Goal: Task Accomplishment & Management: Manage account settings

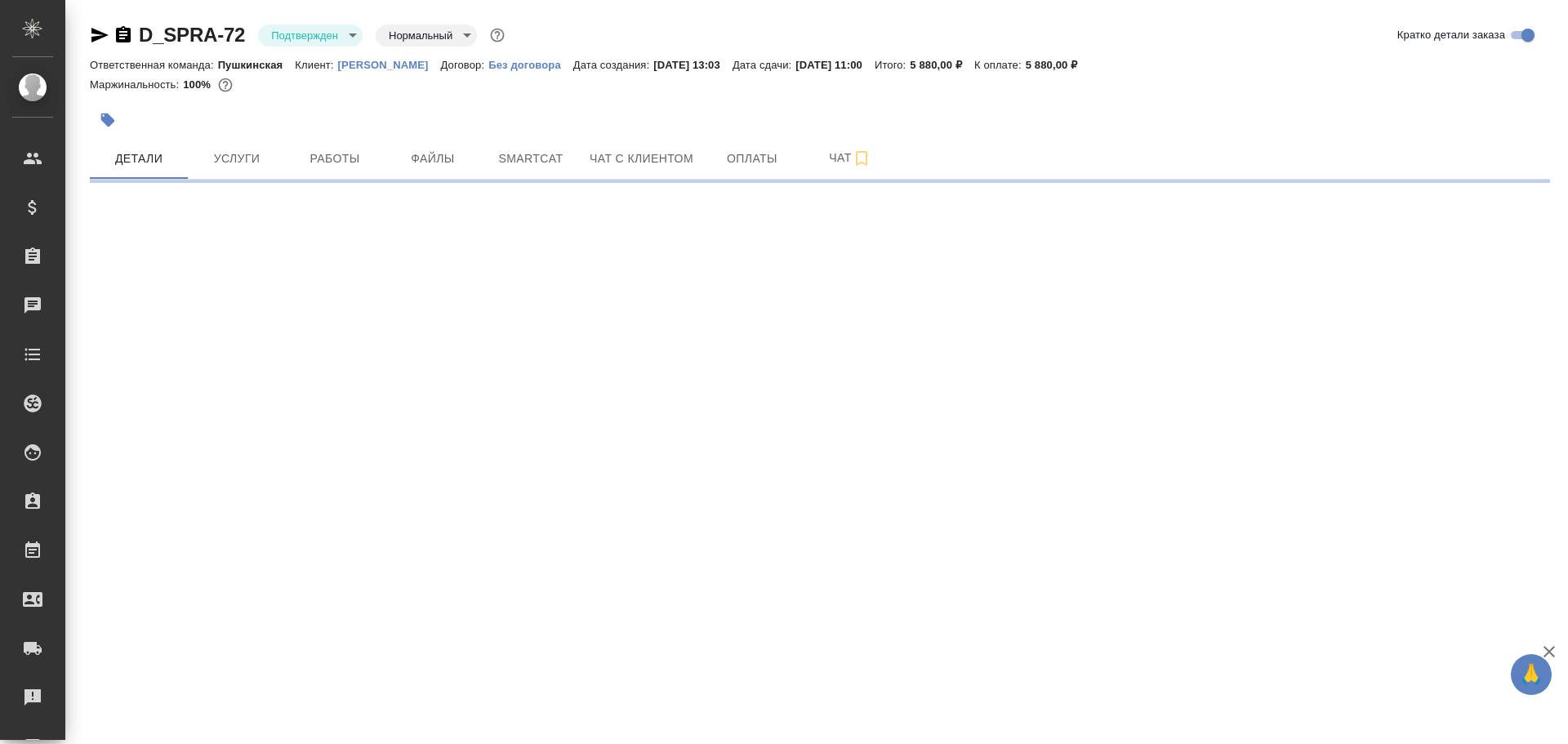
select select "RU"
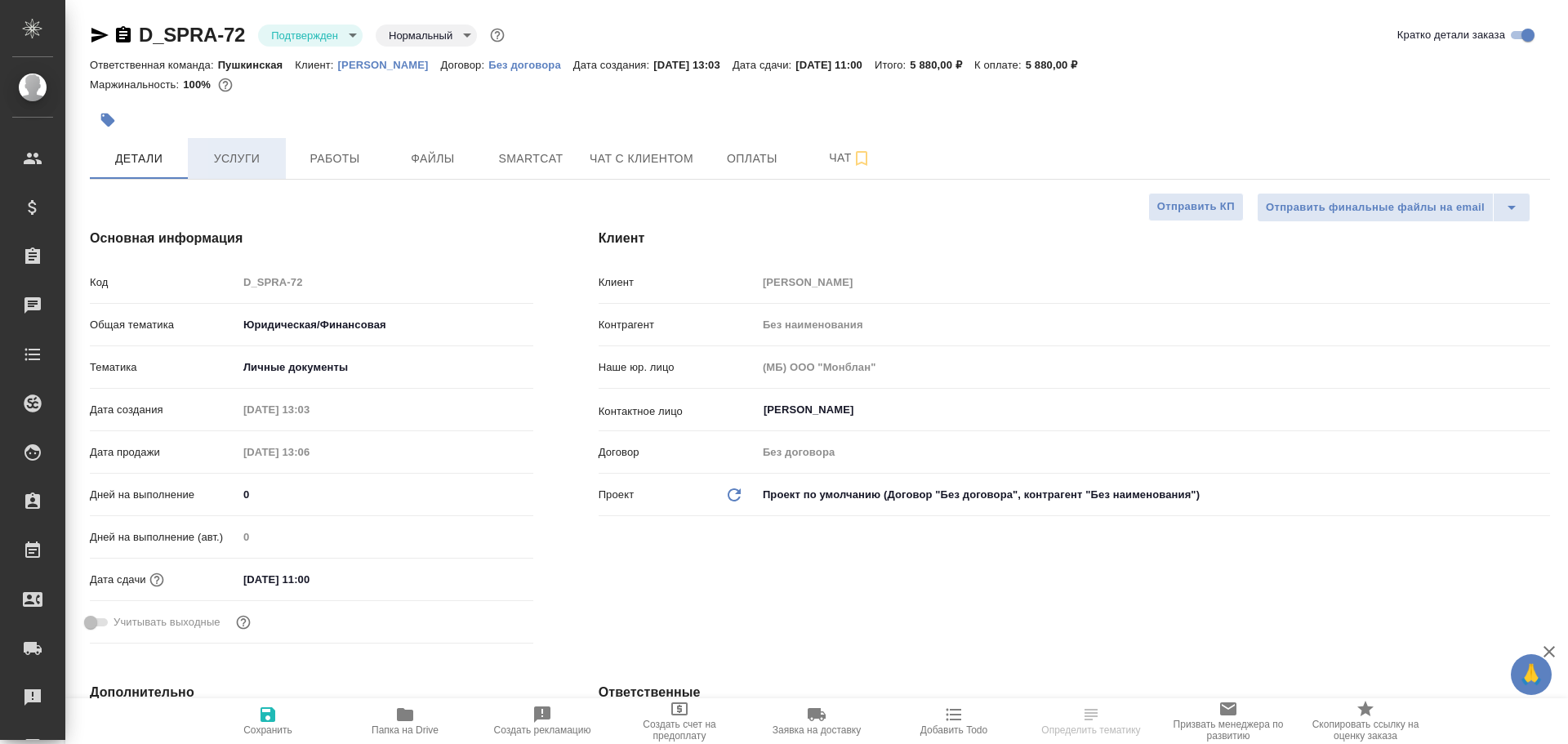
type textarea "x"
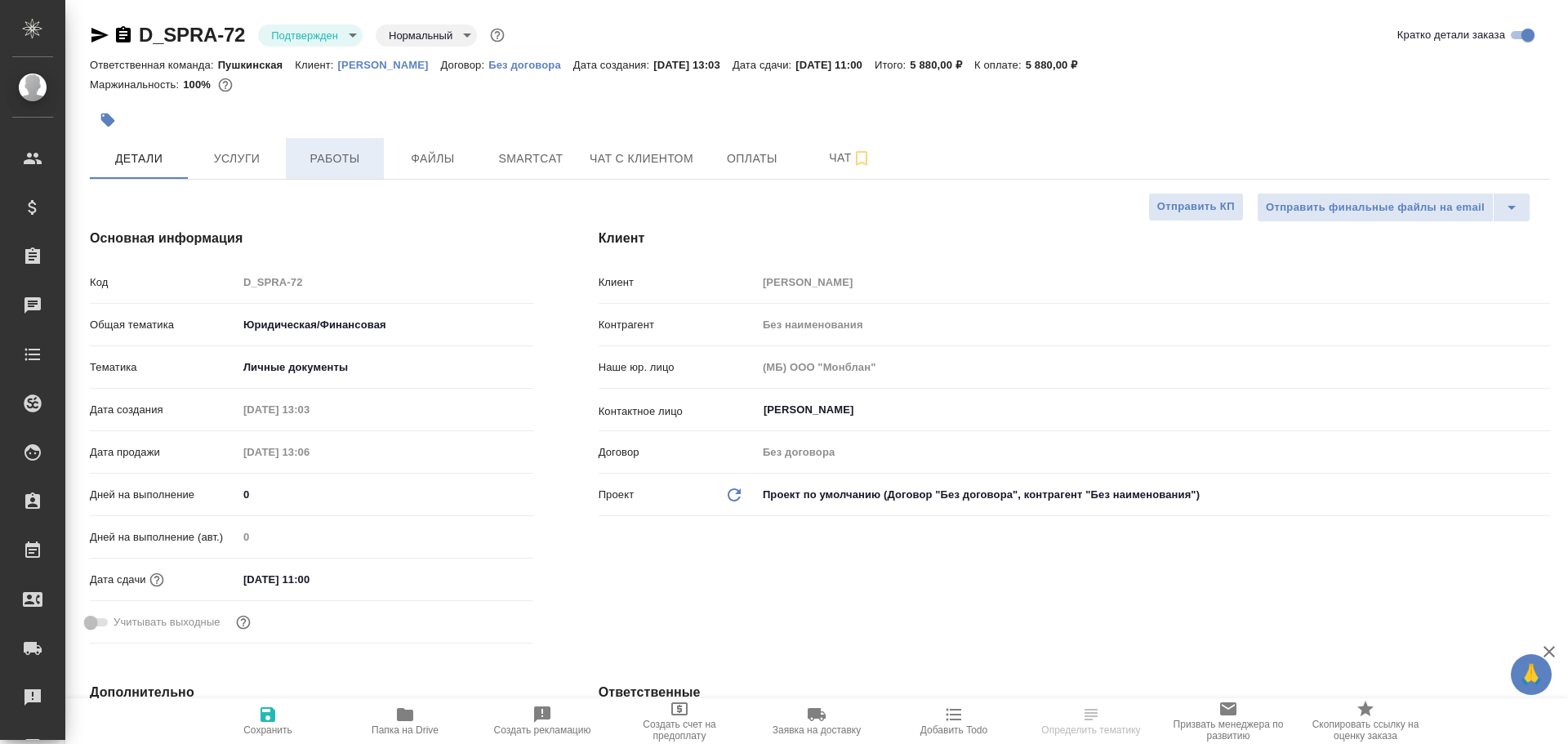
type textarea "x"
click at [326, 169] on span "Работы" at bounding box center [334, 158] width 78 height 20
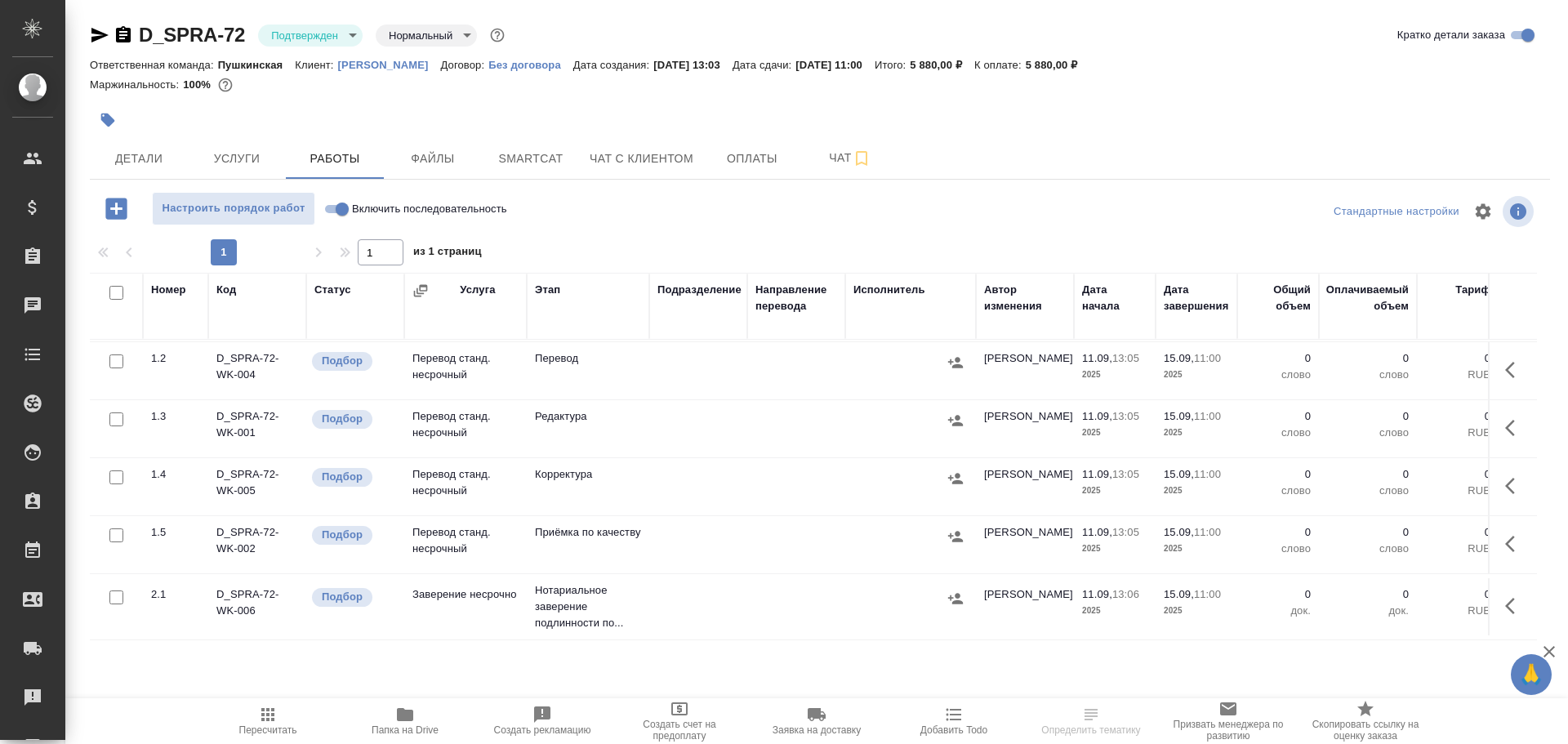
scroll to position [77, 0]
click at [418, 713] on span "Папка на Drive" at bounding box center [405, 721] width 118 height 31
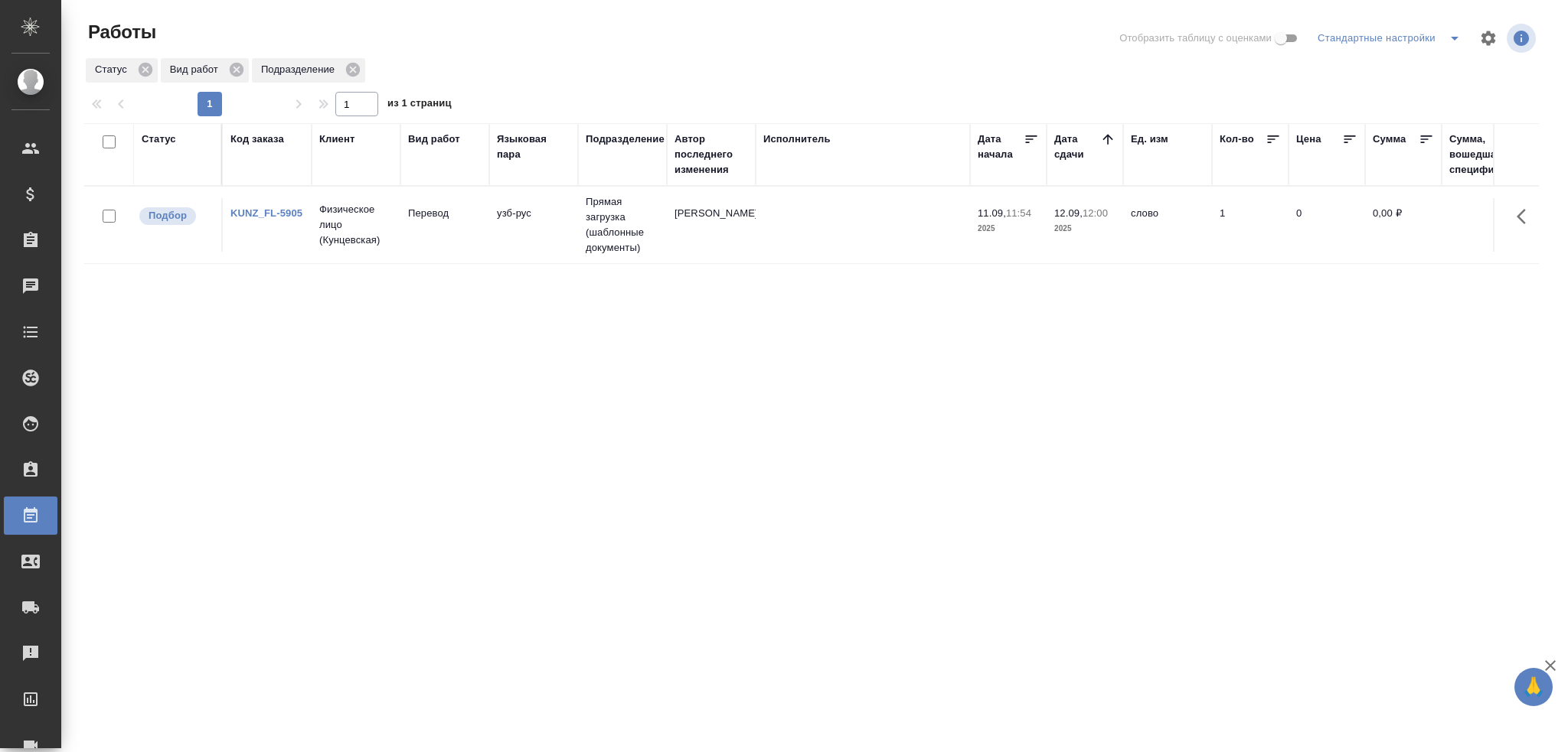
click at [821, 209] on td at bounding box center [863, 225] width 215 height 54
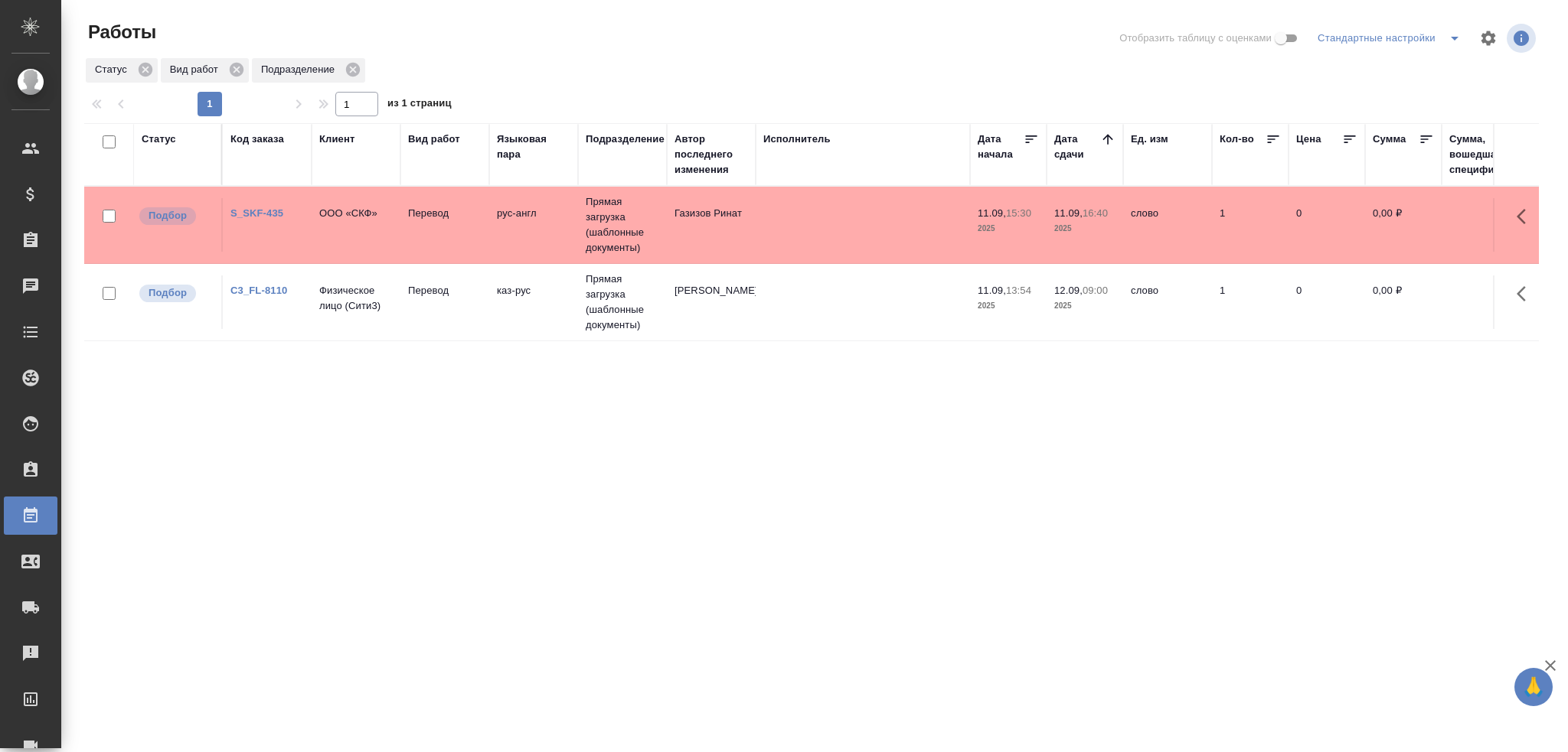
click at [344, 233] on td "ООО «СКФ»" at bounding box center [355, 225] width 89 height 54
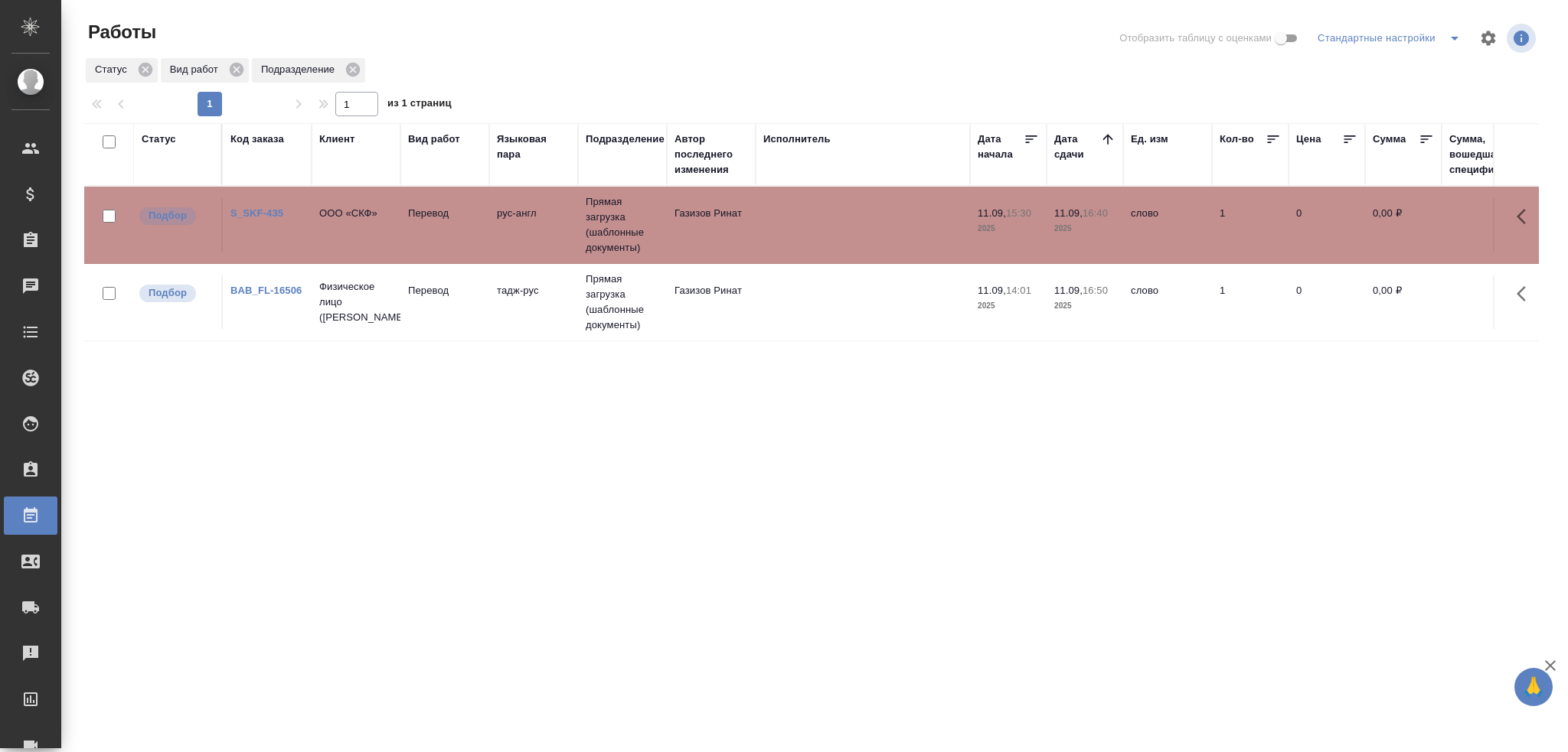
click at [907, 313] on td at bounding box center [863, 302] width 215 height 54
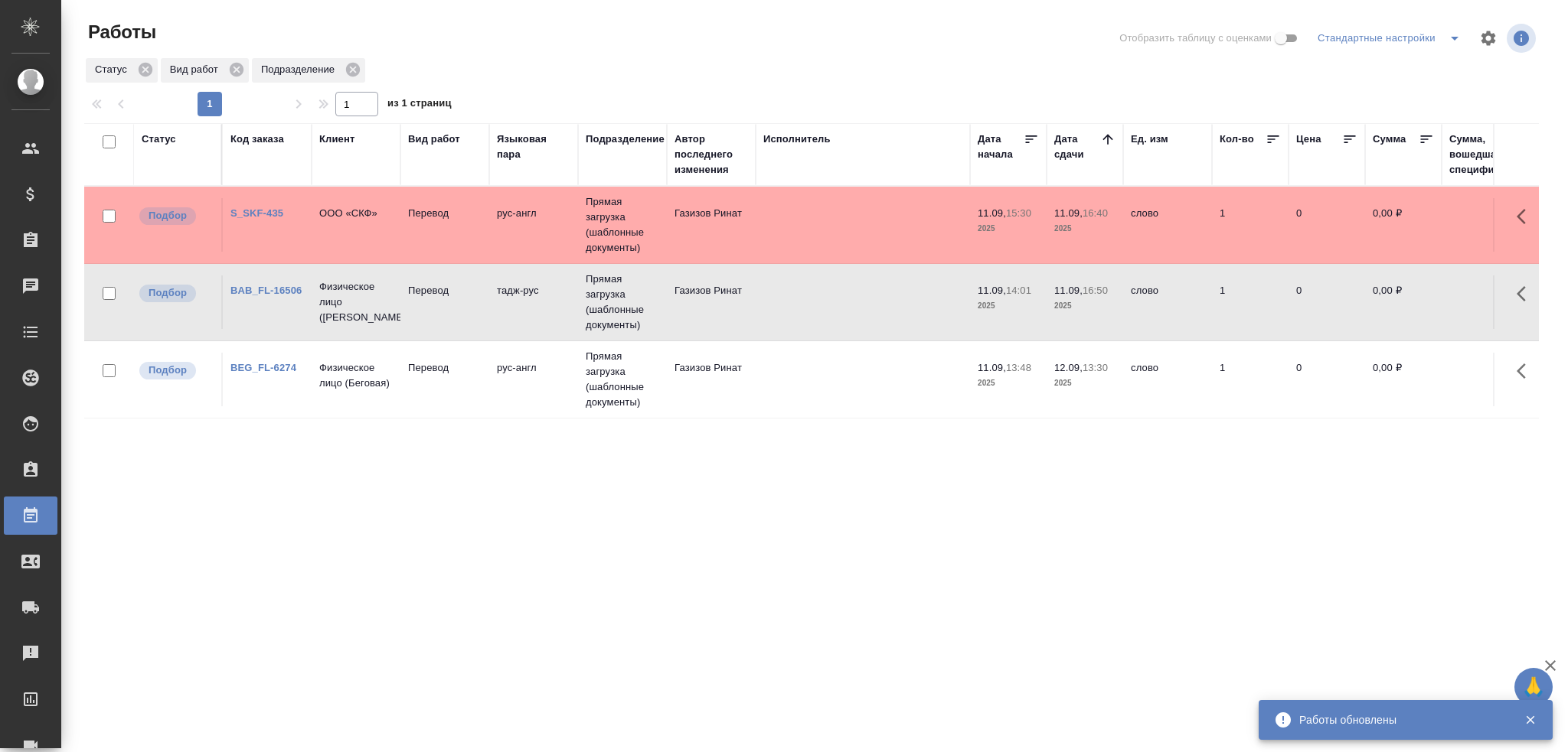
click at [546, 376] on td "рус-англ" at bounding box center [533, 379] width 89 height 54
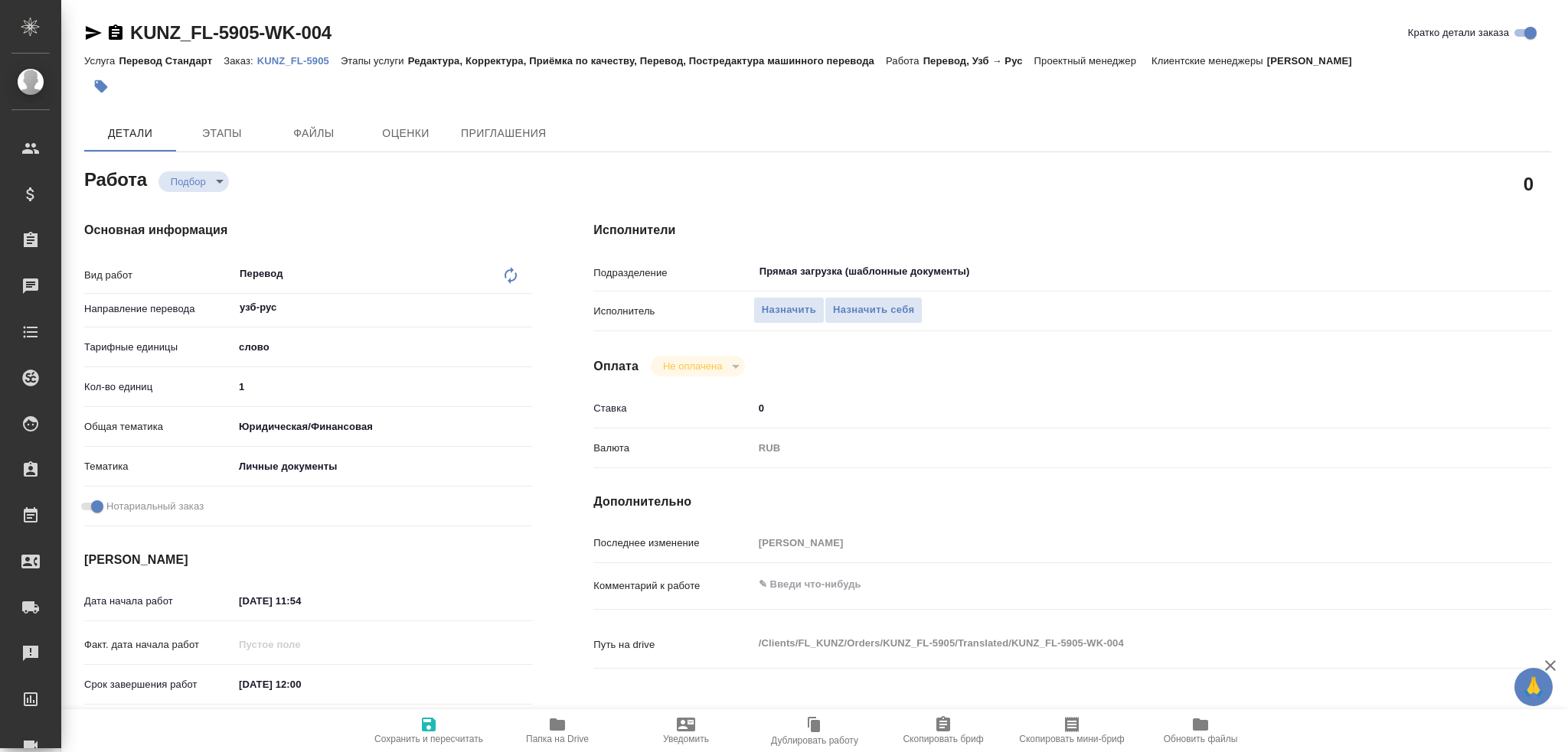
type textarea "x"
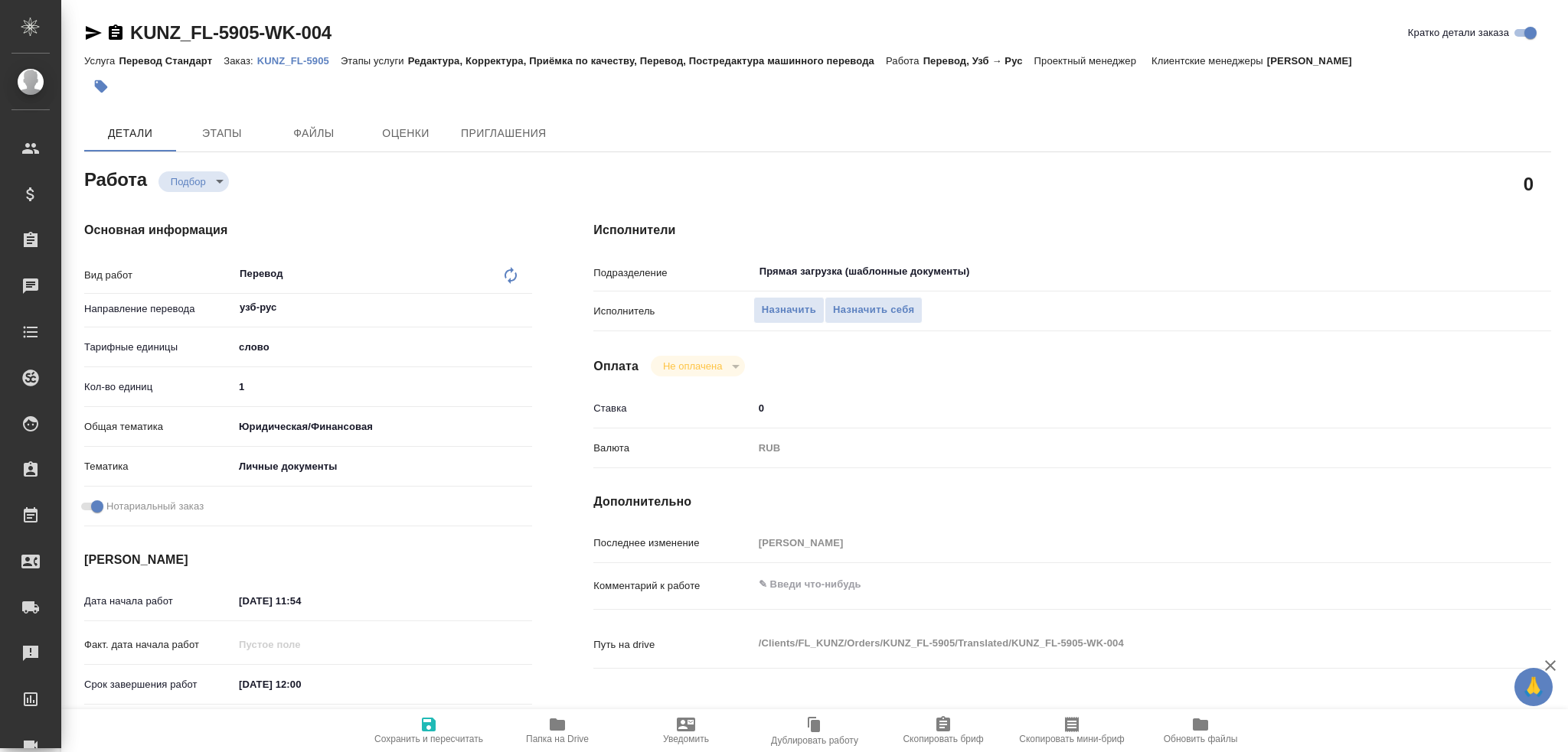
type textarea "x"
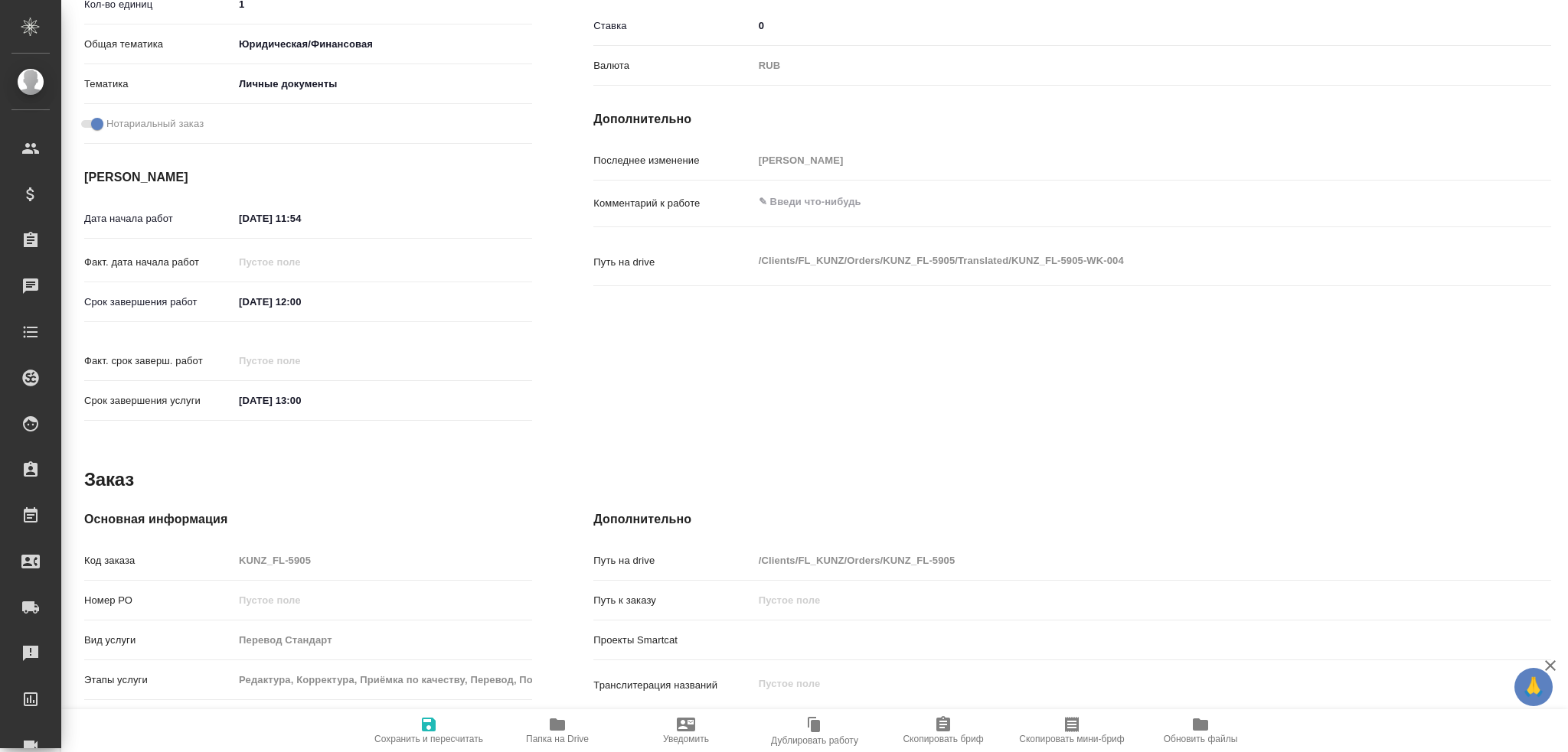
scroll to position [535, 0]
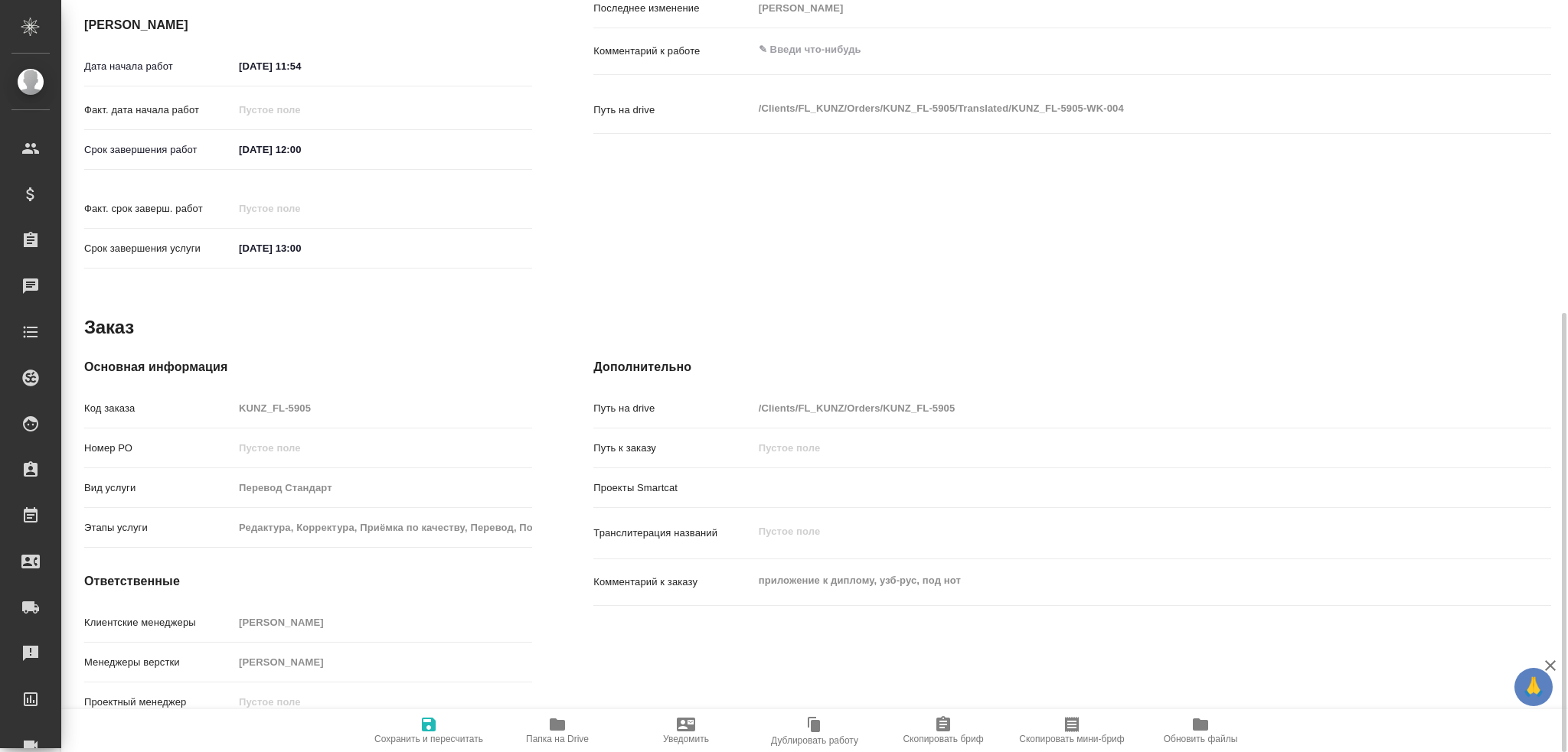
type textarea "x"
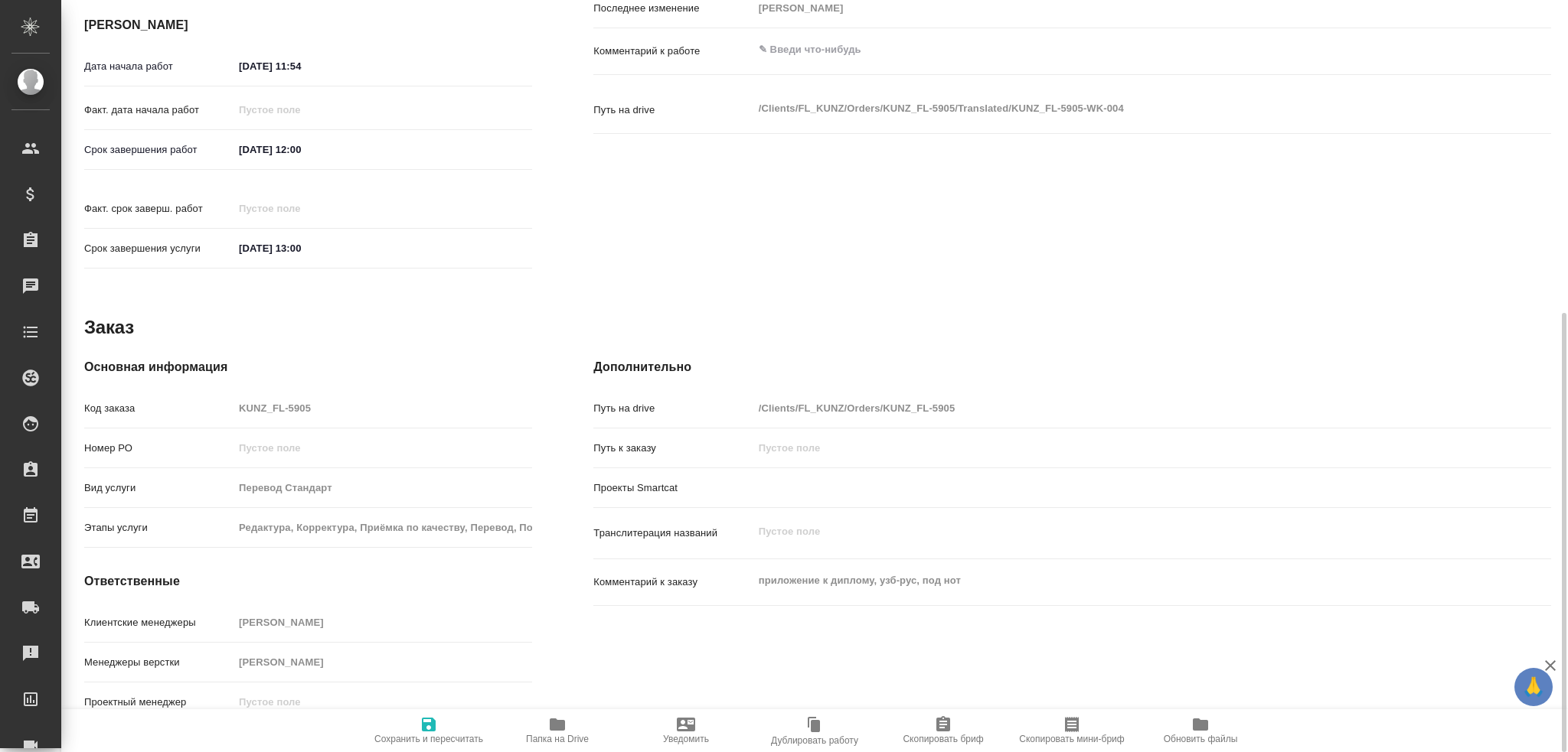
type textarea "x"
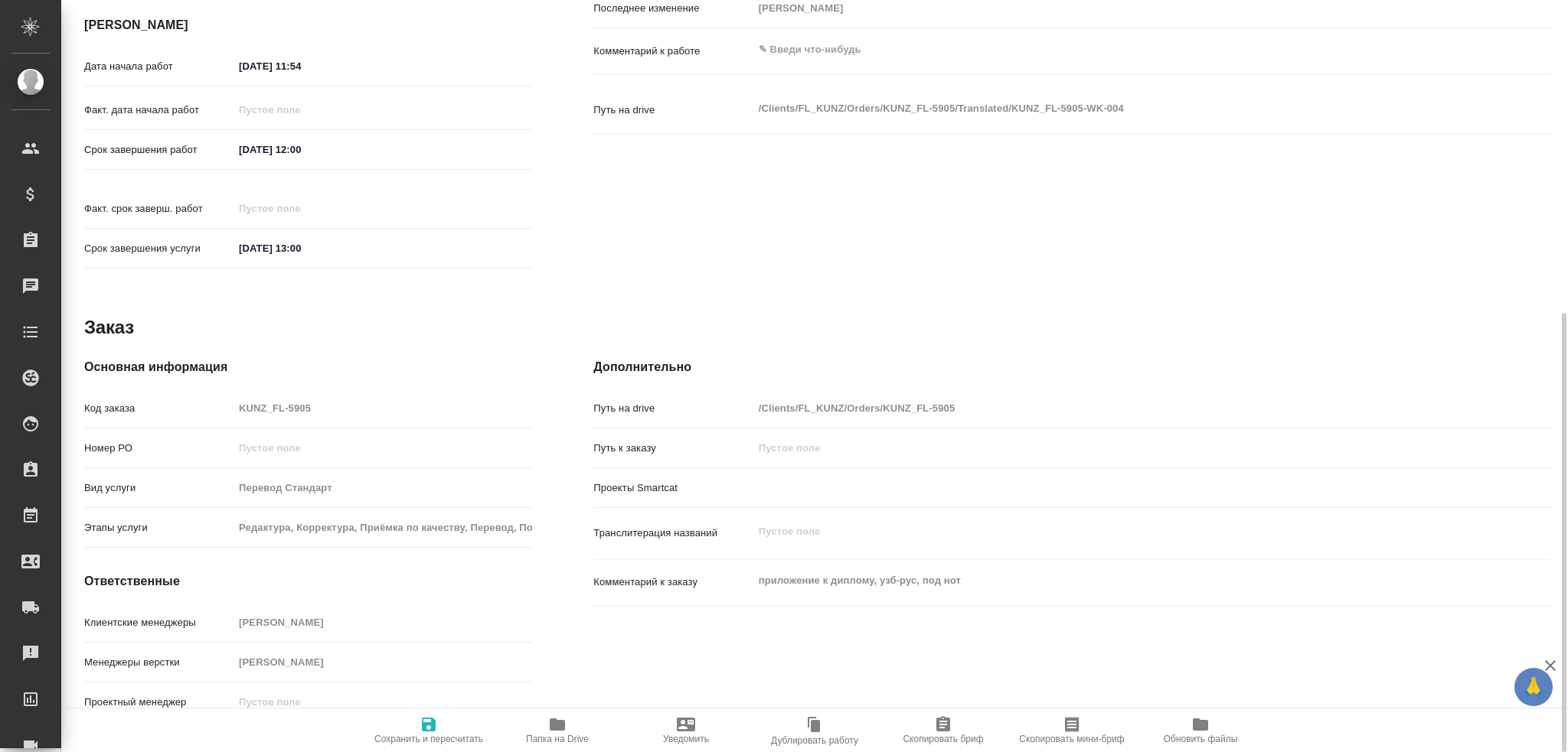
scroll to position [305, 0]
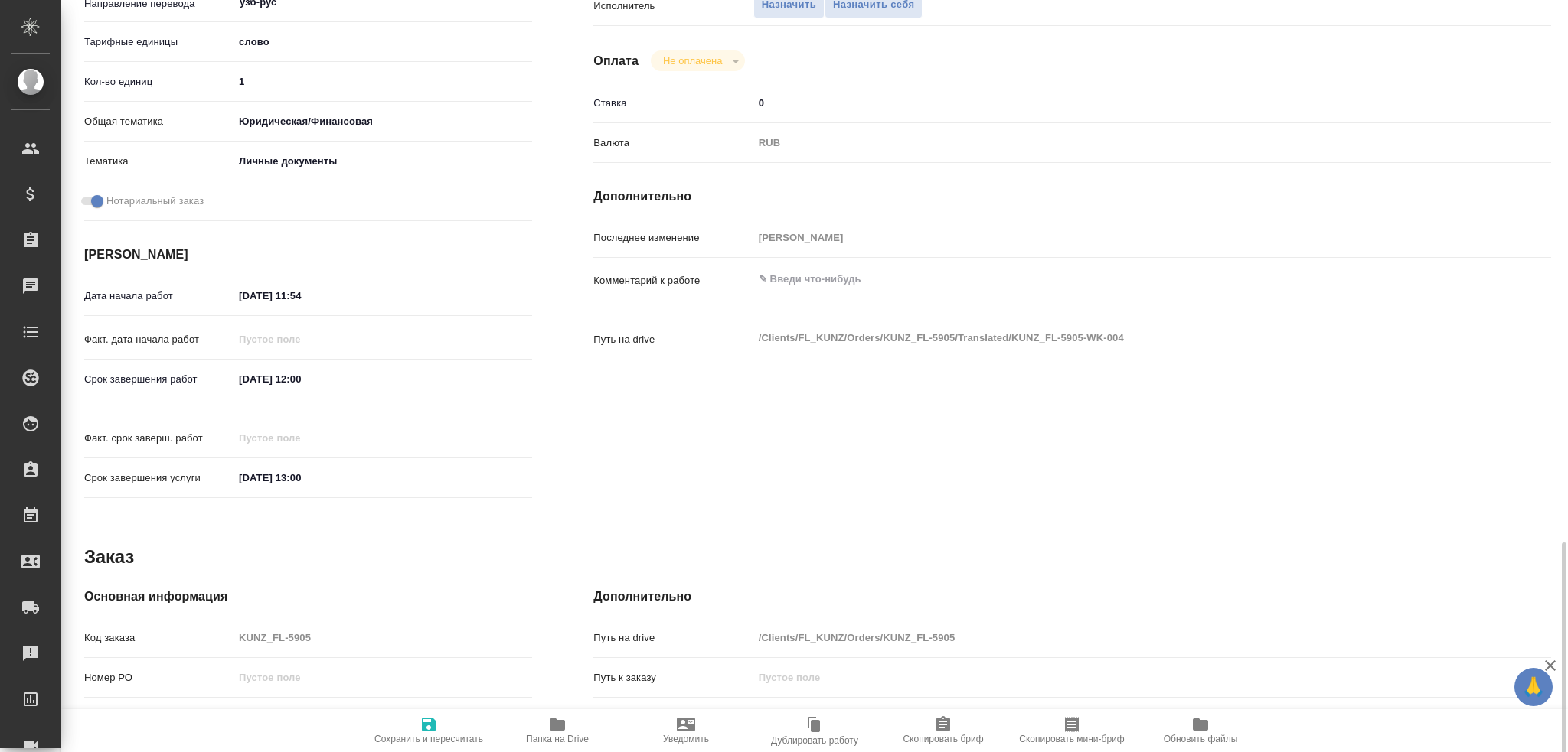
type textarea "x"
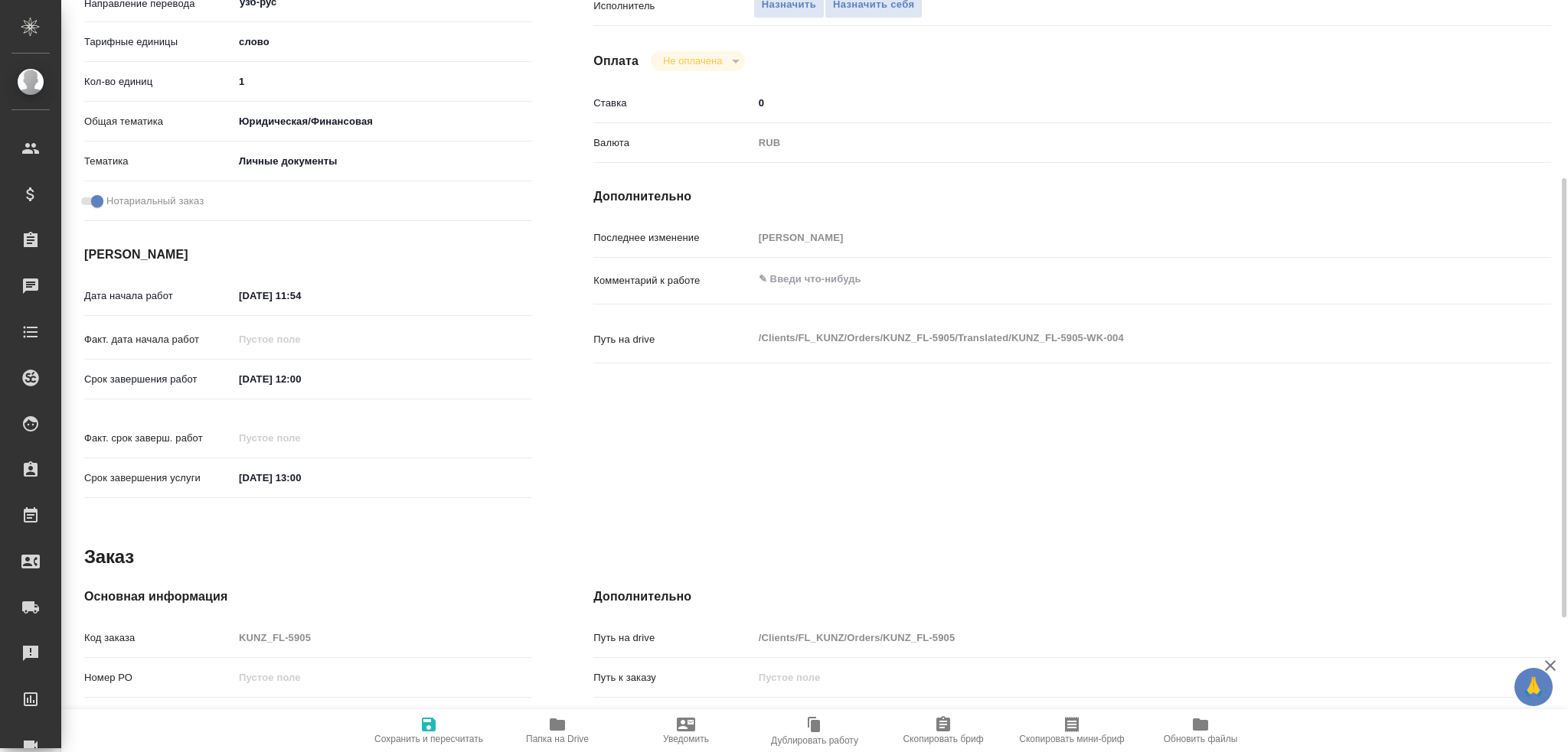
scroll to position [0, 0]
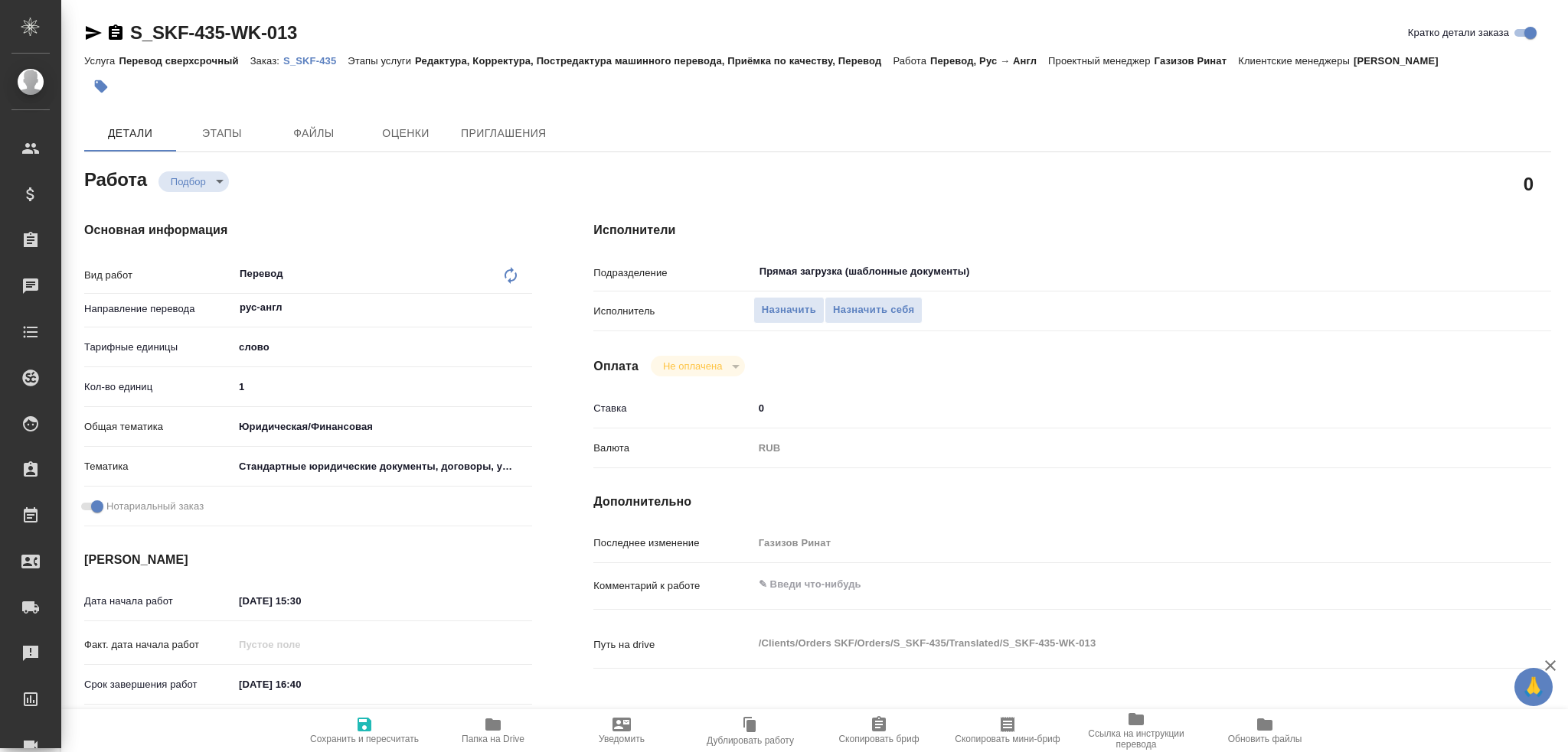
type textarea "x"
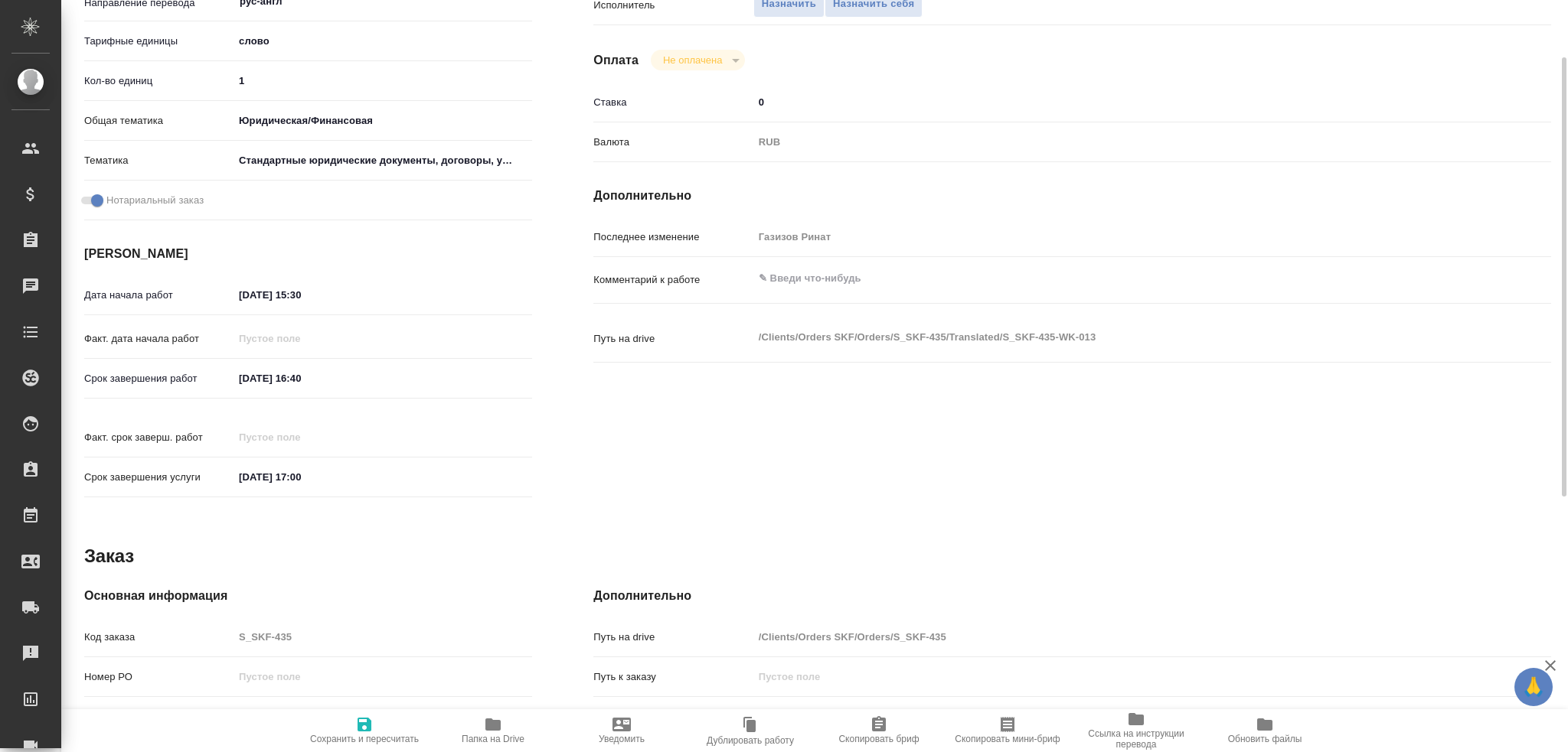
scroll to position [535, 0]
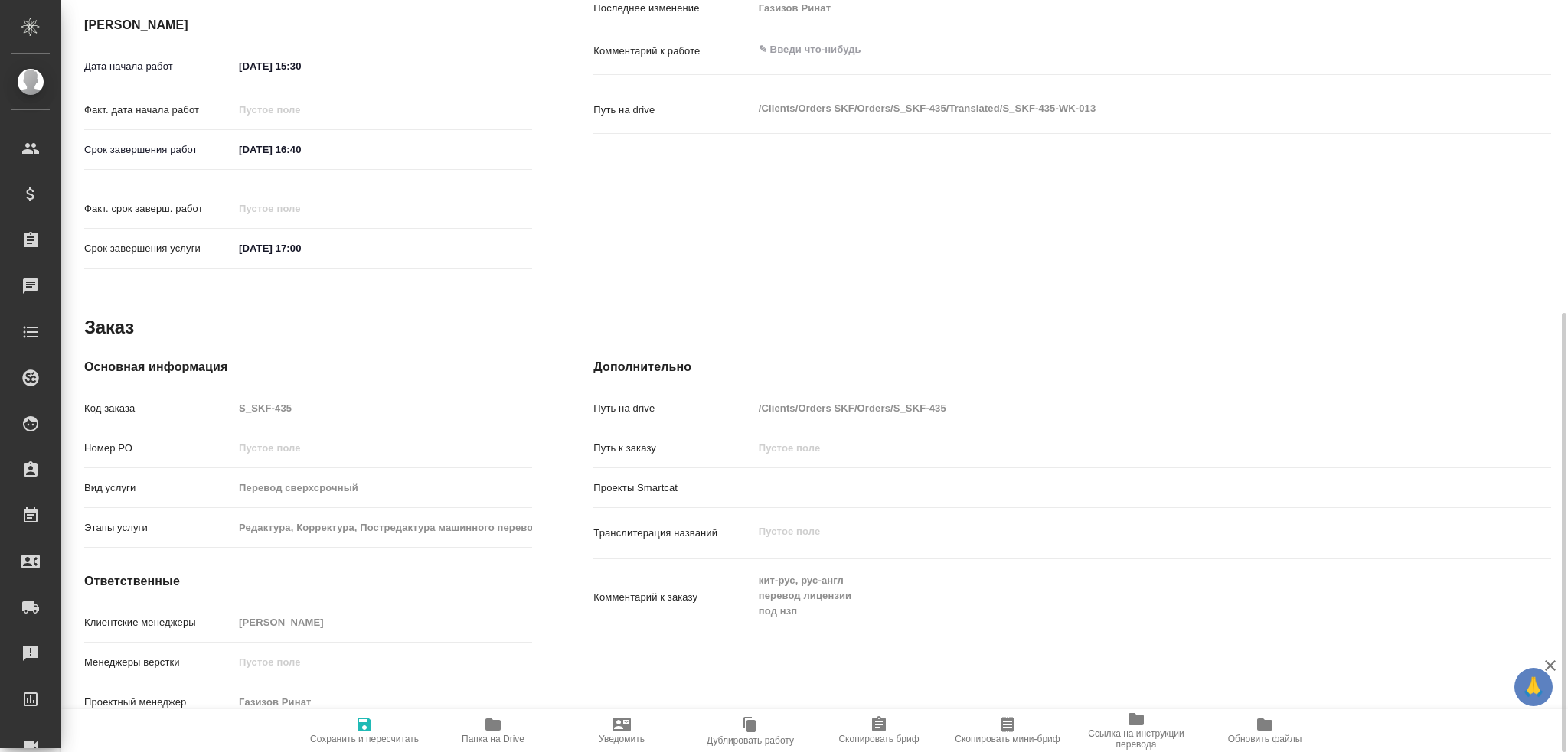
type textarea "x"
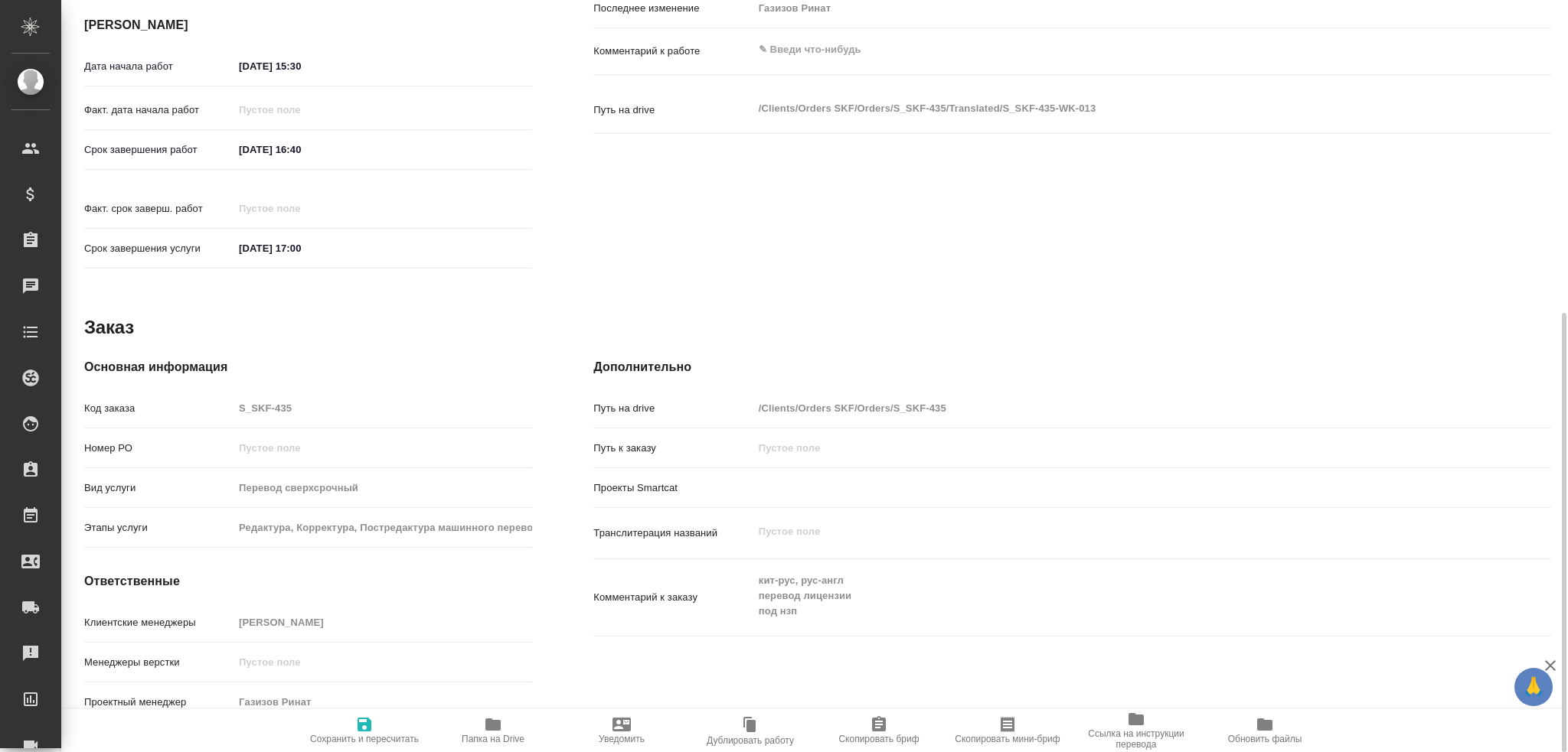
type textarea "x"
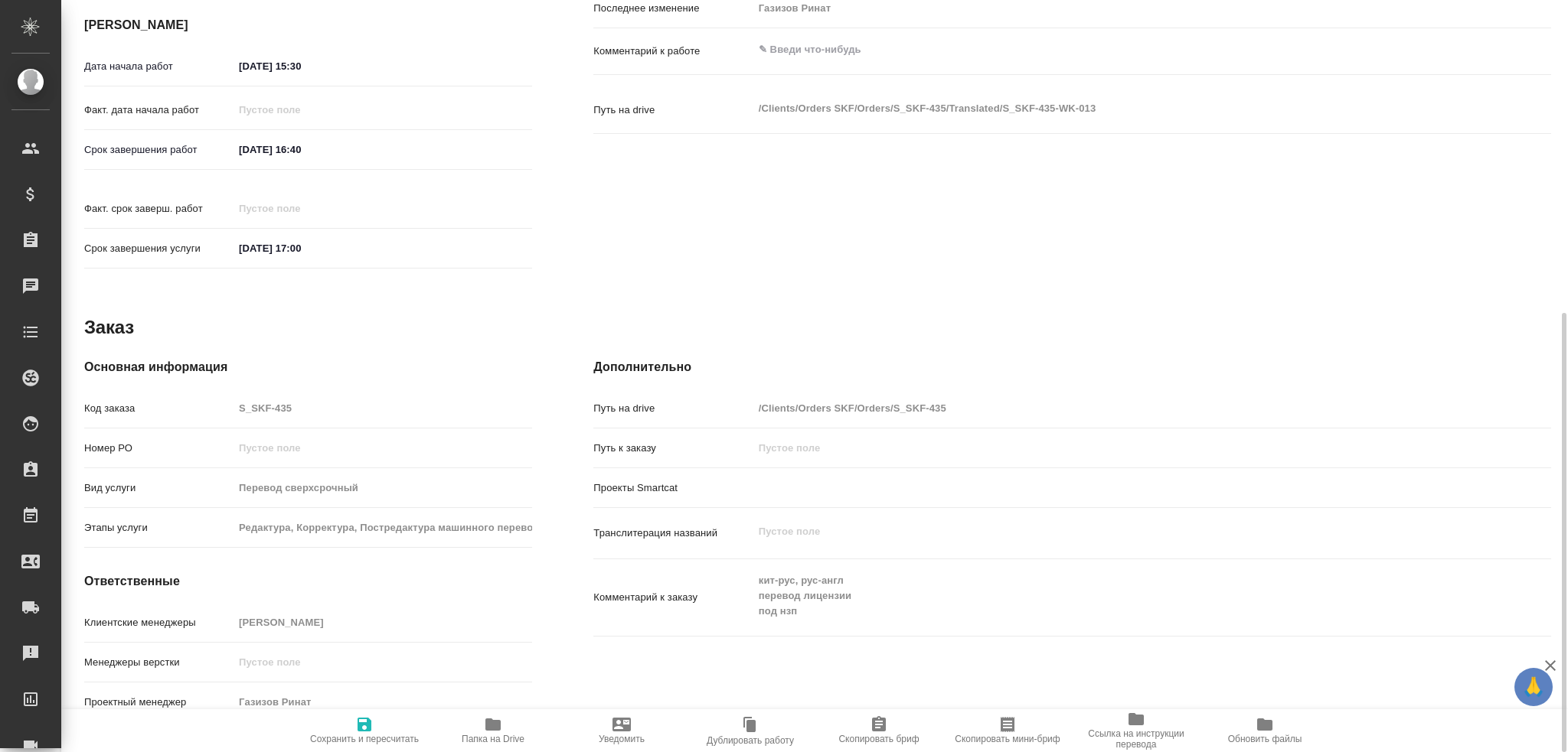
type textarea "x"
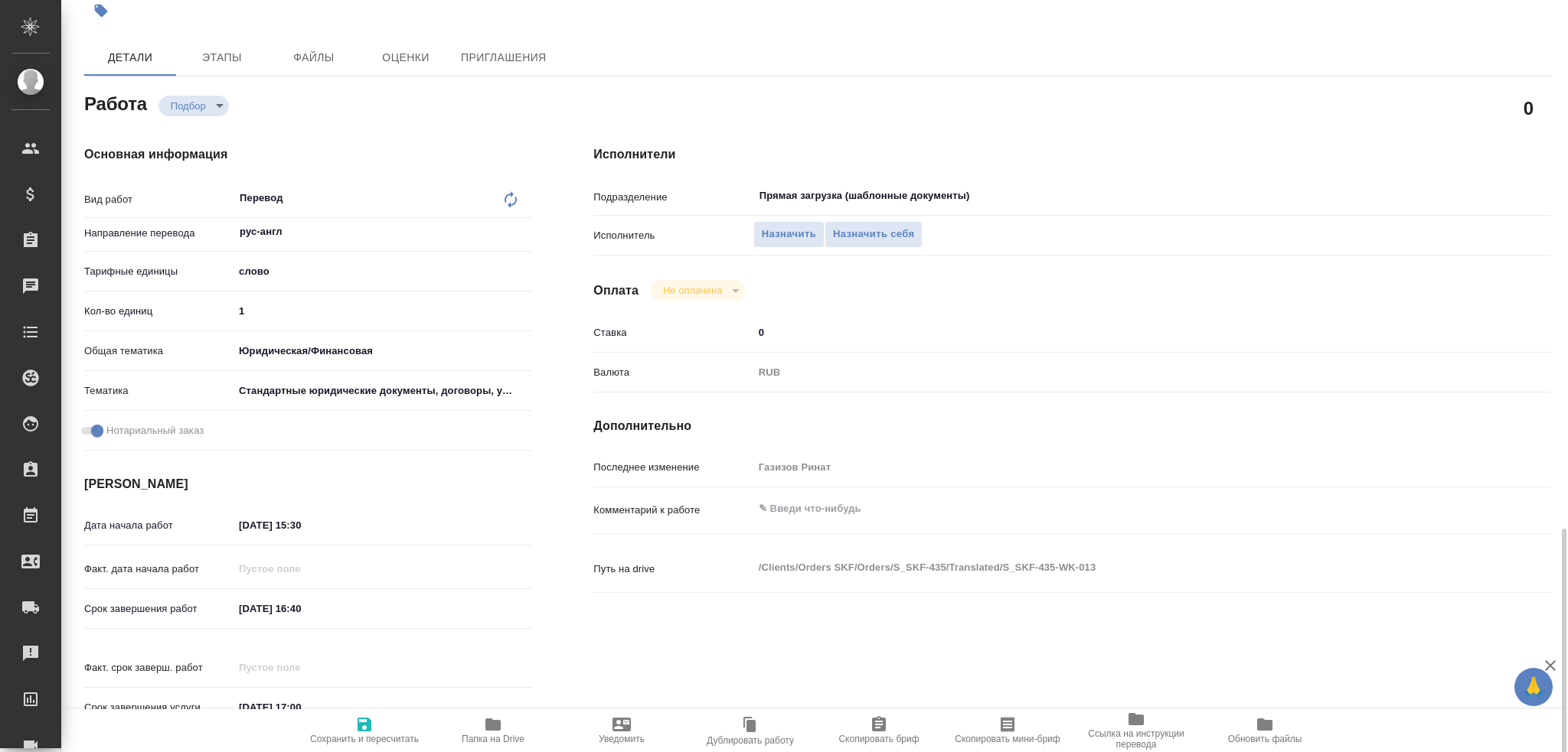
scroll to position [0, 0]
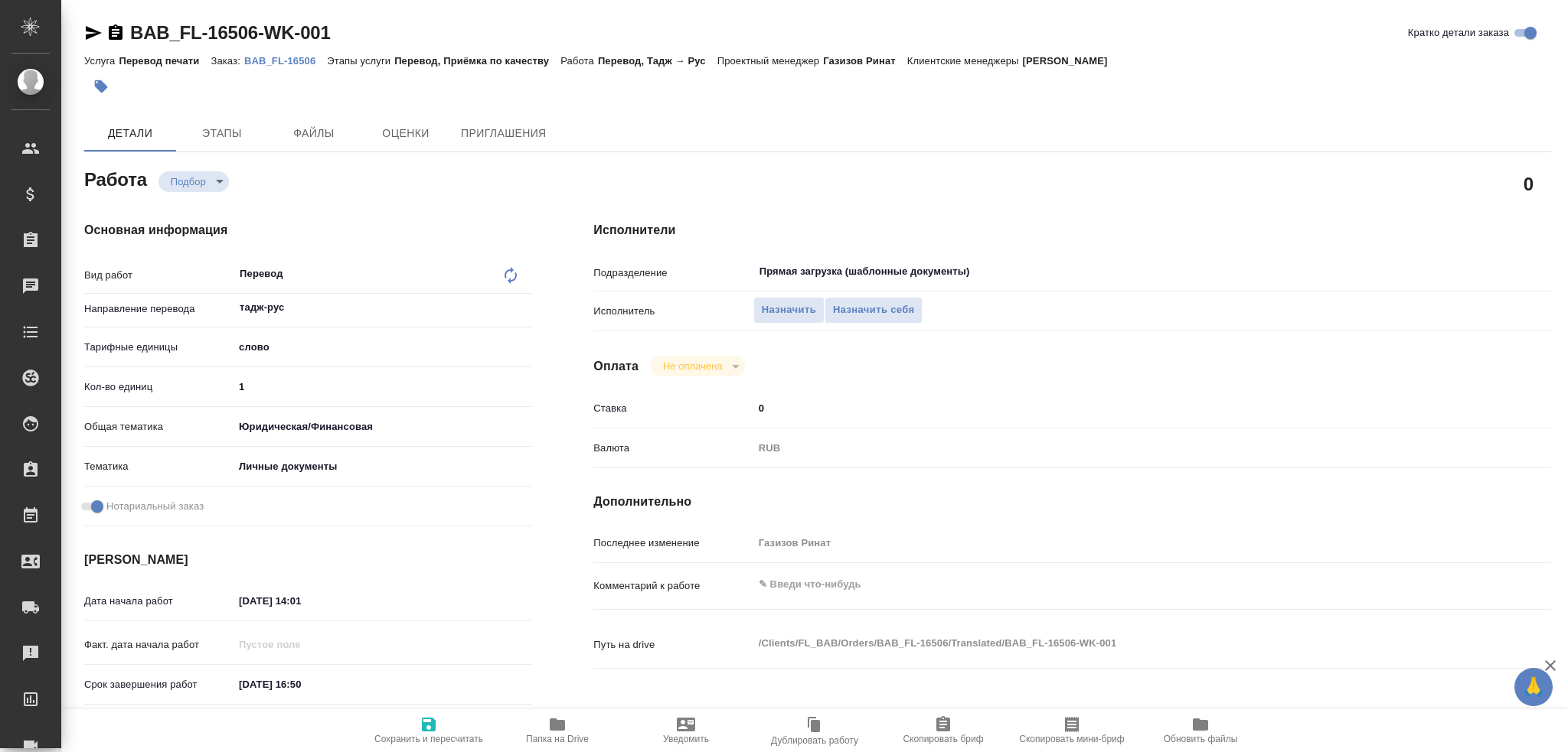
type textarea "x"
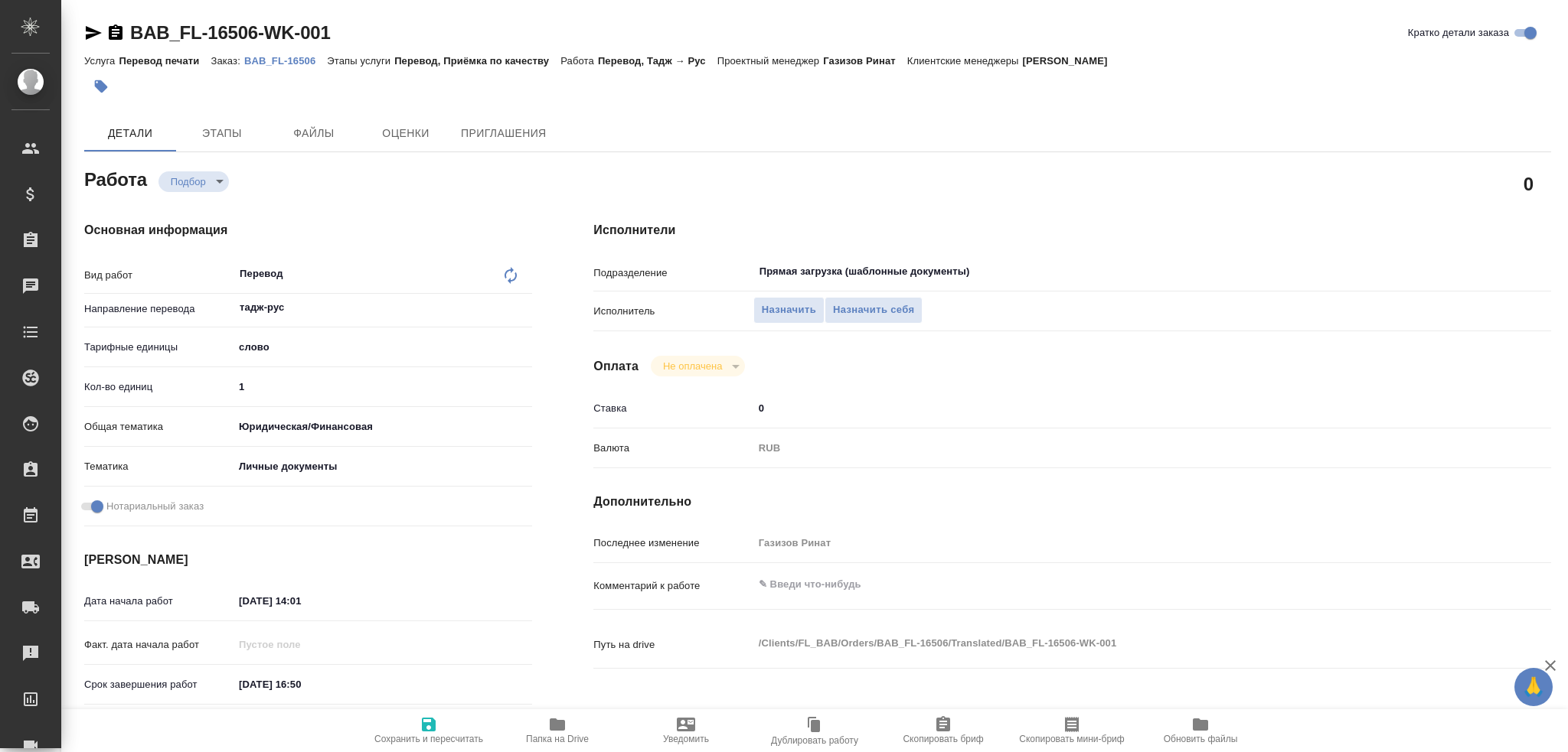
type textarea "x"
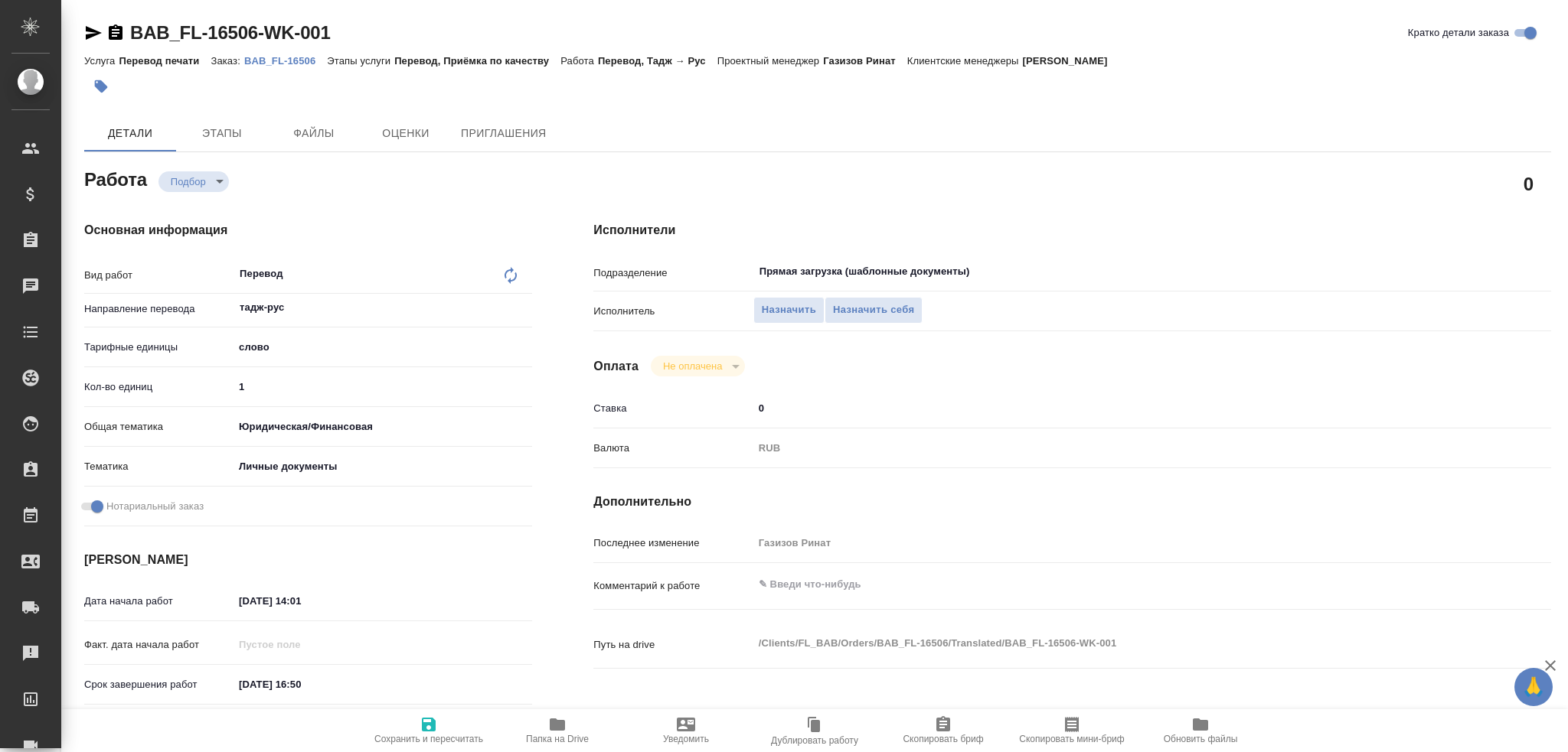
type textarea "x"
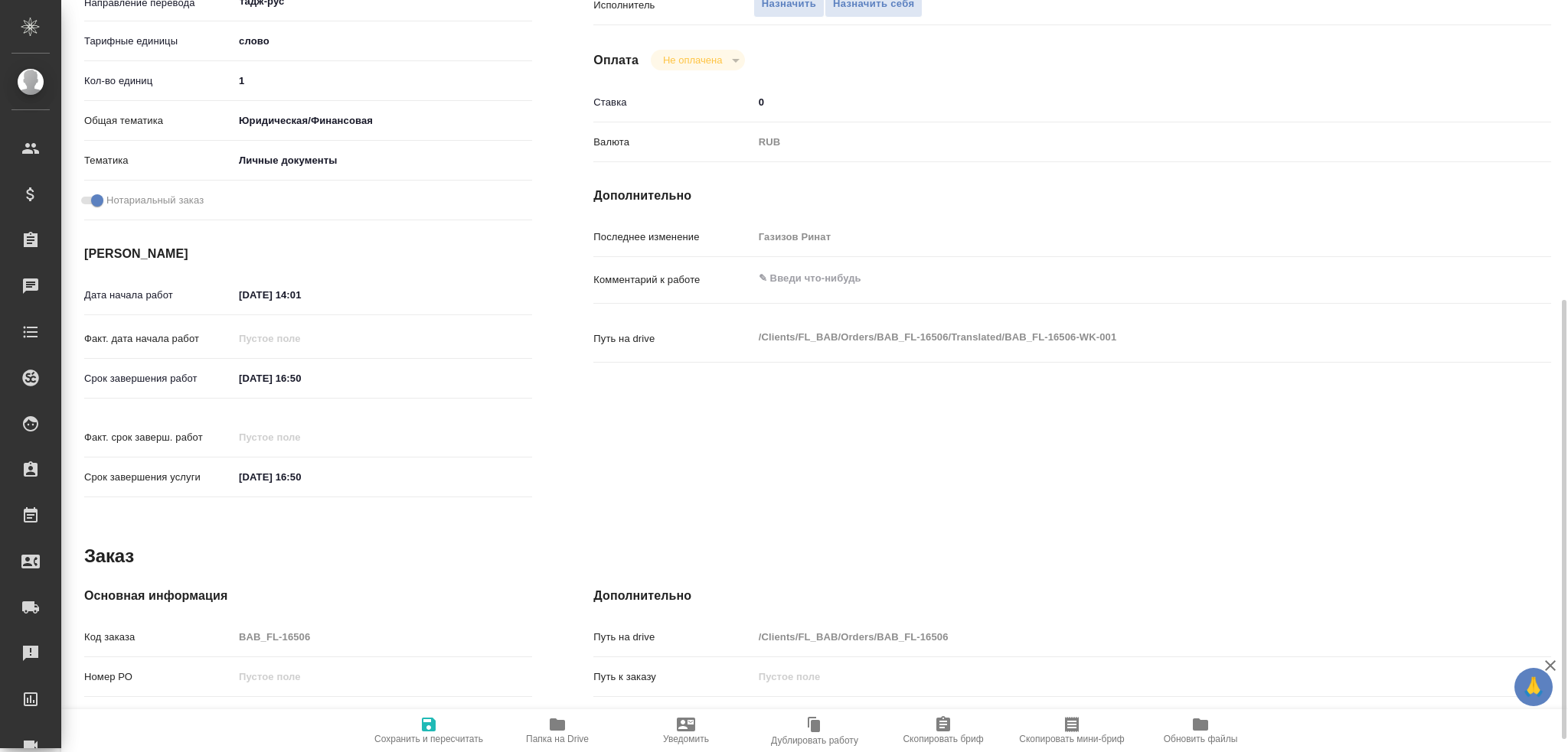
scroll to position [535, 0]
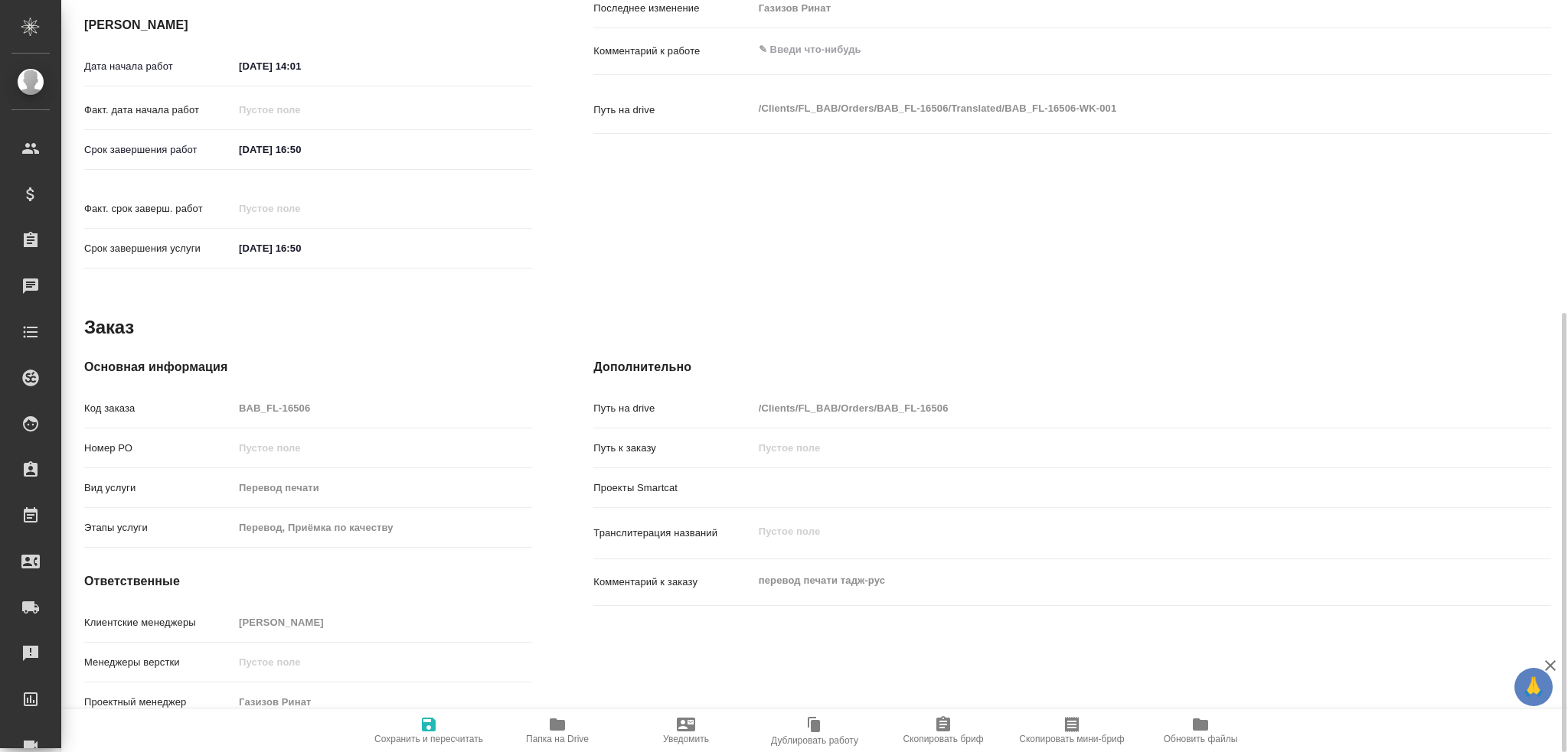
type textarea "x"
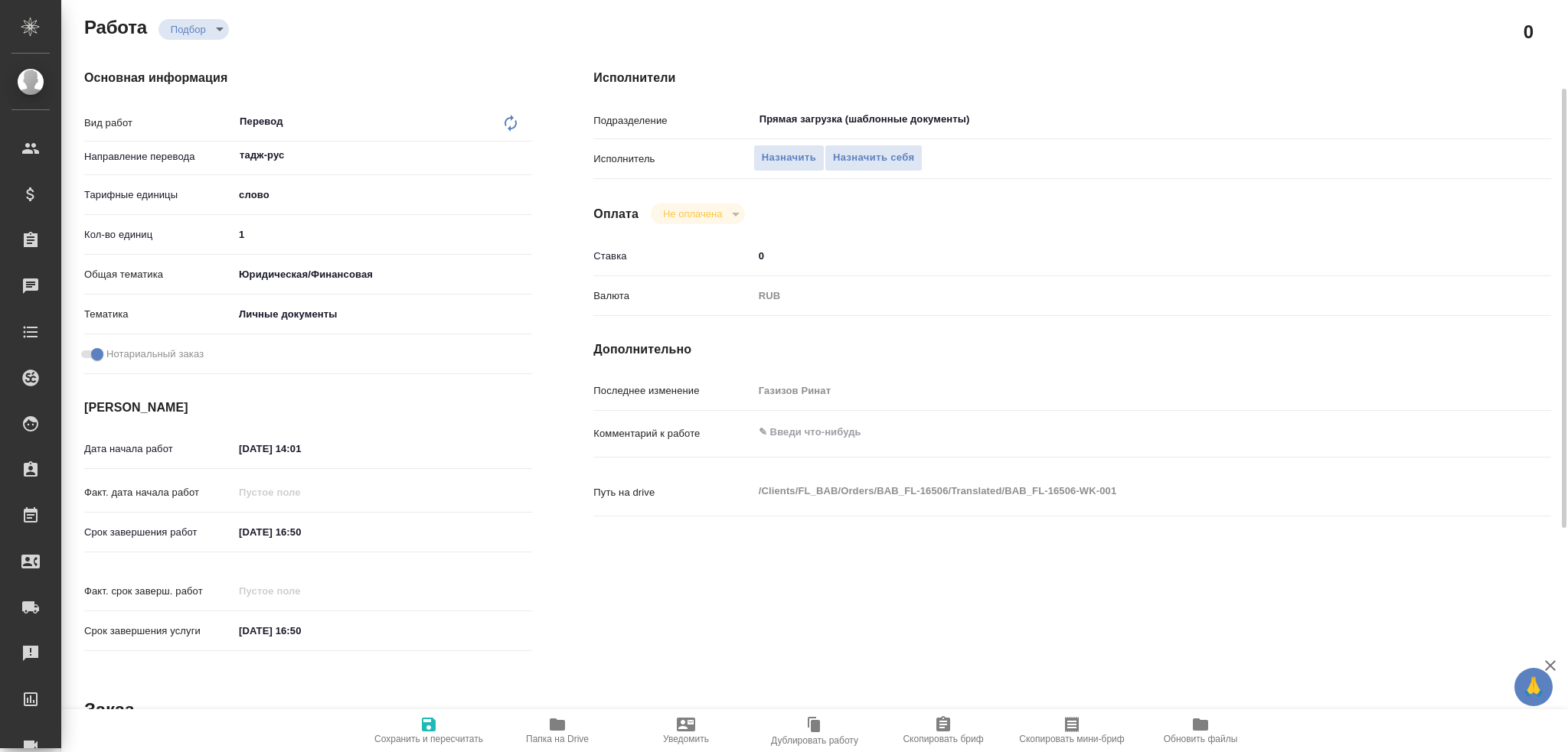
type textarea "x"
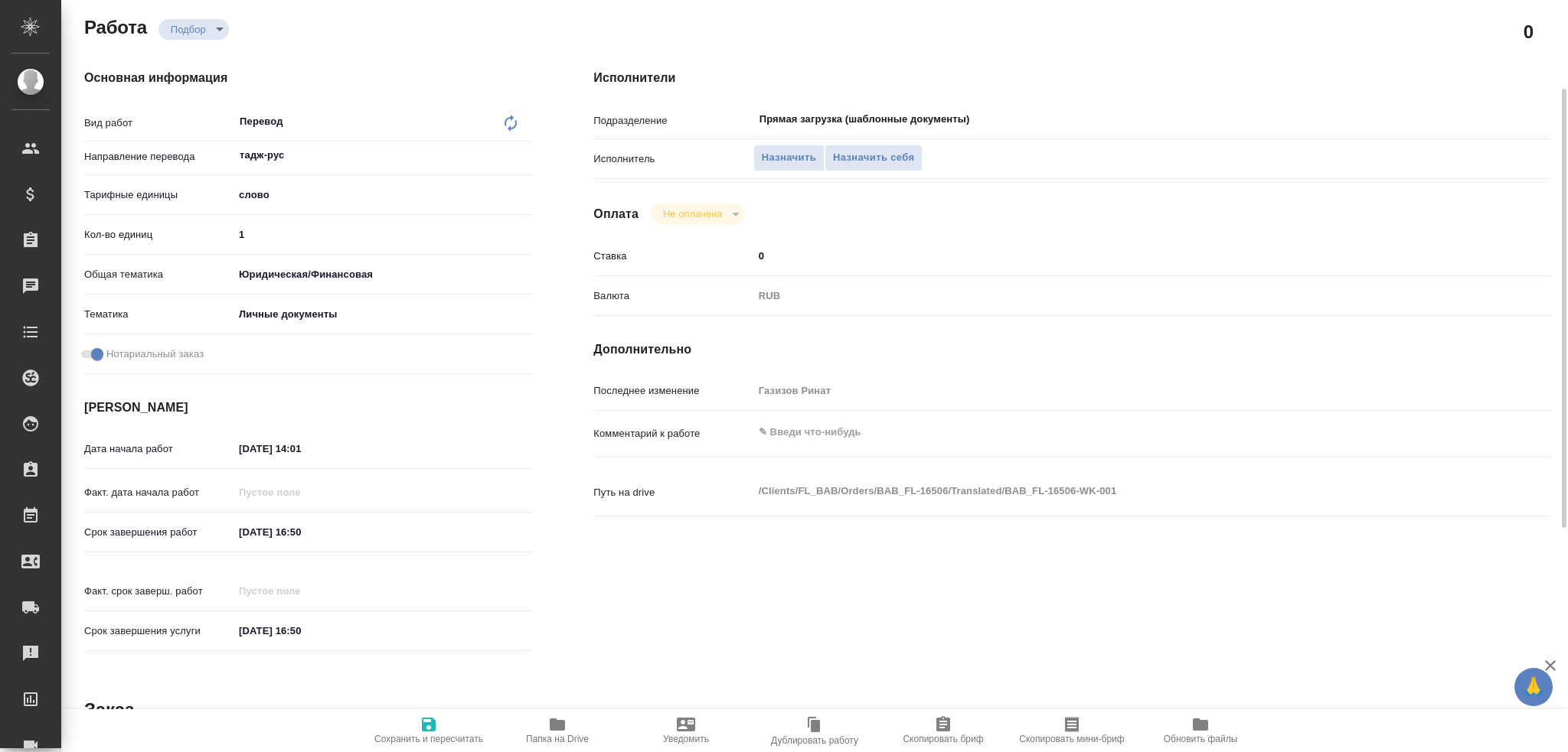
scroll to position [76, 0]
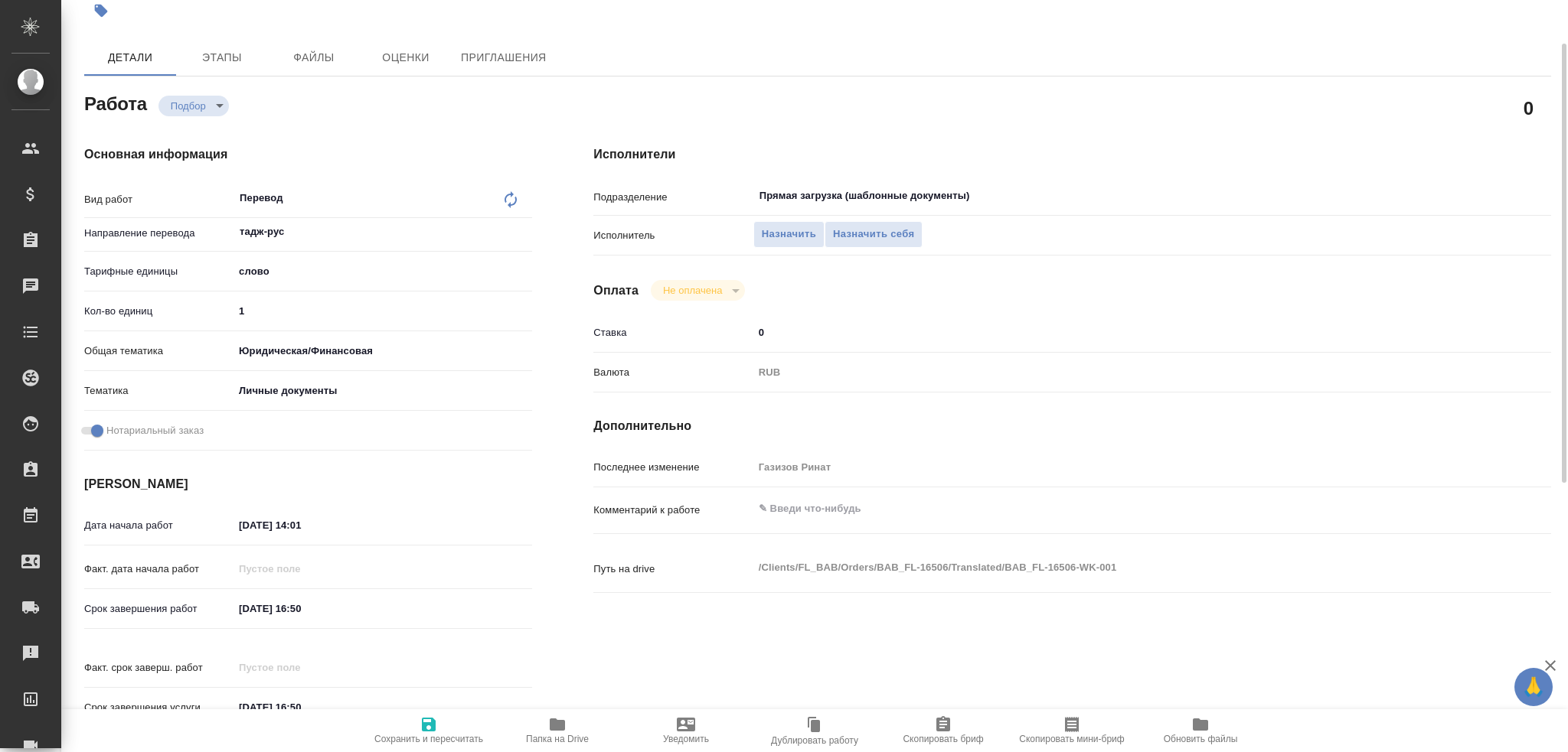
type textarea "x"
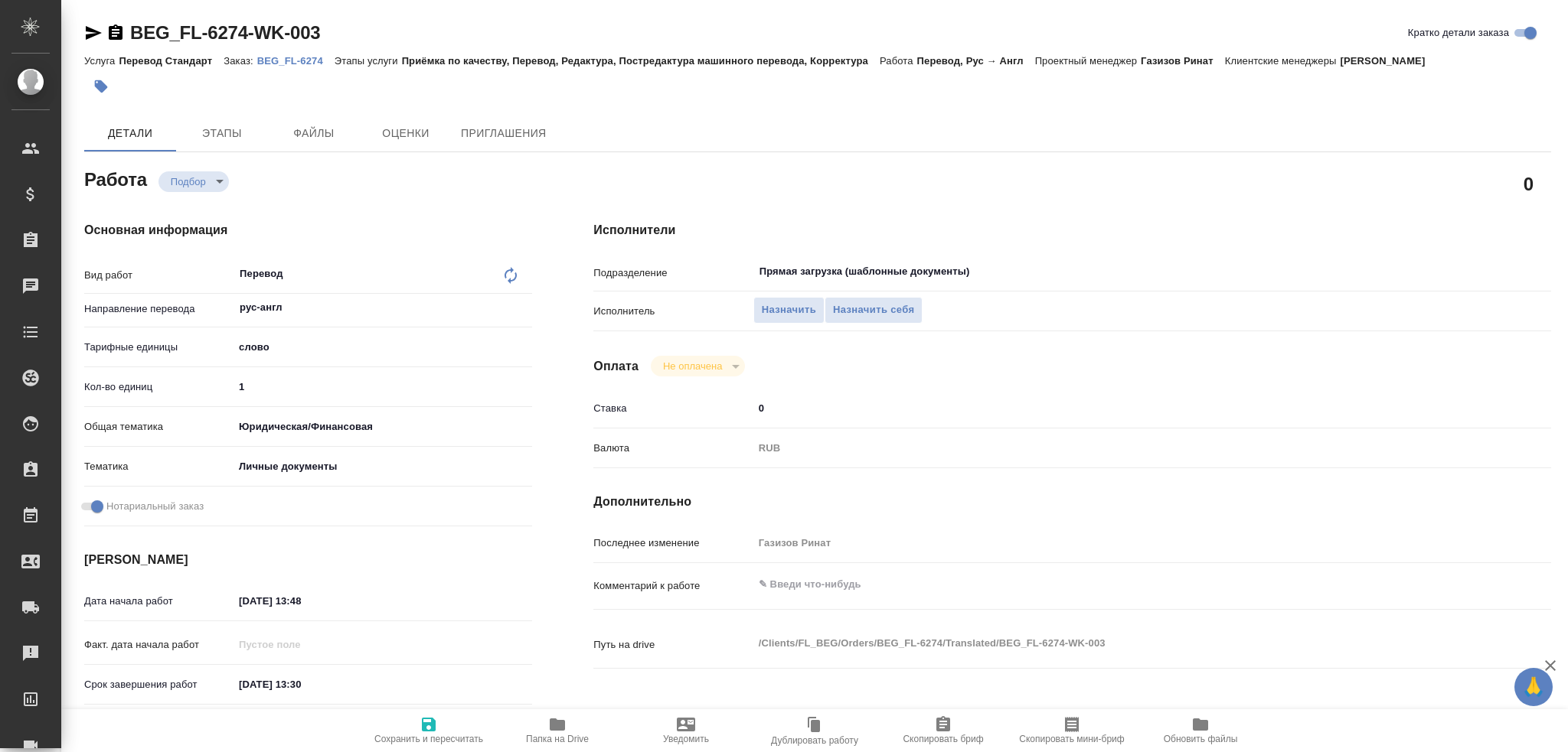
type textarea "x"
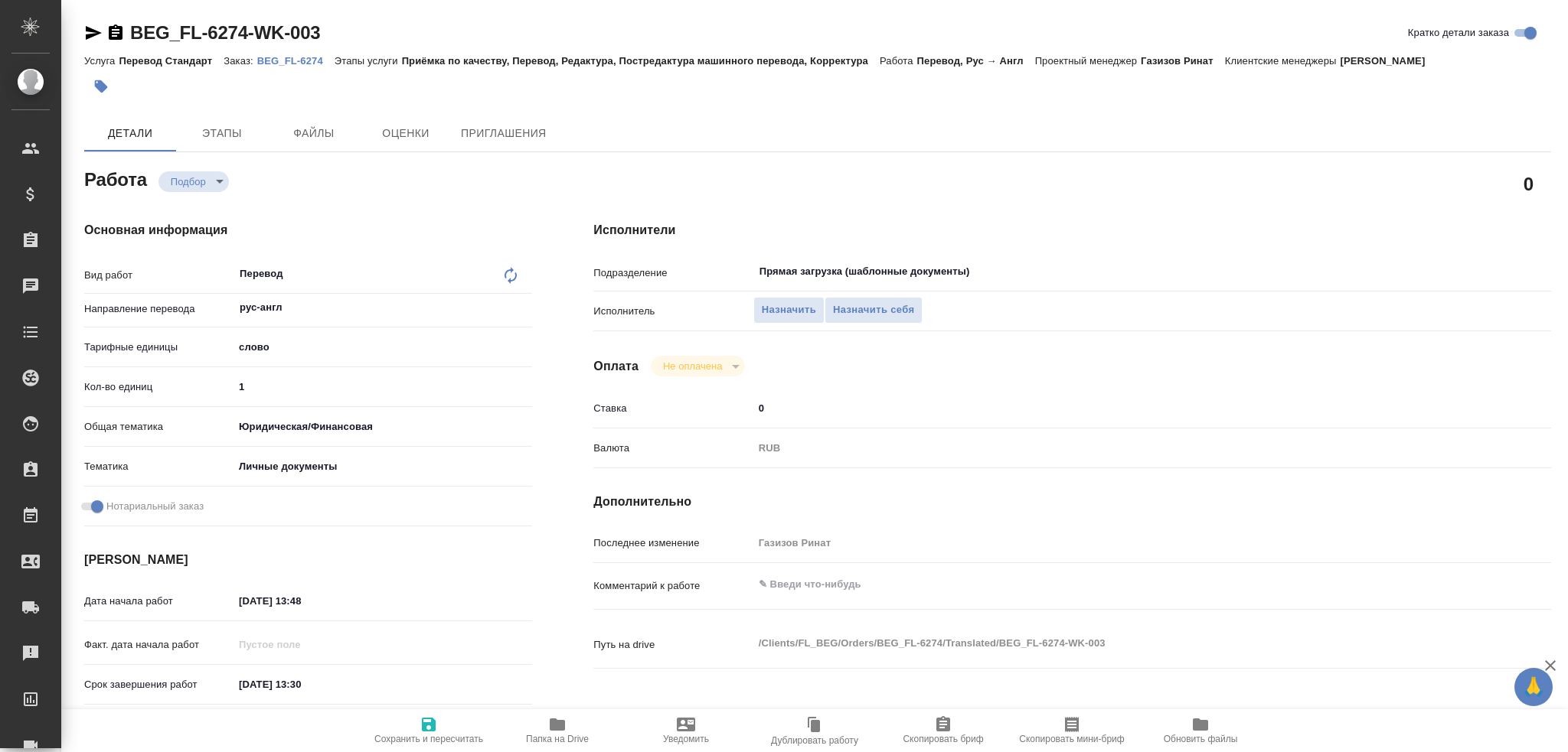
scroll to position [535, 0]
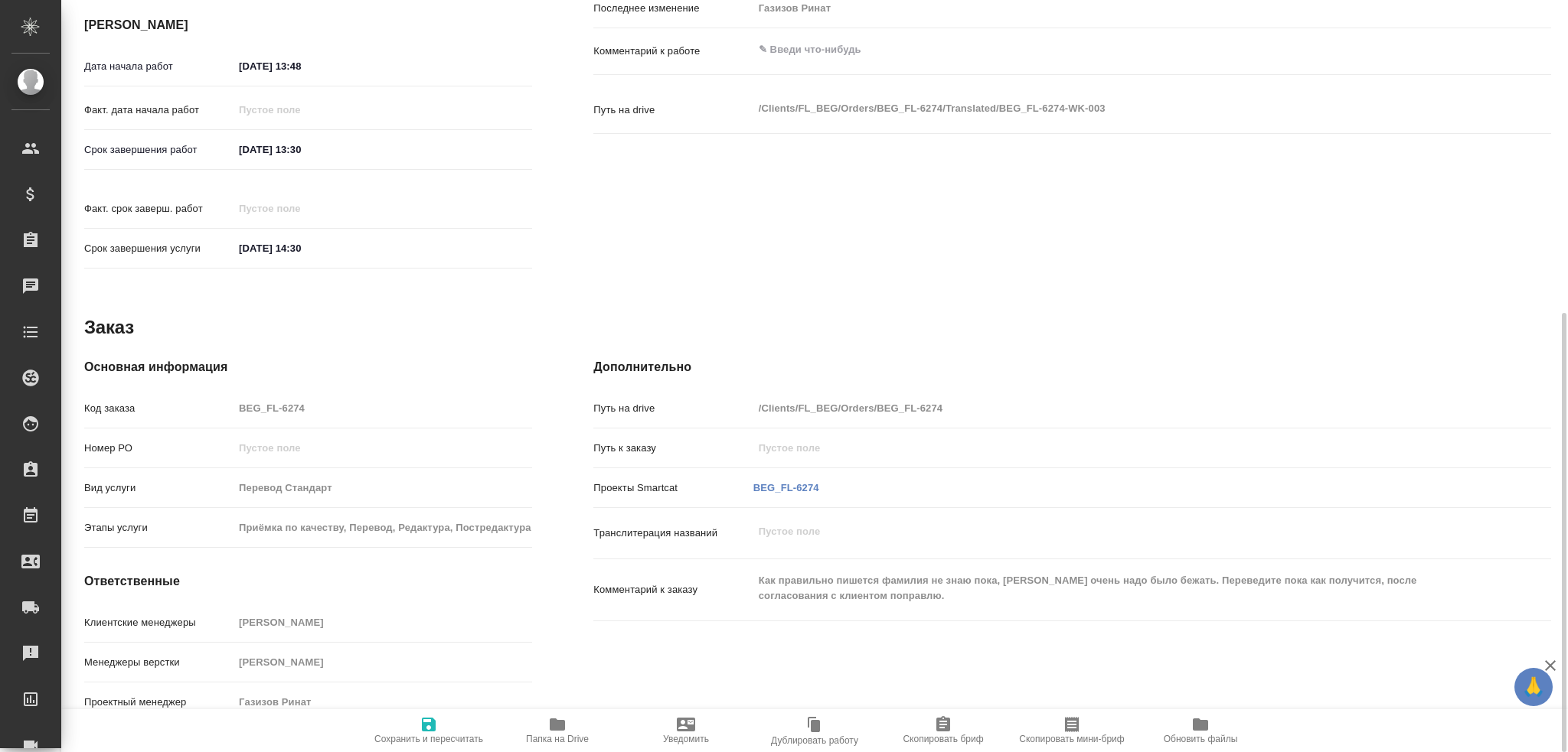
type textarea "x"
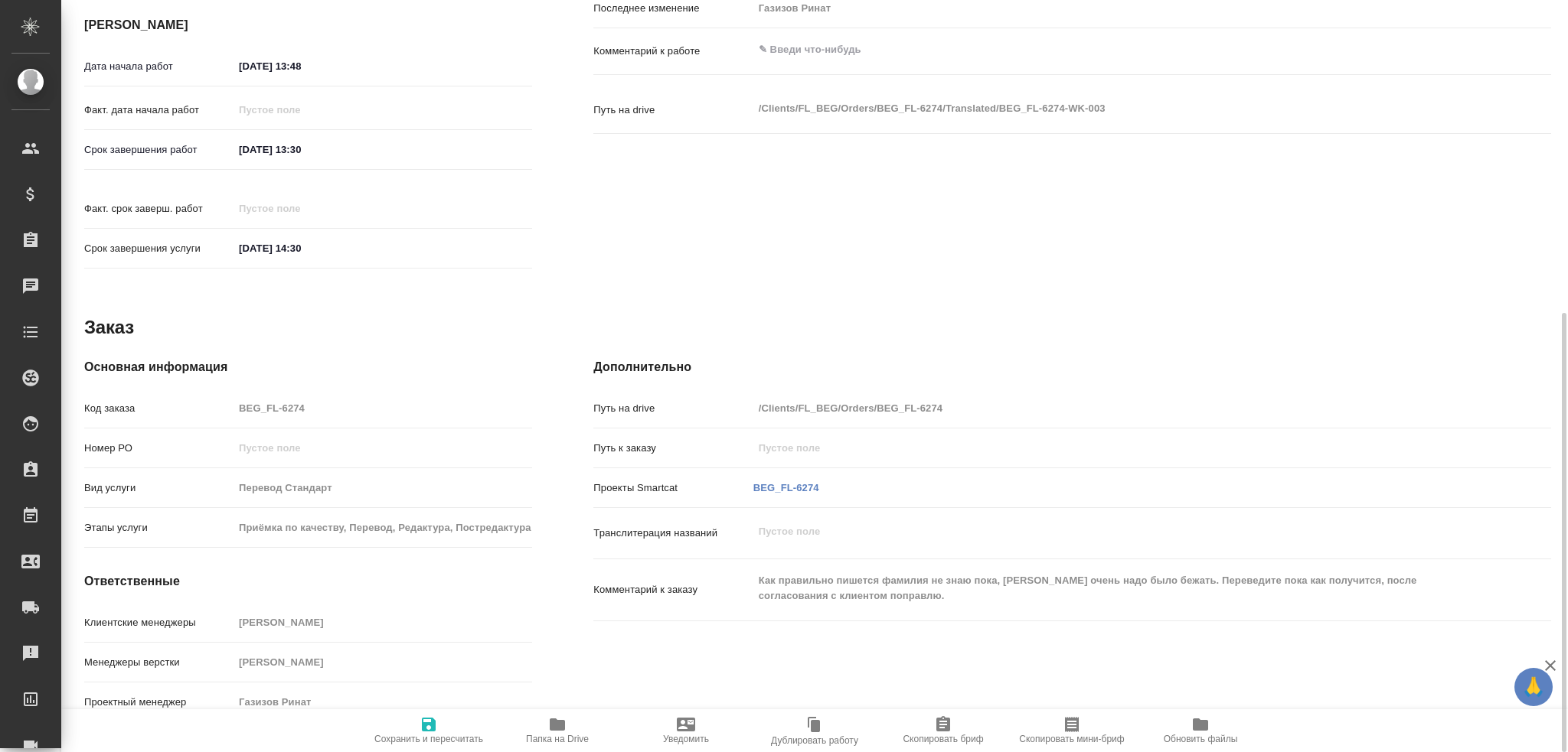
type textarea "x"
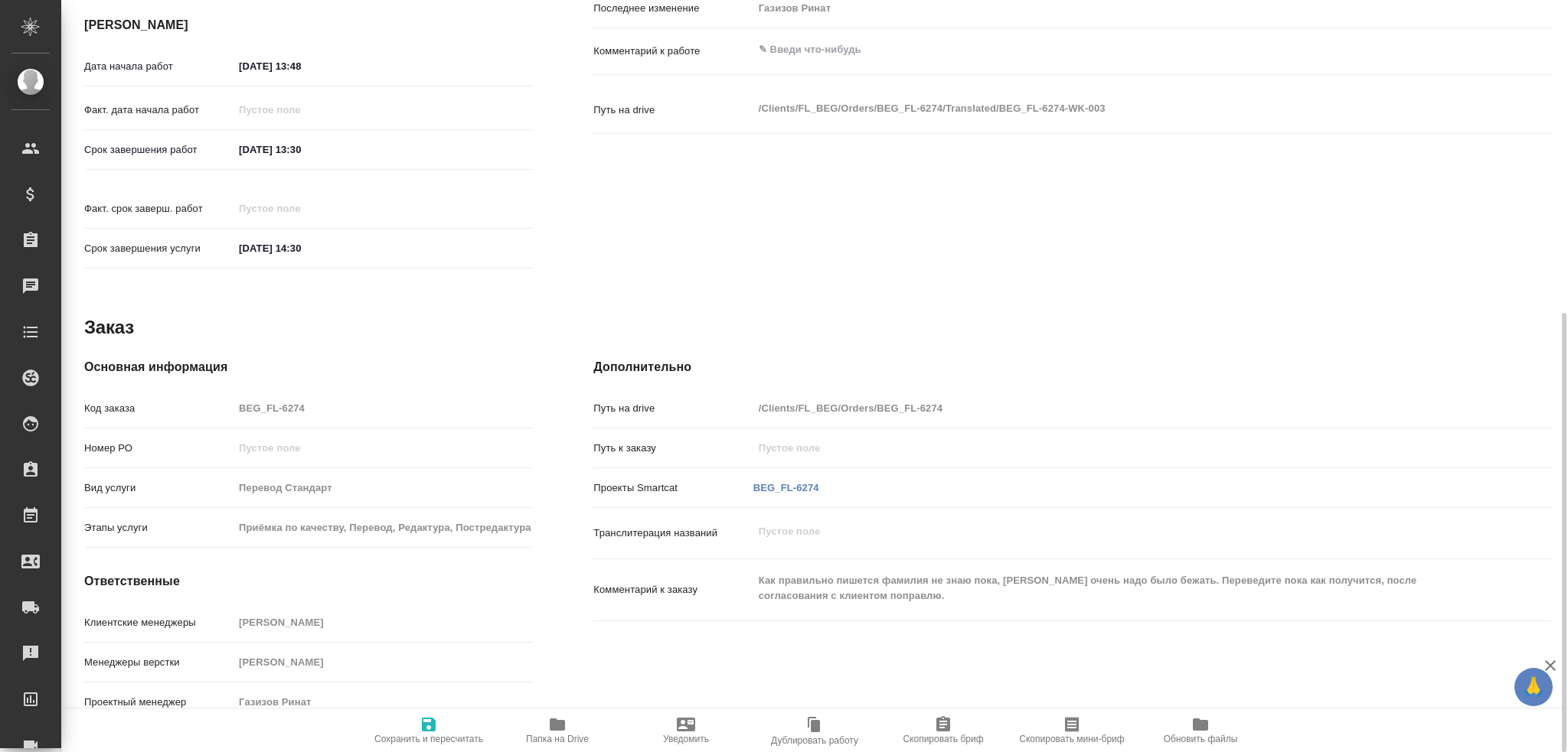
type textarea "x"
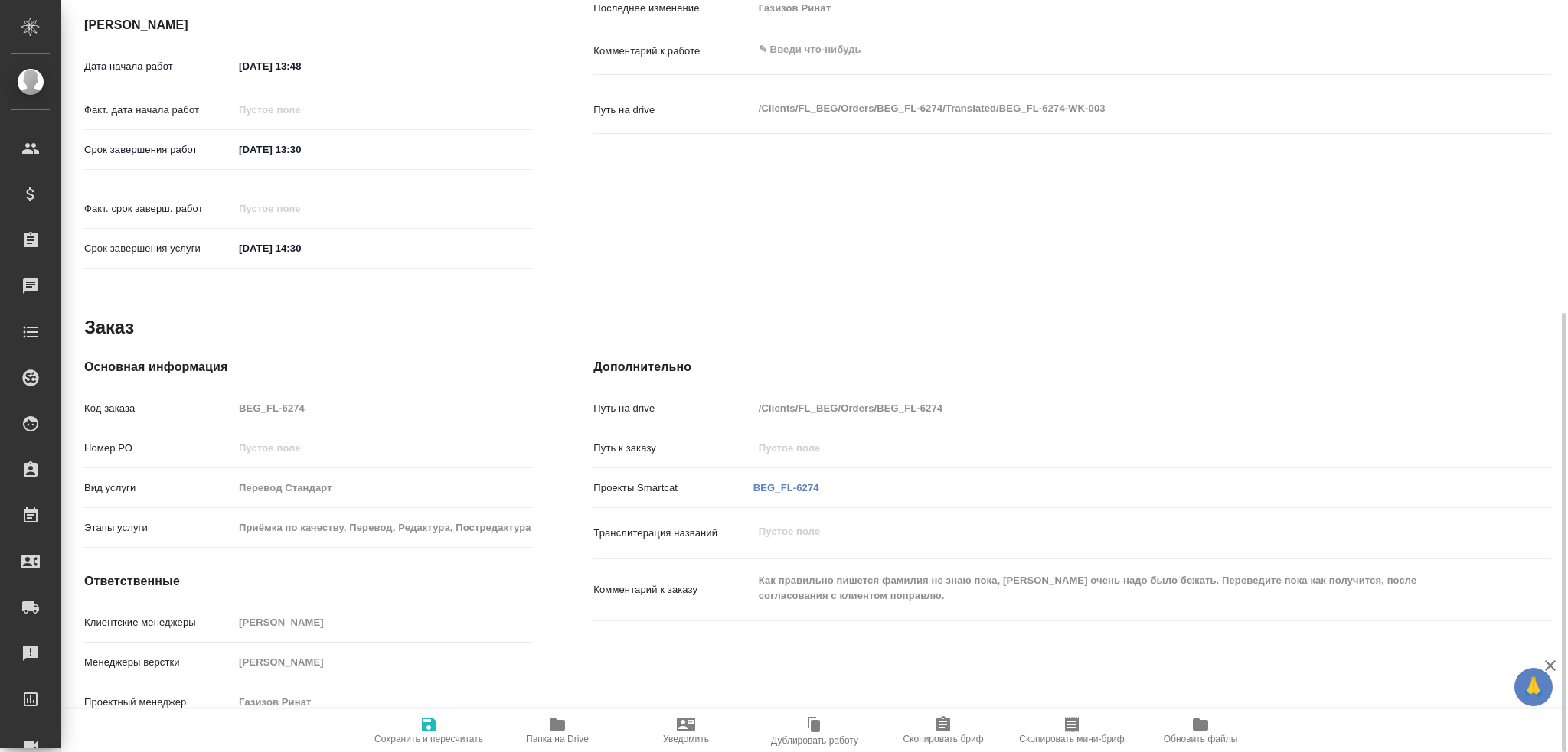
click at [549, 740] on span "Папка на Drive" at bounding box center [556, 739] width 63 height 11
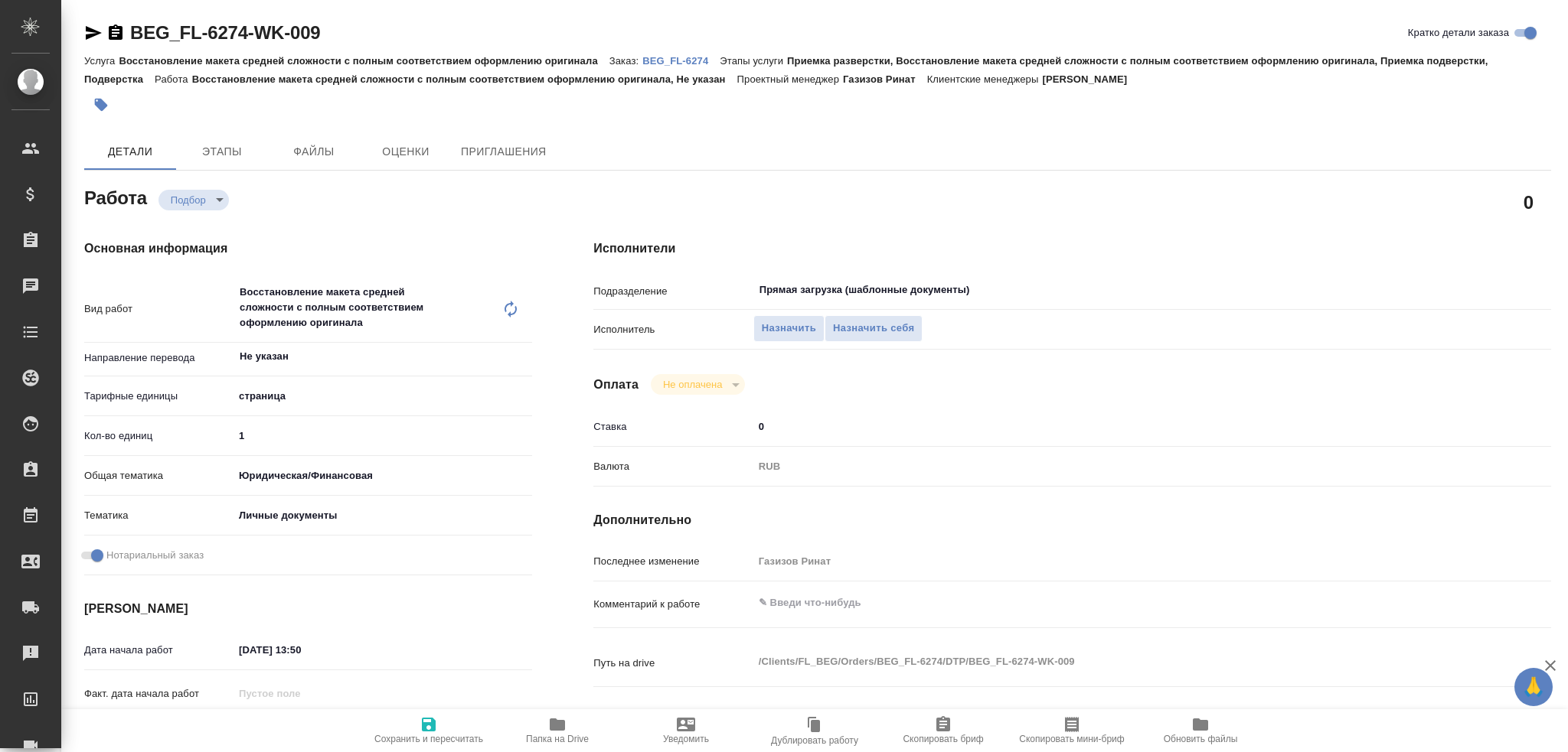
type textarea "x"
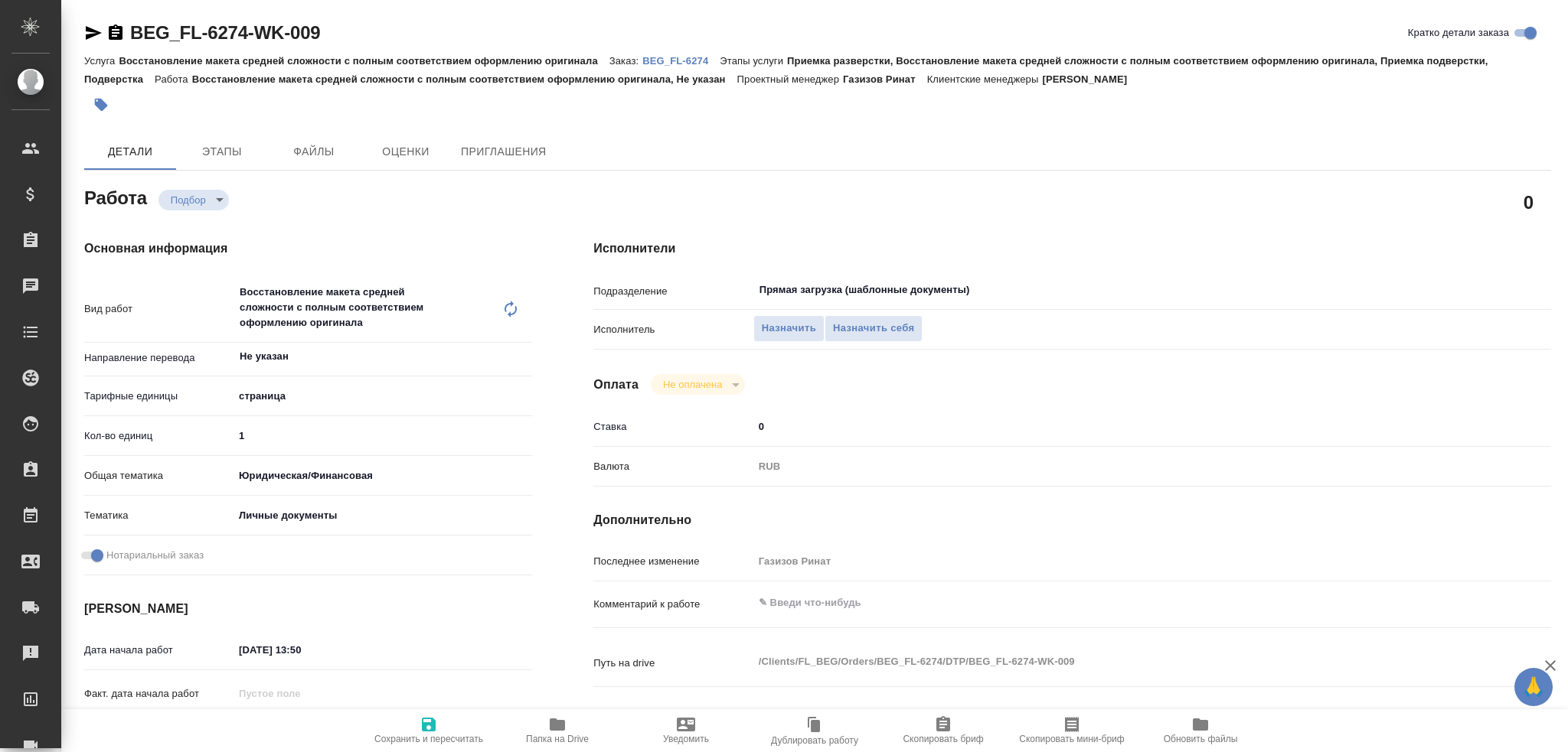
type textarea "x"
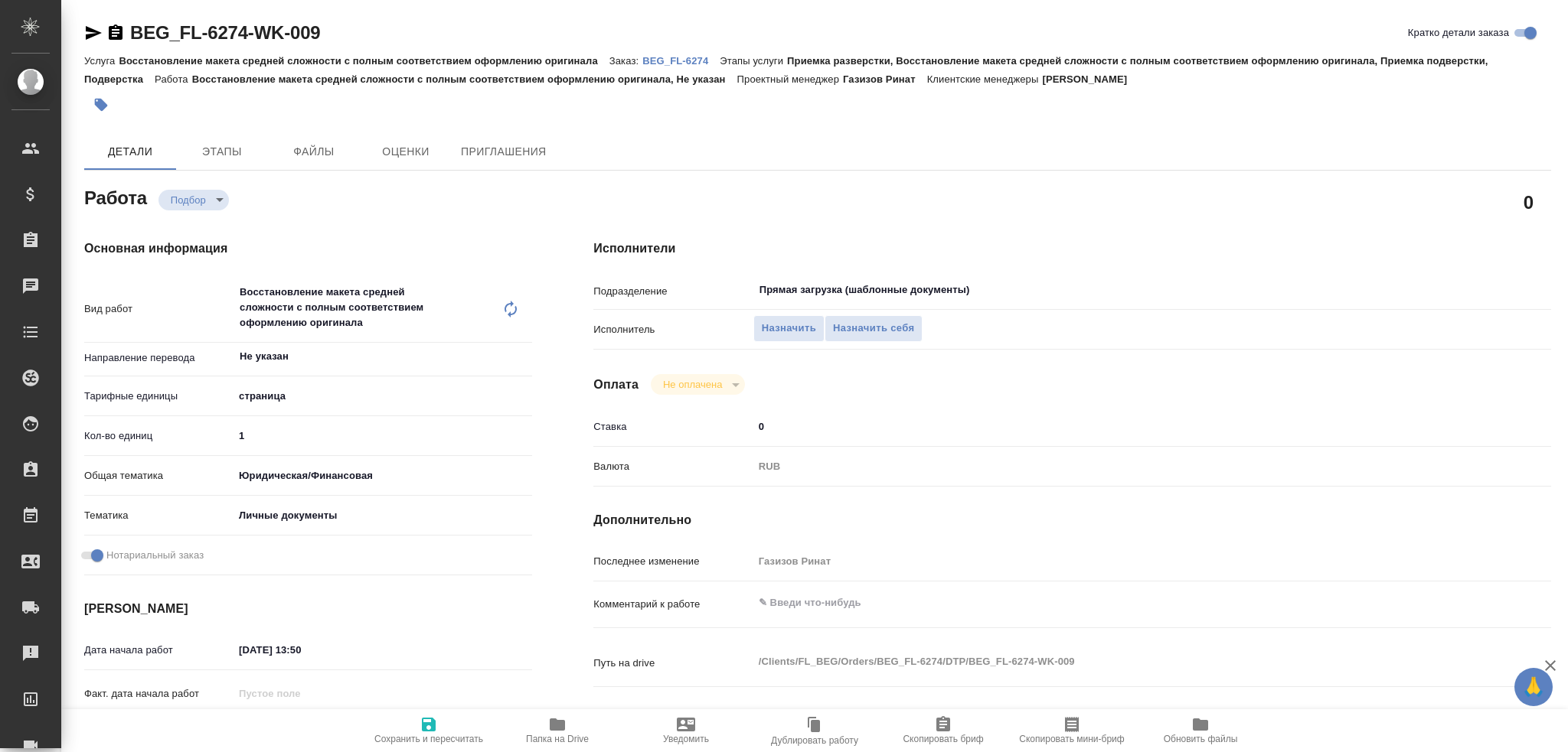
type textarea "x"
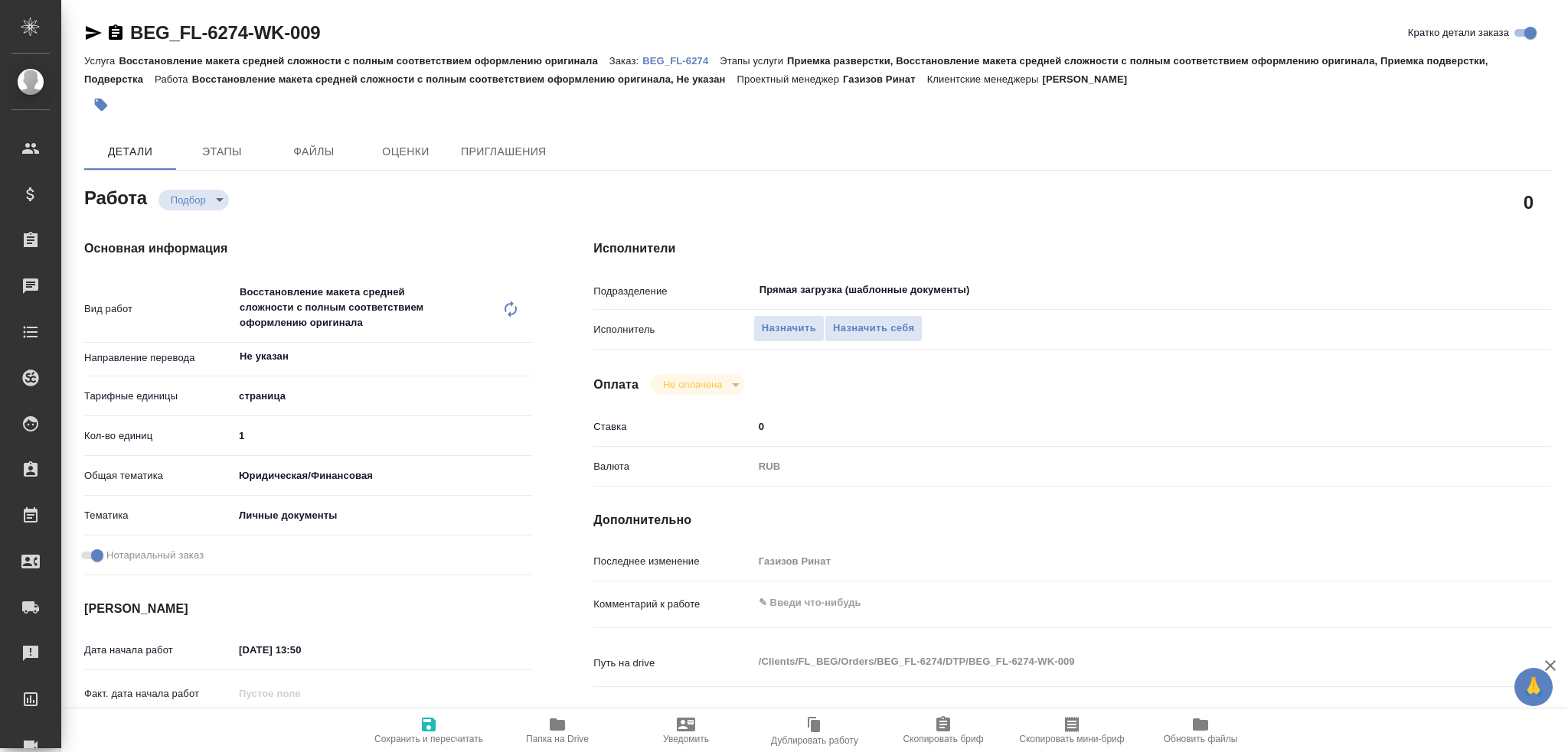
type textarea "x"
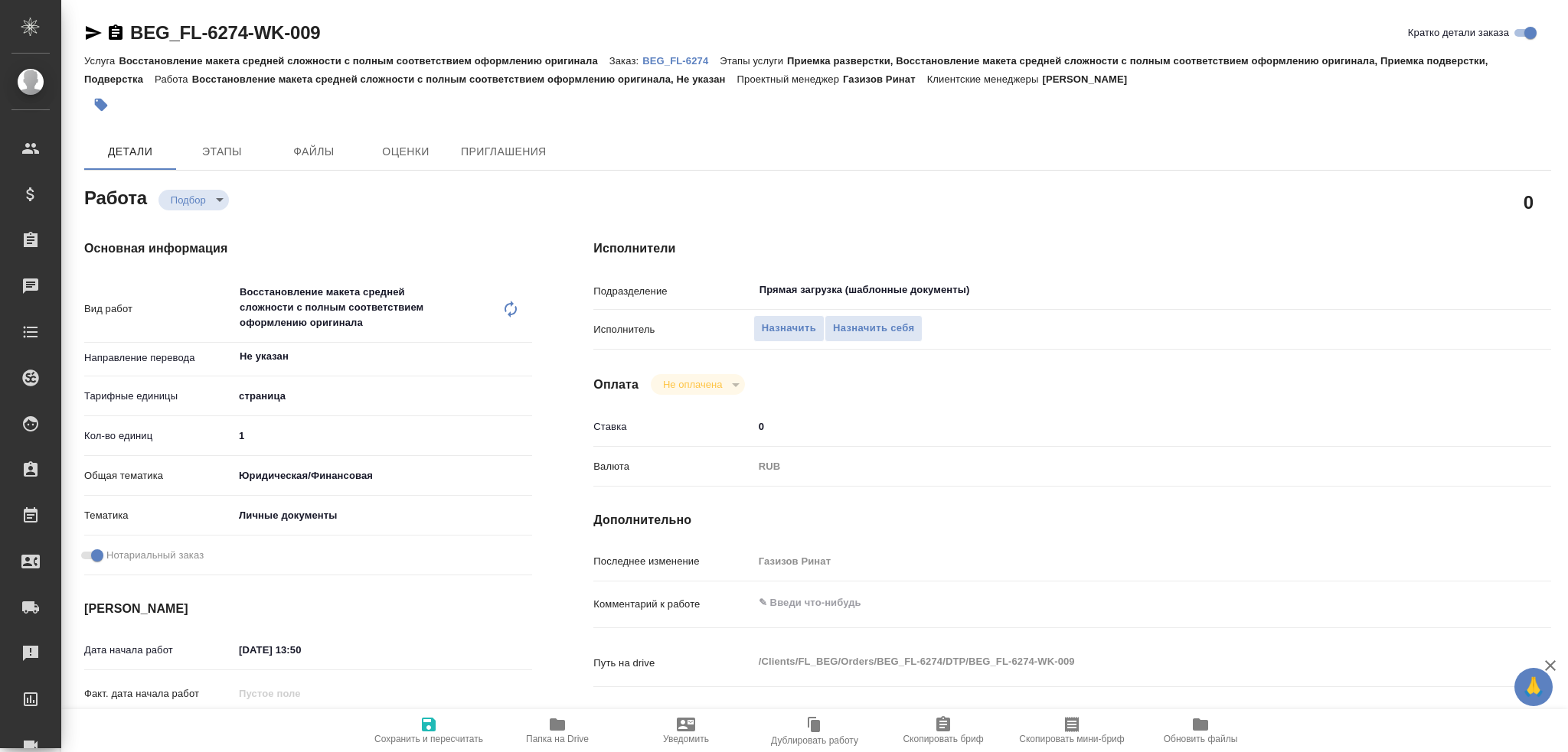
type textarea "x"
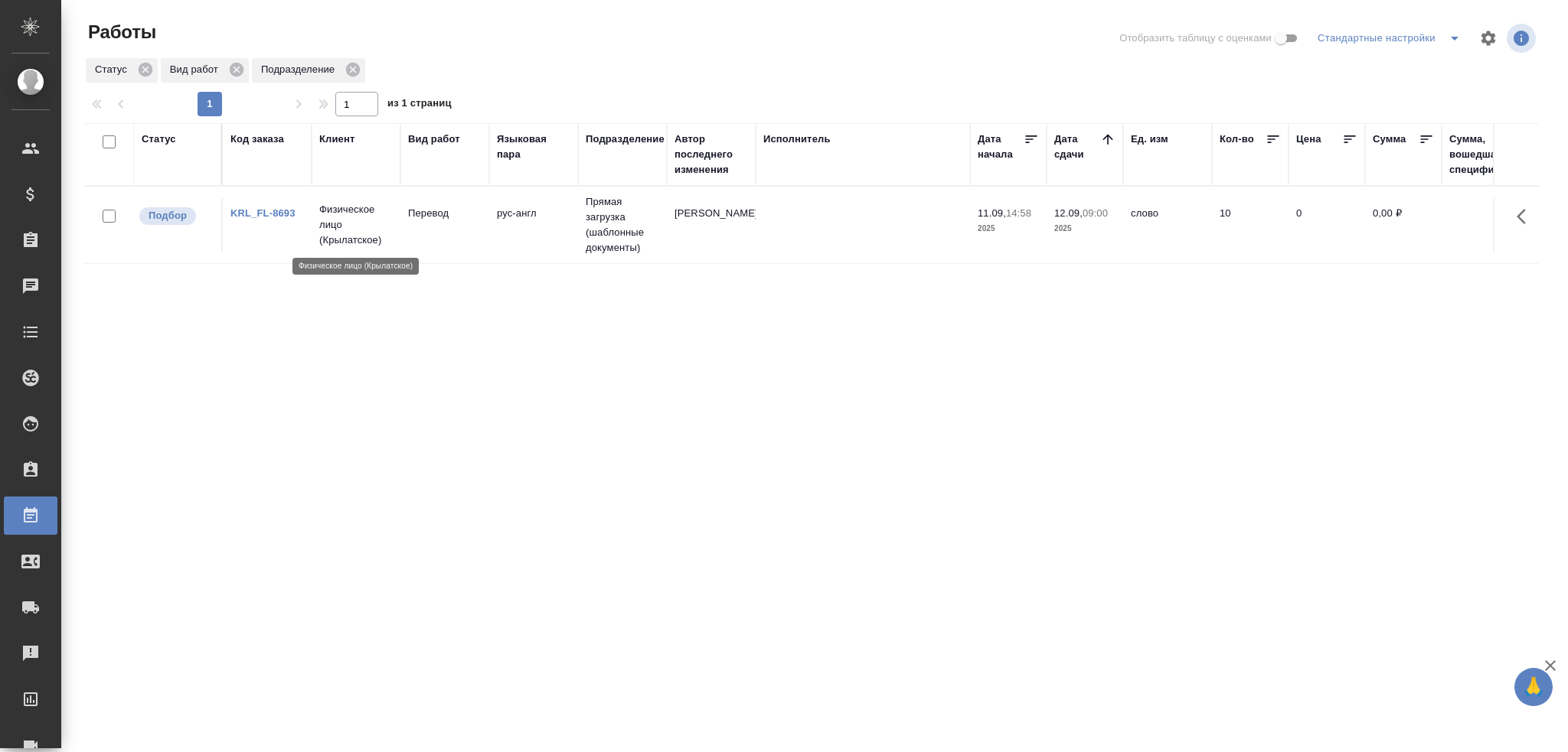
click at [334, 236] on p "Физическое лицо (Крылатское)" at bounding box center [355, 225] width 73 height 46
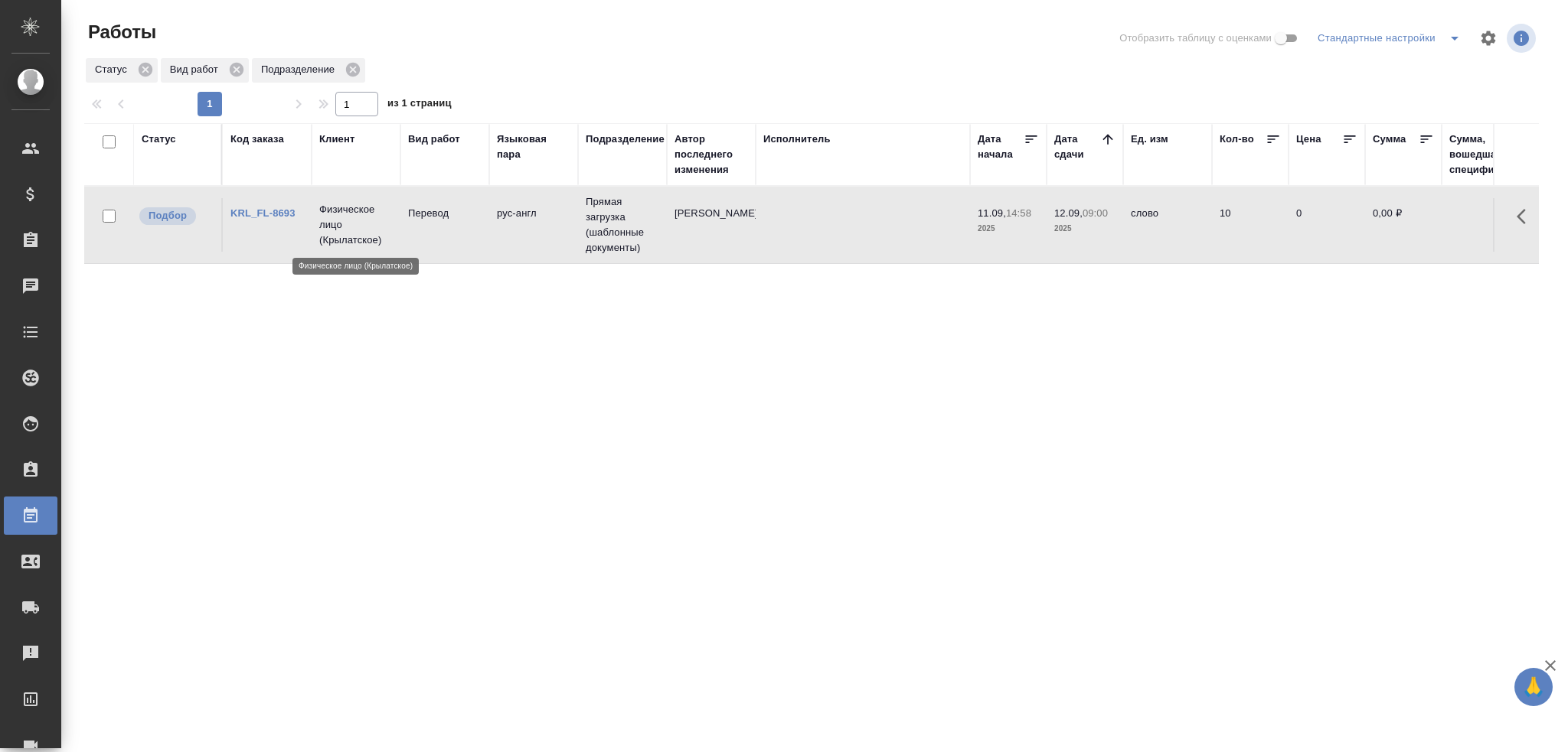
click at [334, 236] on p "Физическое лицо (Крылатское)" at bounding box center [355, 225] width 73 height 46
click at [297, 254] on tr "Подбор KRL_FL-8693 Физическое лицо (Крылатское) Перевод рус-англ Прямая загрузк…" at bounding box center [1457, 225] width 2747 height 78
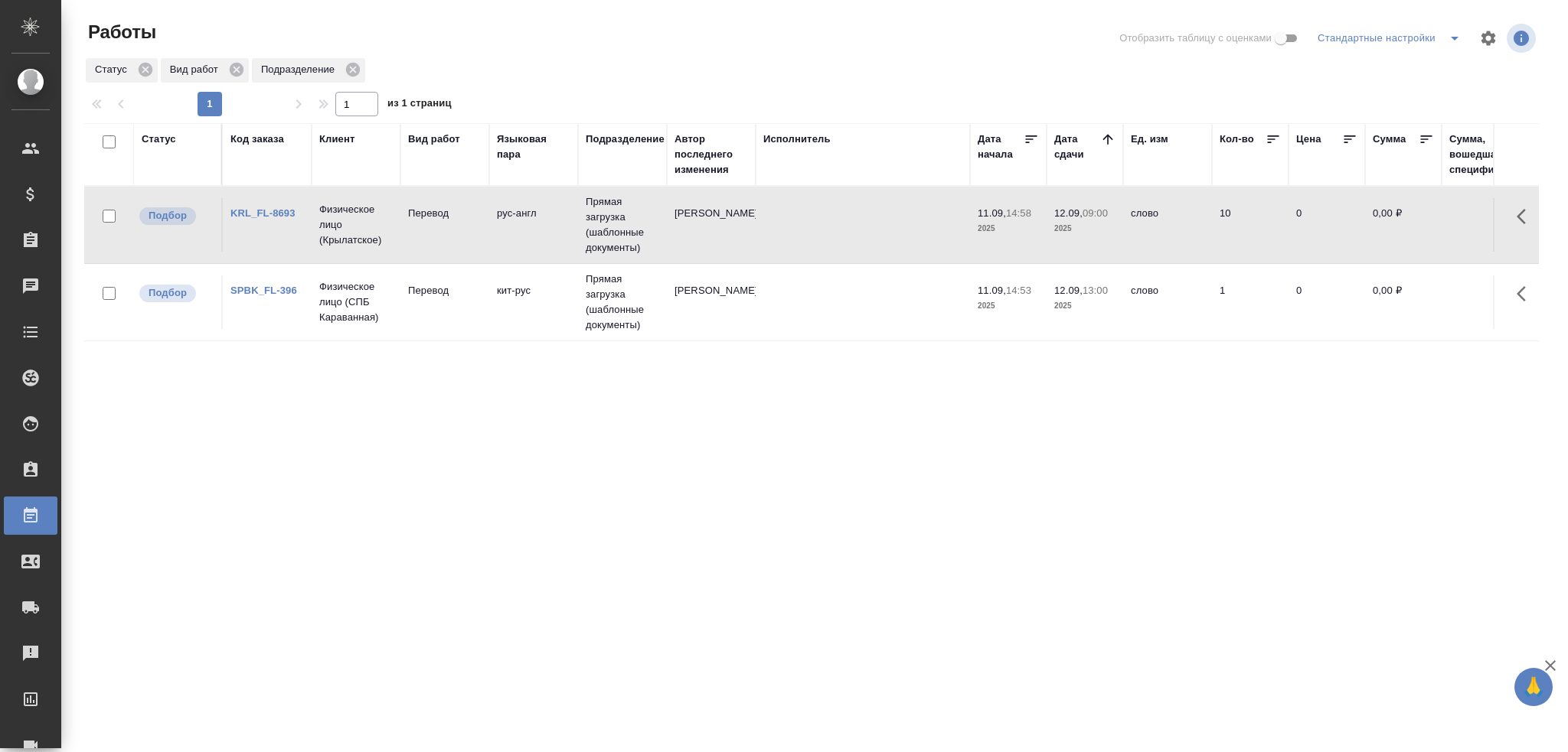
click at [435, 308] on td "Перевод" at bounding box center [444, 302] width 89 height 54
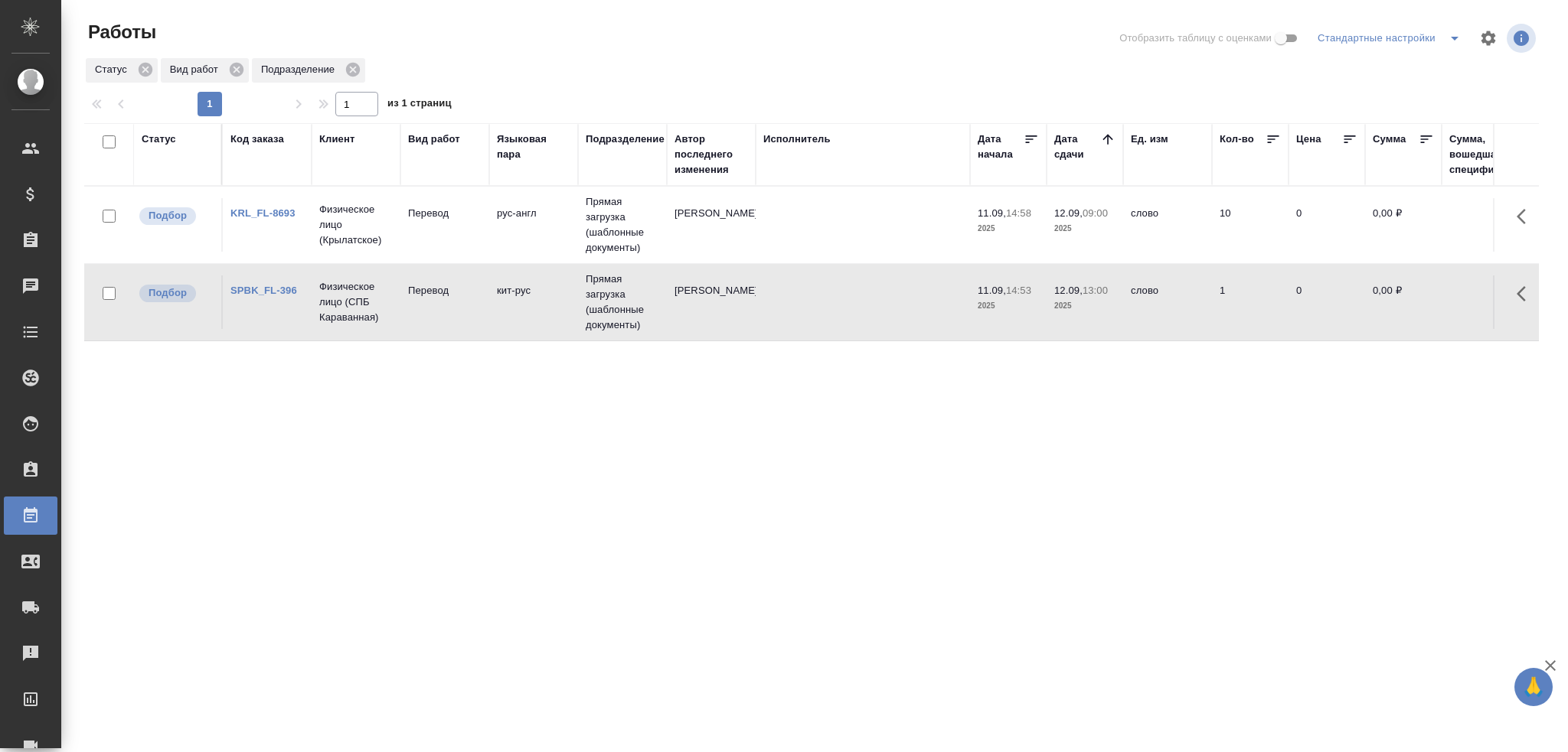
click at [435, 308] on td "Перевод" at bounding box center [444, 302] width 89 height 54
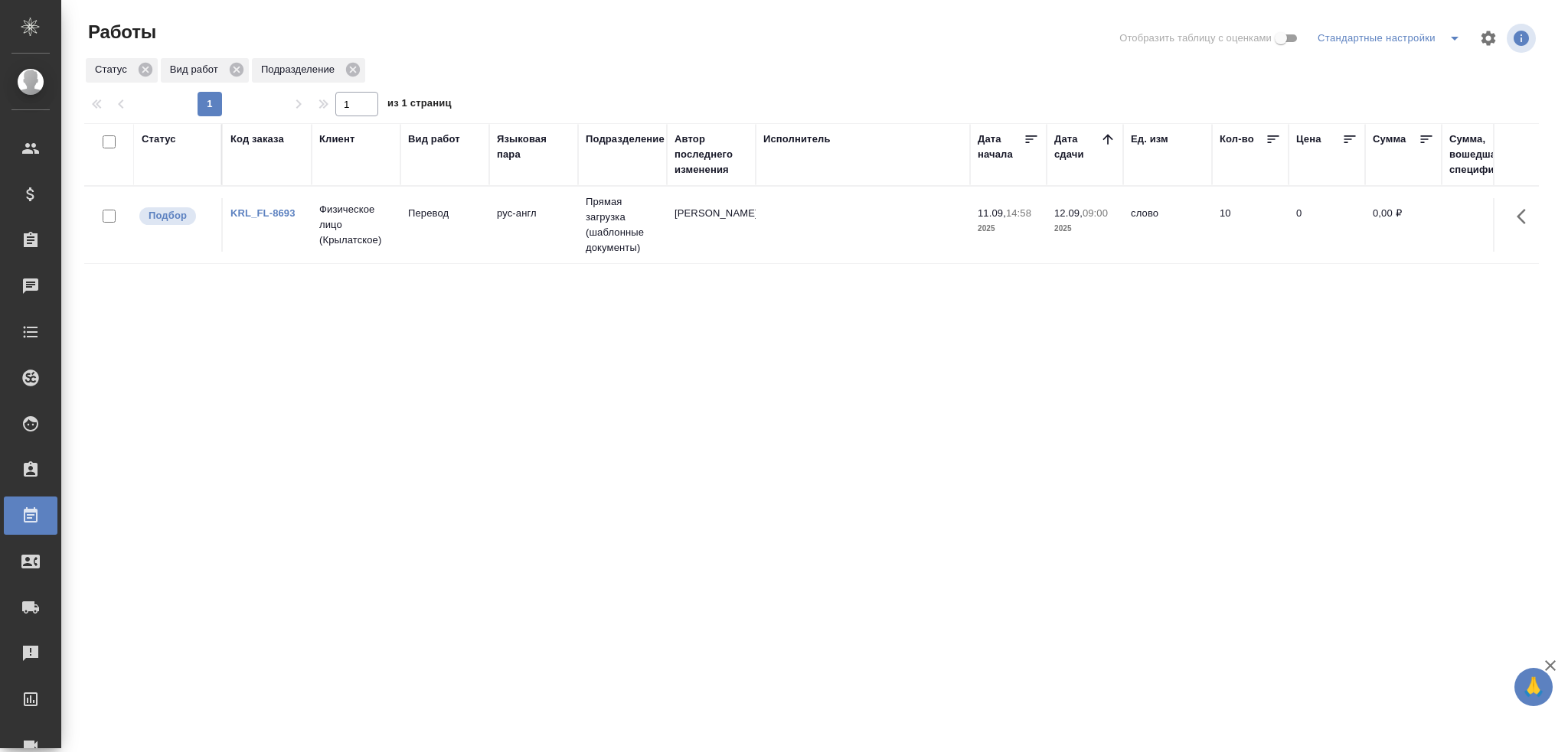
click at [567, 235] on td "рус-англ" at bounding box center [533, 225] width 89 height 54
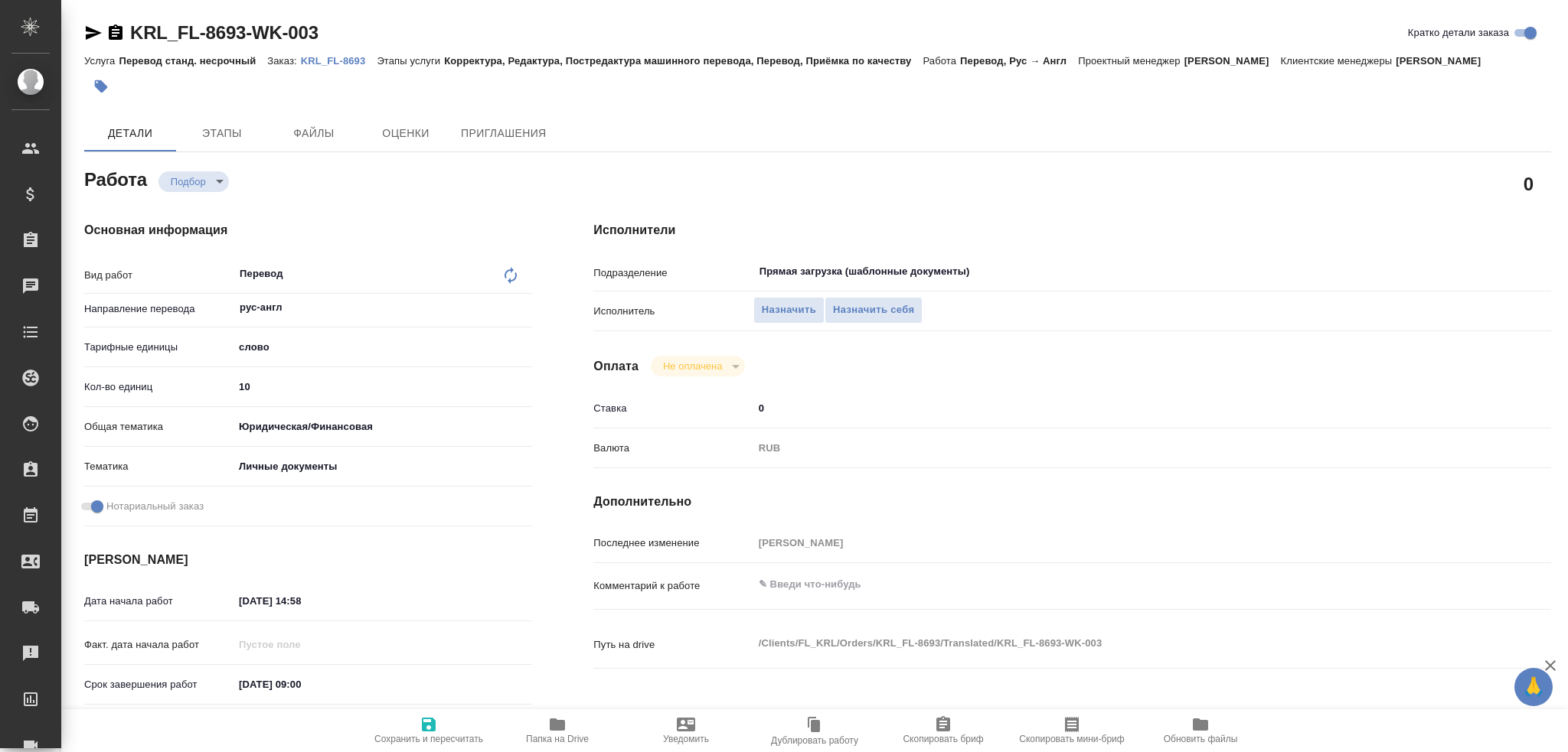
type textarea "x"
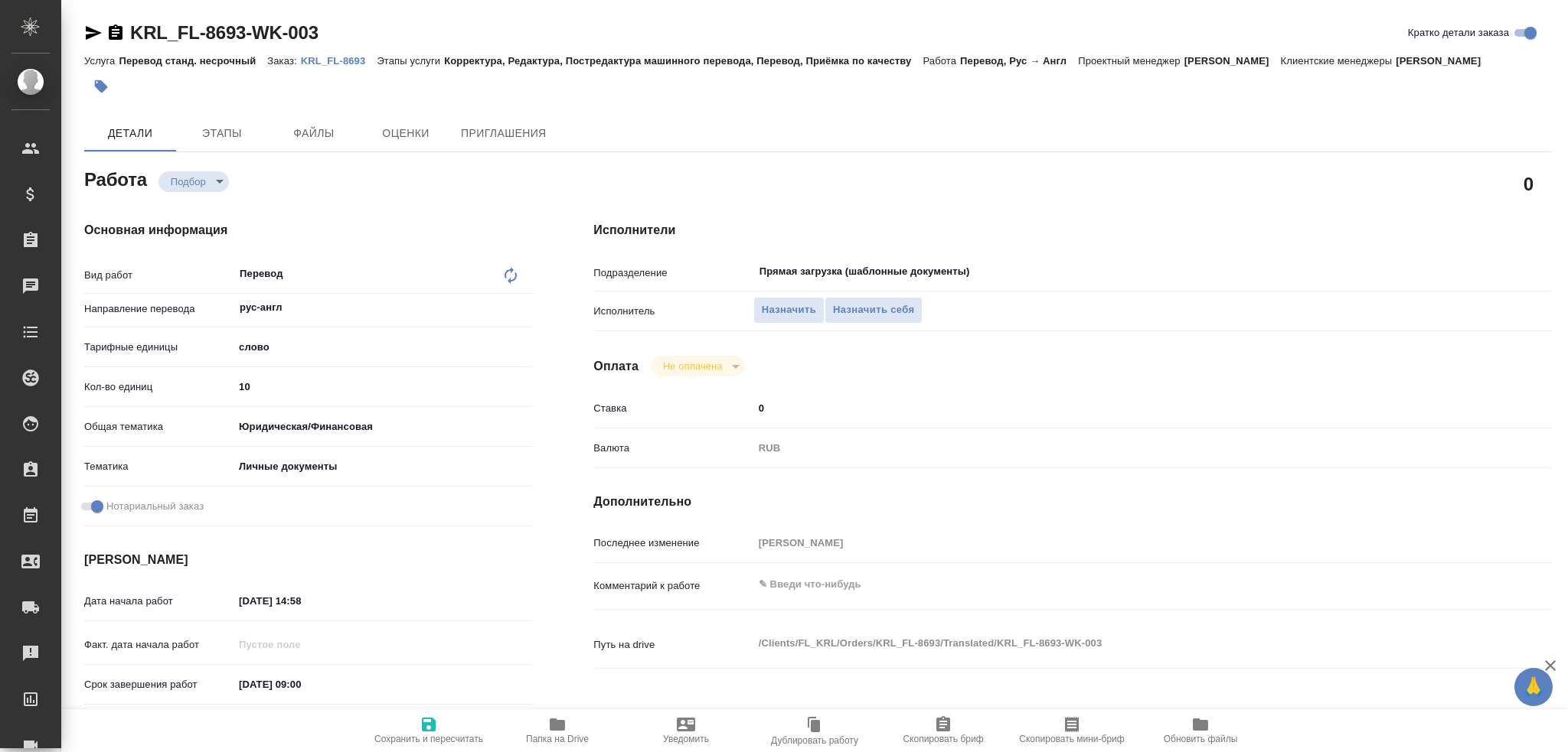
type textarea "x"
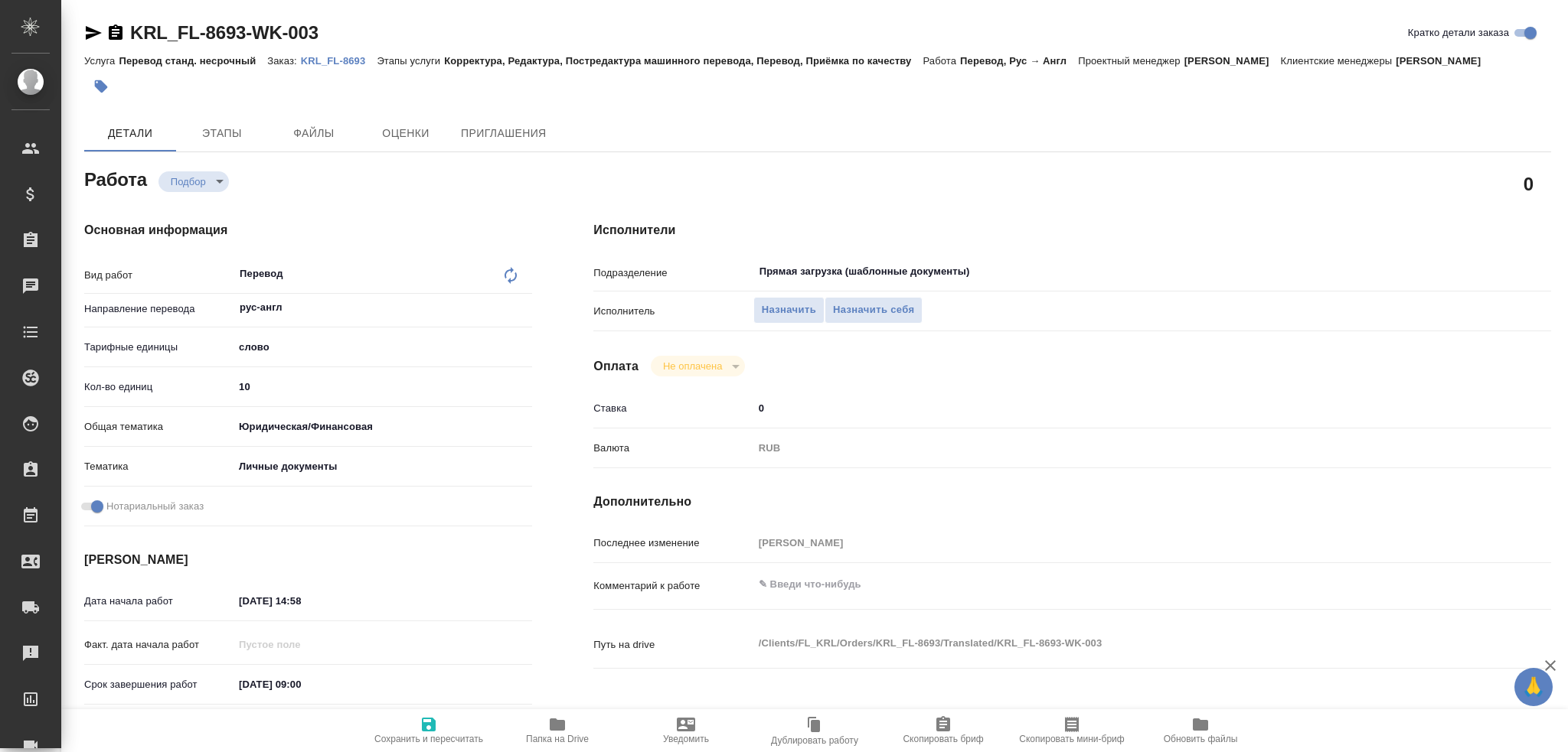
type textarea "x"
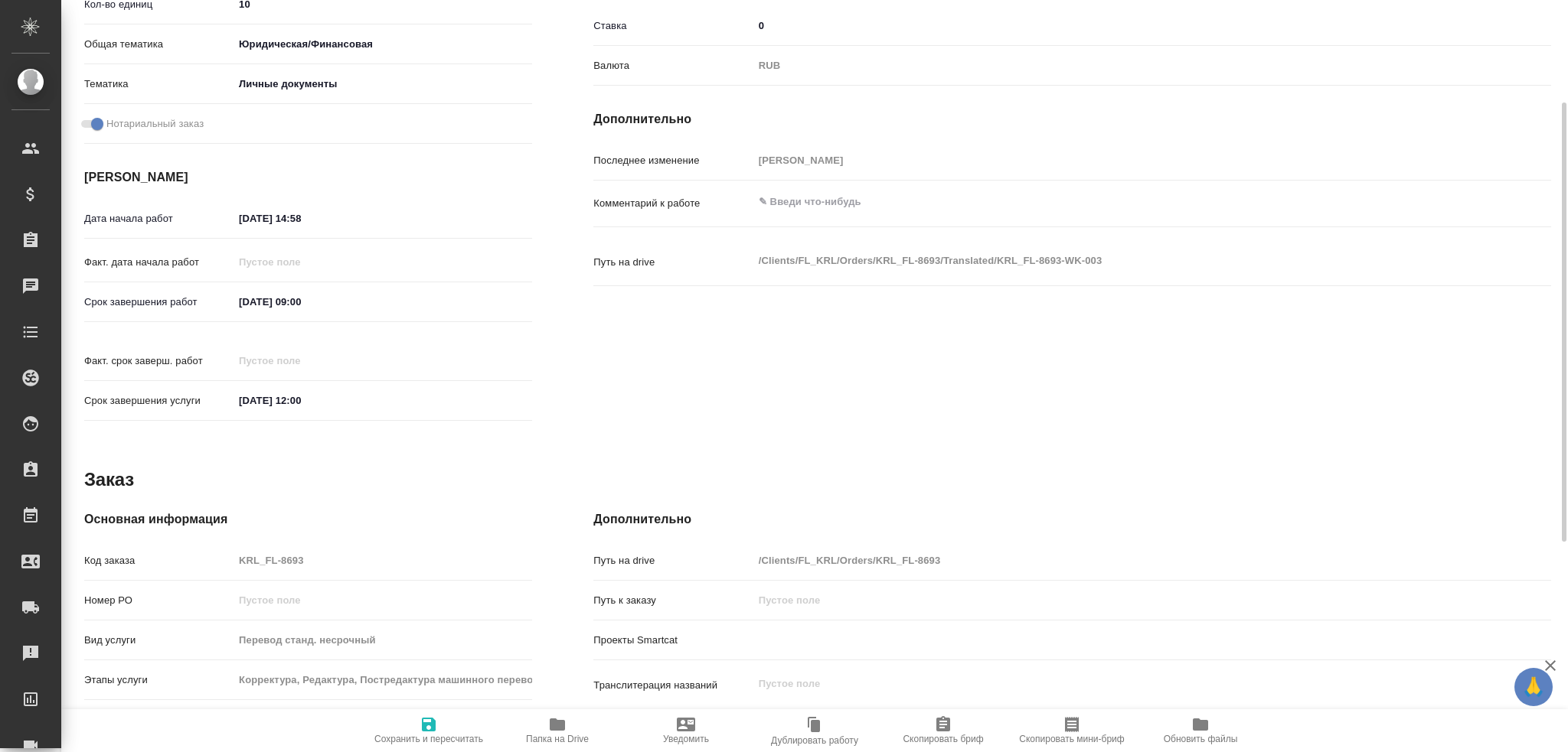
scroll to position [535, 0]
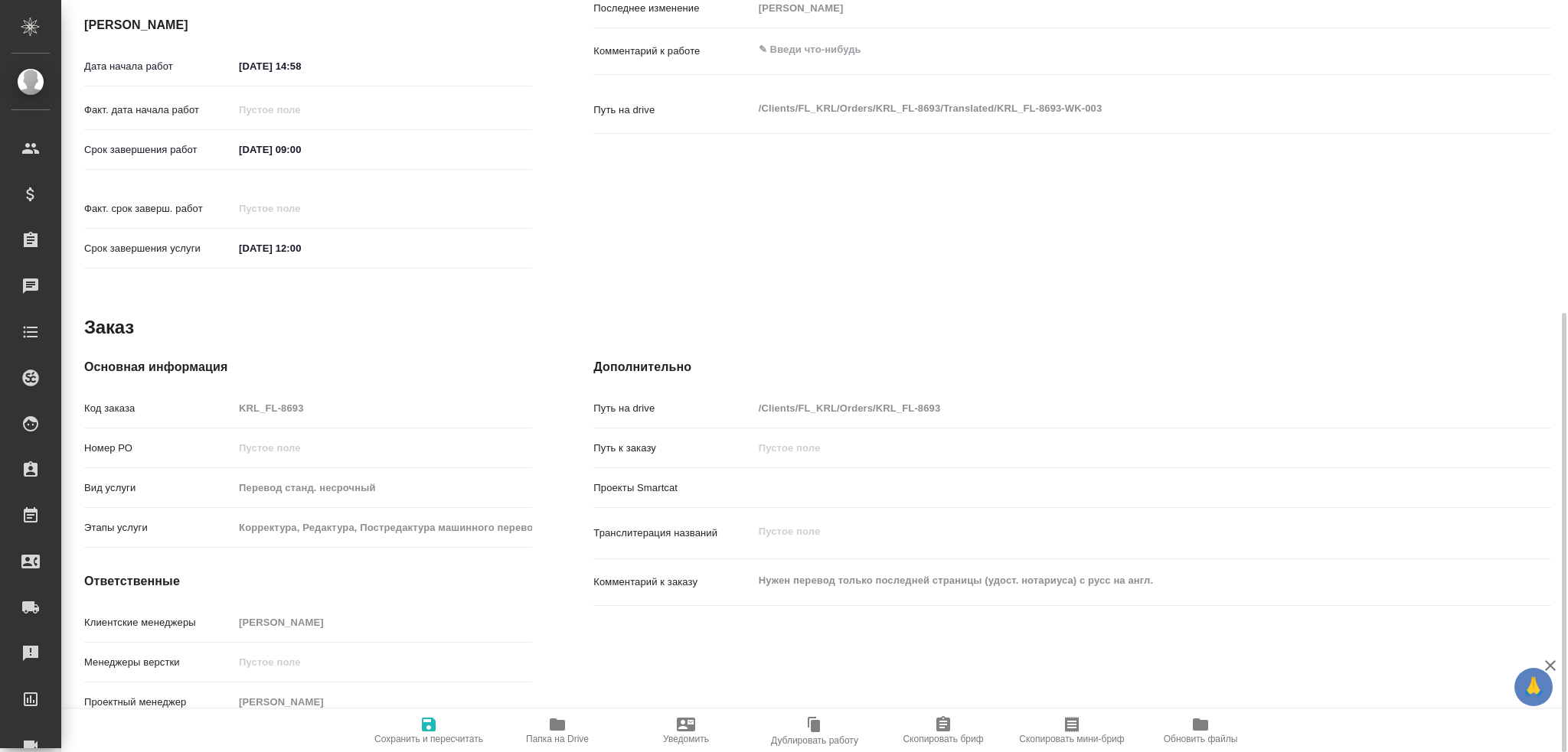
type textarea "x"
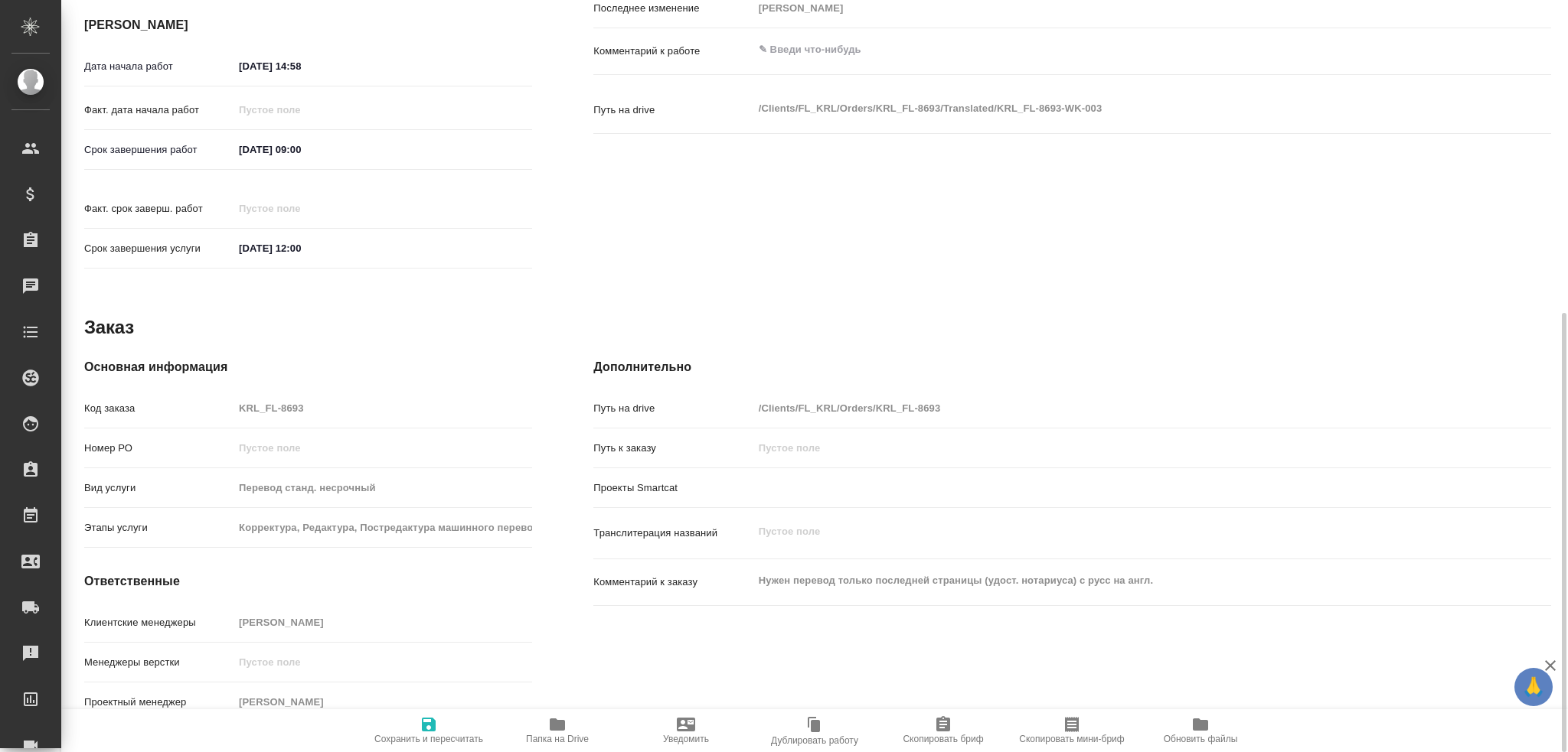
type textarea "x"
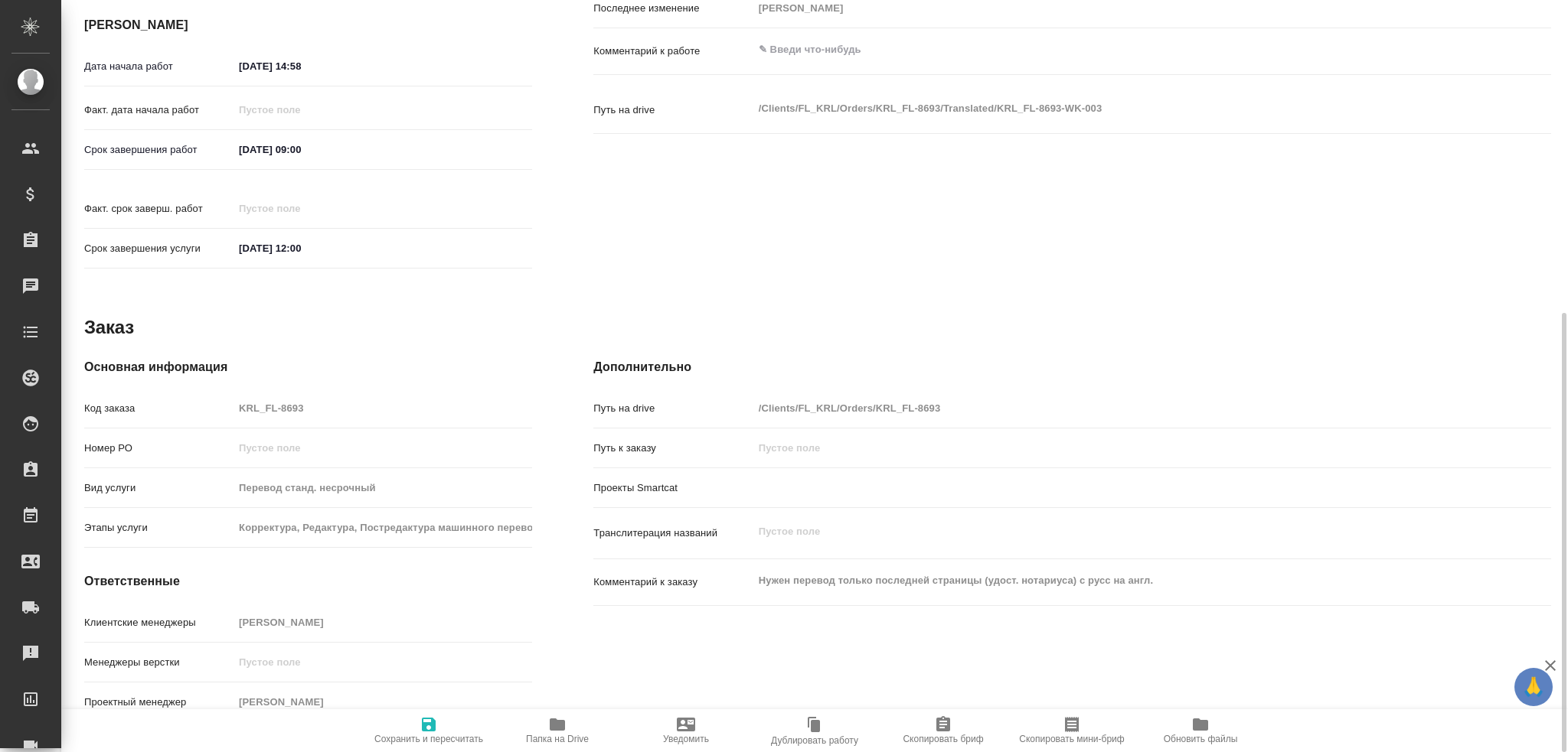
type textarea "x"
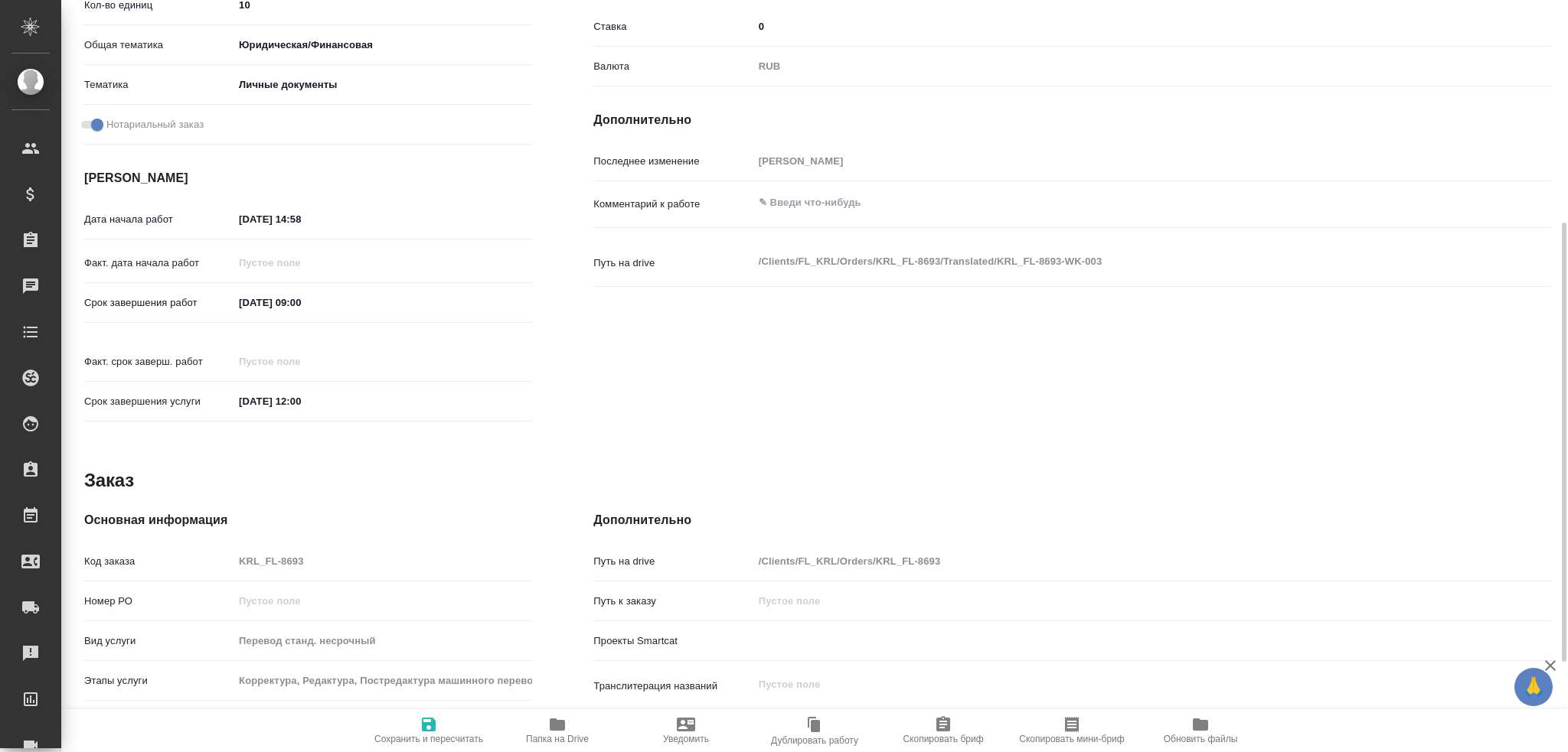
scroll to position [0, 0]
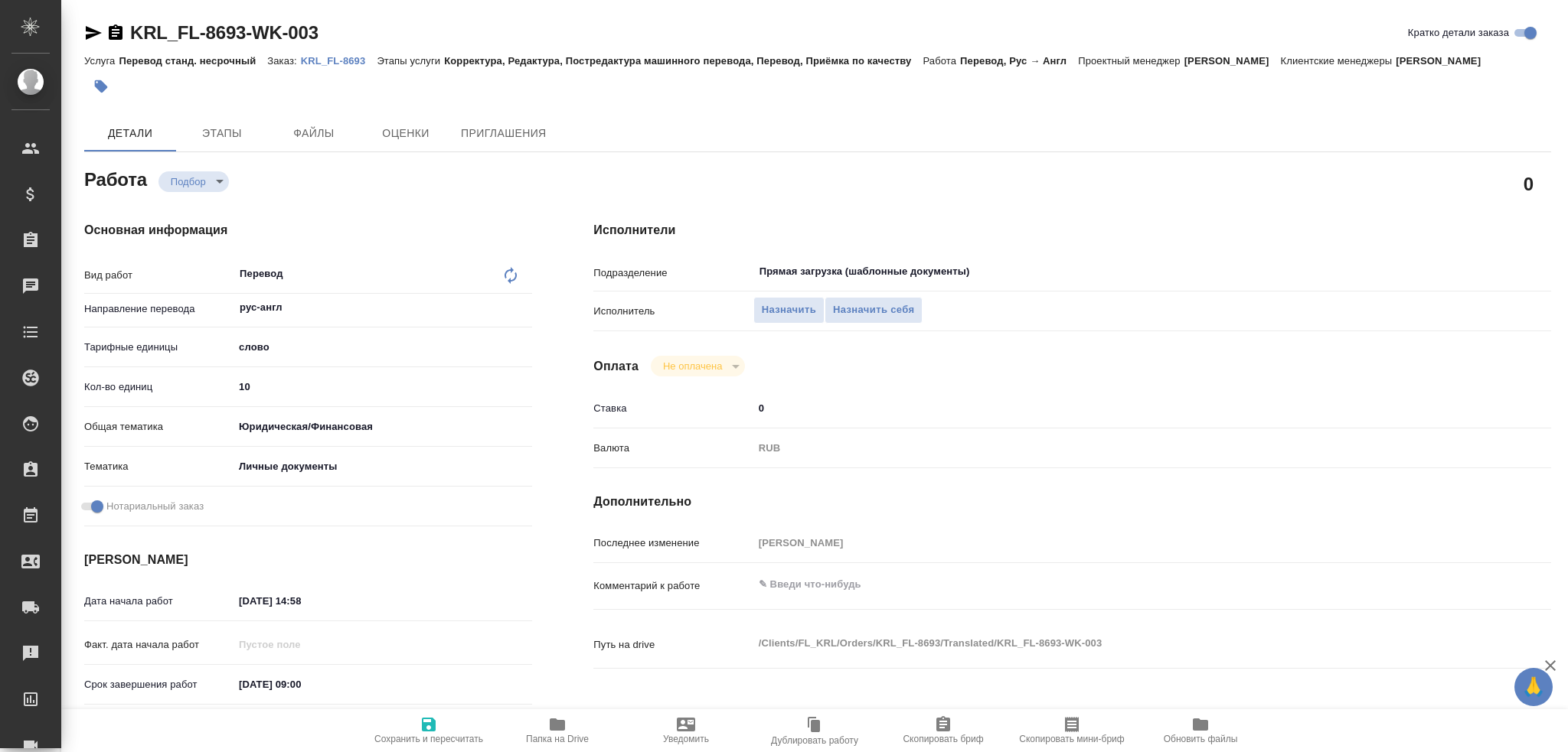
type textarea "x"
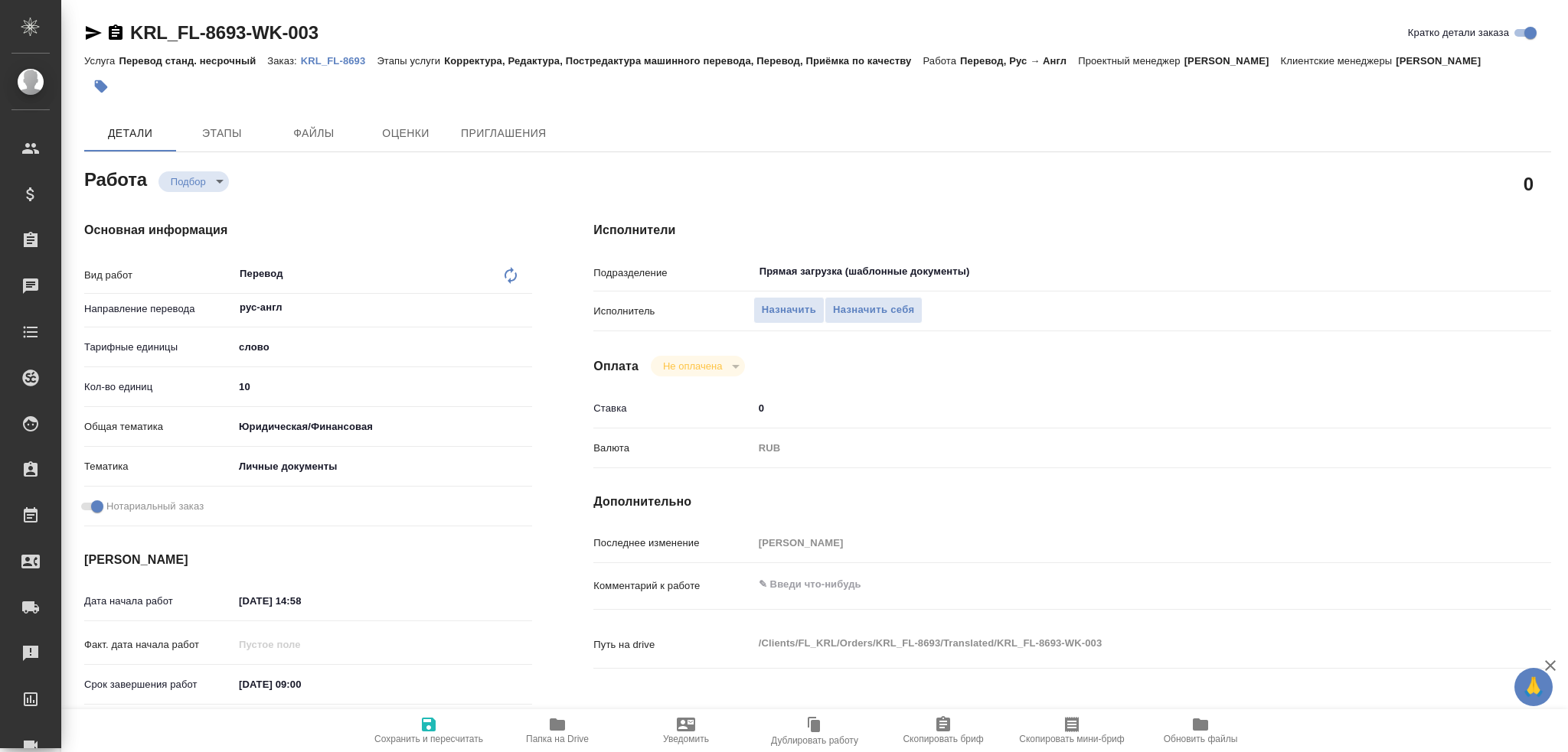
type textarea "x"
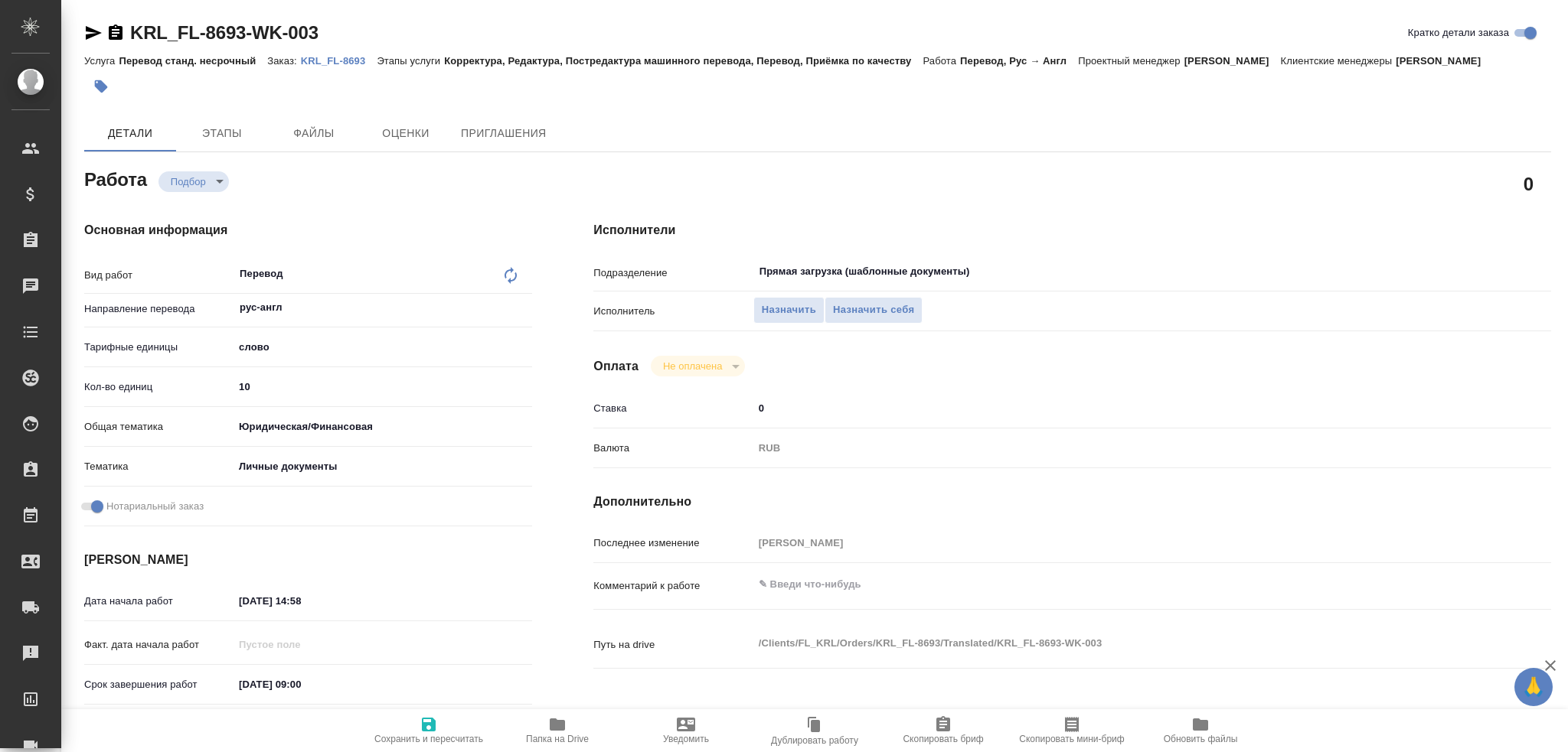
scroll to position [535, 0]
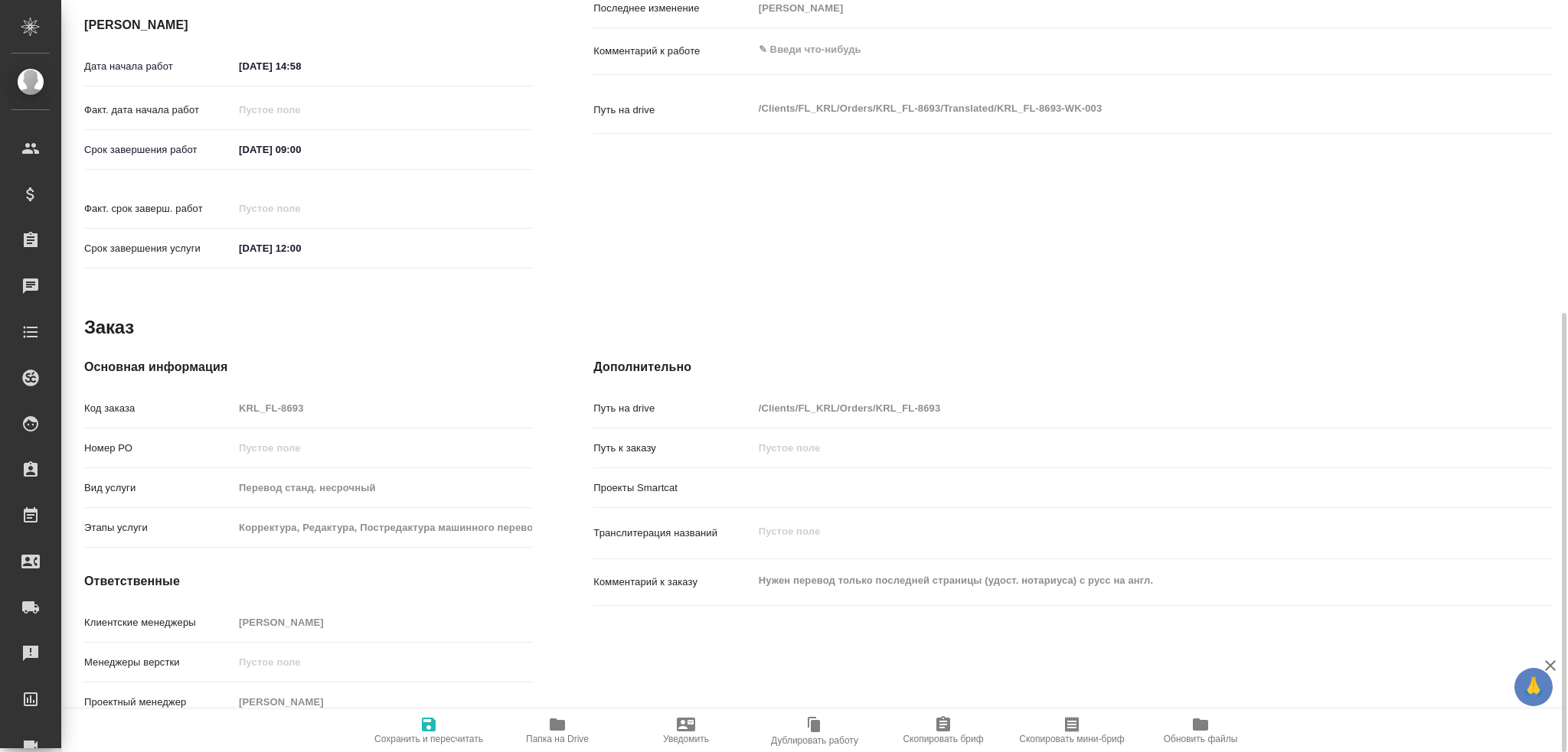
type textarea "x"
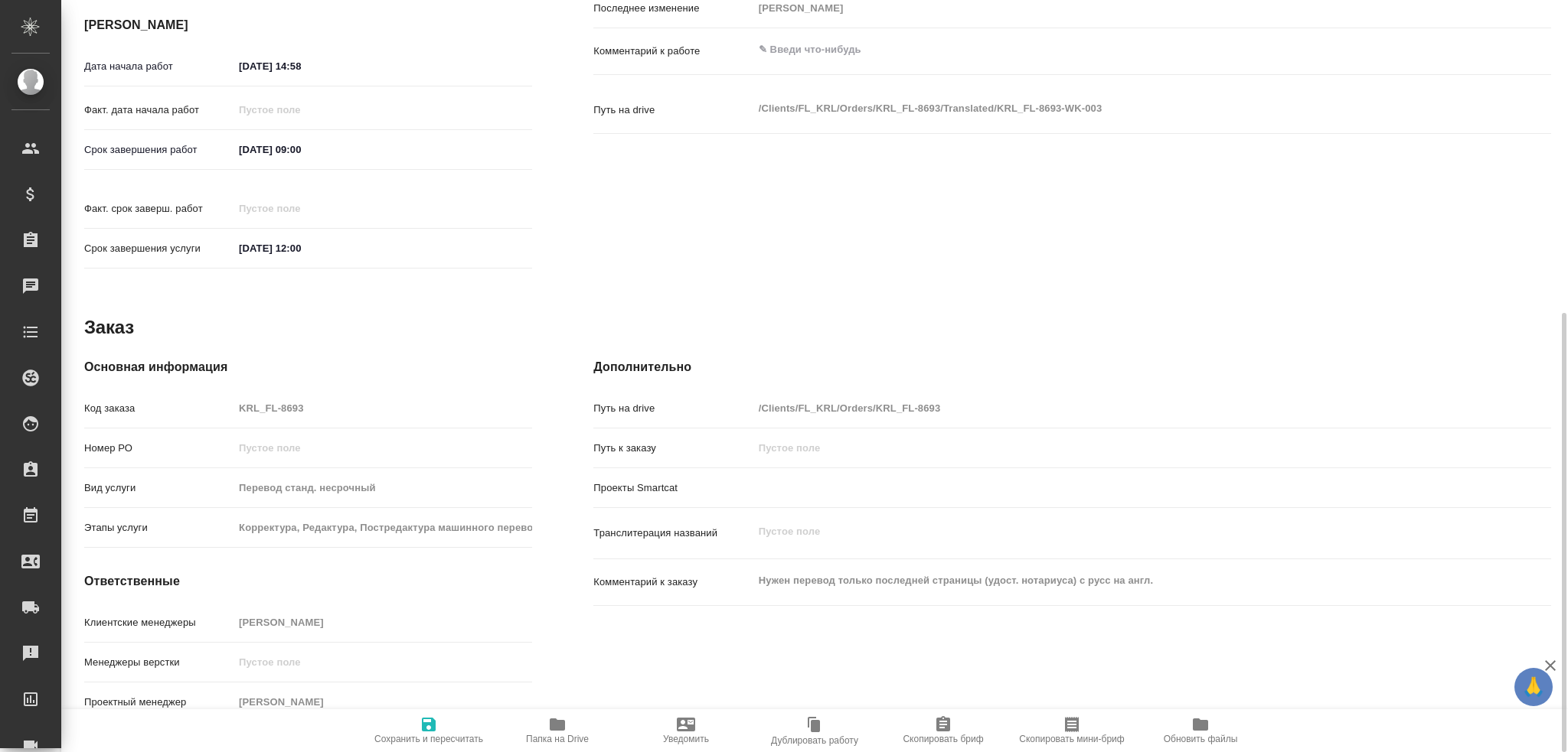
type textarea "x"
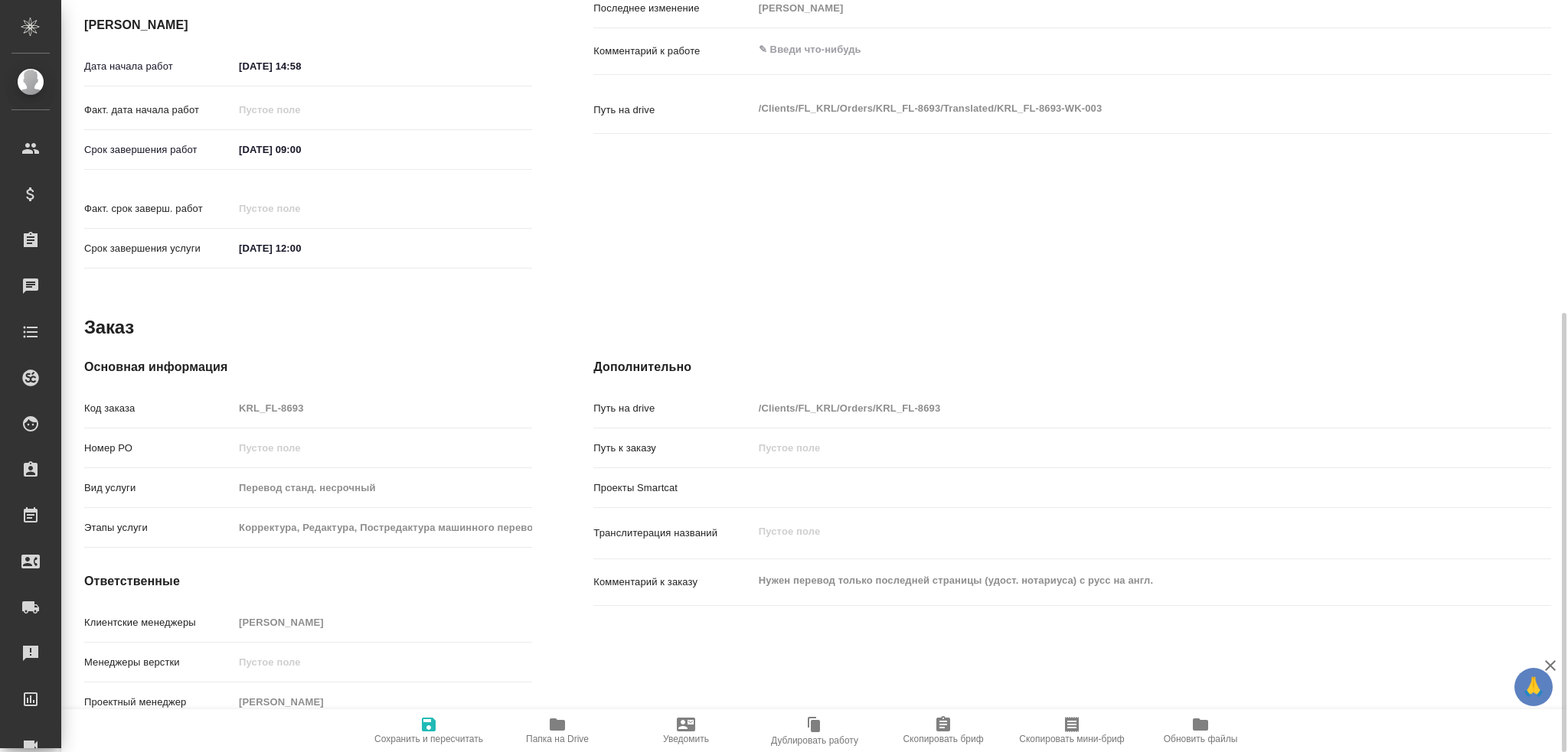
click at [556, 730] on icon "button" at bounding box center [556, 725] width 16 height 12
type textarea "x"
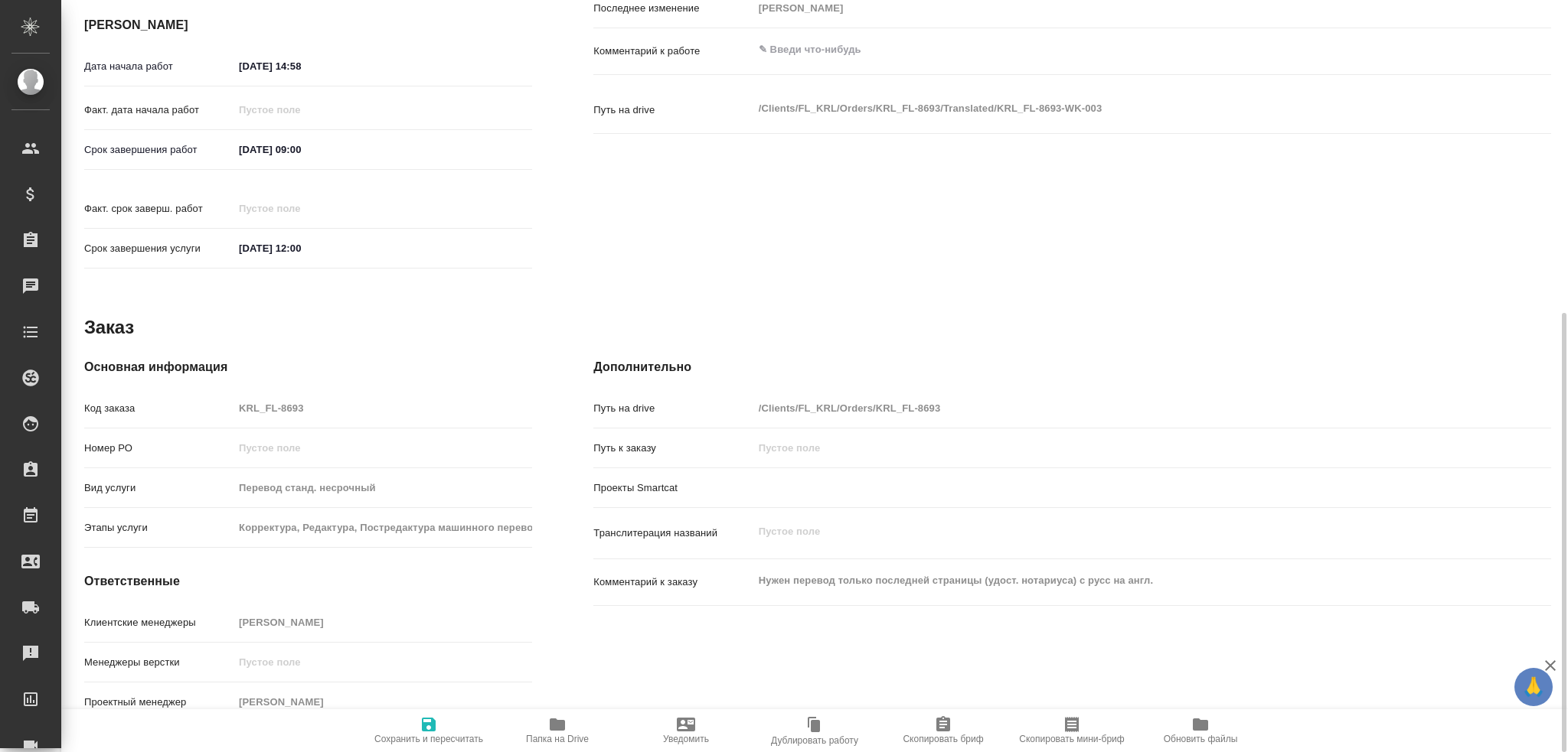
type textarea "x"
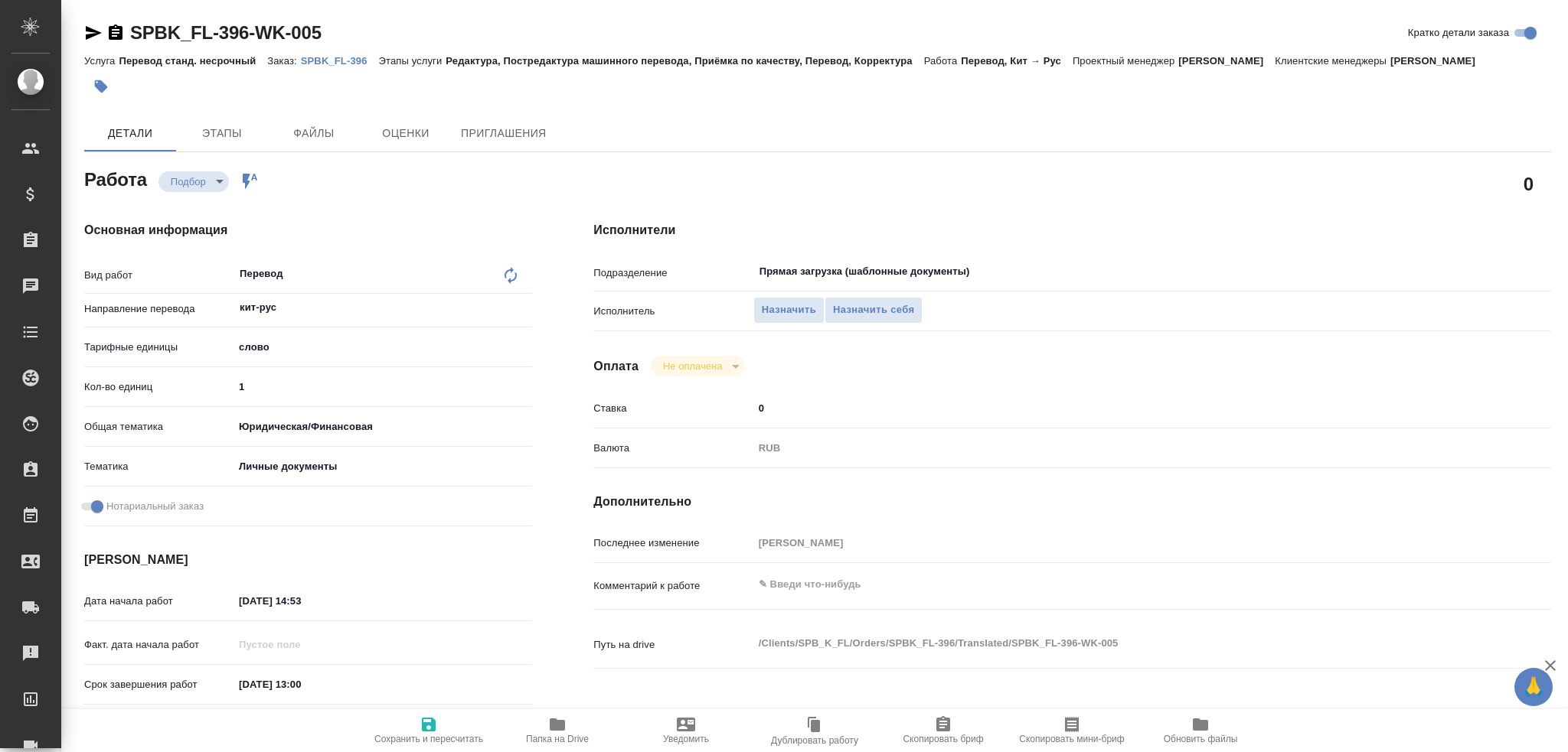
type textarea "x"
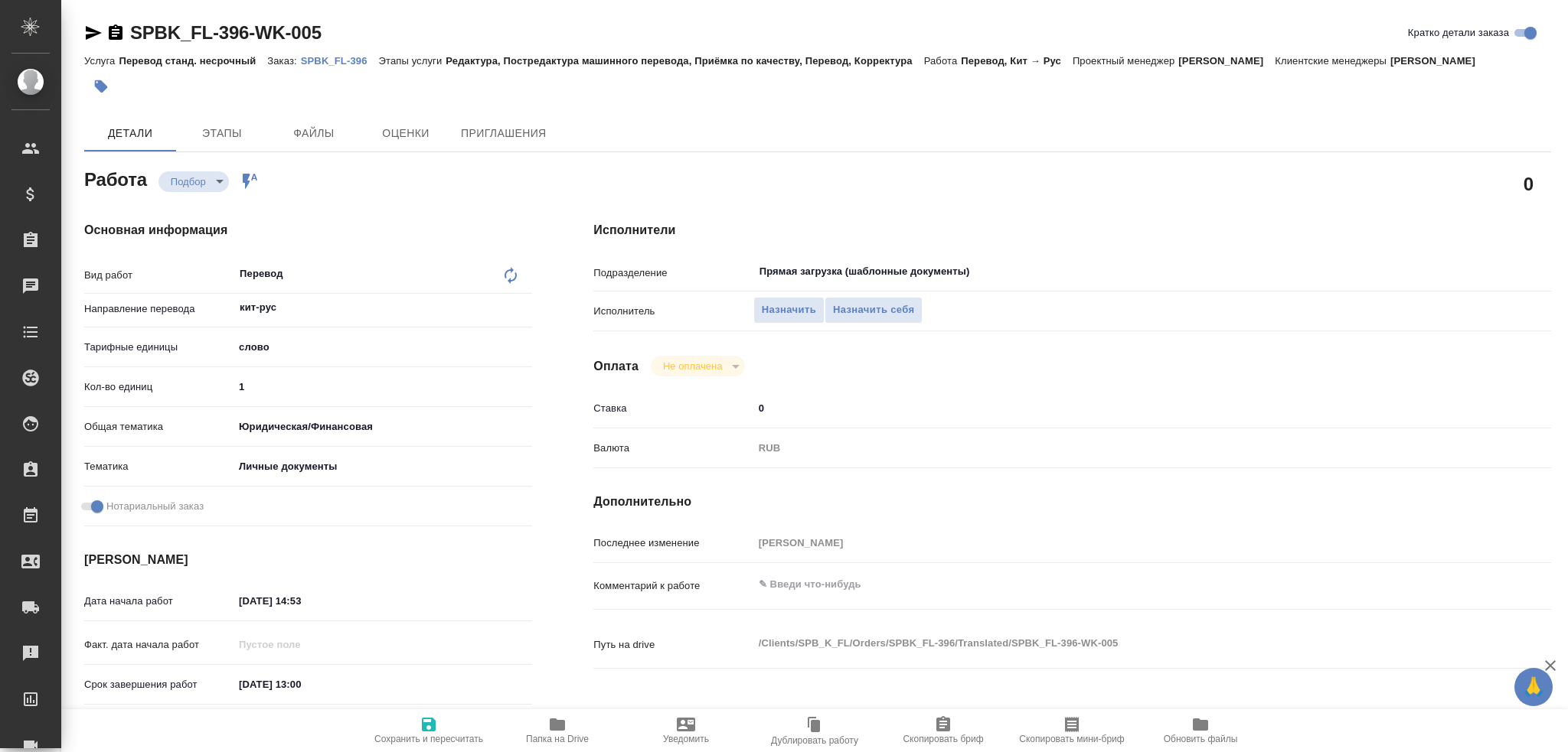
type textarea "x"
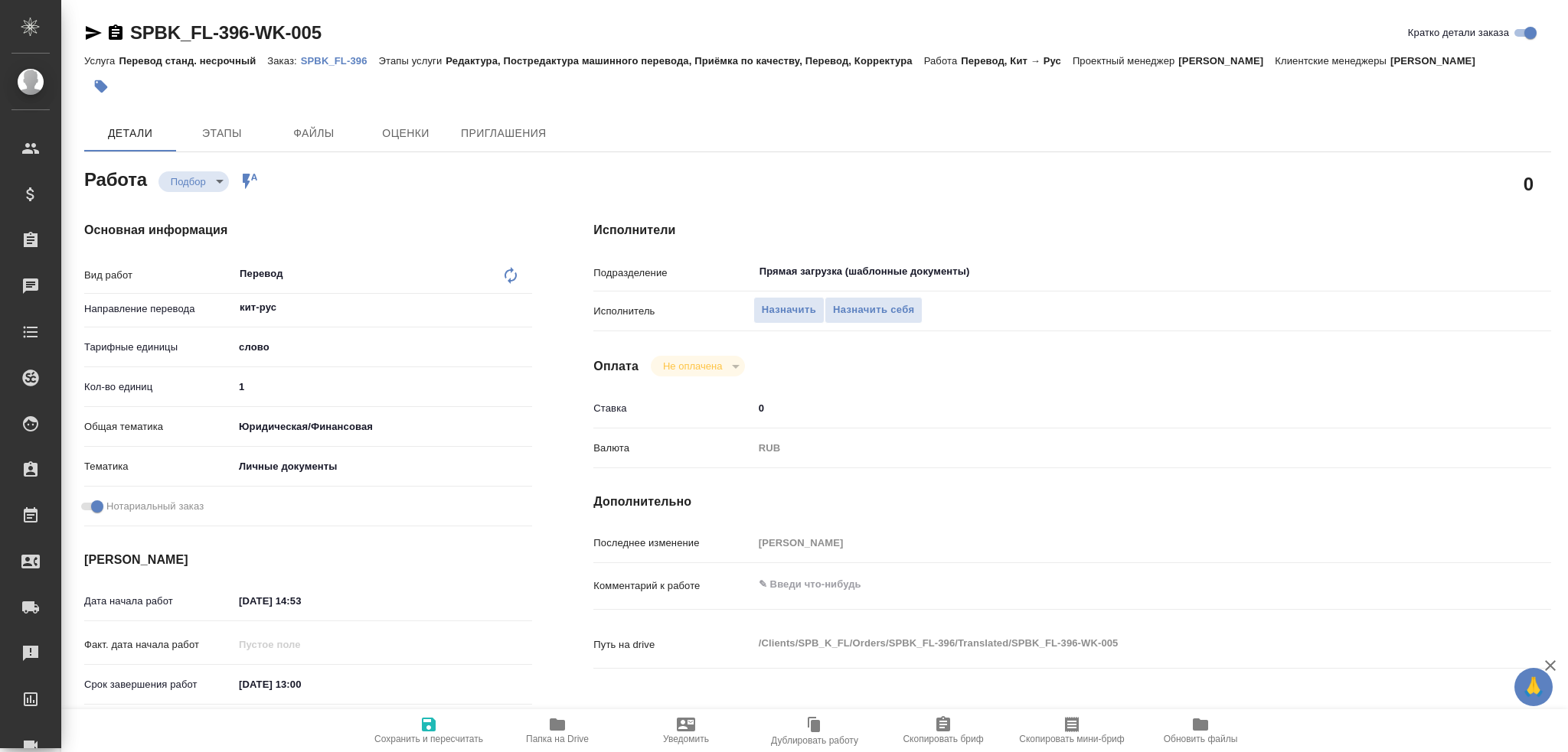
type textarea "x"
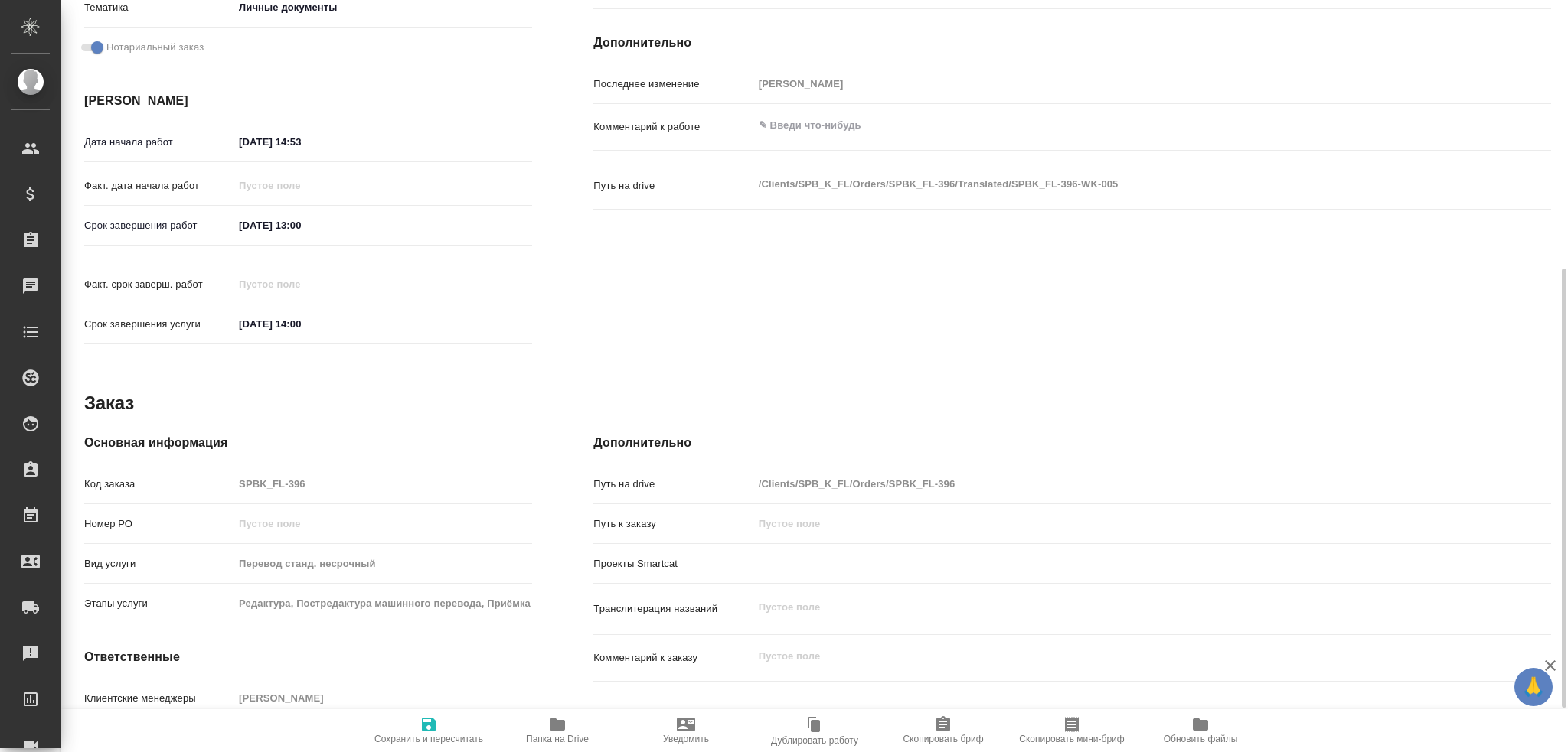
type textarea "x"
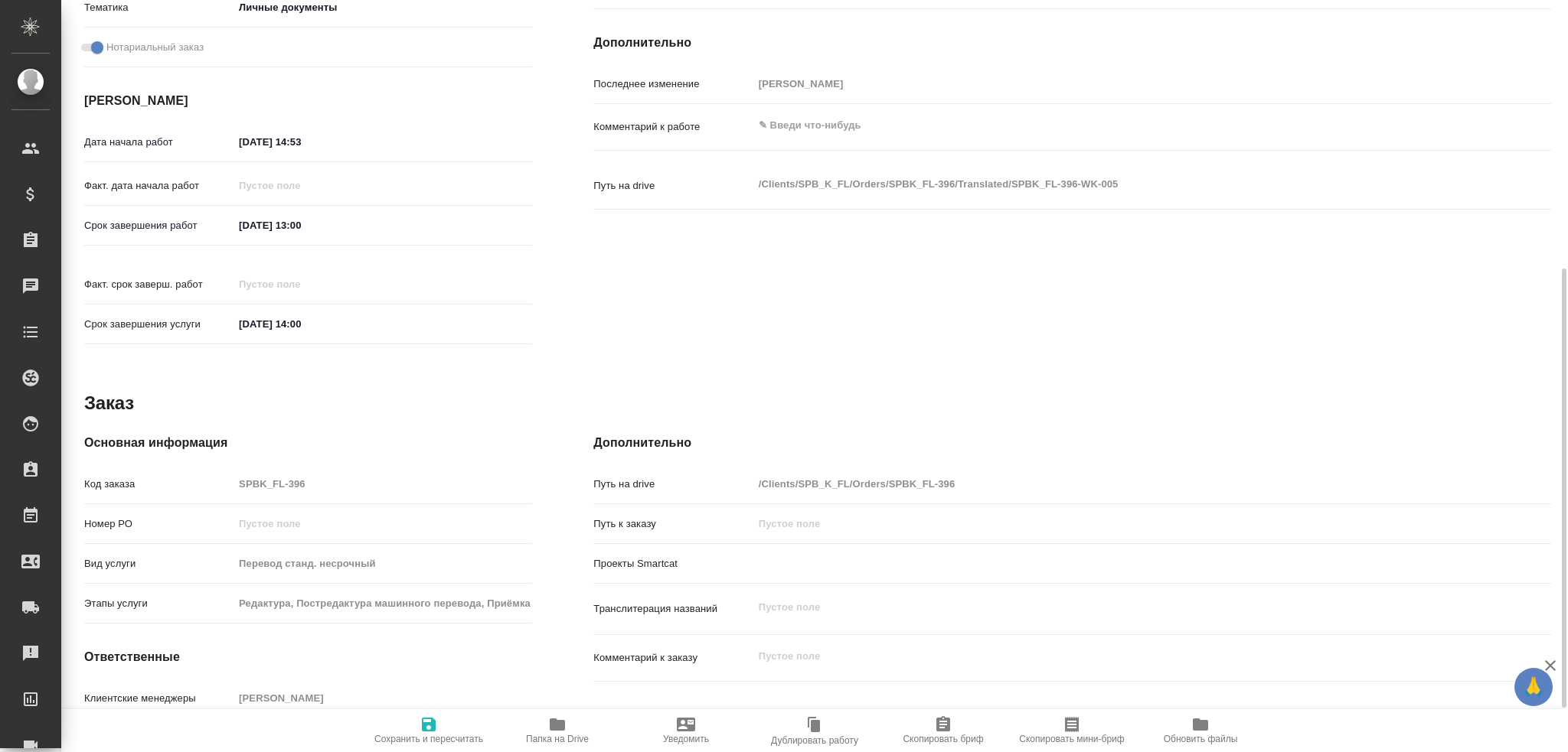
scroll to position [535, 0]
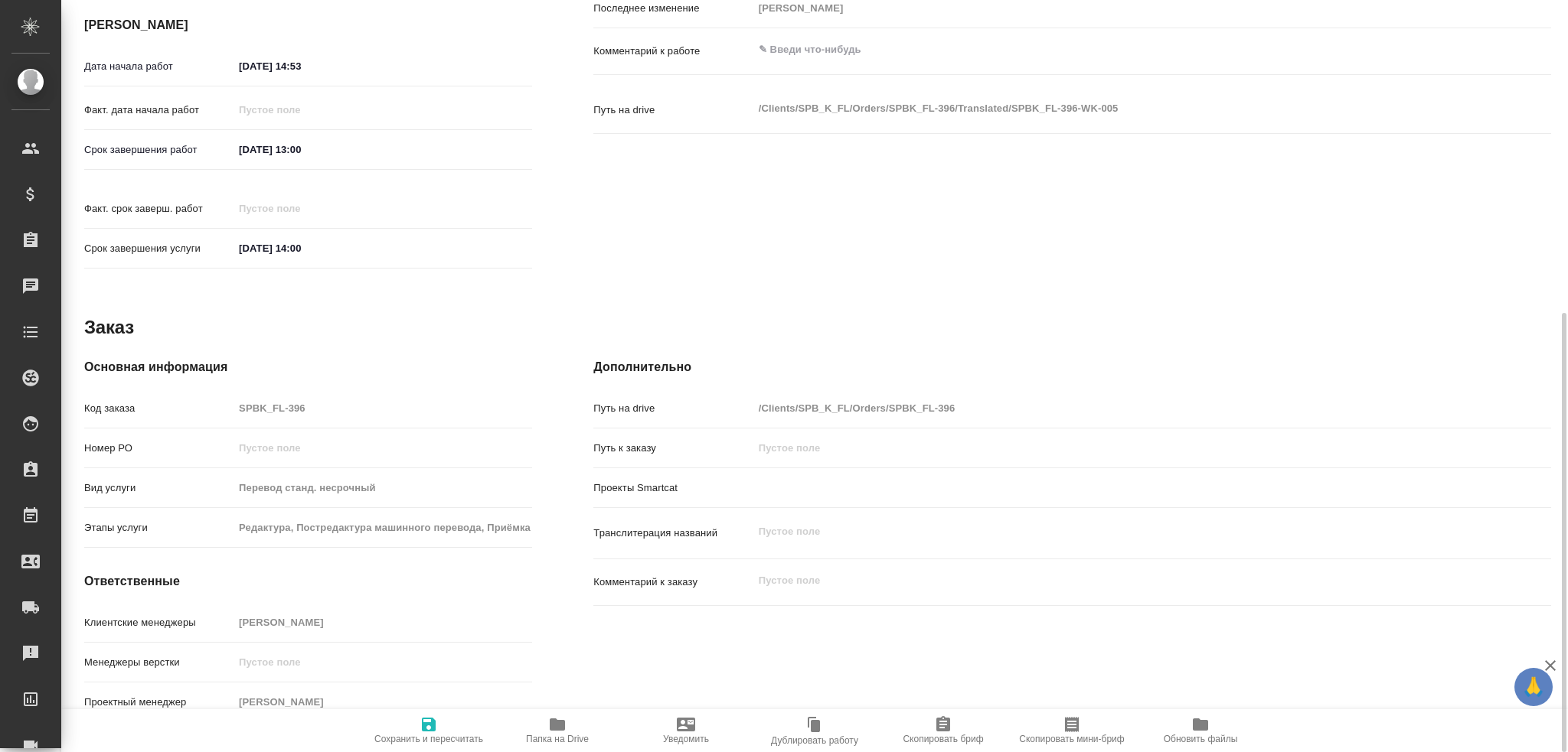
type textarea "x"
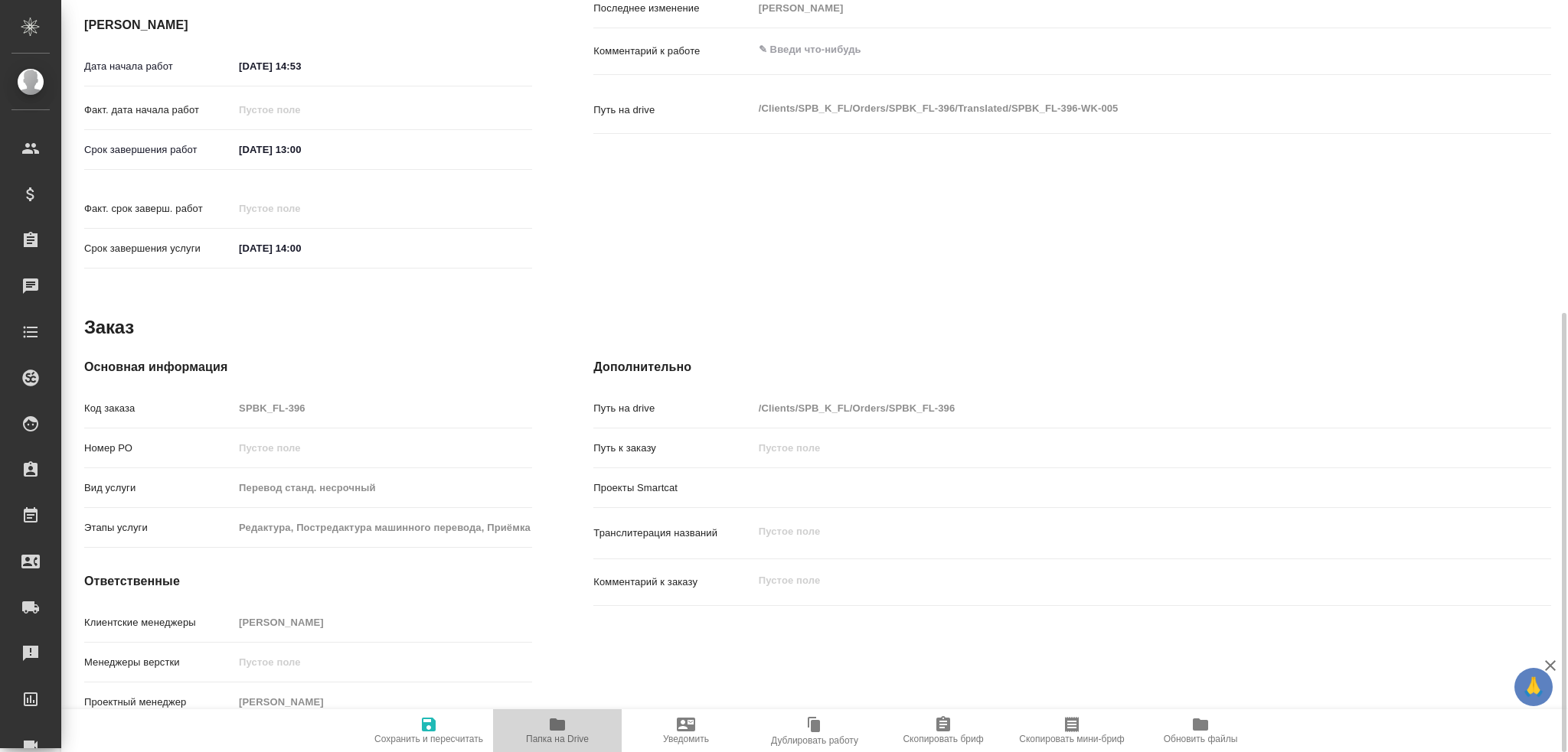
click at [548, 729] on icon "button" at bounding box center [557, 725] width 18 height 18
type textarea "x"
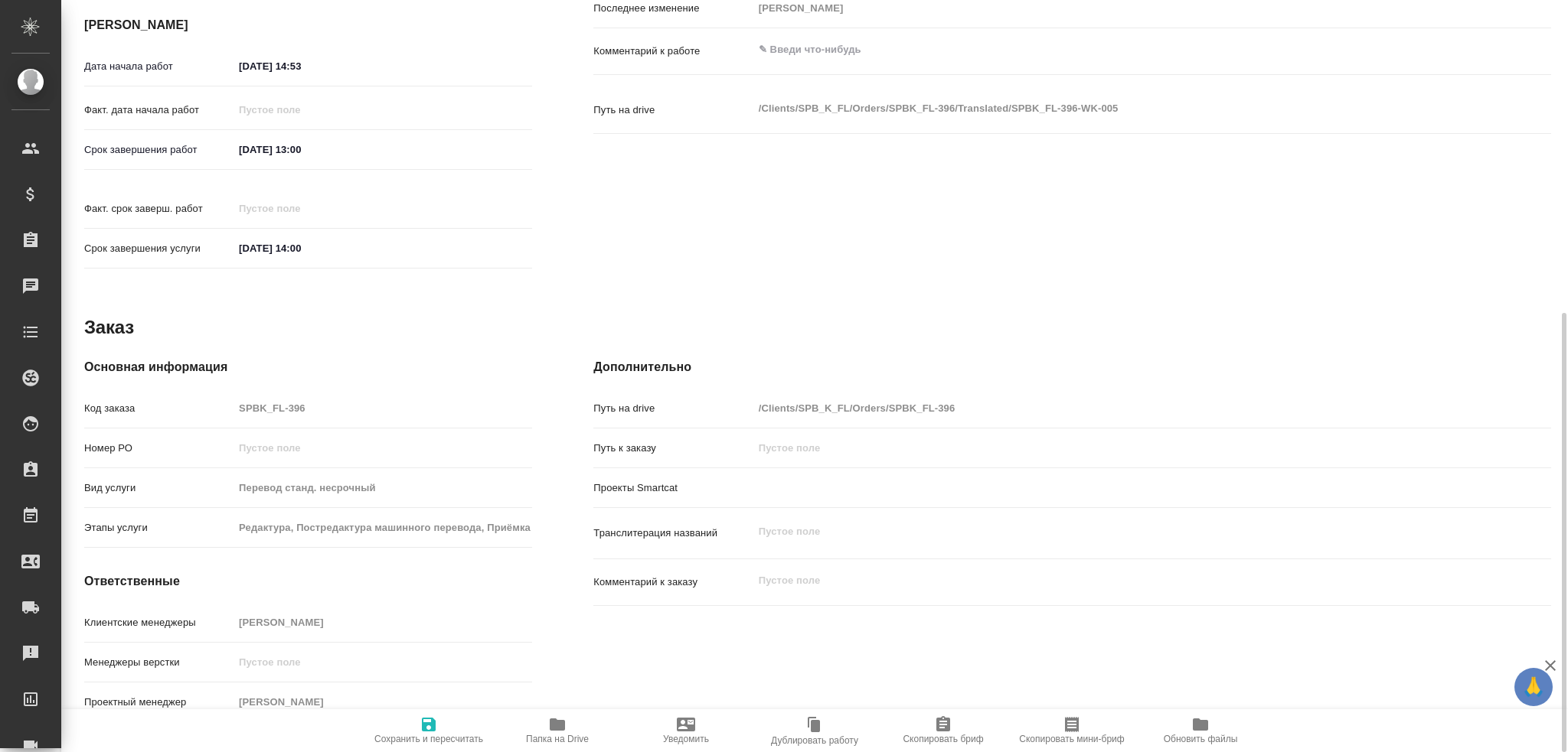
type textarea "x"
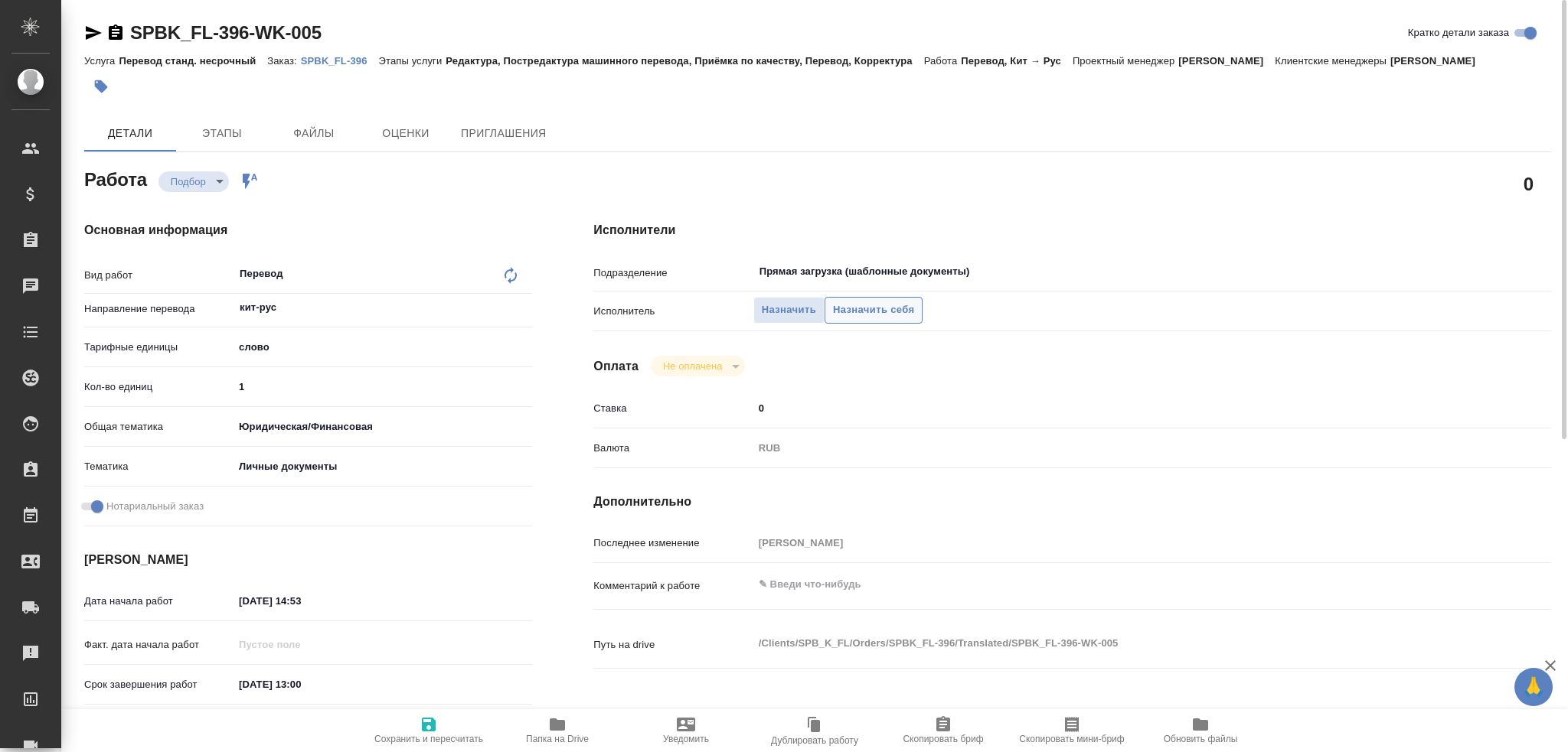
click at [841, 306] on span "Назначить себя" at bounding box center [873, 310] width 81 height 17
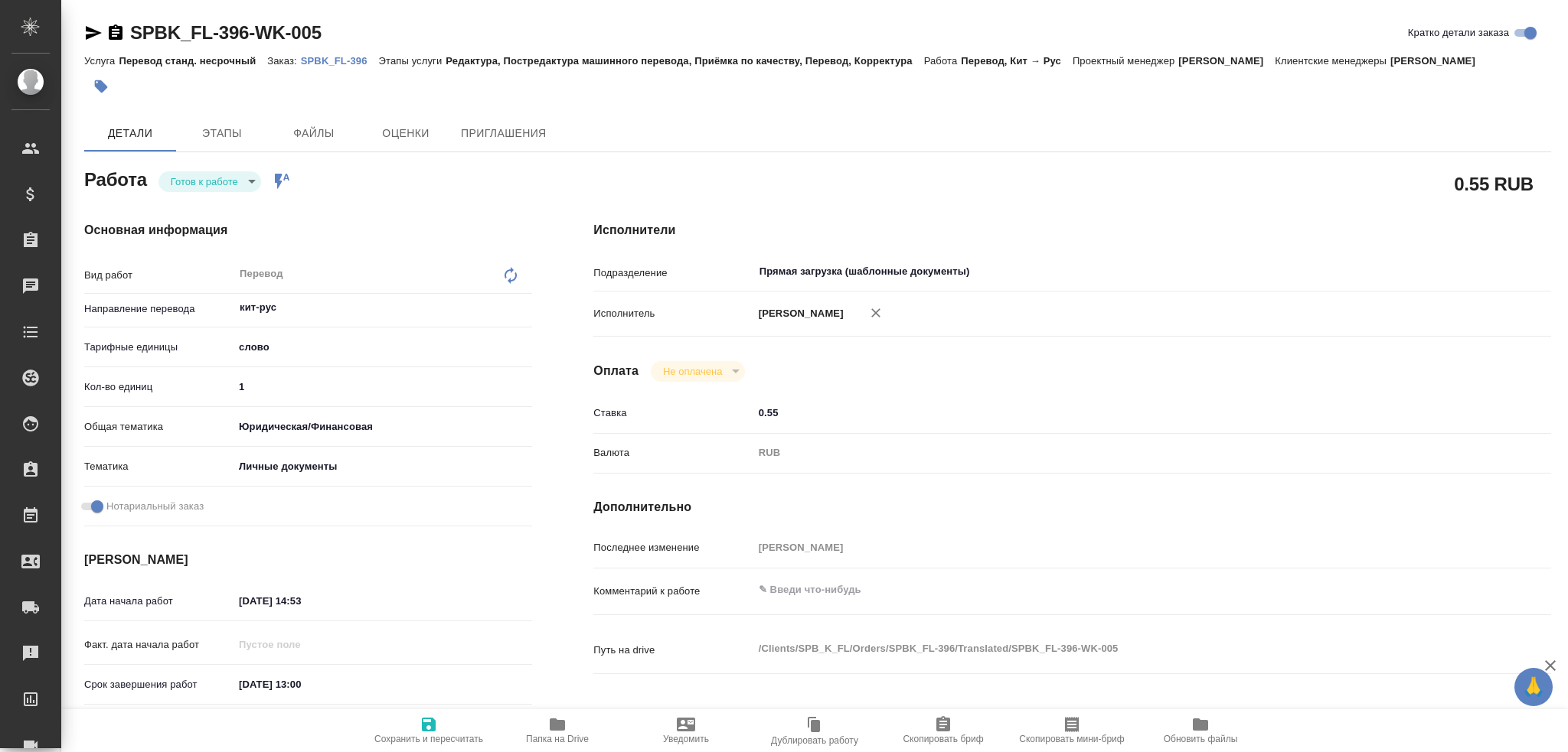
type textarea "x"
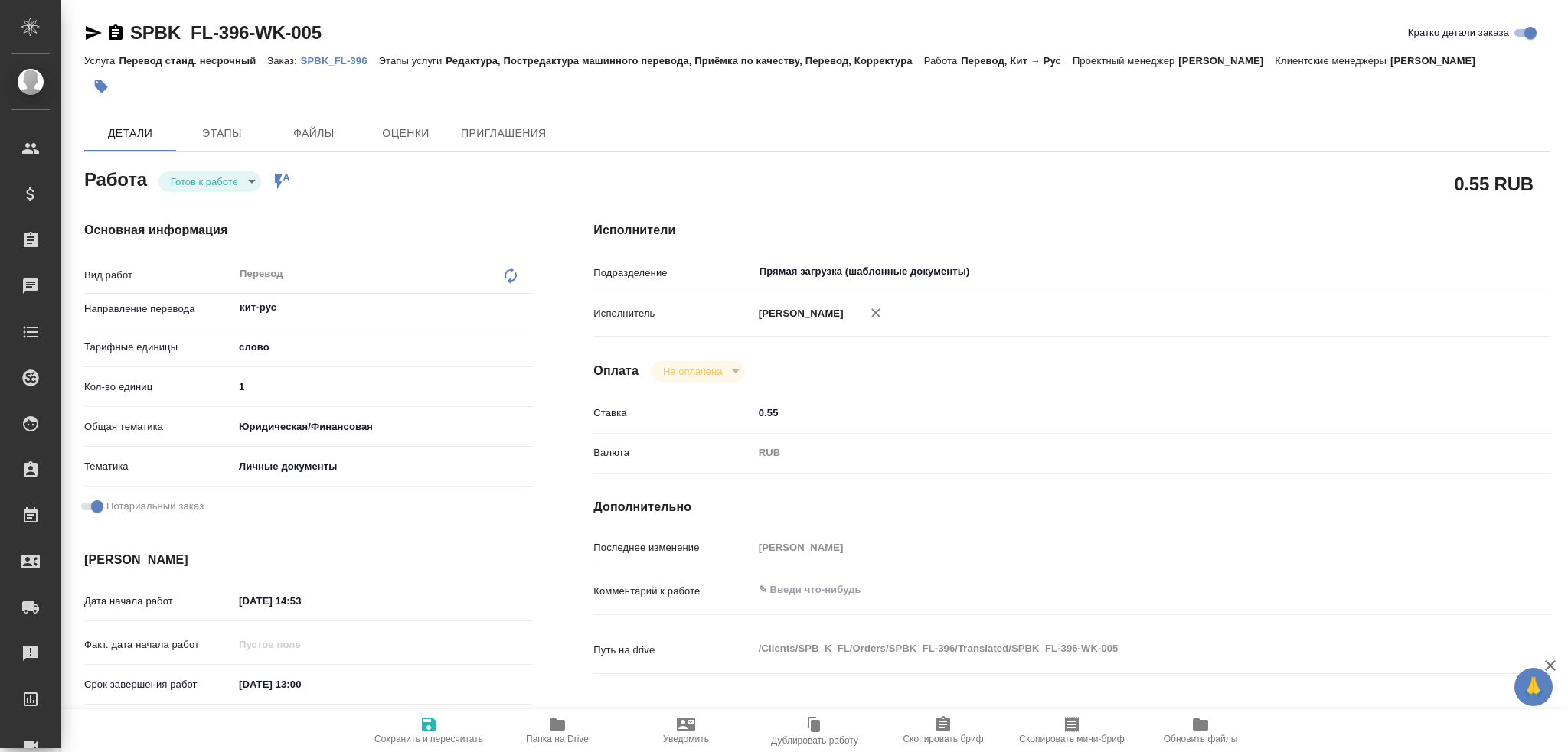
type textarea "x"
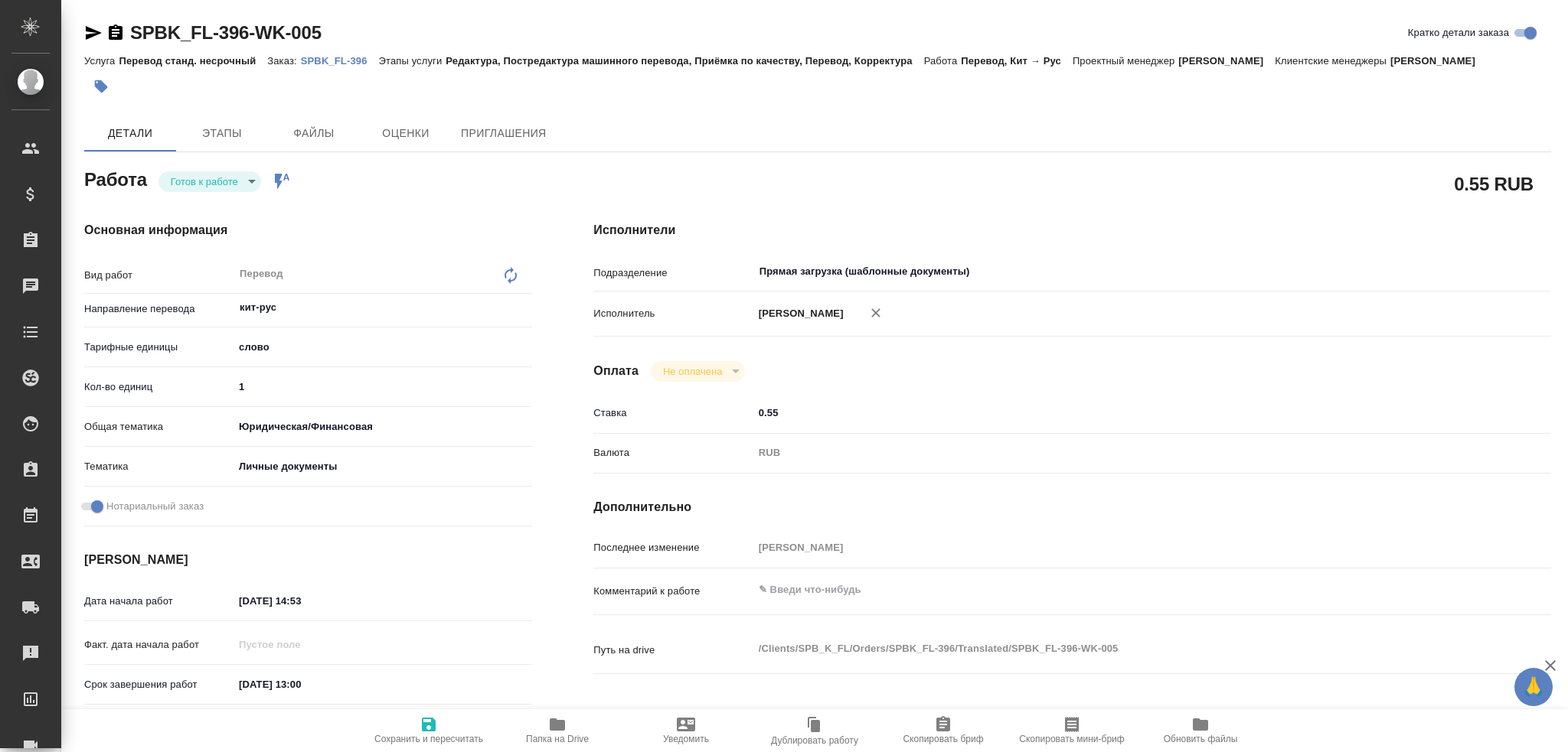
type textarea "x"
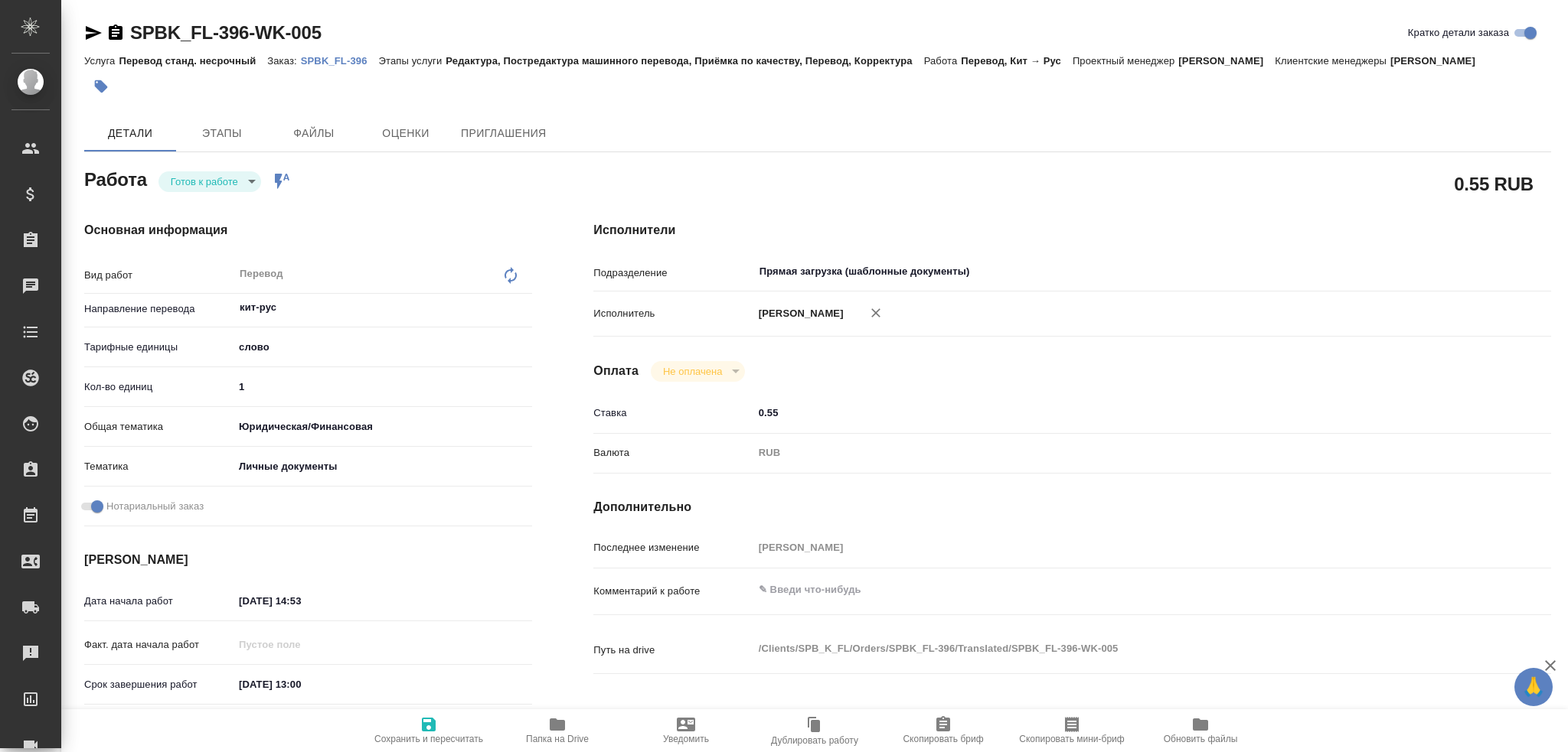
type textarea "x"
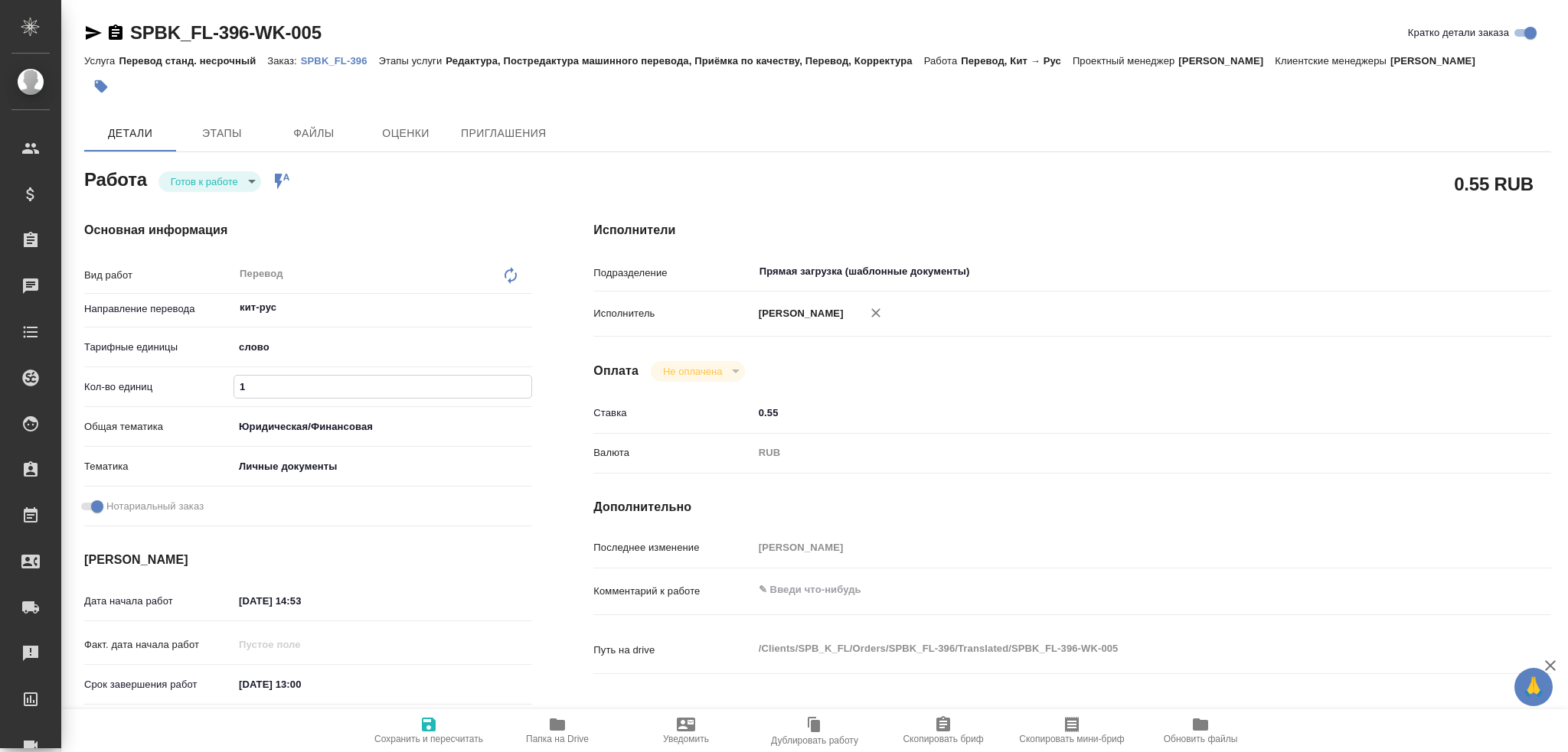
drag, startPoint x: 283, startPoint y: 386, endPoint x: 215, endPoint y: 374, distance: 69.1
click at [215, 375] on div "Кол-во единиц 1" at bounding box center [308, 387] width 448 height 26
type textarea "x"
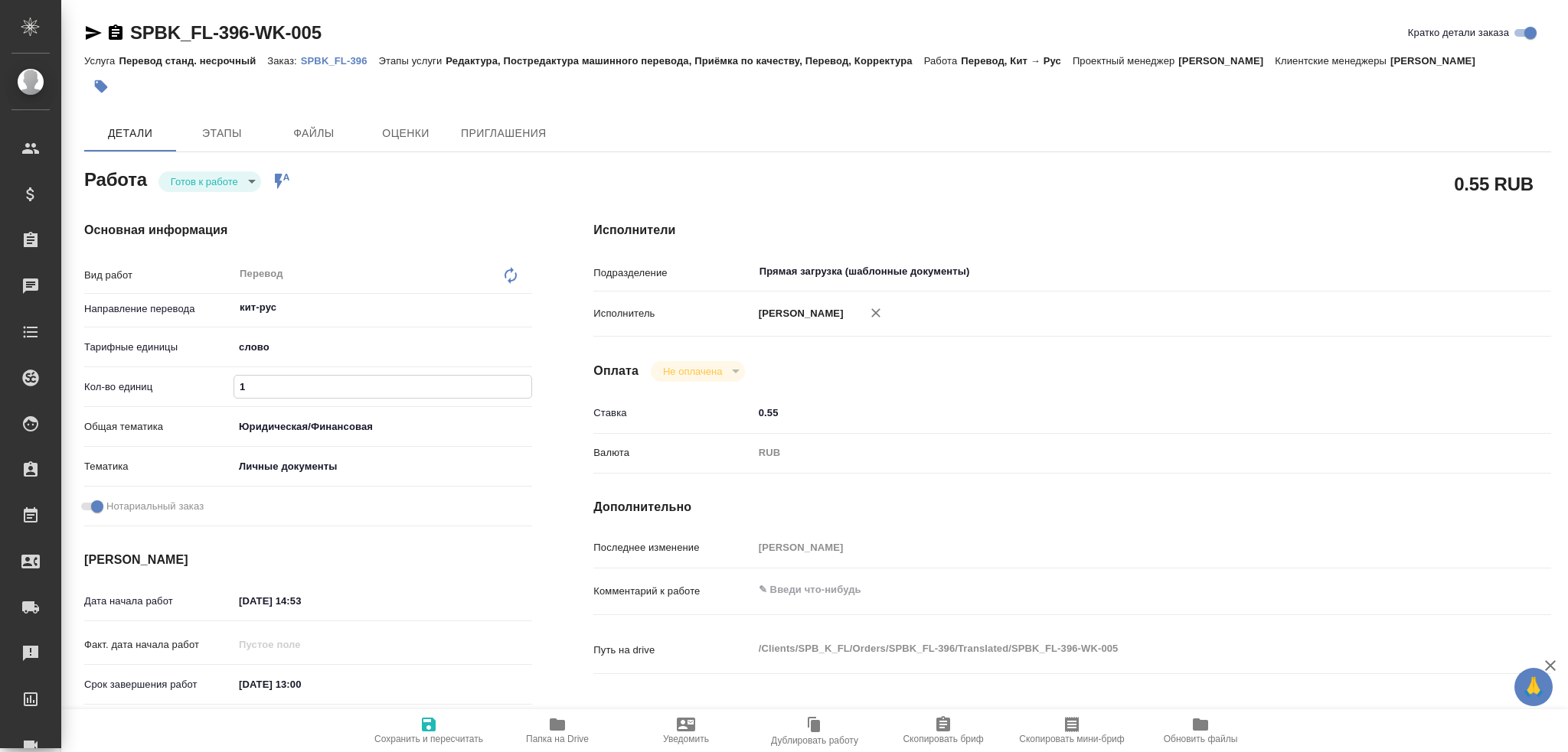
type textarea "x"
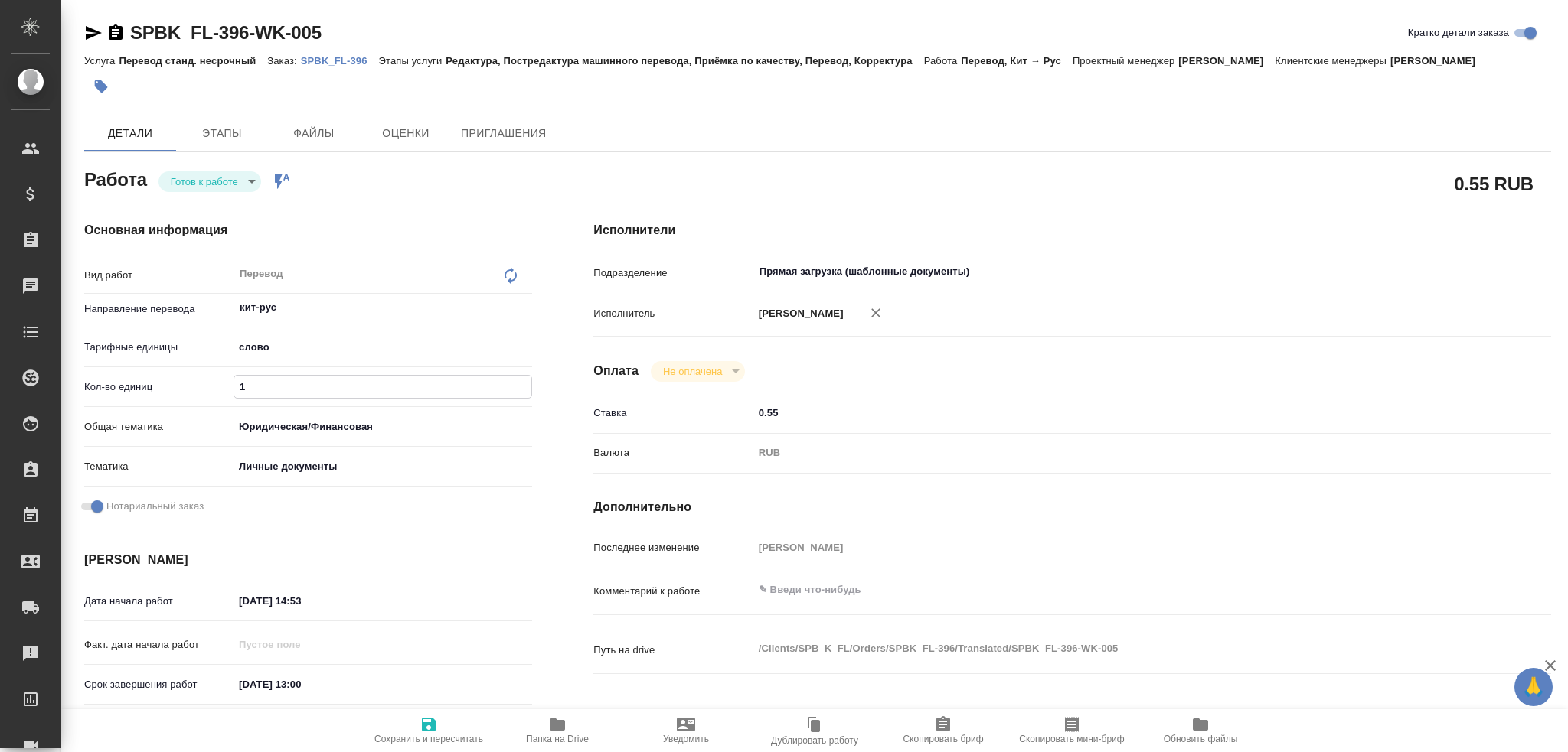
type textarea "x"
type input "7"
type textarea "x"
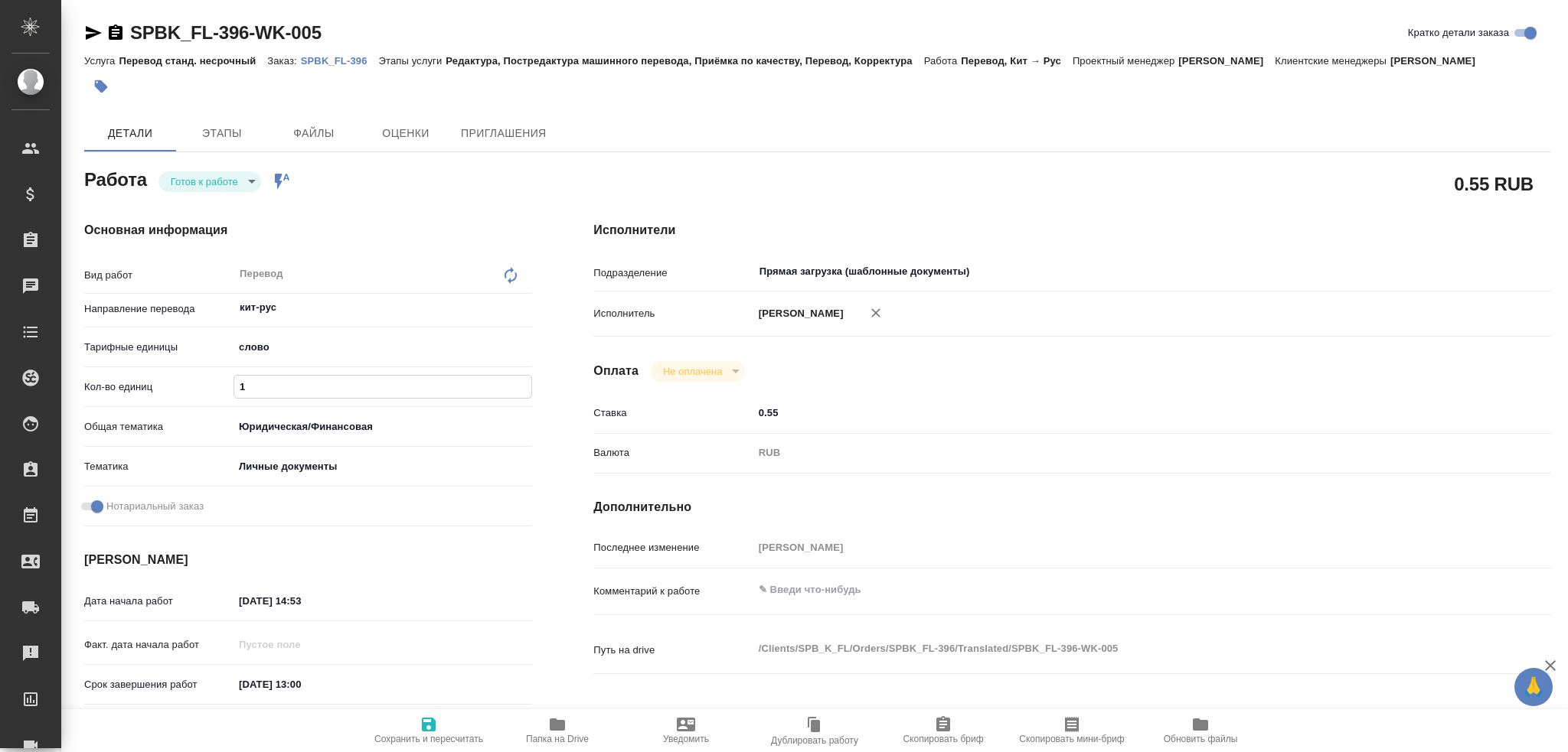
type textarea "x"
type input "75"
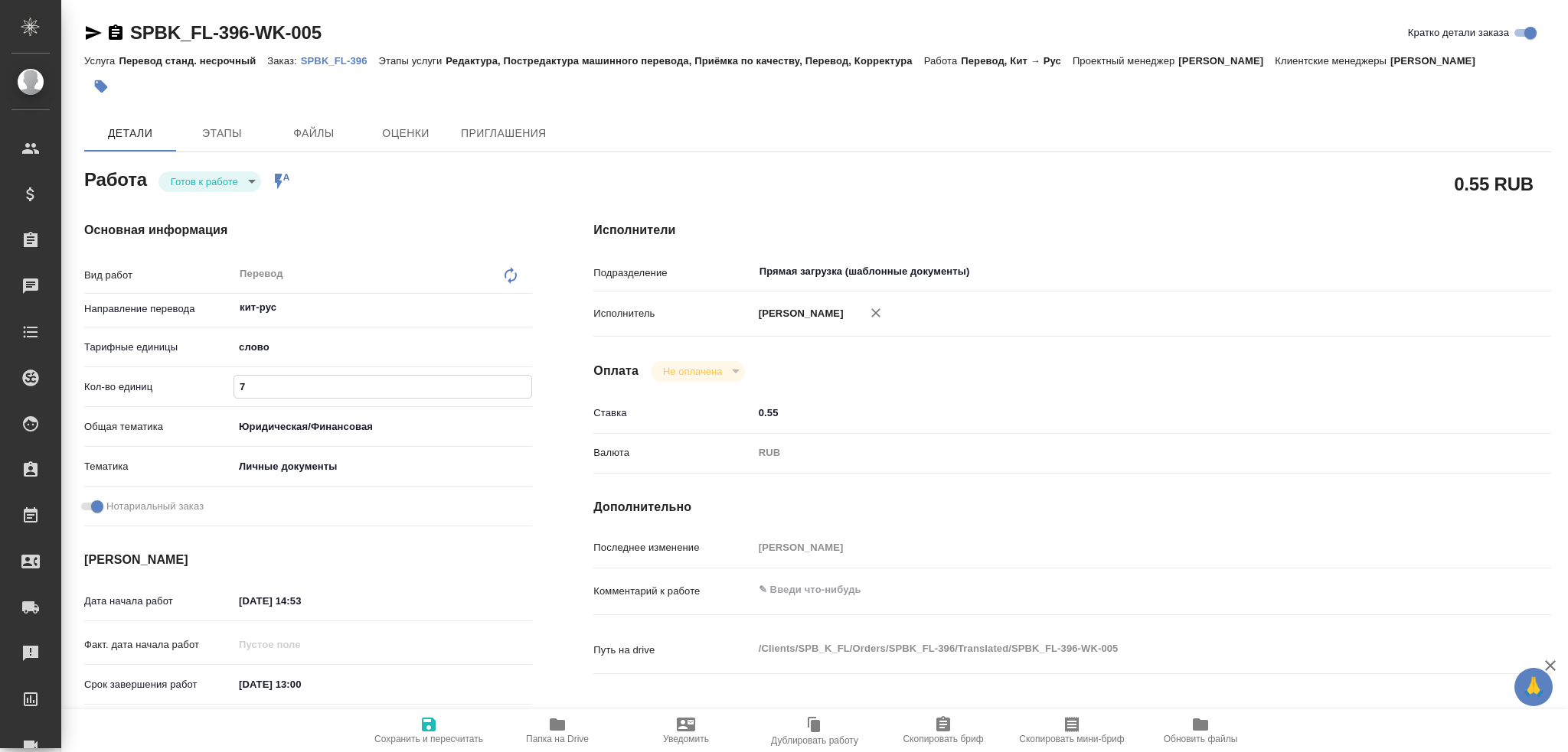
type textarea "x"
type input "75"
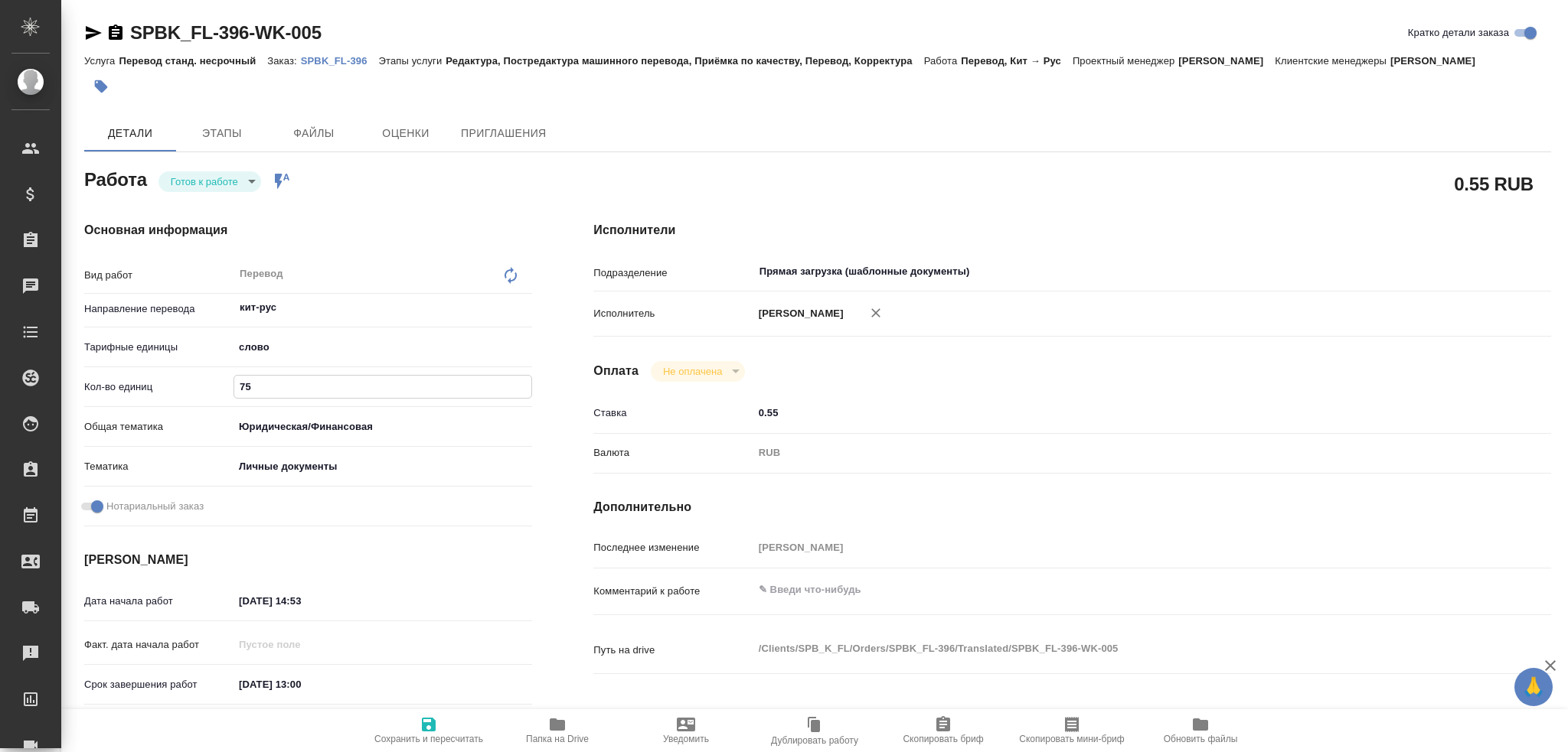
click at [433, 725] on icon "button" at bounding box center [429, 725] width 14 height 14
type textarea "x"
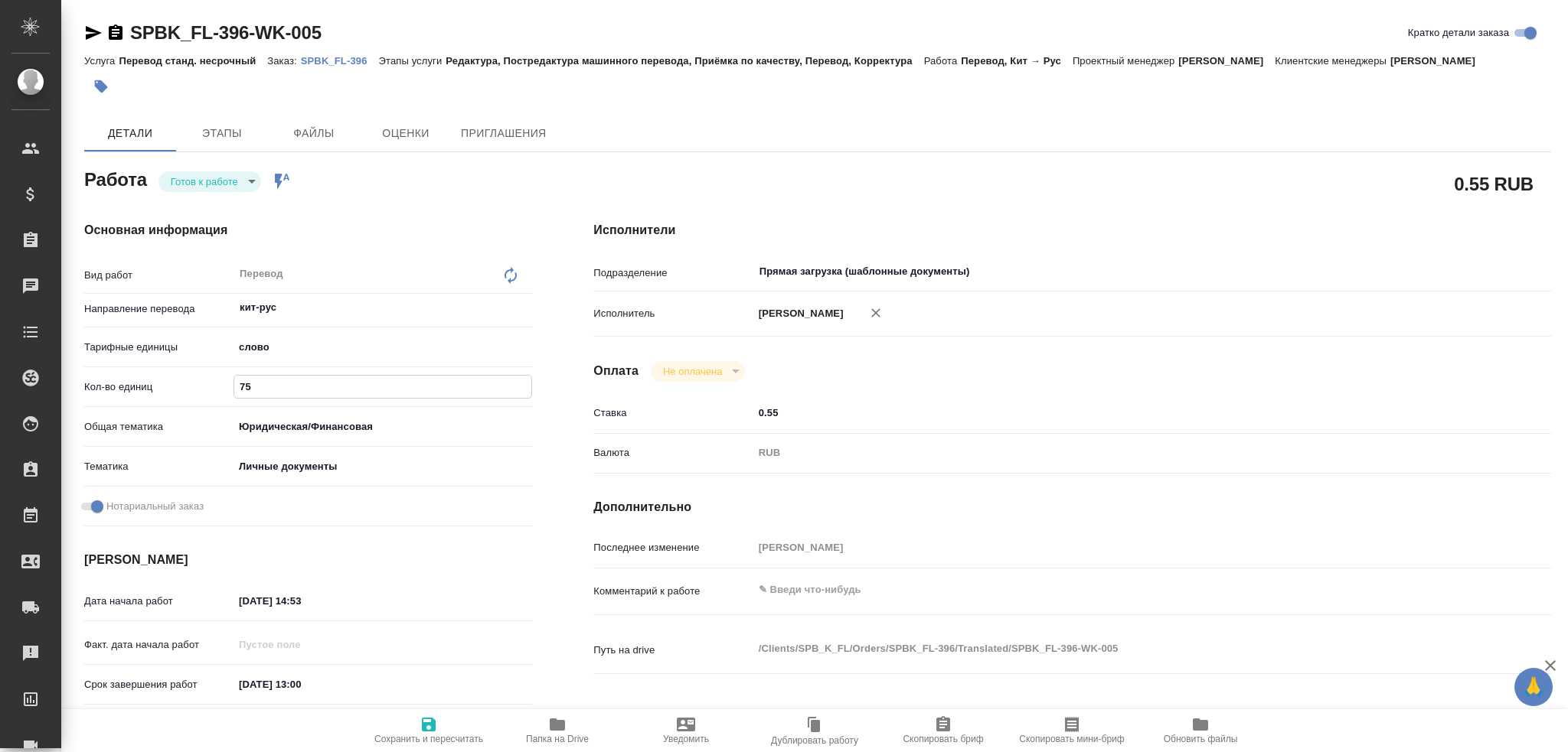
type textarea "x"
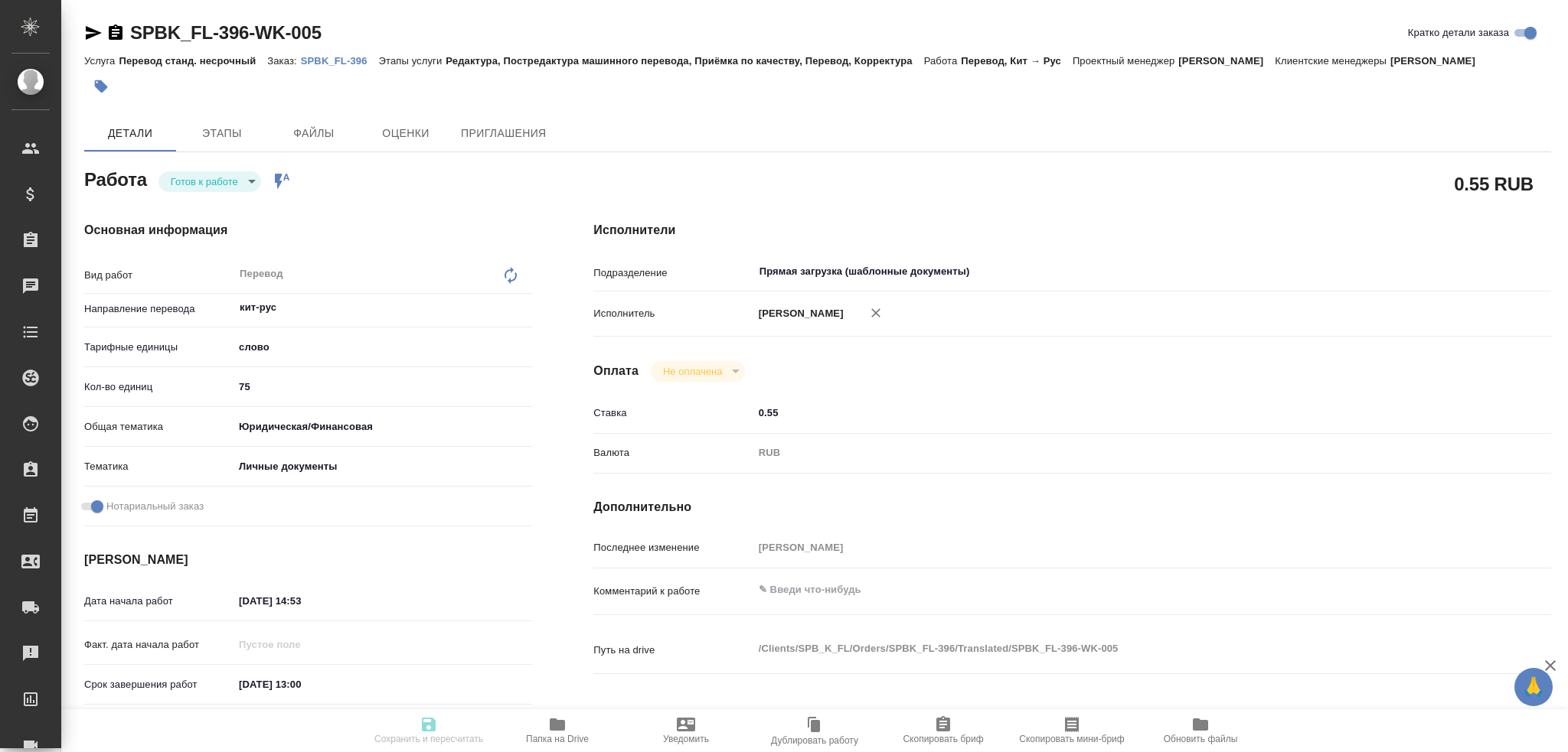
type textarea "x"
type input "readyForWork"
type textarea "Перевод"
type textarea "x"
type input "кит-рус"
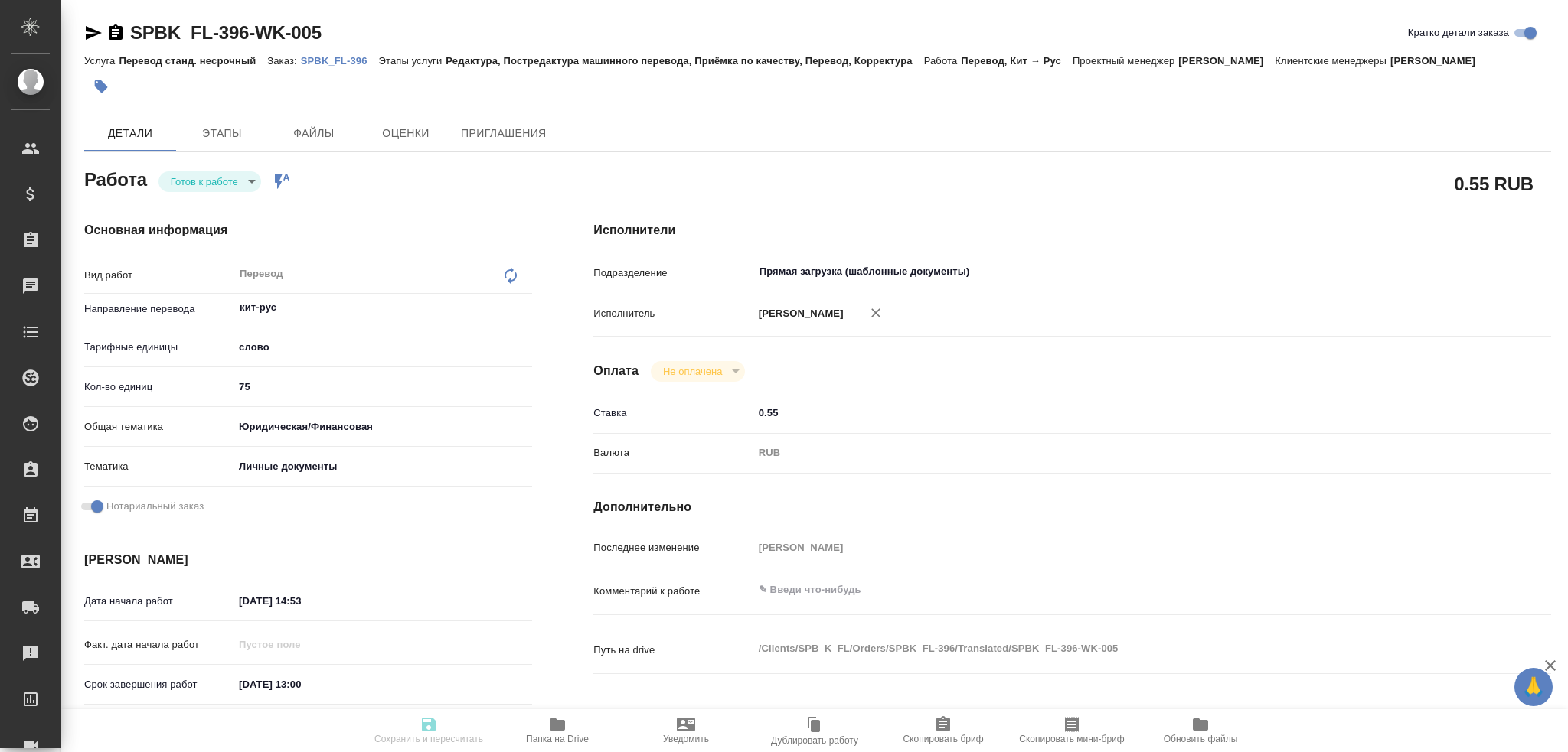
type input "5a8b1489cc6b4906c91bfd90"
type input "75"
type input "yr-fn"
type input "5a8b8b956a9677013d343cfe"
checkbox input "true"
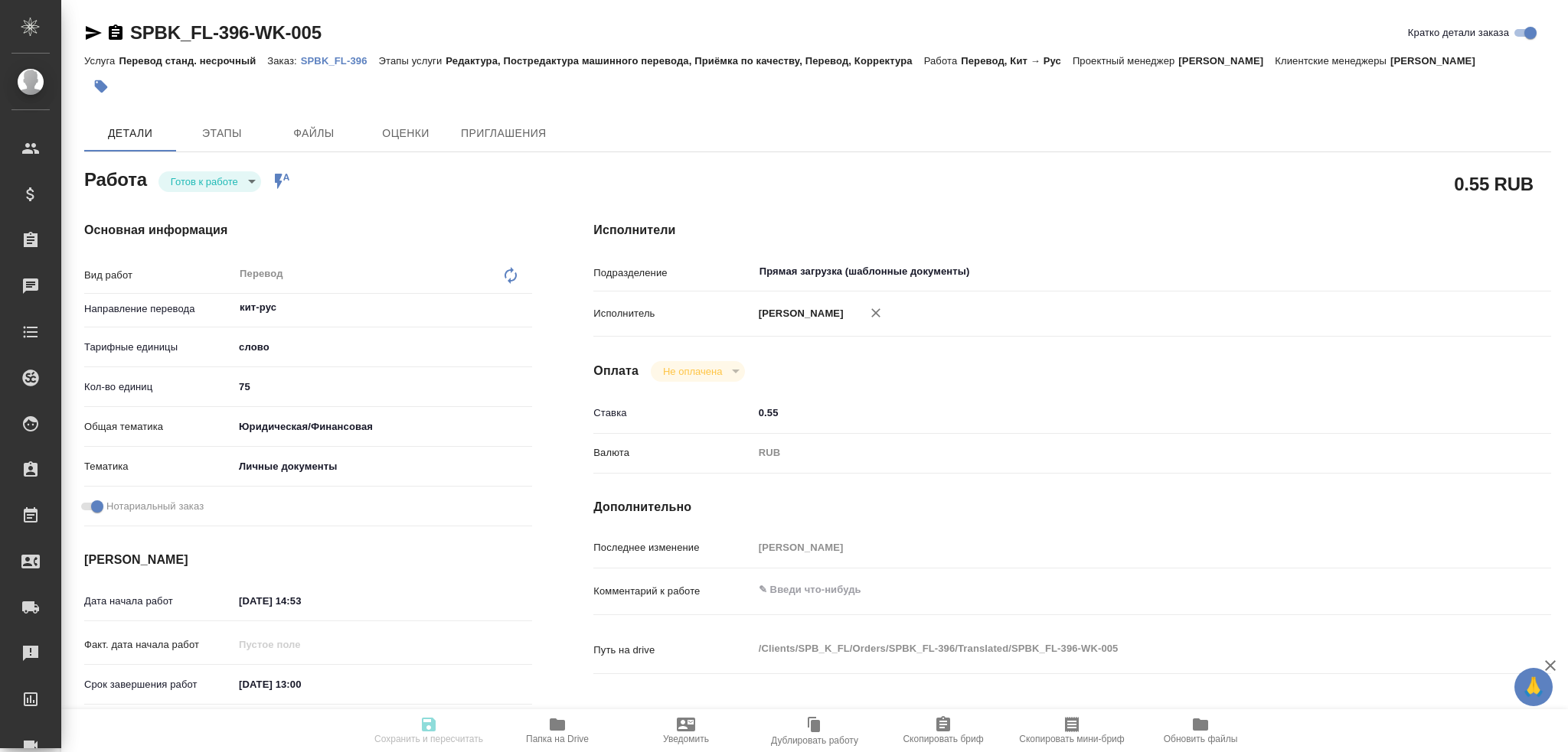
type input "11.09.2025 14:53"
type input "12.09.2025 13:00"
type input "12.09.2025 14:00"
type input "Прямая загрузка (шаблонные документы)"
type input "notPayed"
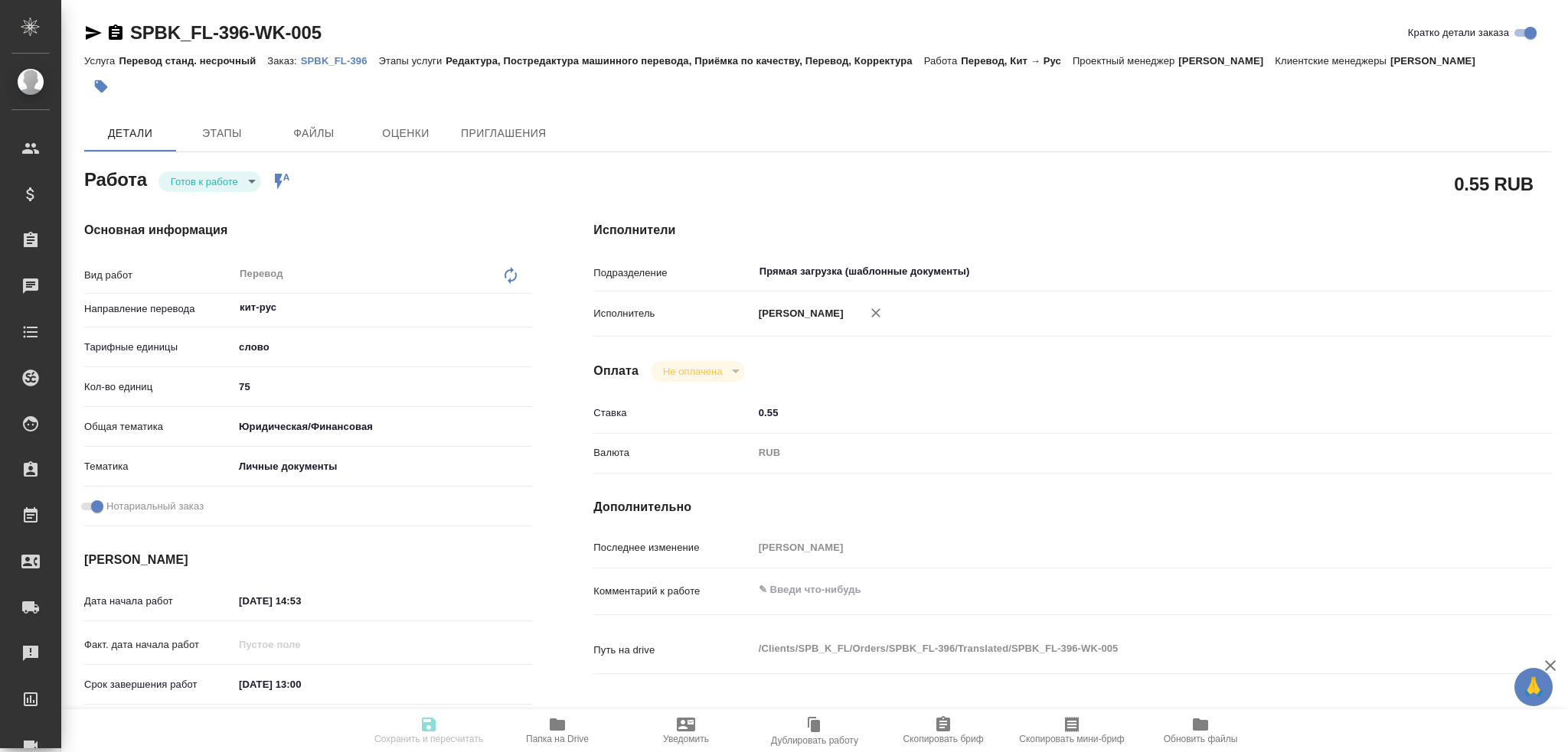
type input "0.55"
type input "RUB"
type input "Гусев Александр"
type textarea "x"
type textarea "/Clients/SPB_K_FL/Orders/SPBK_FL-396/Translated/SPBK_FL-396-WK-005"
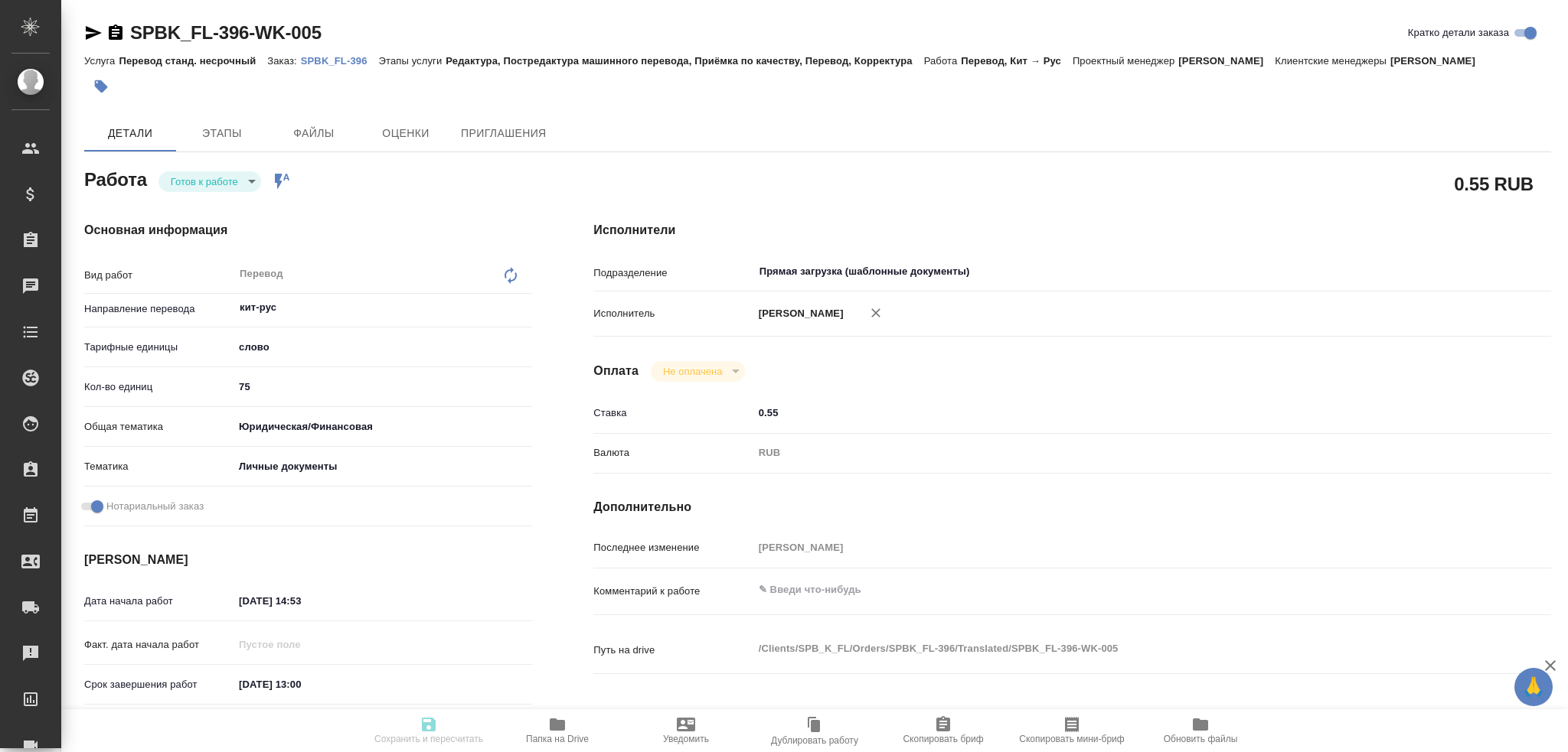
type textarea "x"
type input "SPBK_FL-396"
type input "Перевод станд. несрочный"
type input "Редактура, Постредактура машинного перевода, Приёмка по качеству, Перевод, Корр…"
type input "Иванова Арина"
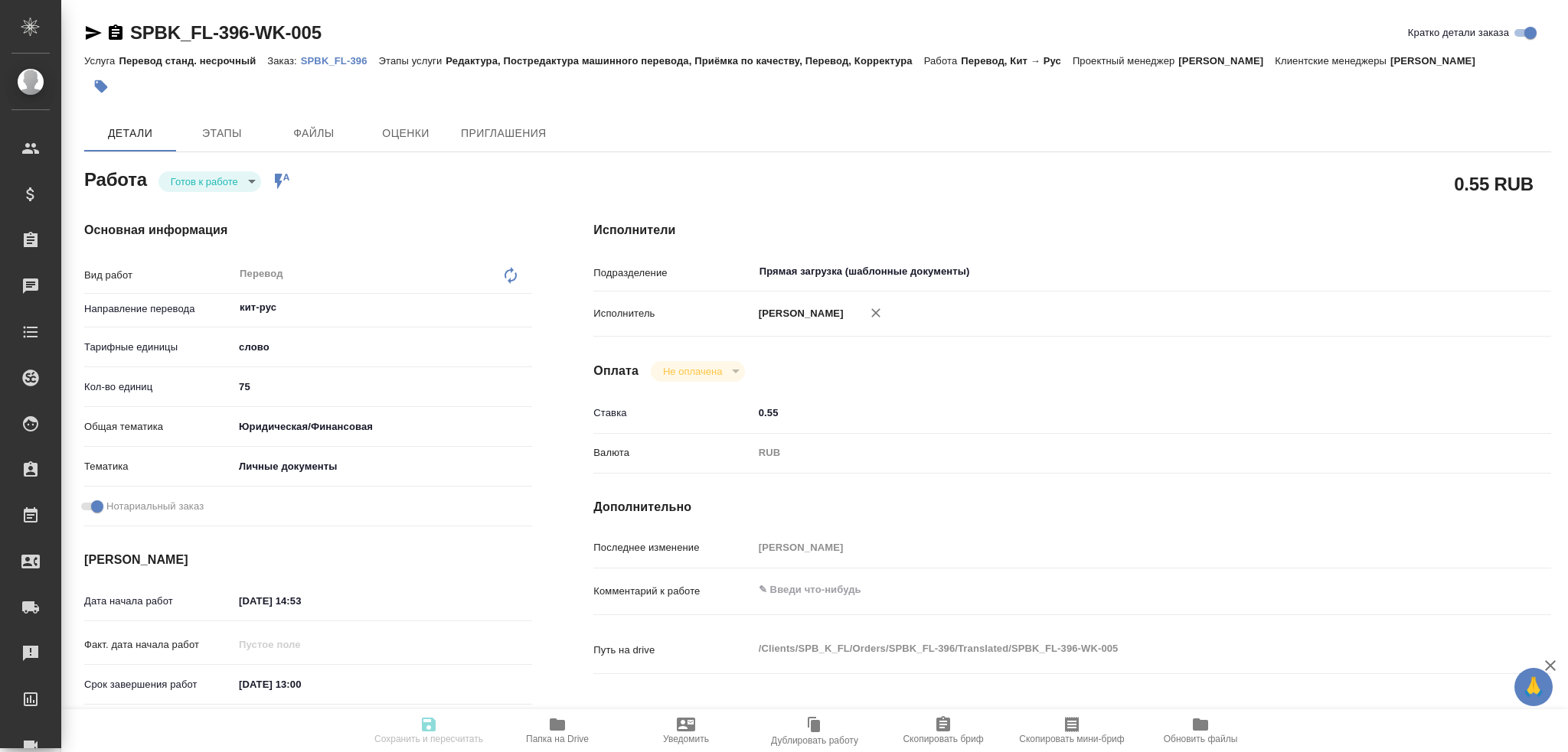
type input "/Clients/SPB_K_FL/Orders/SPBK_FL-396"
type textarea "x"
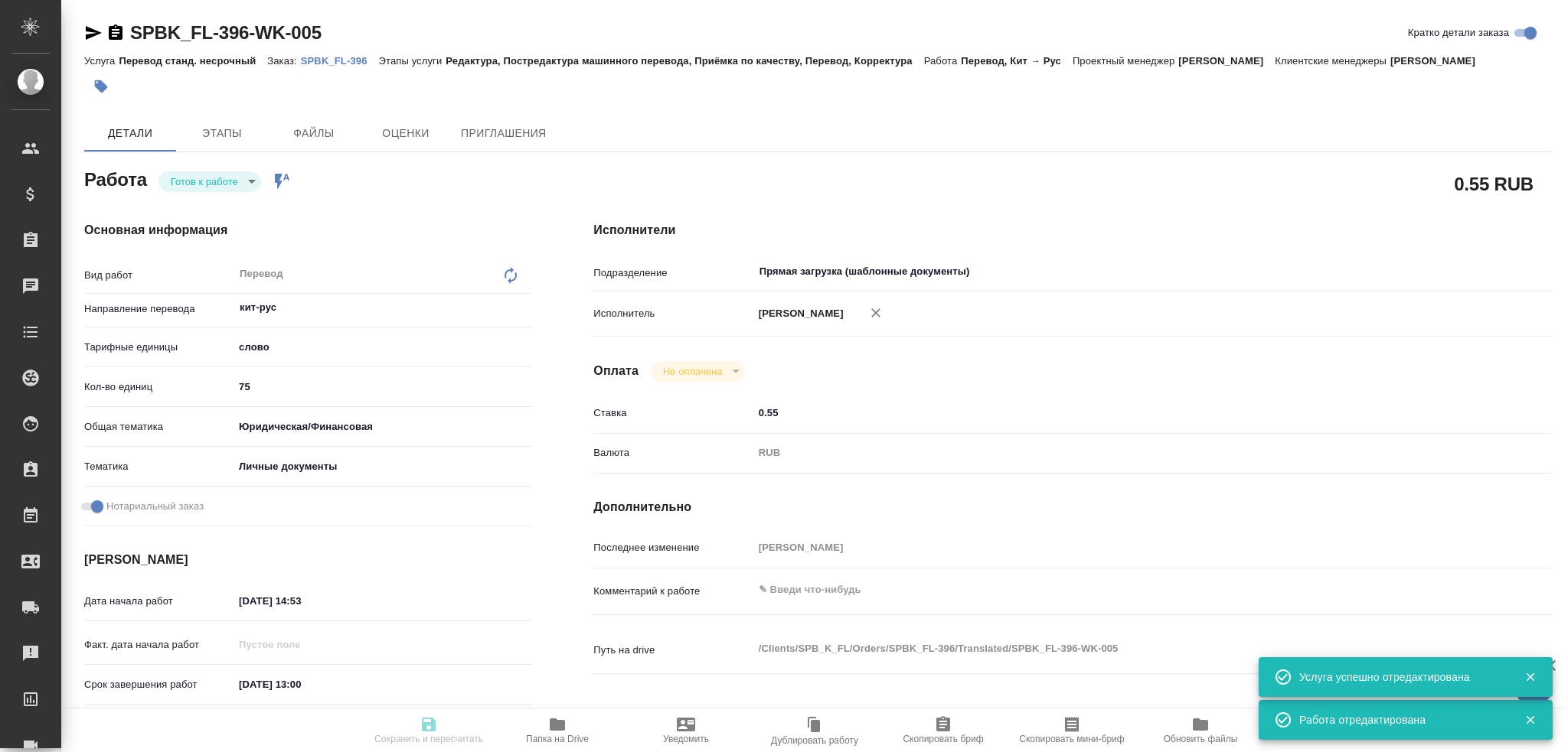
type textarea "x"
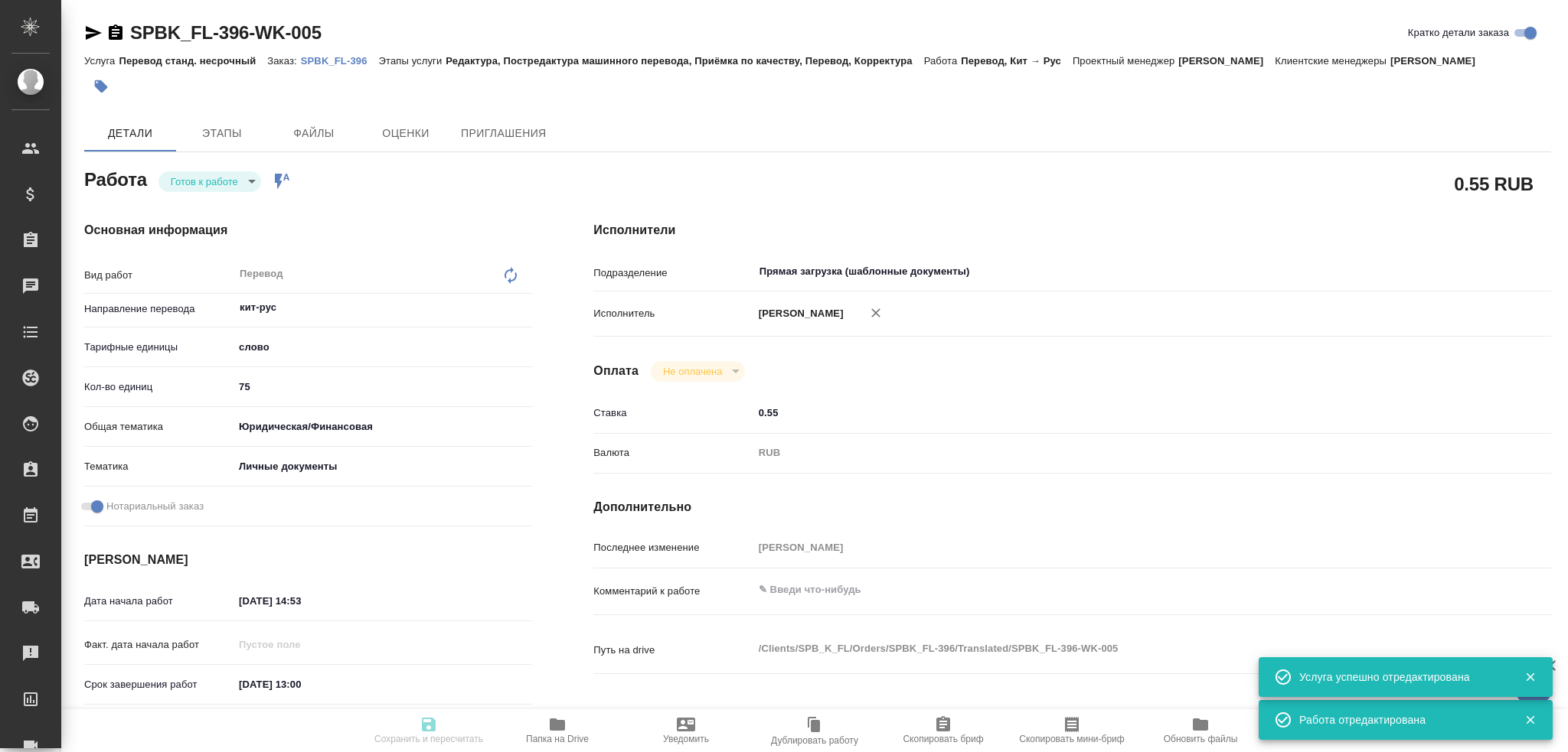
type textarea "x"
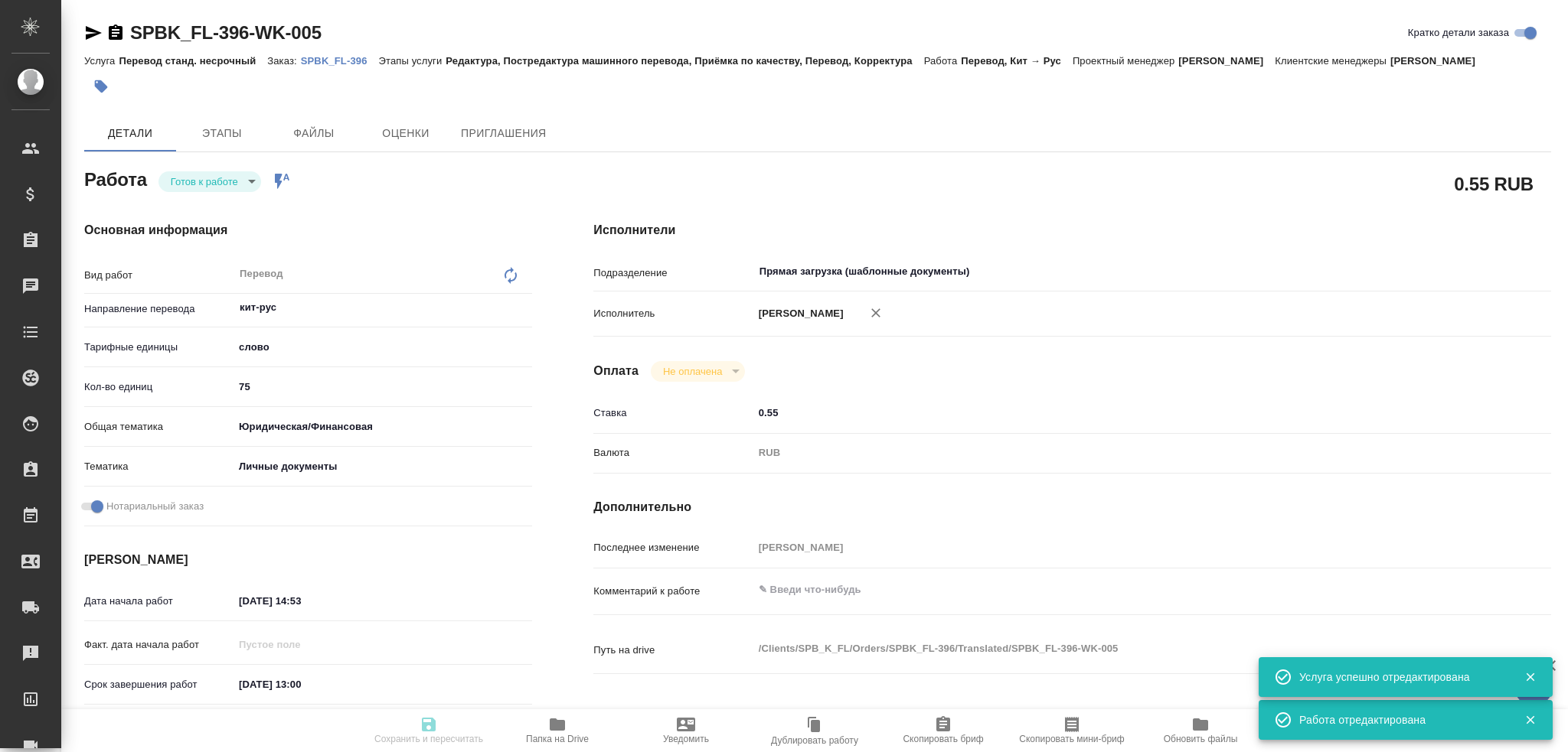
type textarea "x"
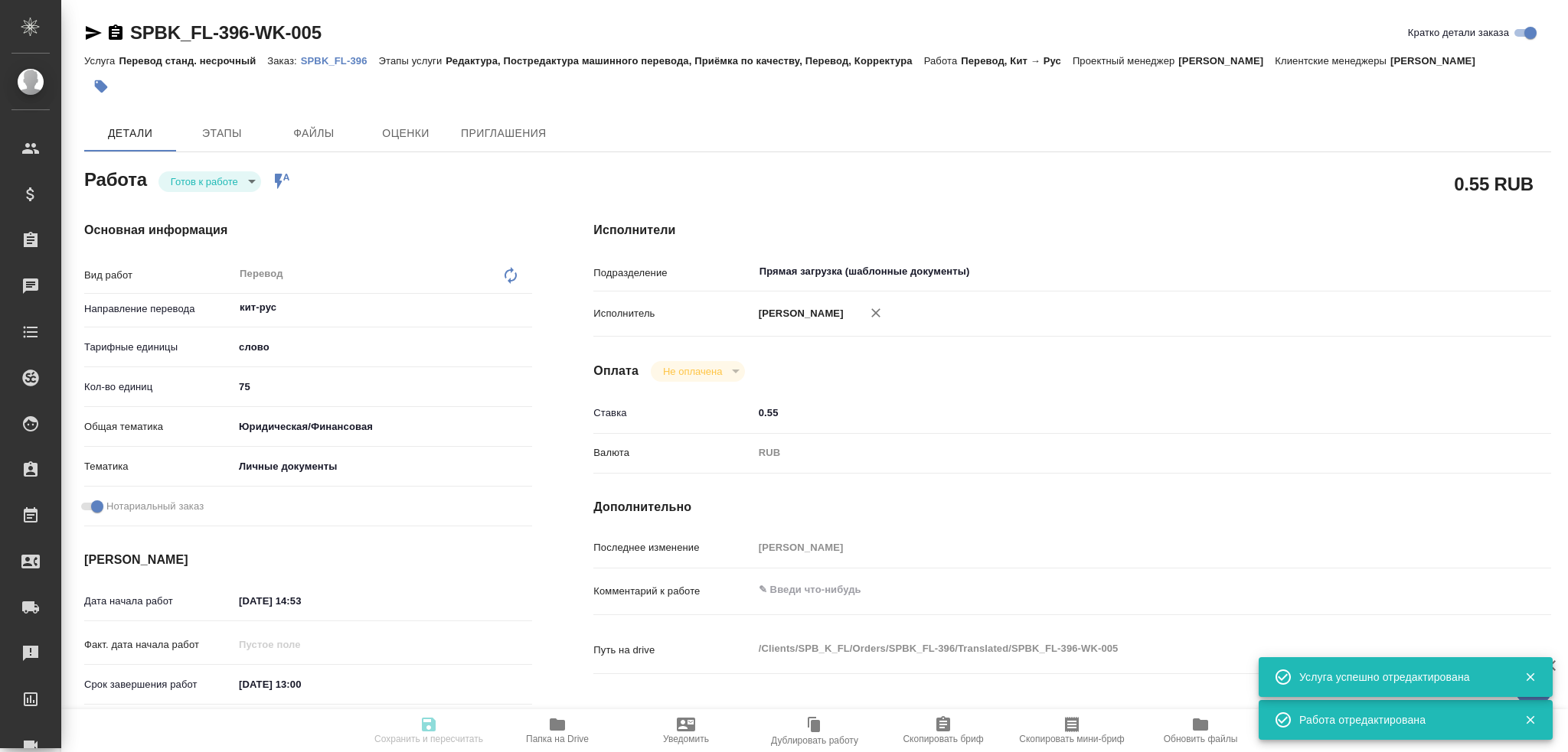
type textarea "x"
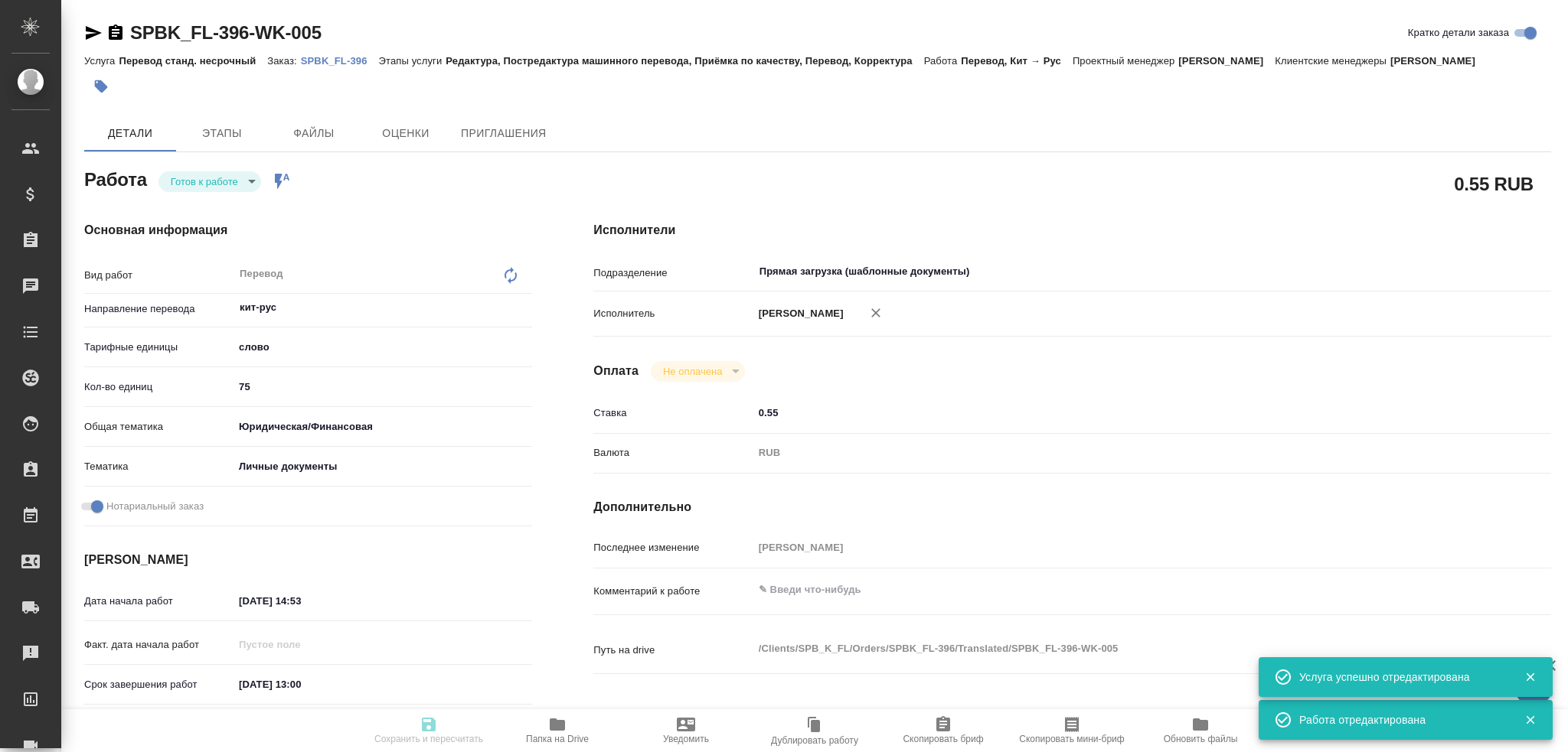
type textarea "x"
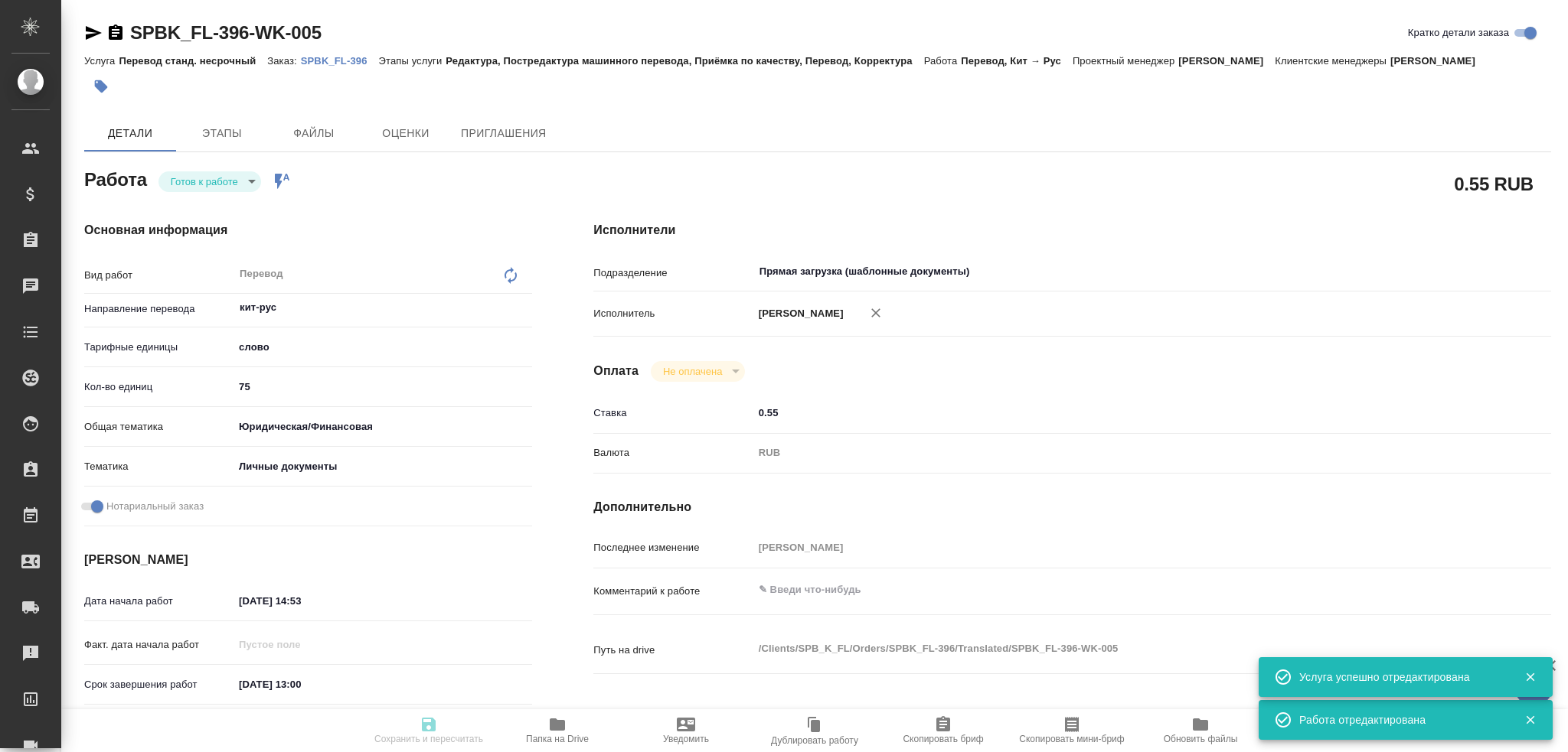
type input "readyForWork"
type textarea "Перевод"
type textarea "x"
type input "кит-рус"
type input "5a8b1489cc6b4906c91bfd90"
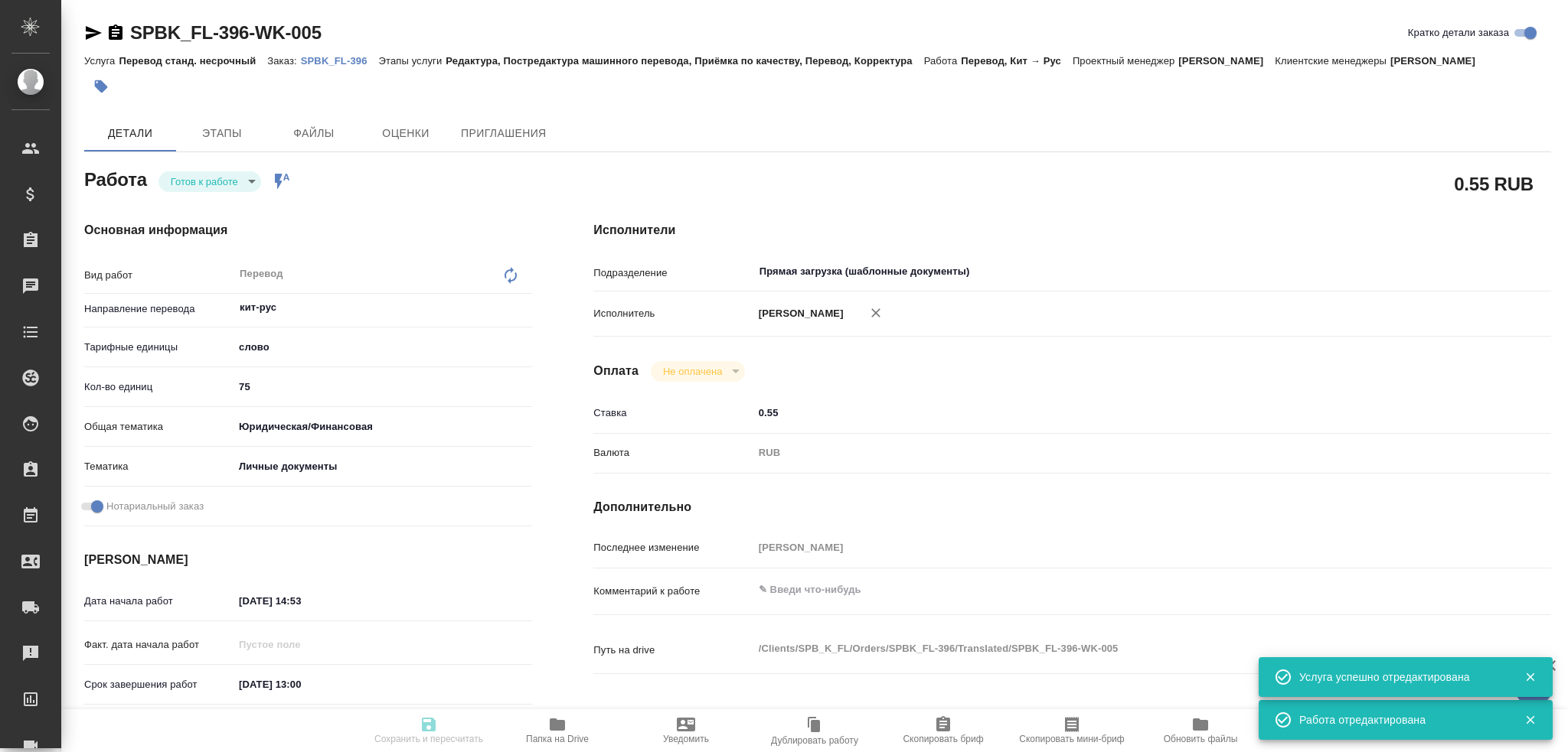
type input "75"
type input "yr-fn"
type input "5a8b8b956a9677013d343cfe"
checkbox input "true"
type input "11.09.2025 14:53"
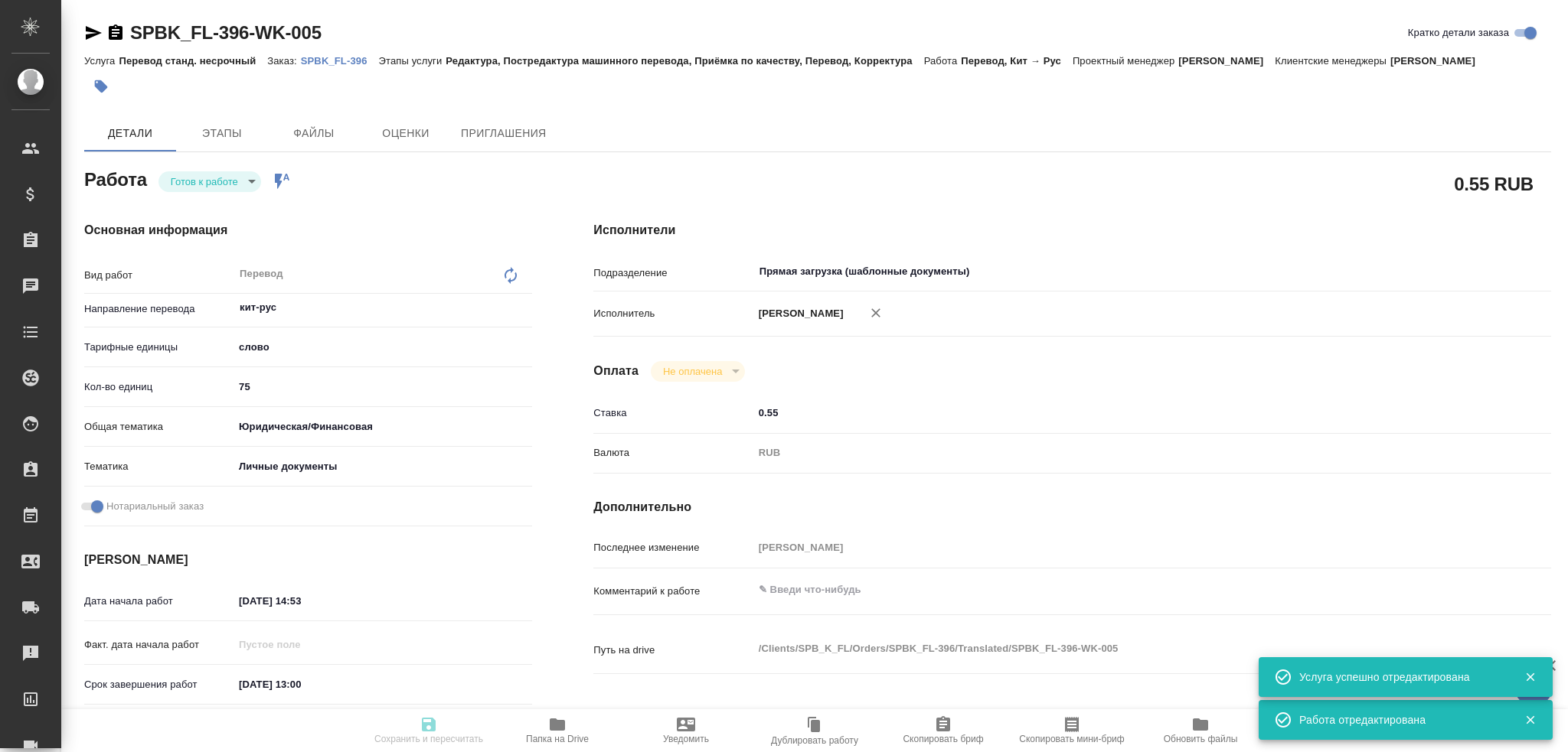
type input "12.09.2025 13:00"
type input "12.09.2025 14:00"
type input "Прямая загрузка (шаблонные документы)"
type input "notPayed"
type input "0.55"
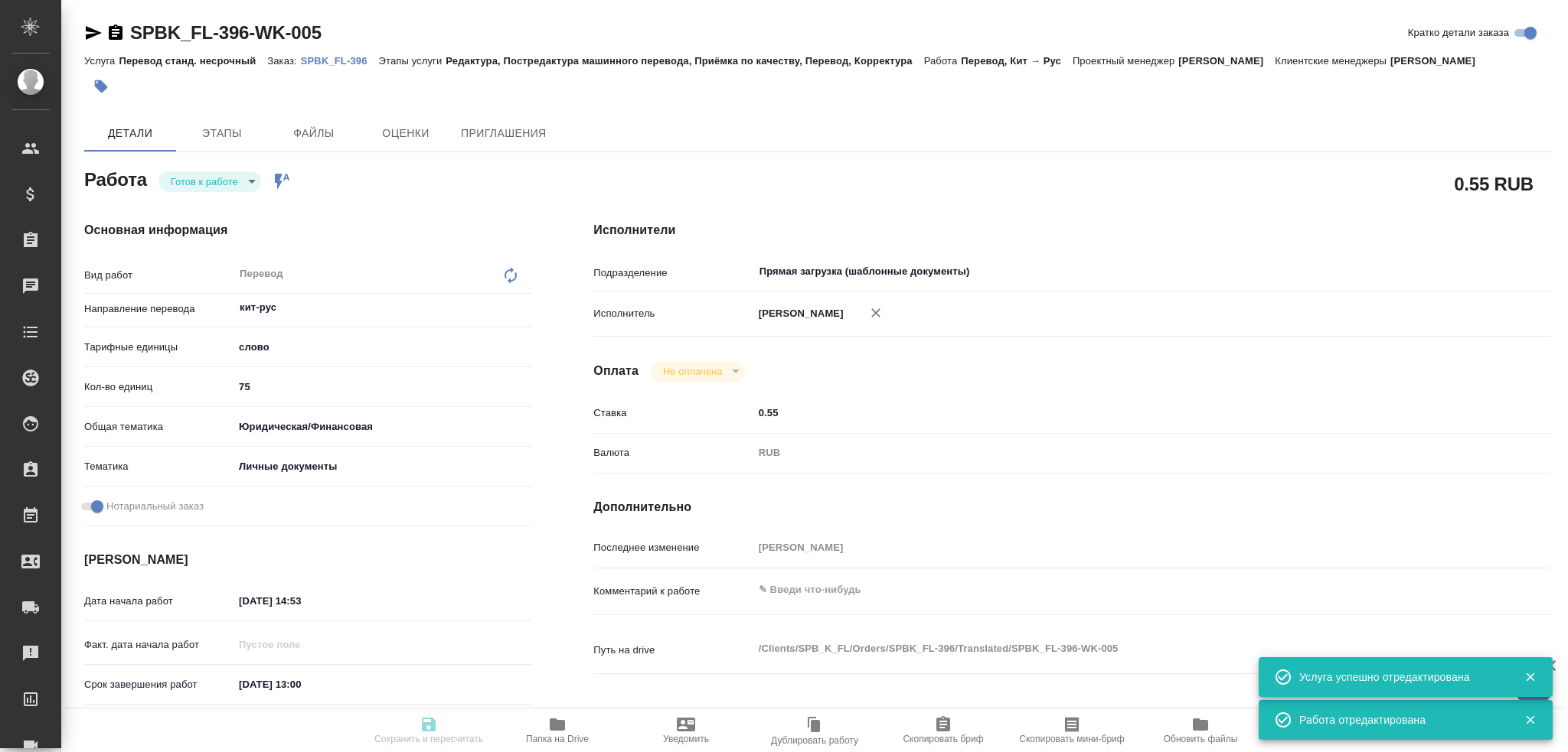
type input "RUB"
type input "Гусев Александр"
type textarea "x"
type textarea "/Clients/SPB_K_FL/Orders/SPBK_FL-396/Translated/SPBK_FL-396-WK-005"
type textarea "x"
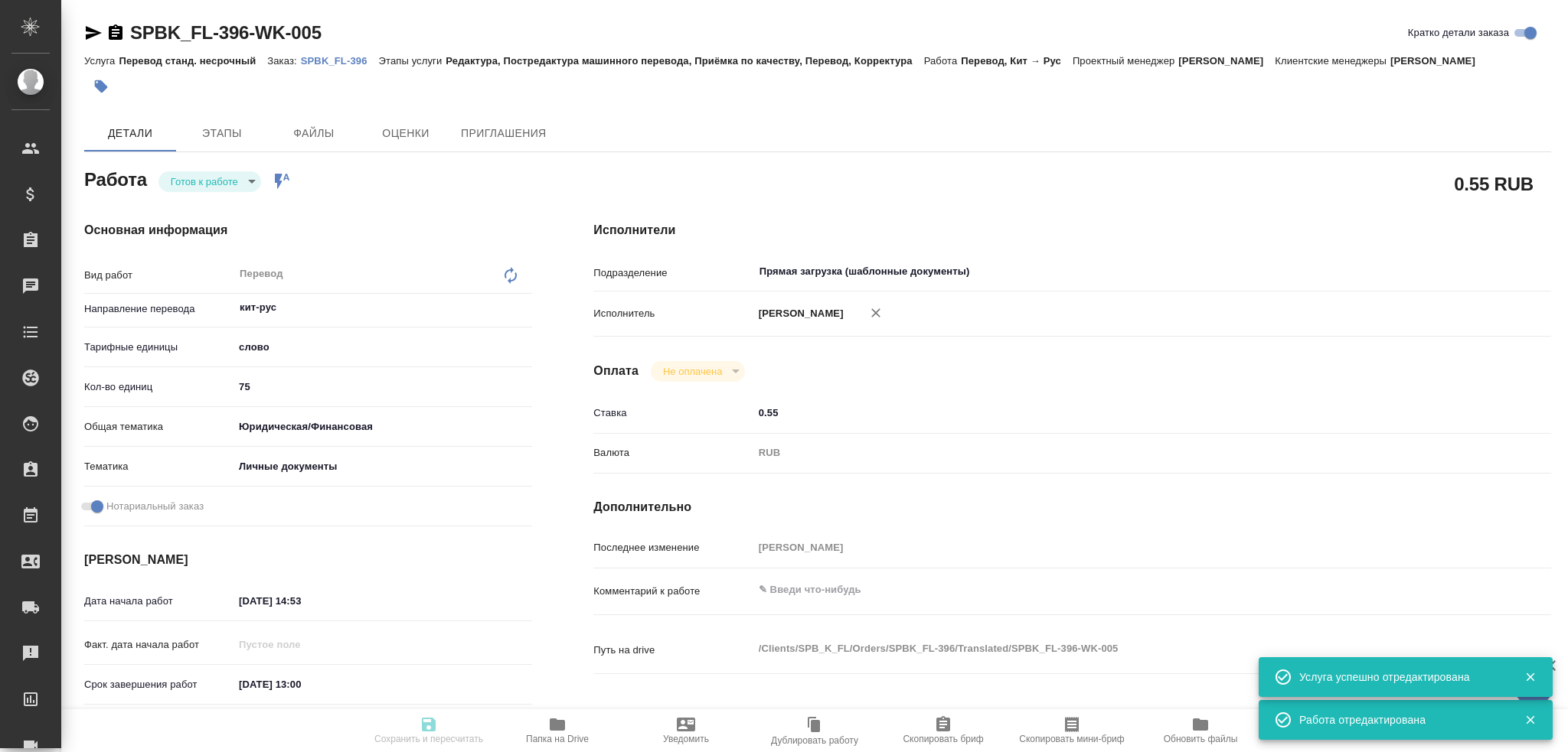
type input "SPBK_FL-396"
type input "Перевод станд. несрочный"
type input "Редактура, Постредактура машинного перевода, Приёмка по качеству, Перевод, Корр…"
type input "Иванова Арина"
type input "/Clients/SPB_K_FL/Orders/SPBK_FL-396"
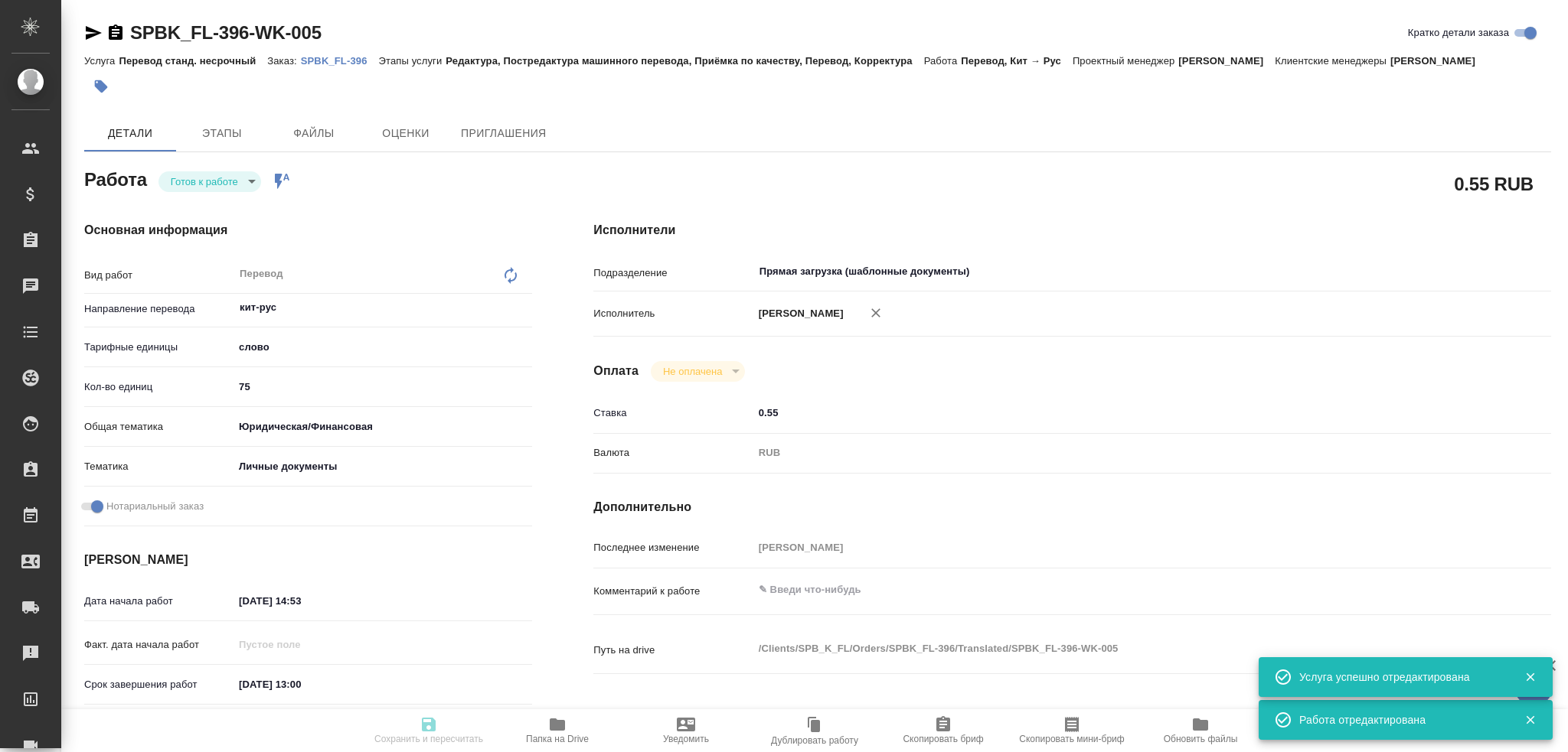
type textarea "x"
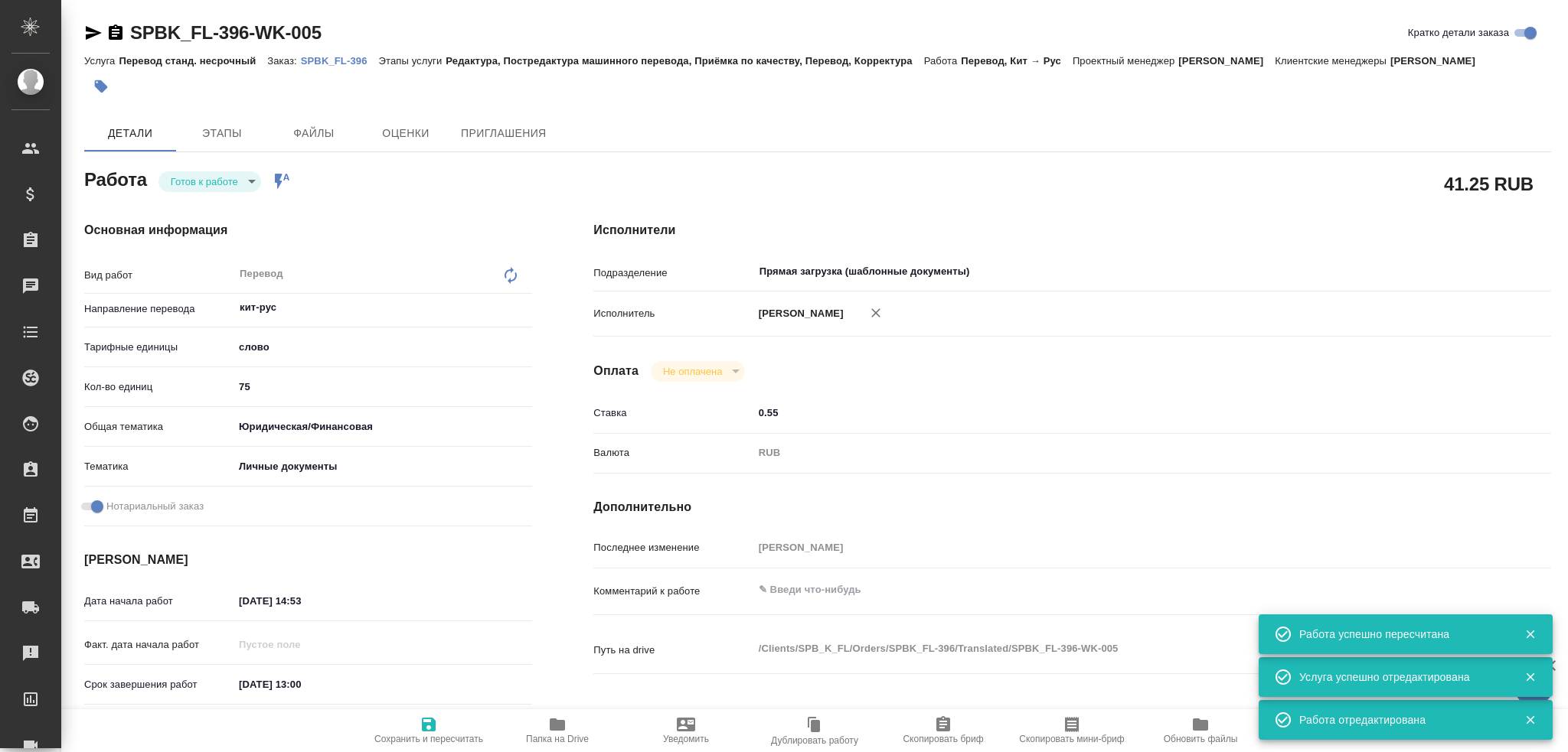
type textarea "x"
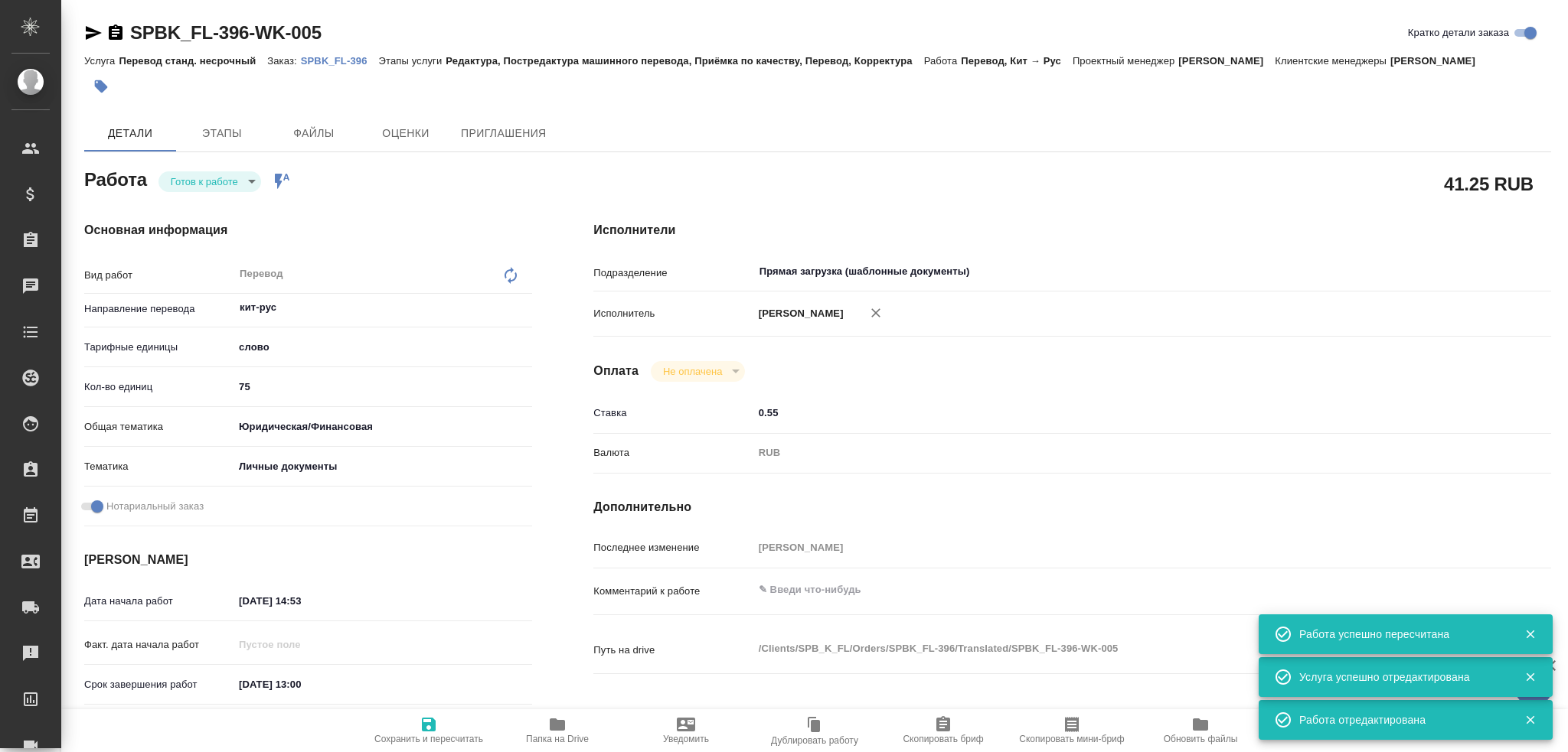
type textarea "x"
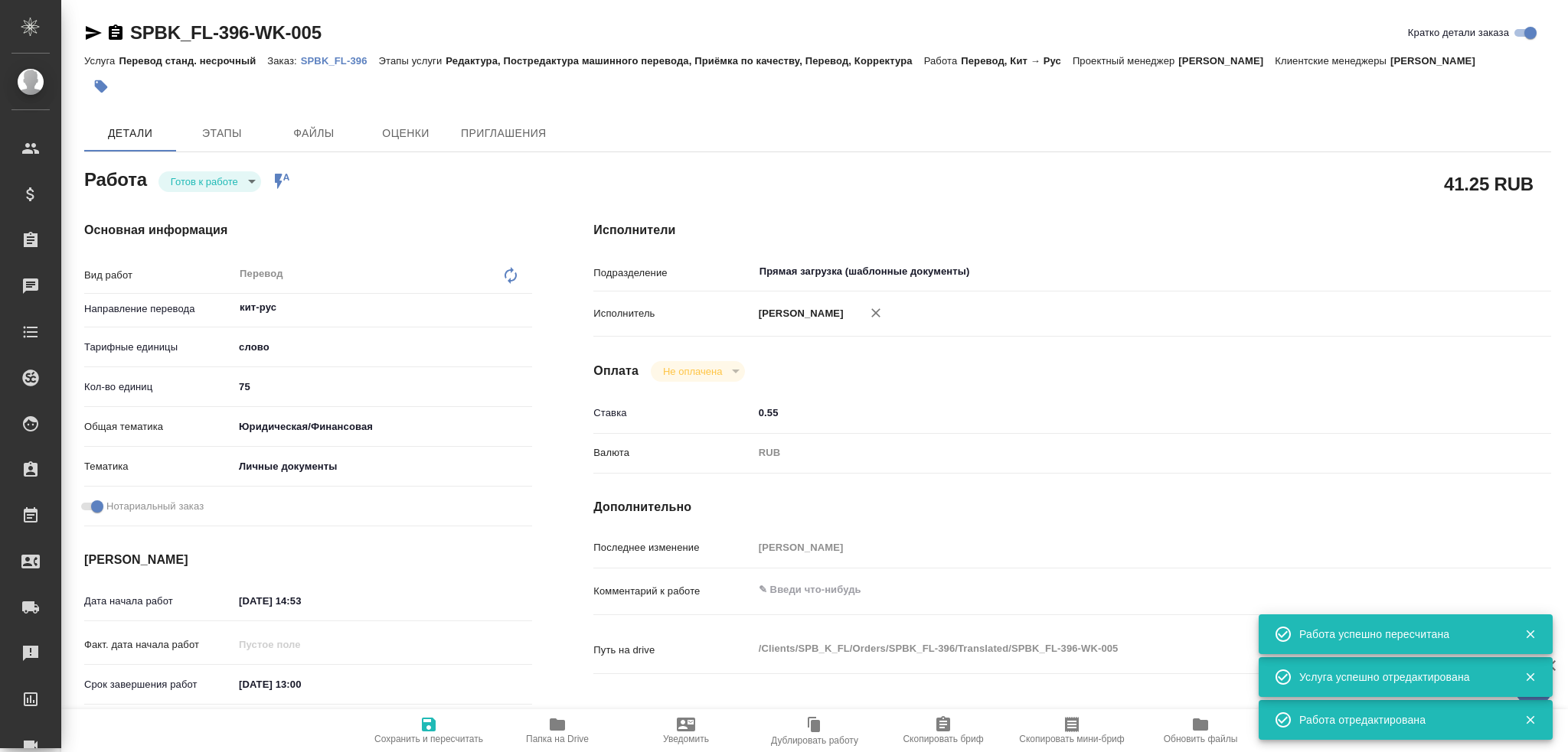
type textarea "x"
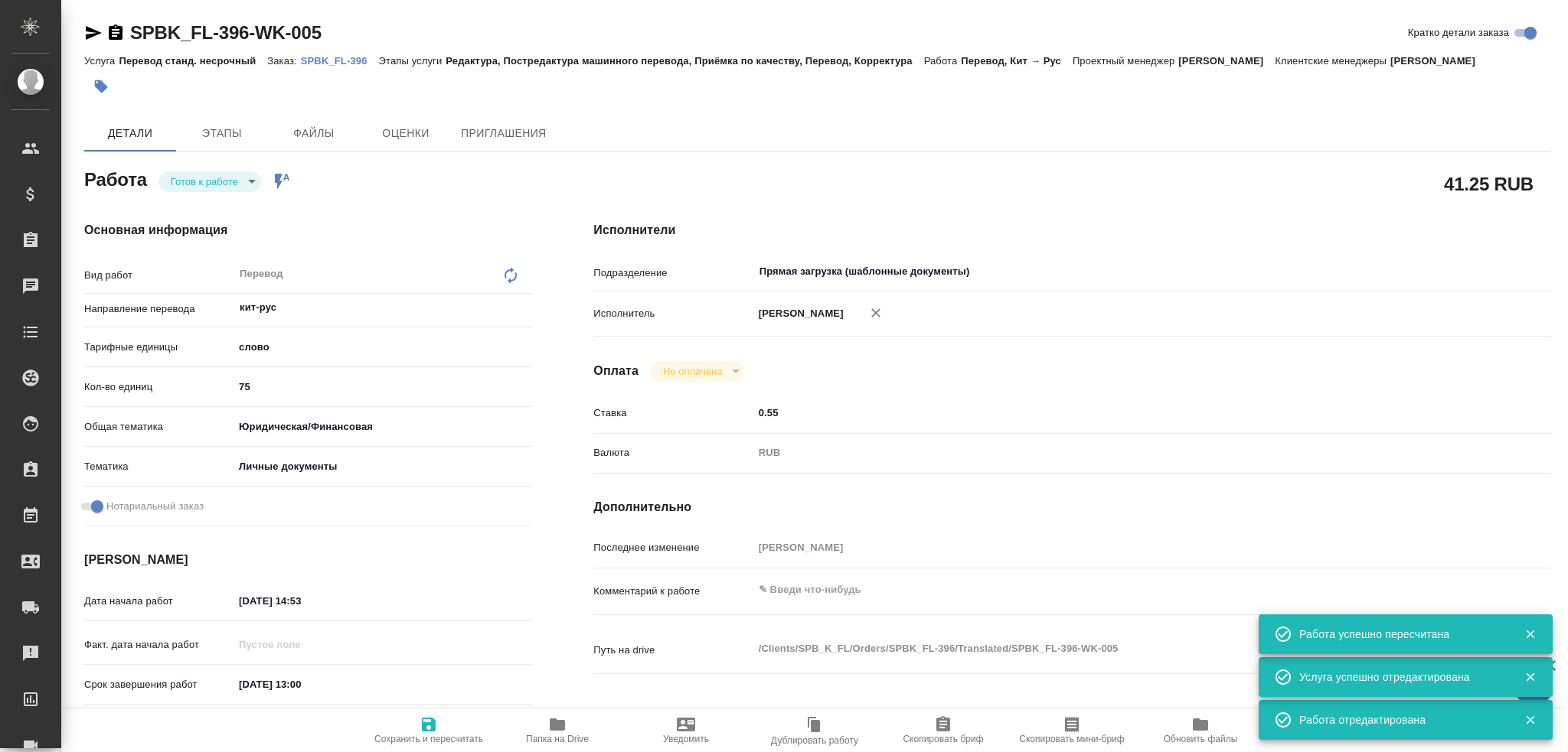
type textarea "x"
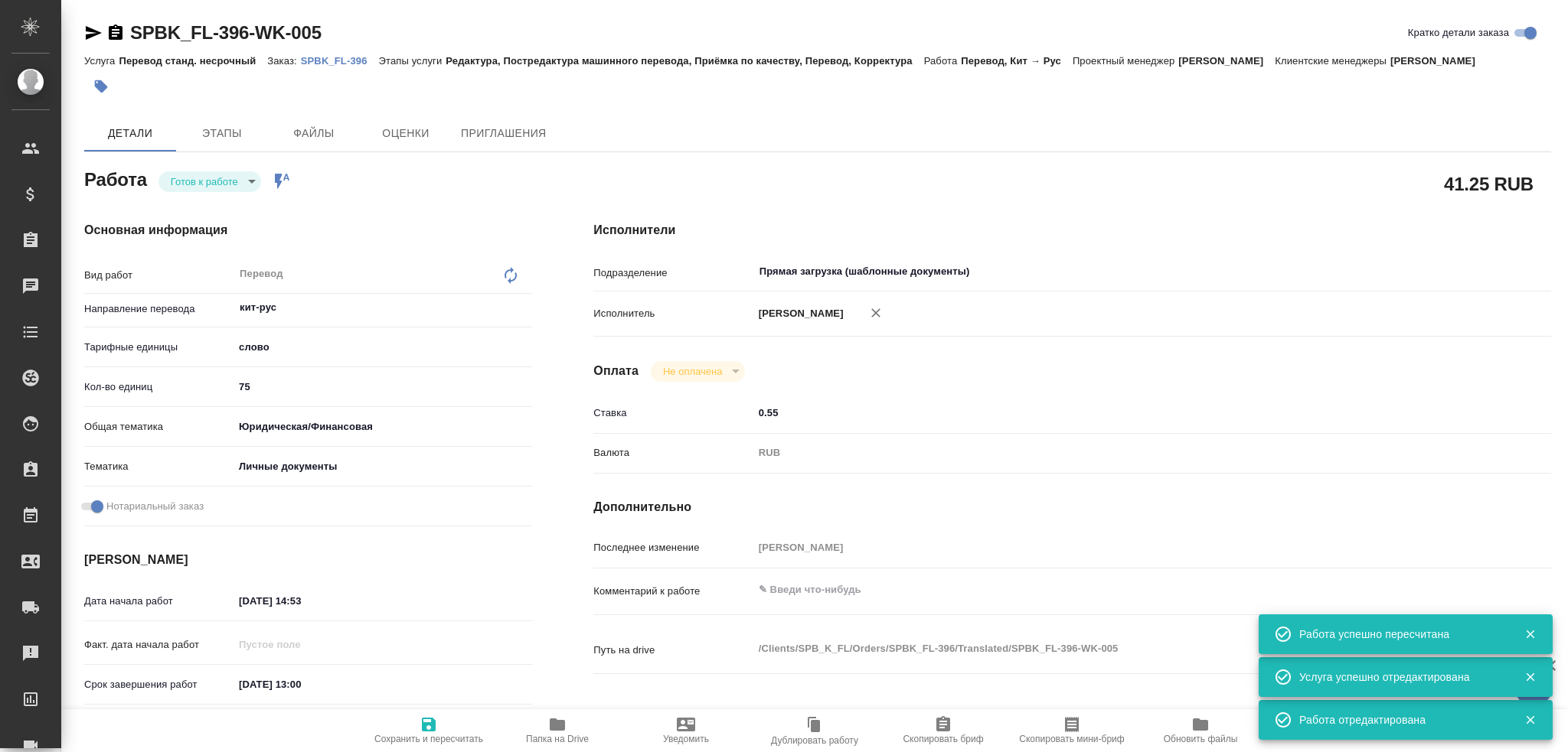
type textarea "x"
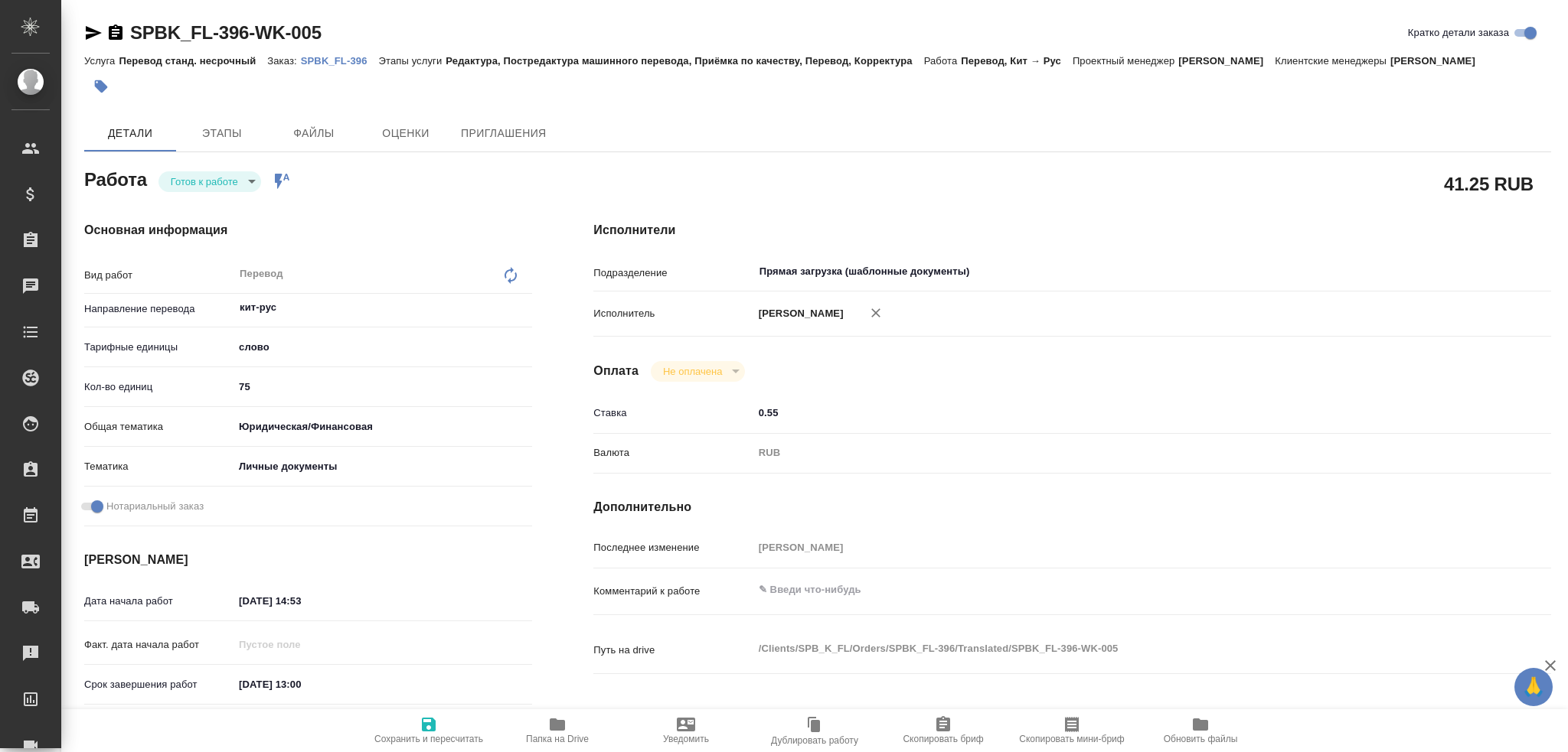
type textarea "x"
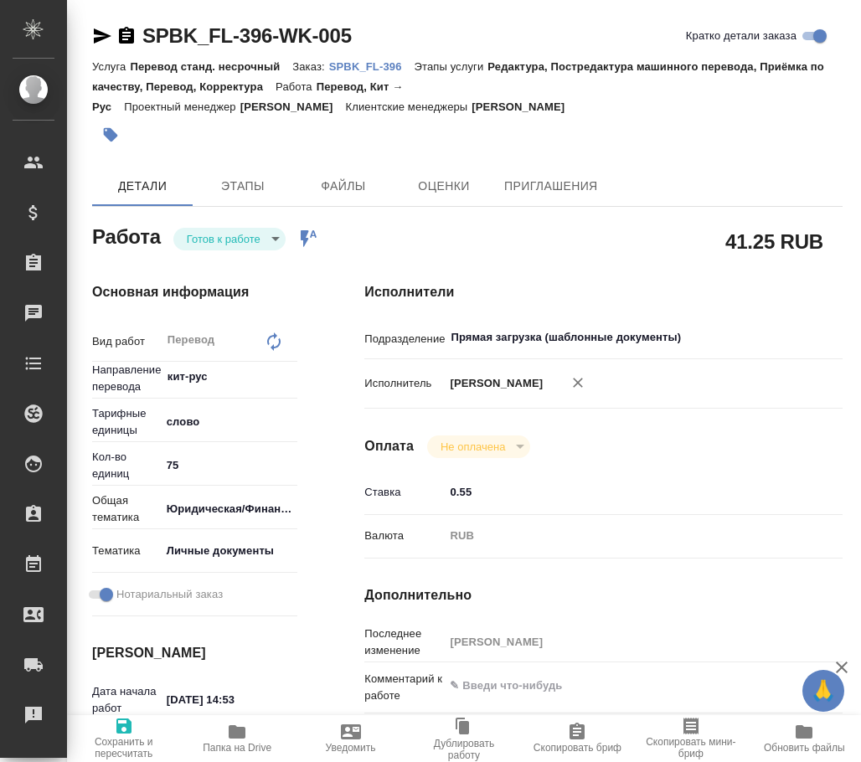
type textarea "x"
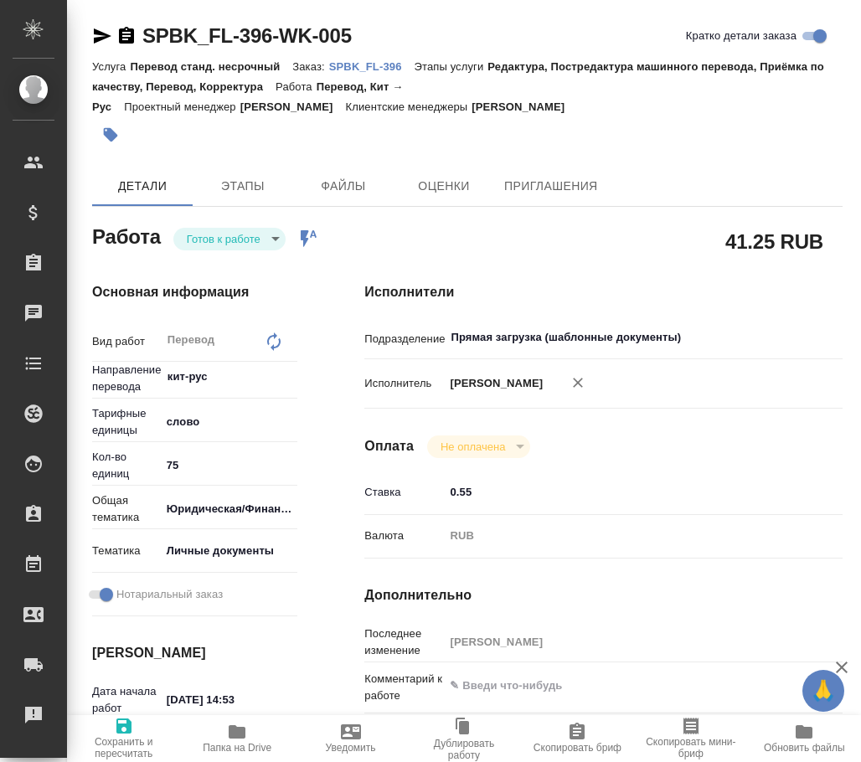
type textarea "x"
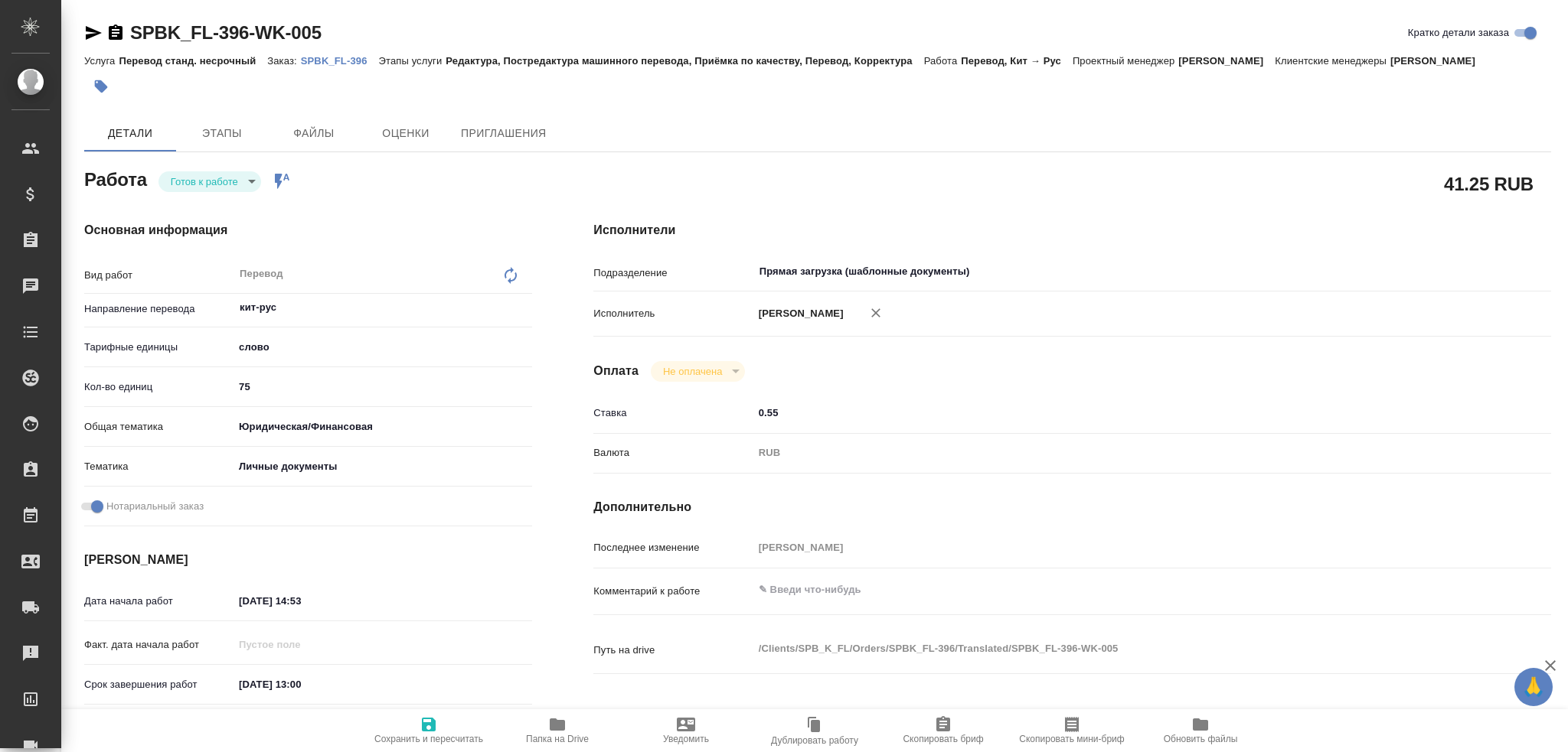
type textarea "x"
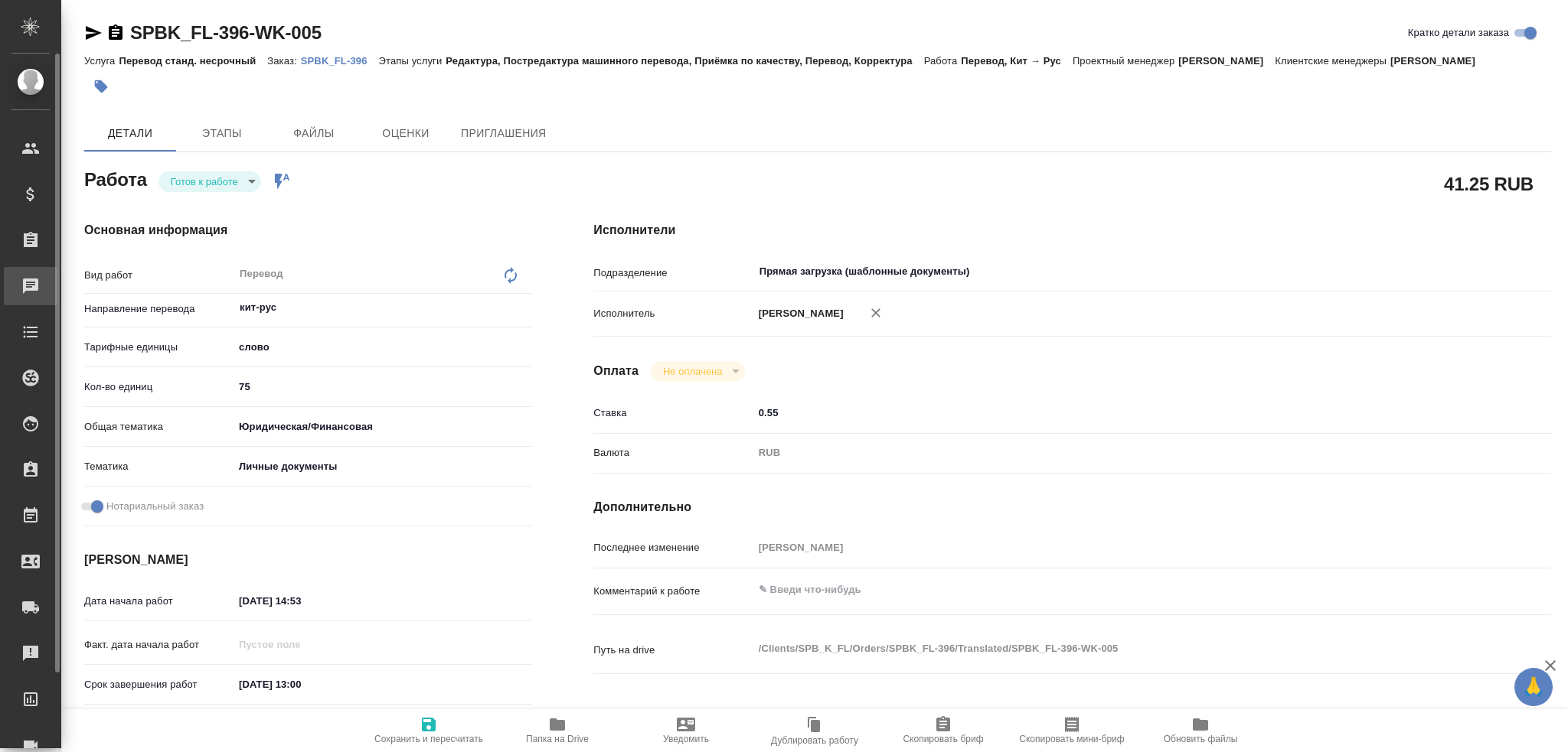
type textarea "x"
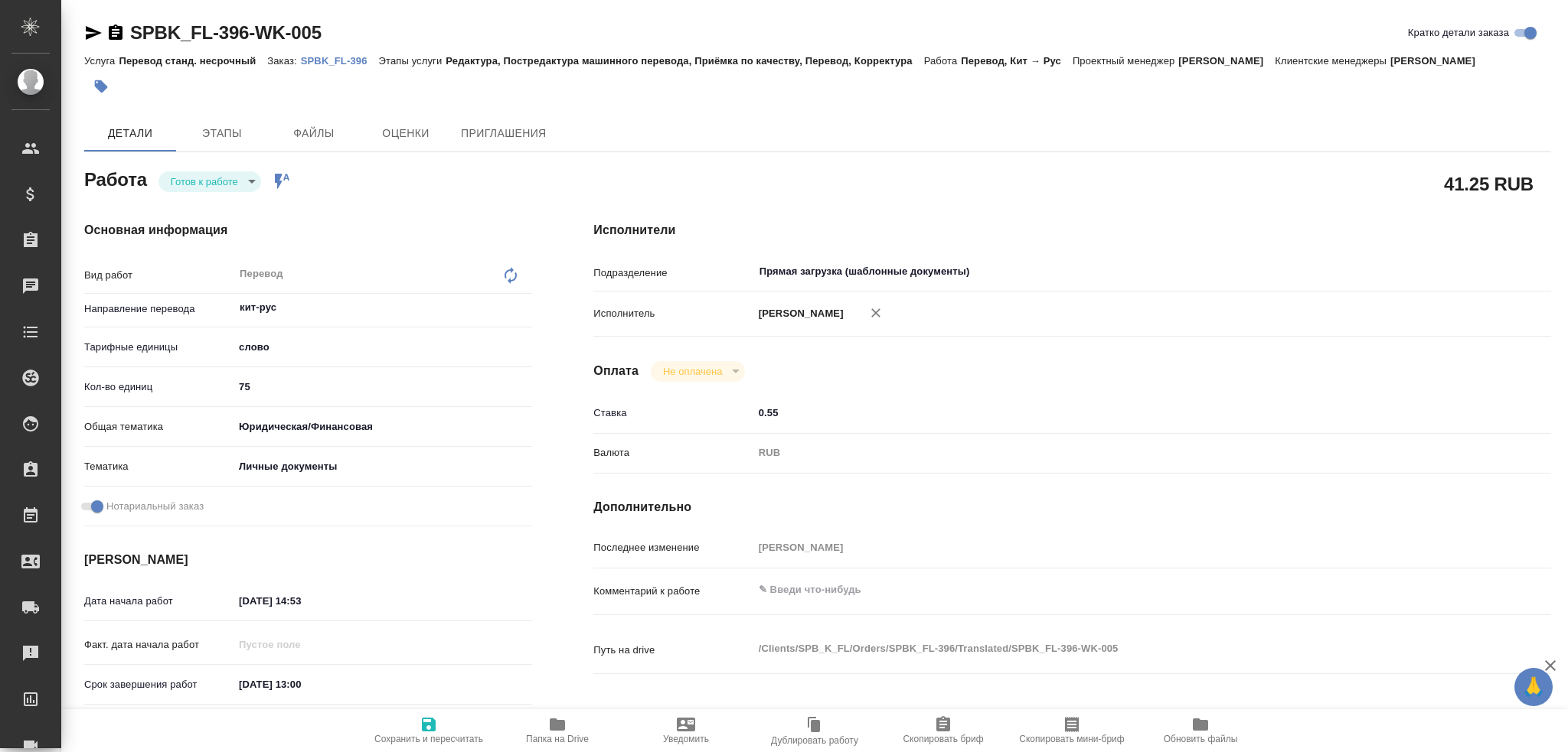
type textarea "x"
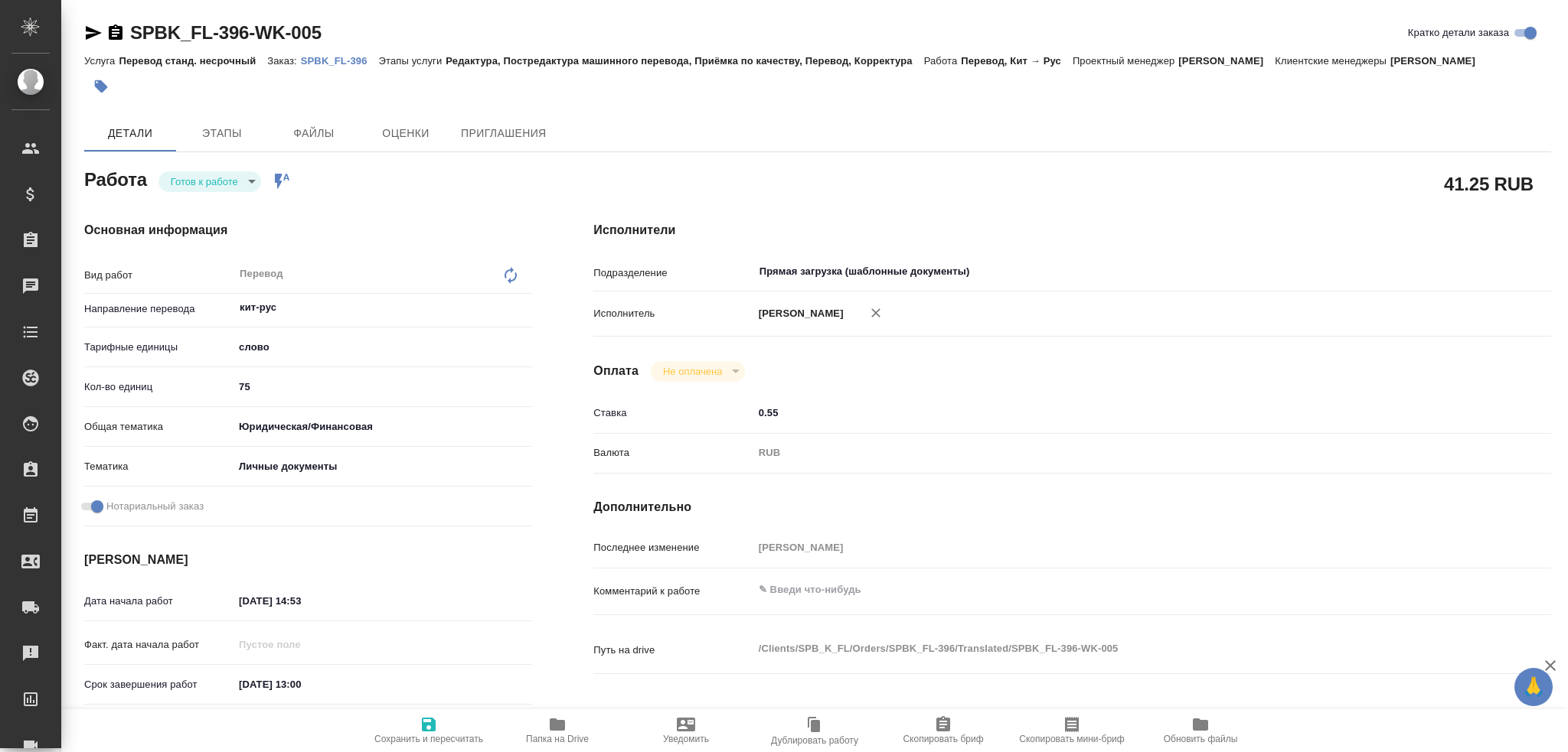
type textarea "x"
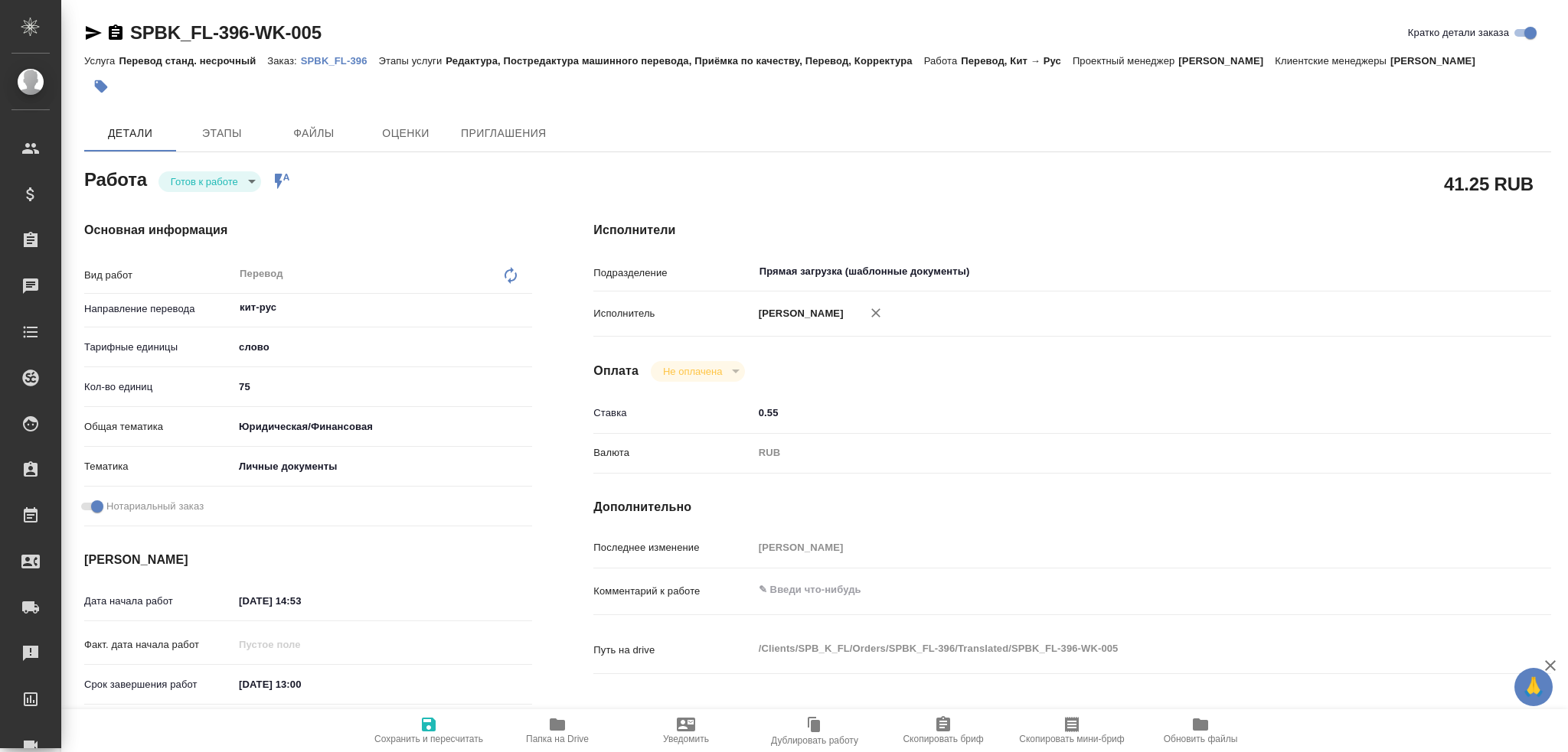
click at [212, 182] on body "🙏 .cls-1 fill:#fff; AWATERA Gusev Alexandr Клиенты Спецификации Заказы 0 Чаты T…" at bounding box center [784, 376] width 1568 height 752
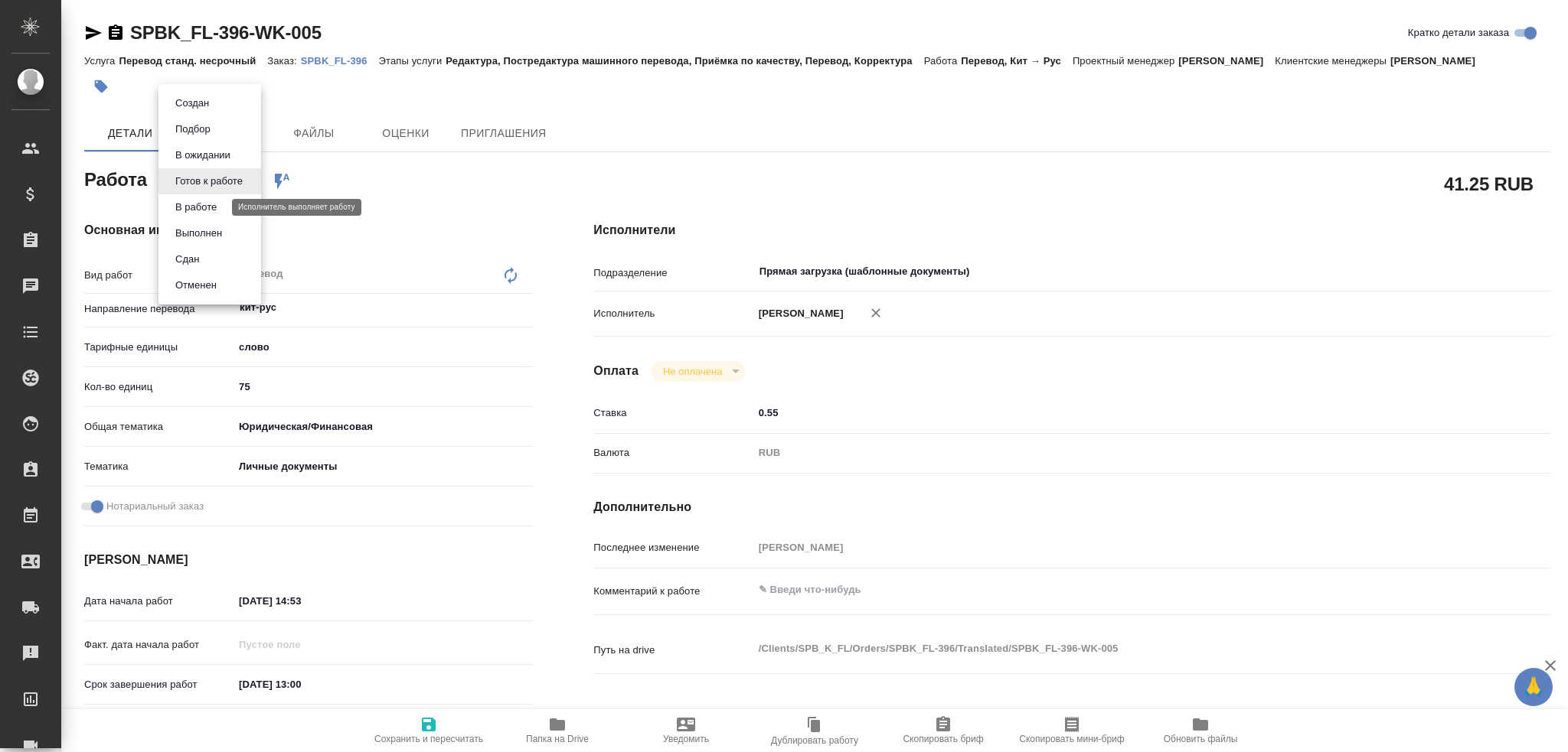
click at [210, 207] on button "В работе" at bounding box center [196, 207] width 50 height 16
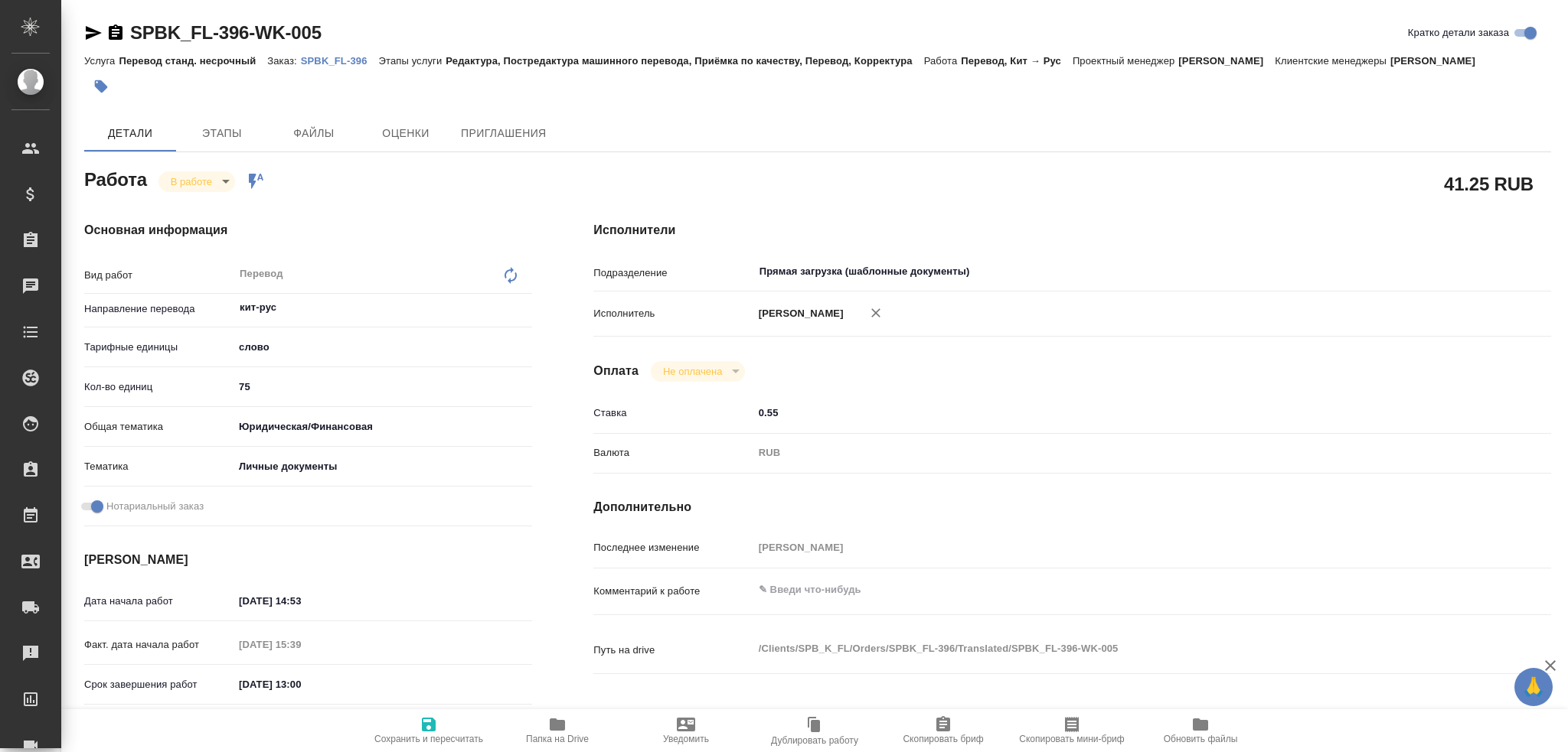
type textarea "x"
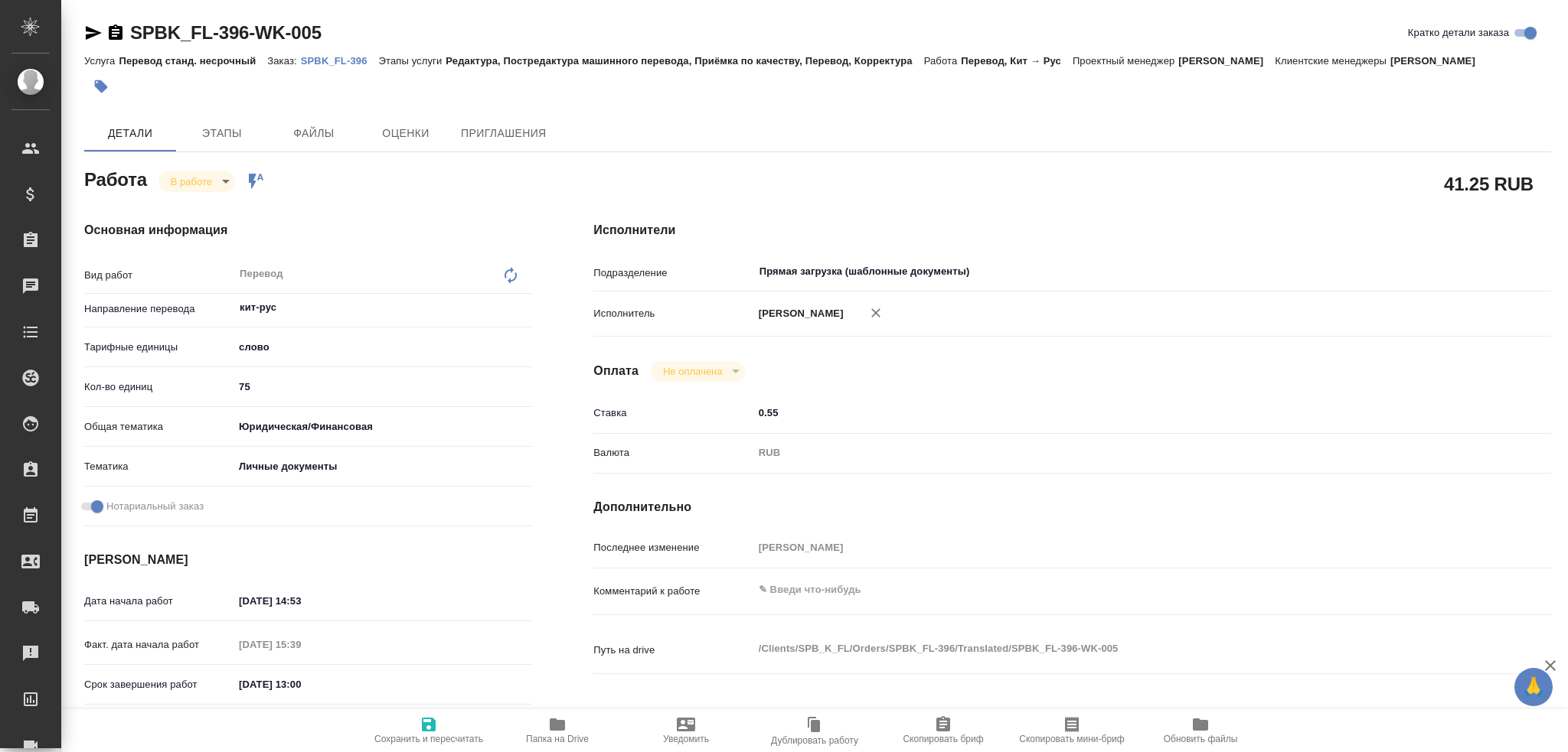
type textarea "x"
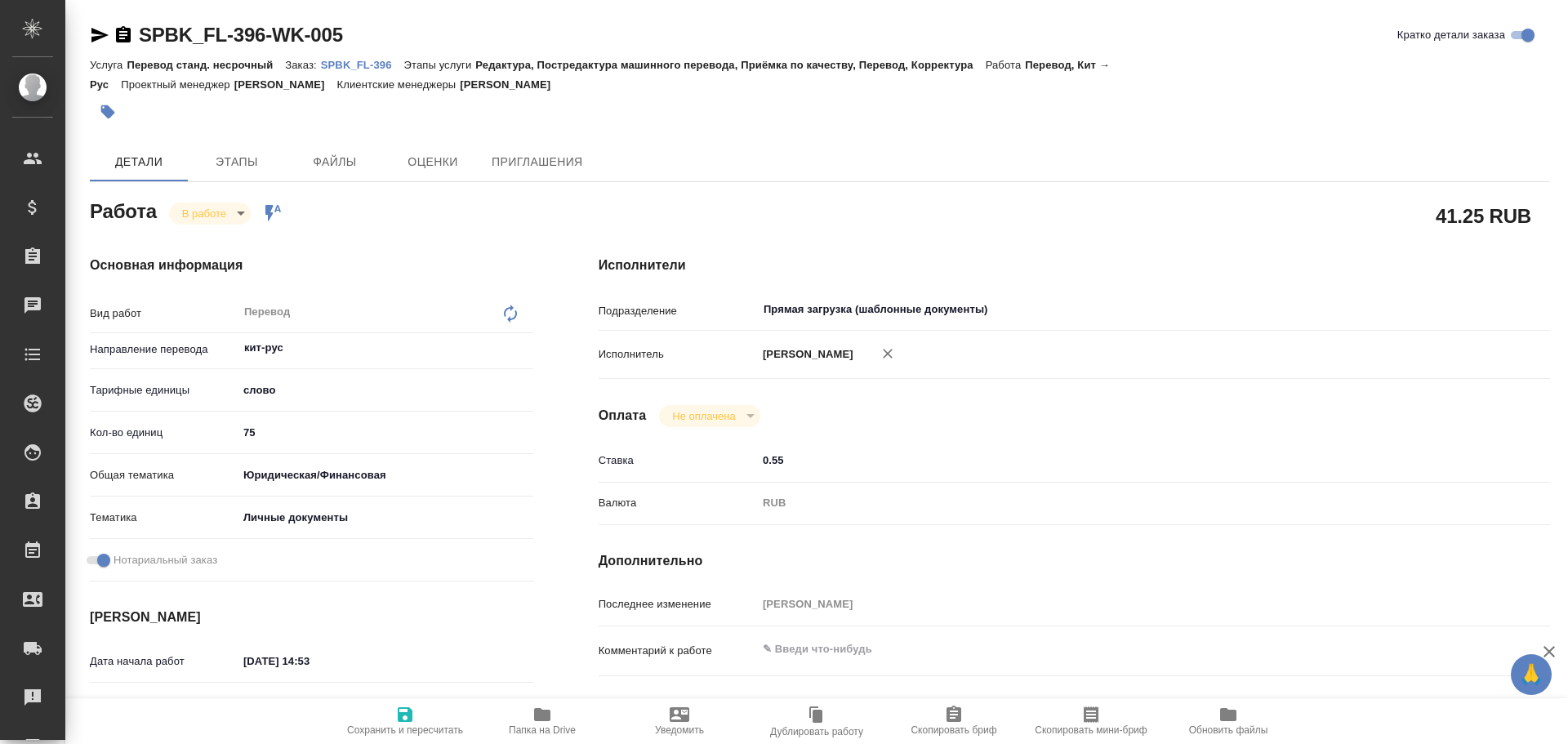
click at [556, 723] on span "Папка на Drive" at bounding box center [542, 721] width 118 height 31
click at [208, 217] on body "🙏 .cls-1 fill:#fff; AWATERA Gusev Alexandr Клиенты Спецификации Заказы 0 Чаты T…" at bounding box center [784, 372] width 1568 height 744
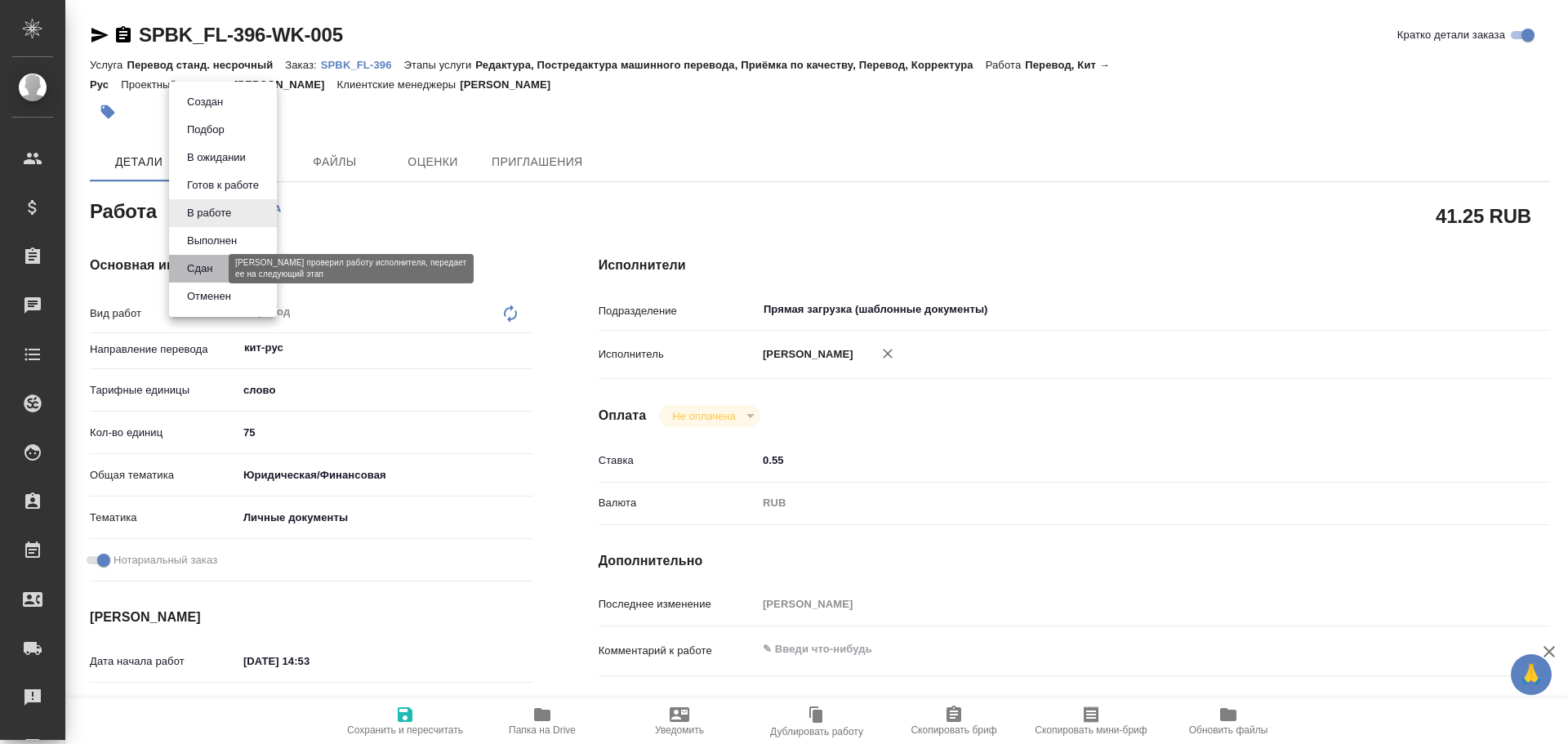
click at [211, 270] on button "Сдан" at bounding box center [200, 268] width 35 height 18
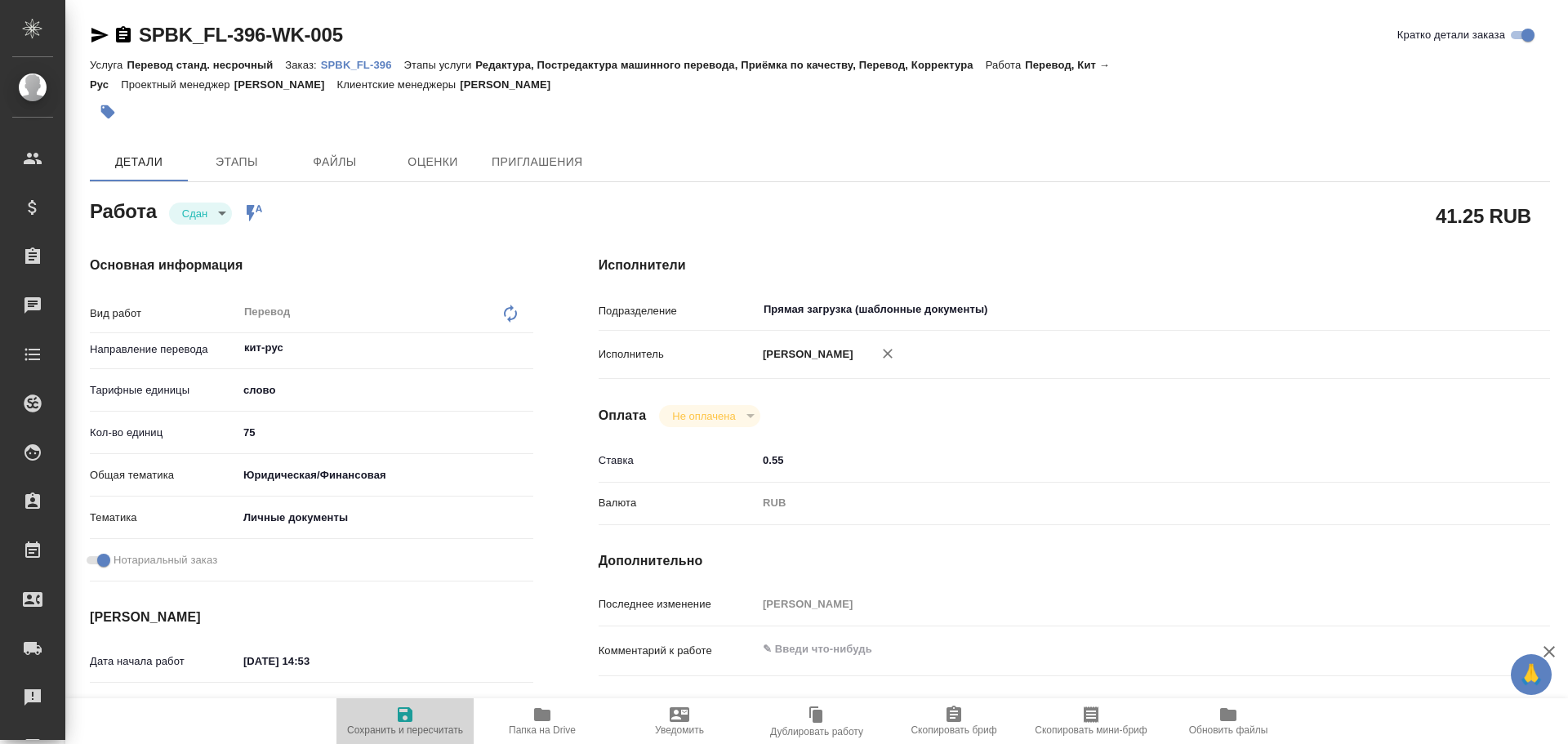
click at [388, 709] on span "Сохранить и пересчитать" at bounding box center [405, 721] width 118 height 31
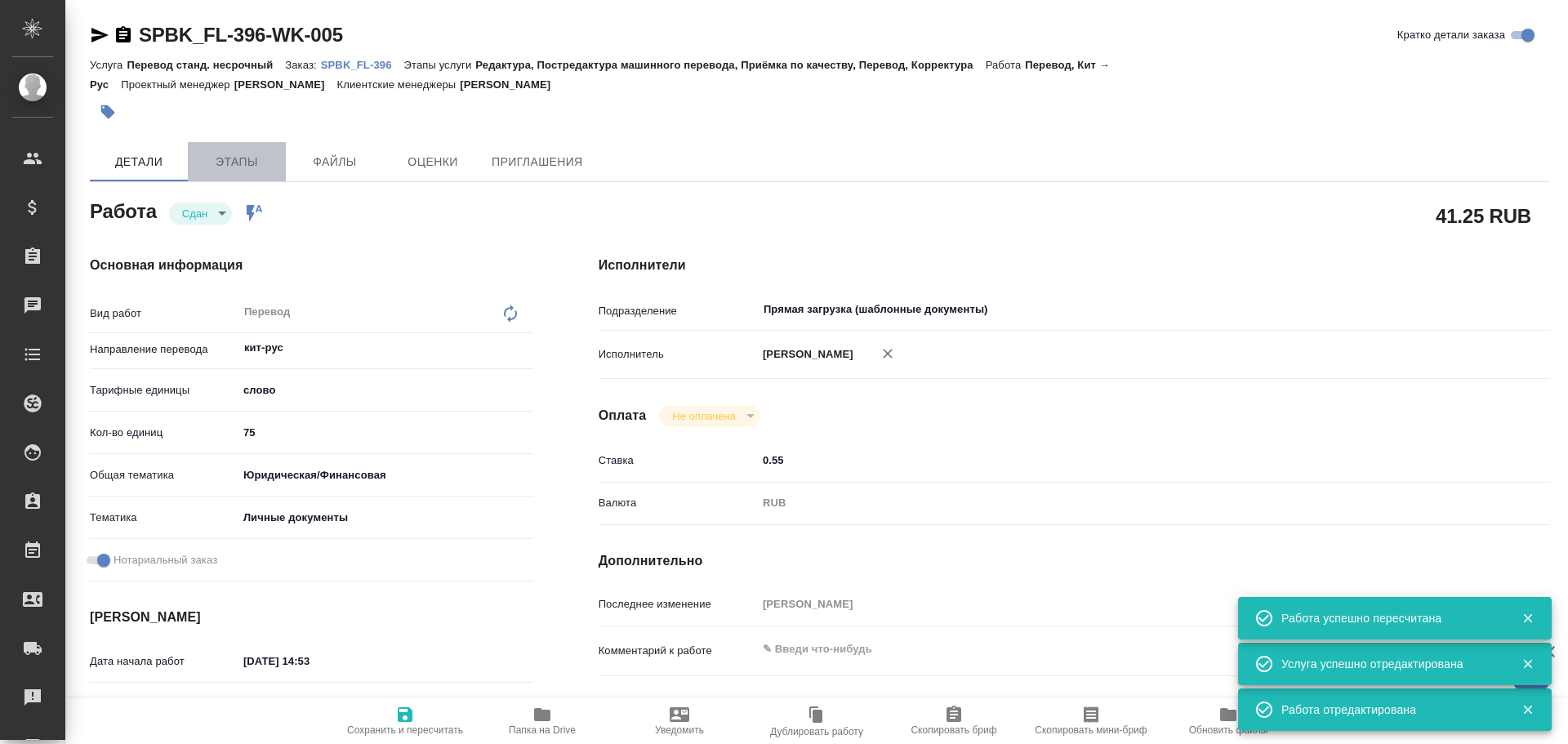
click at [225, 169] on span "Этапы" at bounding box center [237, 162] width 78 height 20
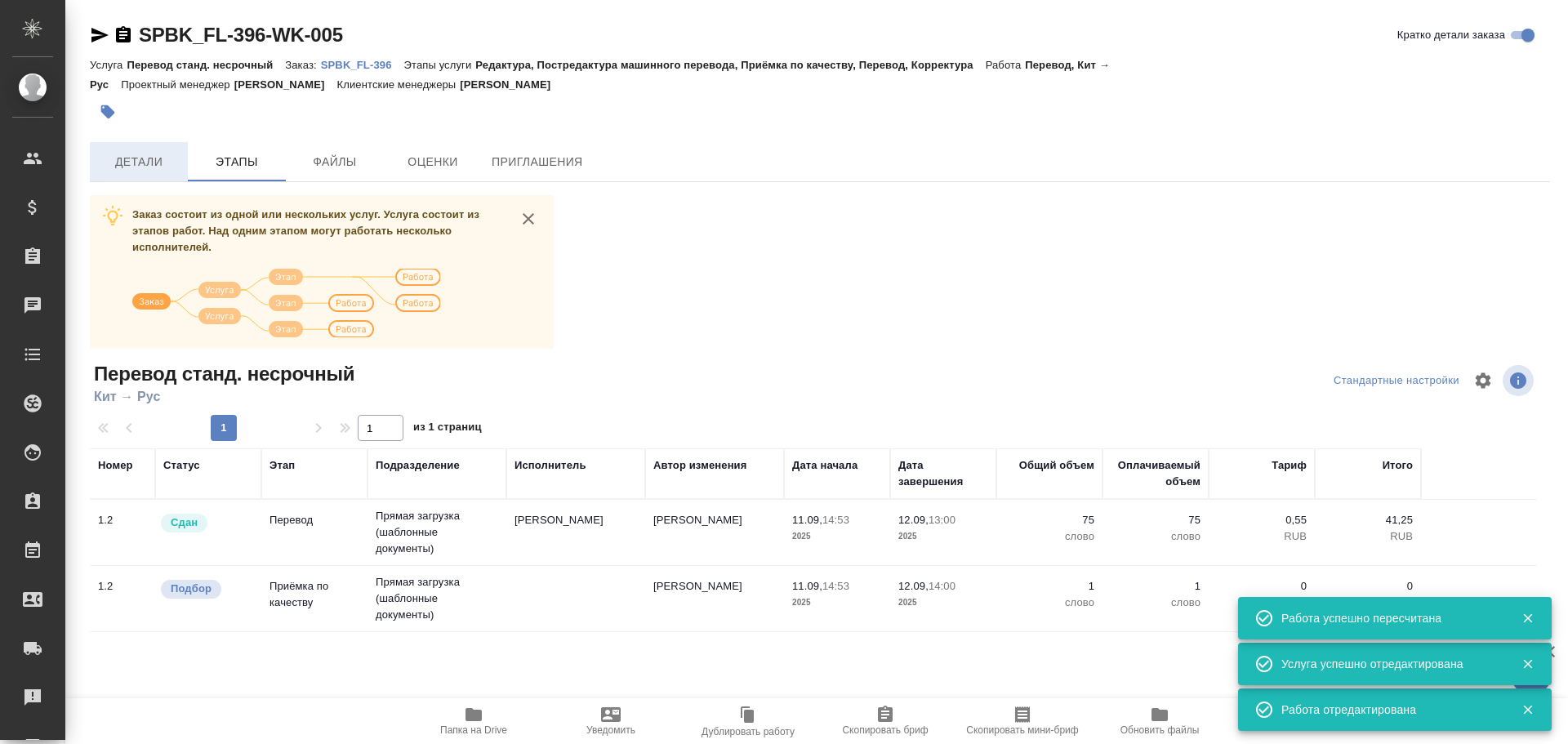
click at [163, 159] on span "Детали" at bounding box center [138, 162] width 78 height 20
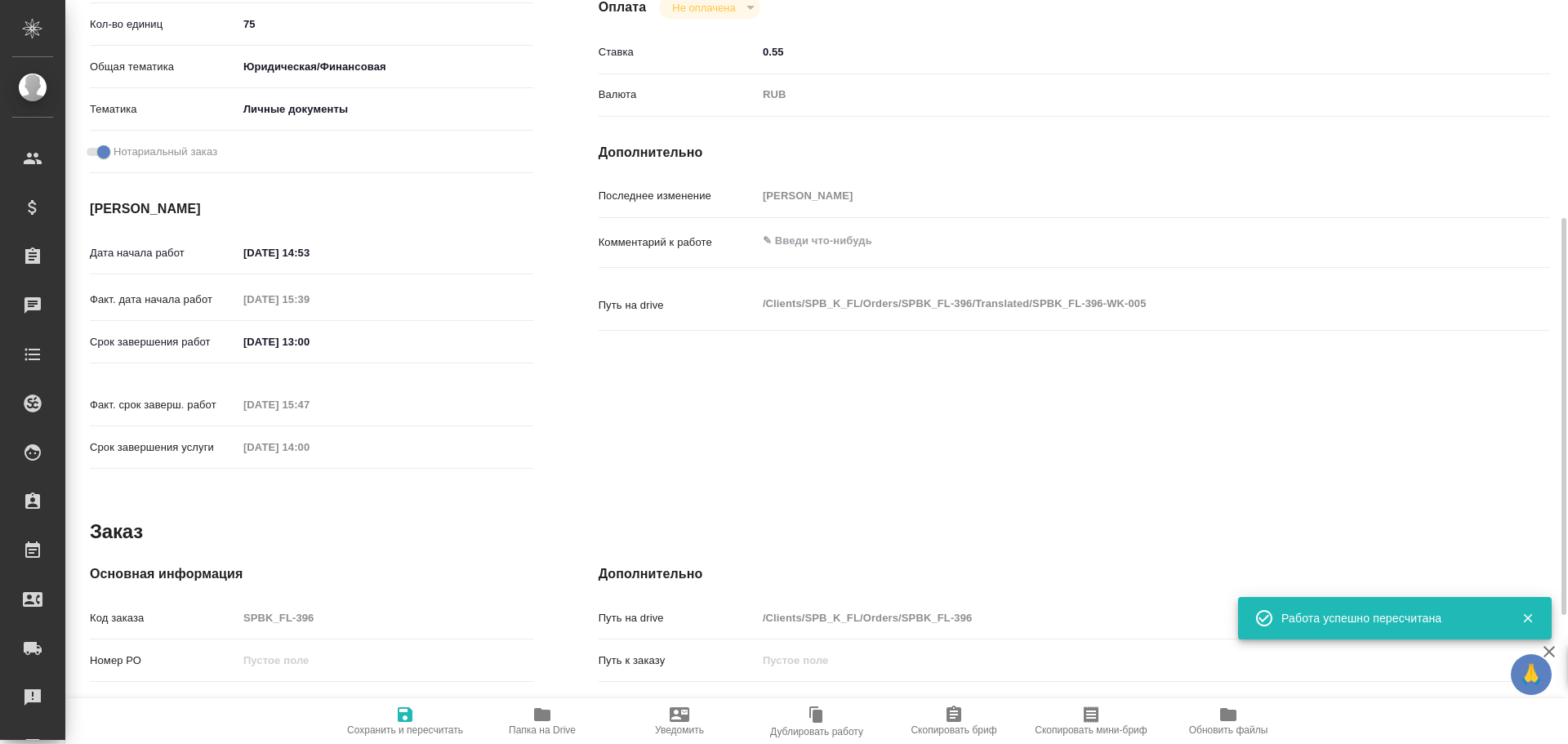
scroll to position [490, 0]
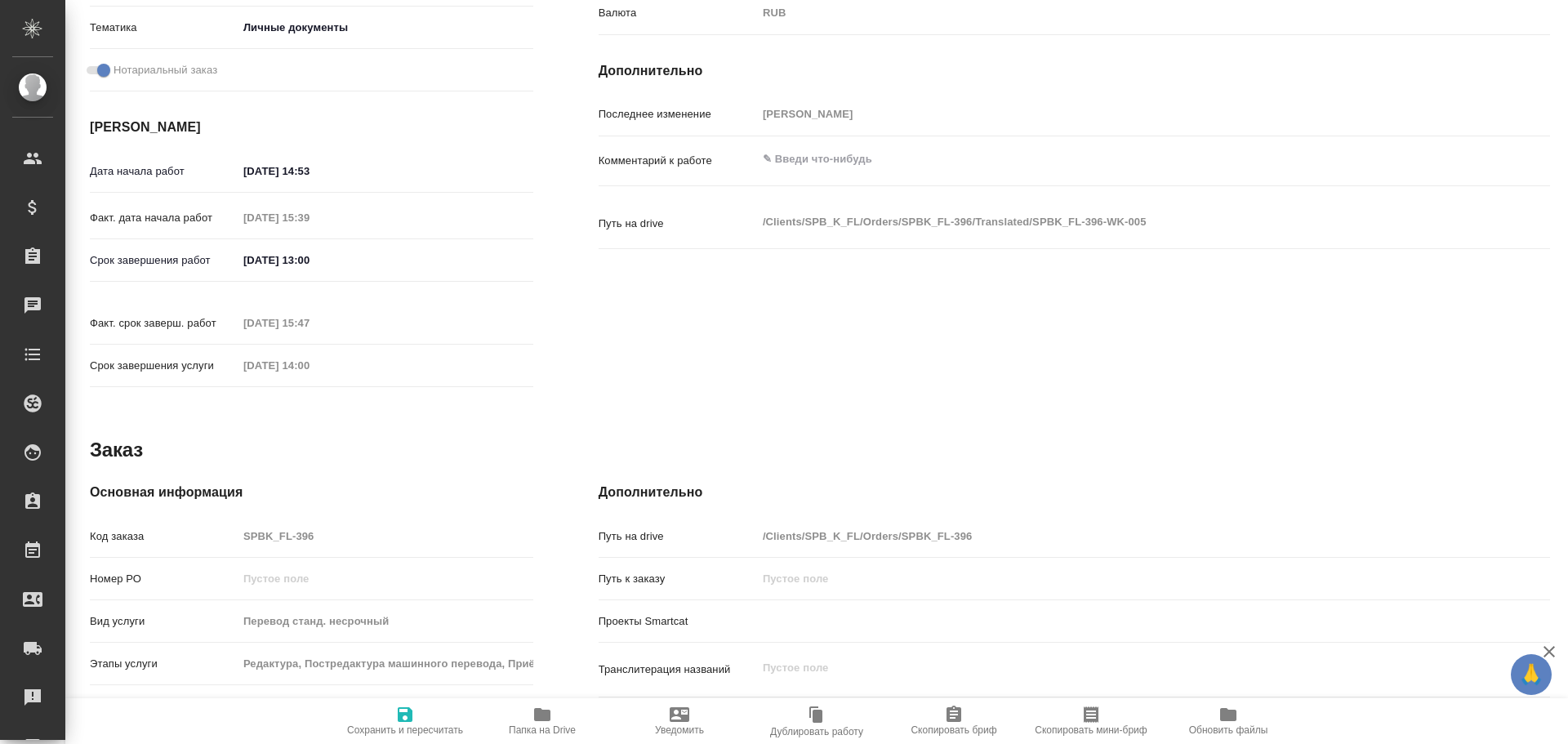
click at [215, 522] on div "Код заказа SPBK_FL-396" at bounding box center [311, 535] width 444 height 28
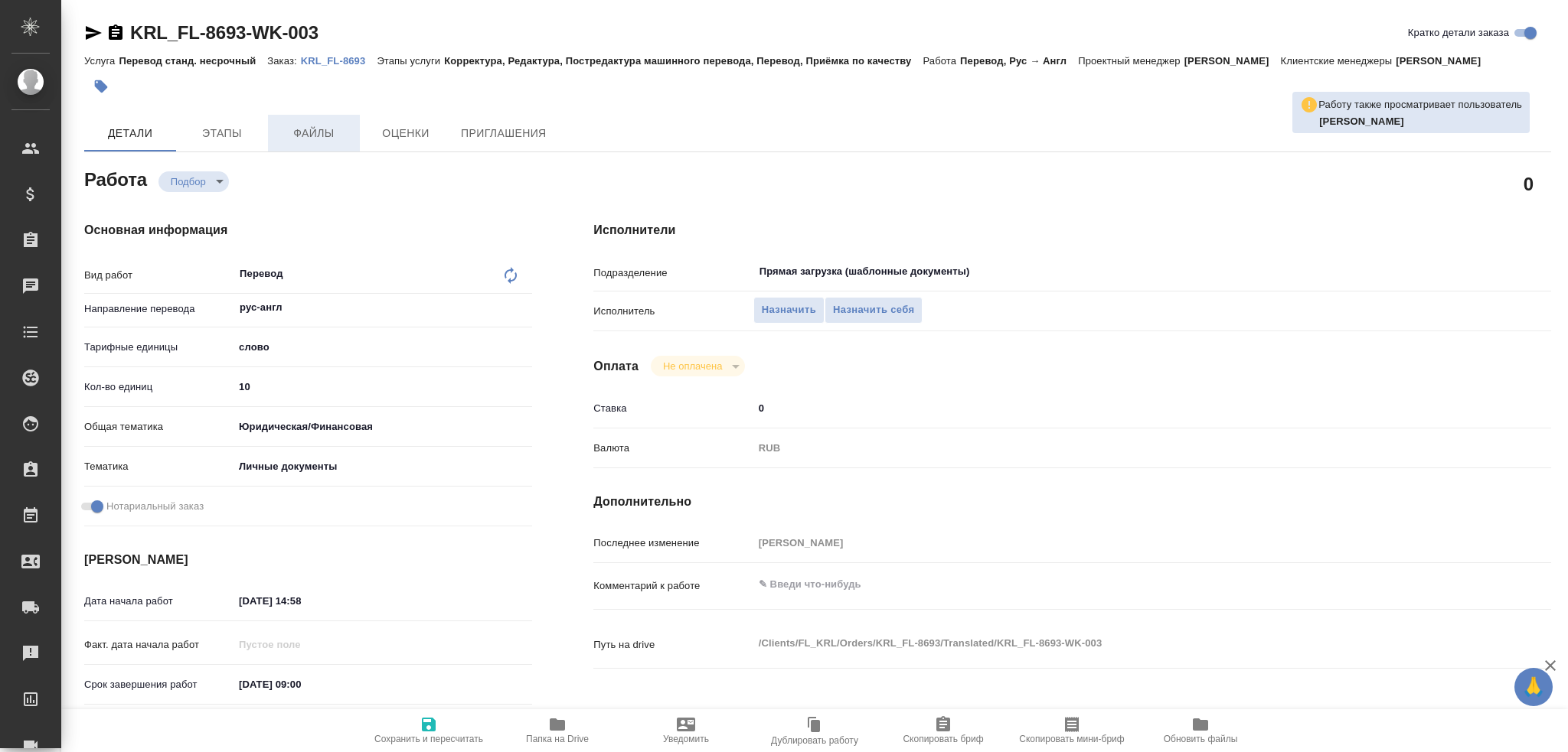
type textarea "x"
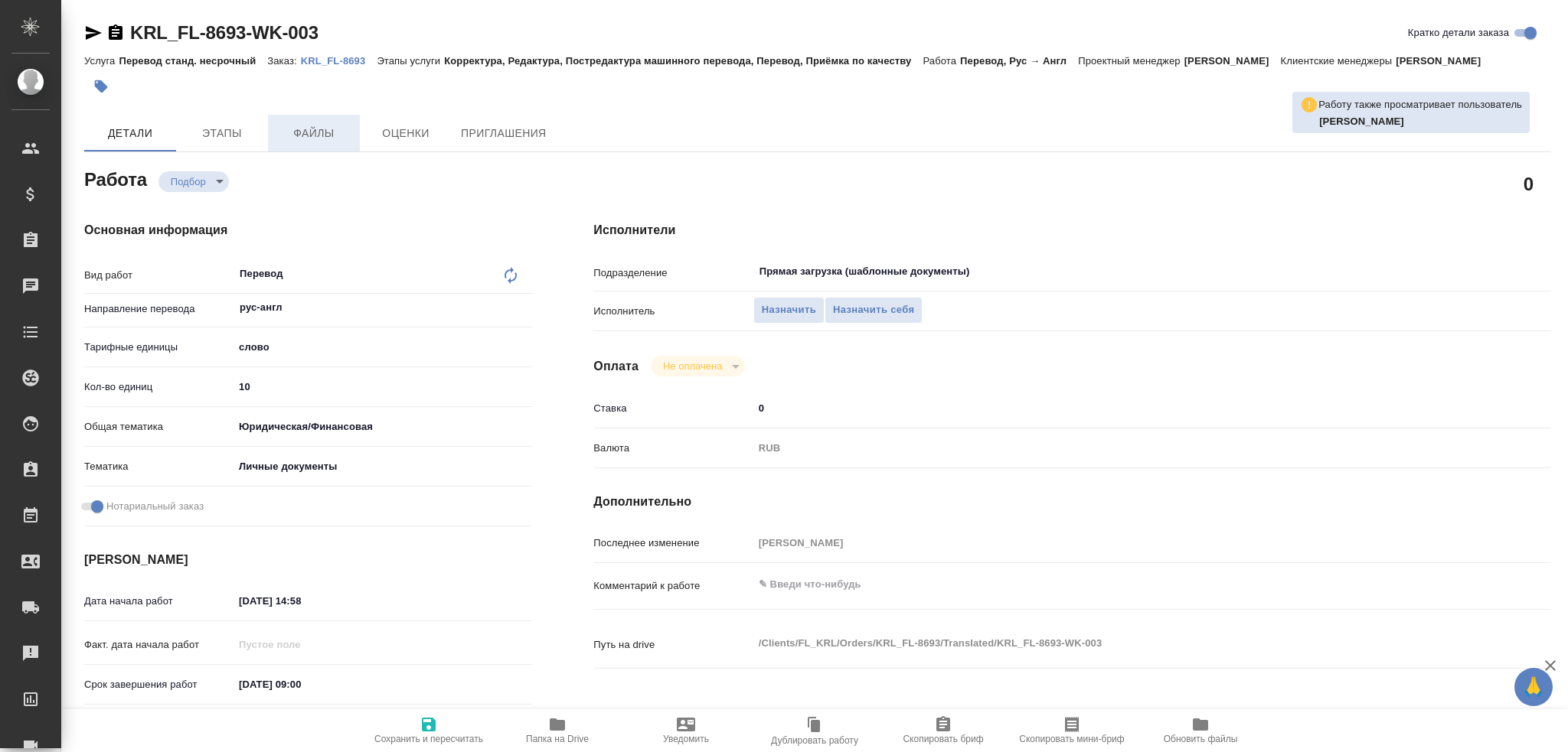
type textarea "x"
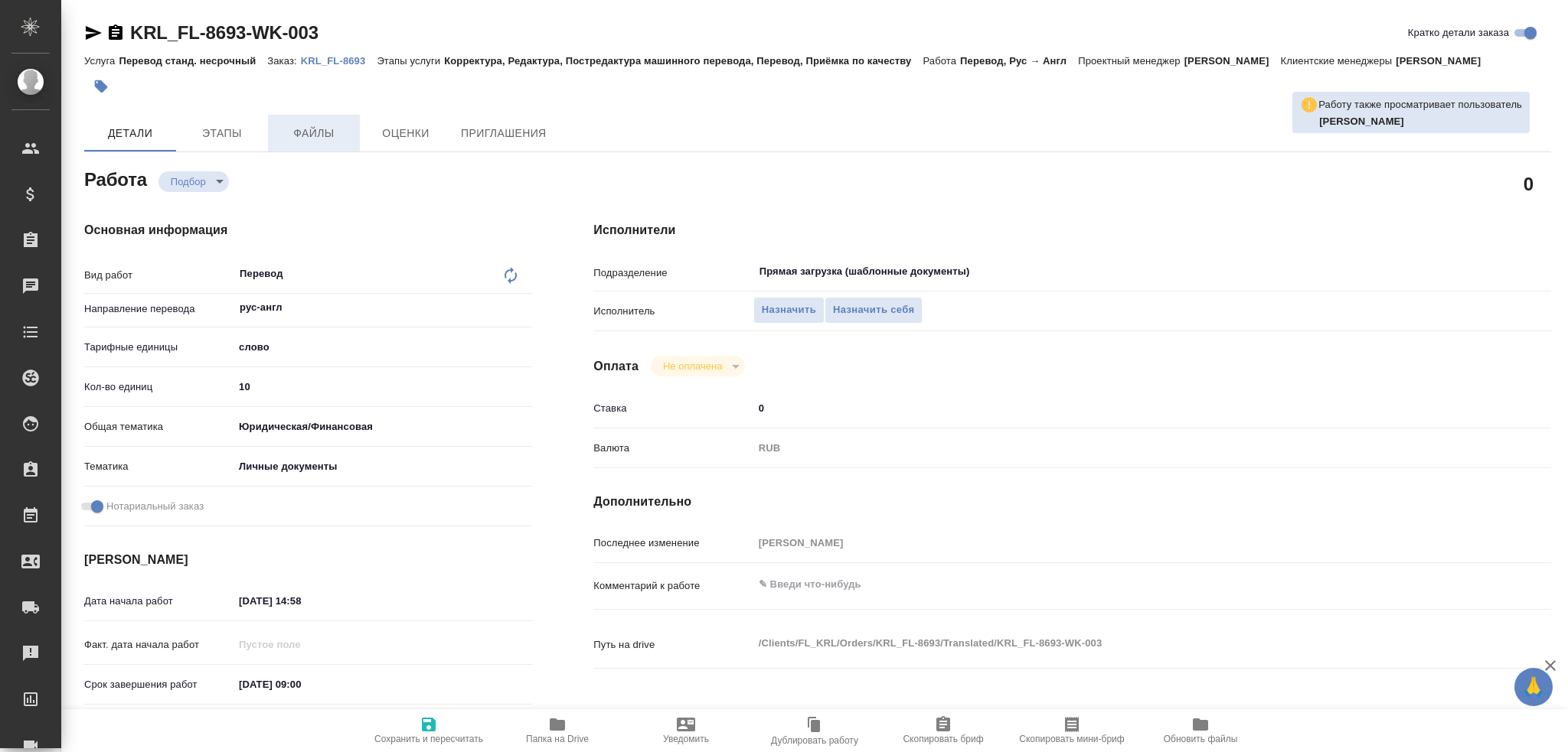
type textarea "x"
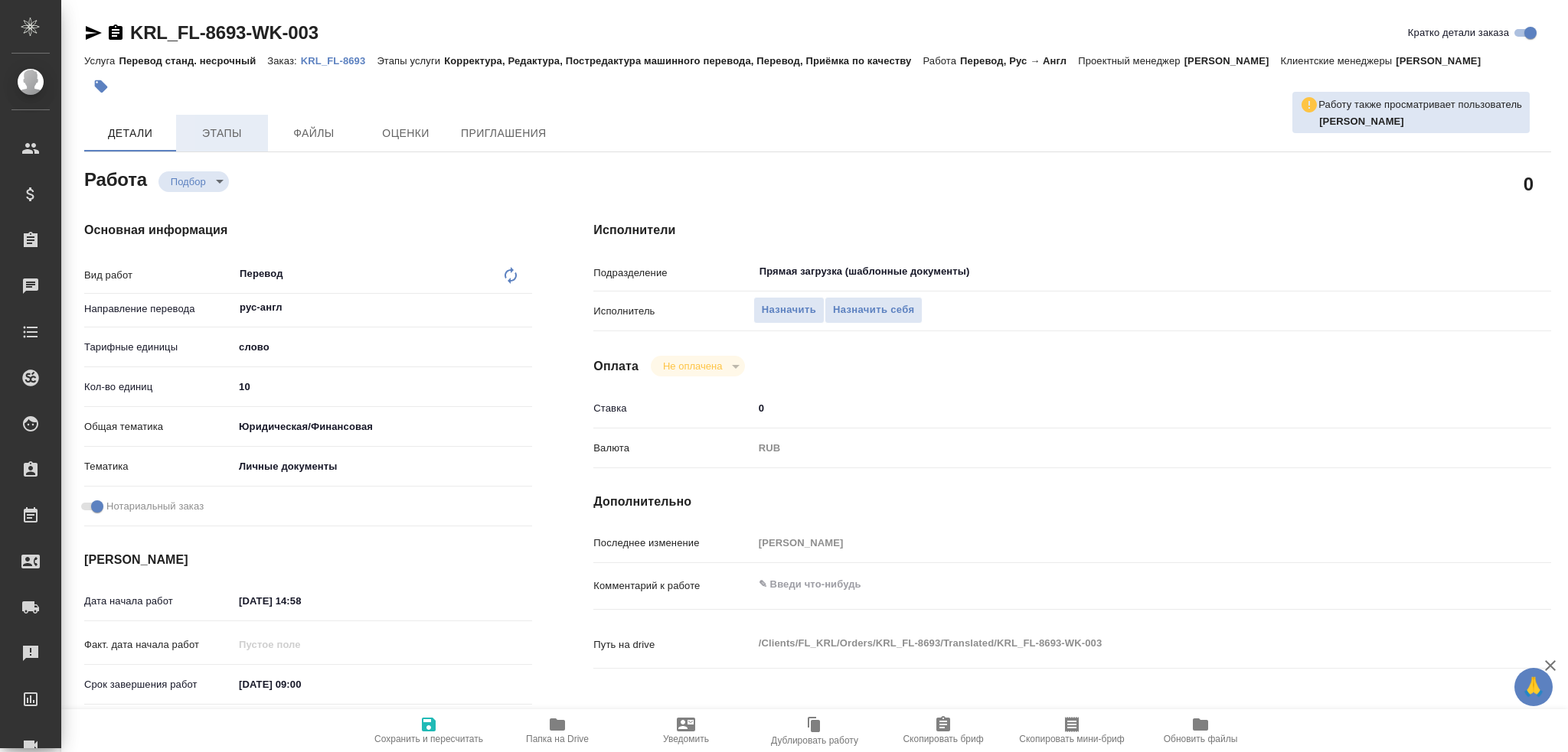
type textarea "x"
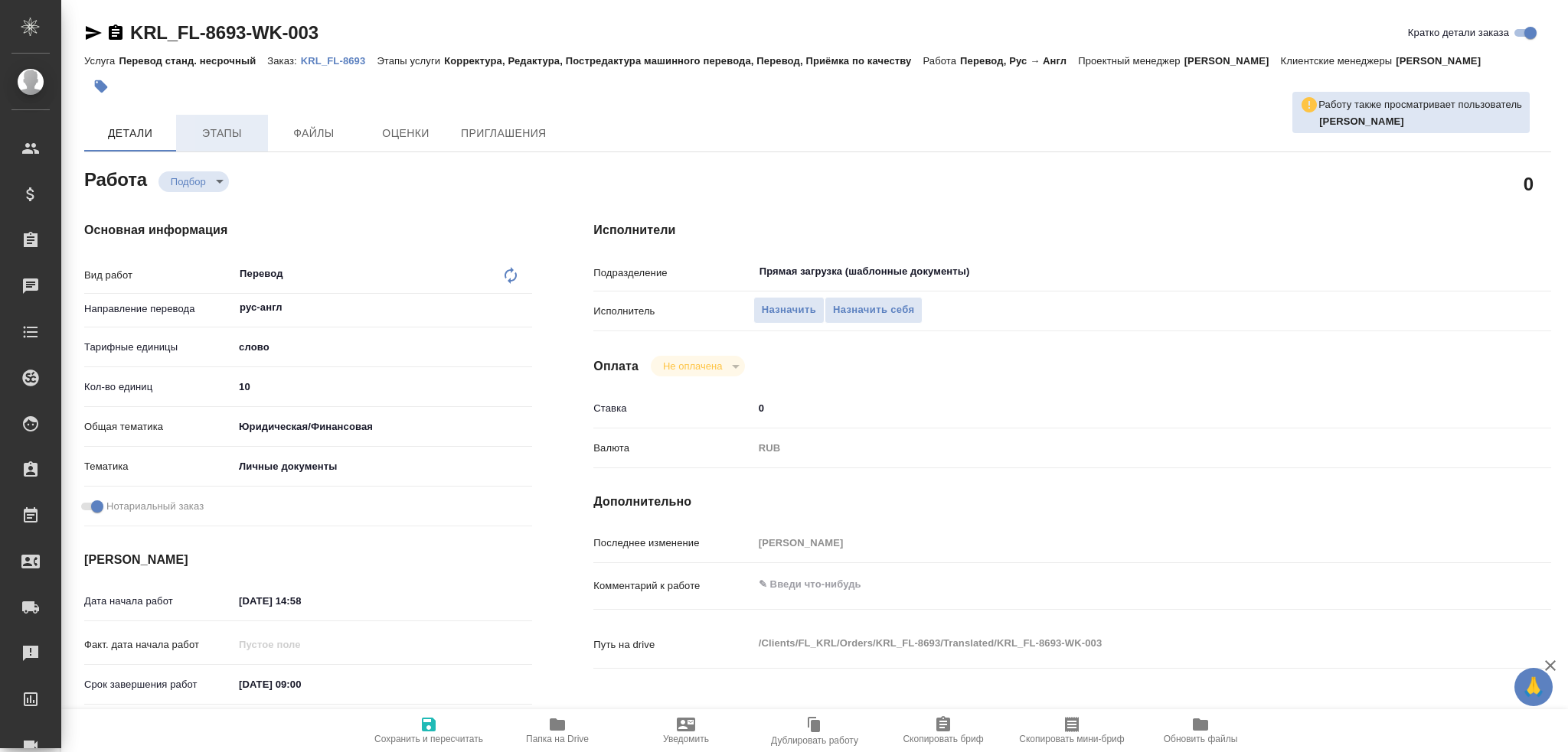
type textarea "x"
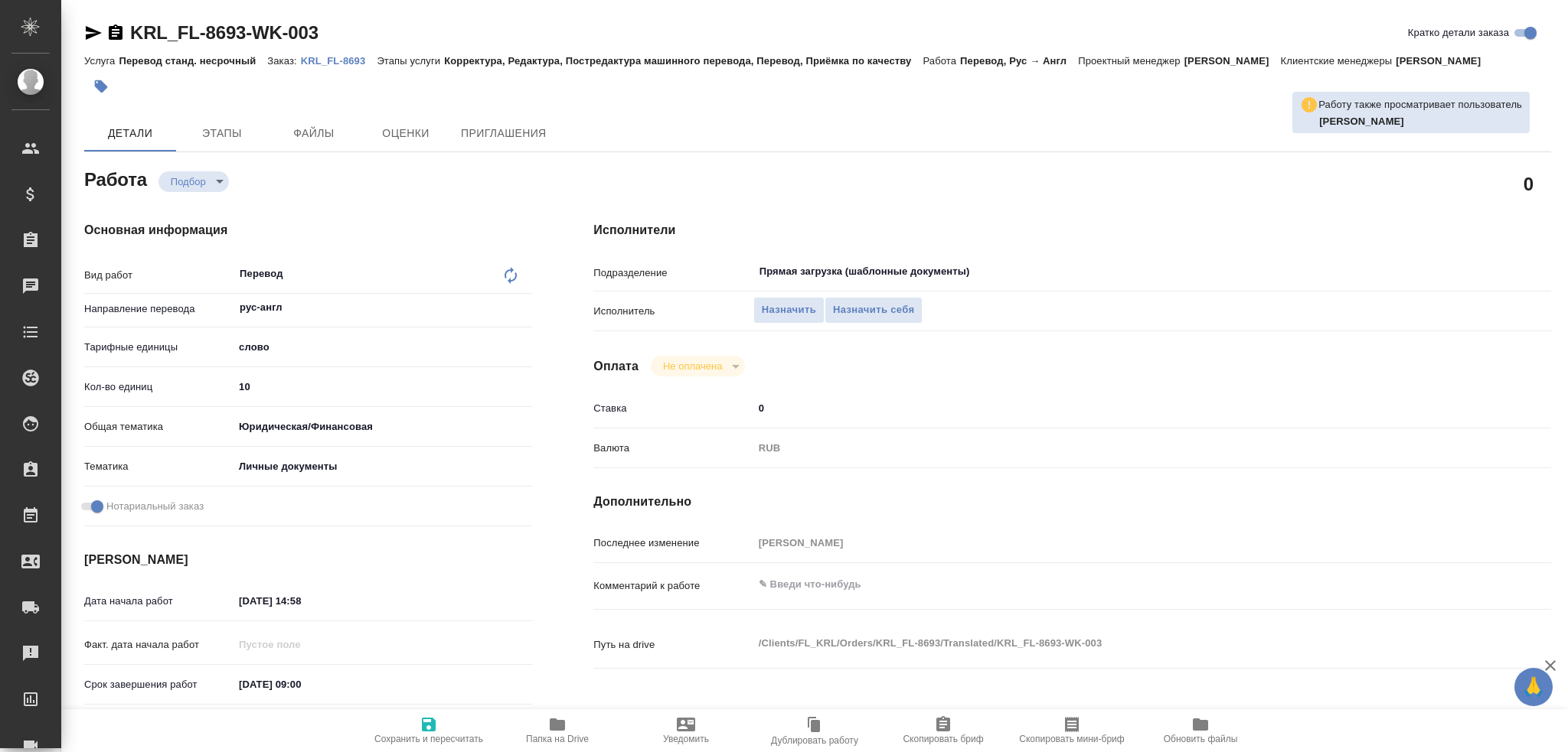
type textarea "x"
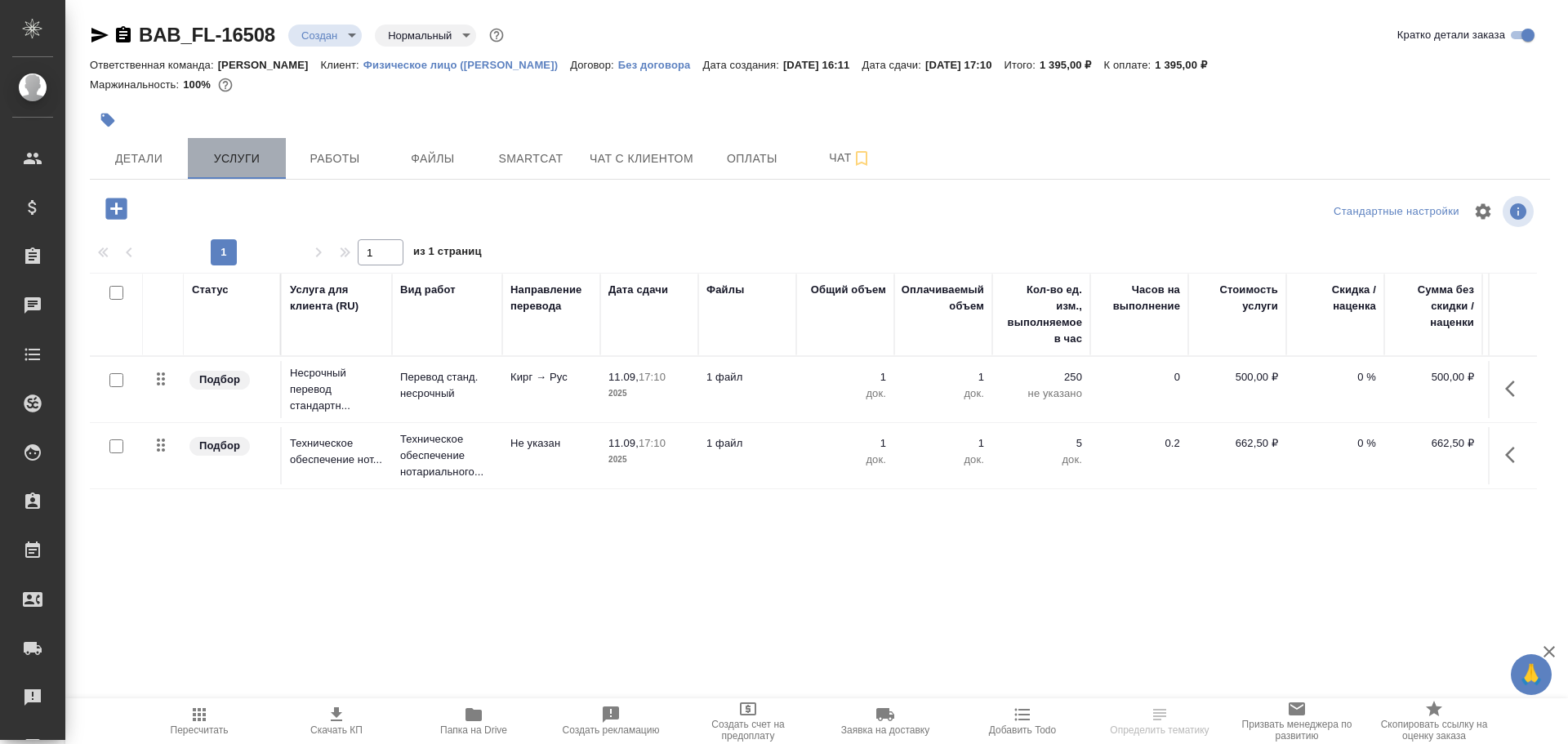
click at [262, 167] on span "Услуги" at bounding box center [237, 158] width 78 height 20
click at [329, 172] on button "Работы" at bounding box center [334, 159] width 98 height 41
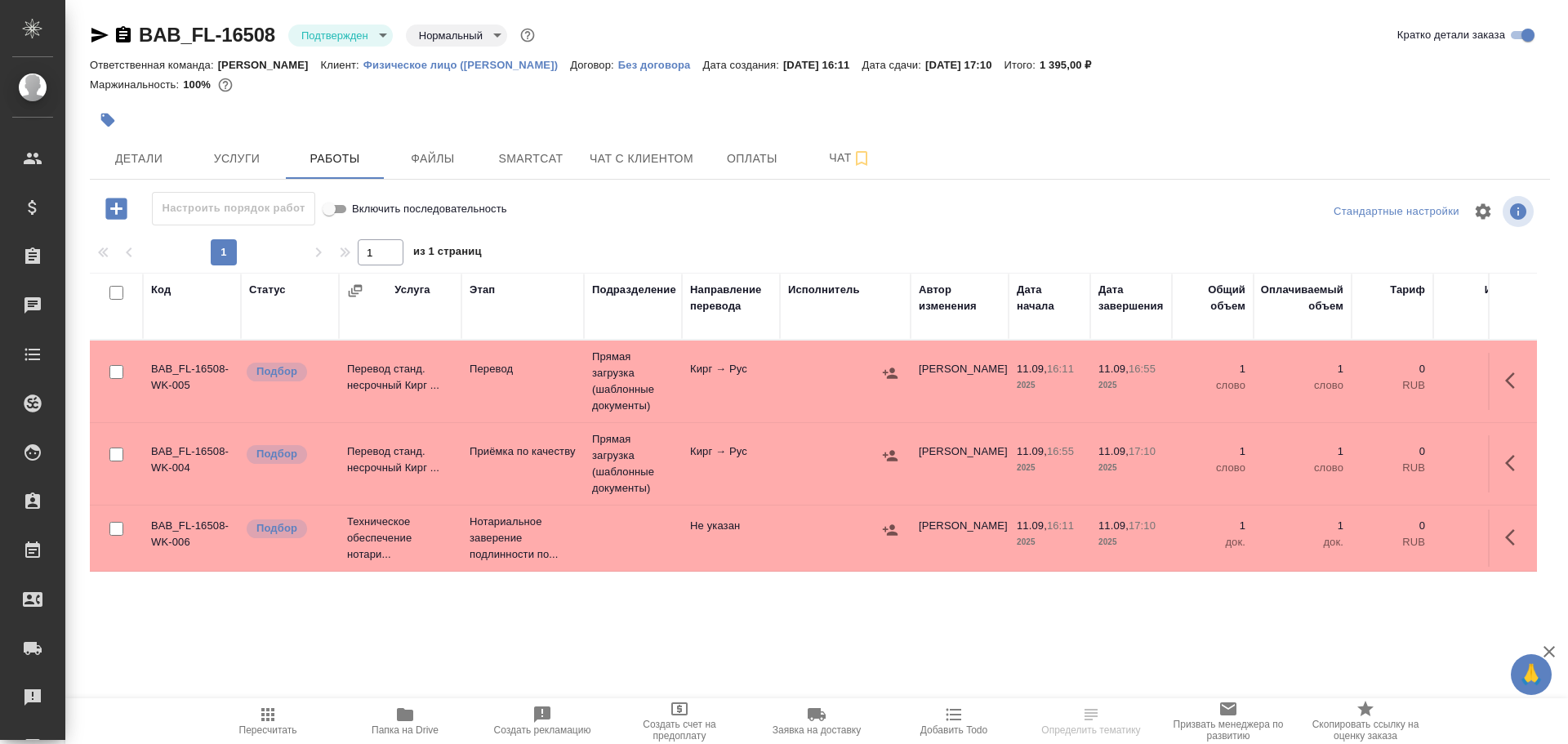
click at [446, 383] on td "Перевод станд. несрочный Кирг ..." at bounding box center [401, 381] width 123 height 58
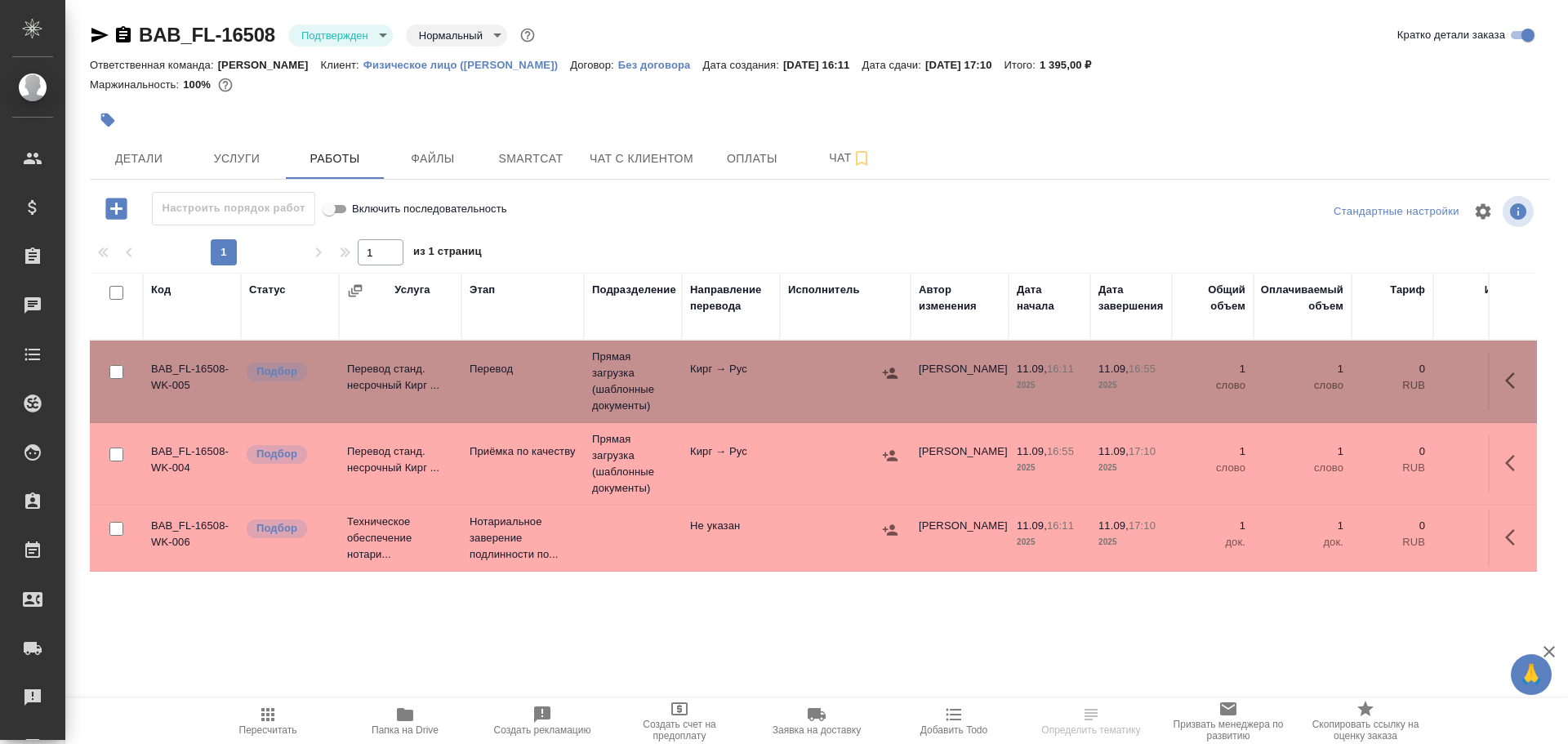
click at [446, 383] on td "Перевод станд. несрочный Кирг ..." at bounding box center [401, 381] width 123 height 58
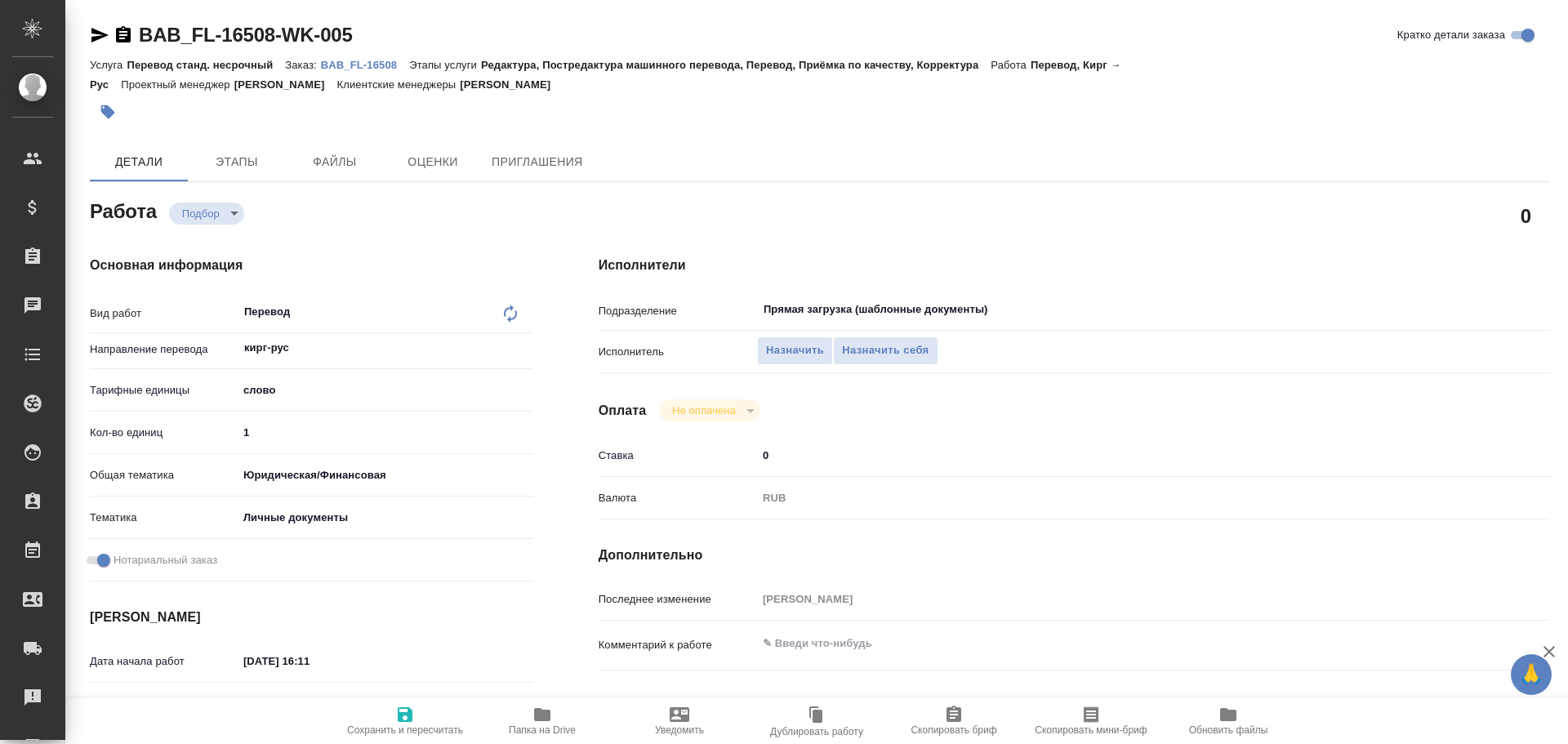
type textarea "x"
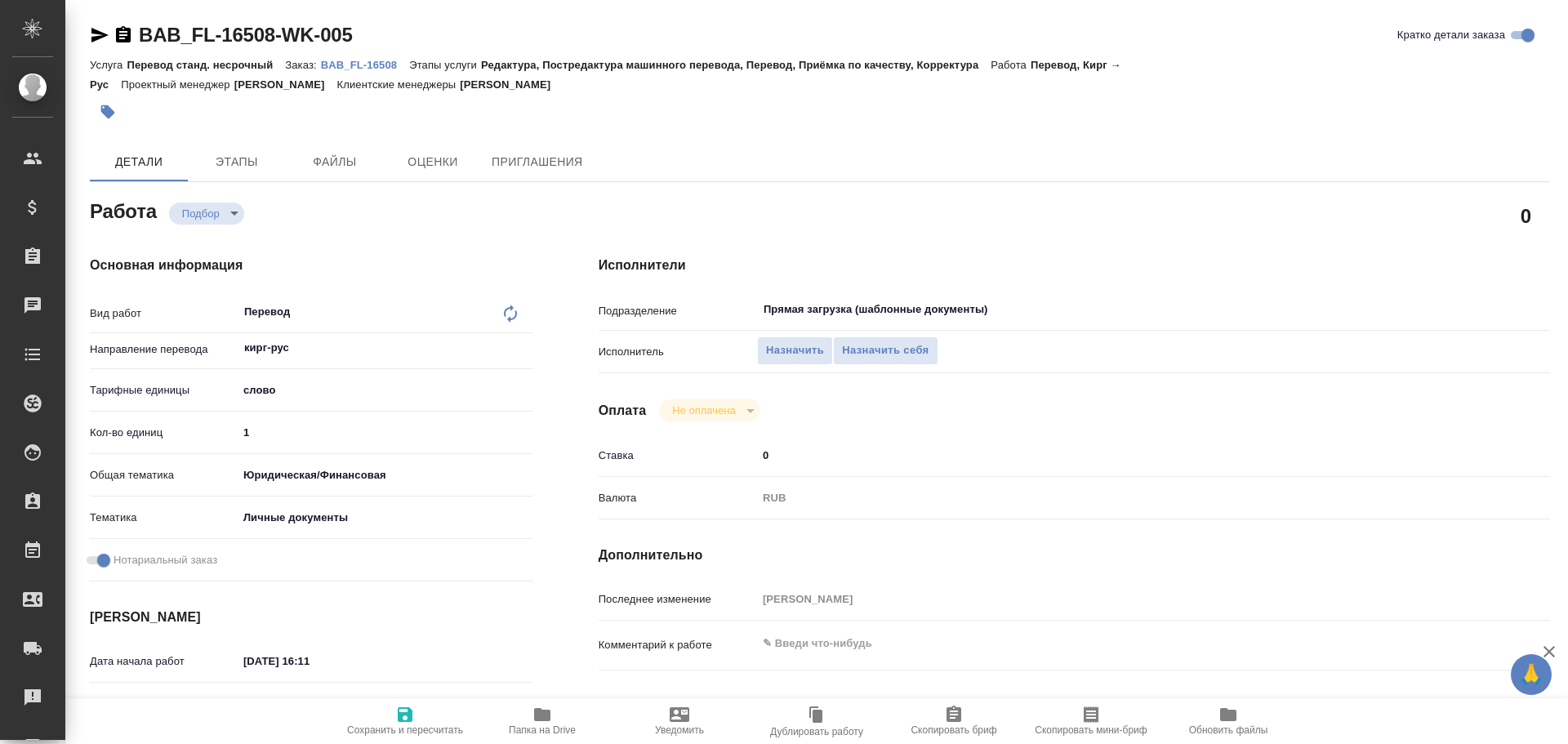
type textarea "x"
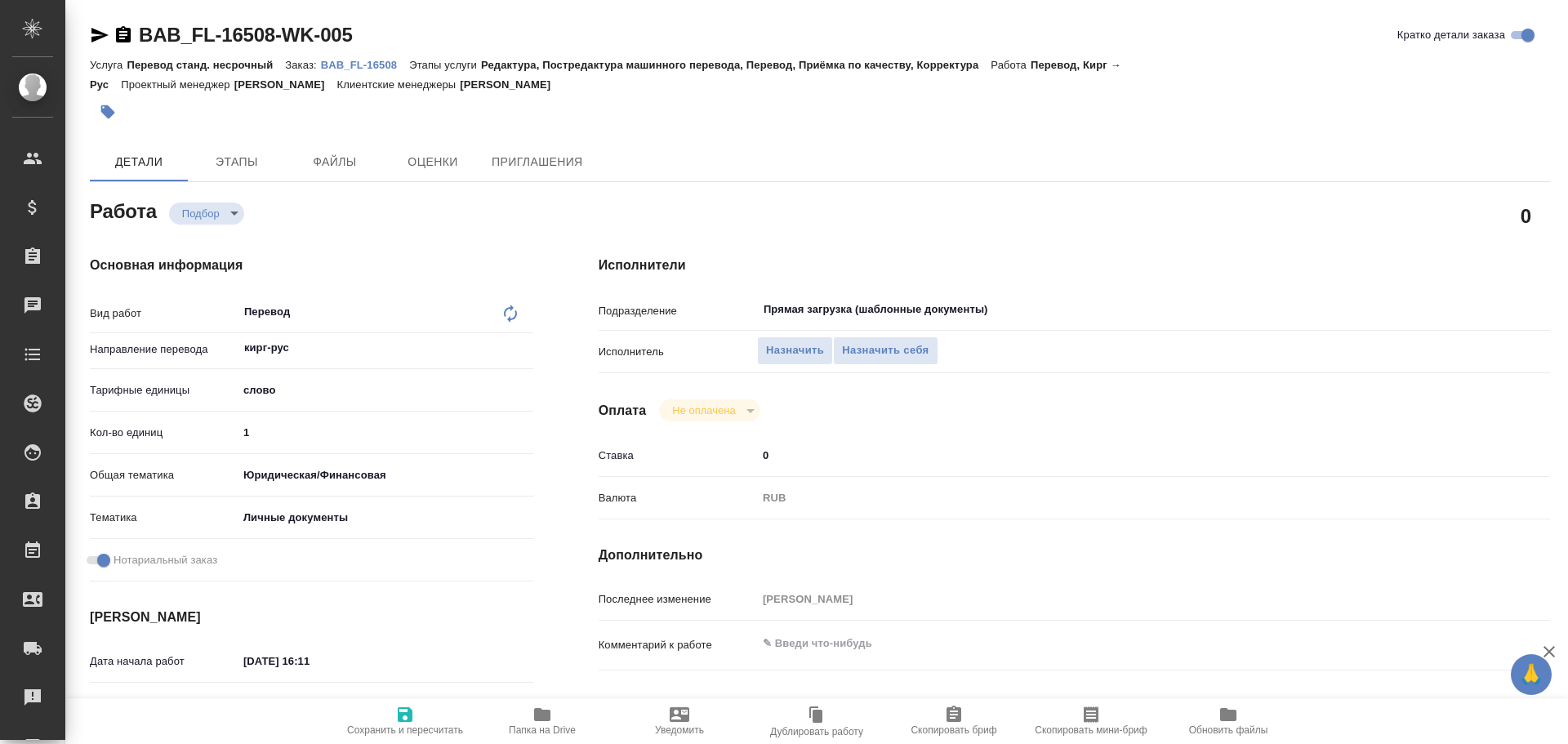
type textarea "x"
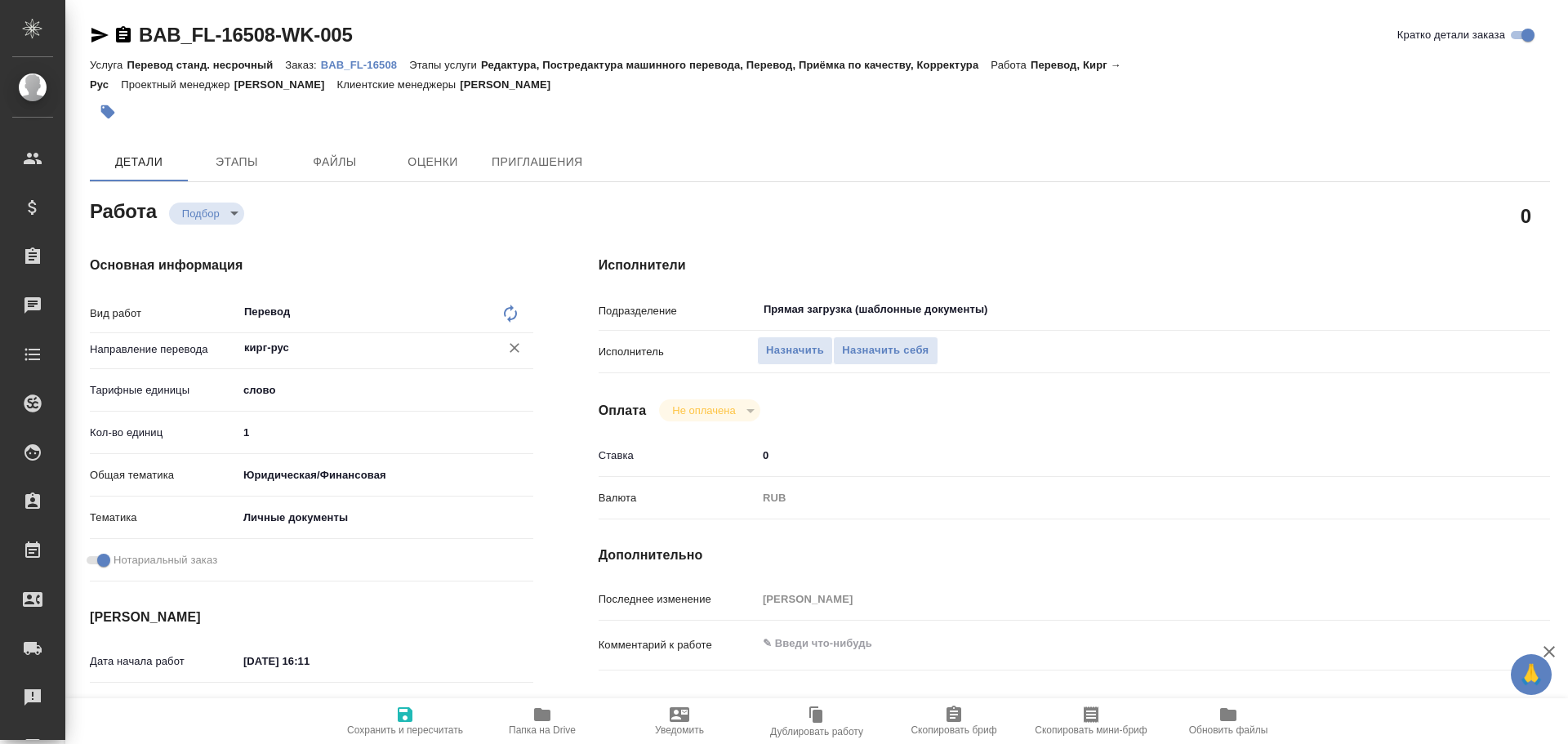
type textarea "x"
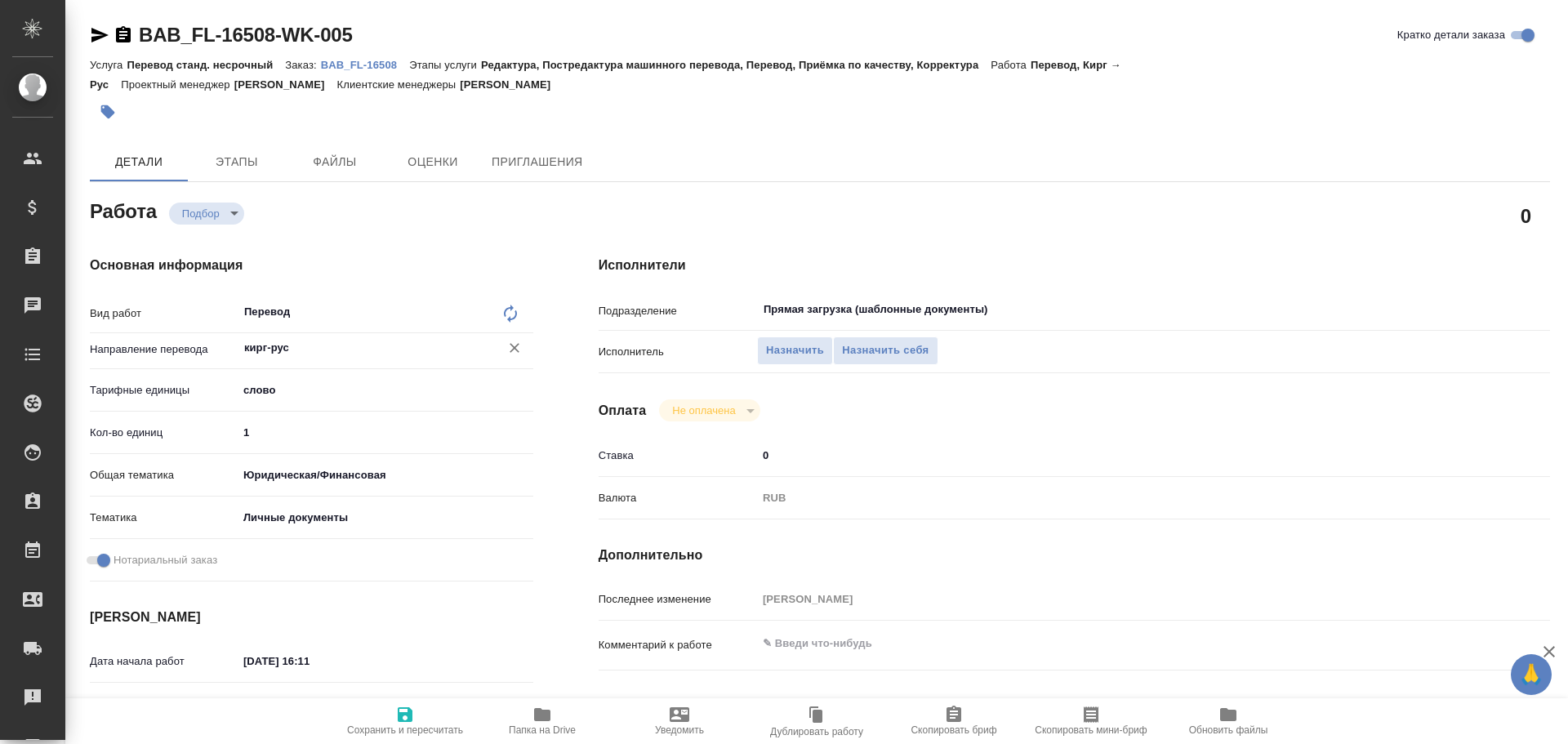
scroll to position [82, 0]
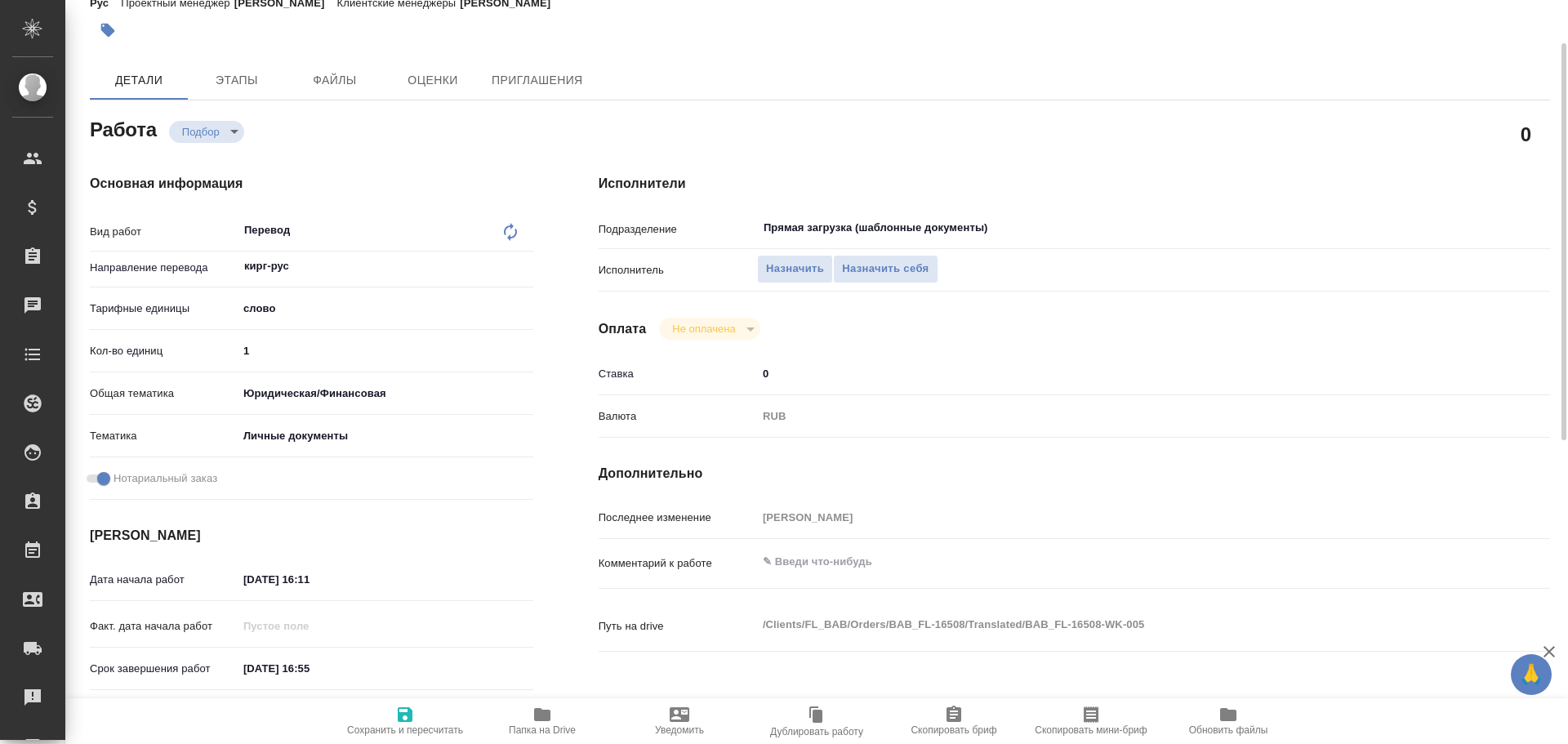
type textarea "x"
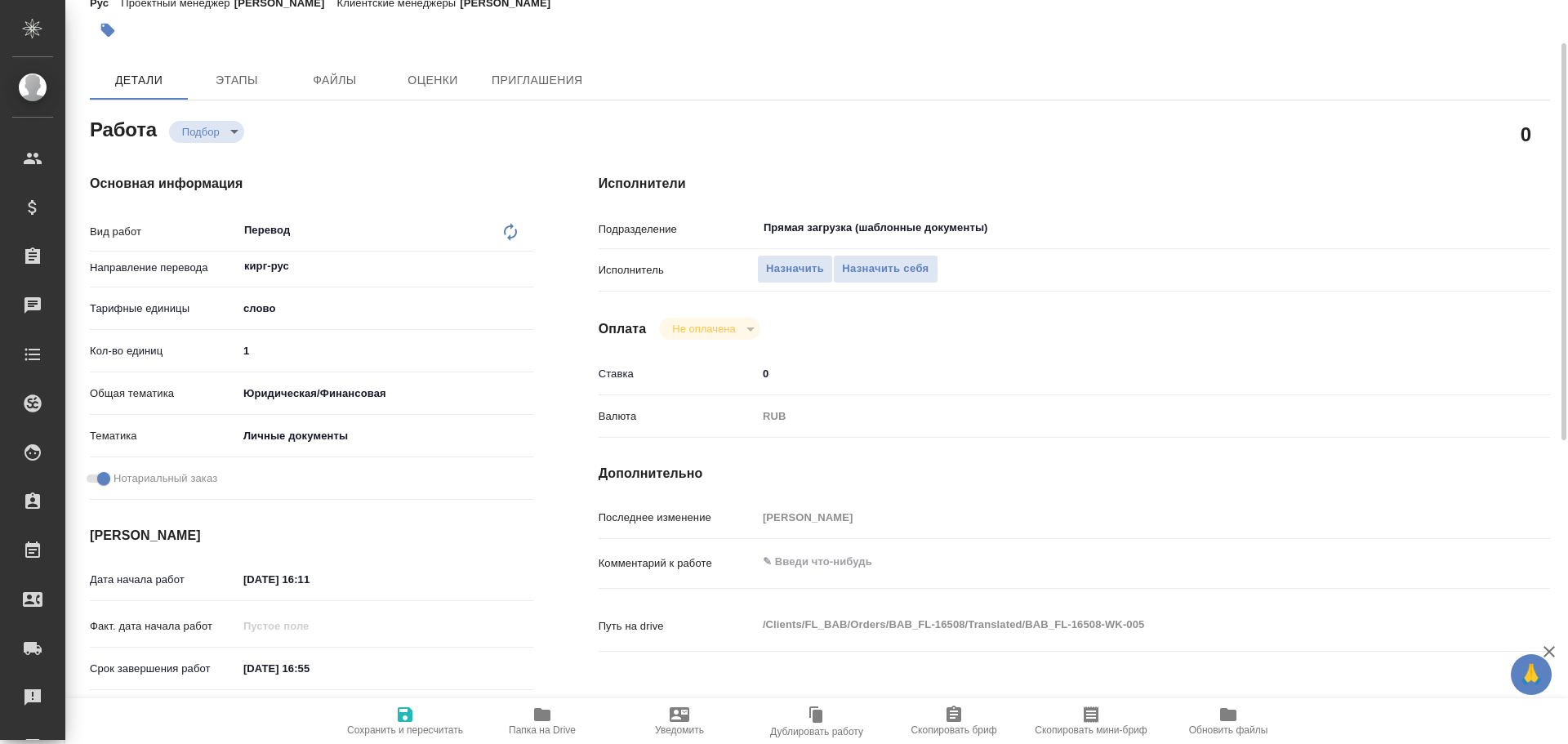
type textarea "x"
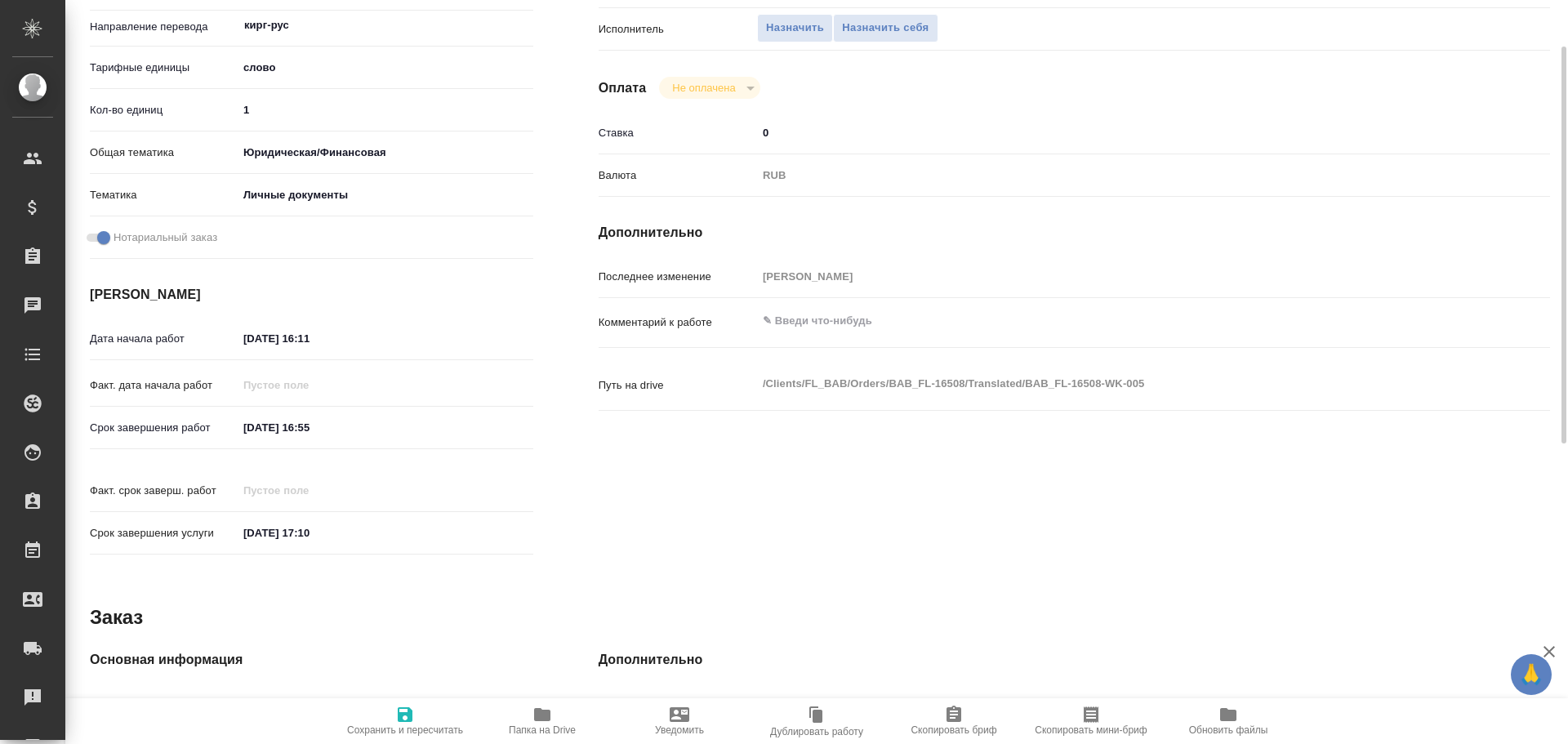
scroll to position [159, 0]
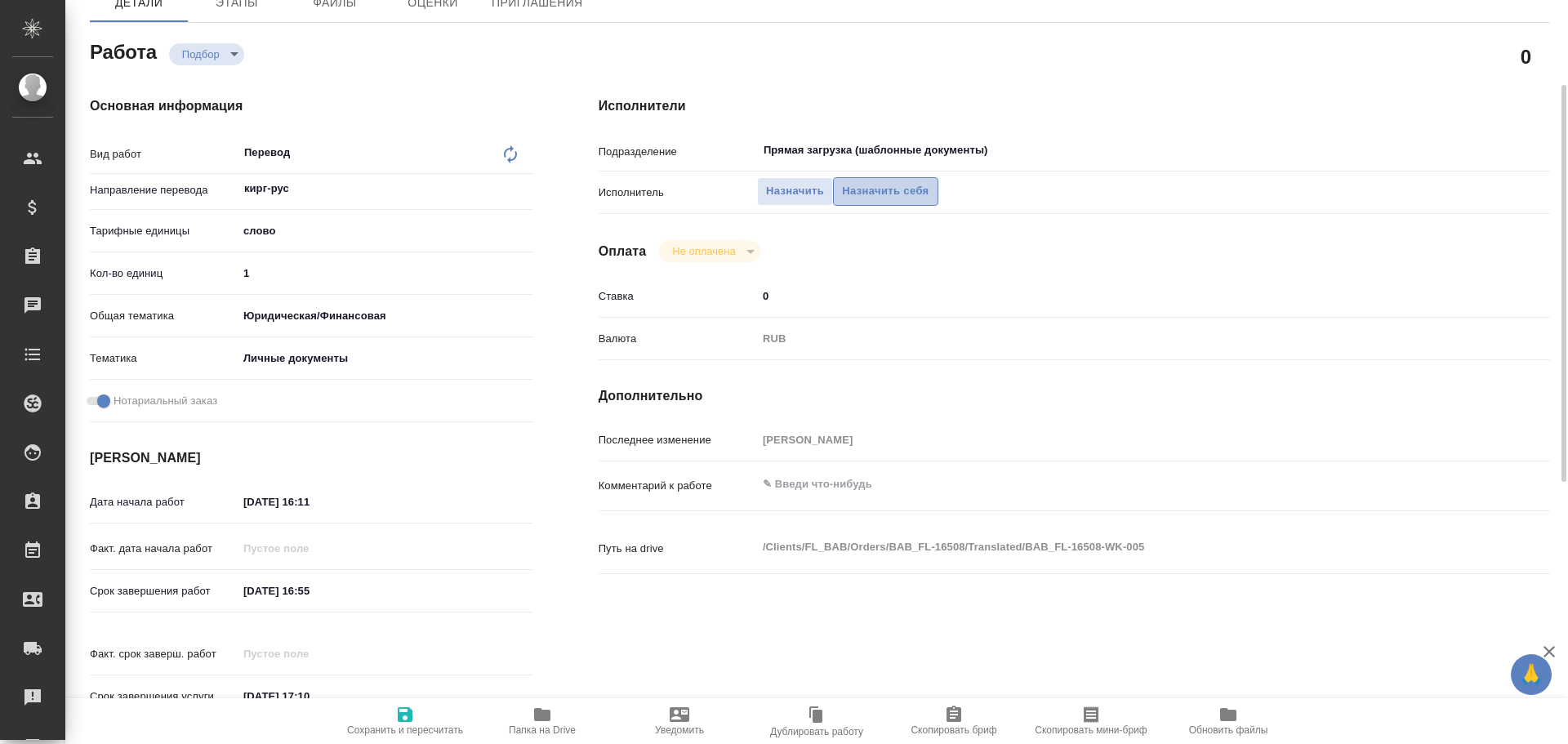
click at [882, 191] on span "Назначить себя" at bounding box center [885, 191] width 87 height 19
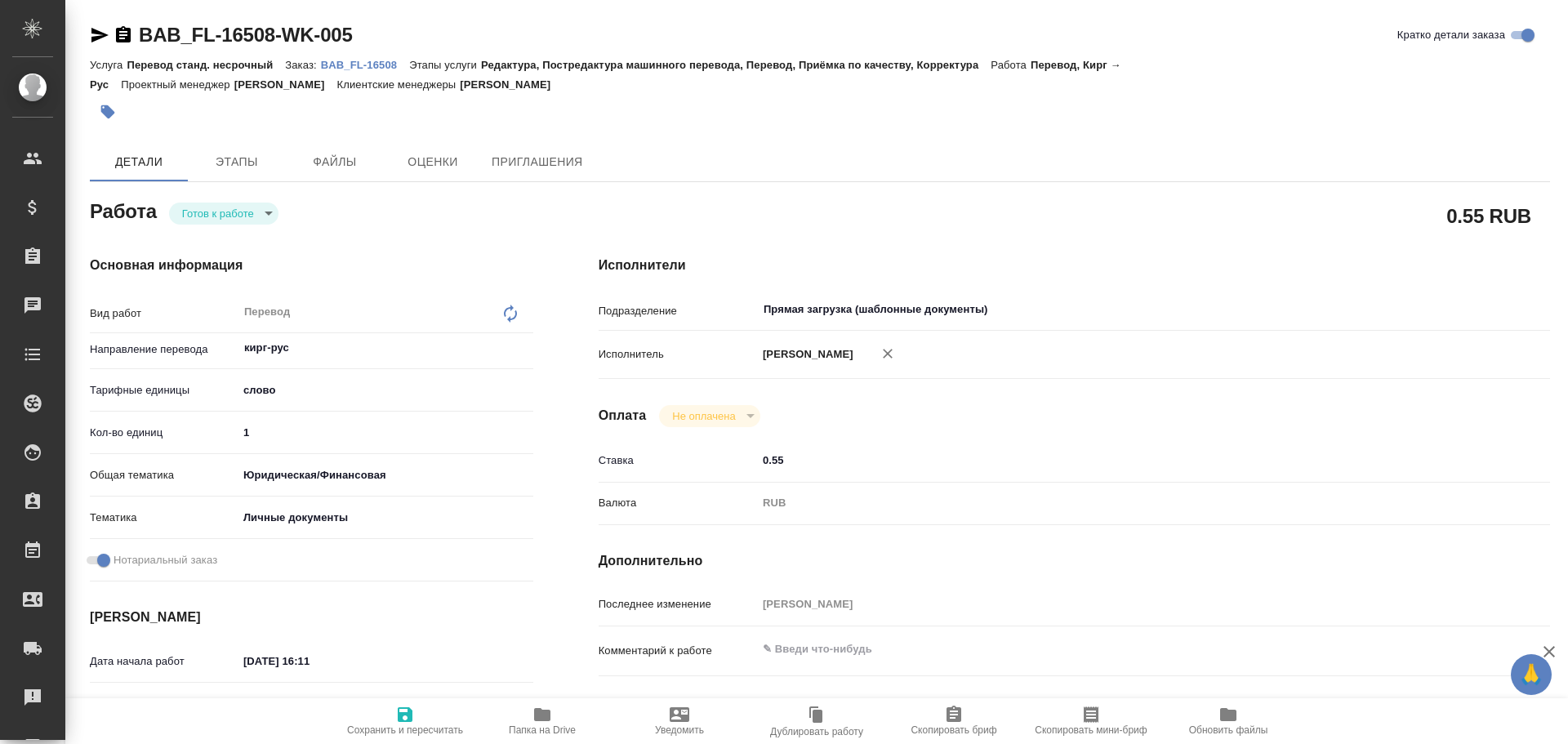
type textarea "x"
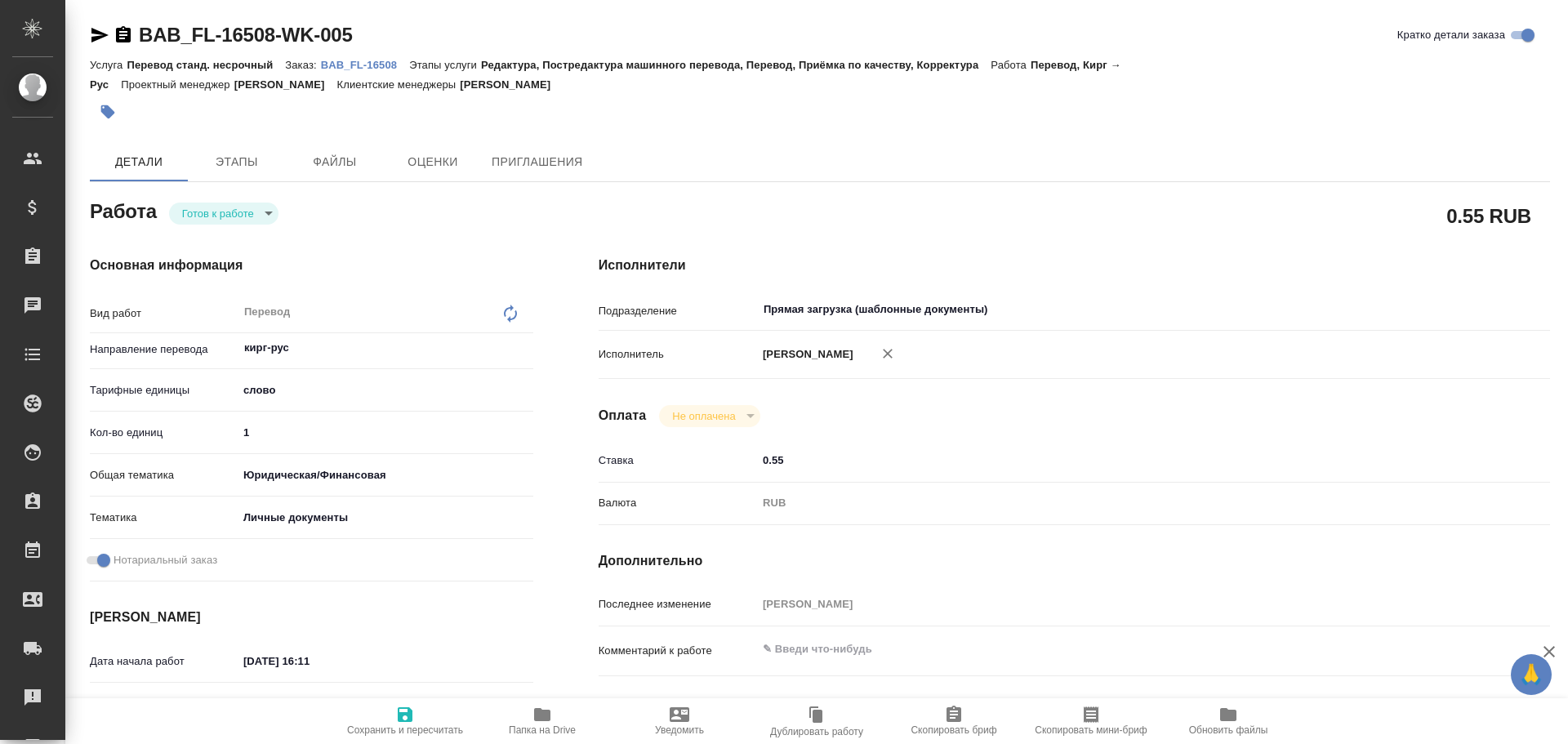
type textarea "x"
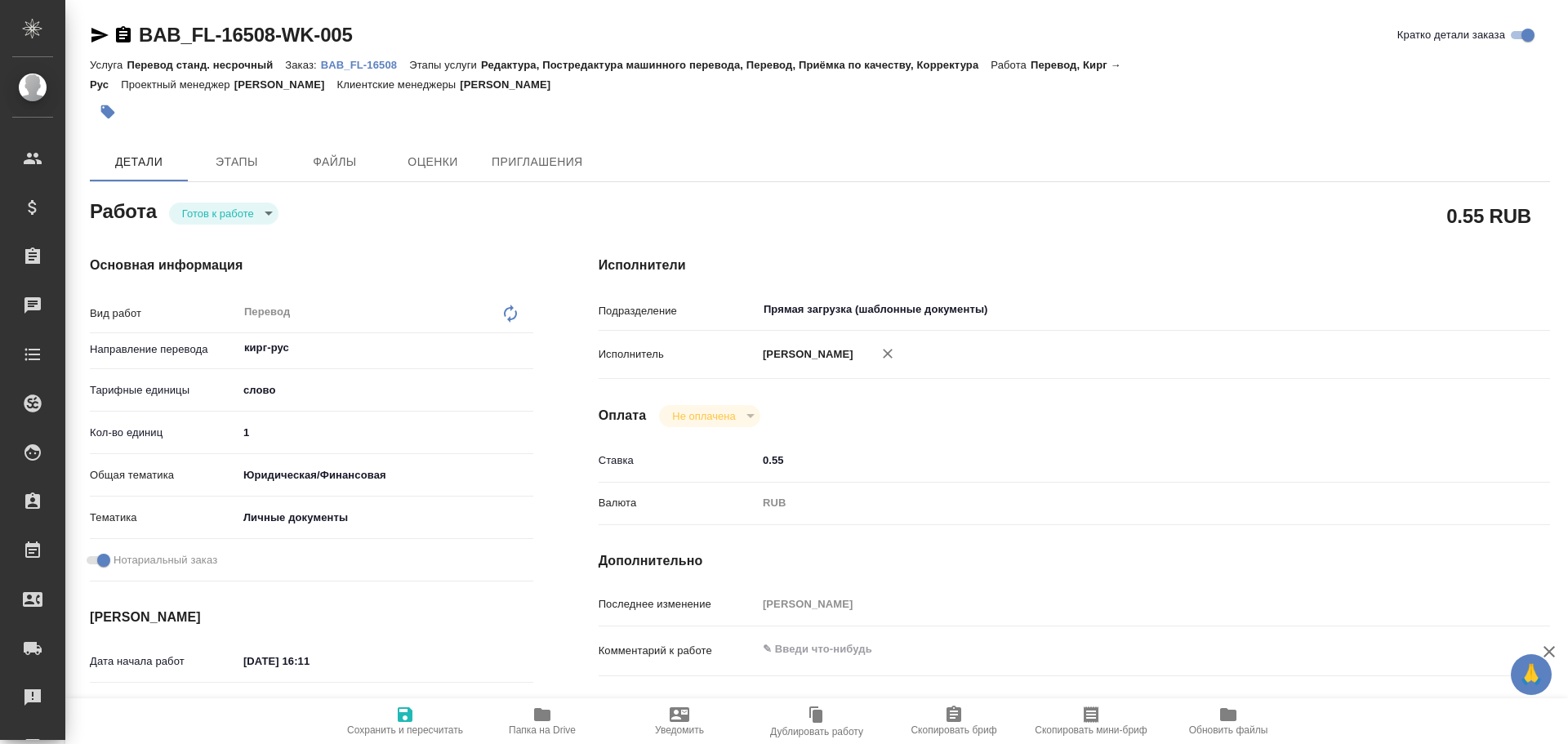
type textarea "x"
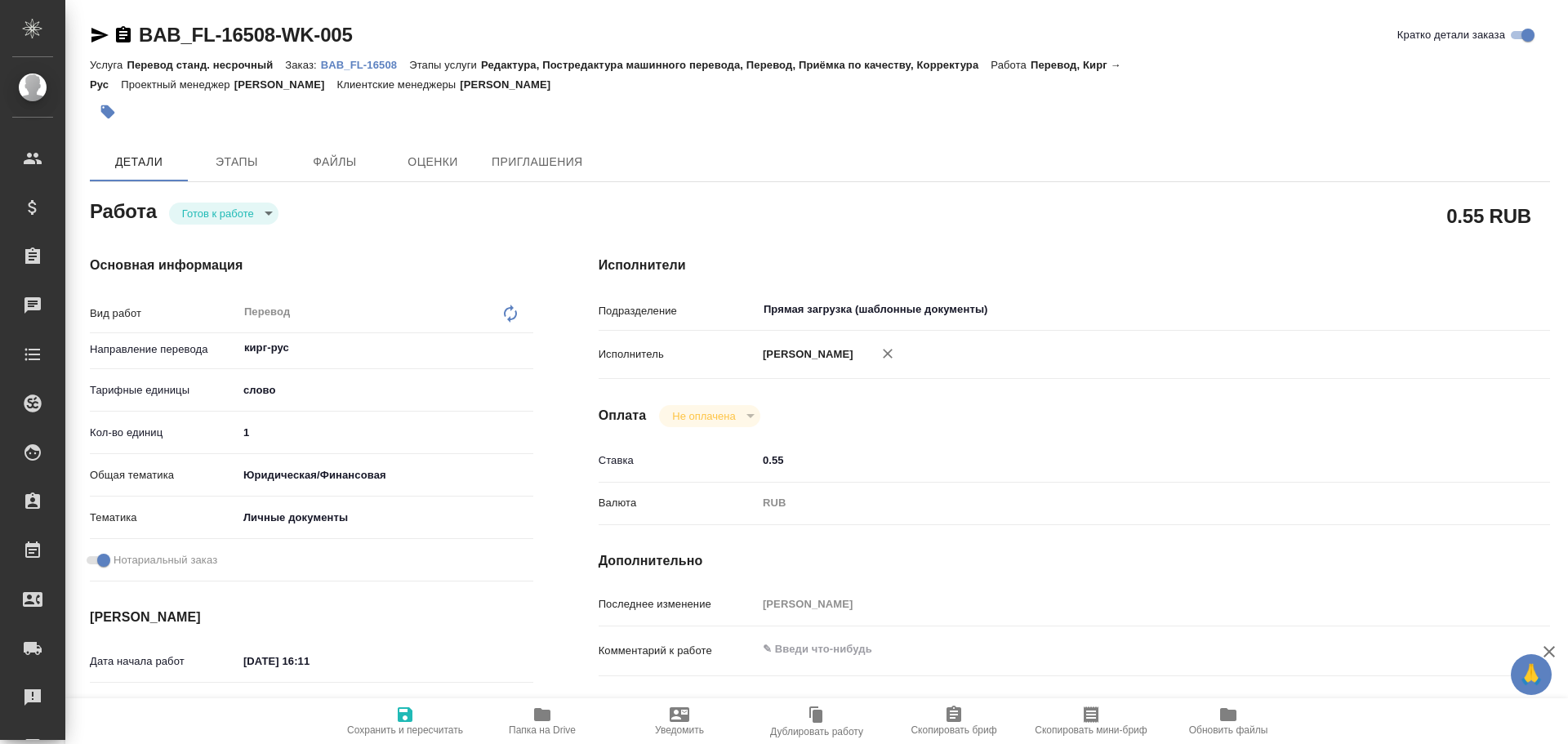
type textarea "x"
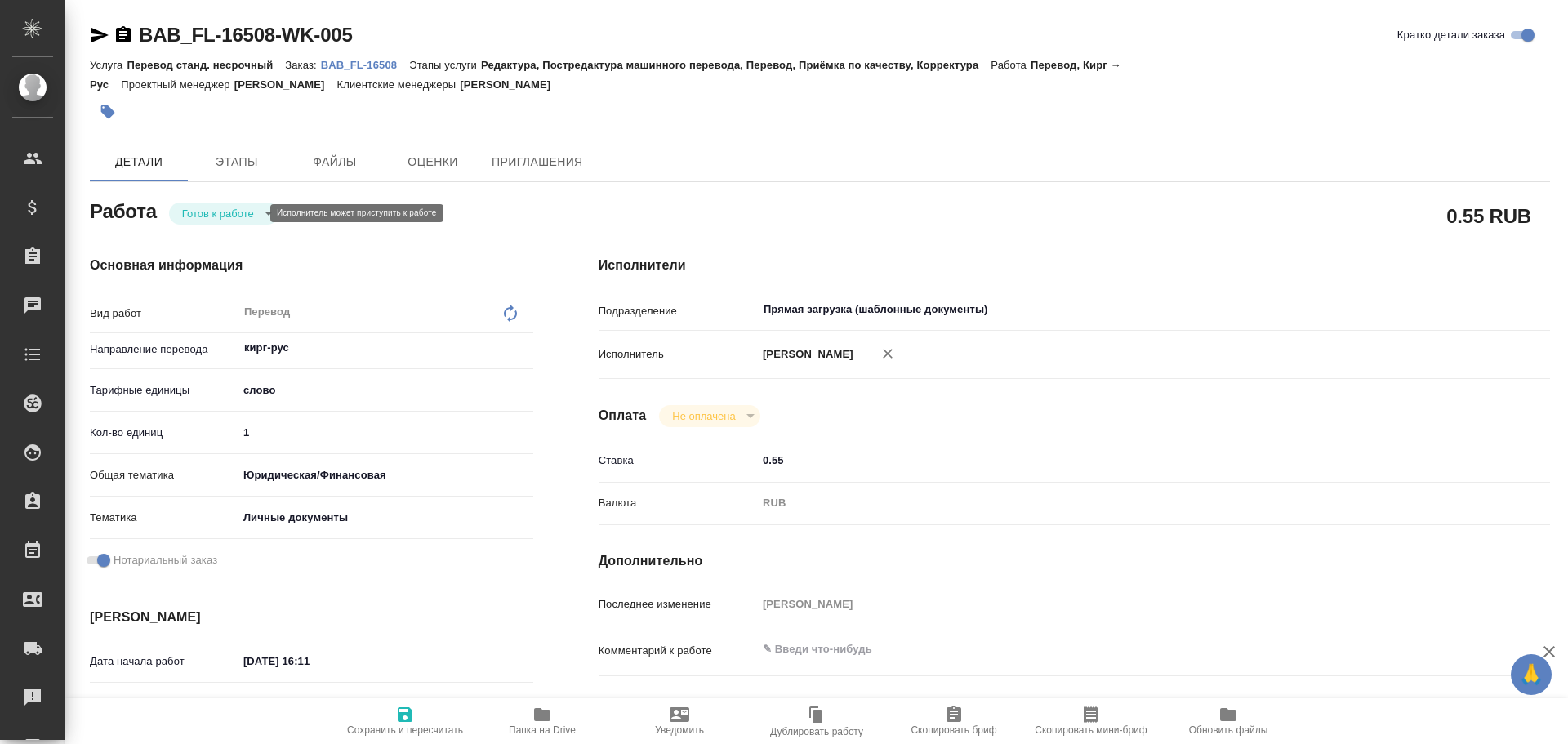
type textarea "x"
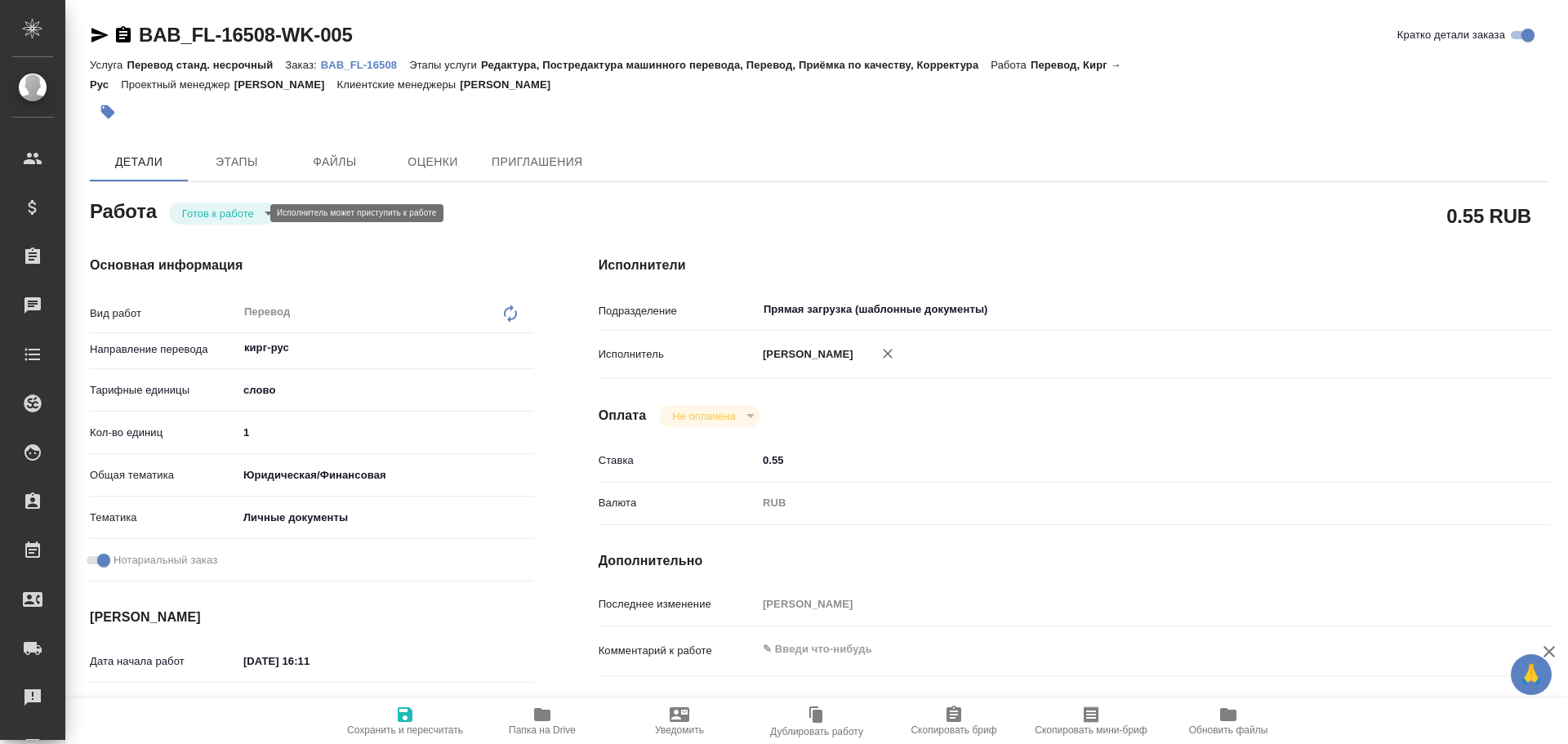
click at [207, 213] on body "🙏 .cls-1 fill:#fff; AWATERA Gusev Alexandr Клиенты Спецификации Заказы Чаты Tod…" at bounding box center [784, 372] width 1568 height 744
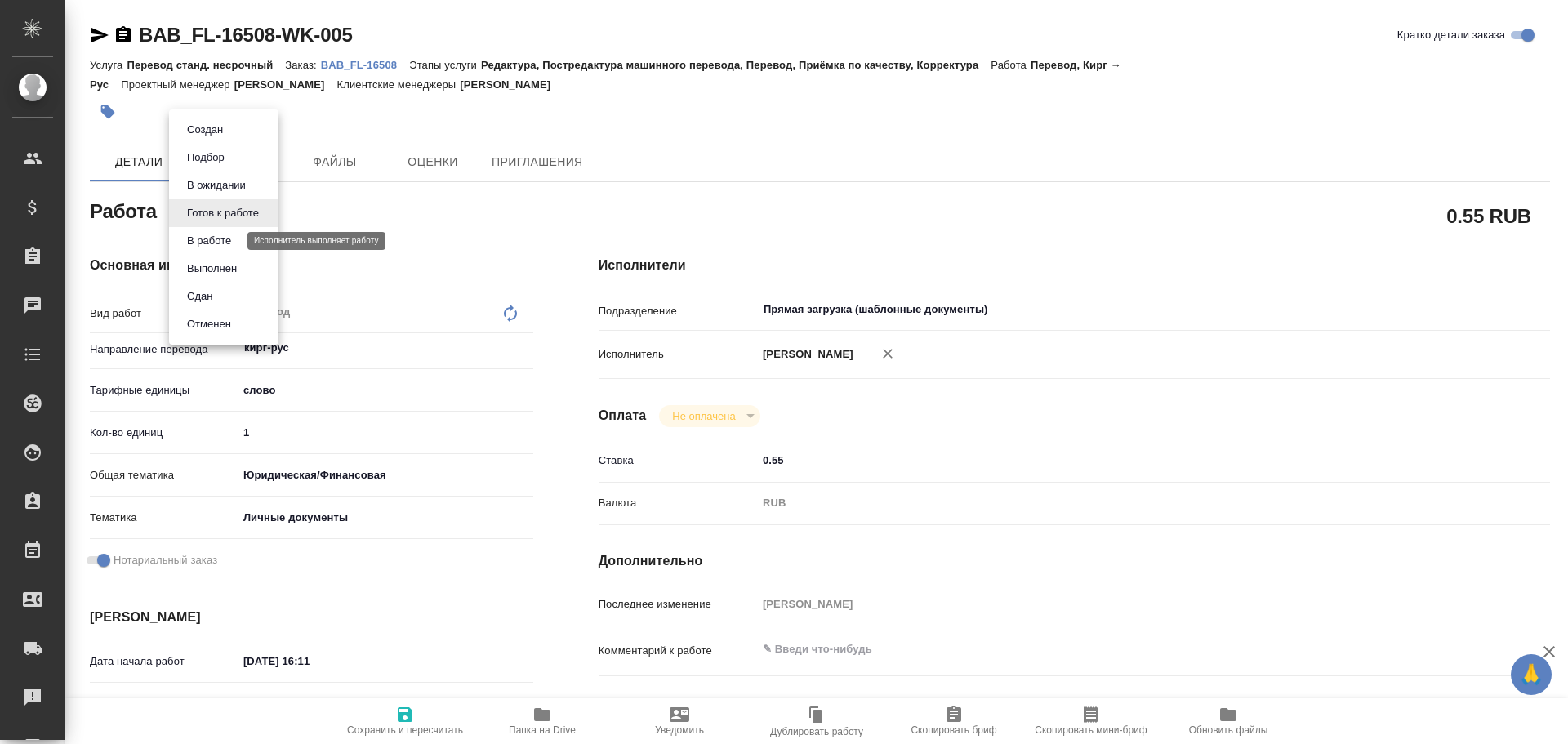
type textarea "x"
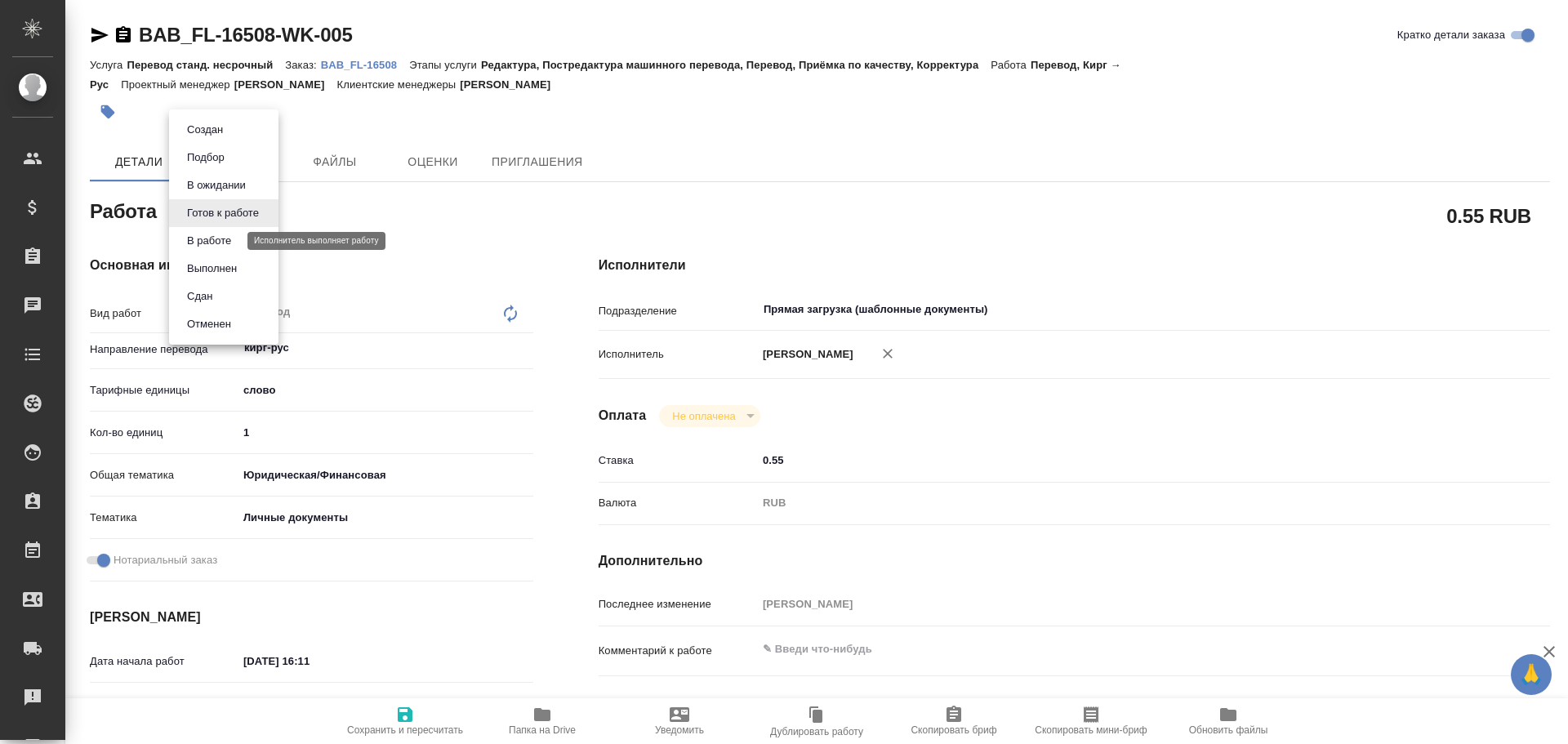
click at [211, 233] on button "В работе" at bounding box center [209, 241] width 54 height 18
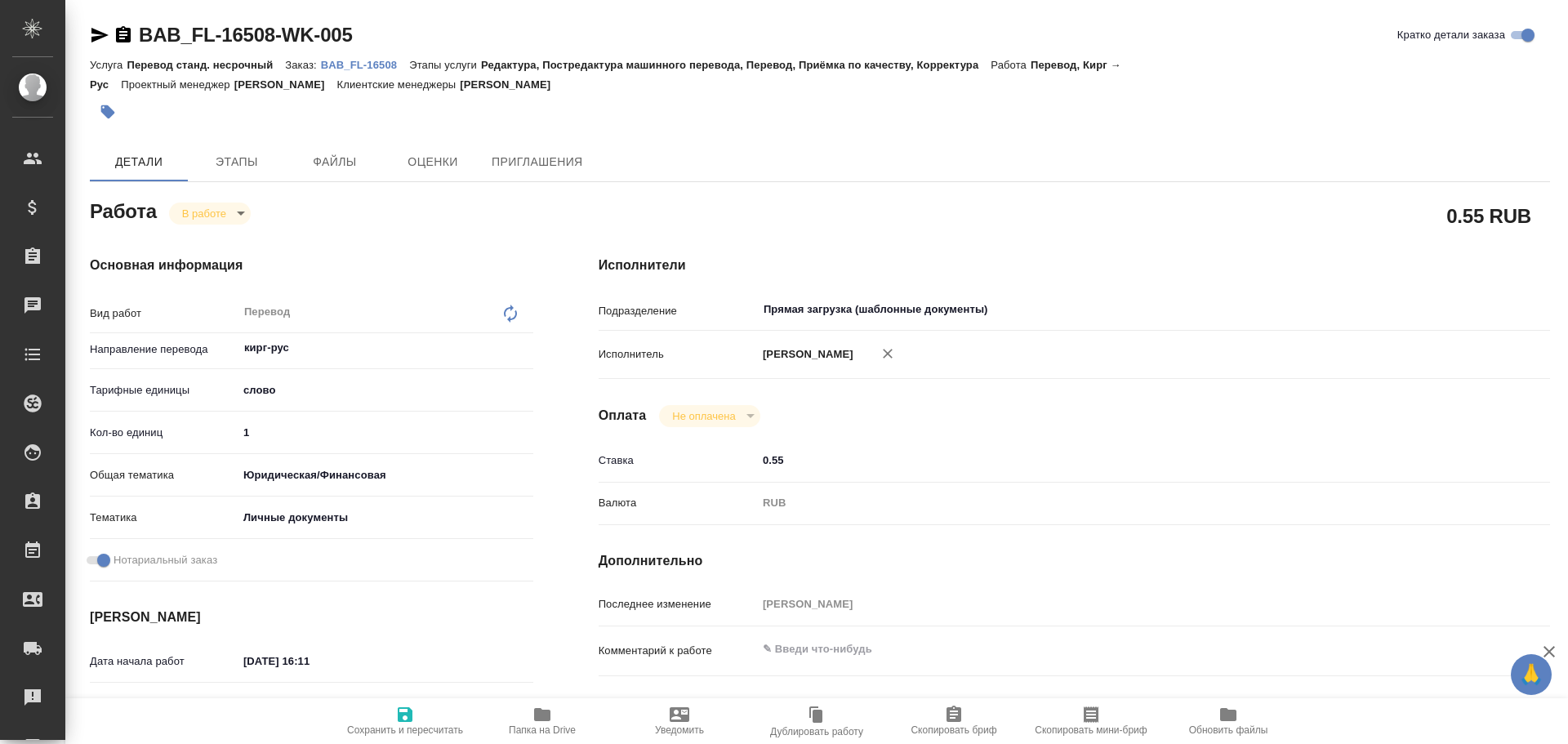
type textarea "x"
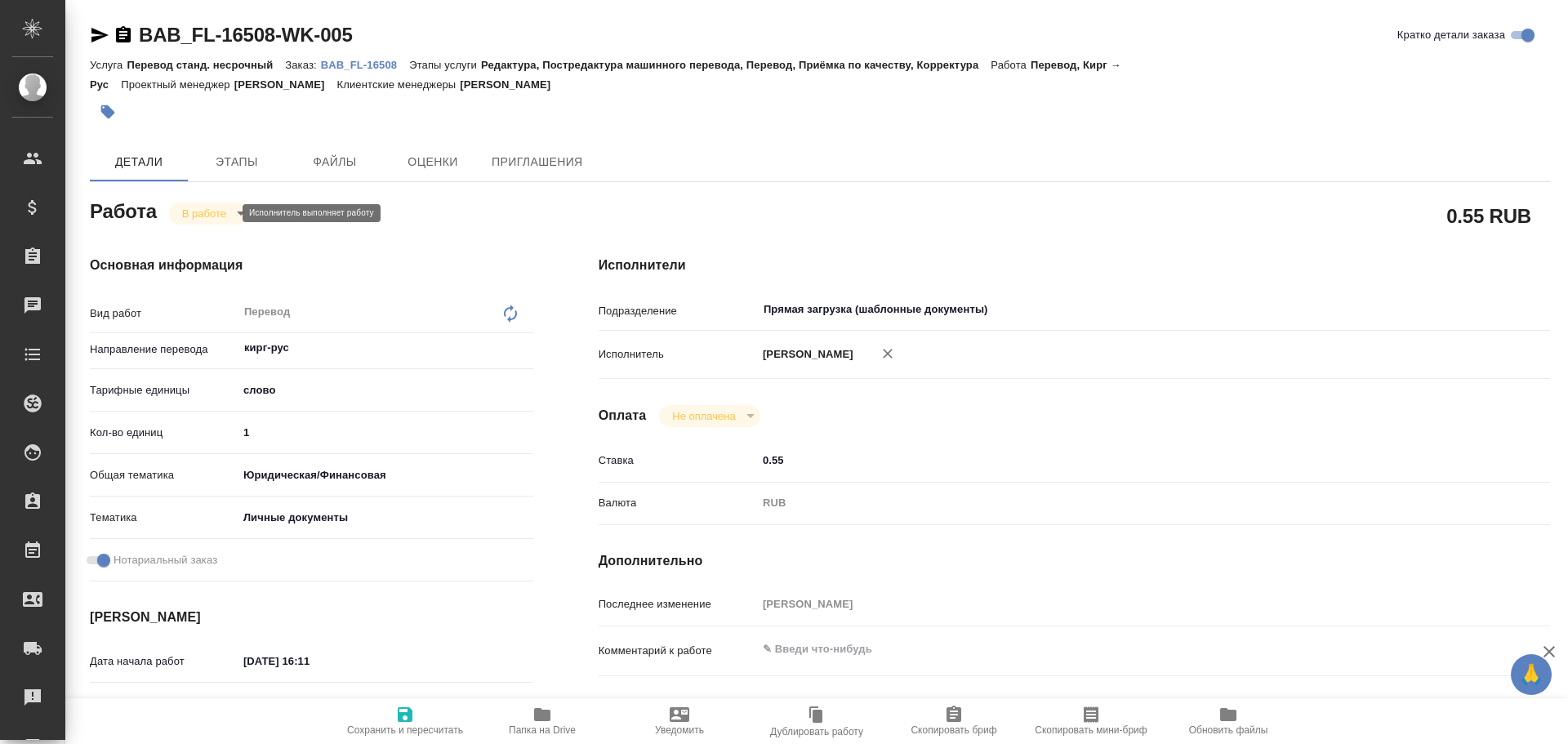
type textarea "x"
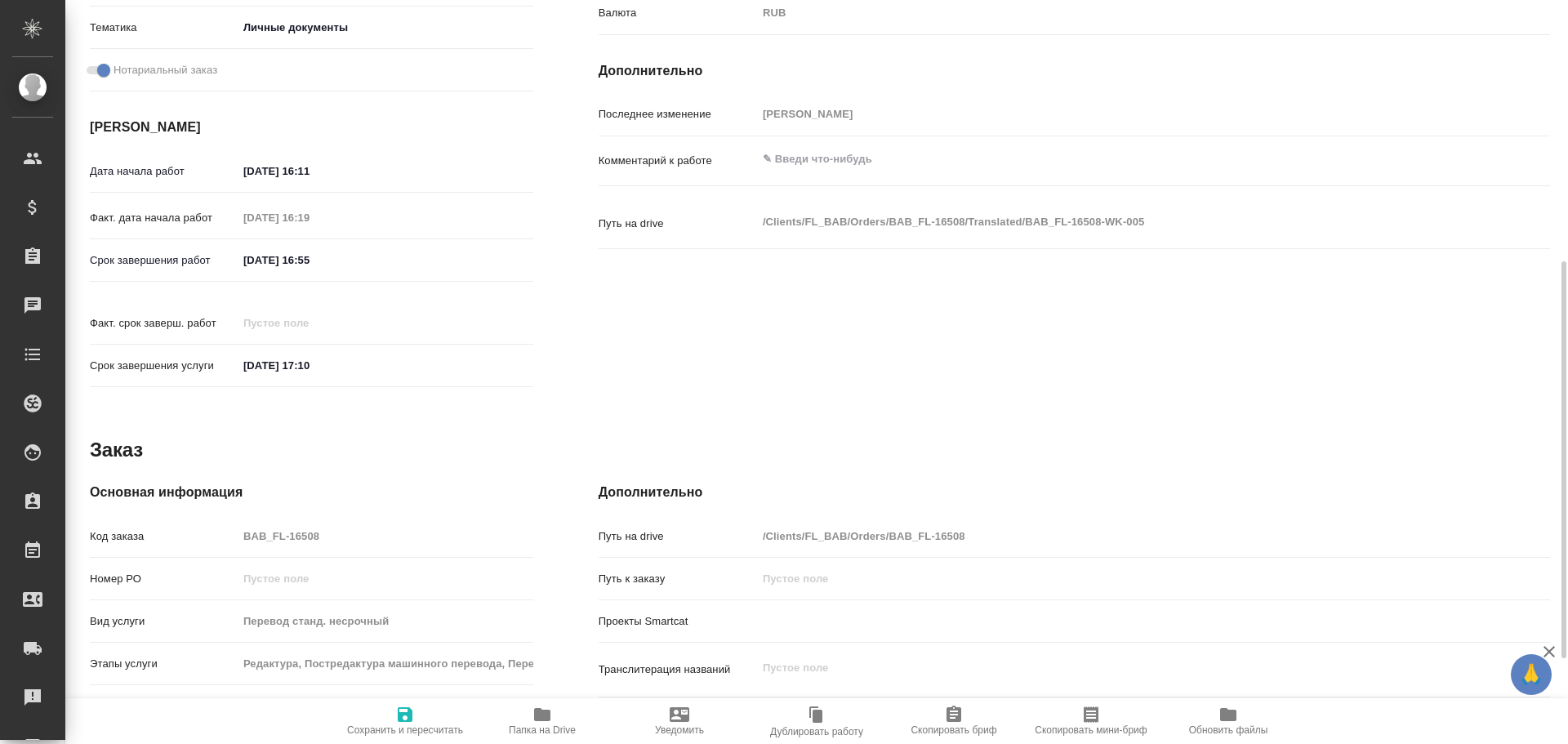
scroll to position [649, 0]
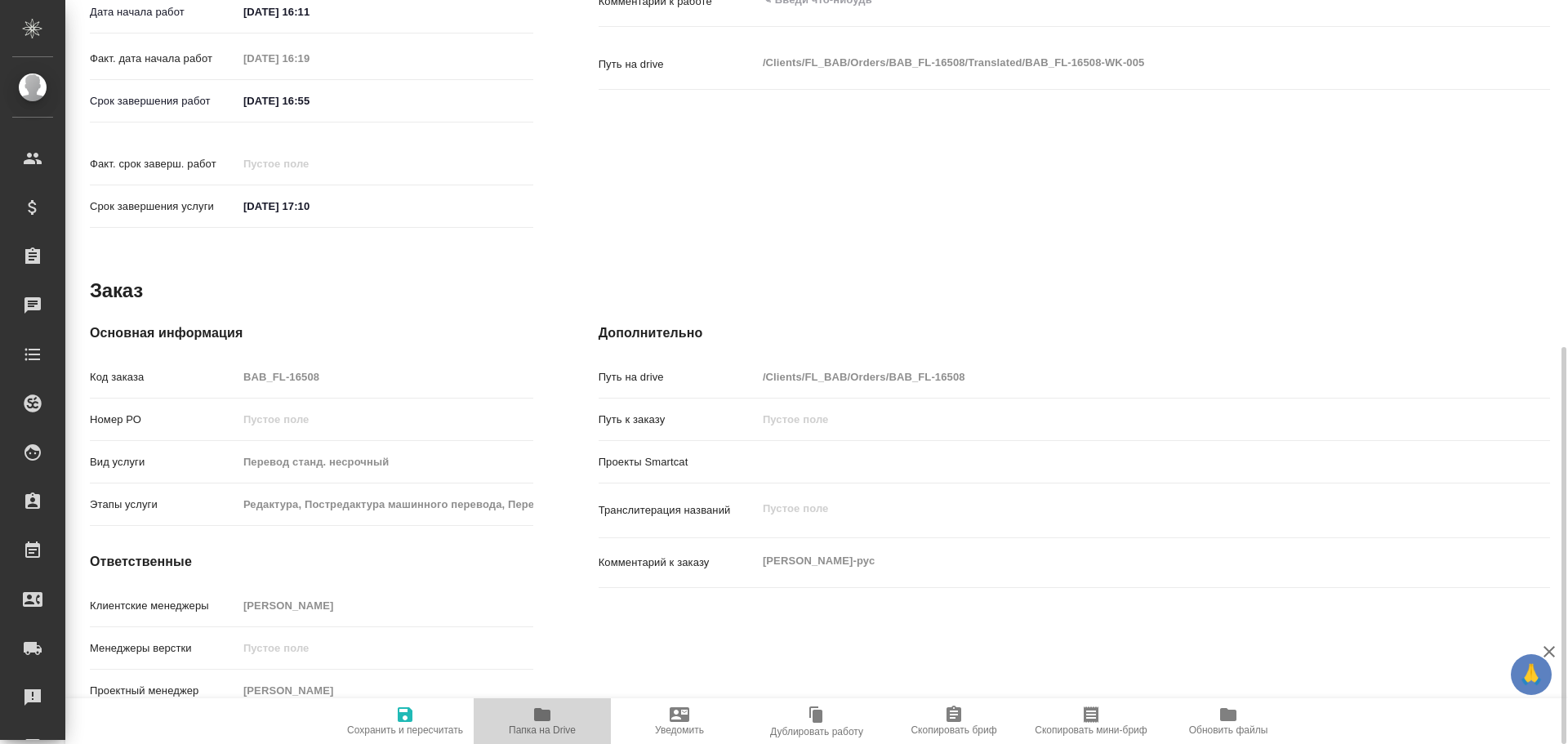
click at [533, 712] on icon "button" at bounding box center [542, 715] width 20 height 20
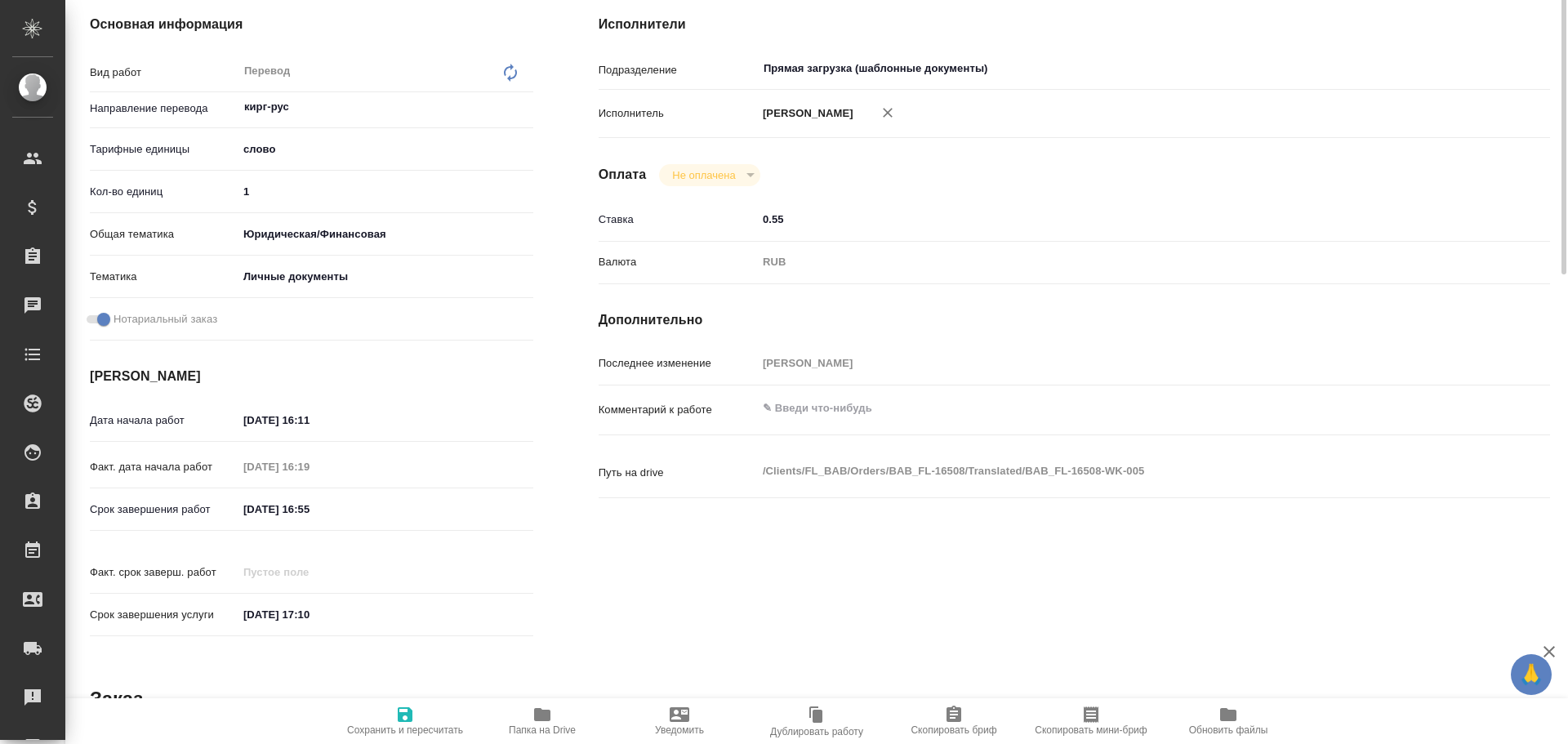
scroll to position [0, 0]
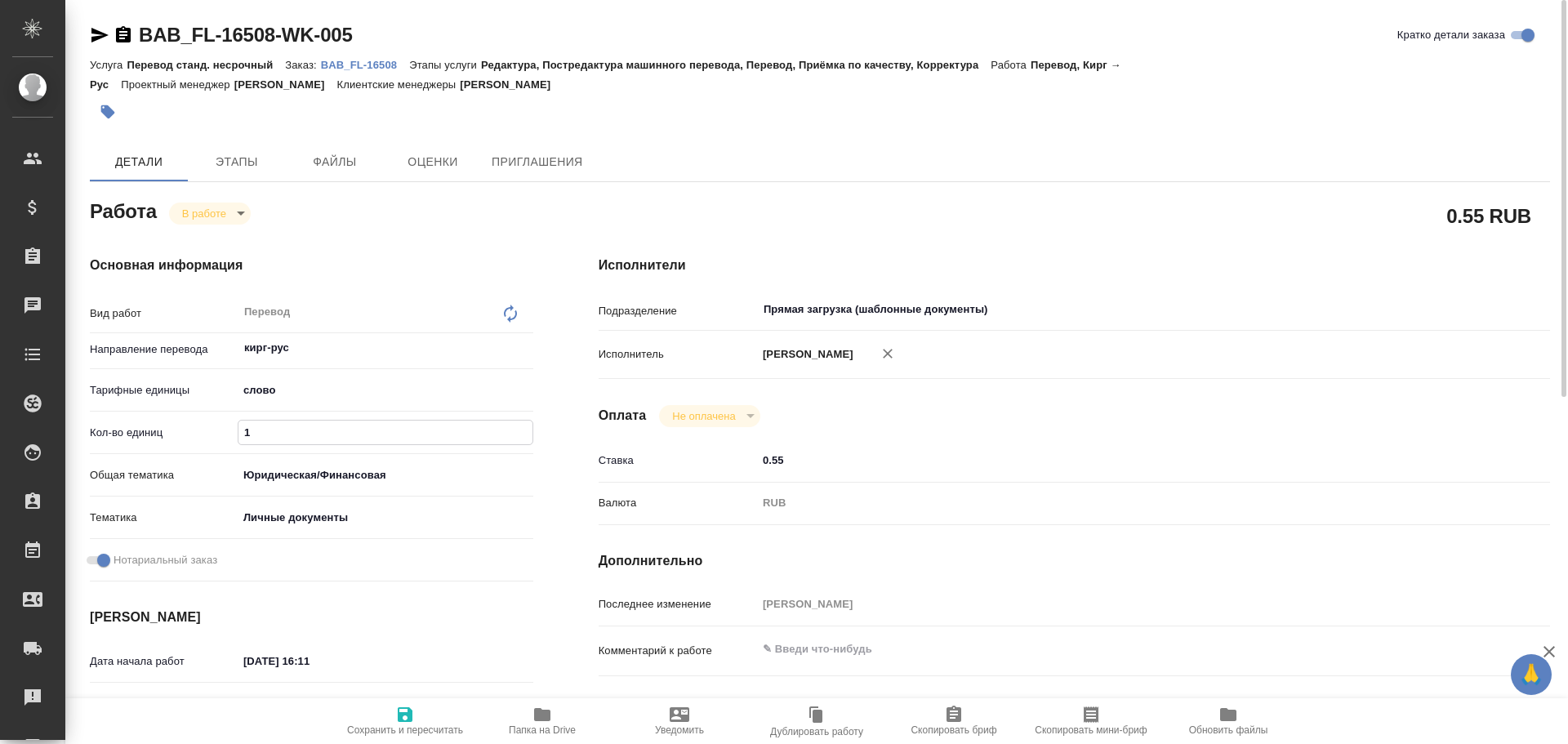
drag, startPoint x: 247, startPoint y: 434, endPoint x: 158, endPoint y: 428, distance: 89.2
click at [165, 430] on div "Кол-во единиц 1" at bounding box center [311, 432] width 444 height 28
type textarea "x"
type input "7"
type textarea "x"
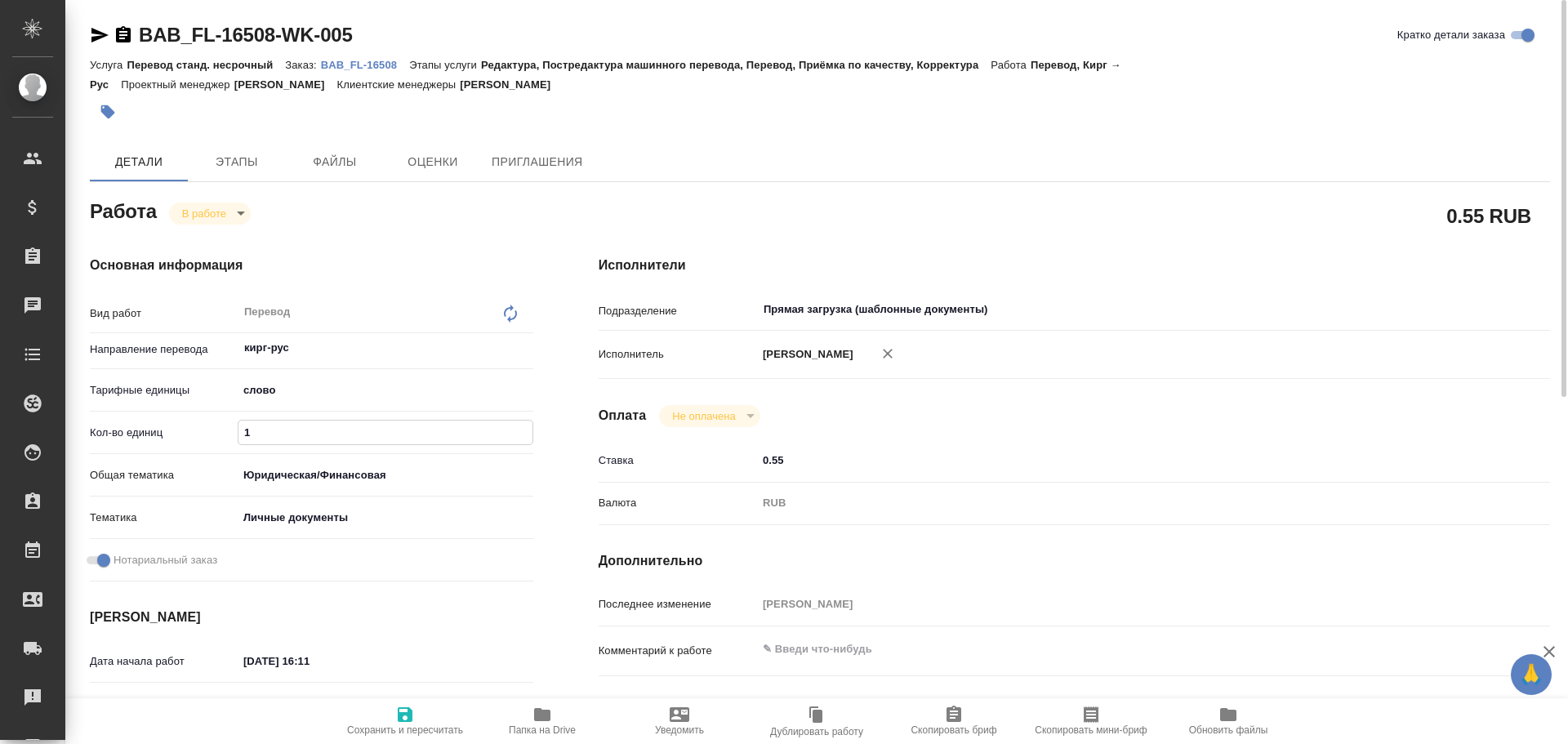
type textarea "x"
type input "75"
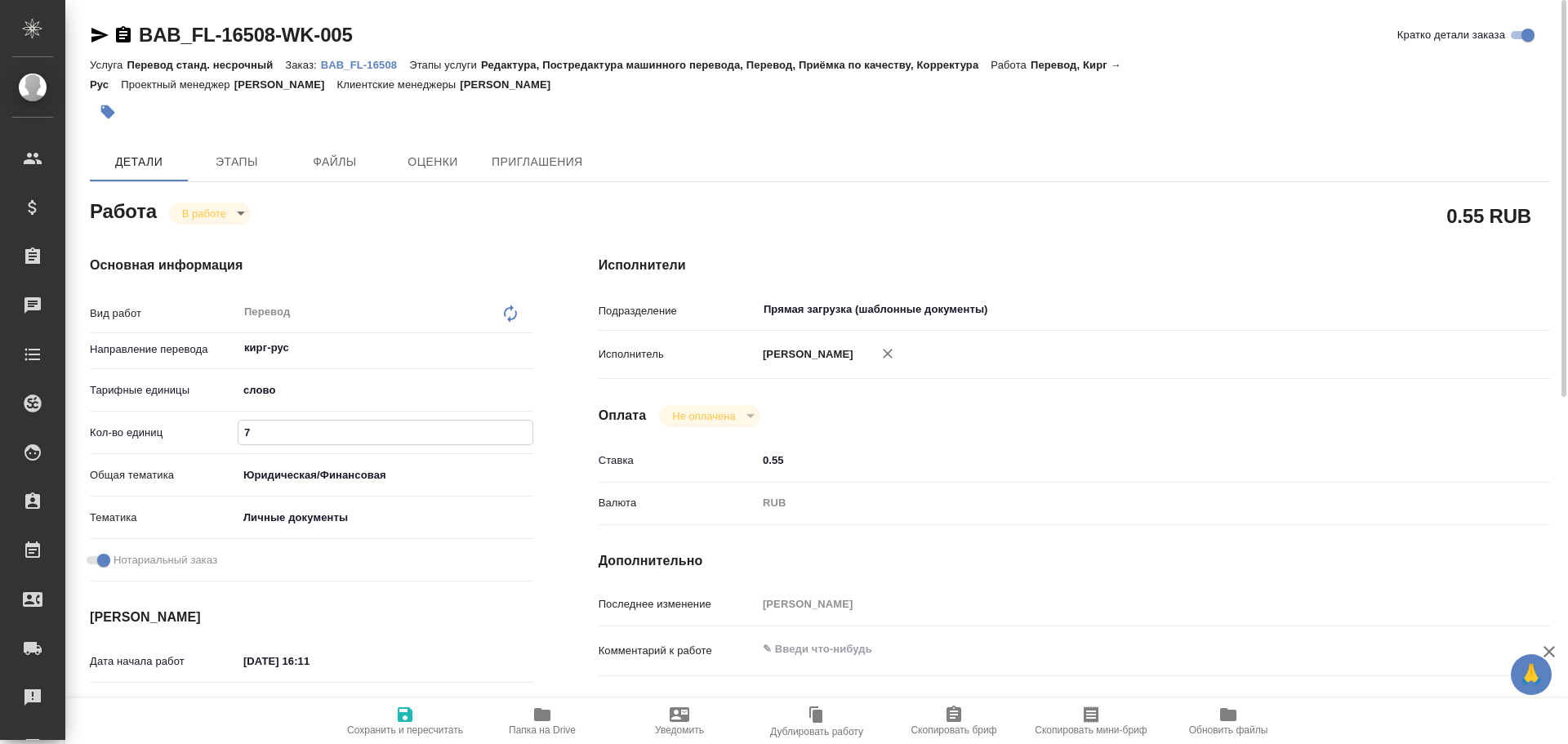
type textarea "x"
type input "75"
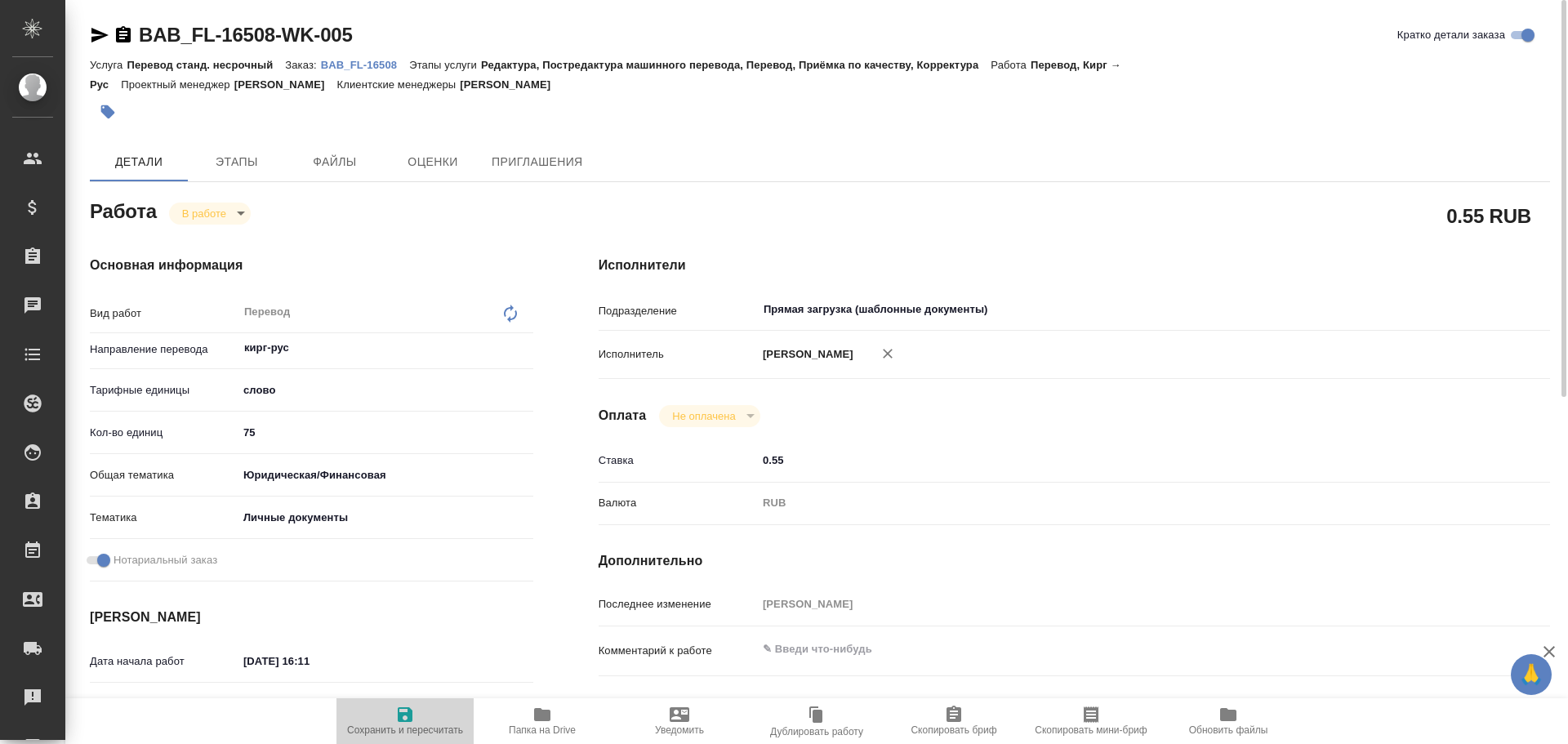
click at [399, 716] on icon "button" at bounding box center [405, 714] width 15 height 15
type textarea "x"
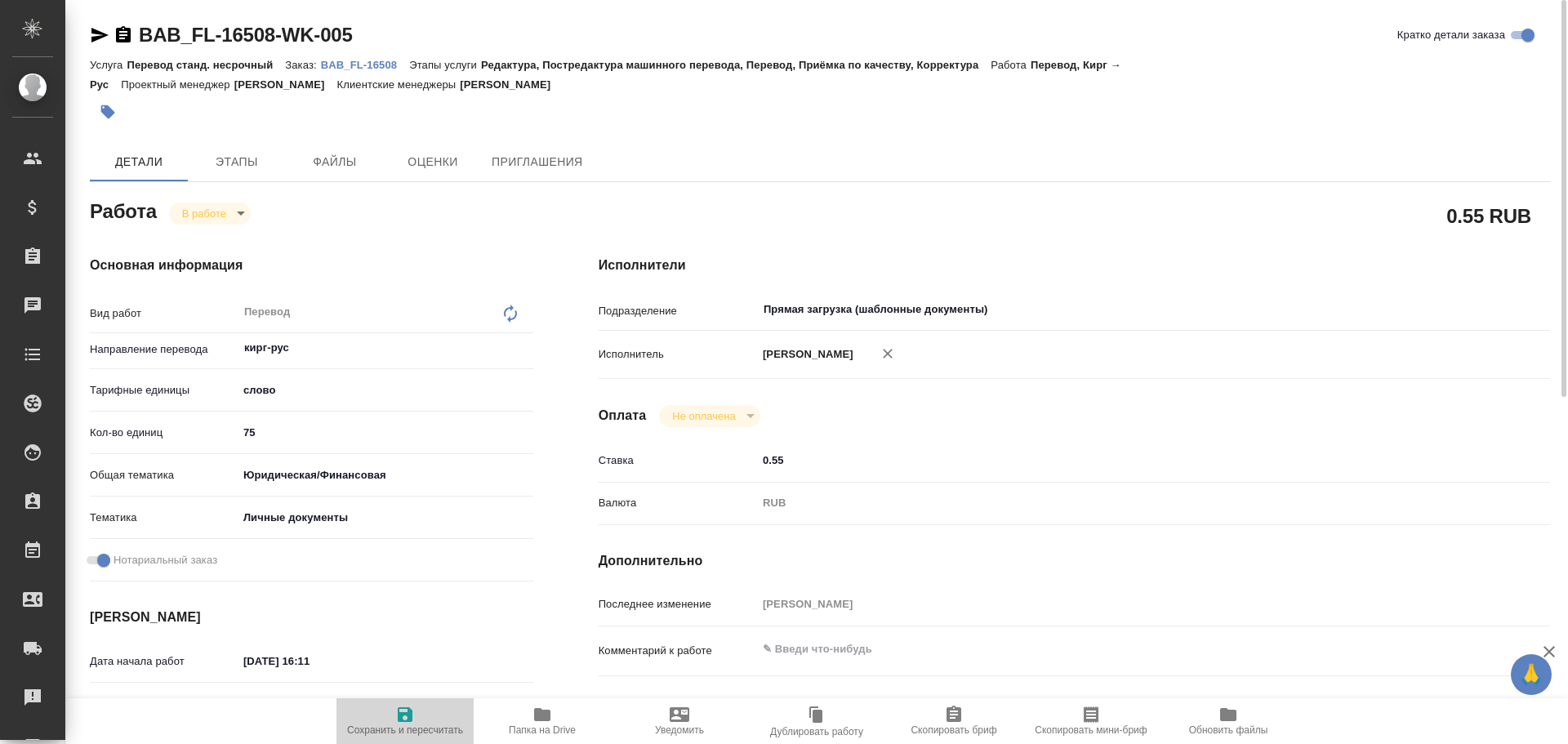
type textarea "x"
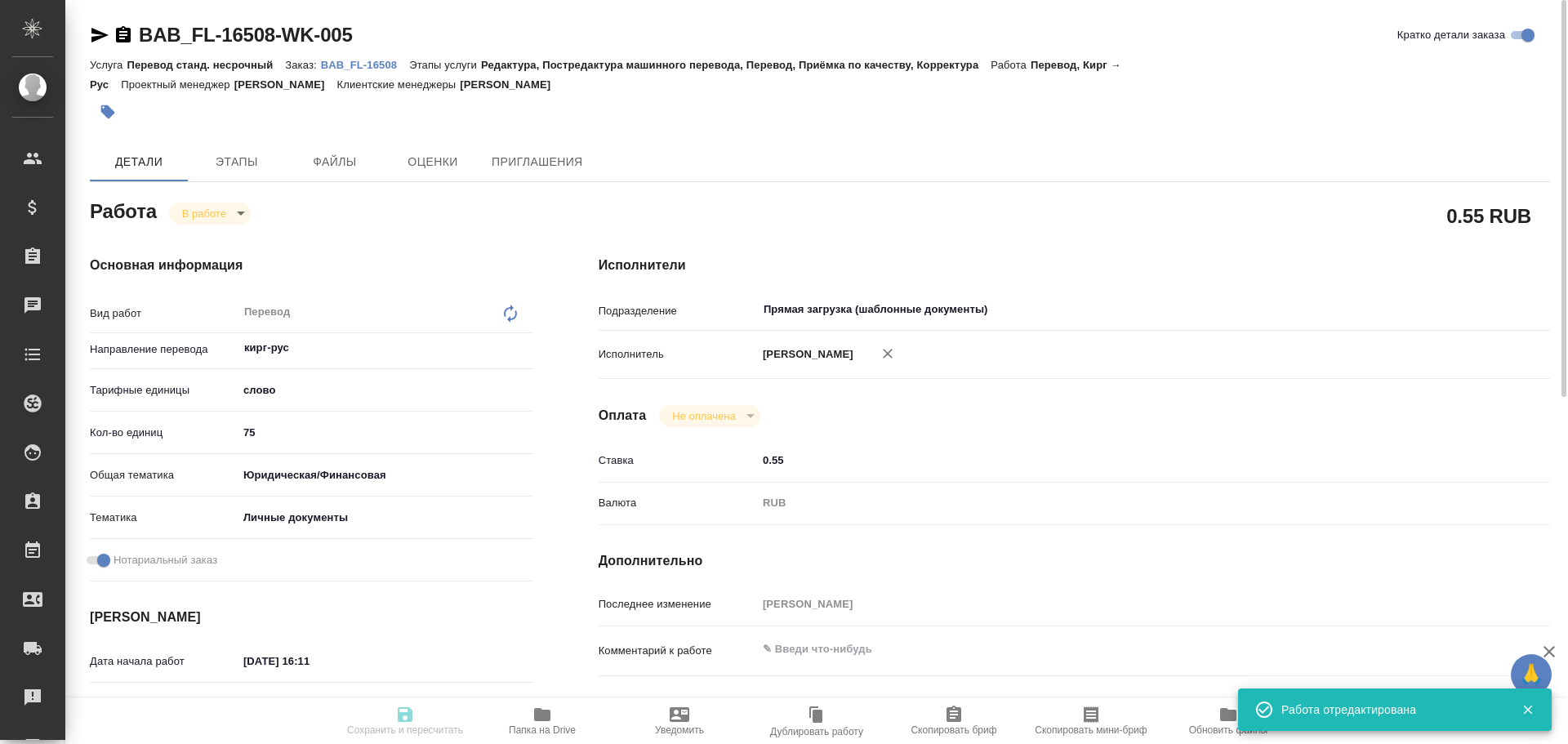
type textarea "x"
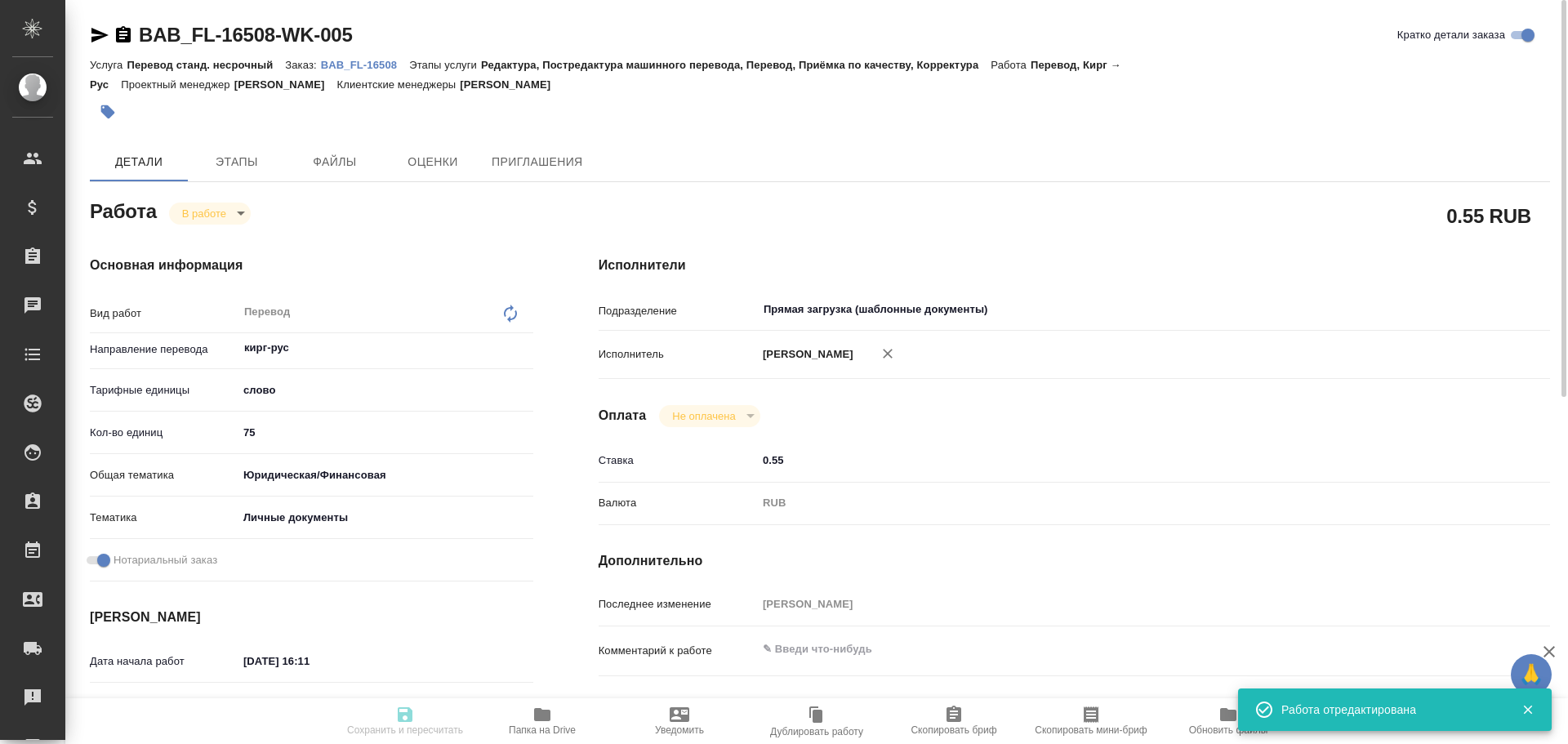
type input "inProgress"
type textarea "Перевод"
type textarea "x"
type input "кирг-рус"
type input "5a8b1489cc6b4906c91bfd90"
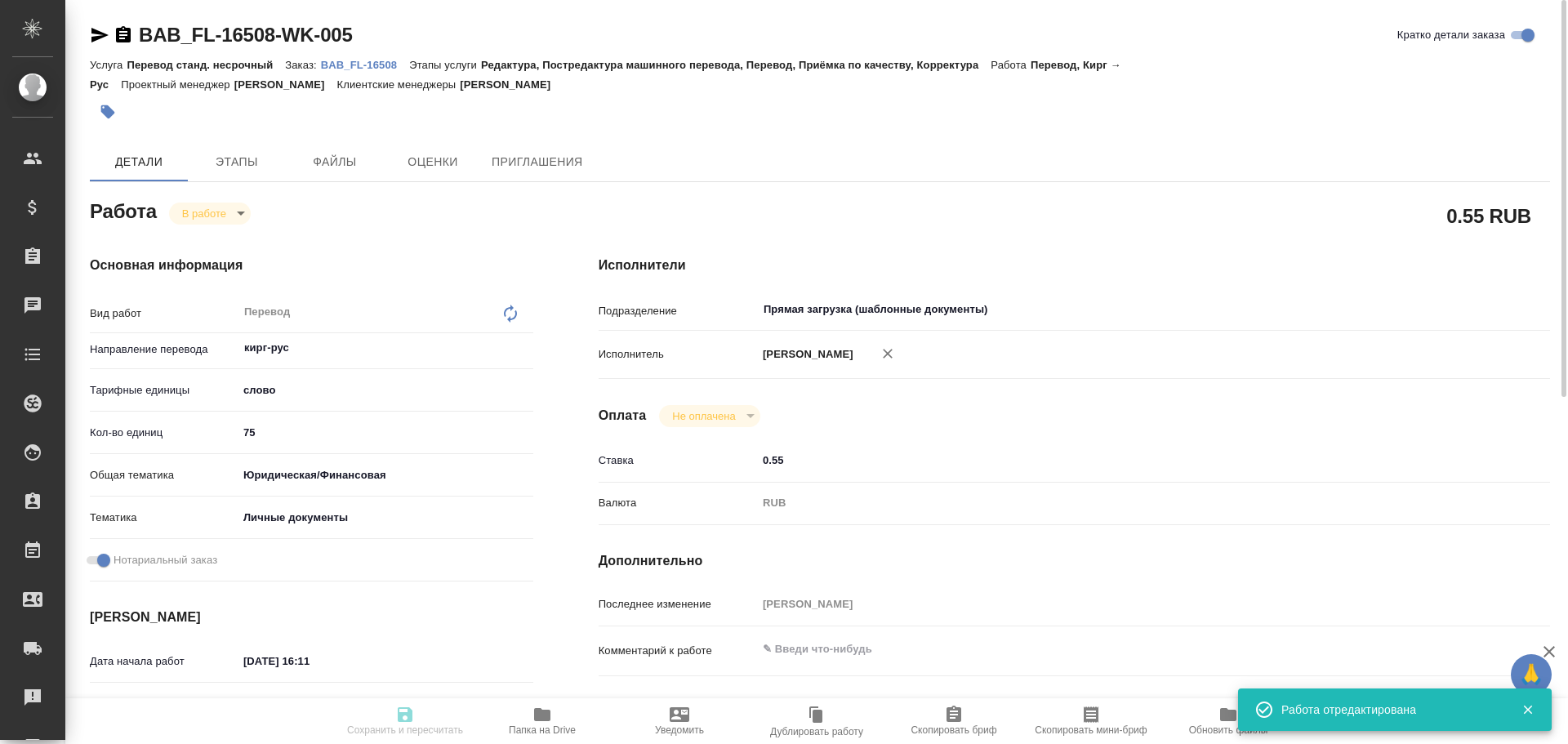
type input "75"
type input "yr-fn"
type input "5a8b8b956a9677013d343cfe"
checkbox input "true"
type input "11.09.2025 16:11"
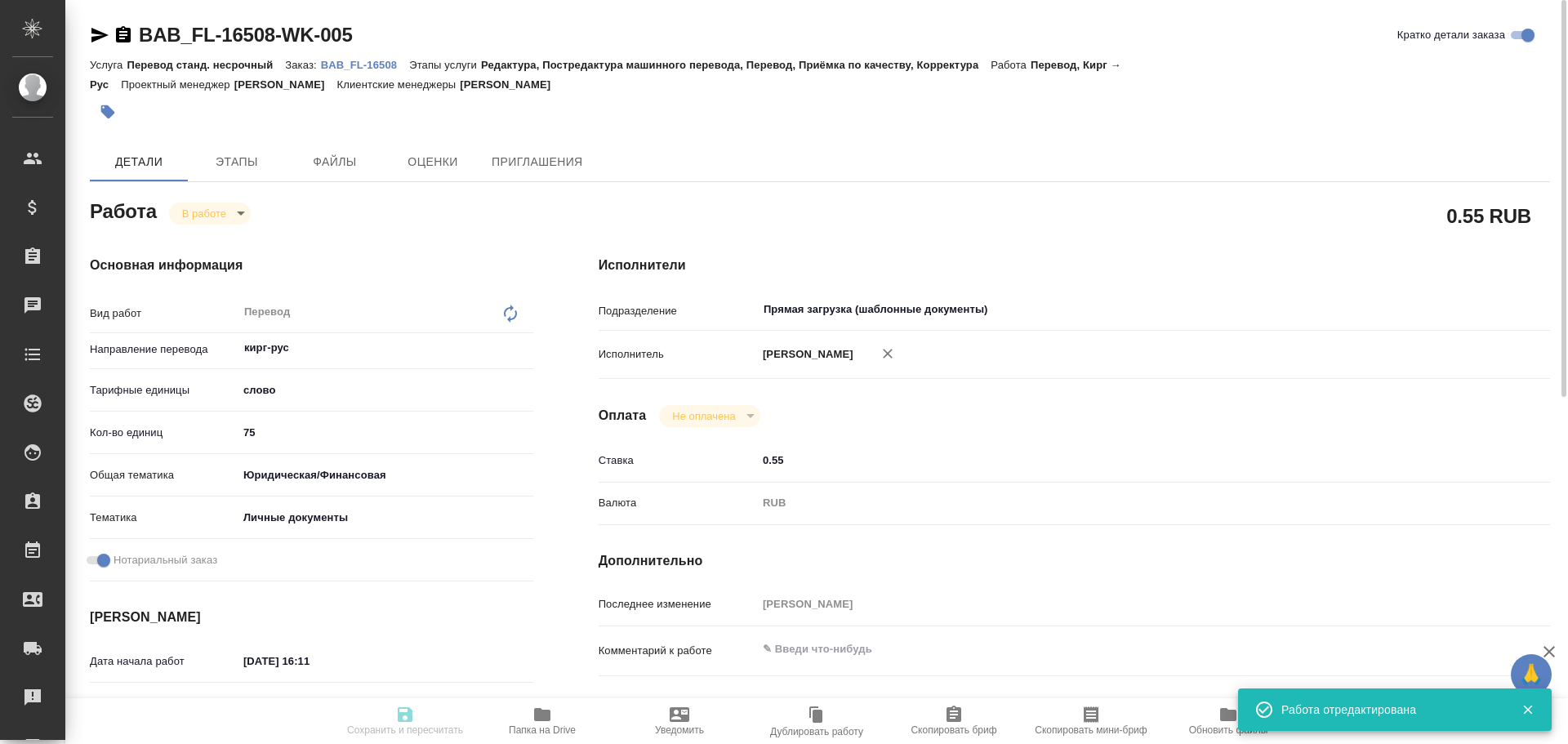
type input "11.09.2025 16:19"
type input "11.09.2025 16:55"
type input "11.09.2025 17:10"
type input "Прямая загрузка (шаблонные документы)"
type input "notPayed"
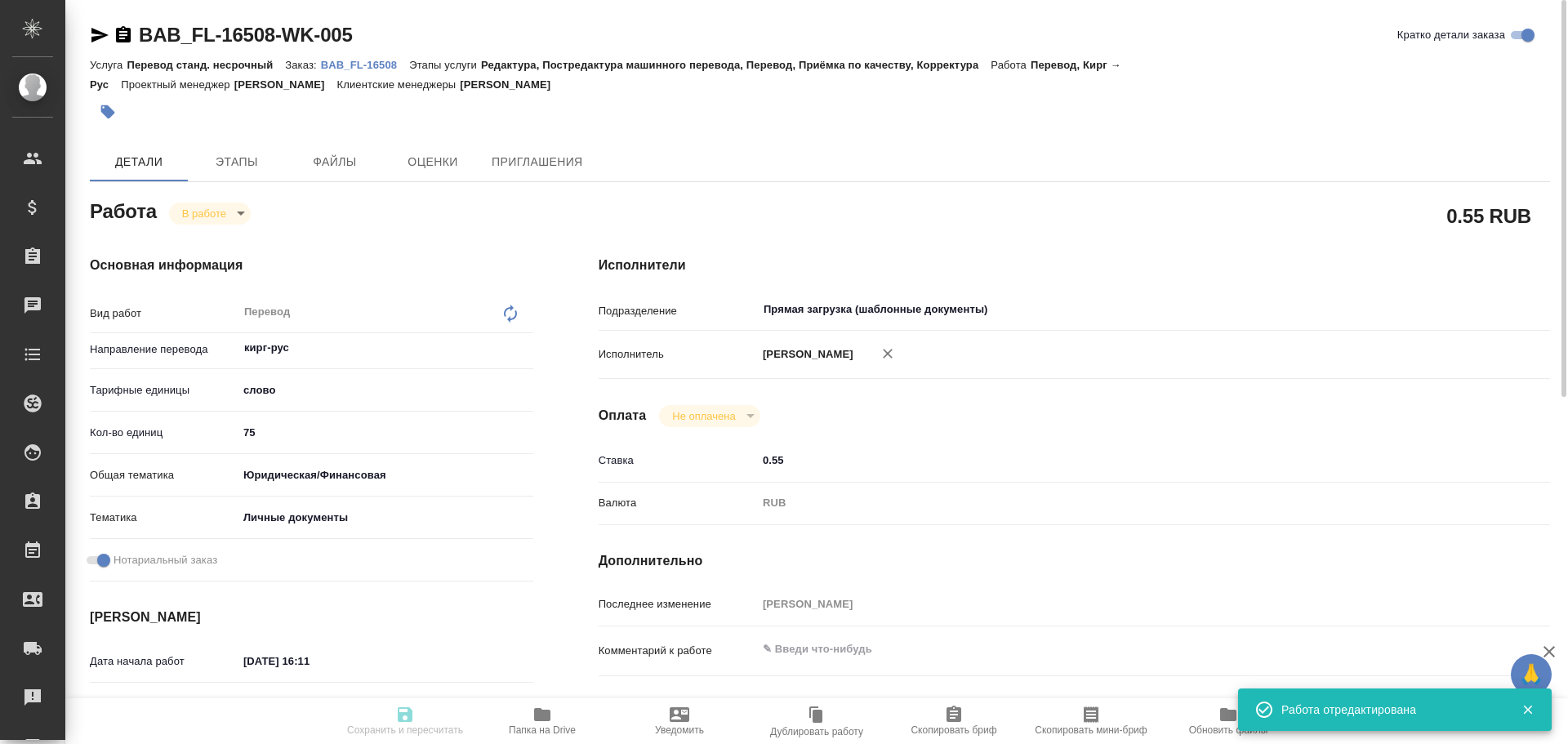
type input "0.55"
type input "RUB"
type input "Гусев Александр"
type textarea "x"
type textarea "/Clients/FL_BAB/Orders/BAB_FL-16508/Translated/BAB_FL-16508-WK-005"
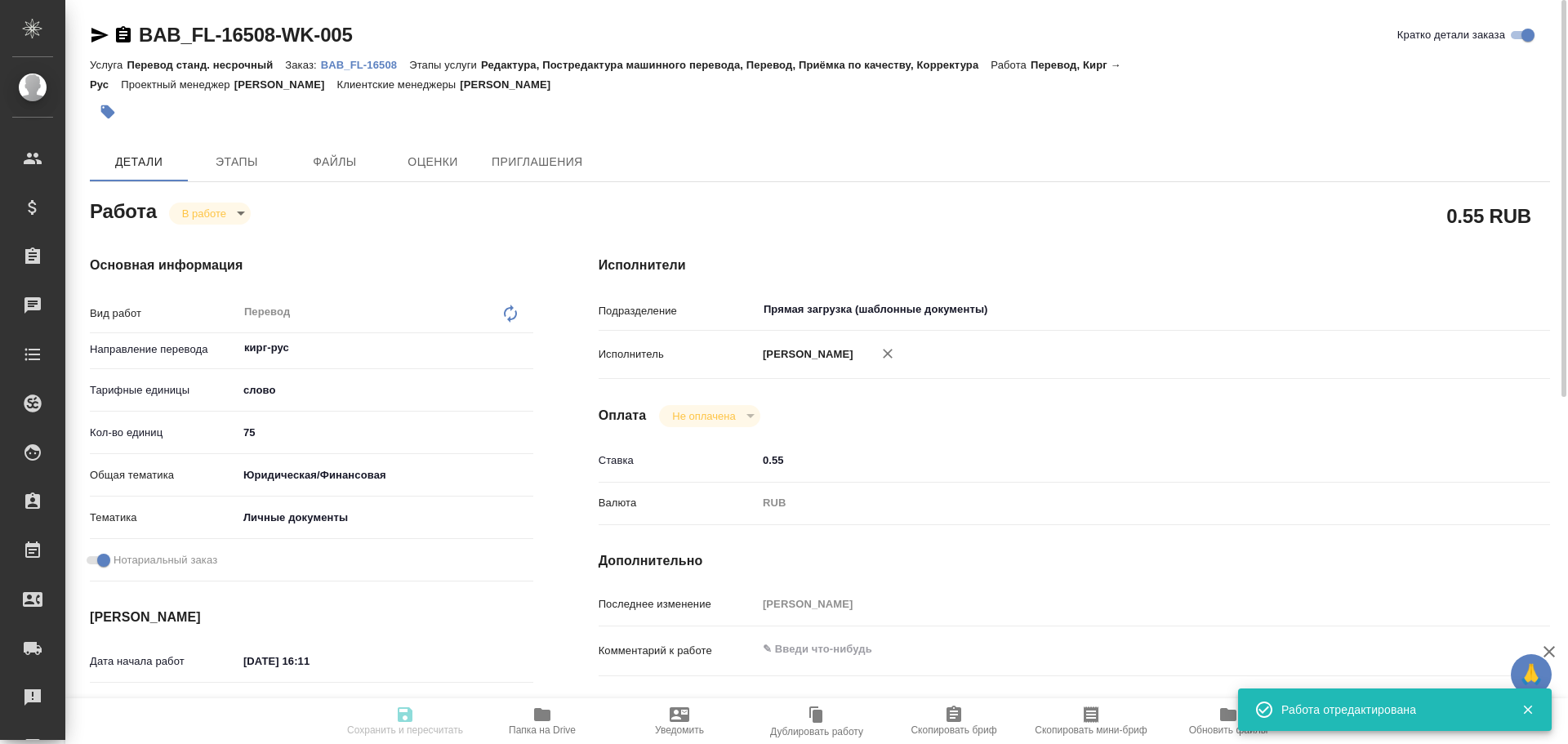
type textarea "x"
type input "BAB_FL-16508"
type input "Перевод станд. несрочный"
type input "Редактура, Постредактура машинного перевода, Перевод, Приёмка по качеству, Корр…"
type input "Москалец Алина"
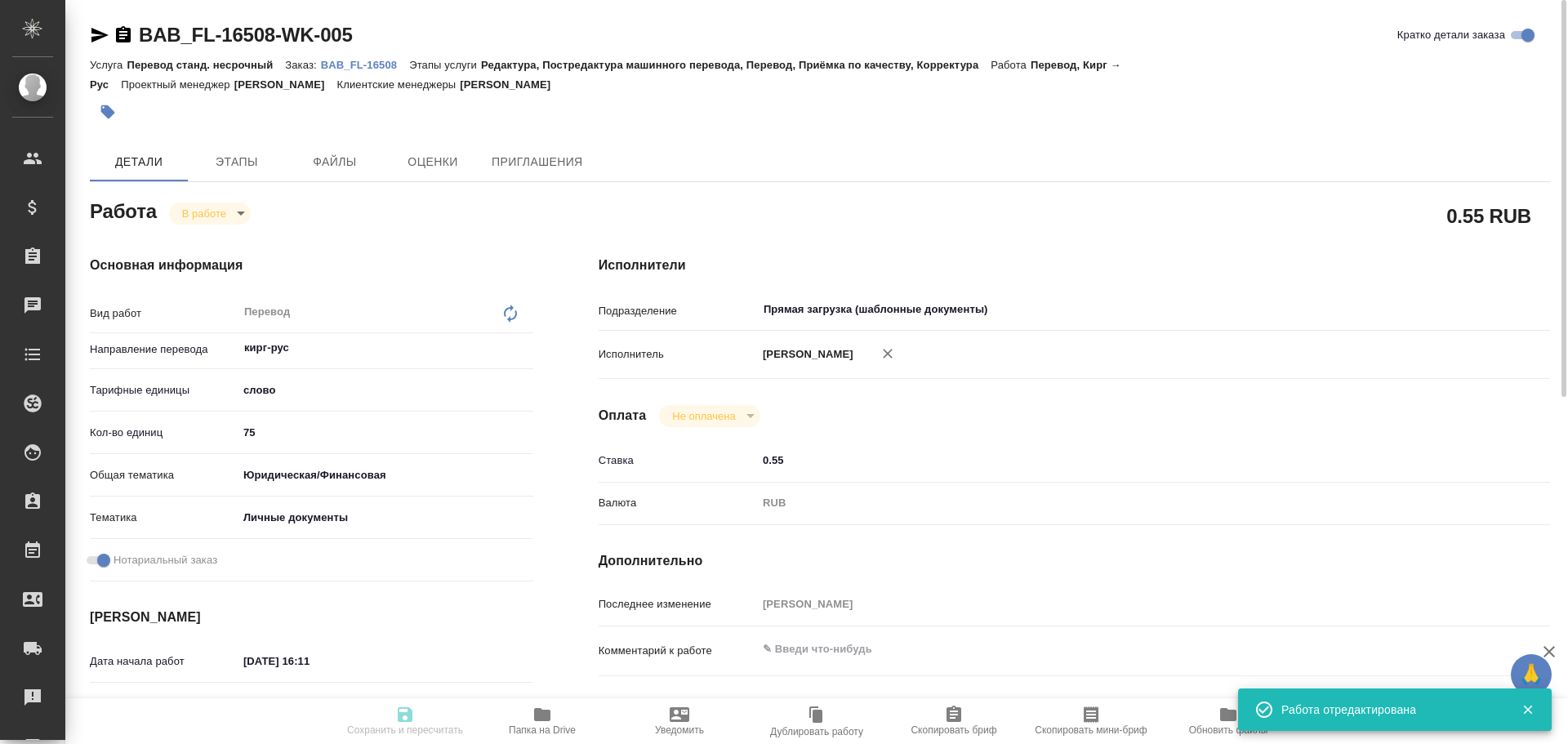
type input "/Clients/FL_BAB/Orders/BAB_FL-16508"
type textarea "x"
type textarea "айди кирг-рус"
type textarea "x"
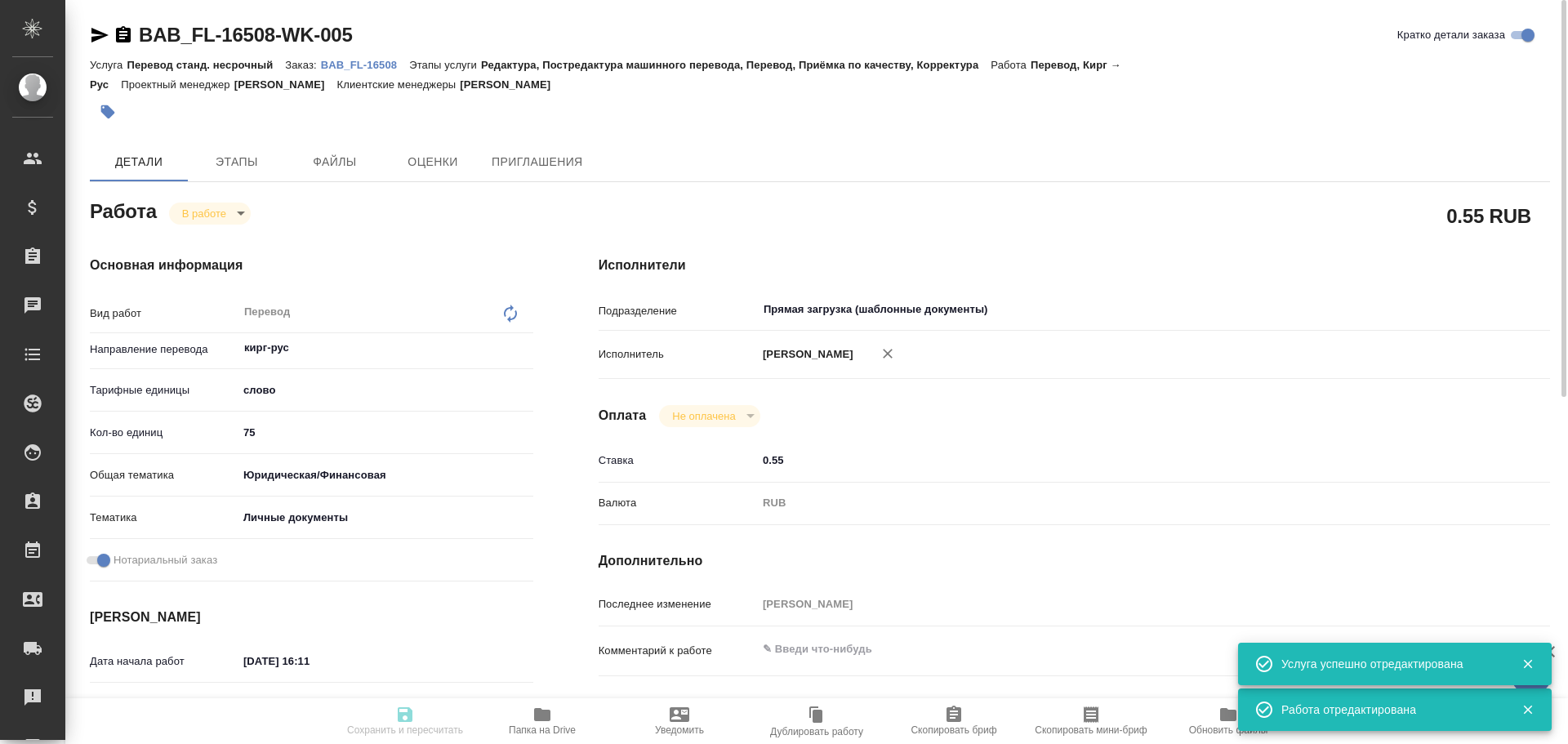
type textarea "x"
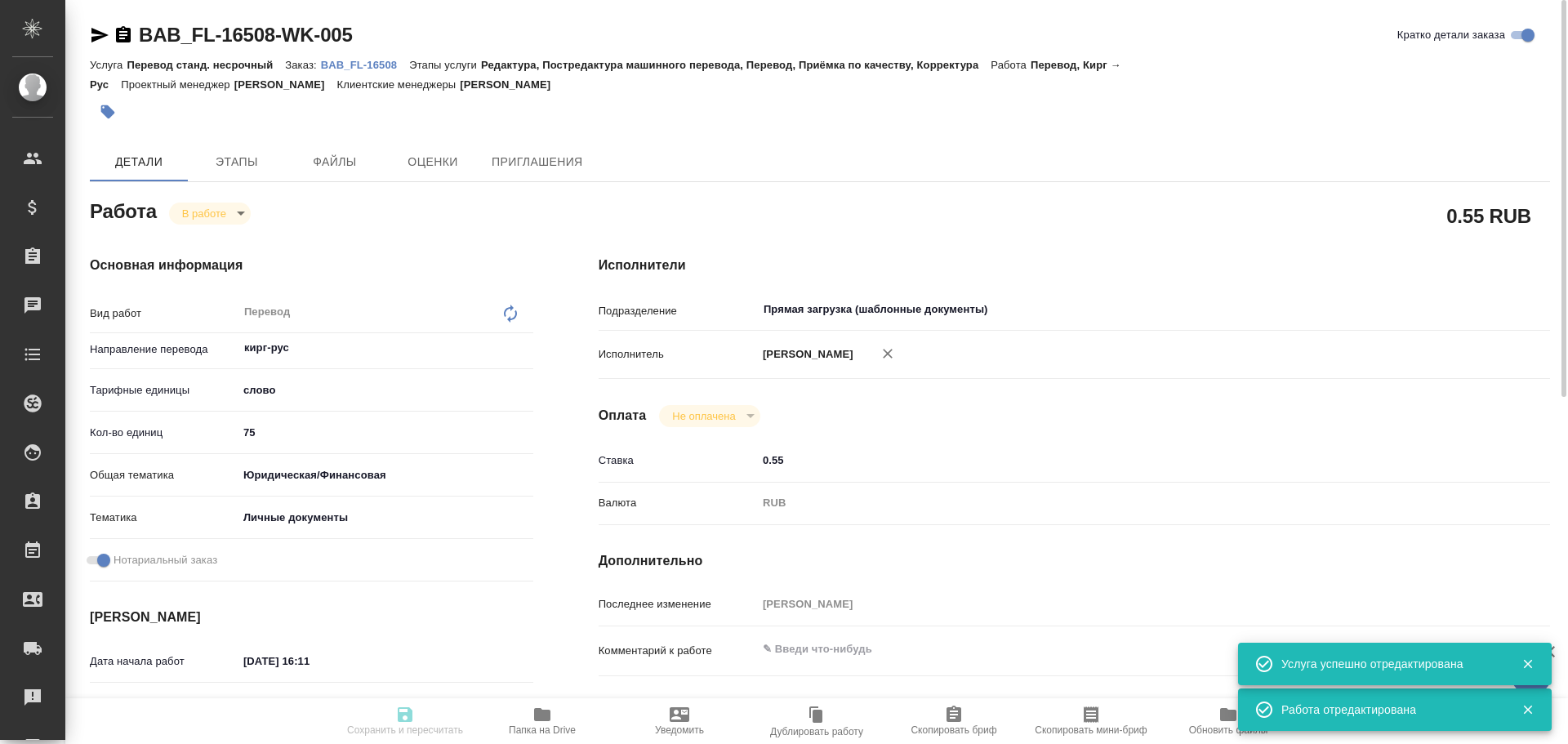
type textarea "x"
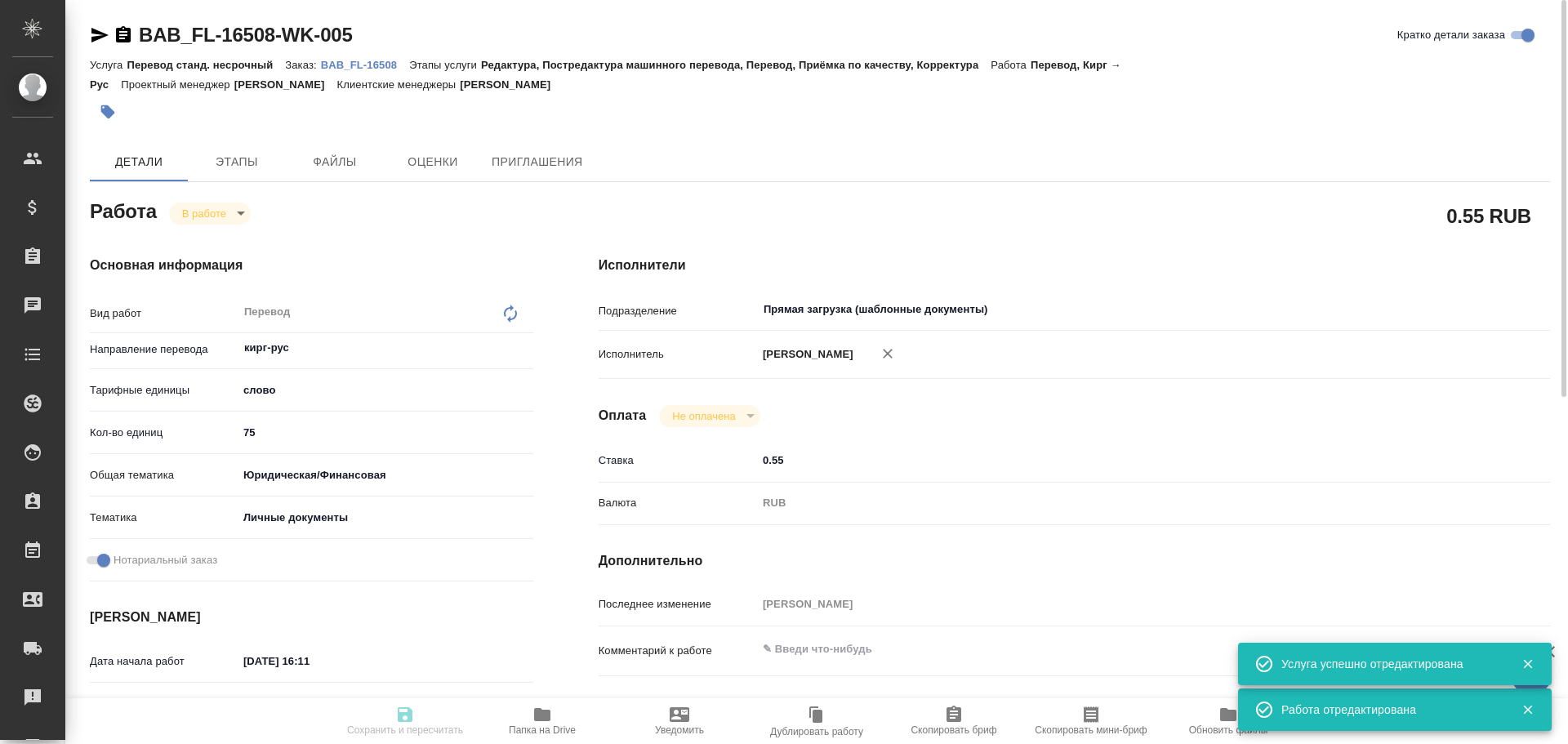
type textarea "x"
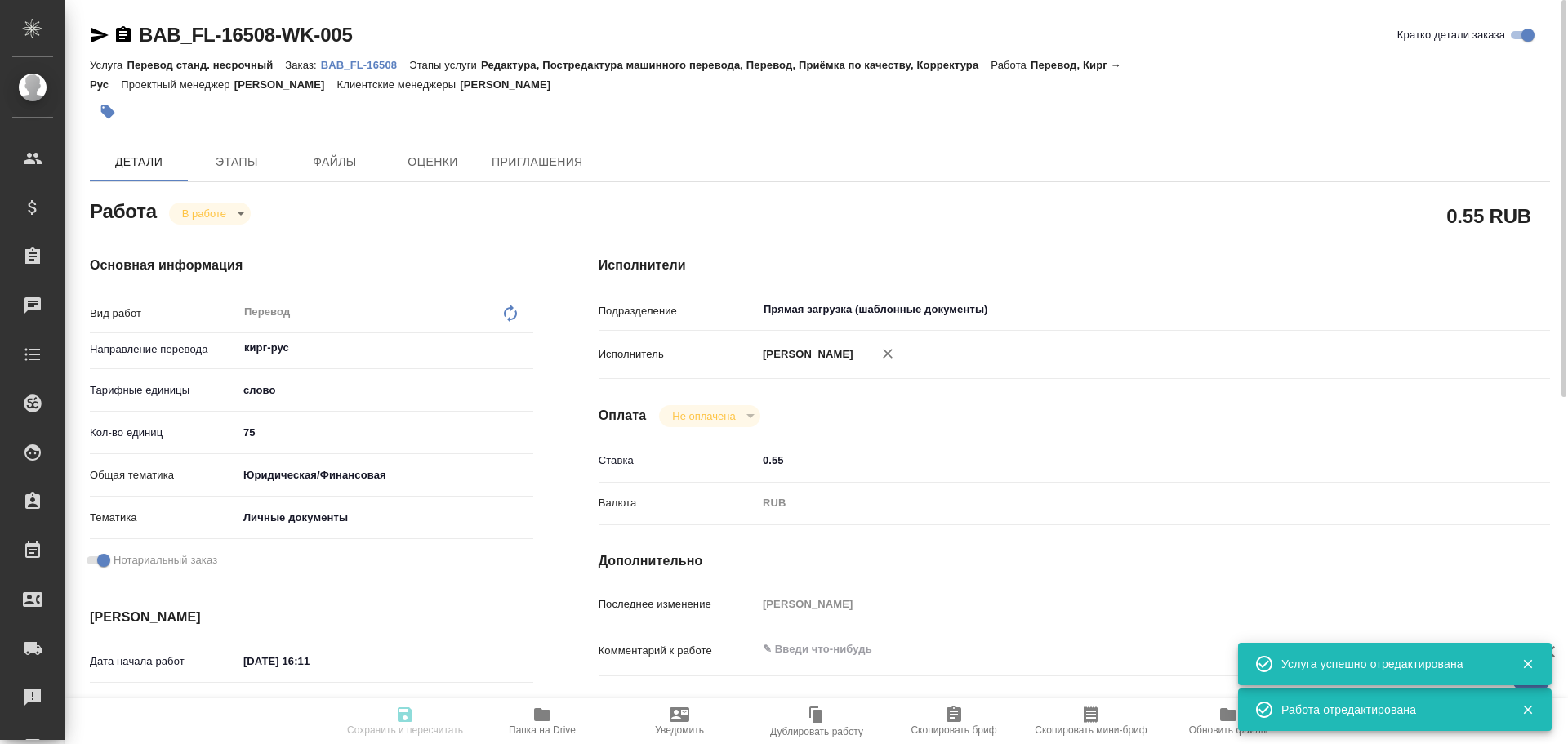
type textarea "x"
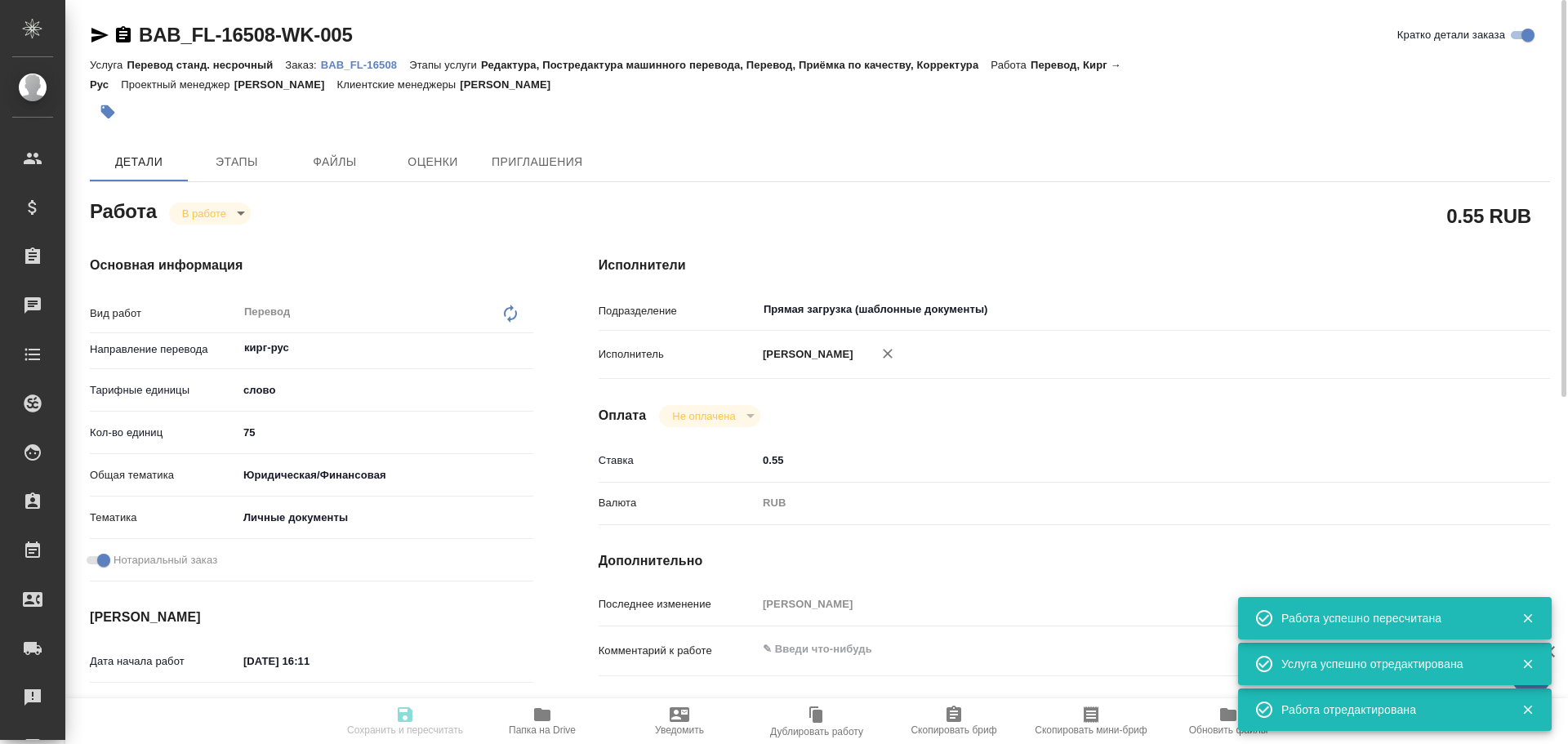
type input "inProgress"
type textarea "Перевод"
type textarea "x"
type input "кирг-рус"
type input "5a8b1489cc6b4906c91bfd90"
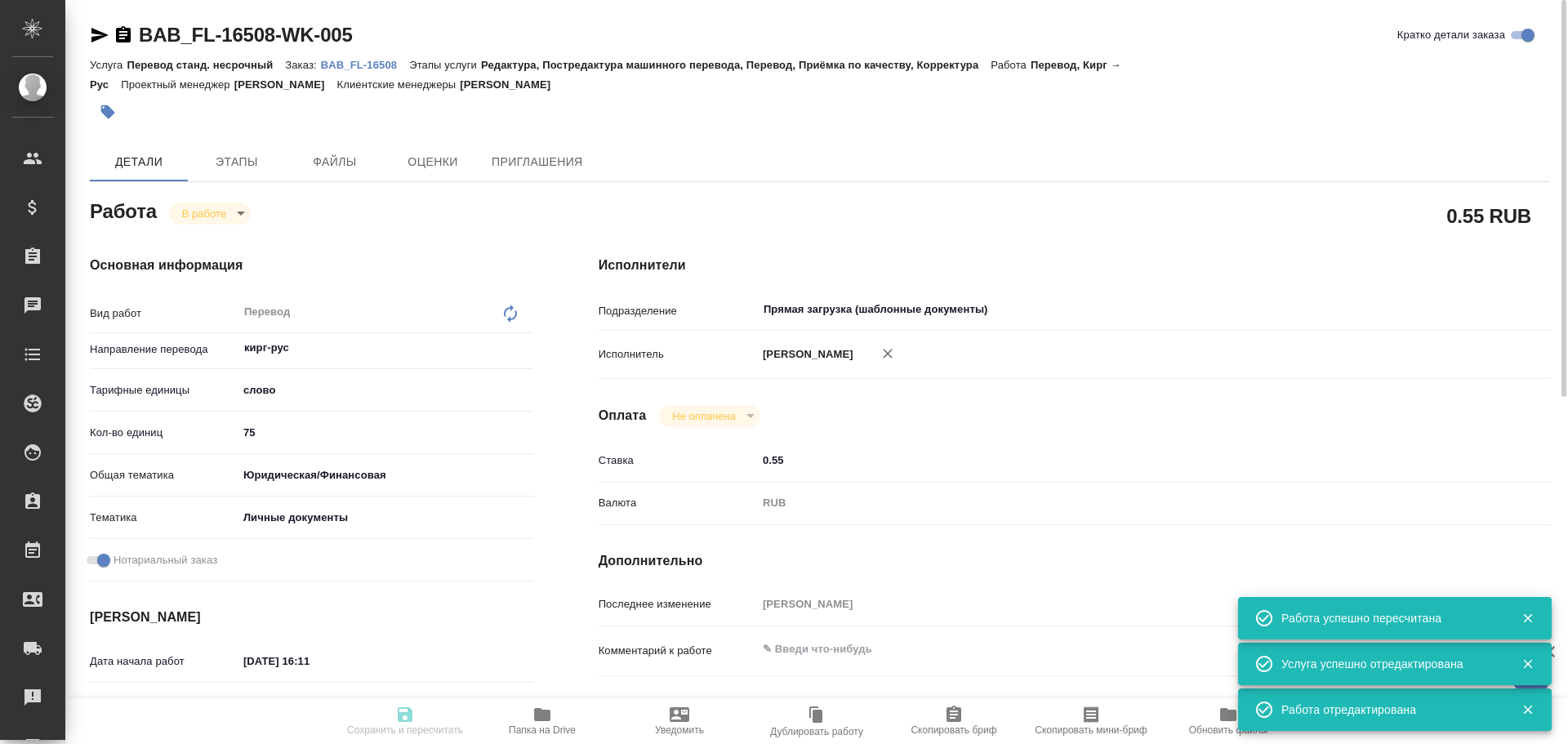
type input "75"
type input "yr-fn"
type input "5a8b8b956a9677013d343cfe"
checkbox input "true"
type input "11.09.2025 16:11"
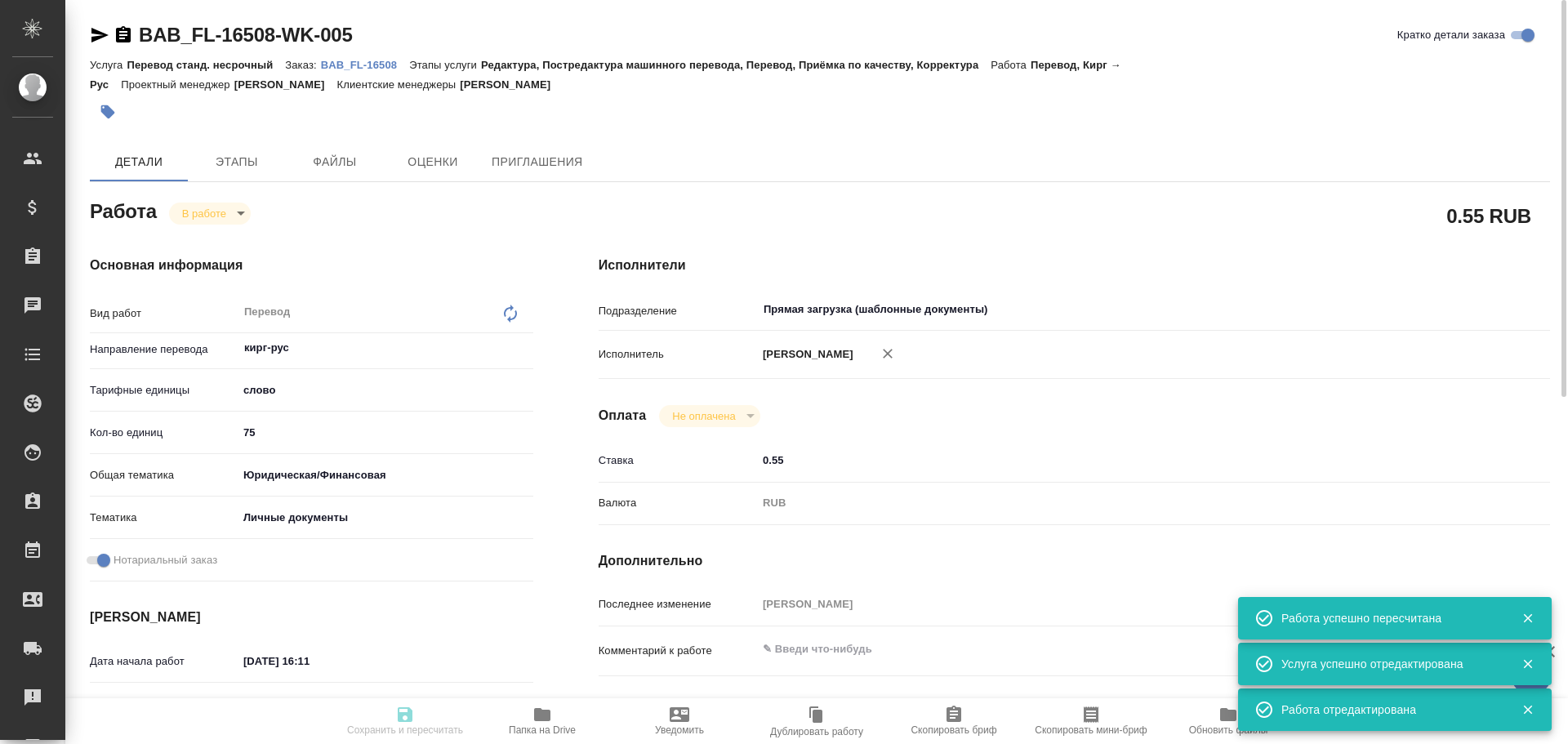
type input "11.09.2025 16:19"
type input "11.09.2025 16:55"
type input "11.09.2025 17:10"
type input "Прямая загрузка (шаблонные документы)"
type input "notPayed"
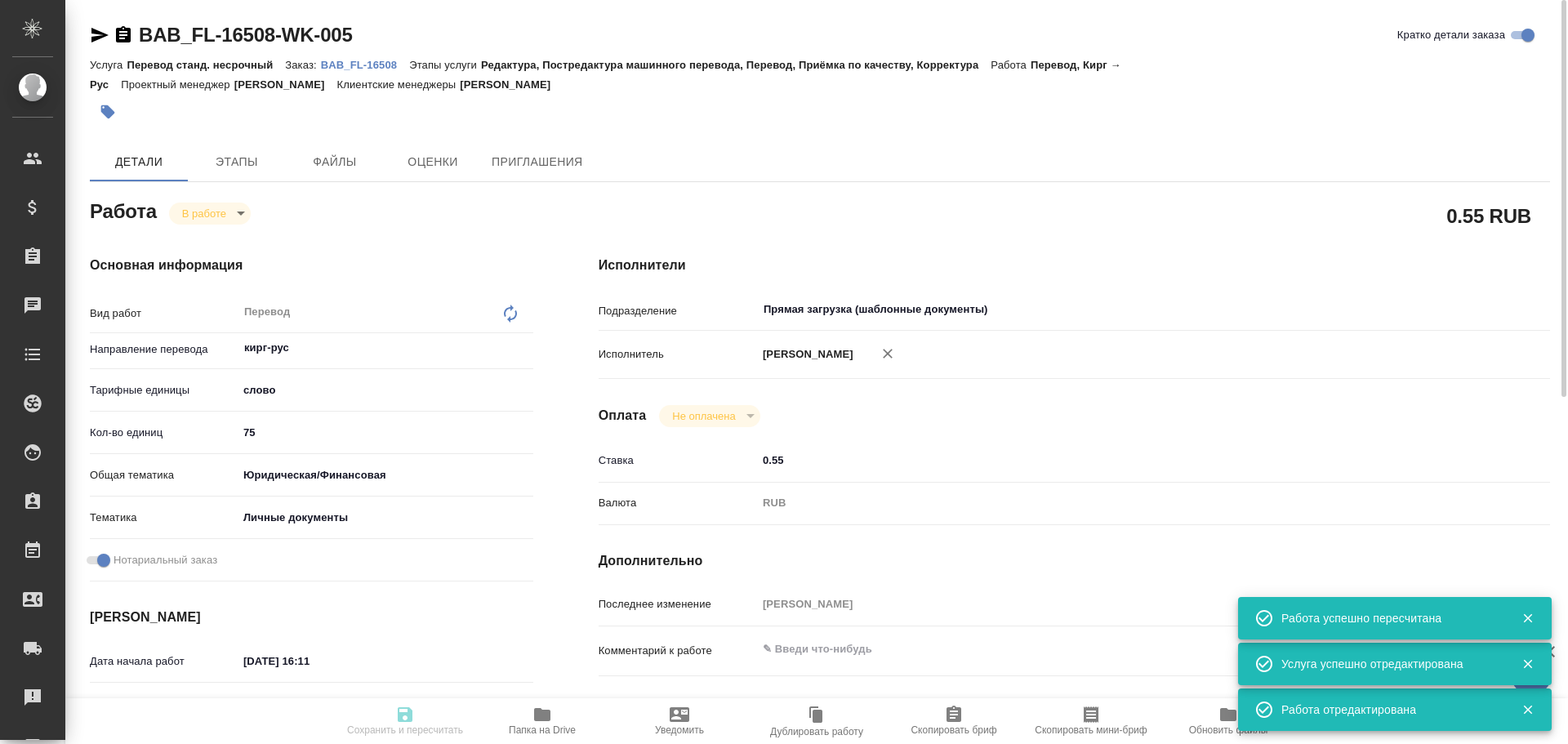
type input "0.55"
type input "RUB"
type input "Гусев Александр"
type textarea "x"
type textarea "/Clients/FL_BAB/Orders/BAB_FL-16508/Translated/BAB_FL-16508-WK-005"
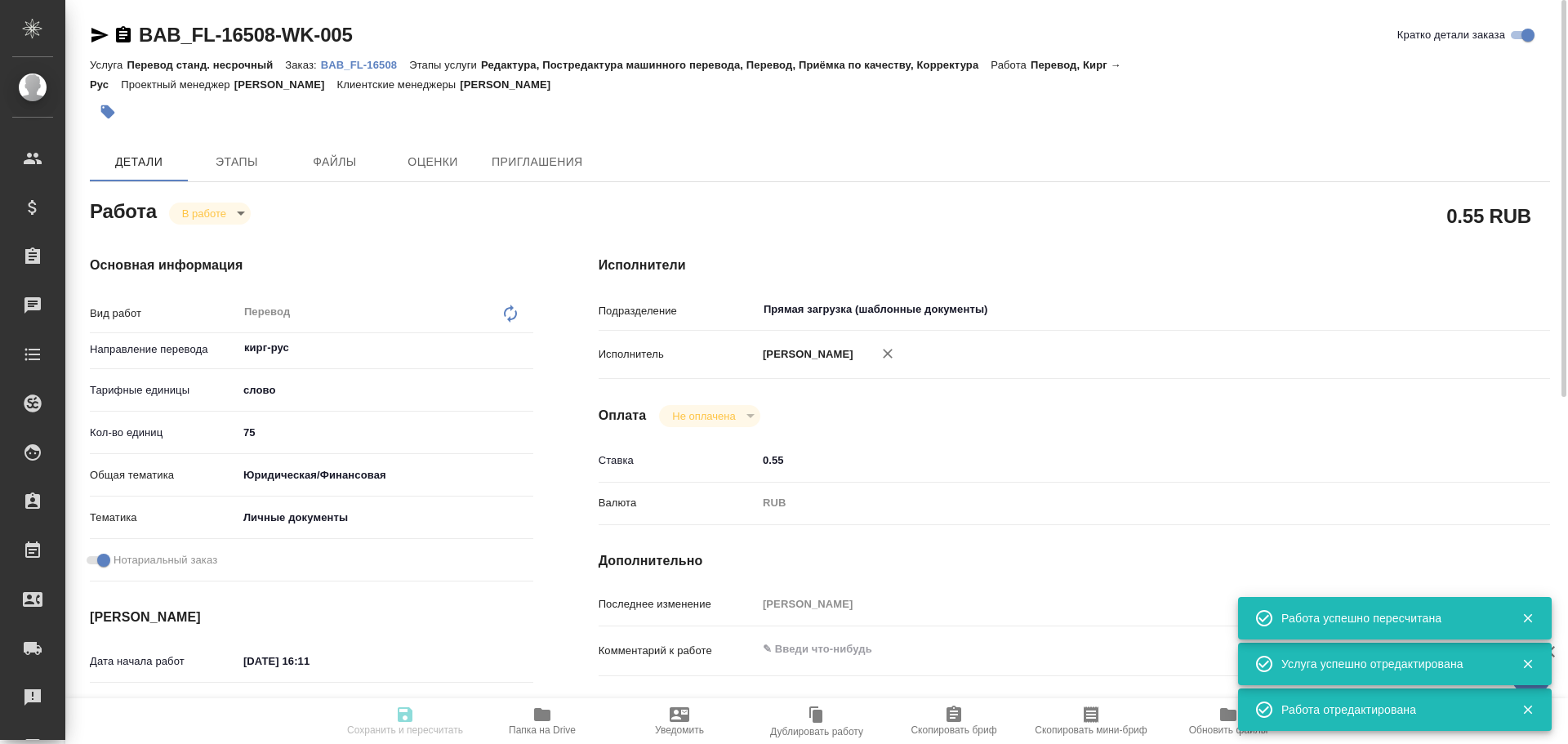
type textarea "x"
type input "BAB_FL-16508"
type input "Перевод станд. несрочный"
type input "Редактура, Постредактура машинного перевода, Перевод, Приёмка по качеству, Корр…"
type input "Москалец Алина"
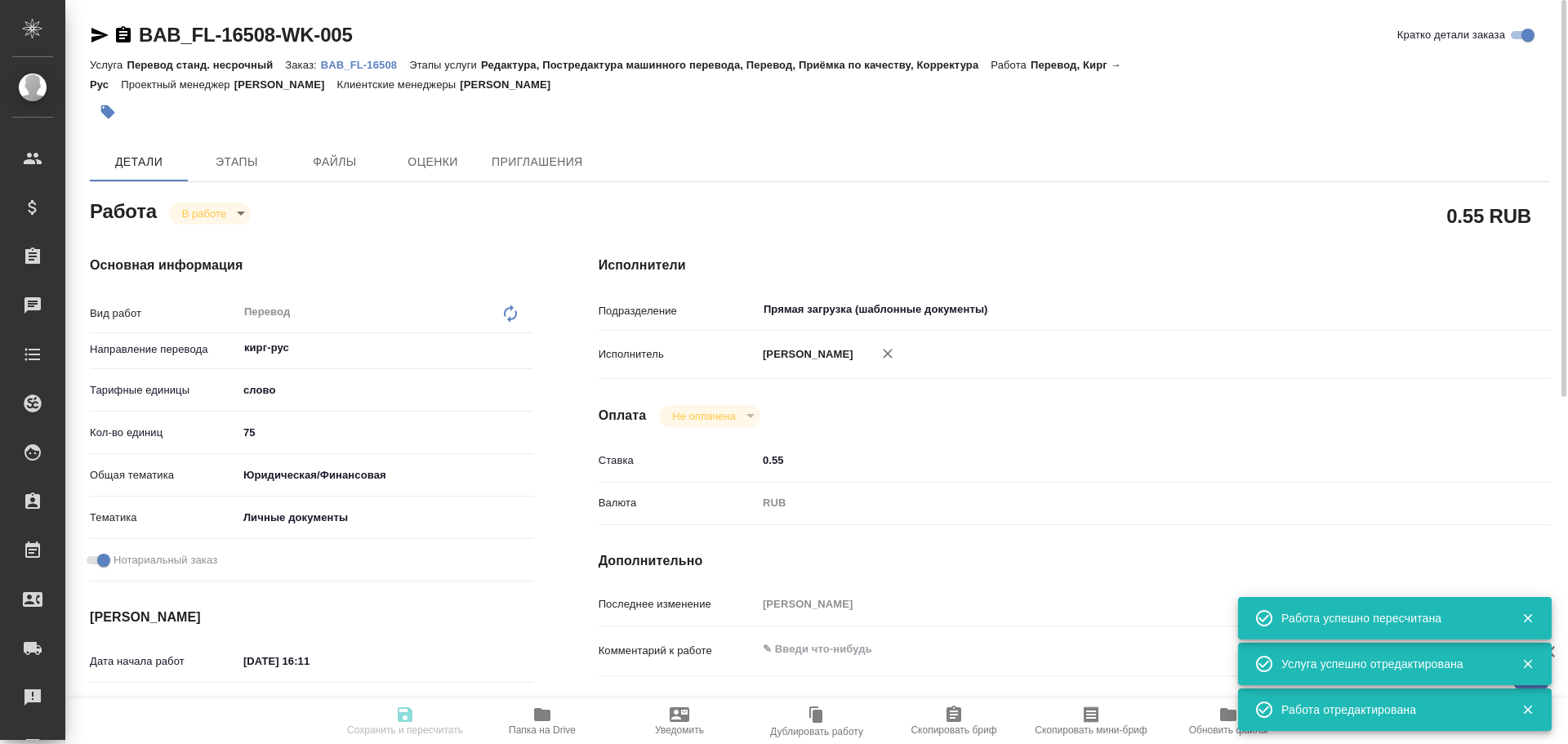
type input "/Clients/FL_BAB/Orders/BAB_FL-16508"
type textarea "x"
type textarea "айди кирг-рус"
type textarea "x"
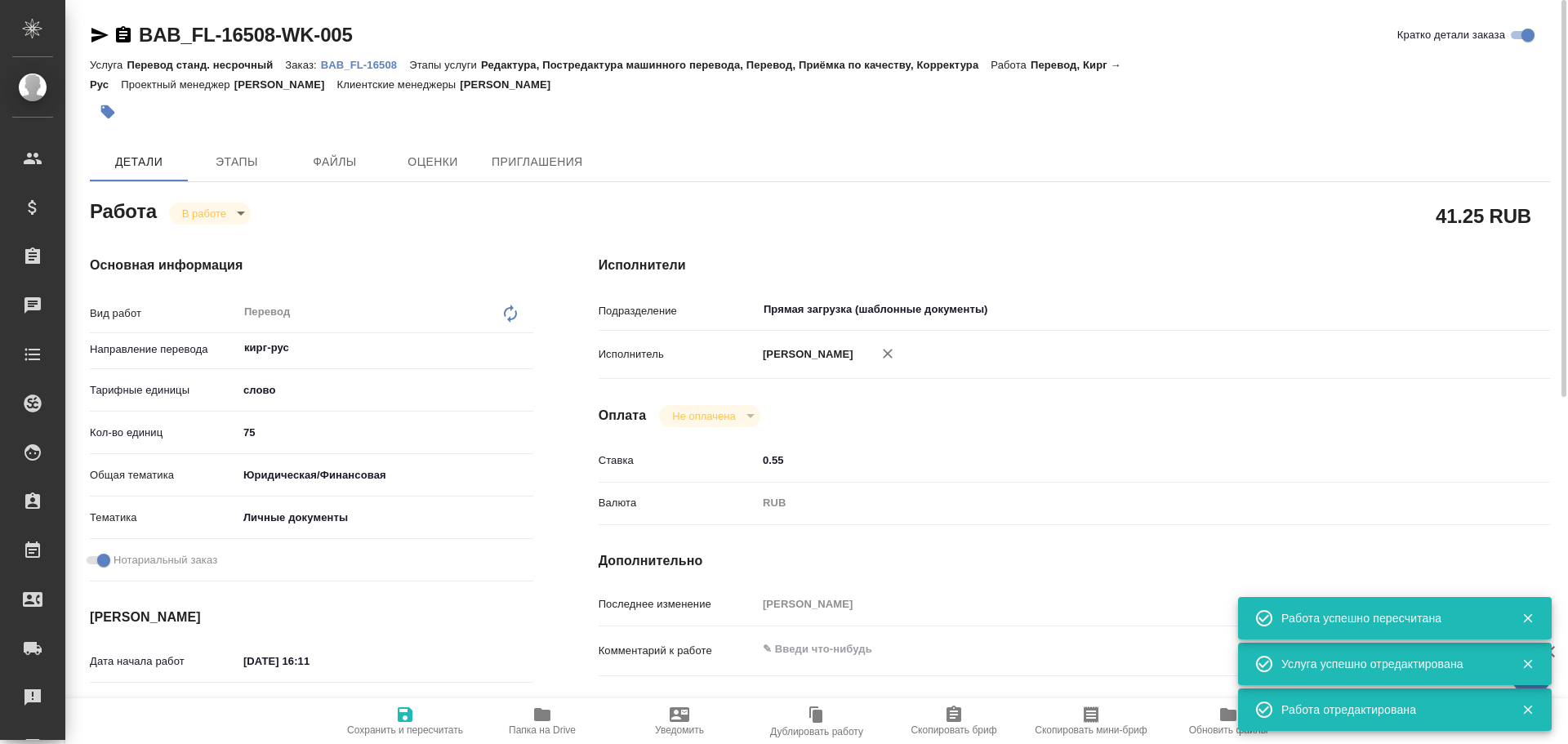
type textarea "x"
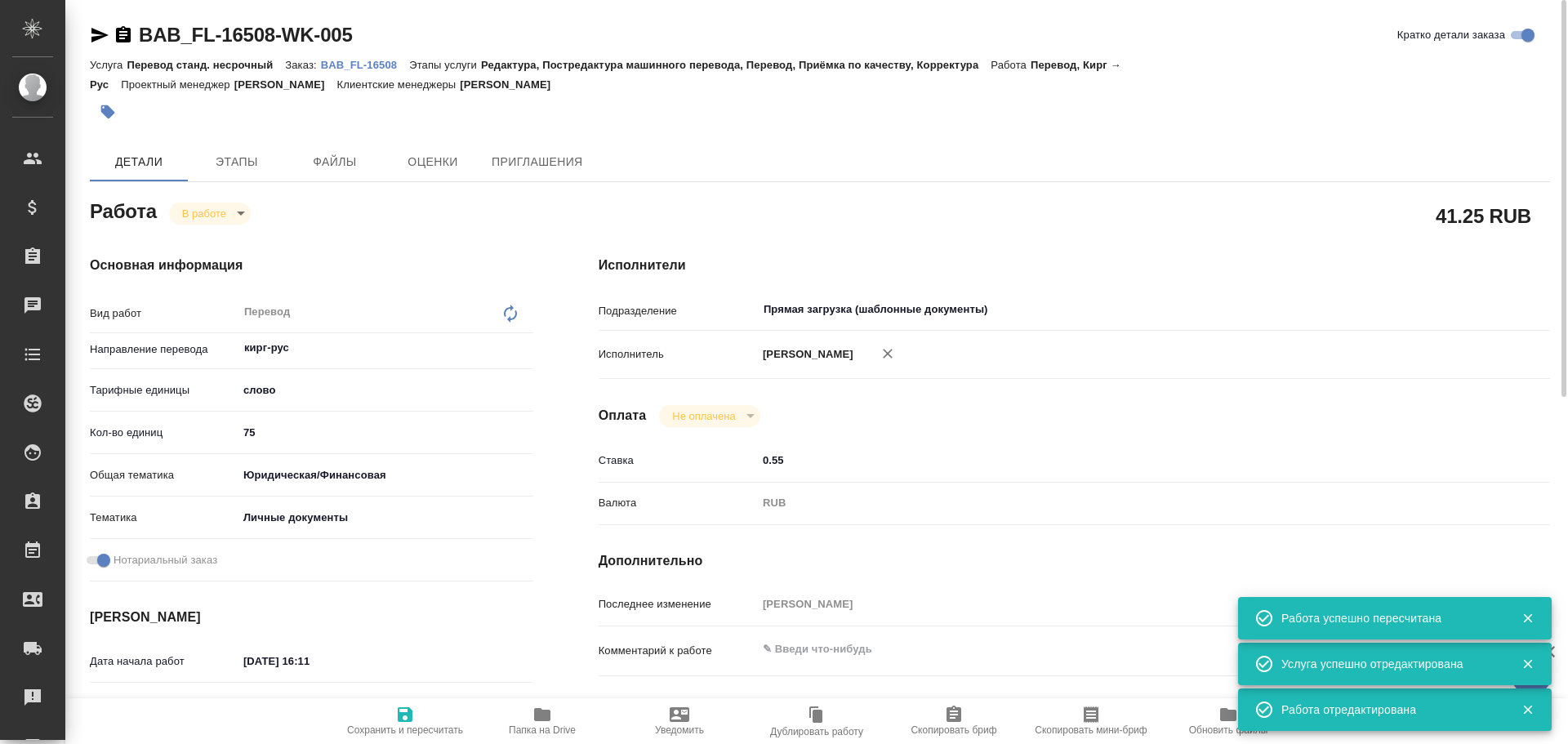
type textarea "x"
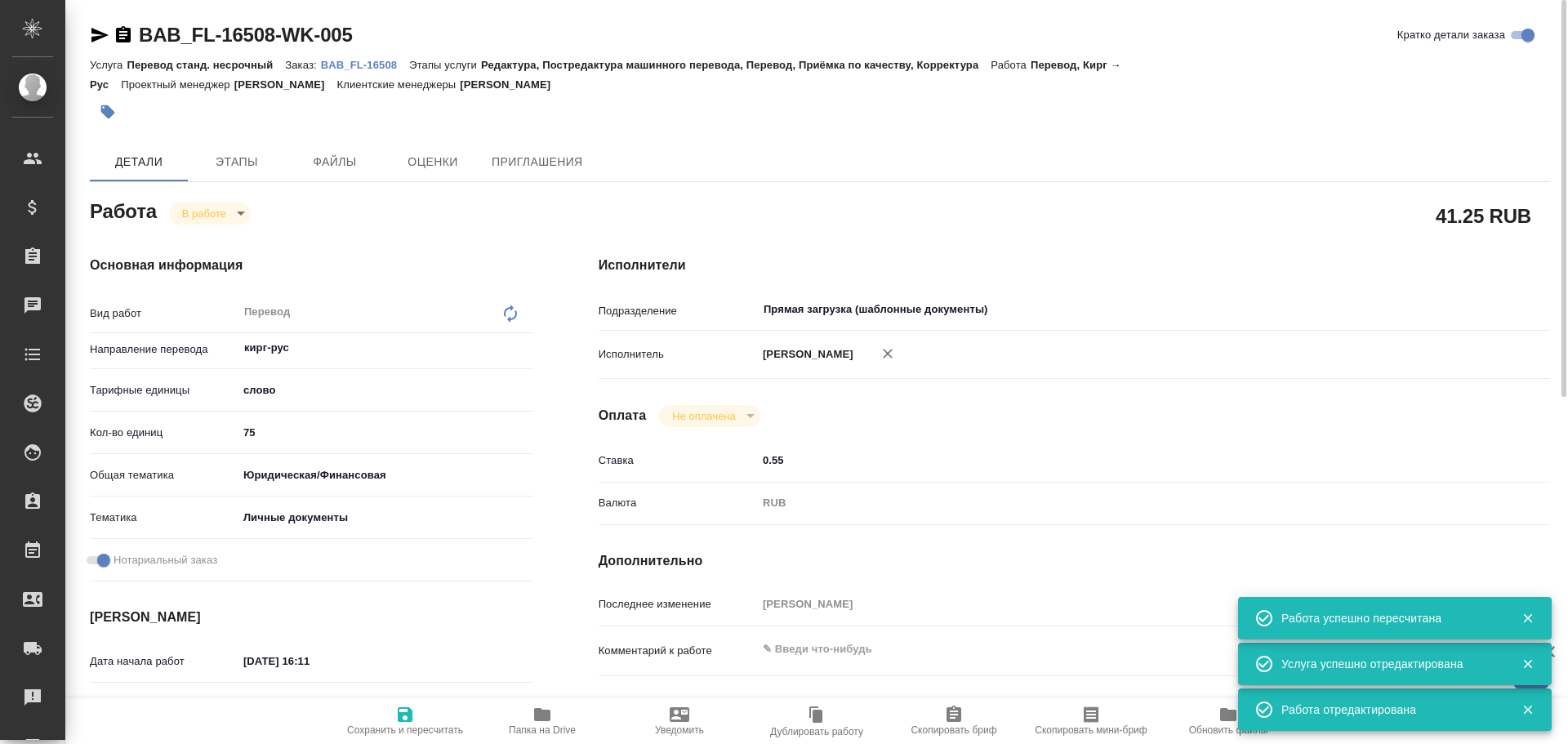
type textarea "x"
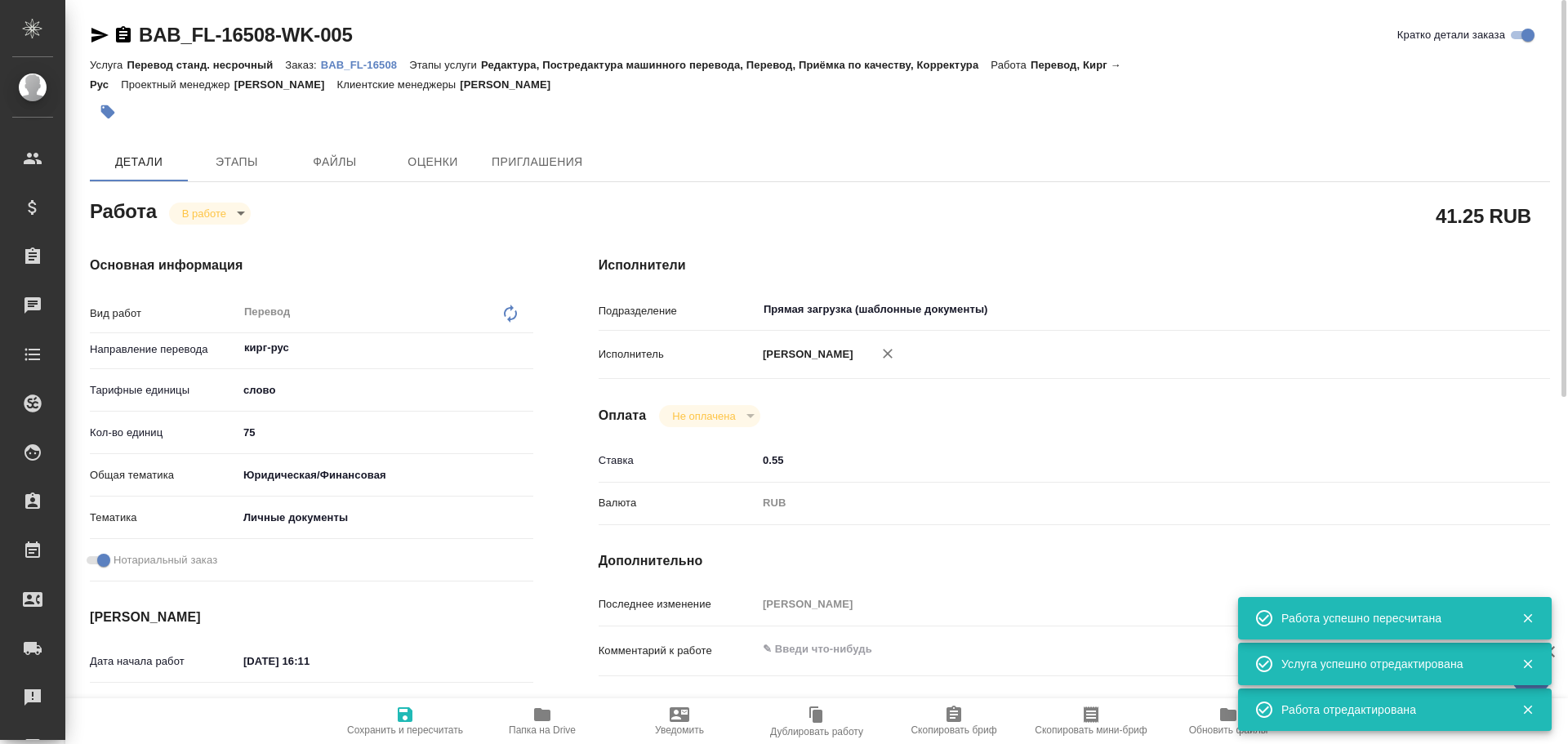
type textarea "x"
click at [190, 220] on body "🙏 .cls-1 fill:#fff; AWATERA Gusev Alexandr Клиенты Спецификации Заказы 0 Чаты T…" at bounding box center [784, 372] width 1568 height 744
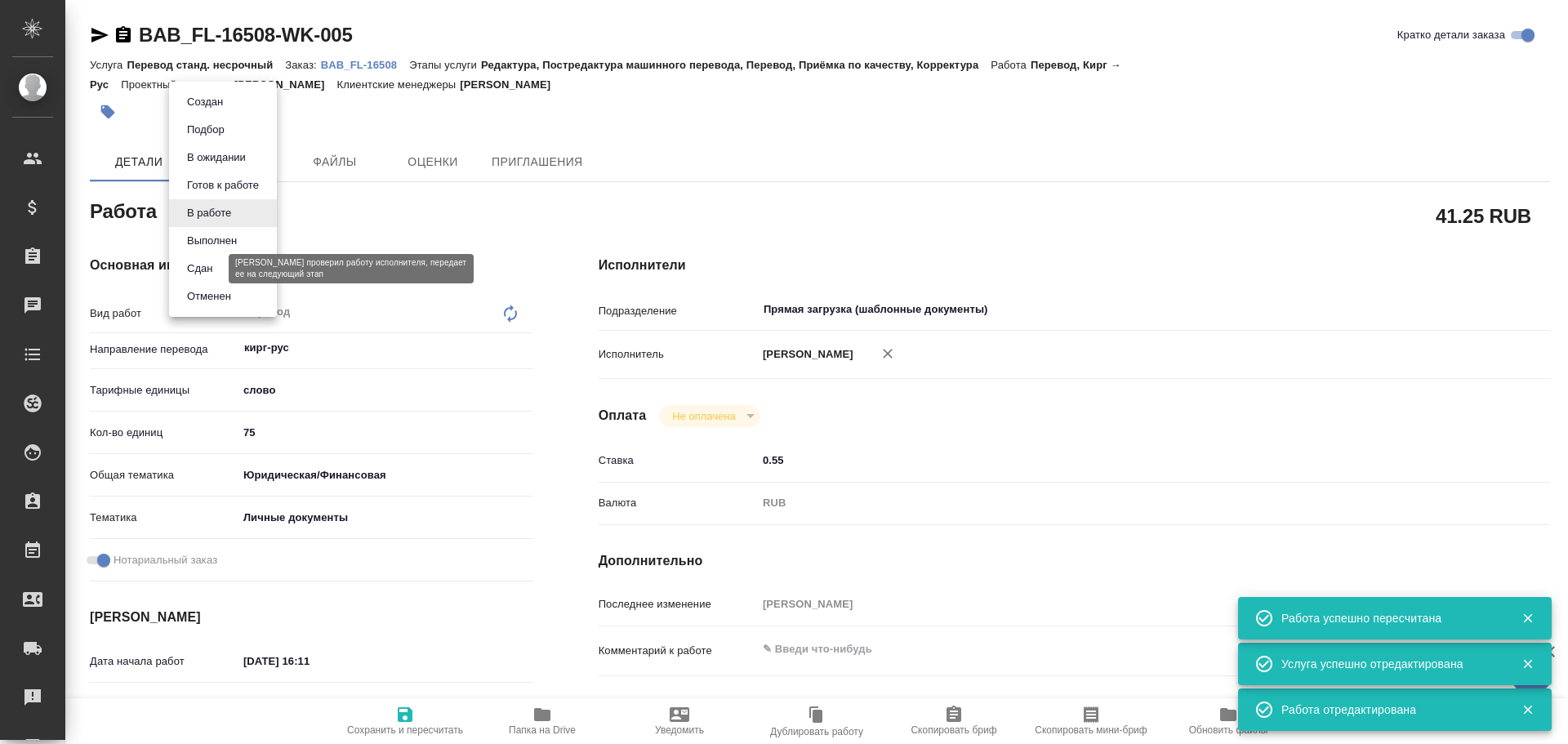
type textarea "x"
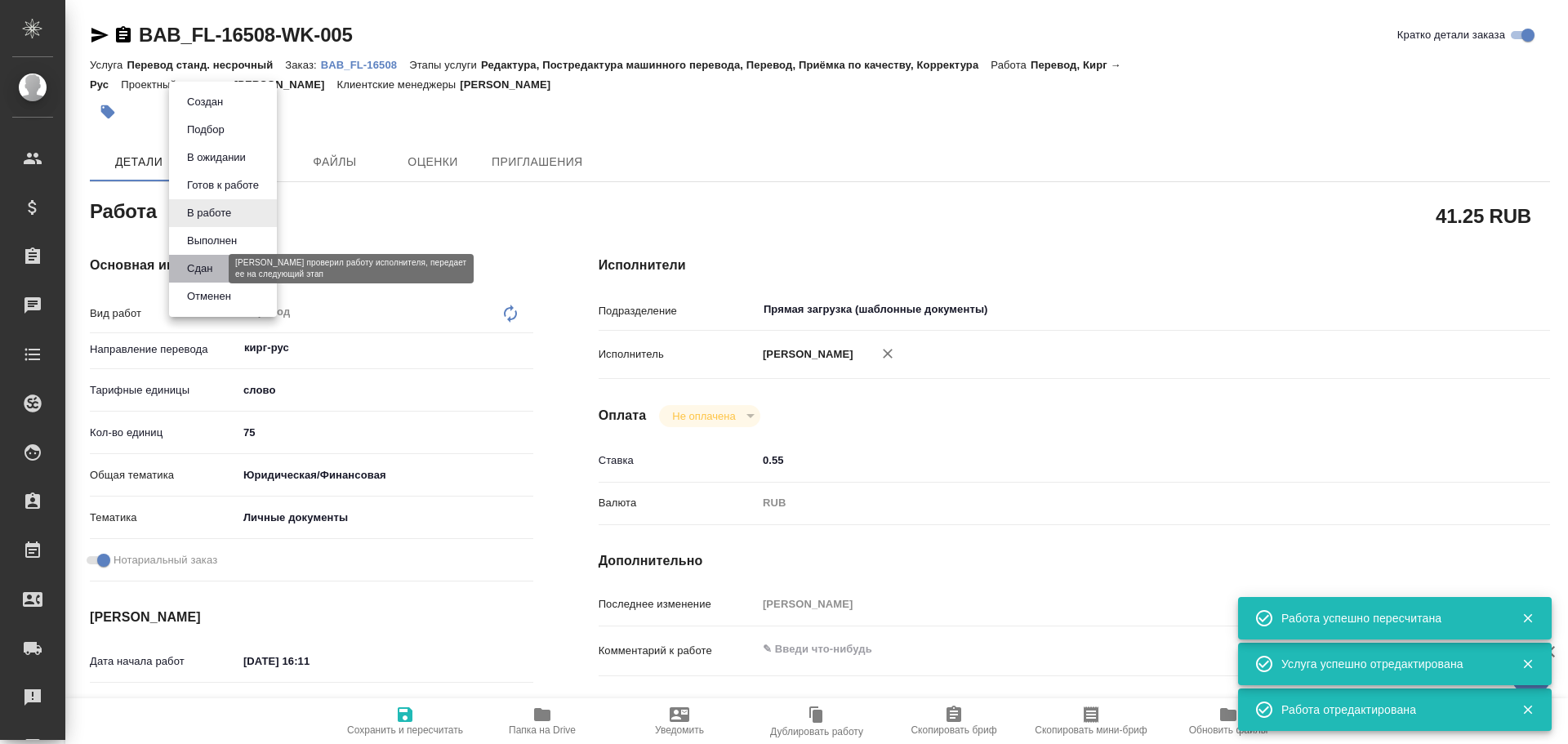
click at [198, 270] on button "Сдан" at bounding box center [200, 268] width 35 height 18
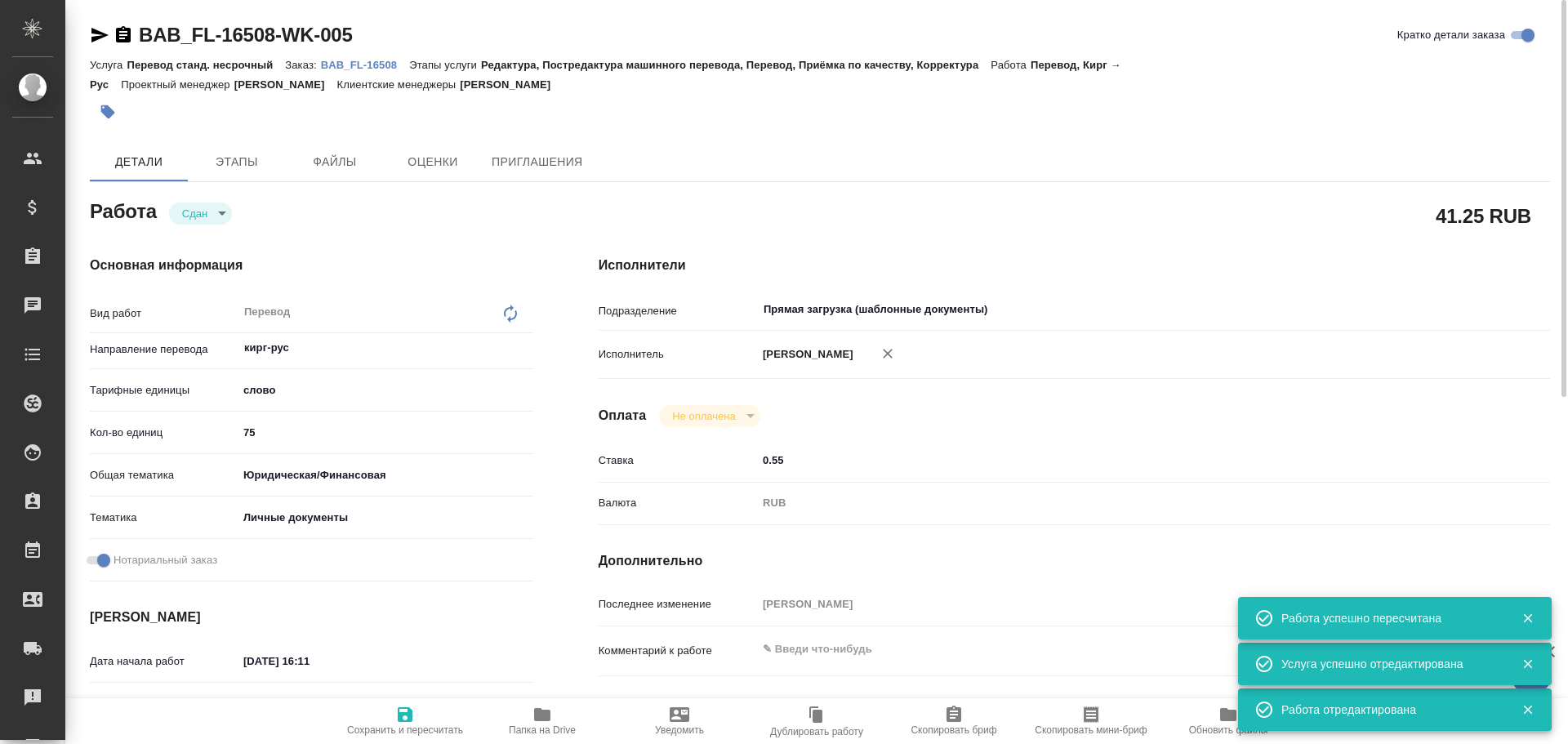
type textarea "x"
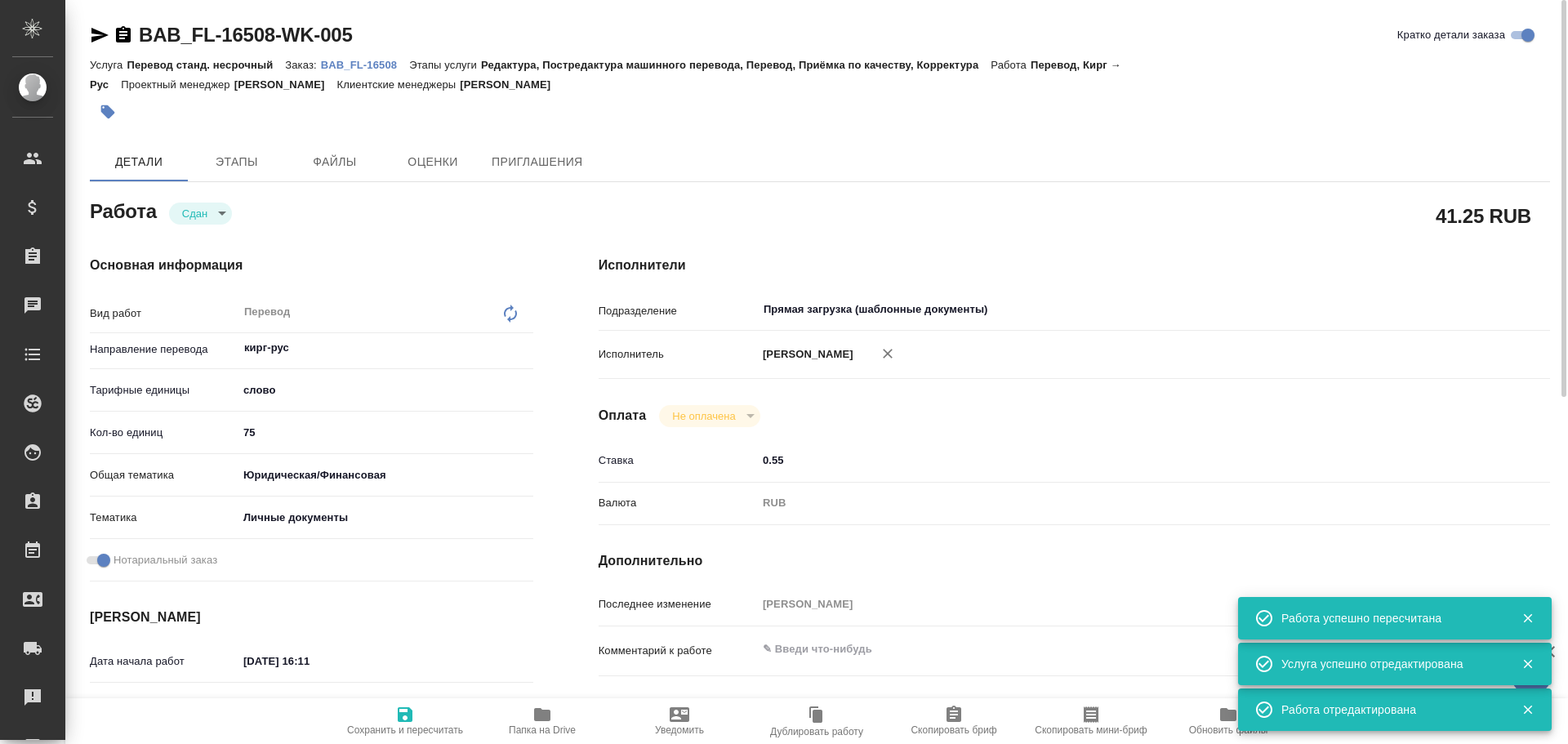
type textarea "x"
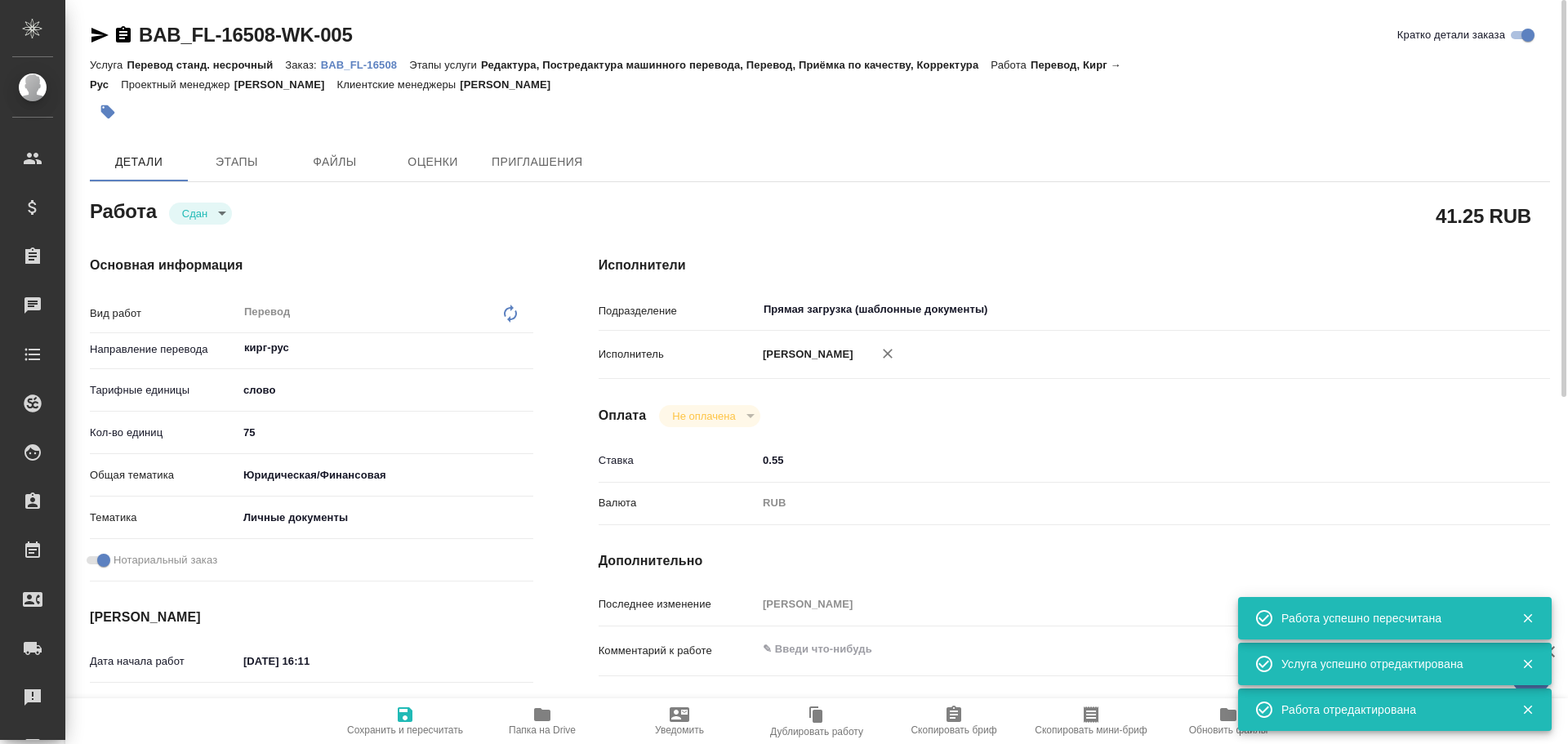
type textarea "x"
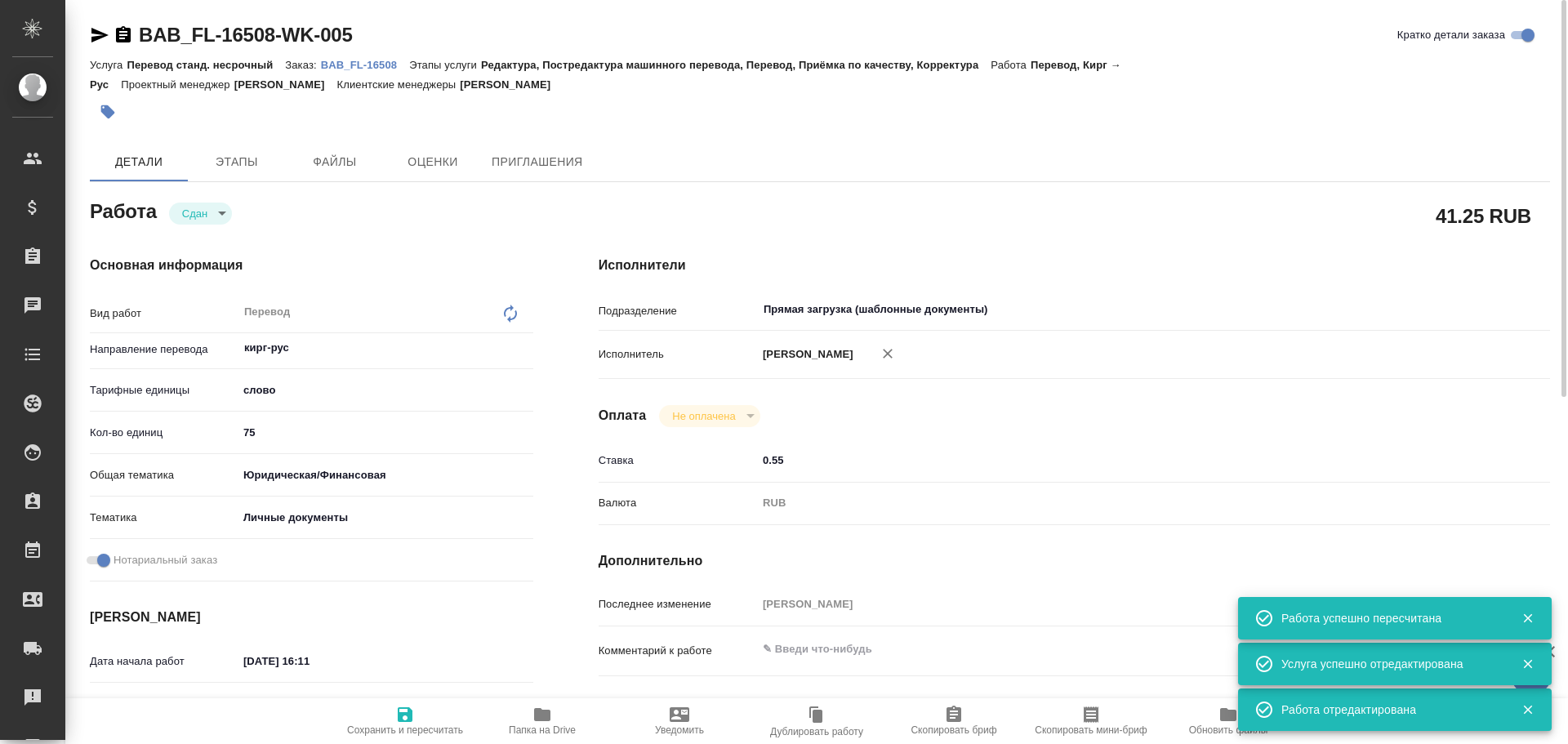
type textarea "x"
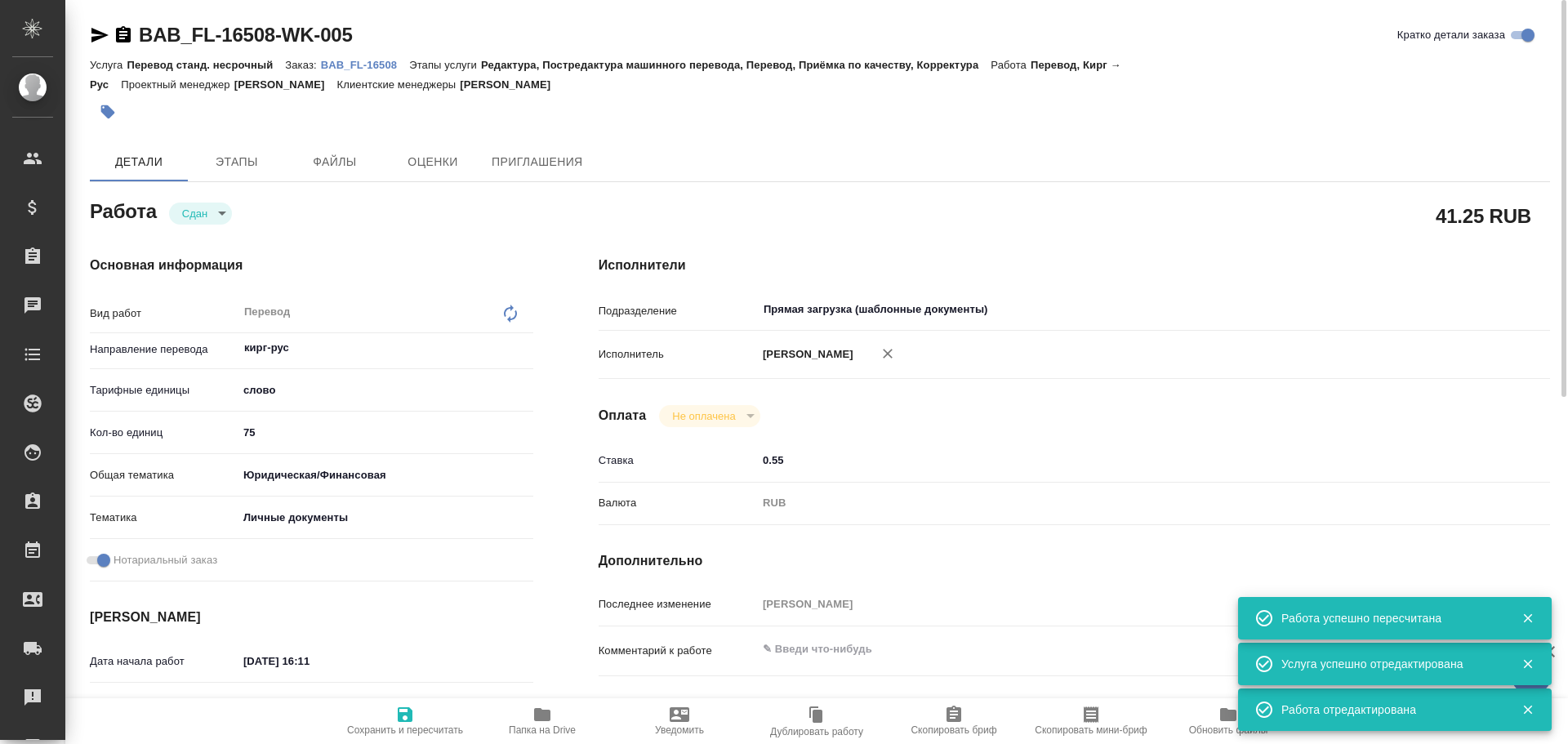
click at [411, 723] on icon "button" at bounding box center [405, 714] width 15 height 15
type textarea "x"
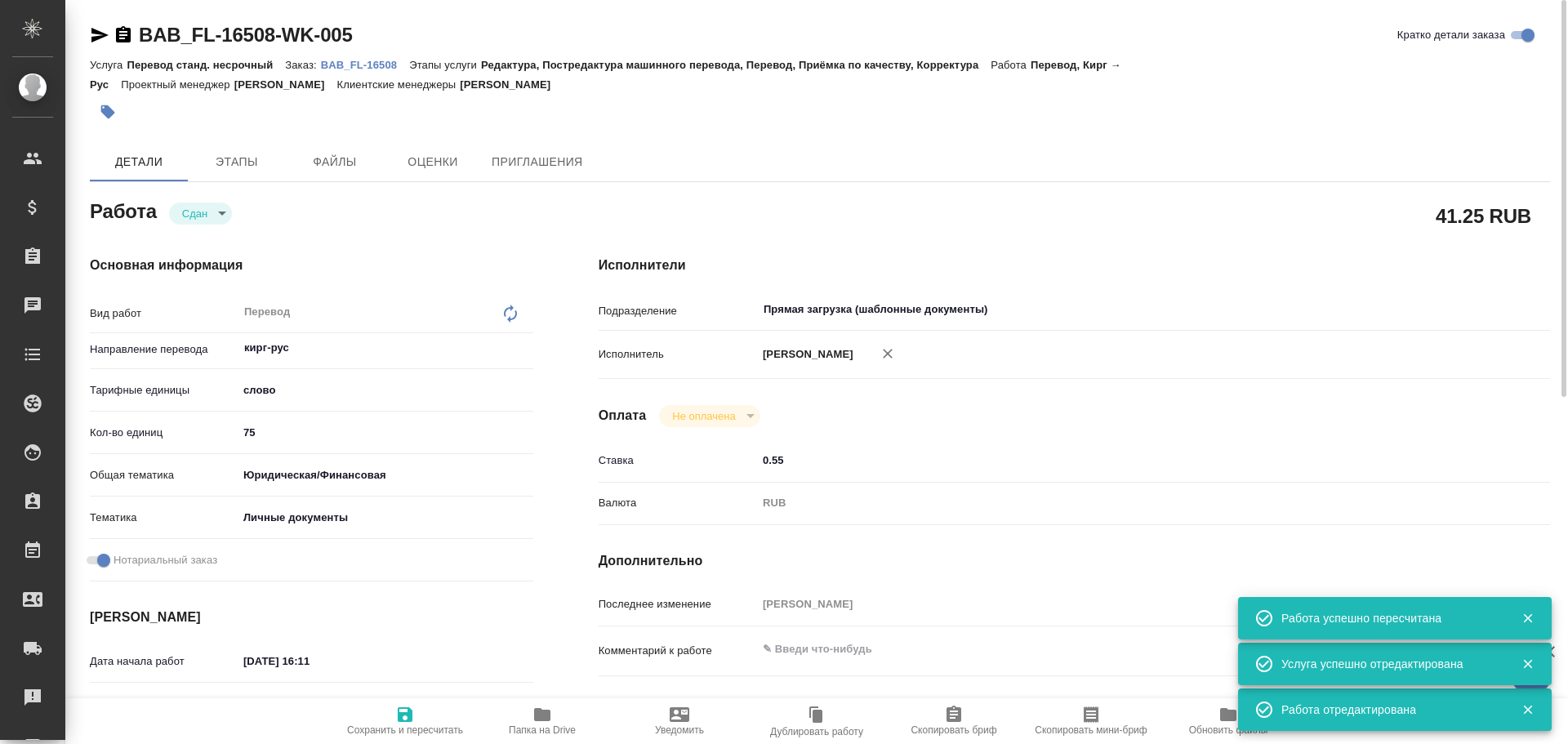
type textarea "x"
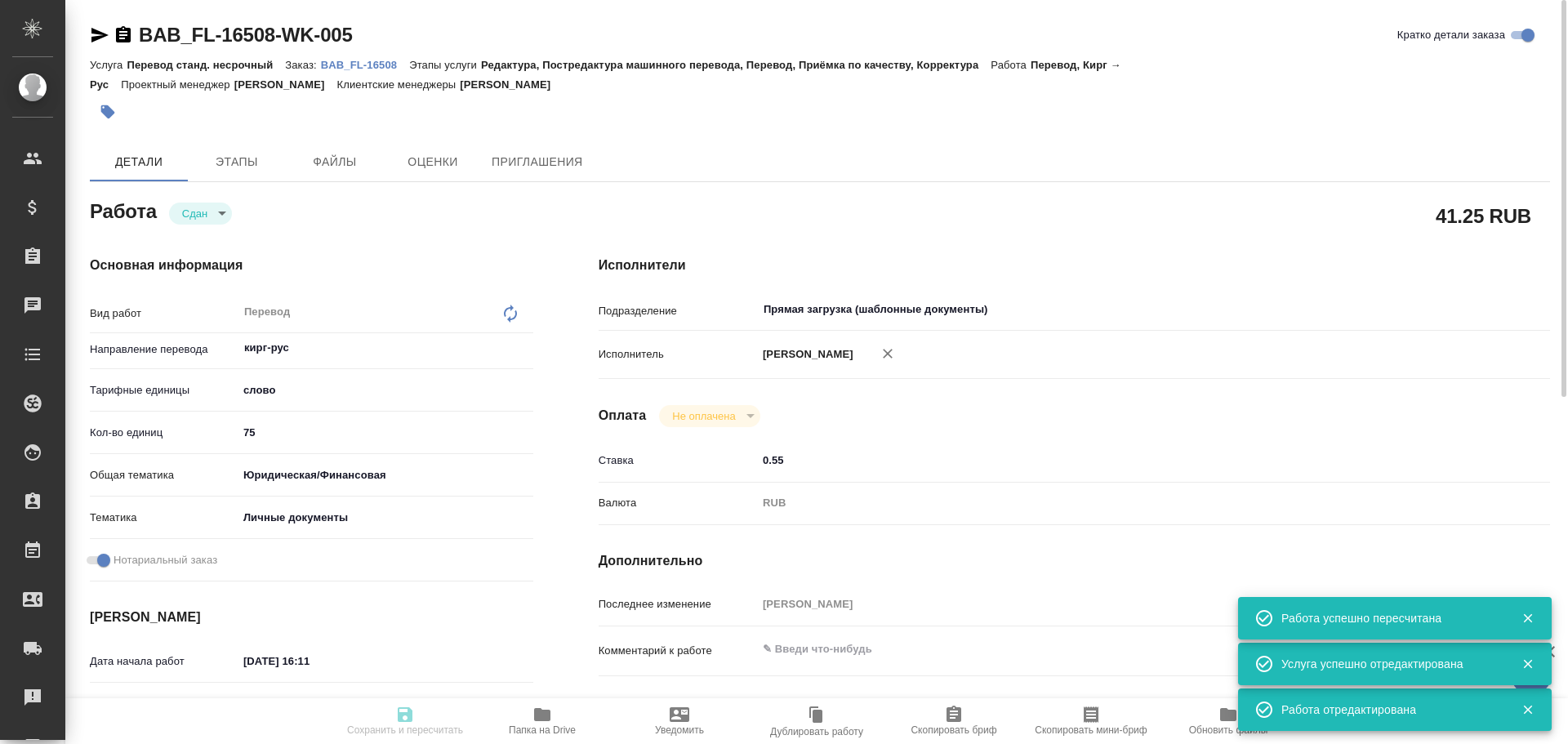
type textarea "x"
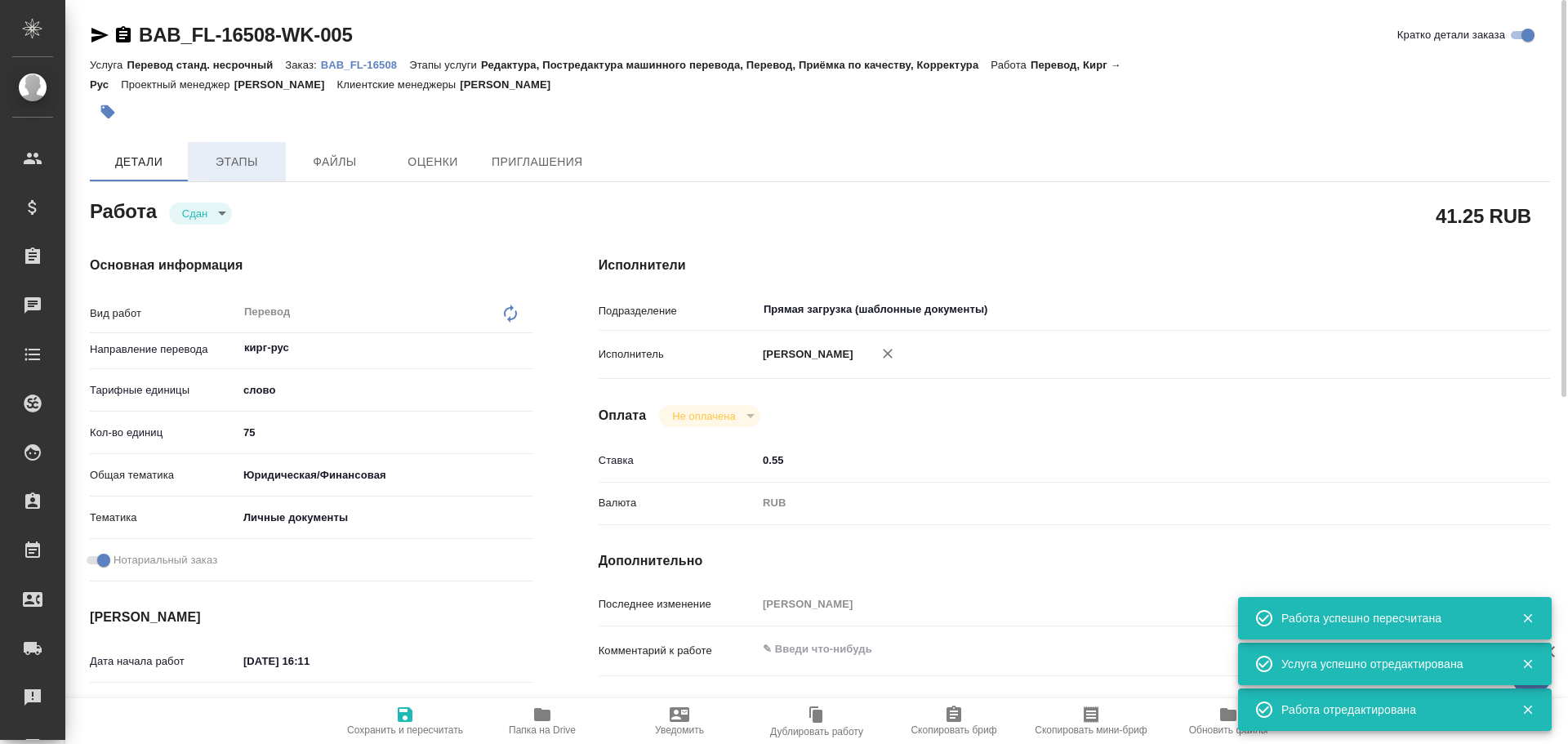
click at [255, 164] on span "Этапы" at bounding box center [237, 162] width 78 height 20
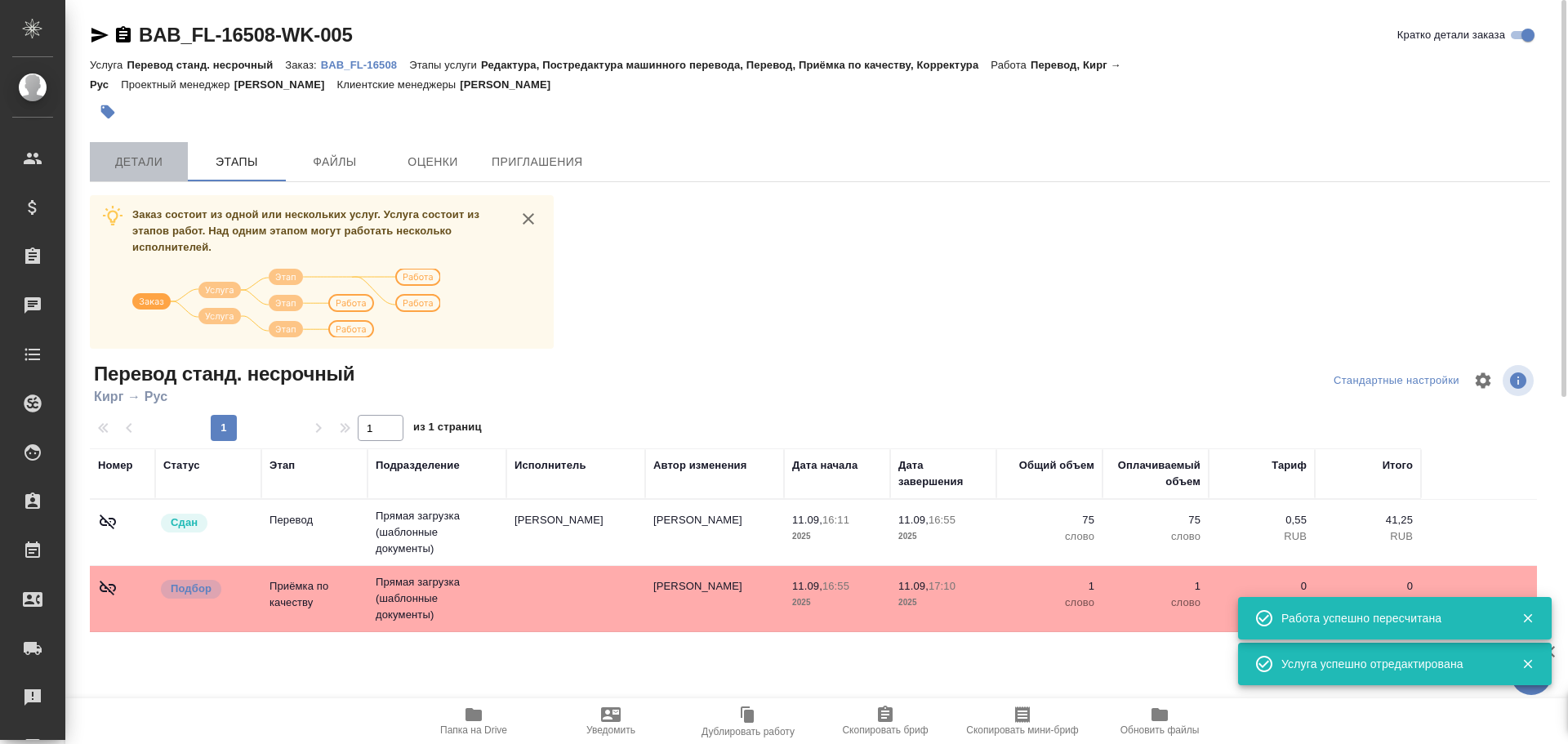
click at [176, 173] on button "Детали" at bounding box center [138, 162] width 98 height 39
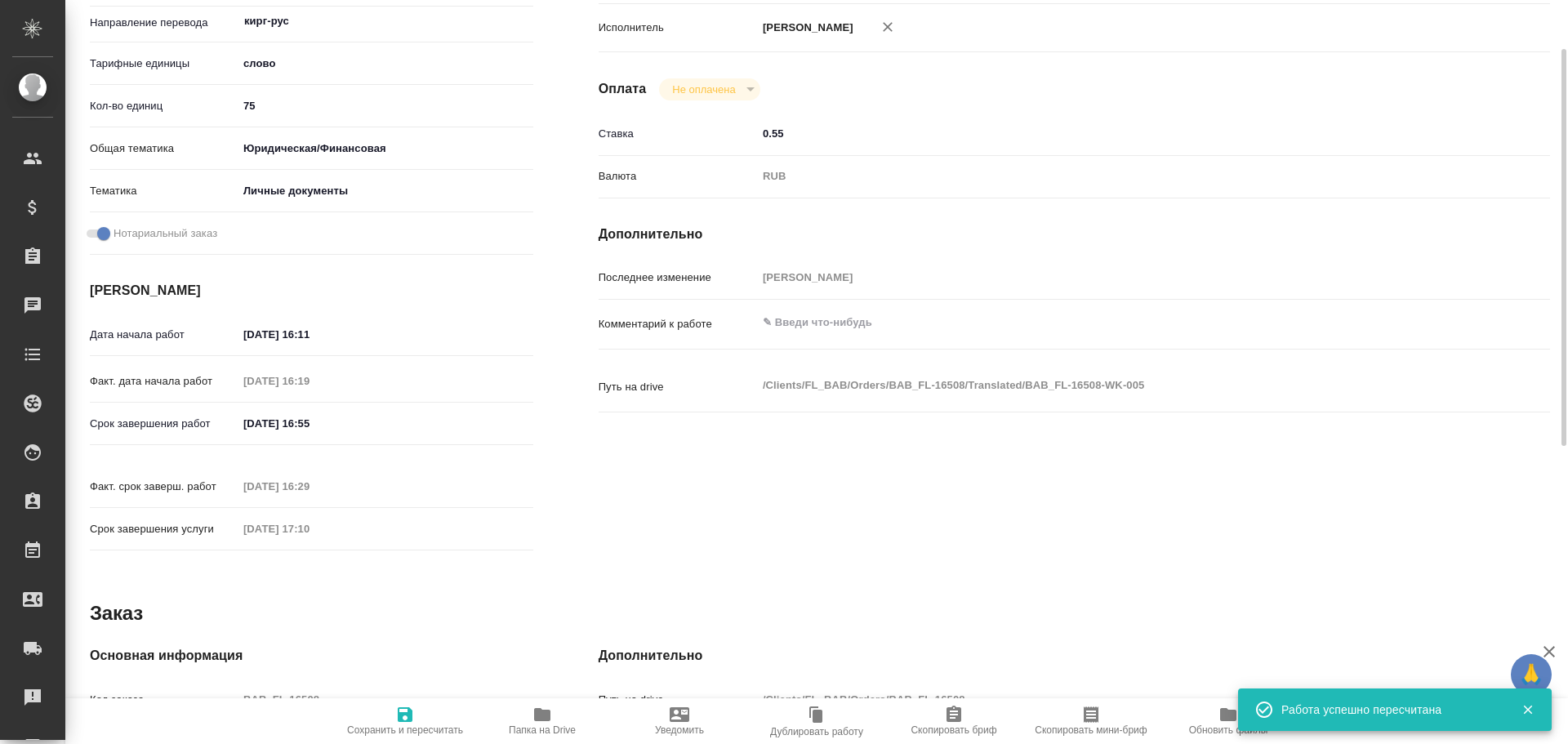
scroll to position [649, 0]
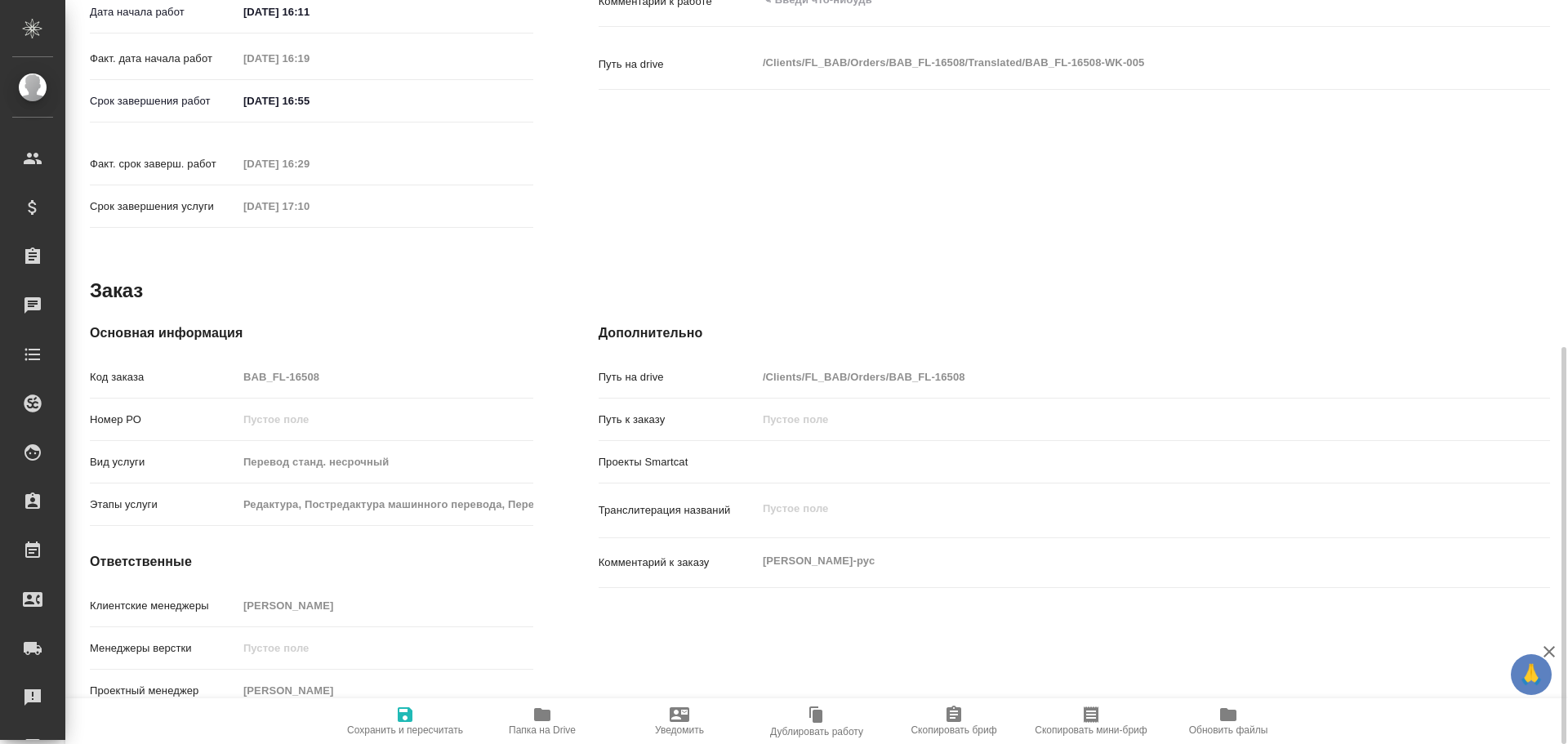
click at [211, 363] on div "Код заказа BAB_FL-16508" at bounding box center [311, 376] width 444 height 28
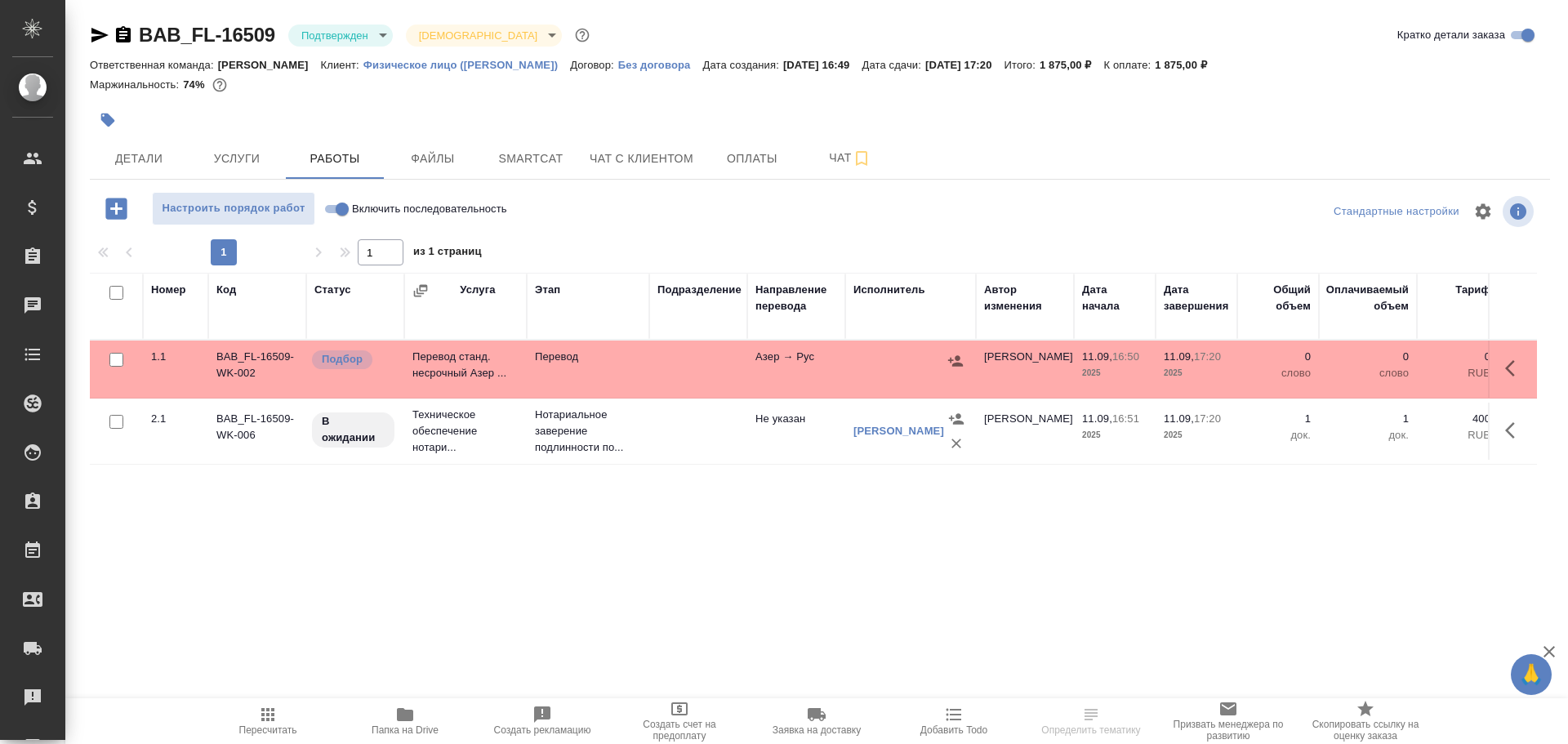
click at [712, 364] on td at bounding box center [698, 369] width 98 height 58
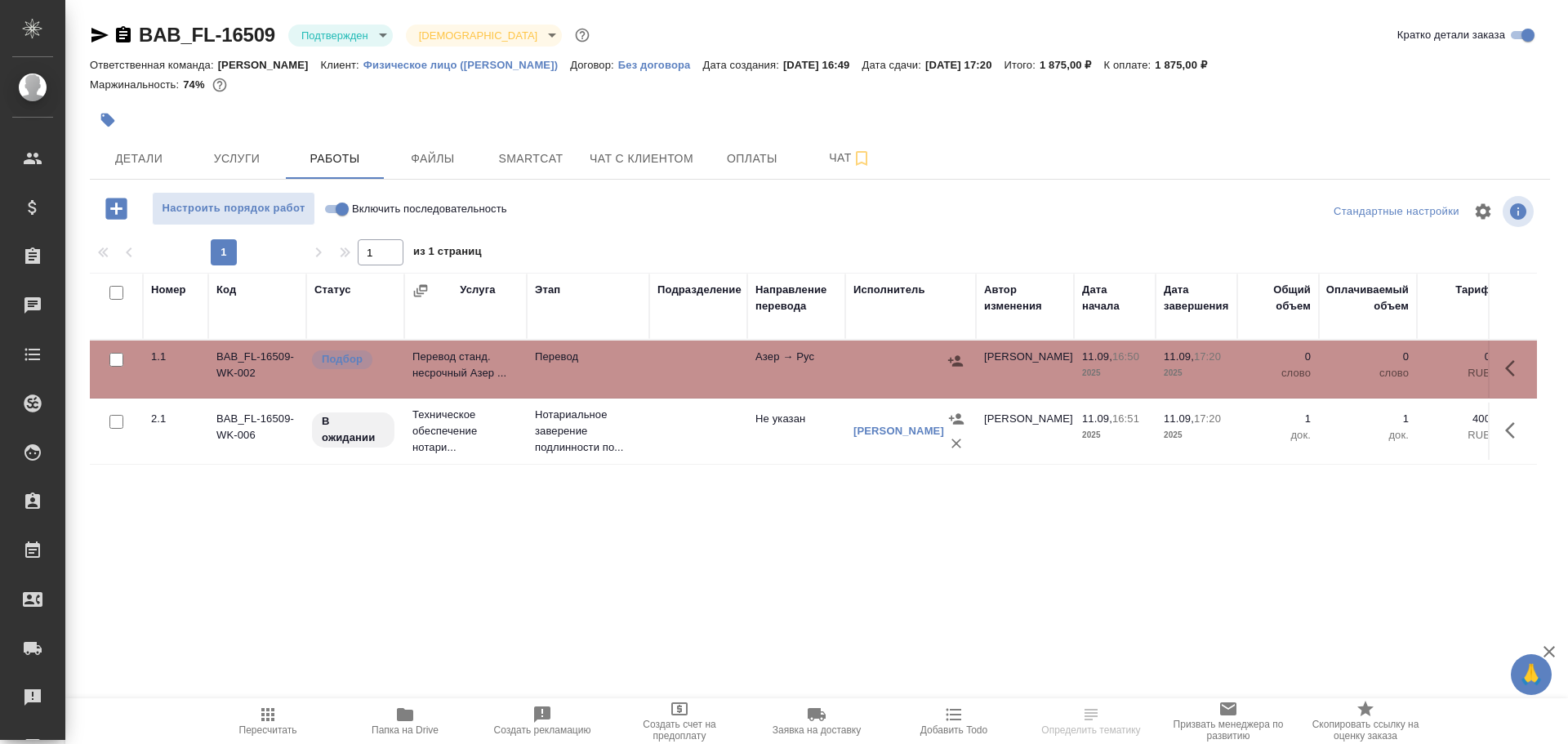
click at [712, 364] on td at bounding box center [698, 369] width 98 height 58
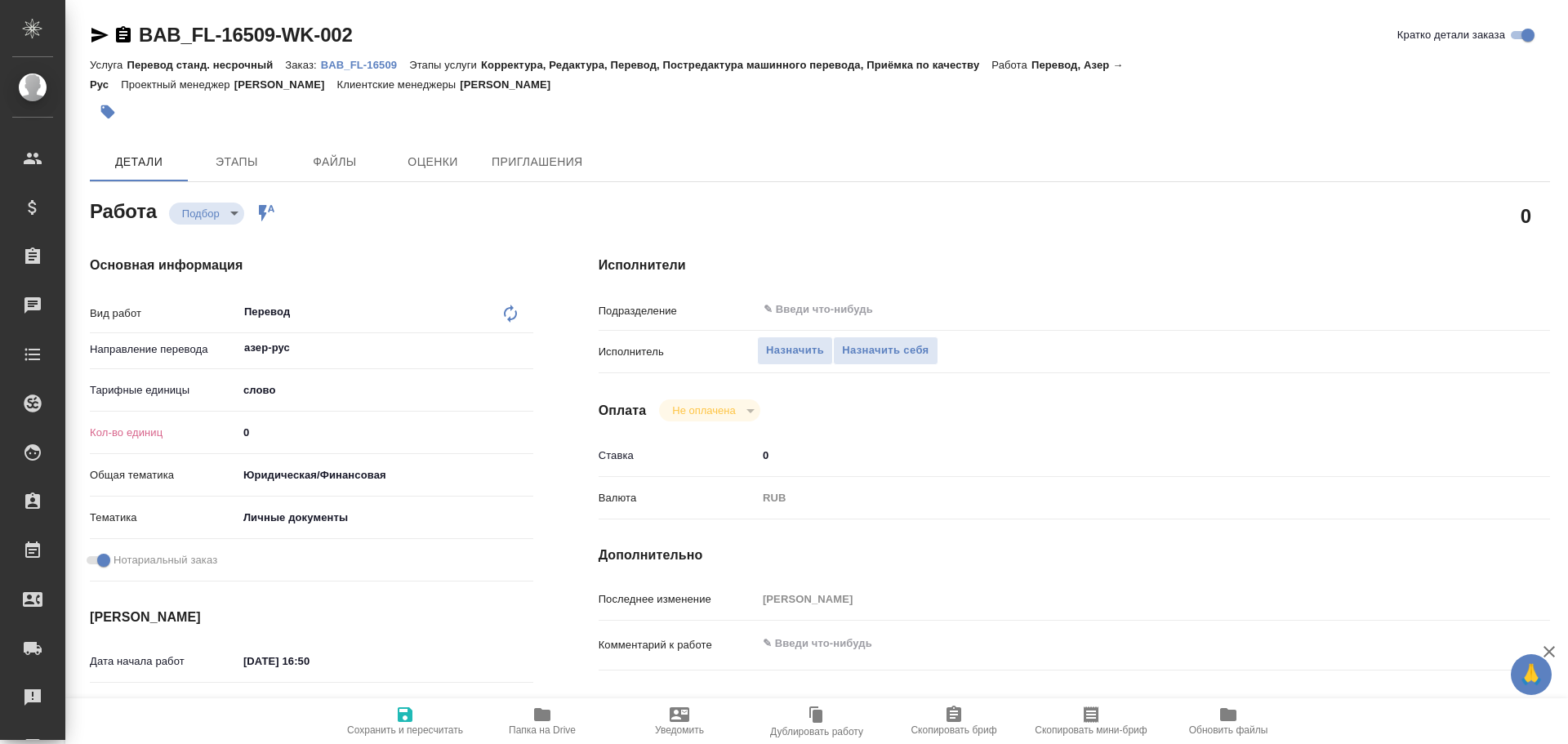
type textarea "x"
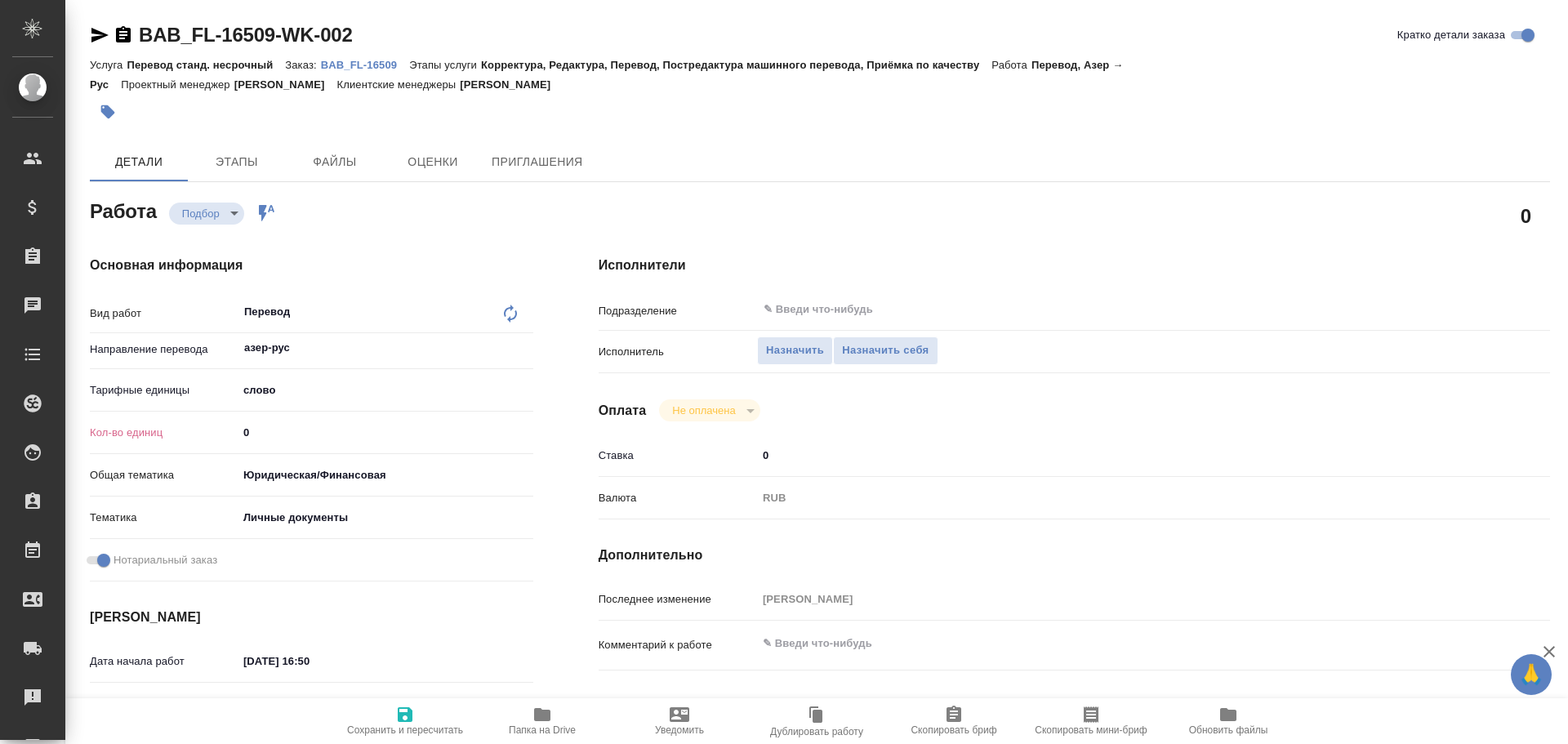
type textarea "x"
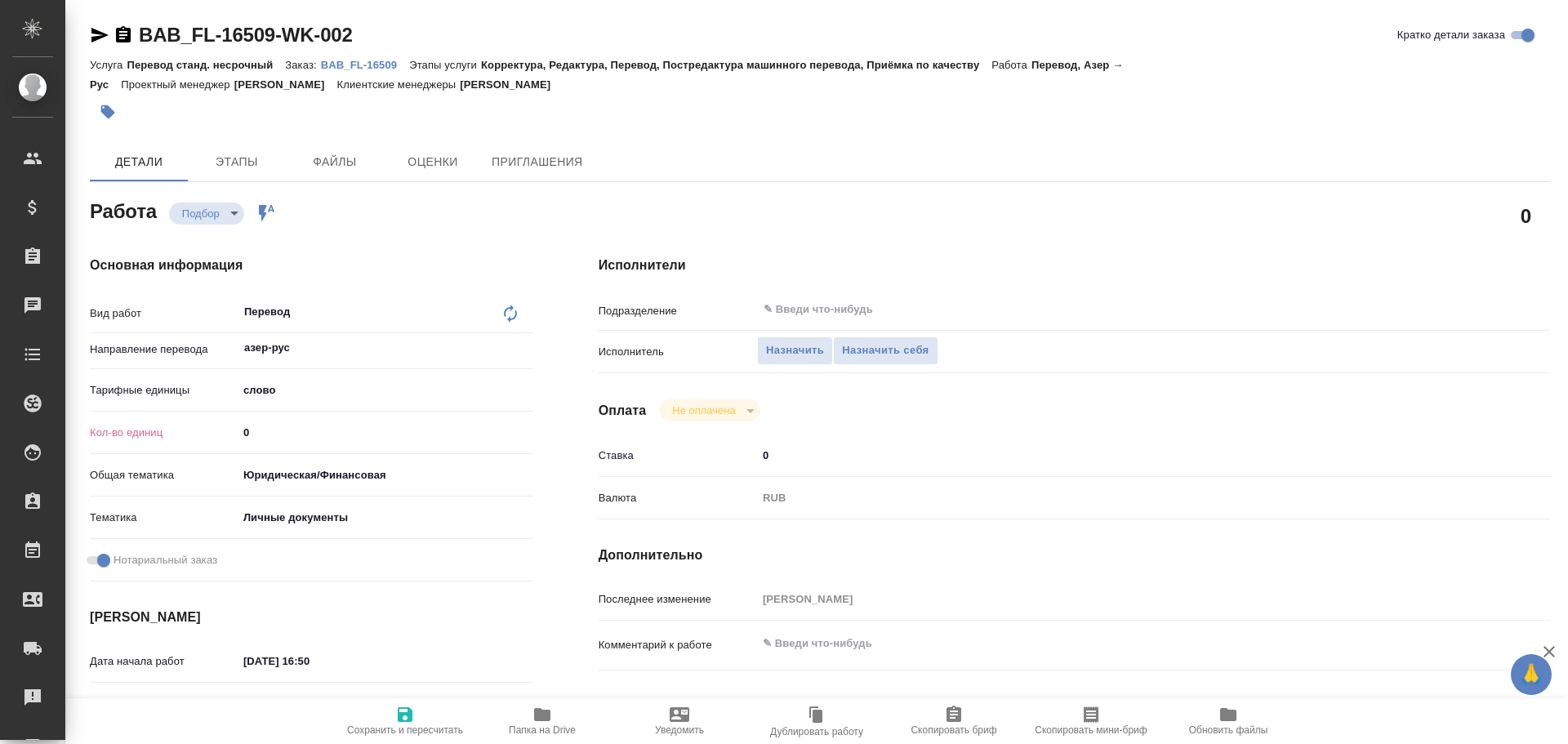
type textarea "x"
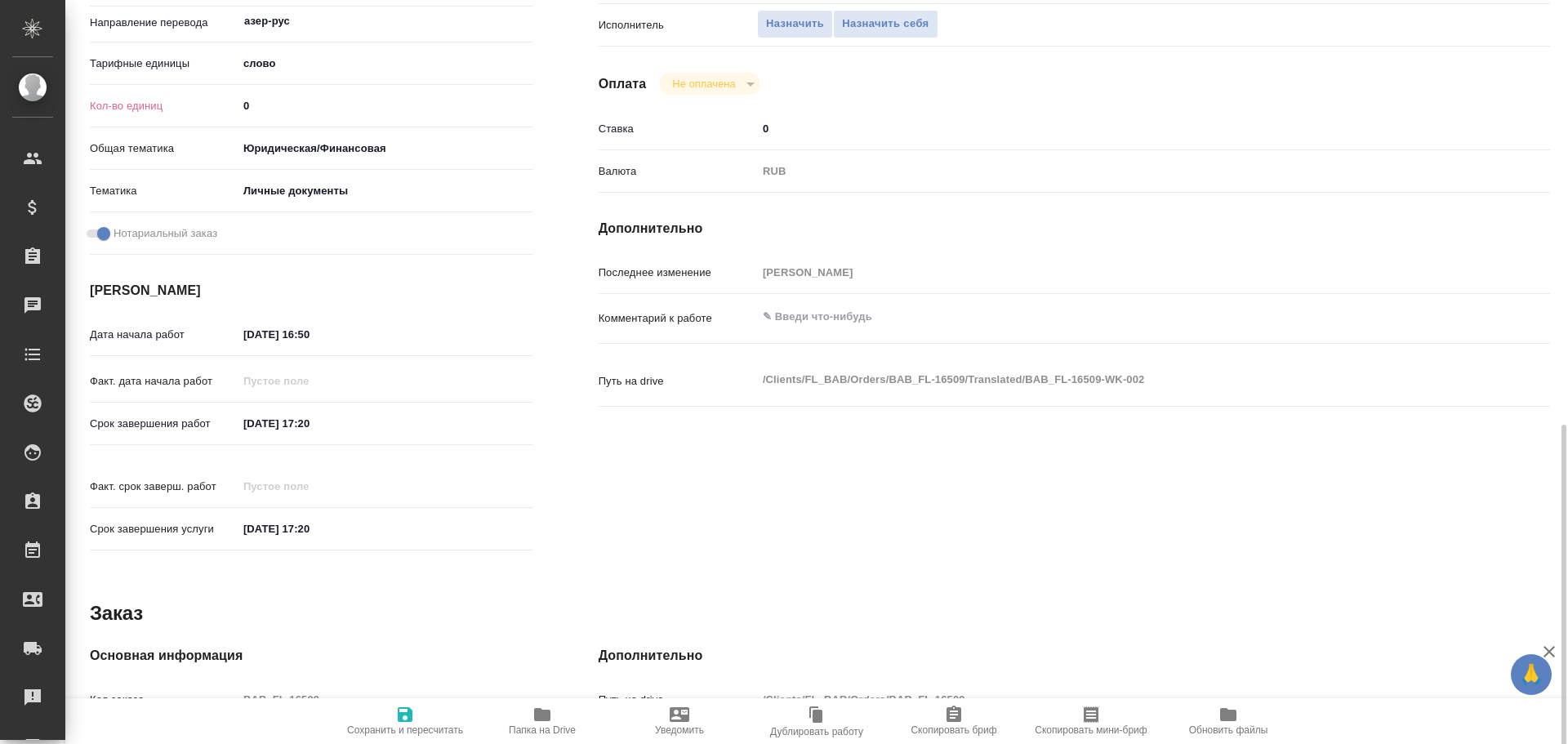
scroll to position [649, 0]
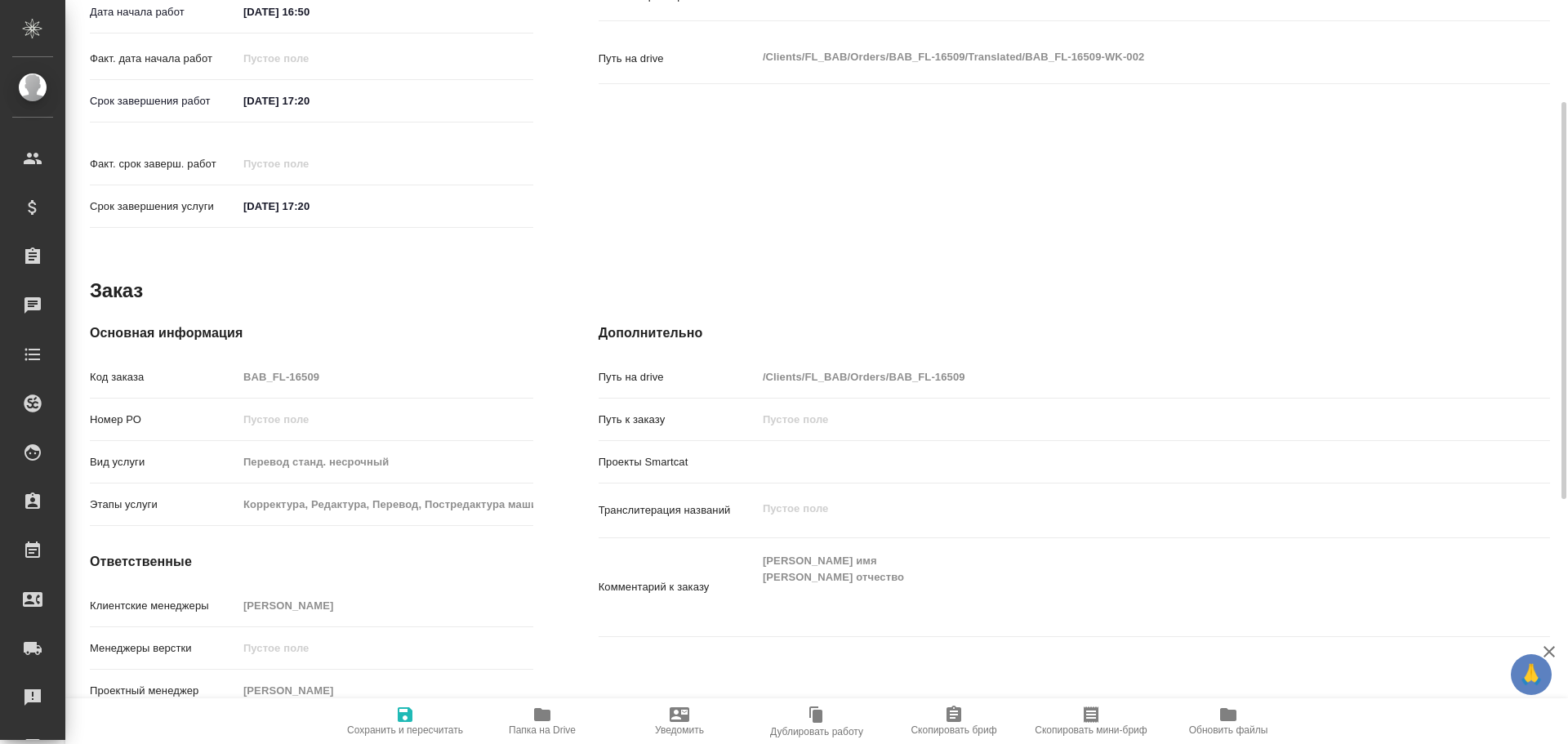
type textarea "x"
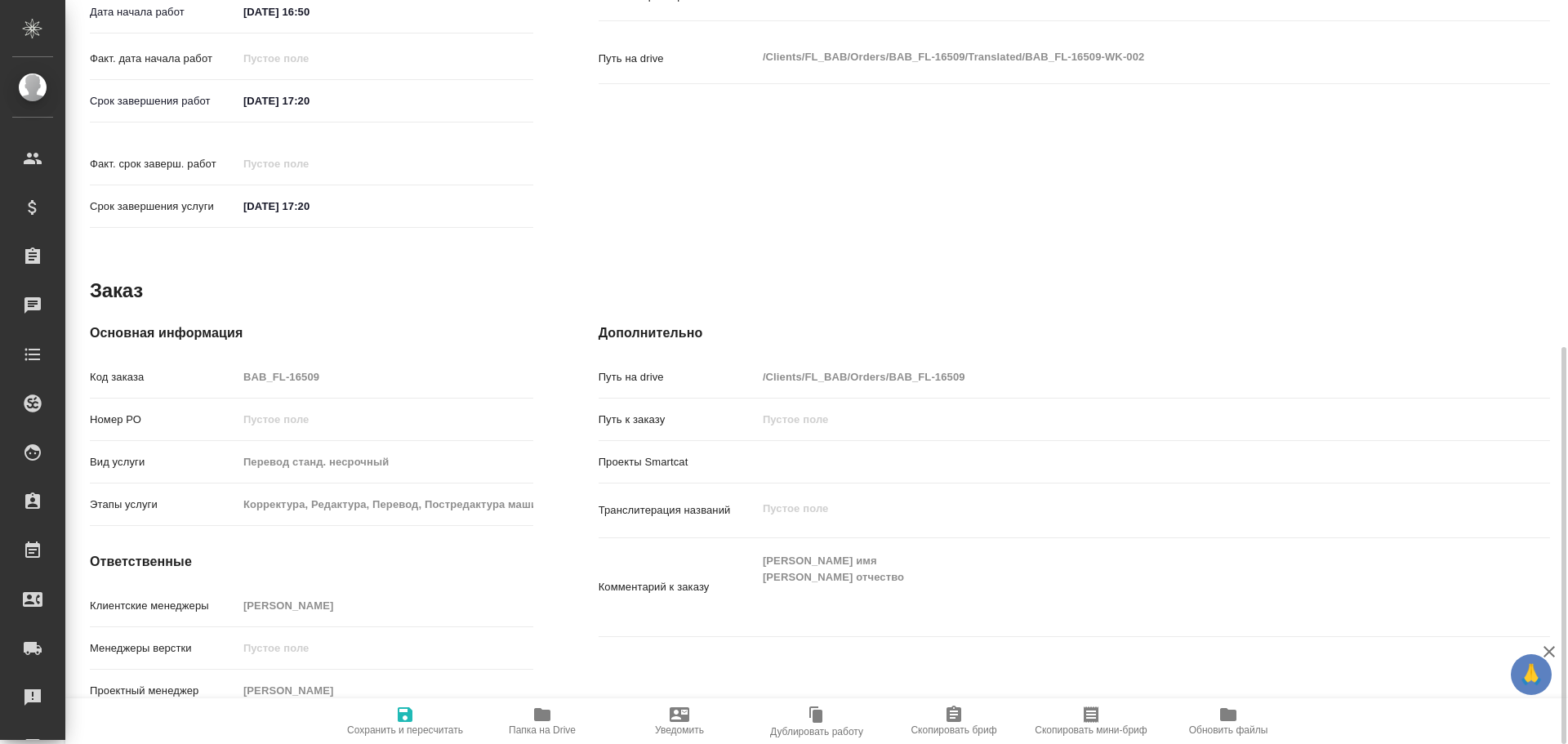
type textarea "x"
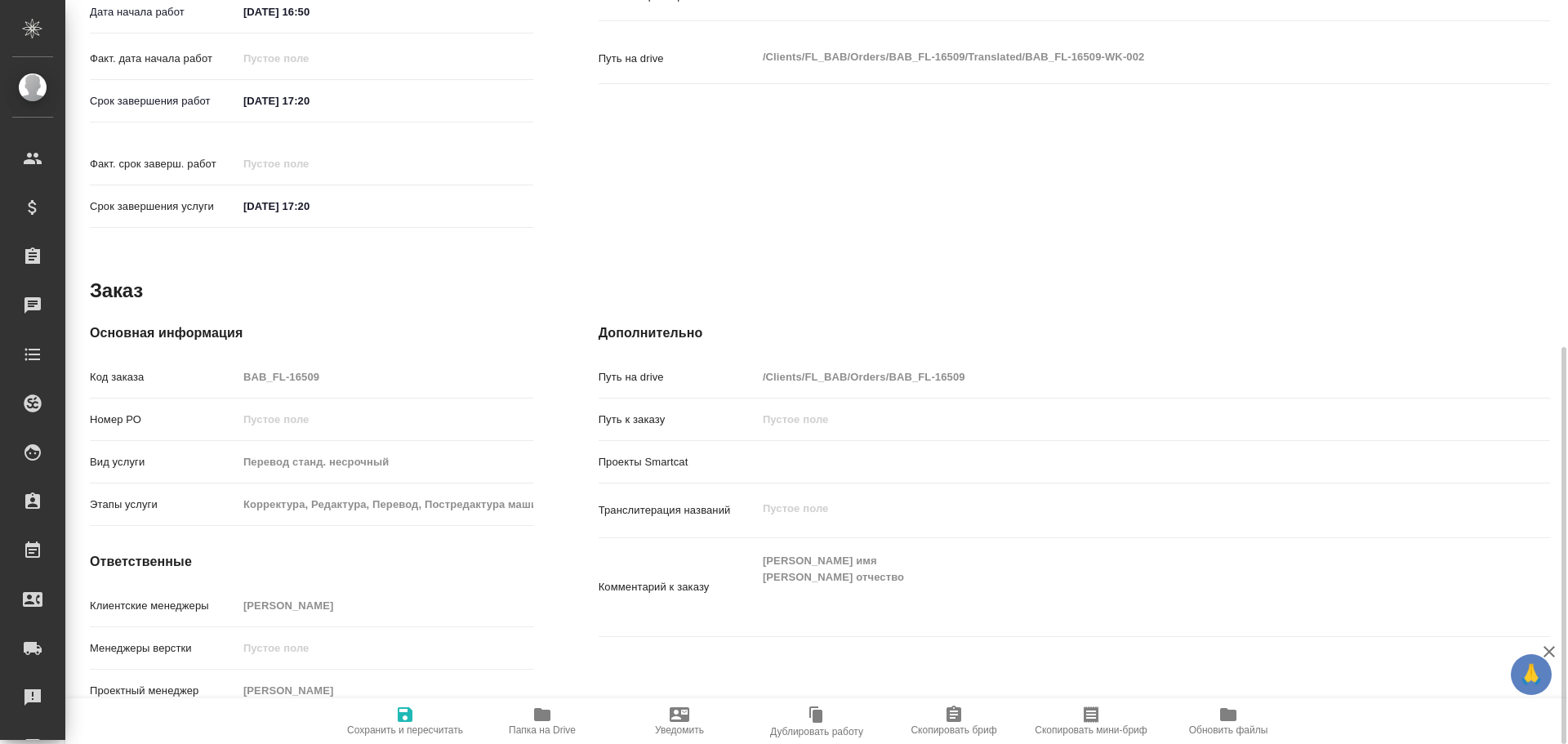
type textarea "x"
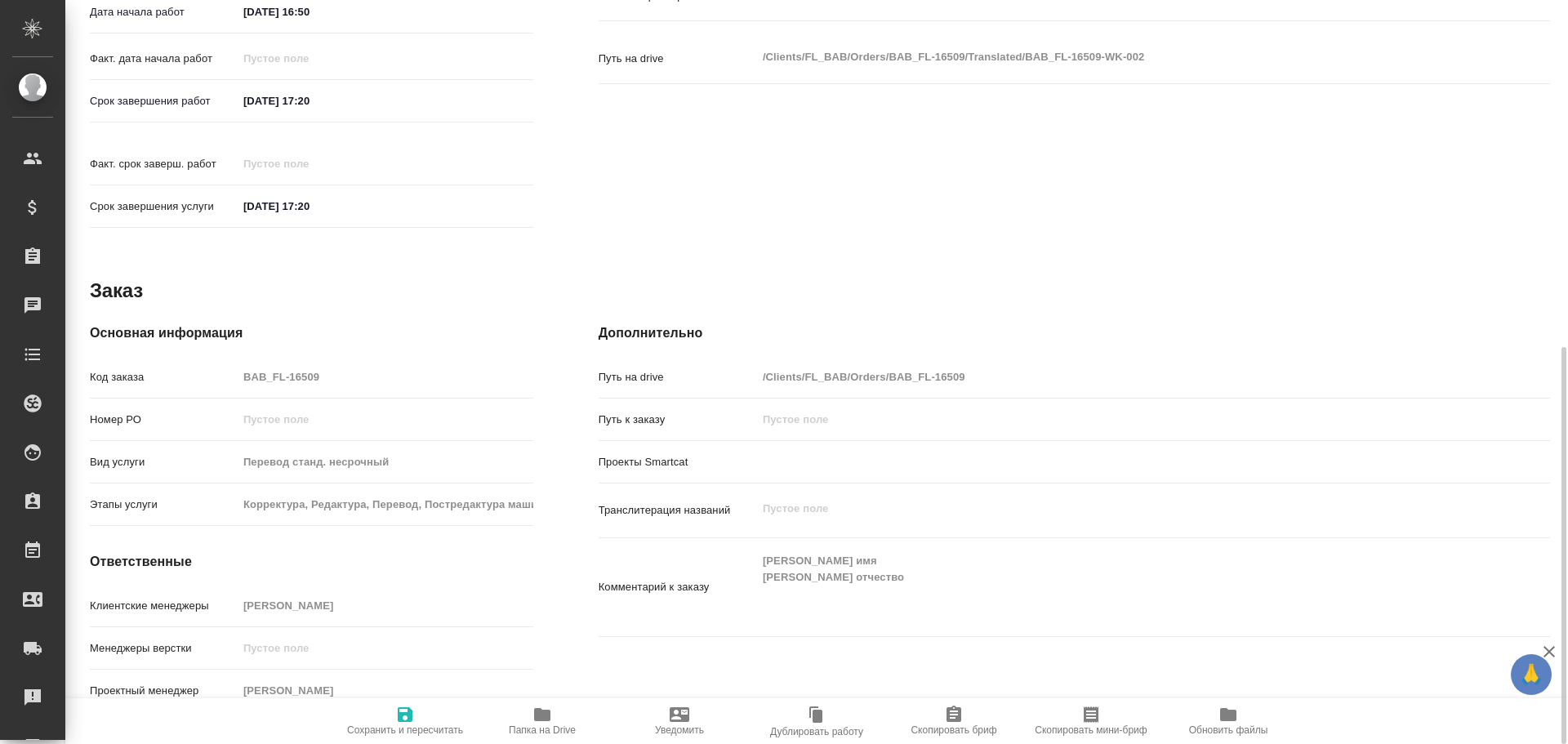
click at [547, 721] on icon "button" at bounding box center [542, 714] width 17 height 13
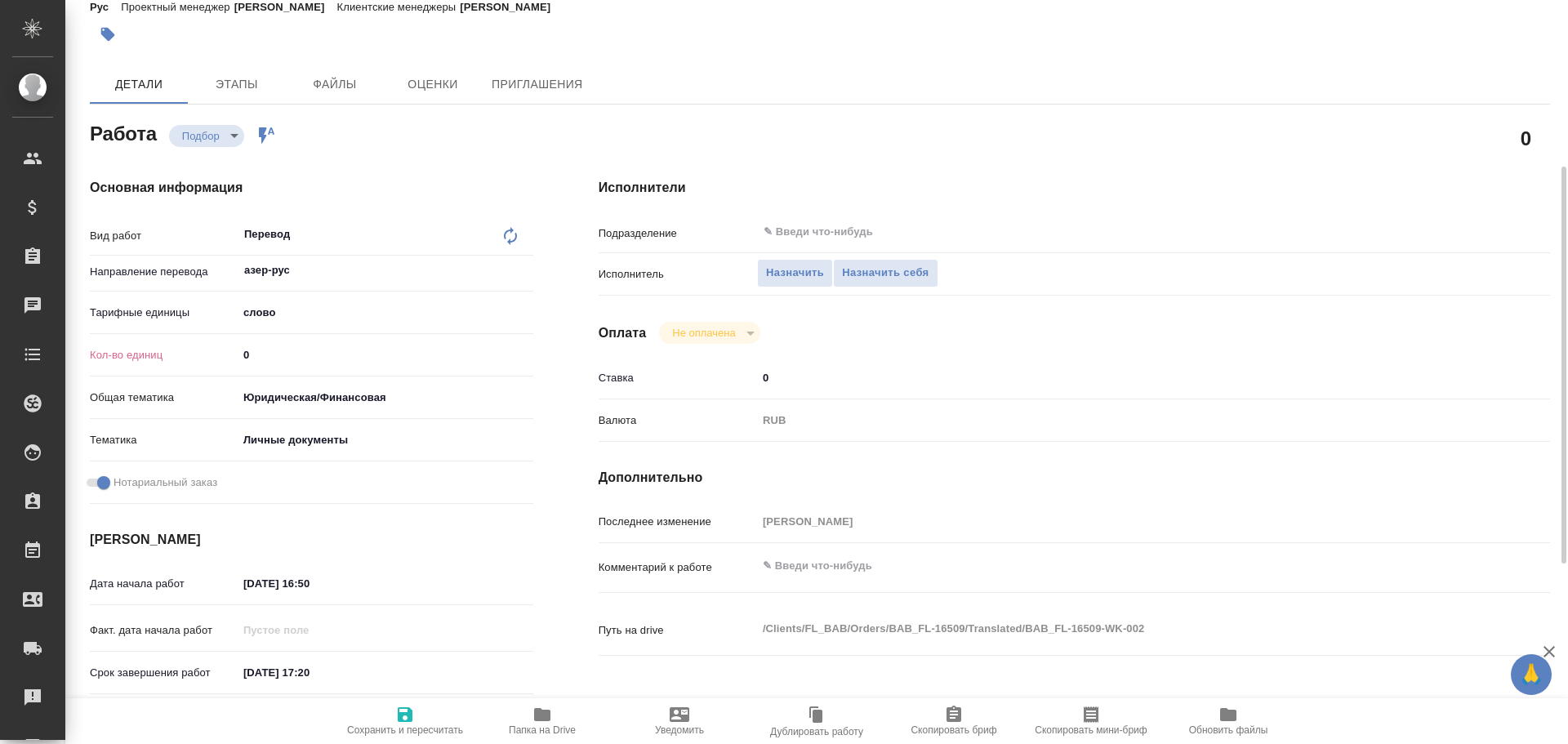
scroll to position [0, 0]
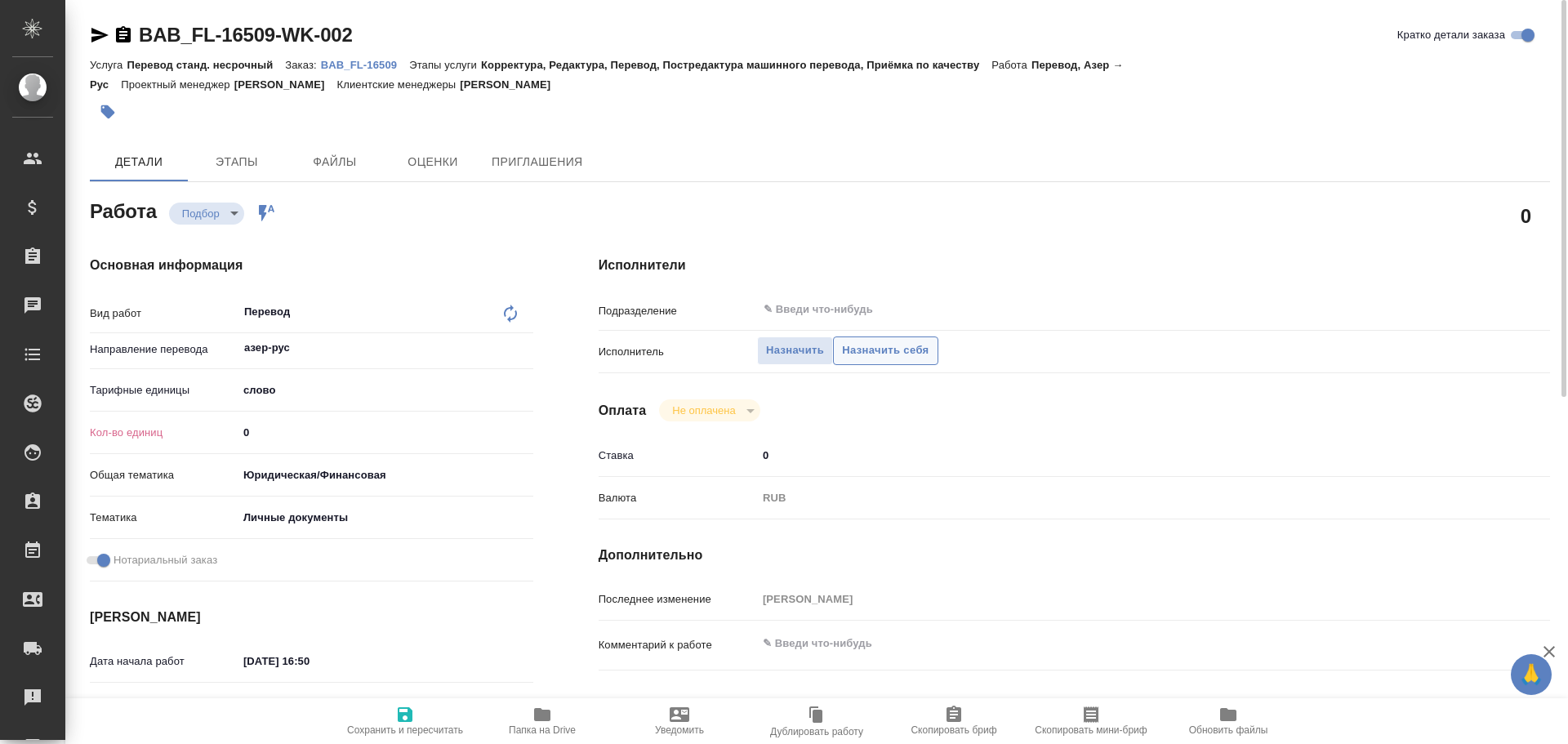
click at [891, 358] on span "Назначить себя" at bounding box center [885, 350] width 87 height 19
type textarea "x"
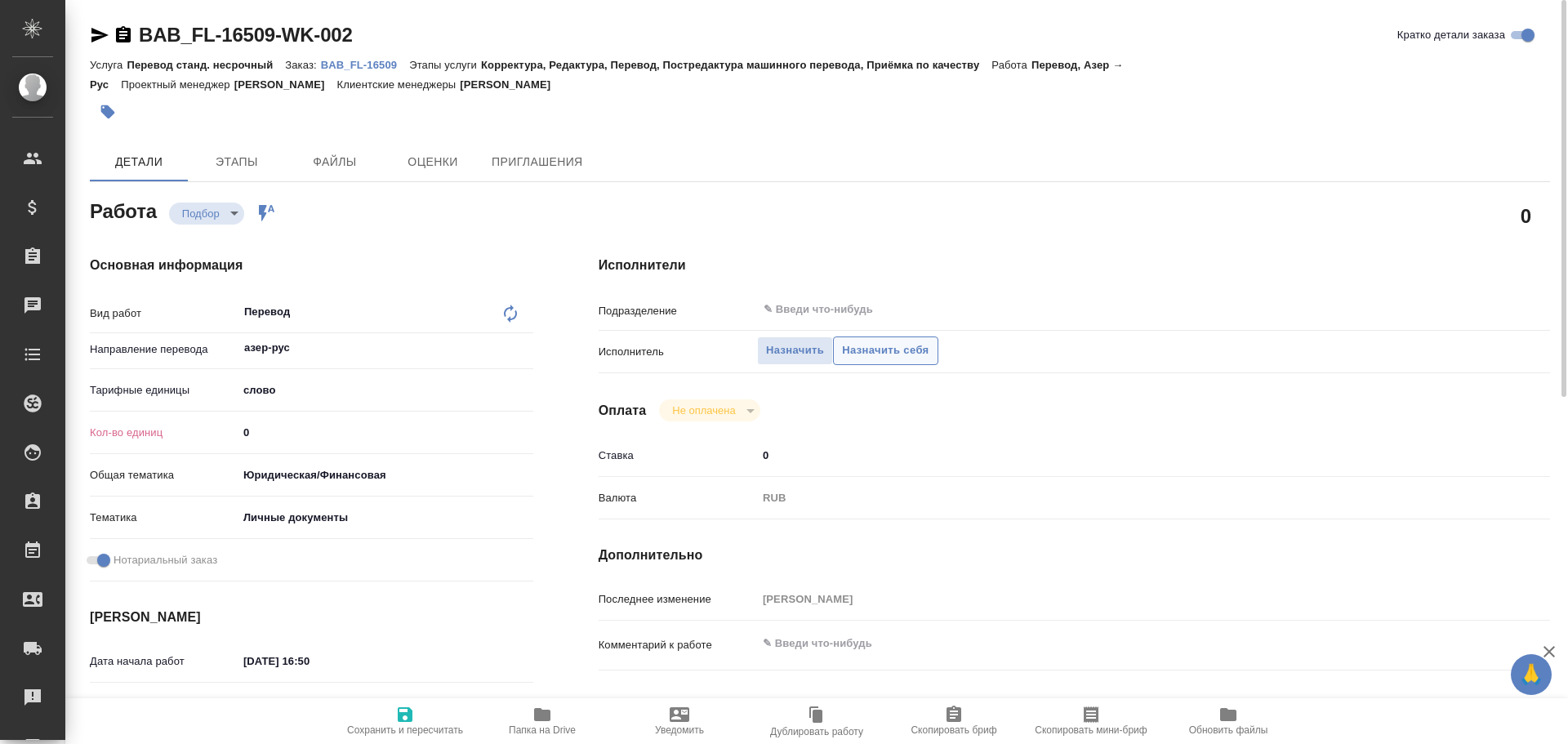
type textarea "x"
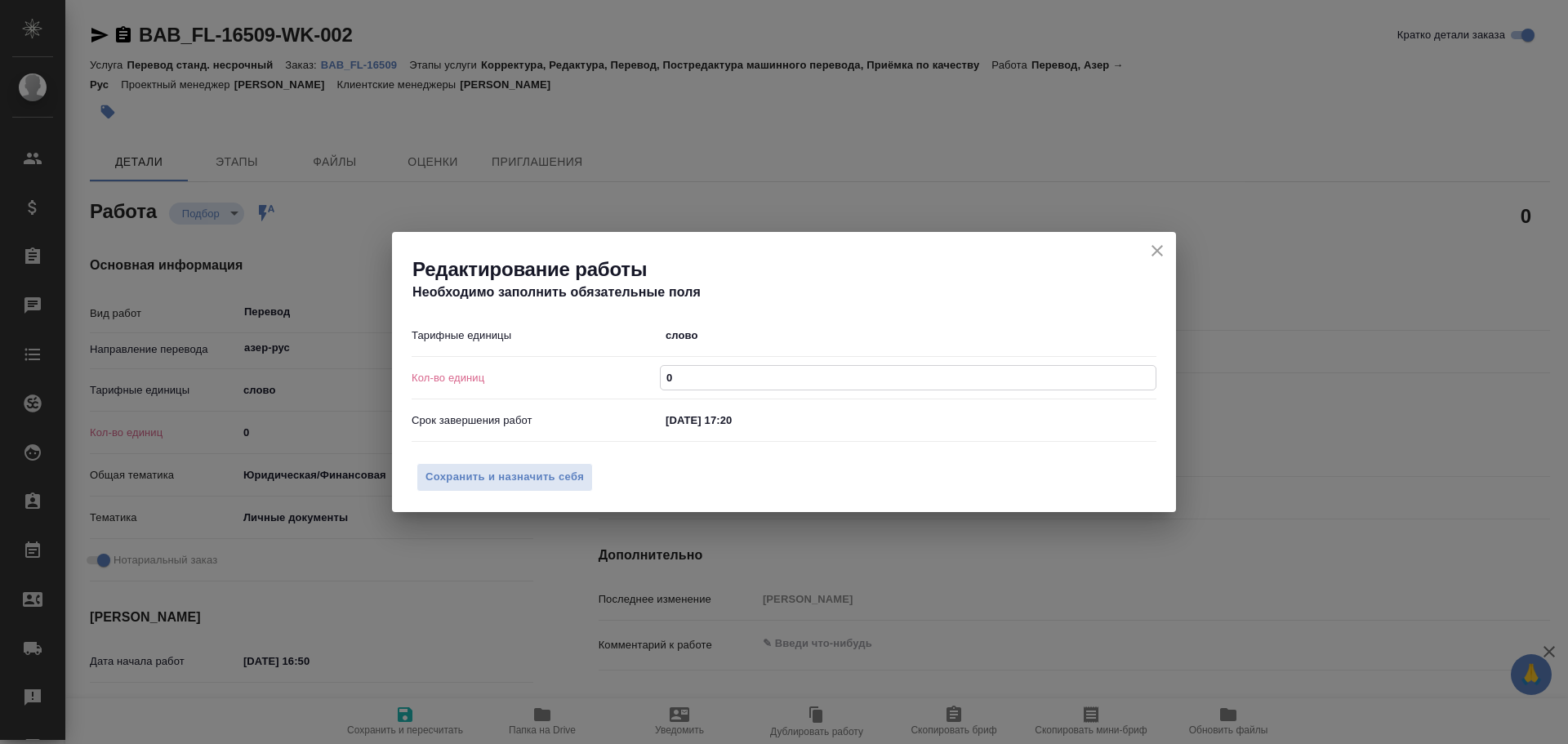
drag, startPoint x: 684, startPoint y: 376, endPoint x: 577, endPoint y: 372, distance: 107.1
click at [577, 372] on div "Кол-во единиц 0" at bounding box center [784, 377] width 745 height 28
type textarea "x"
type input "7"
type textarea "x"
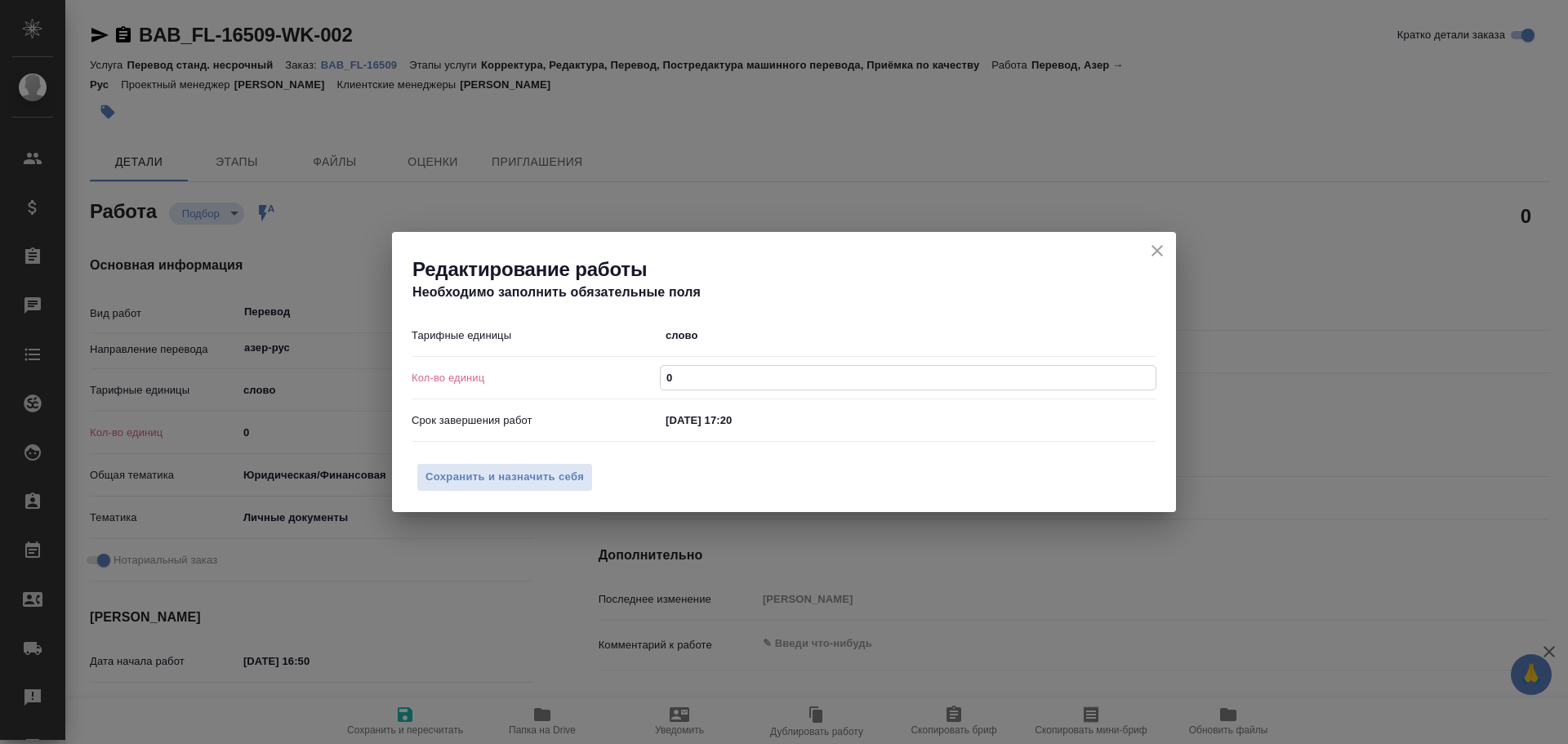
type textarea "x"
type input "7"
type textarea "x"
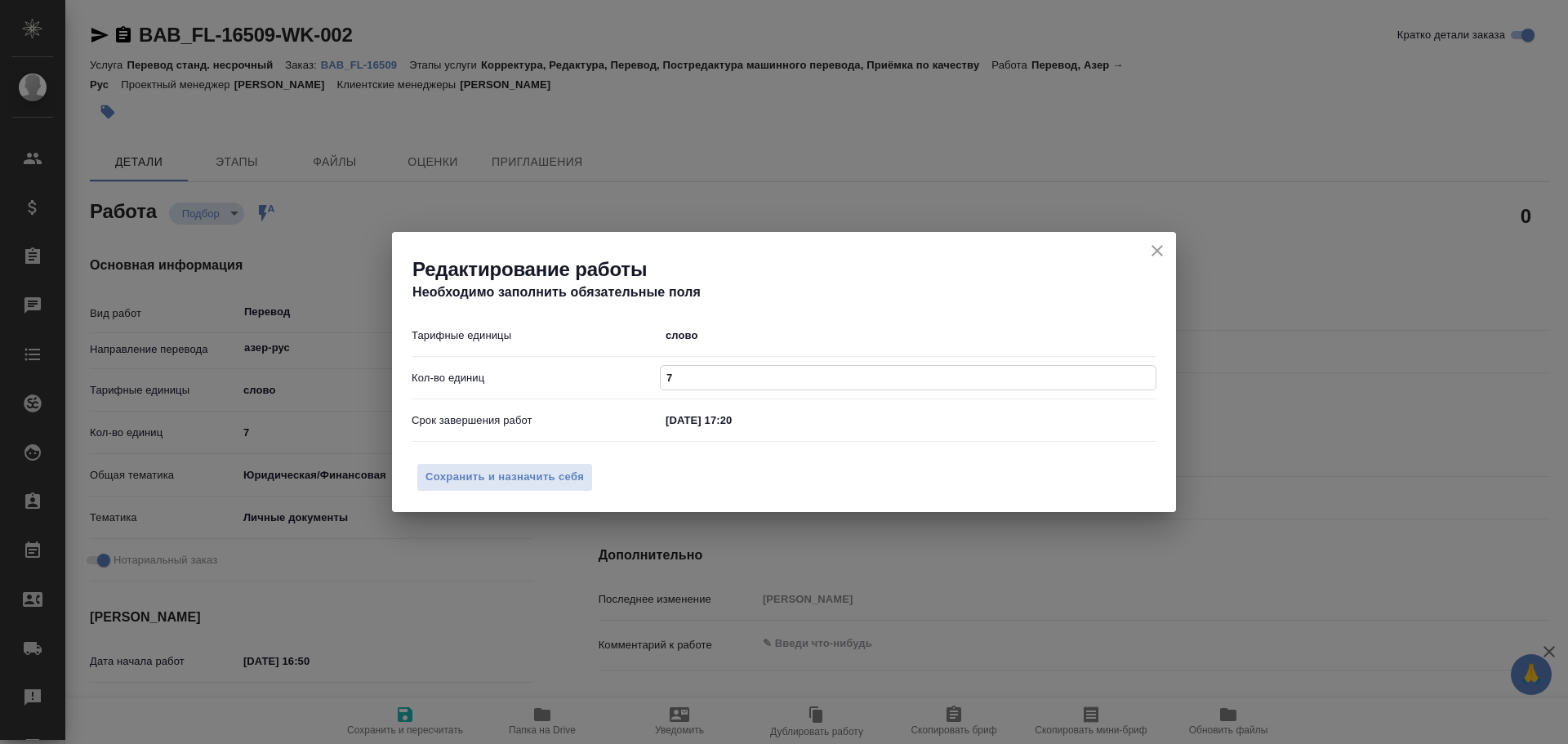
type input "75"
type textarea "x"
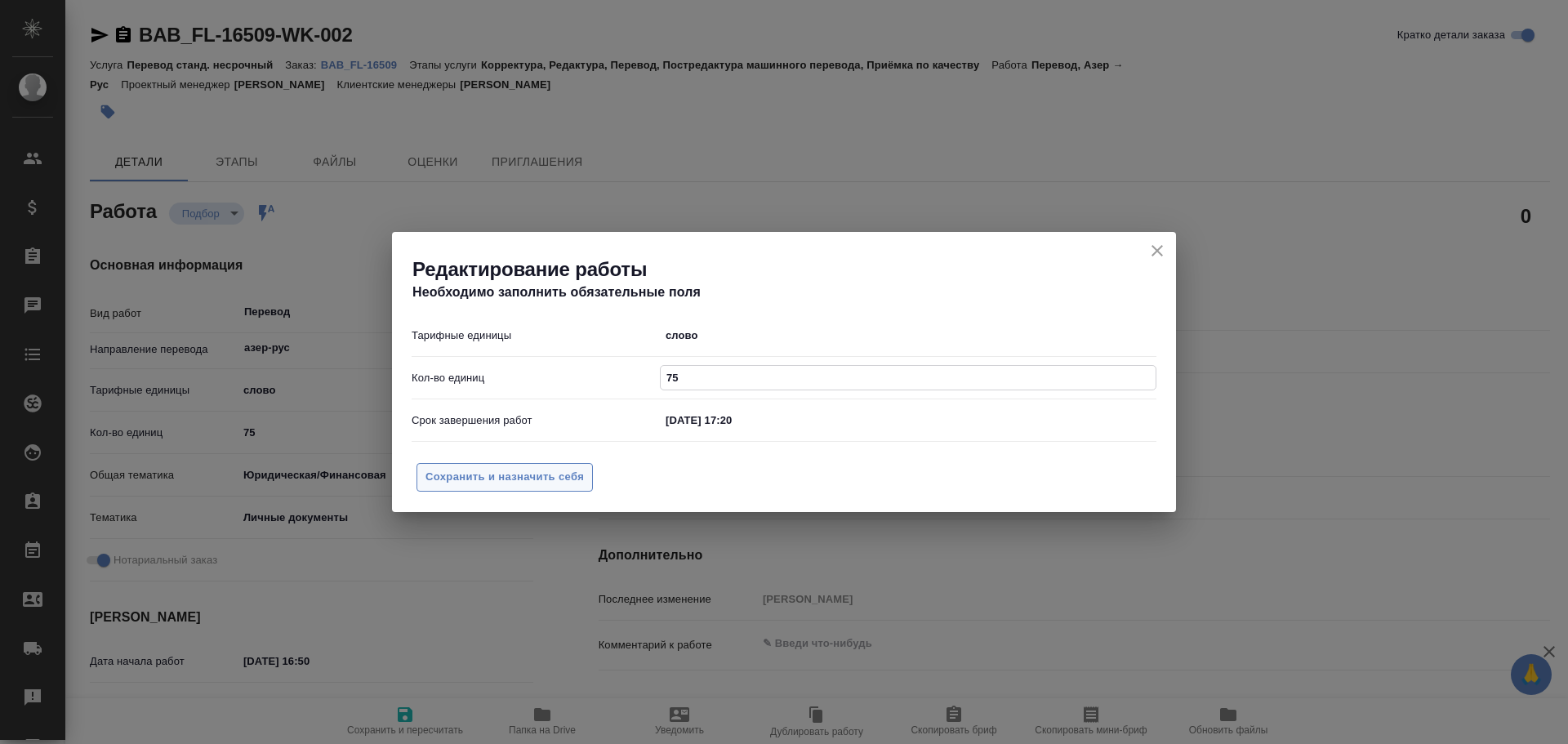
type input "75"
click at [553, 485] on span "Сохранить и назначить себя" at bounding box center [504, 477] width 159 height 19
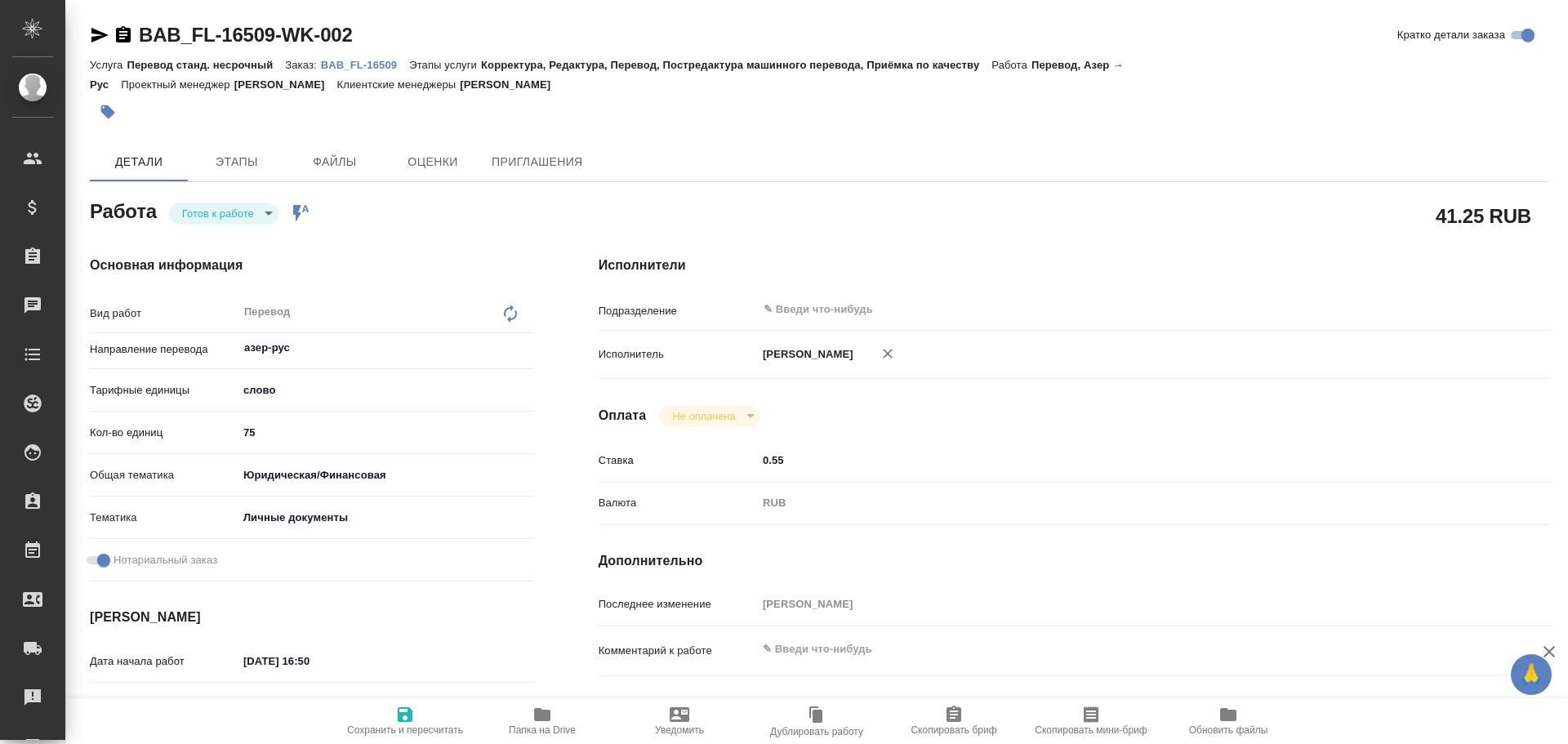
type textarea "x"
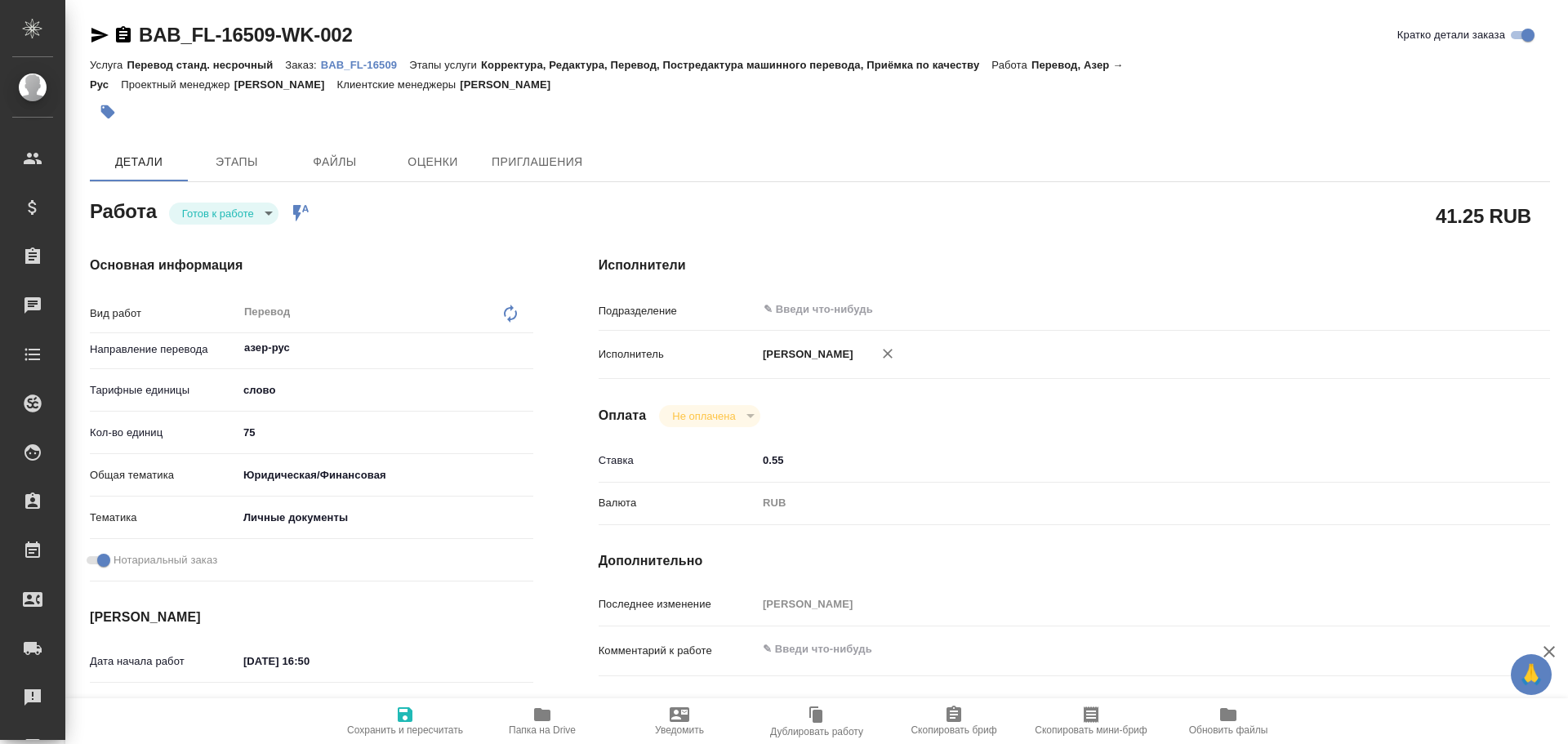
type textarea "x"
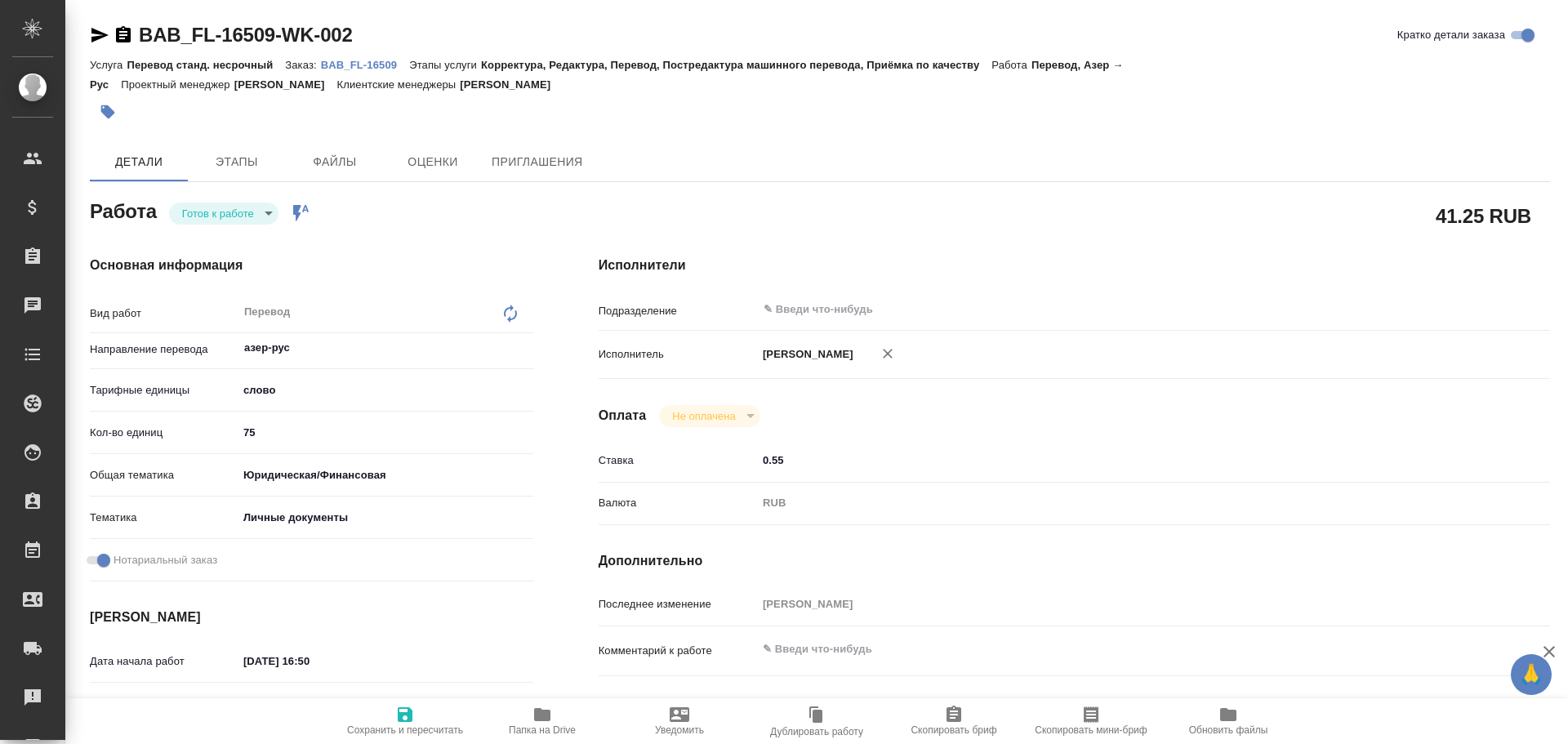
type textarea "x"
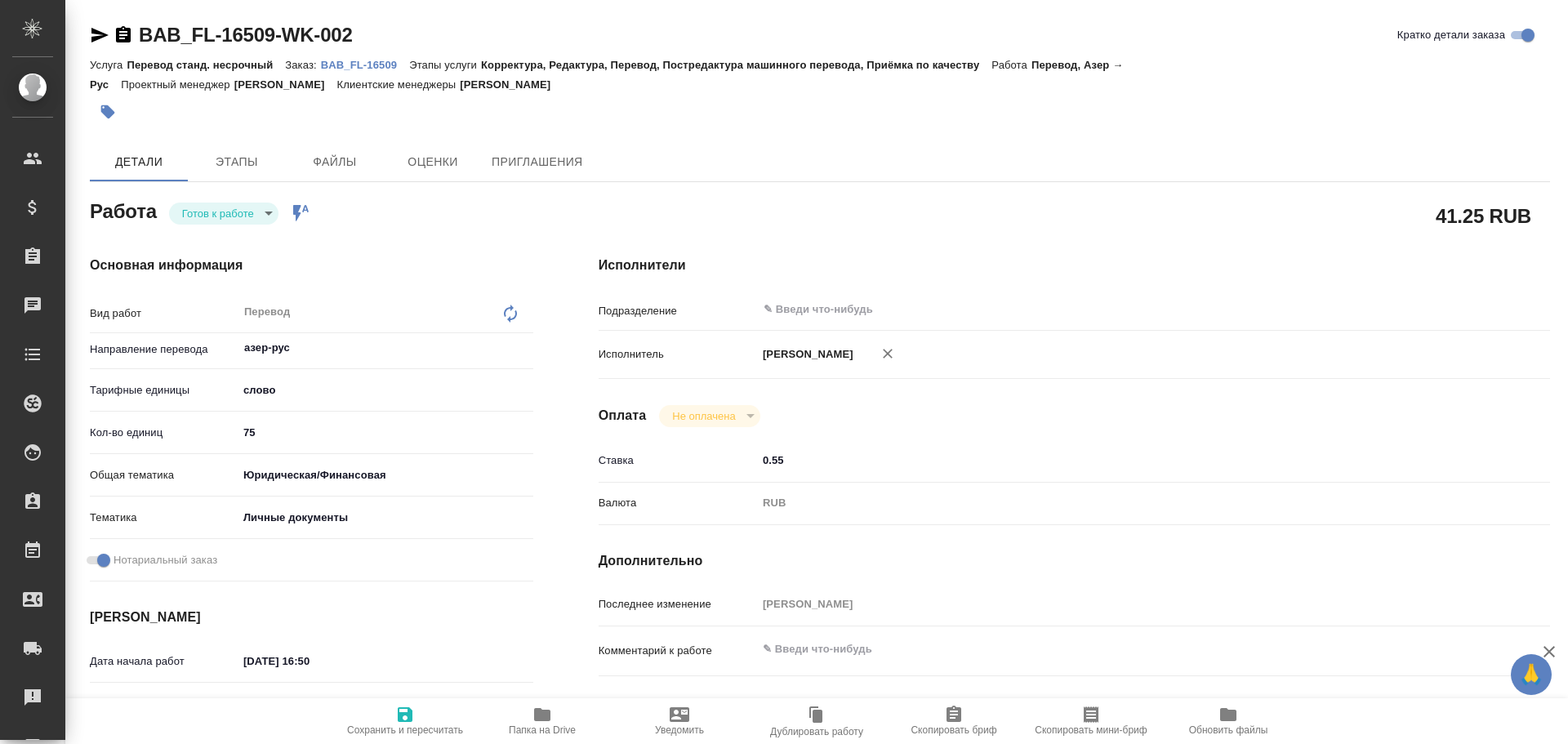
type textarea "x"
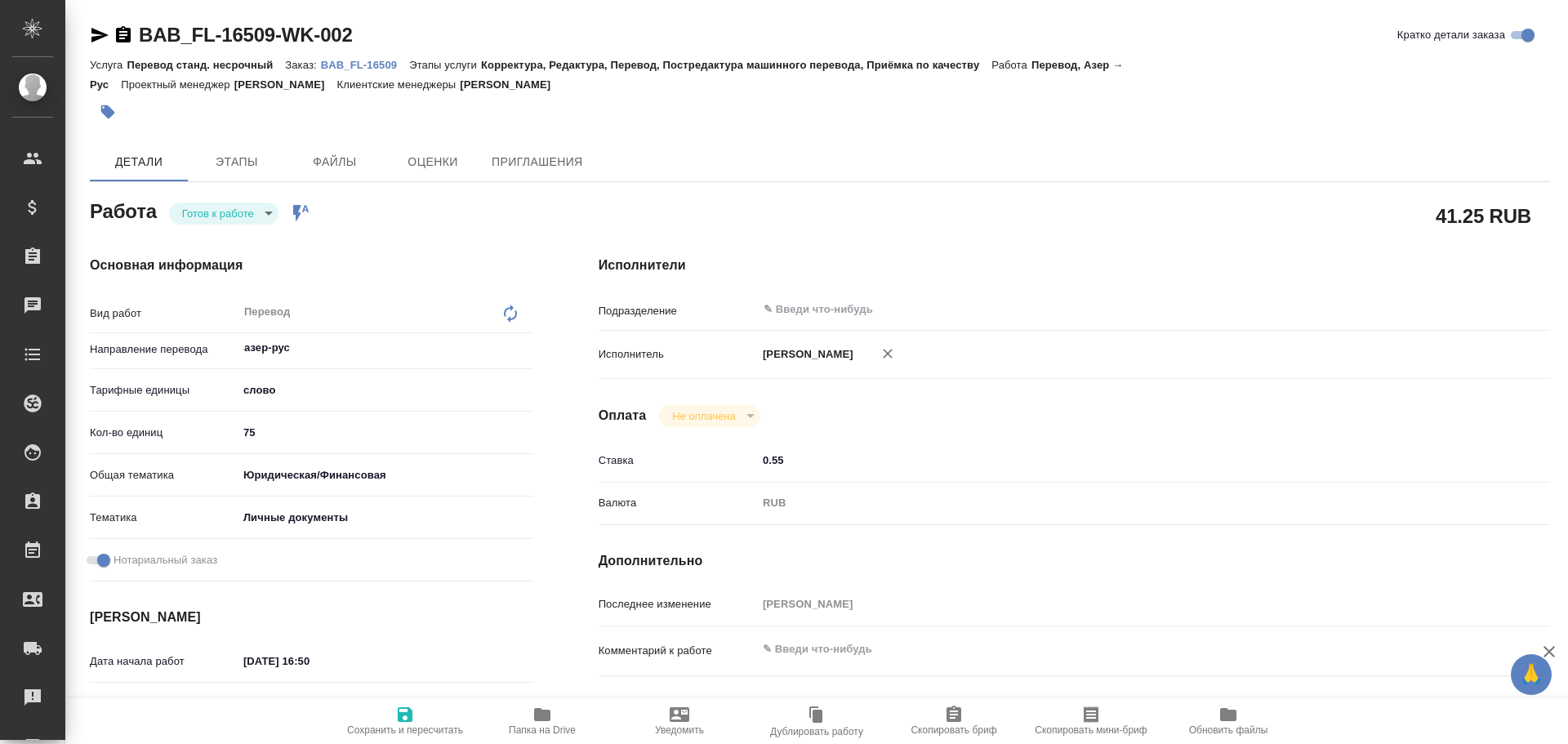
type textarea "x"
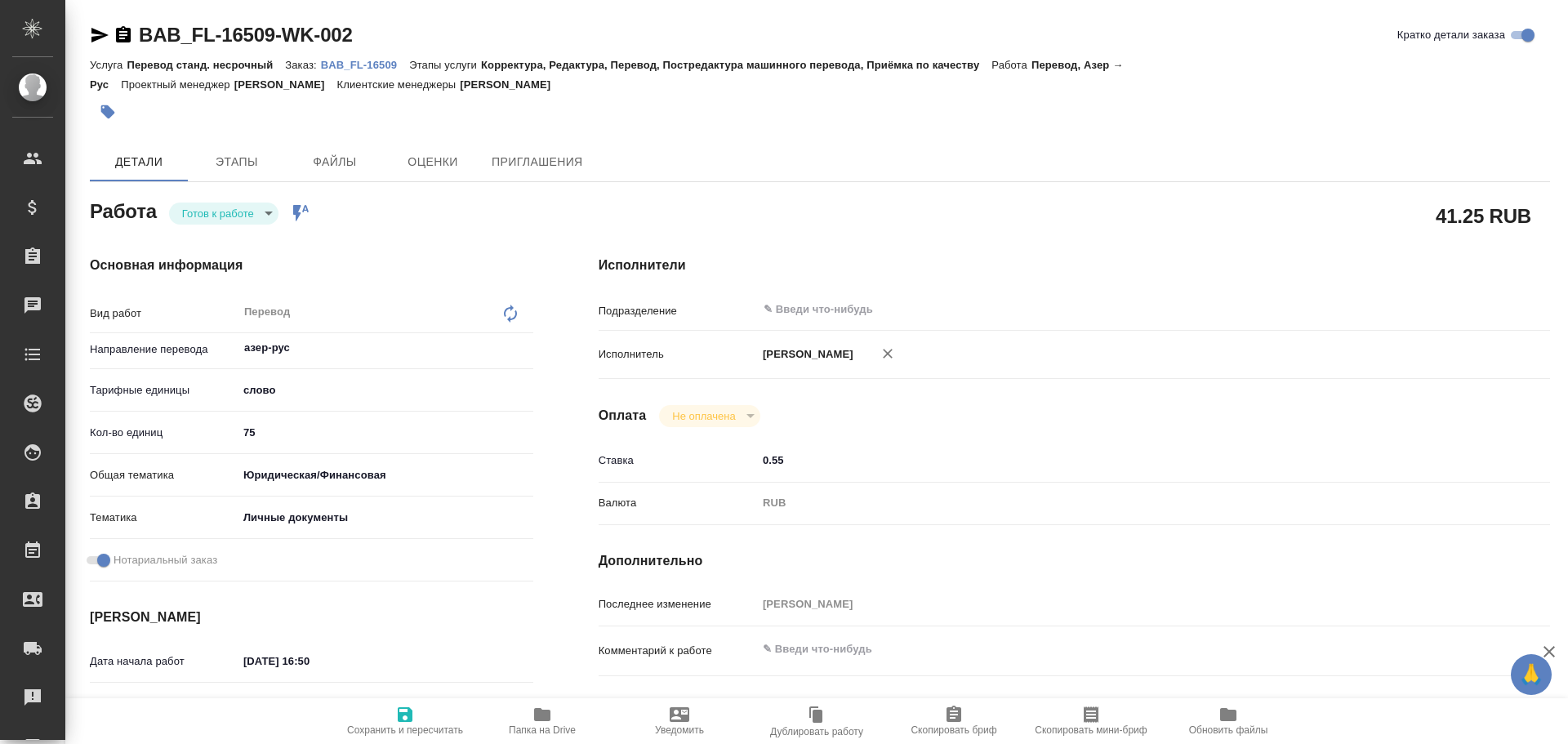
type textarea "x"
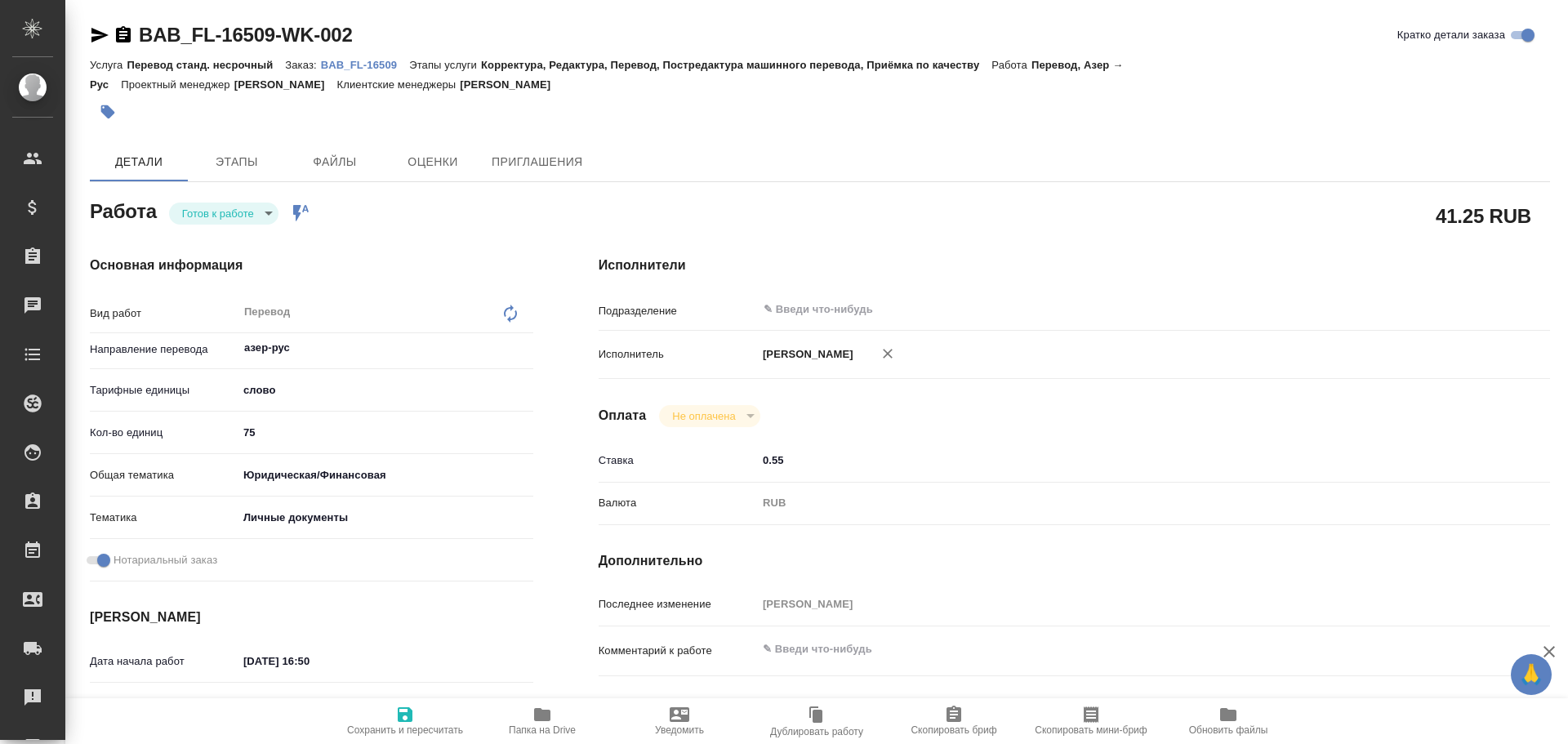
click at [199, 219] on body "🙏 .cls-1 fill:#fff; AWATERA [PERSON_NAME] Спецификации Заказы 0 Чаты Todo Проек…" at bounding box center [784, 372] width 1568 height 744
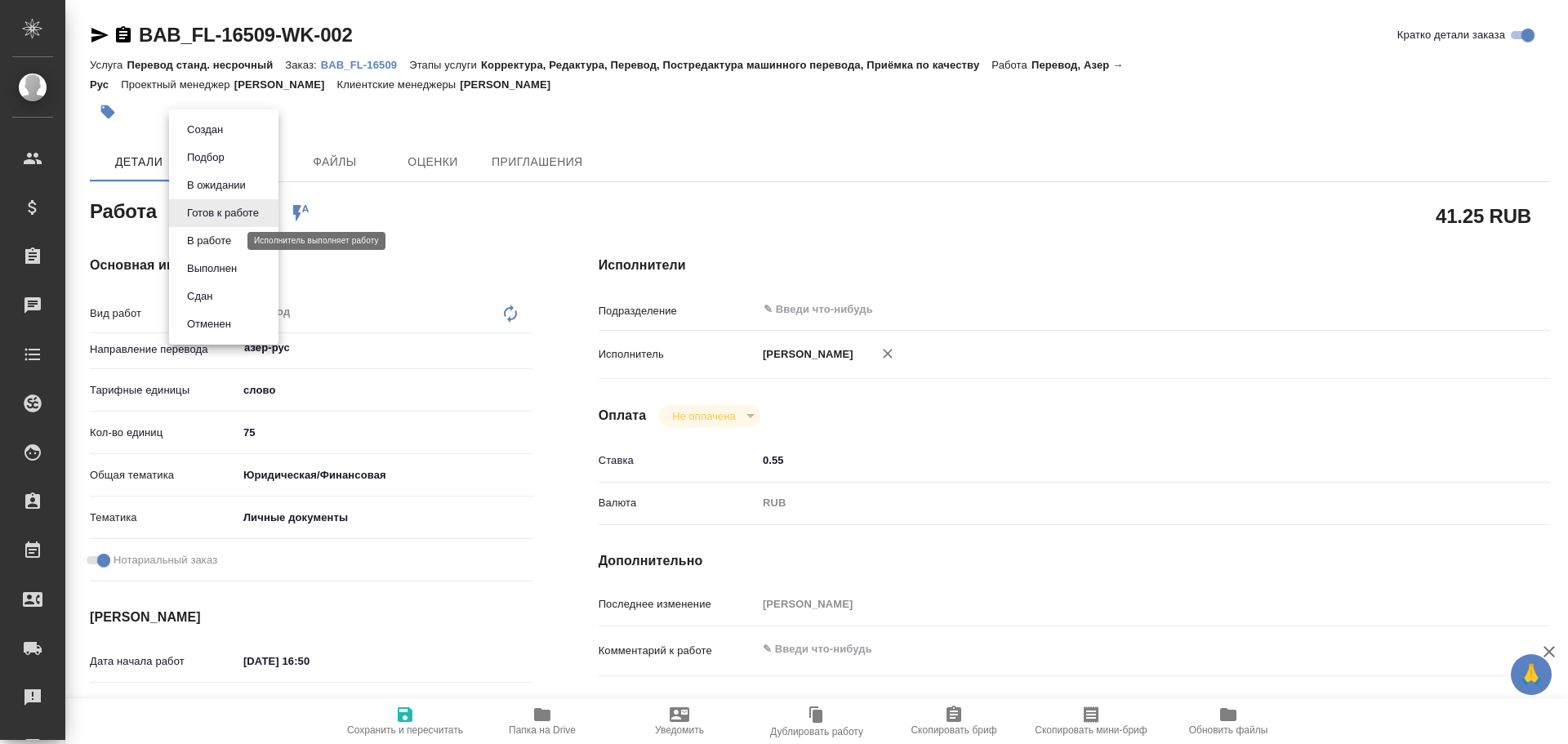
click at [202, 242] on button "В работе" at bounding box center [209, 241] width 54 height 18
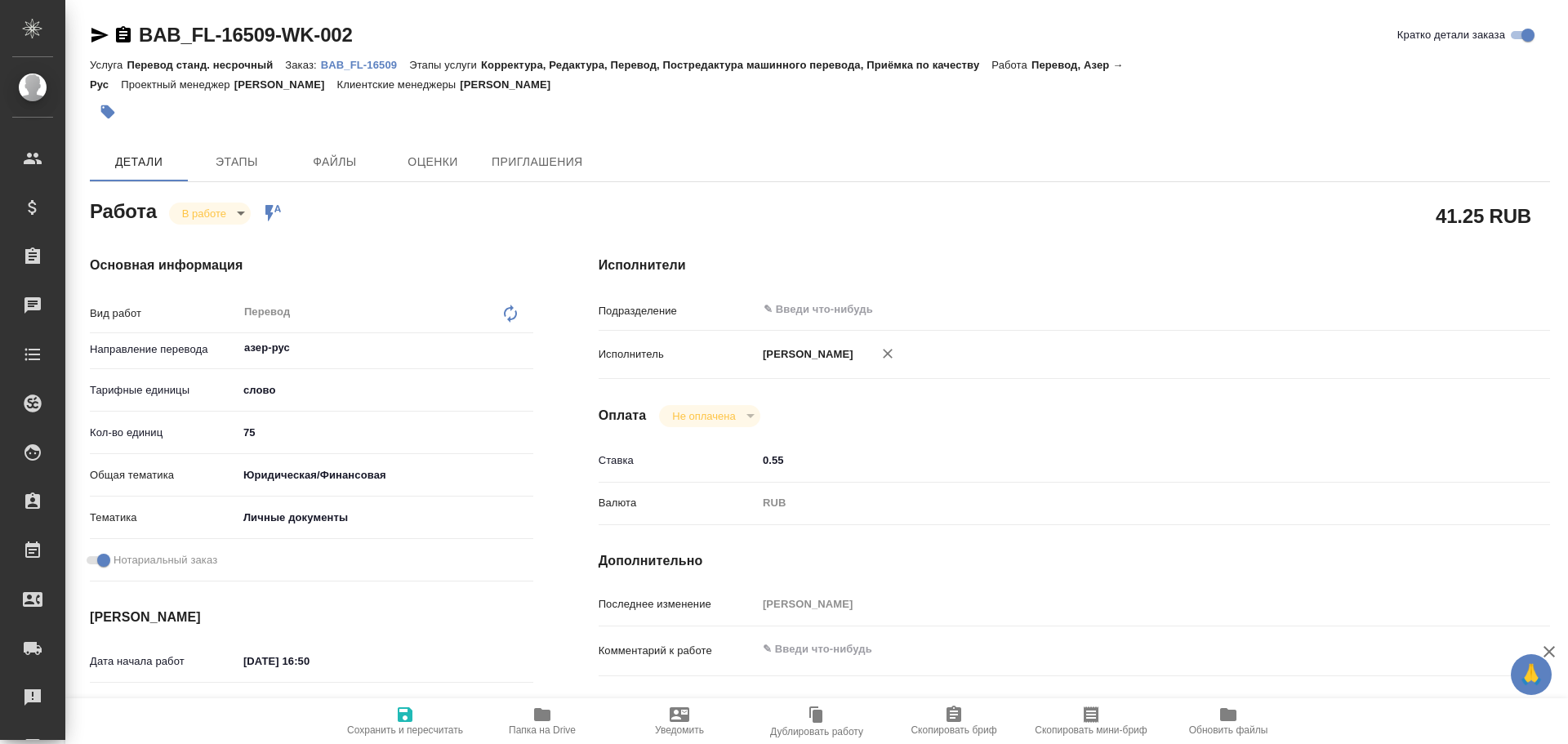
type textarea "x"
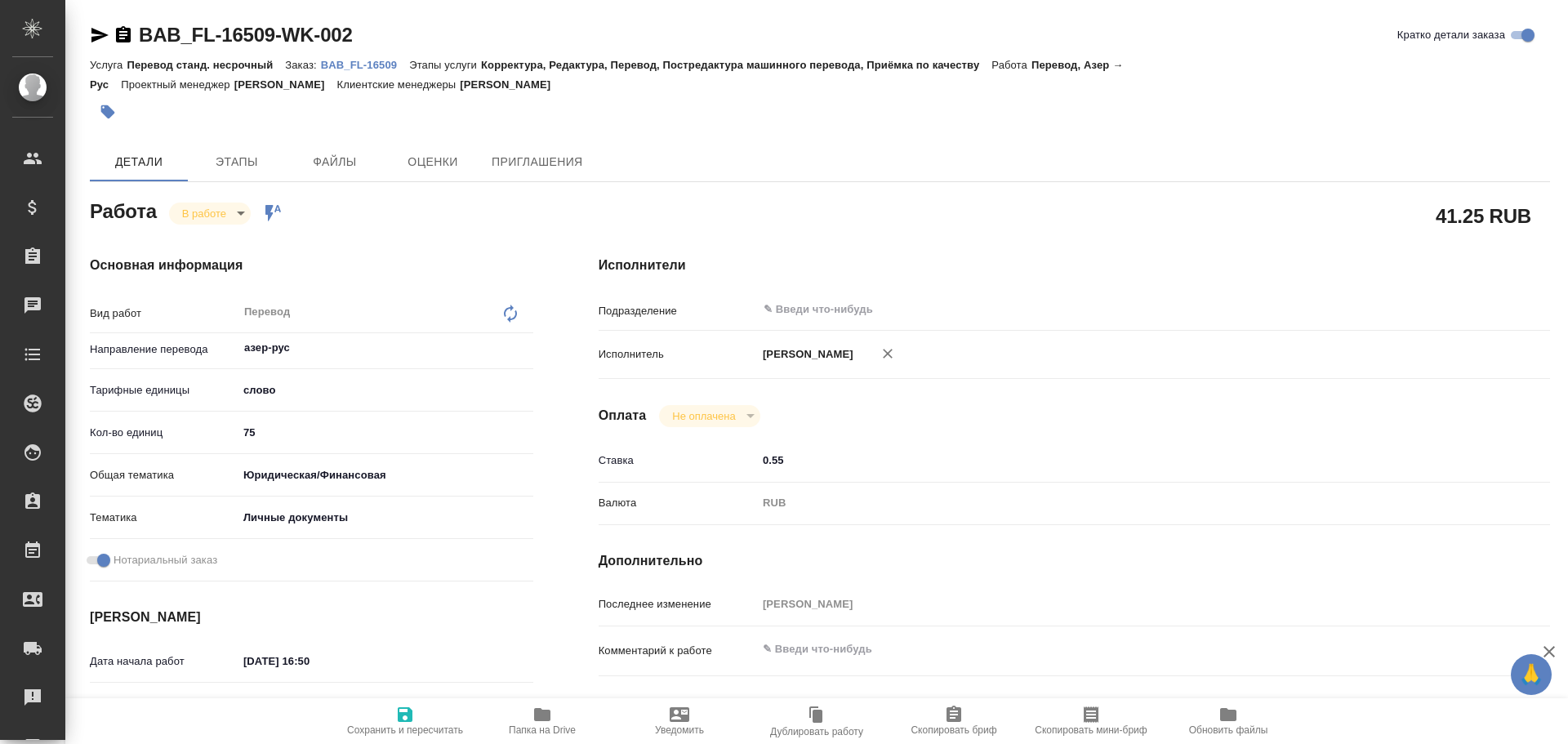
type textarea "x"
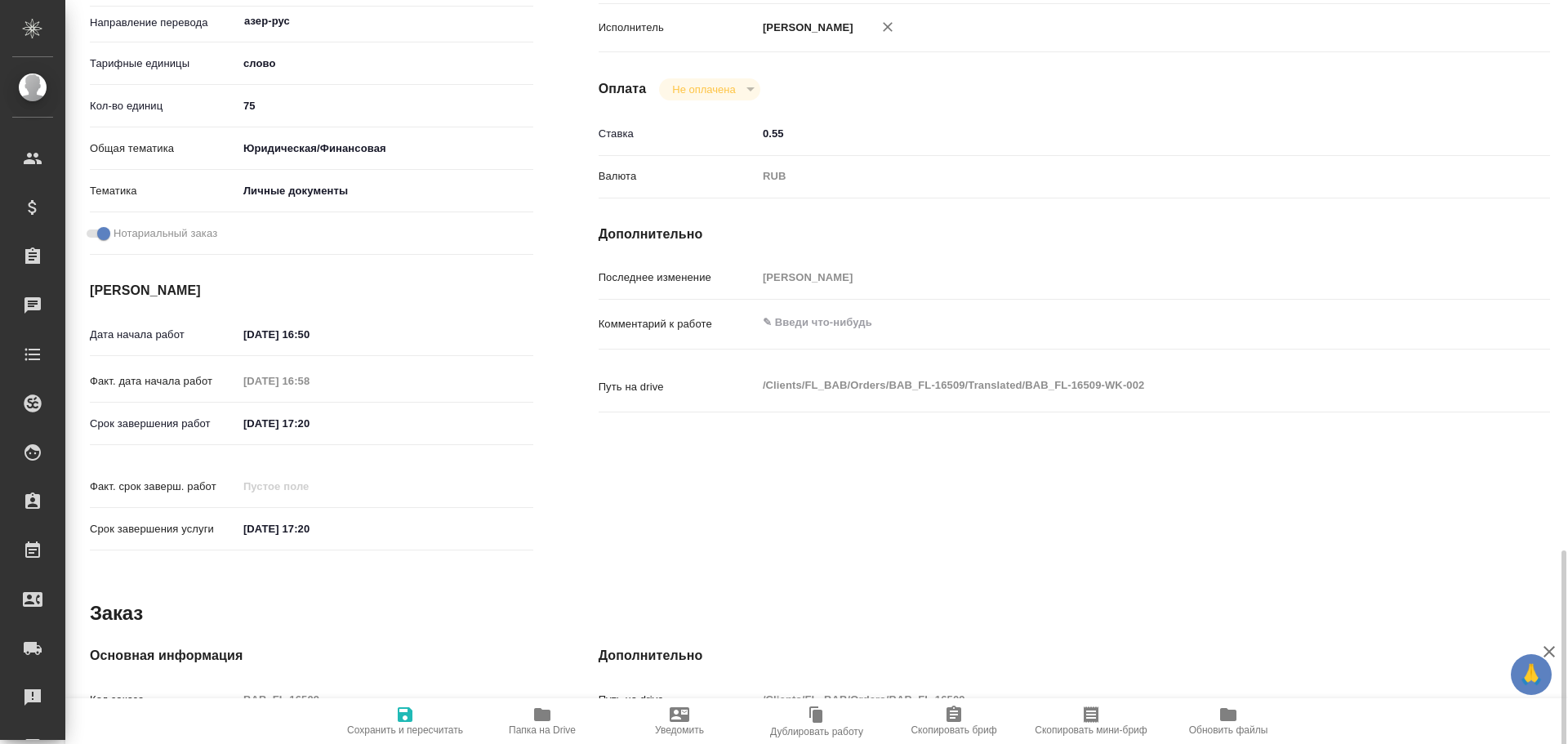
scroll to position [571, 0]
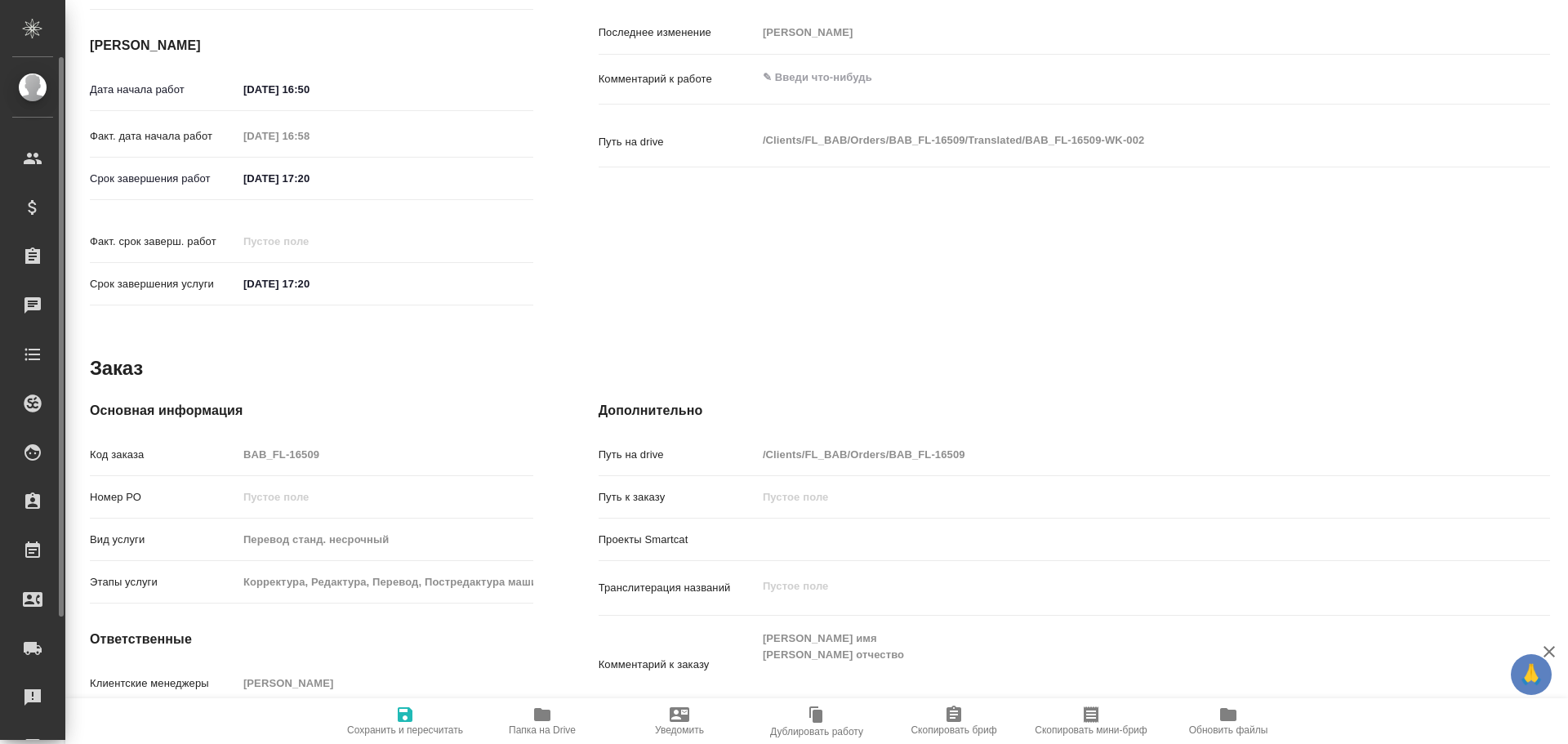
type textarea "x"
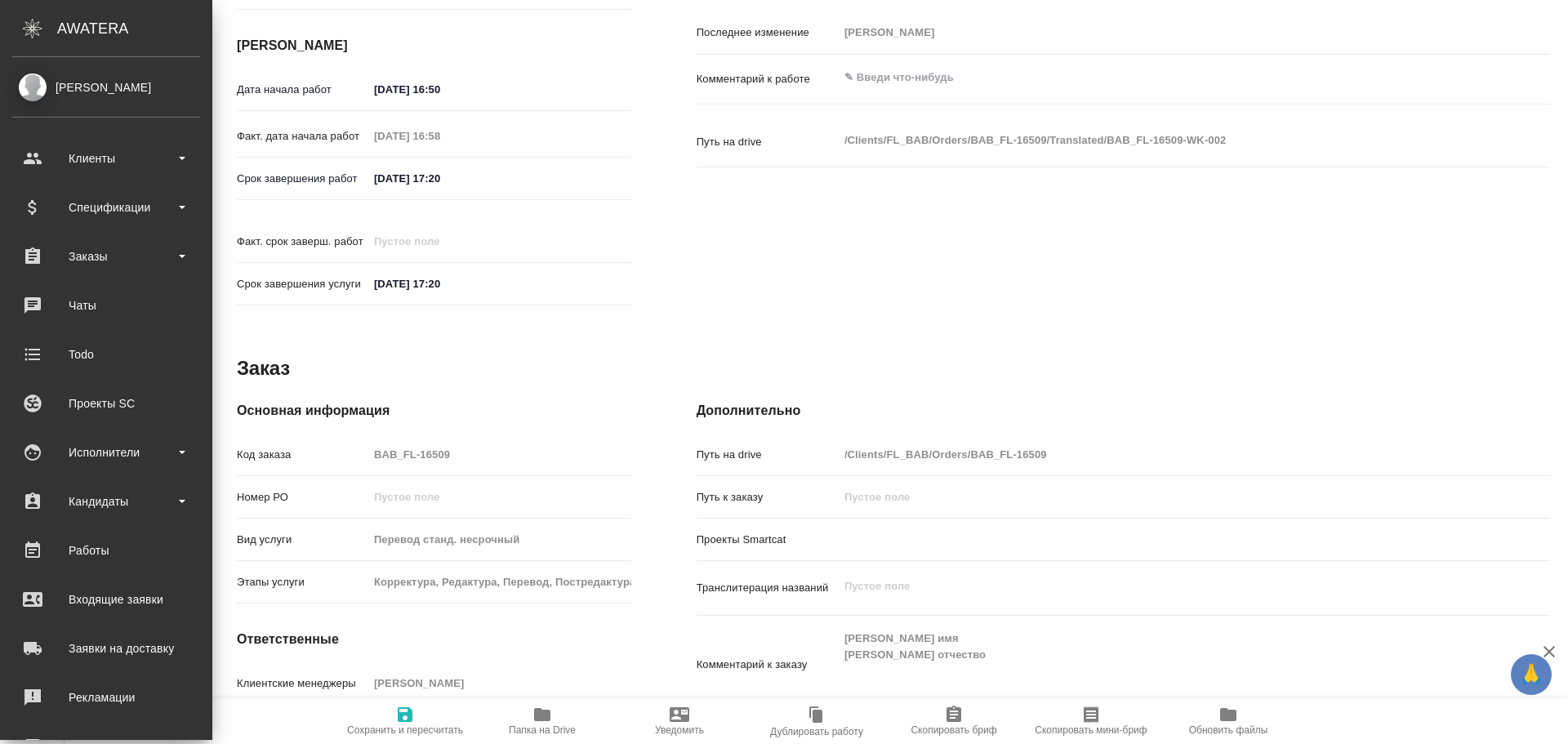
type textarea "x"
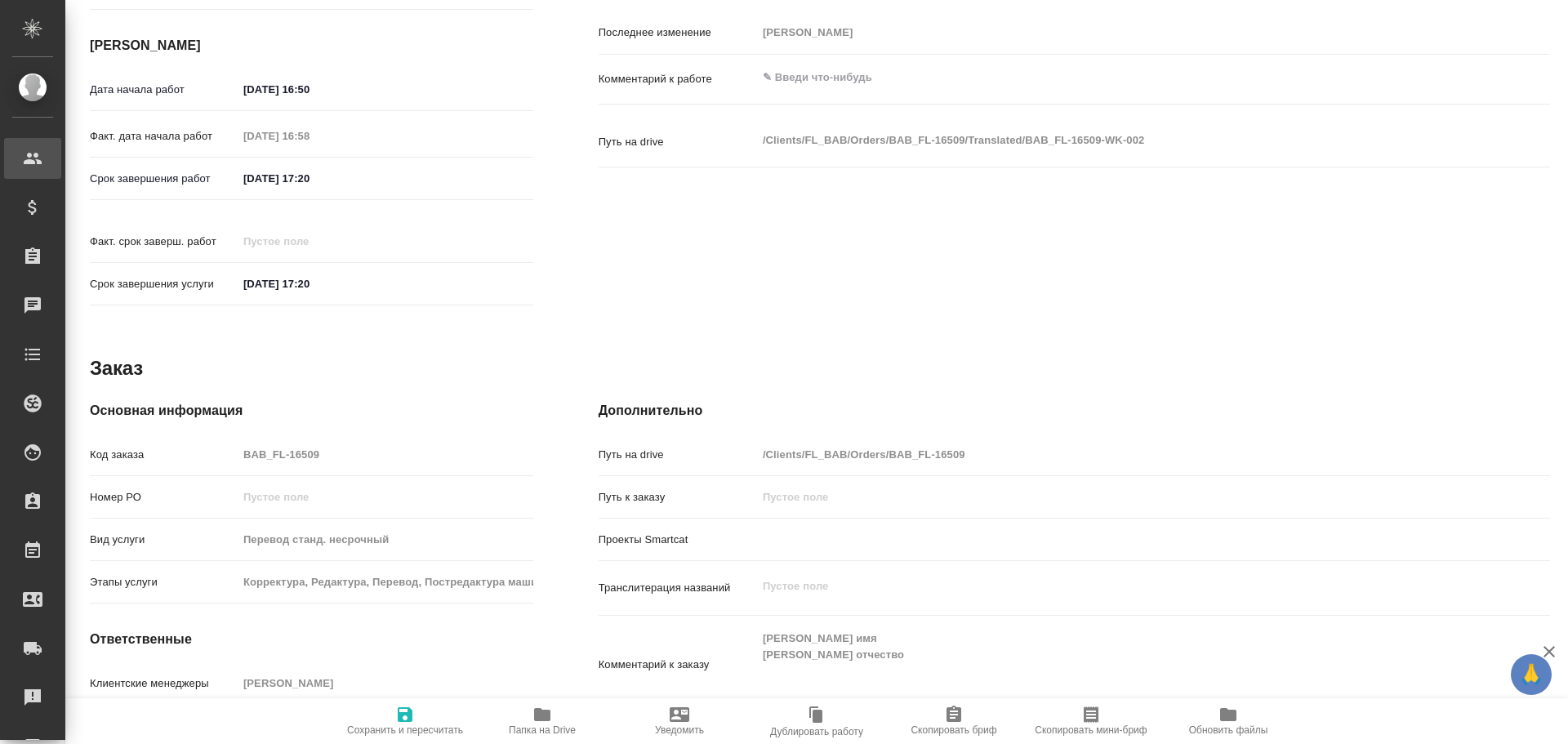
type textarea "x"
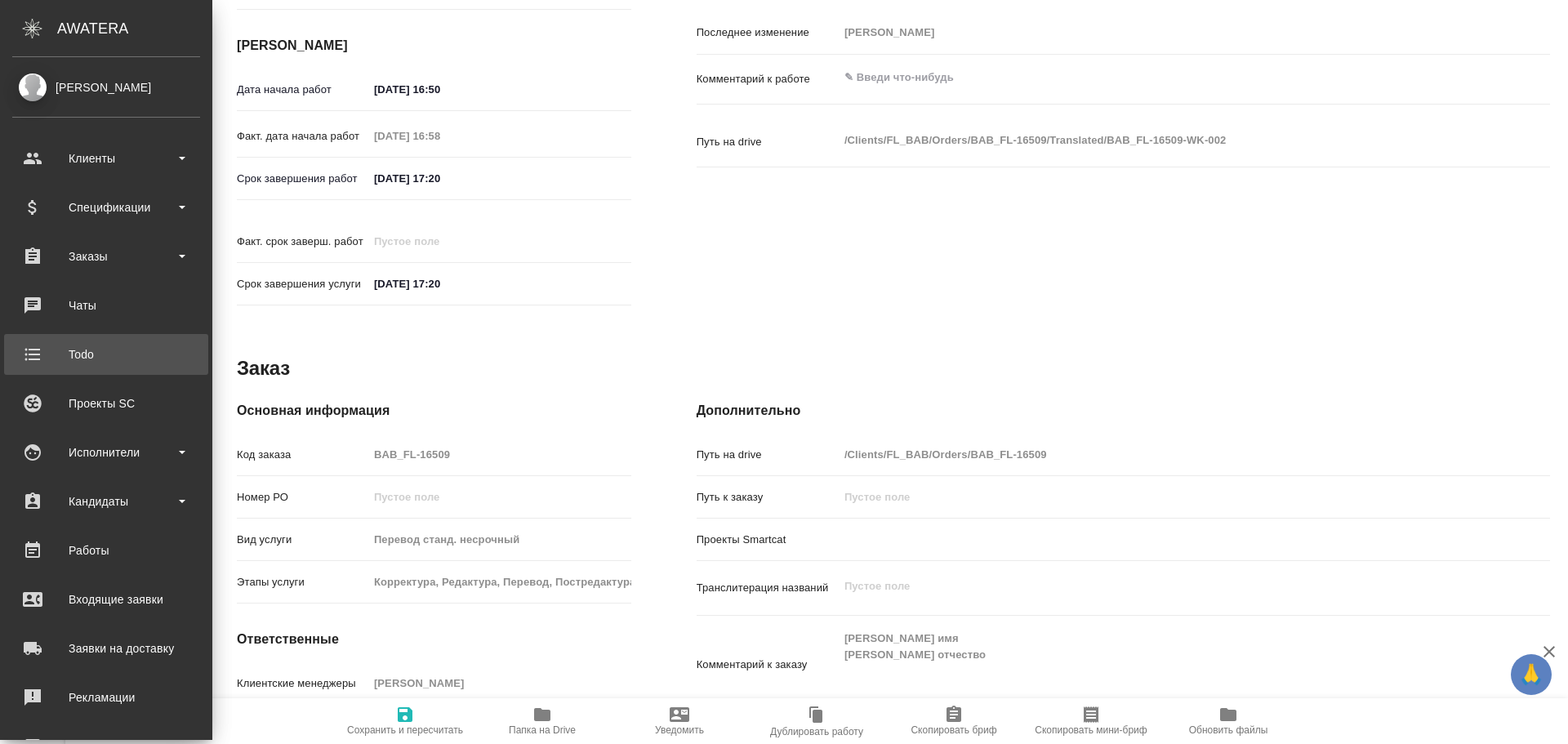
type textarea "x"
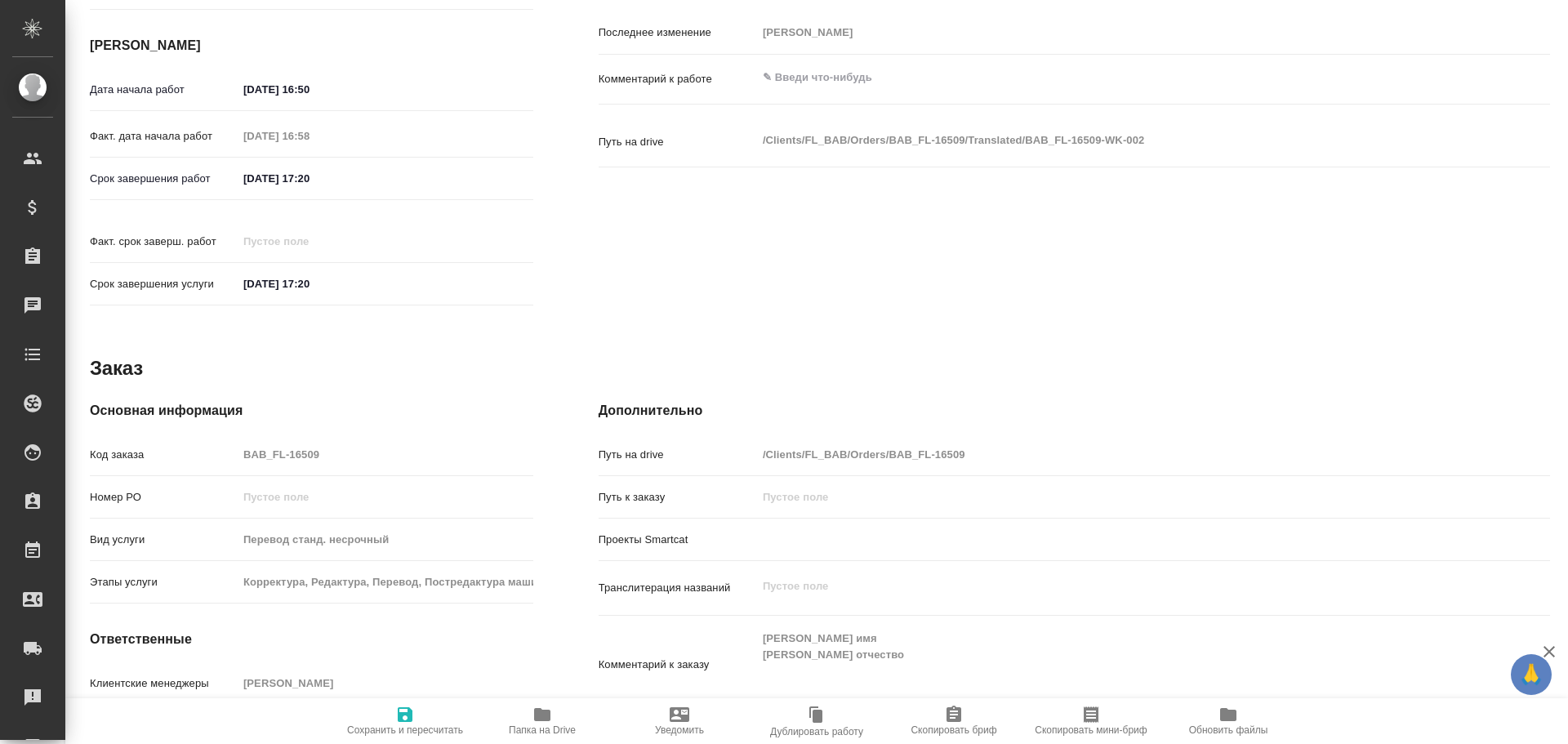
type textarea "x"
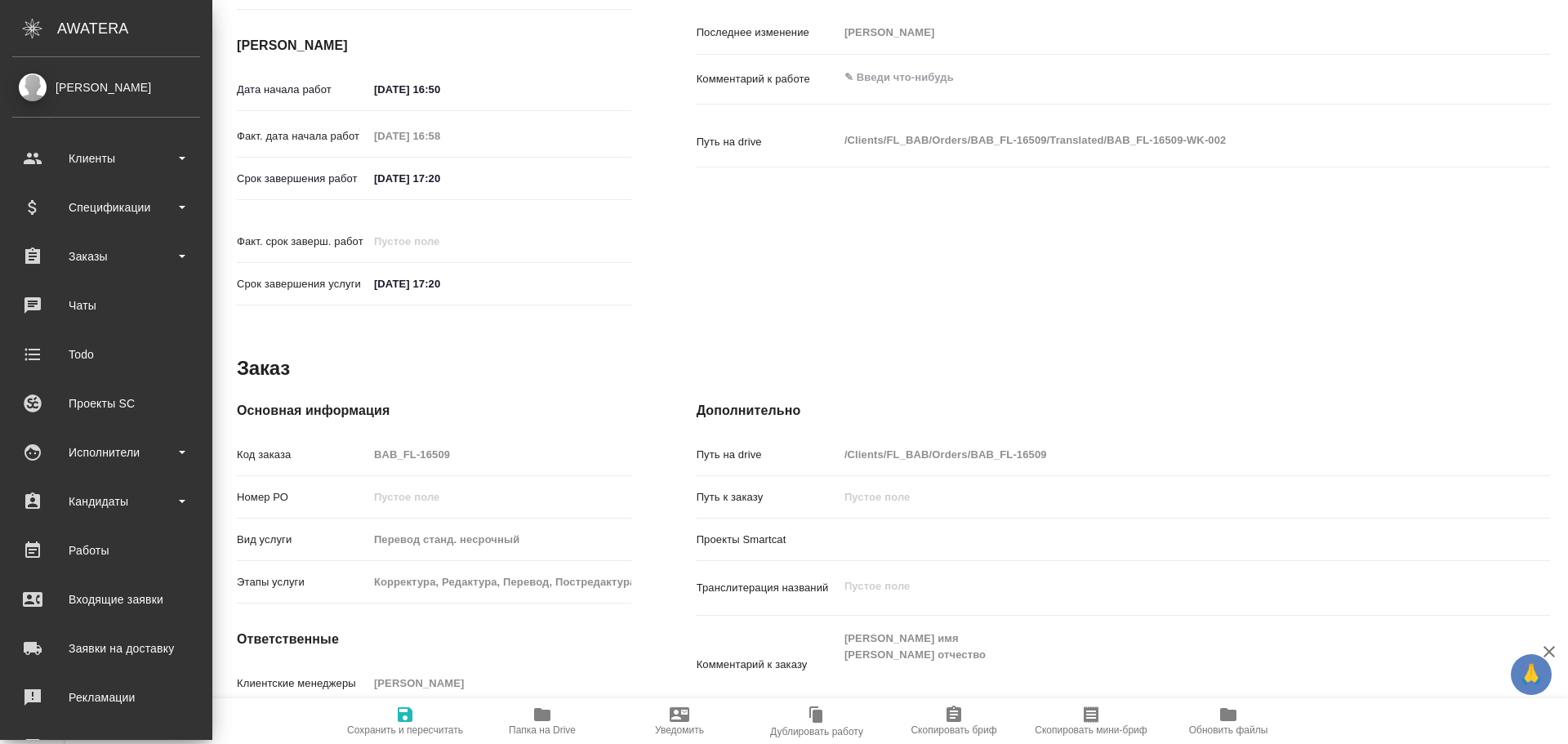
type textarea "x"
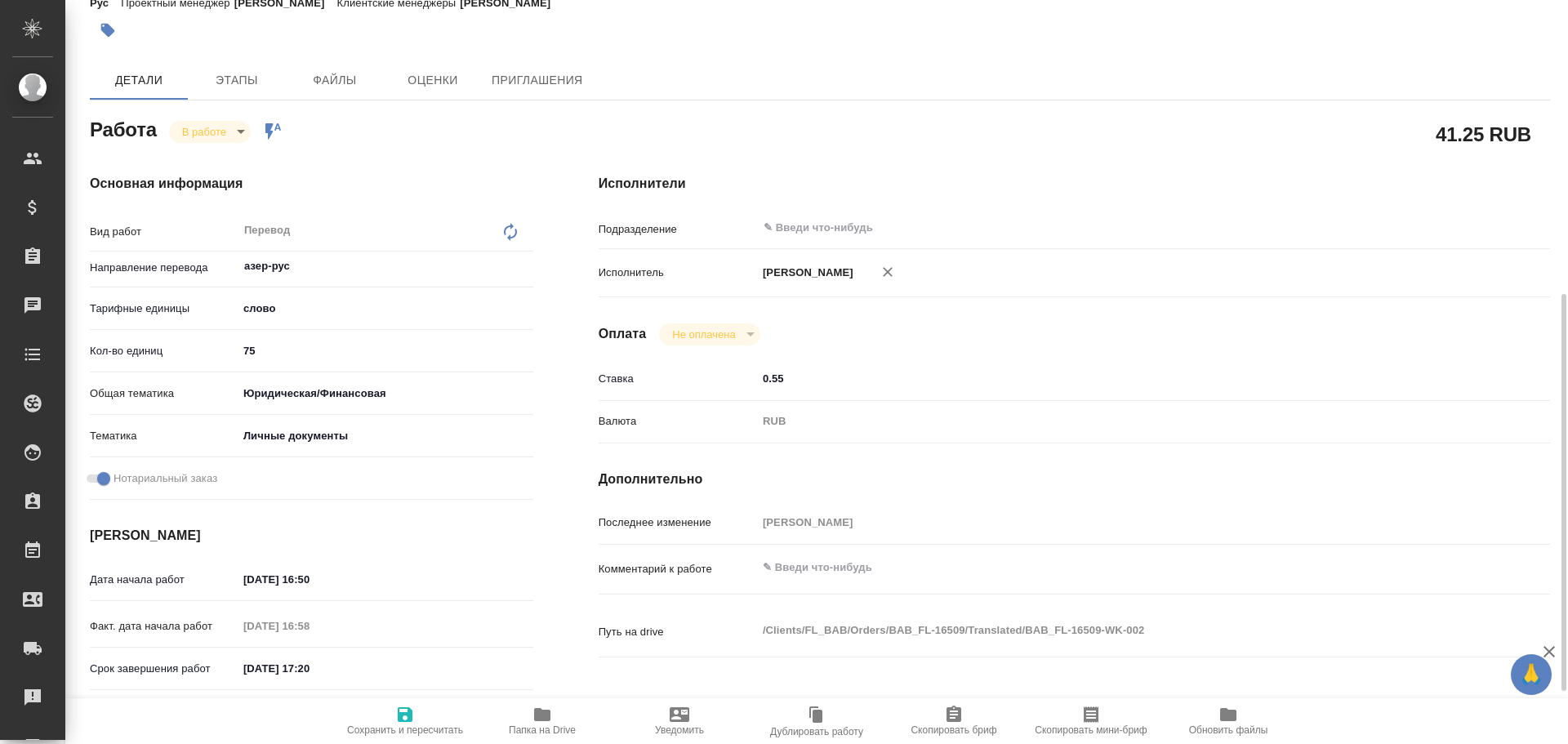
scroll to position [0, 0]
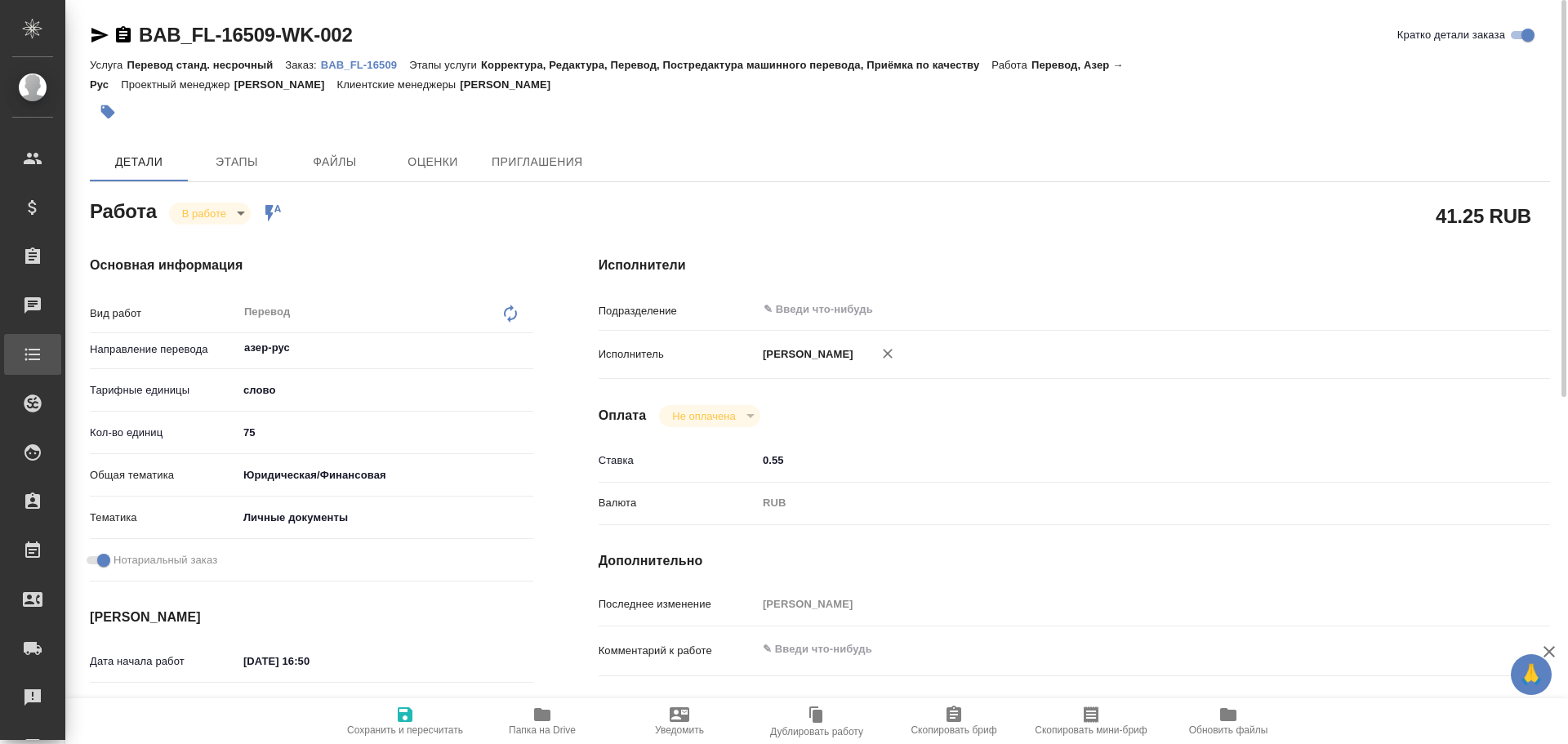
type textarea "x"
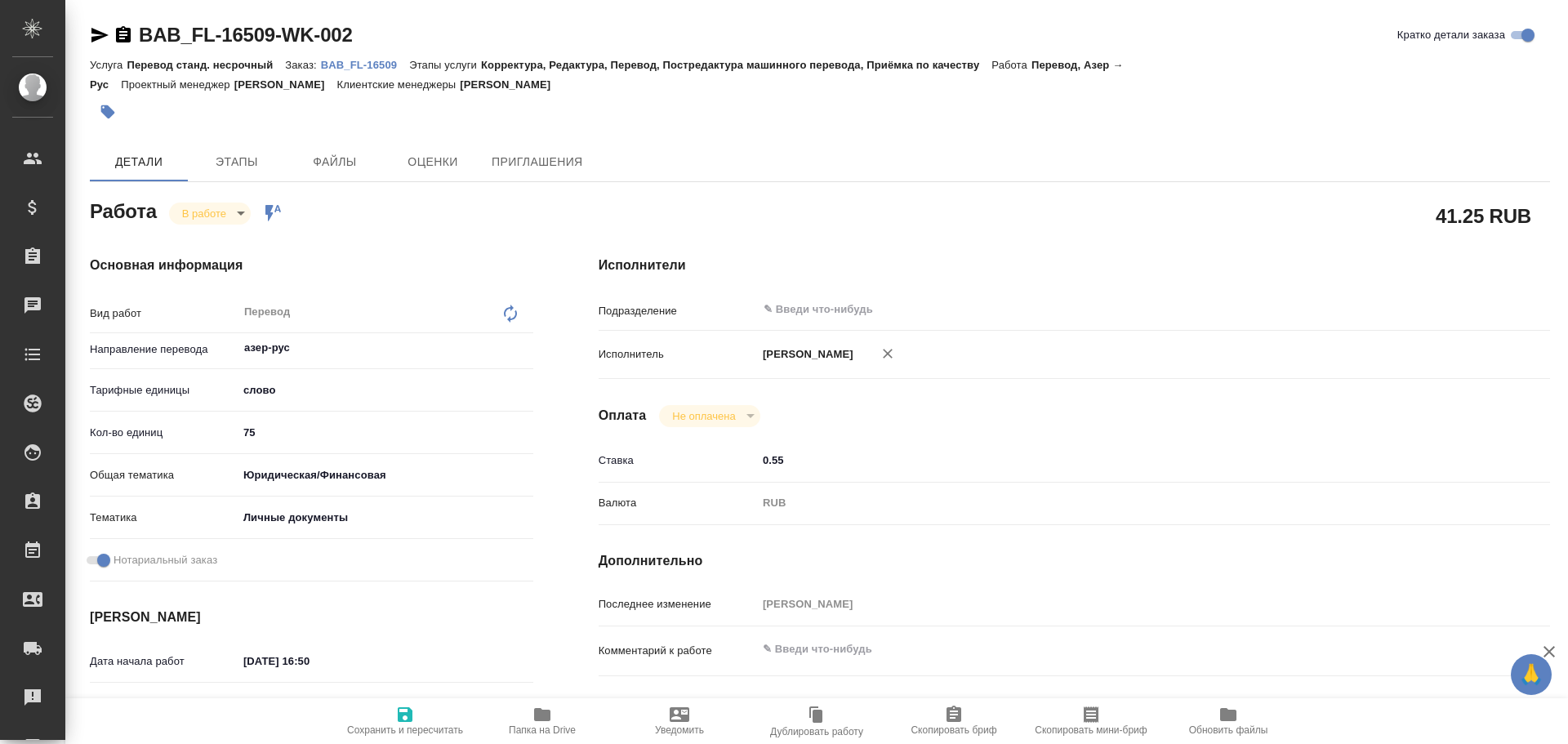
type textarea "x"
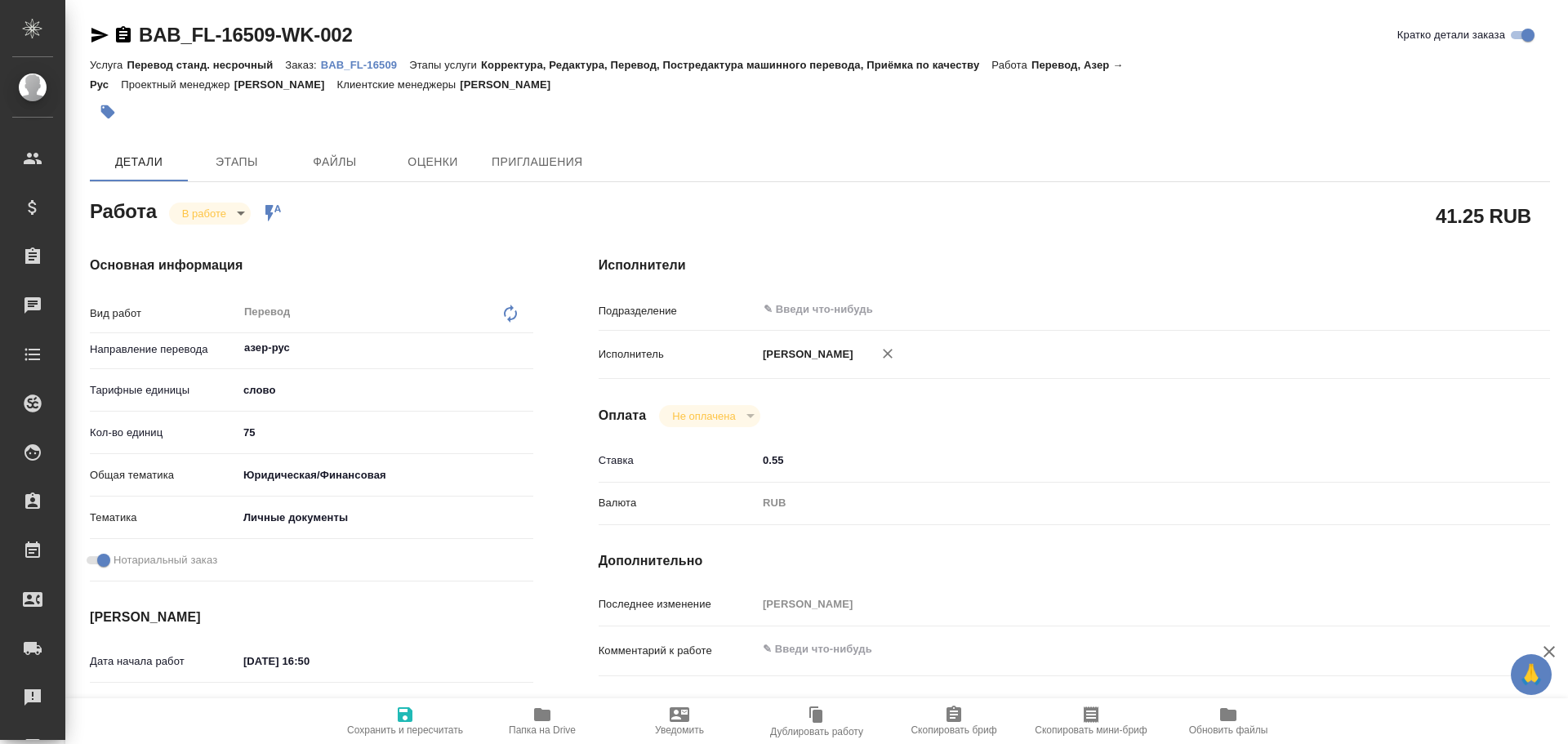
type textarea "x"
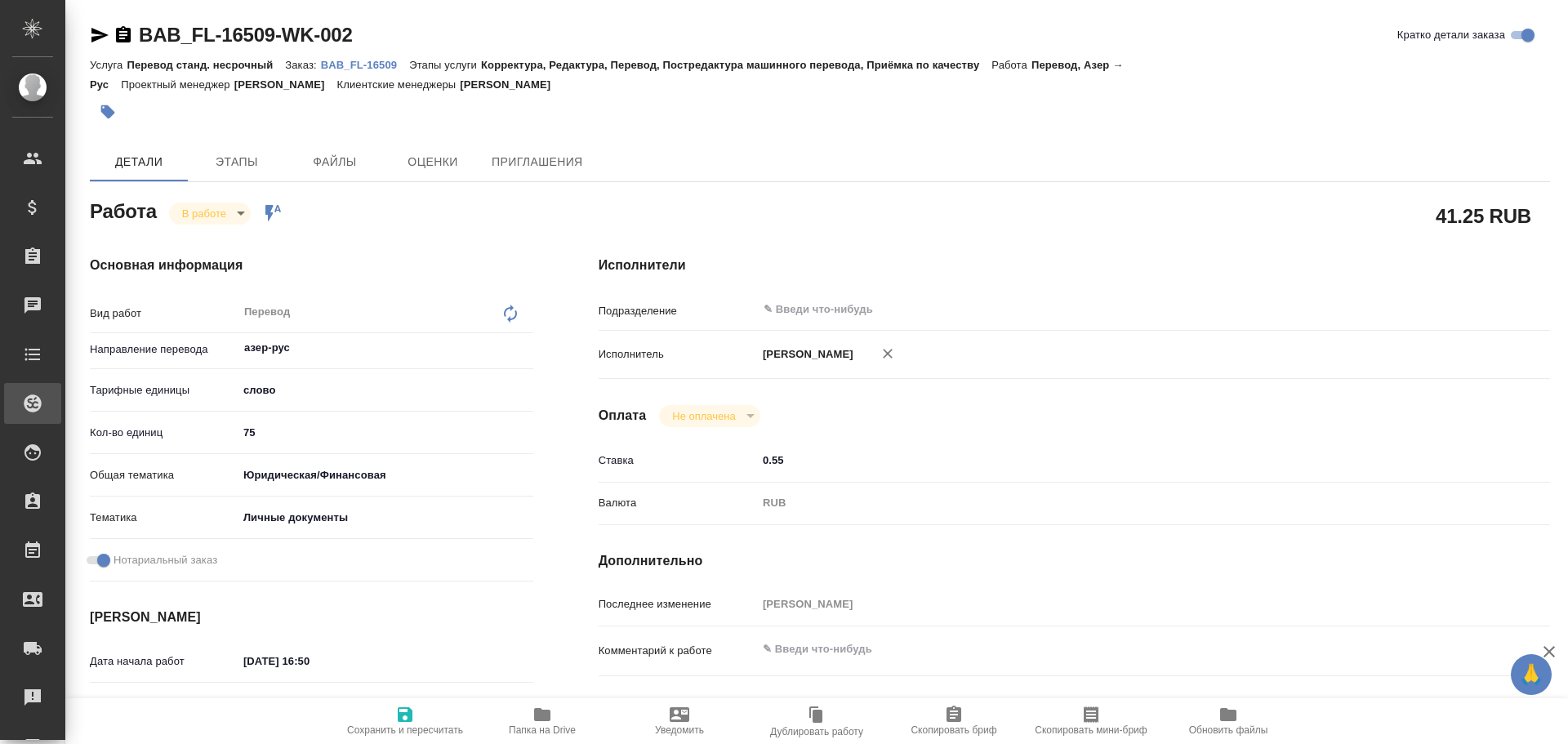
type textarea "x"
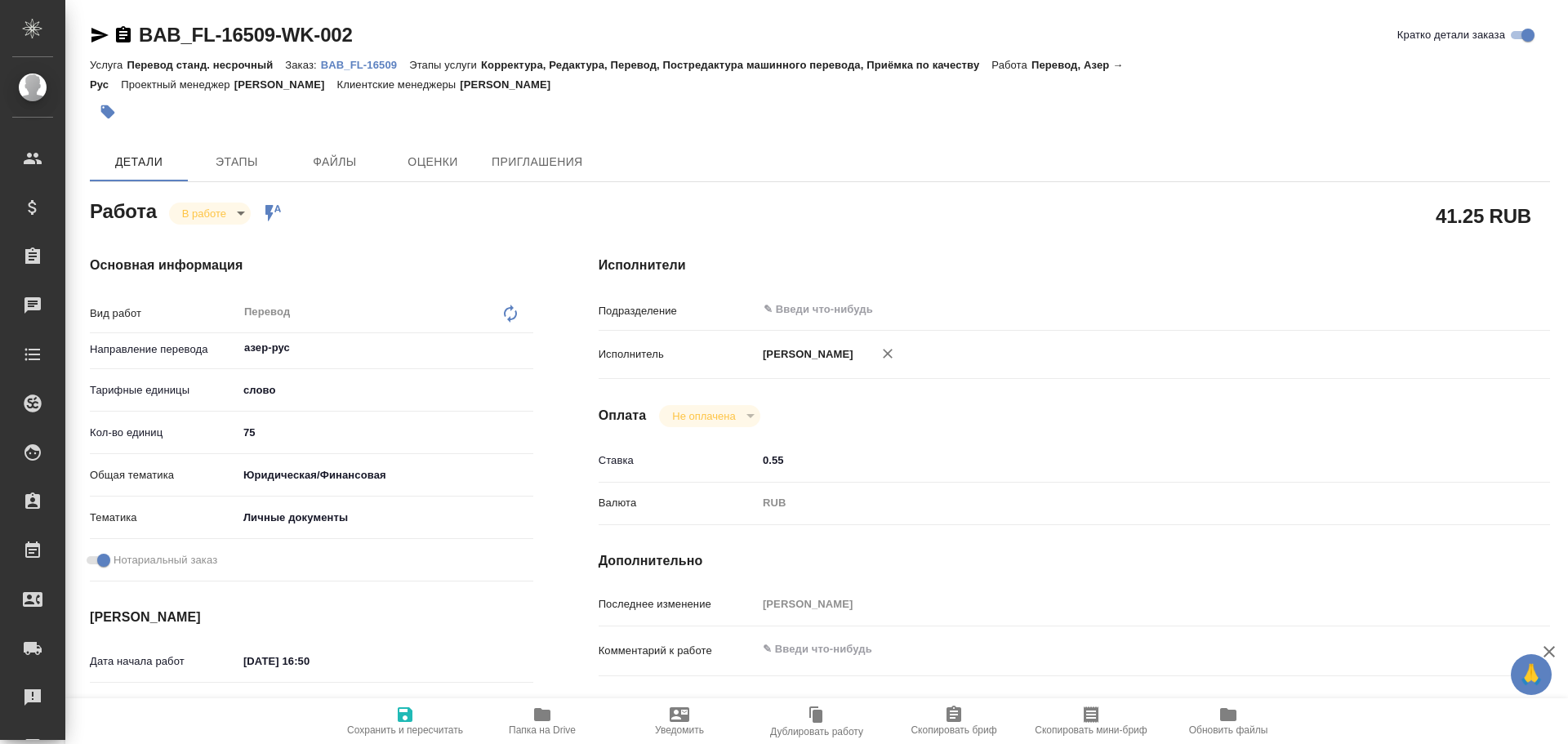
type textarea "x"
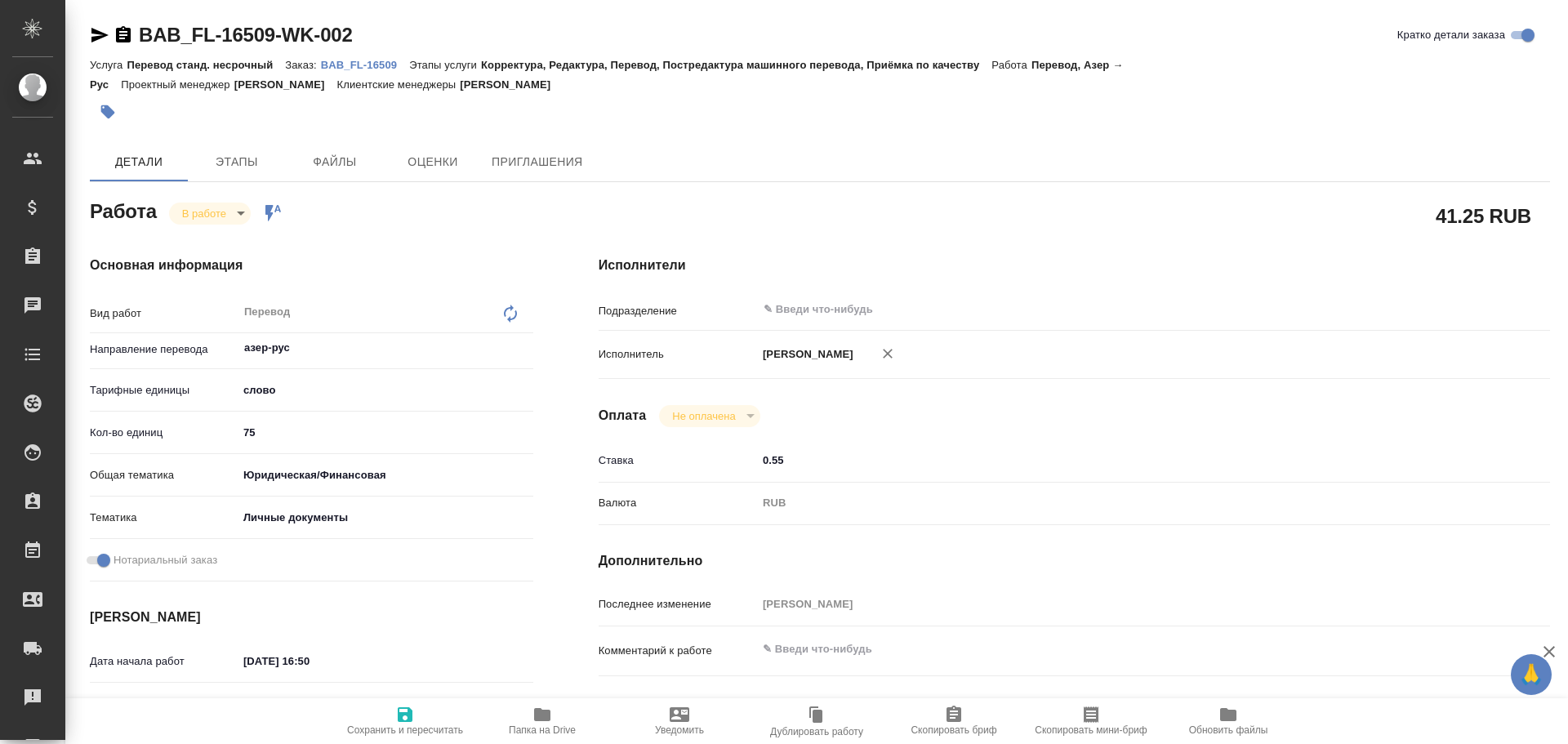
type textarea "x"
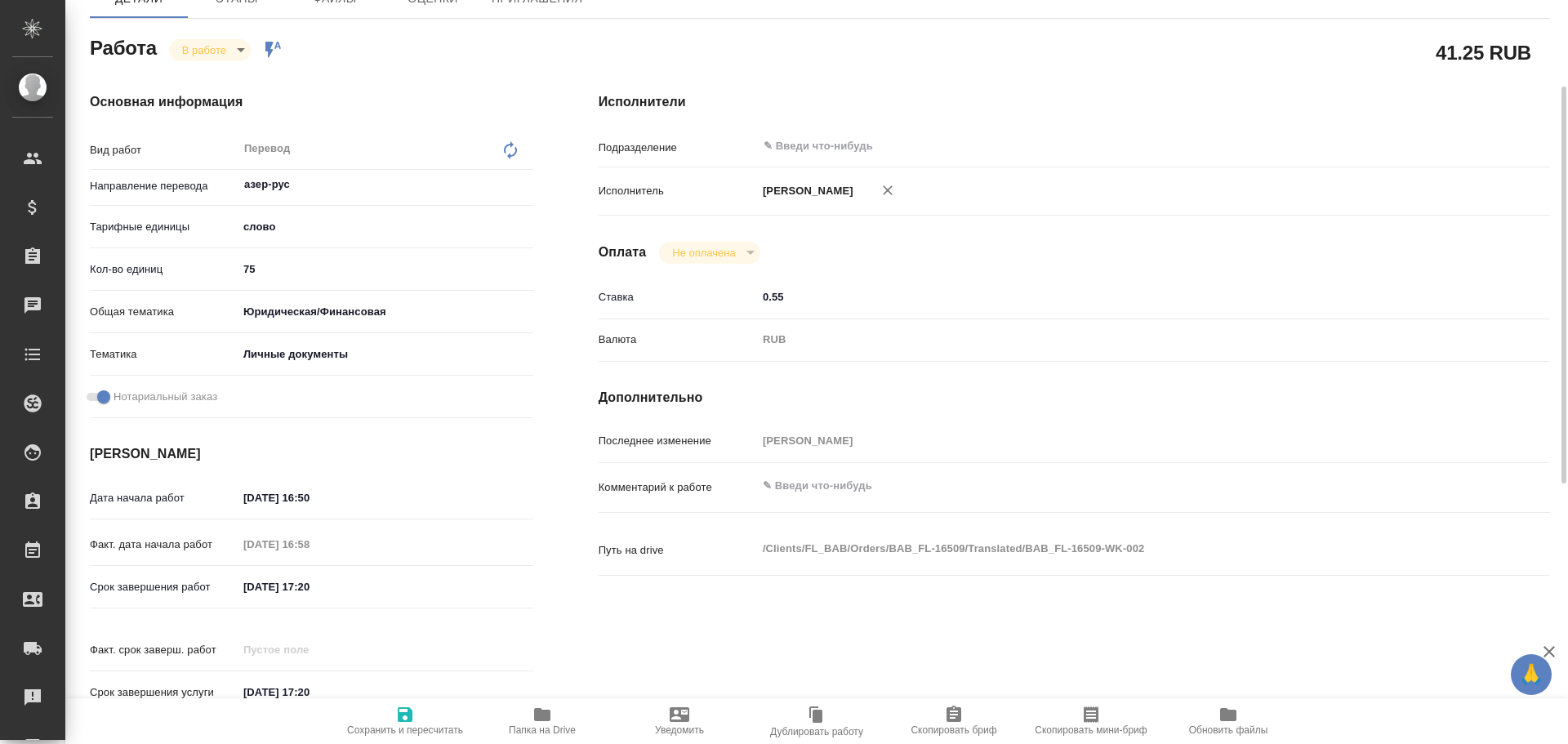
scroll to position [571, 0]
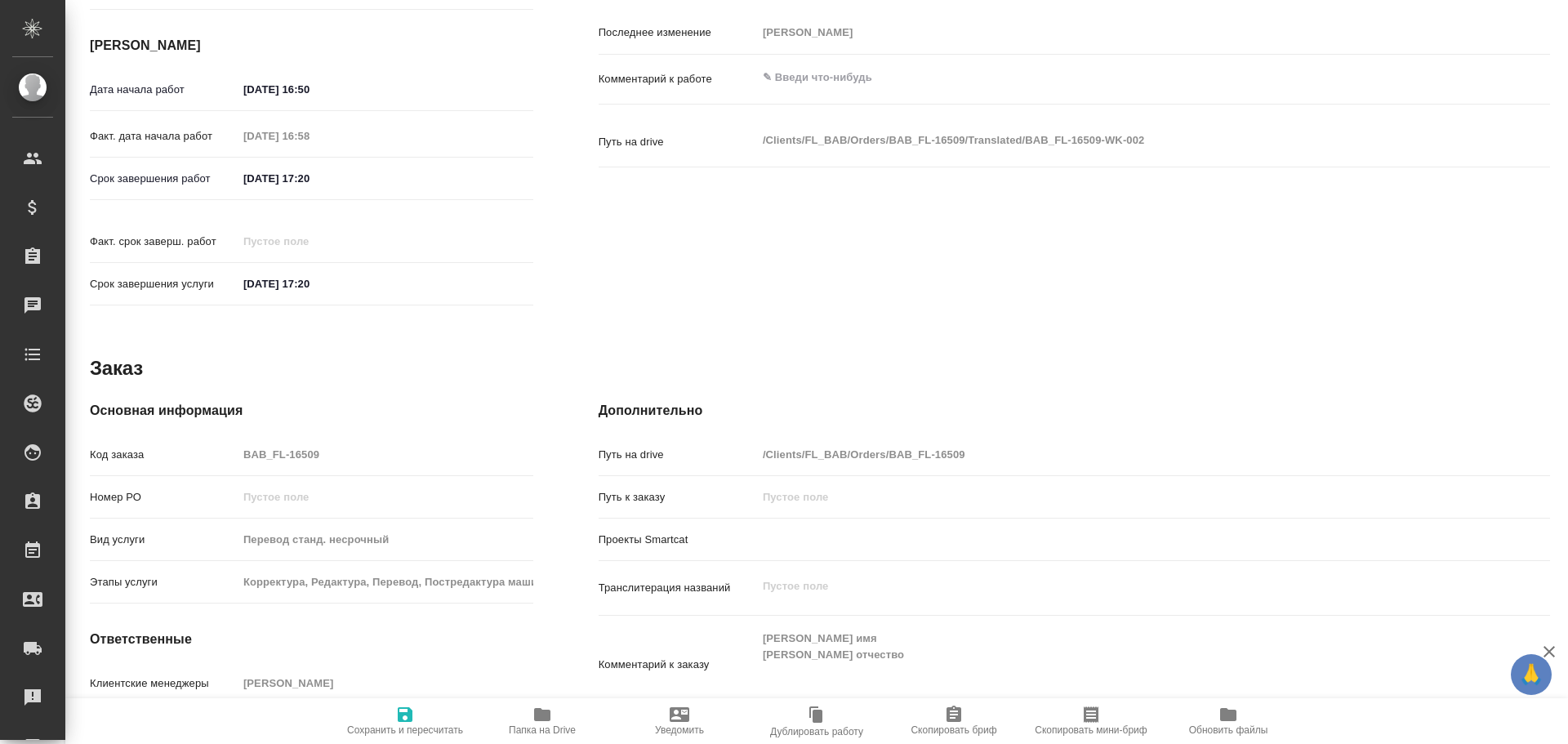
type textarea "x"
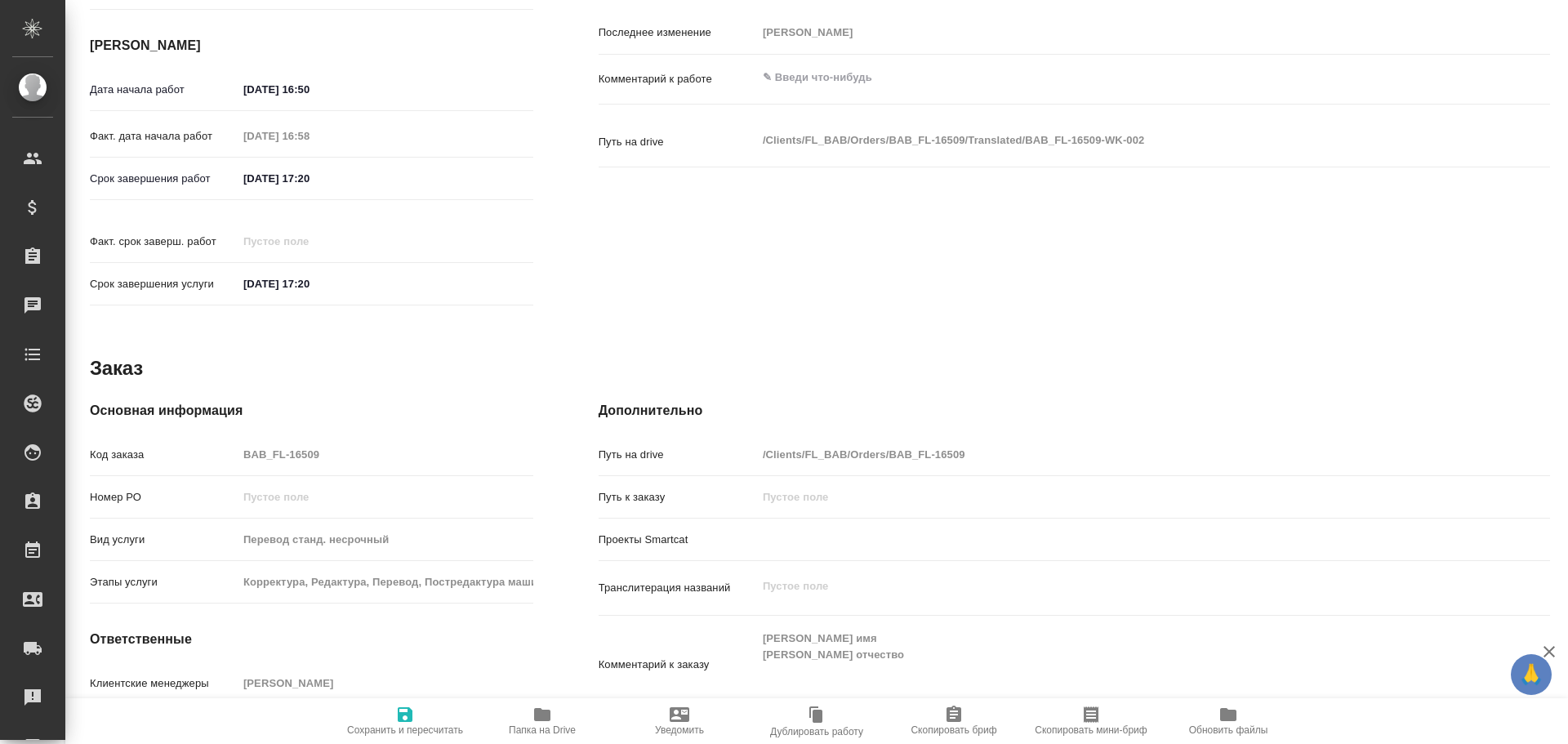
type textarea "x"
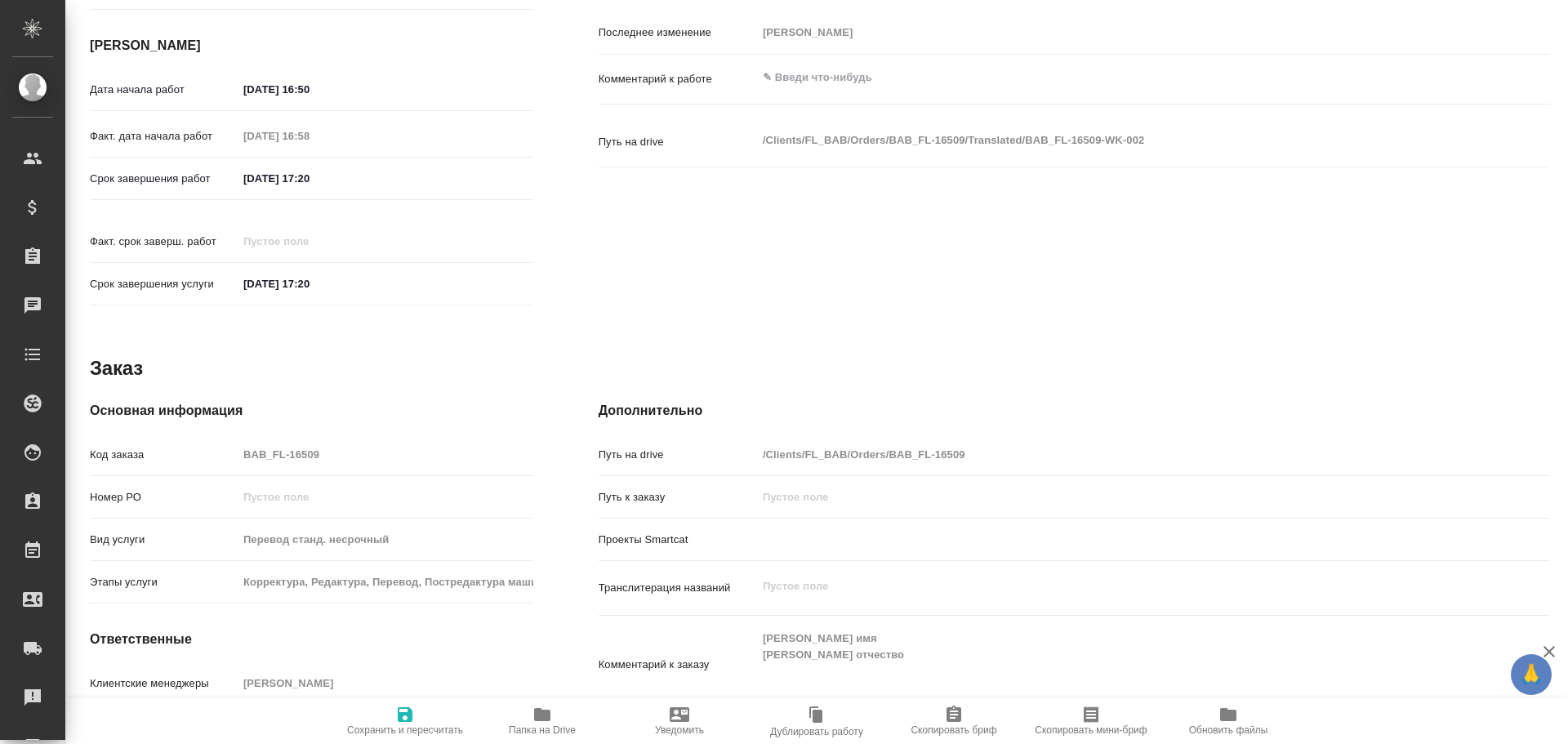
type textarea "x"
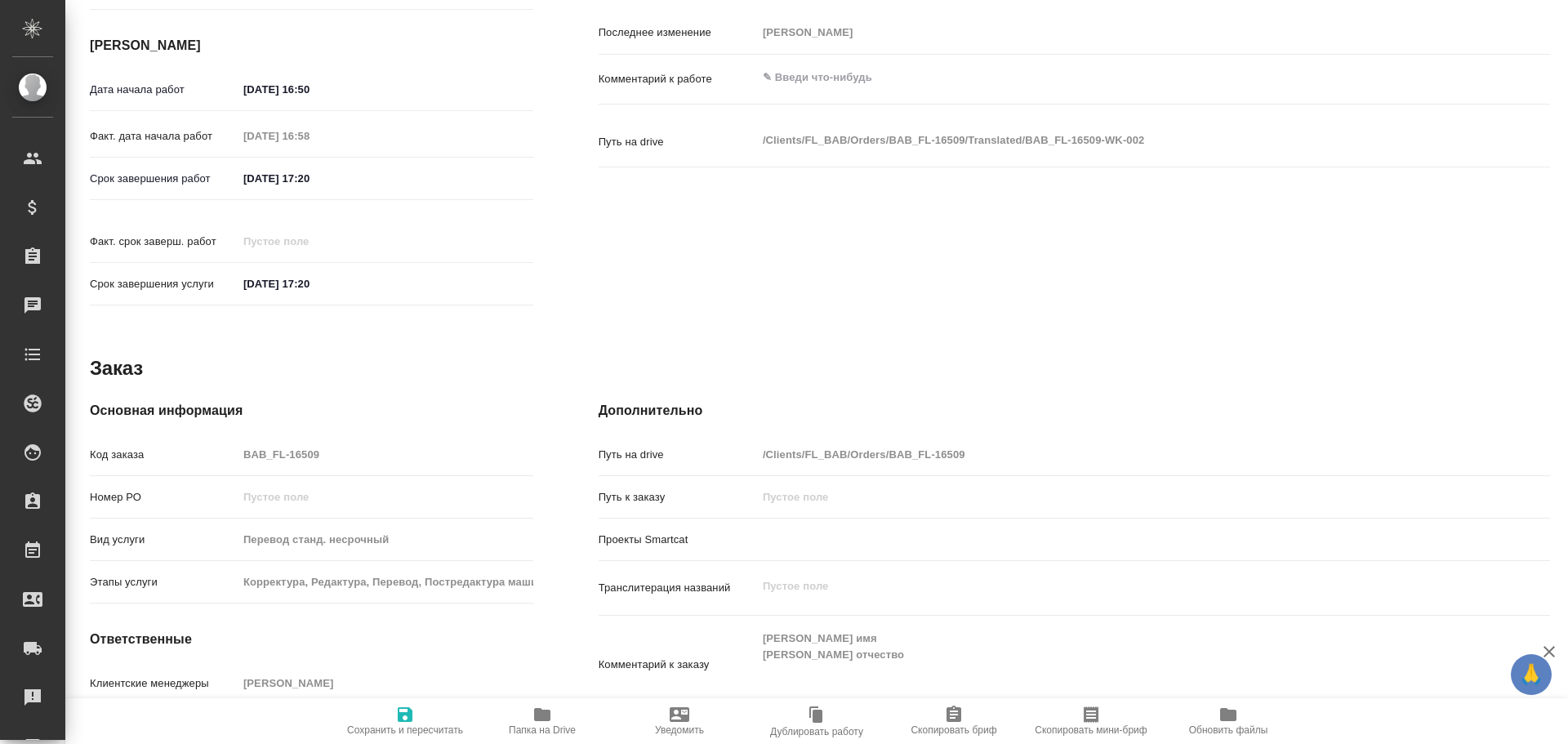
type textarea "x"
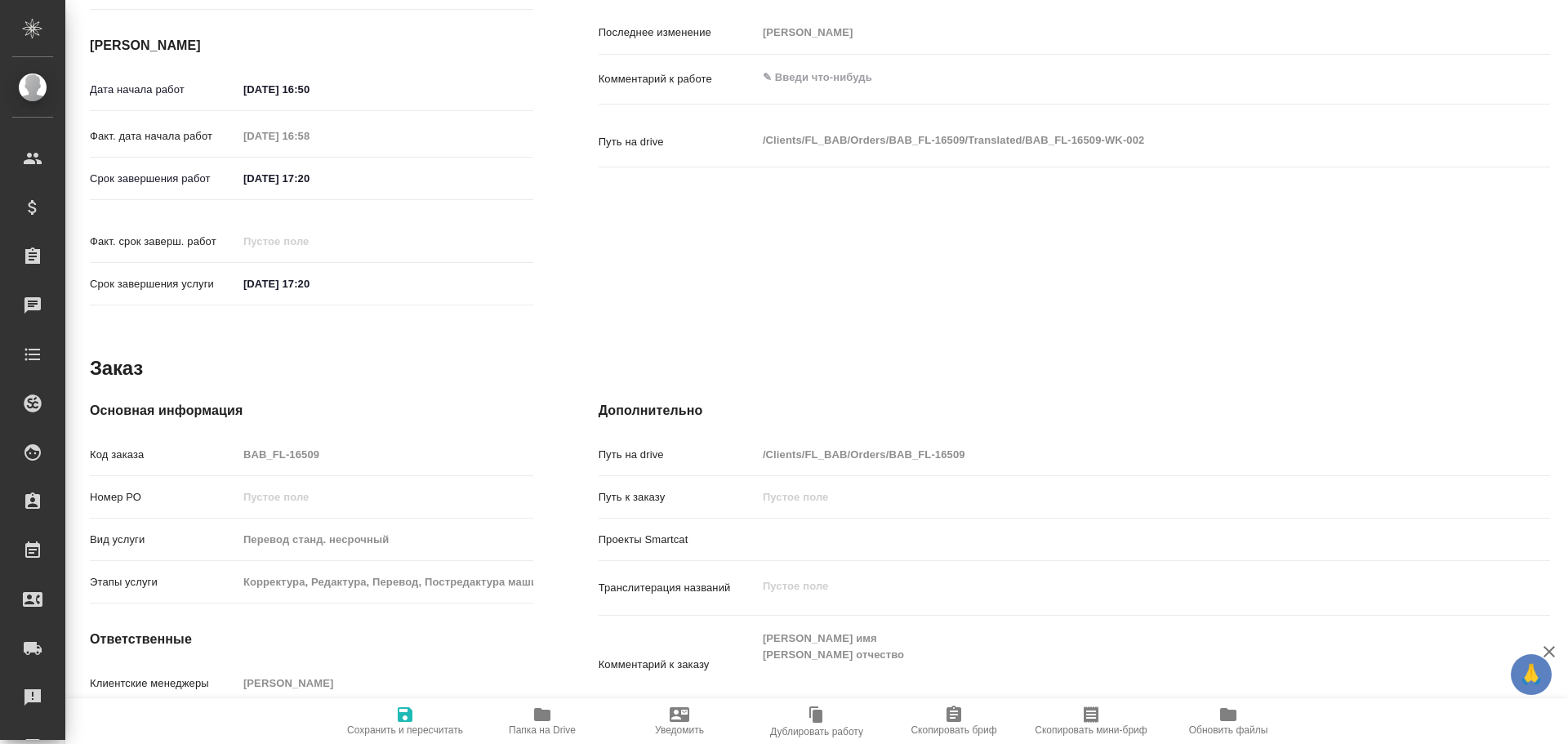
type textarea "x"
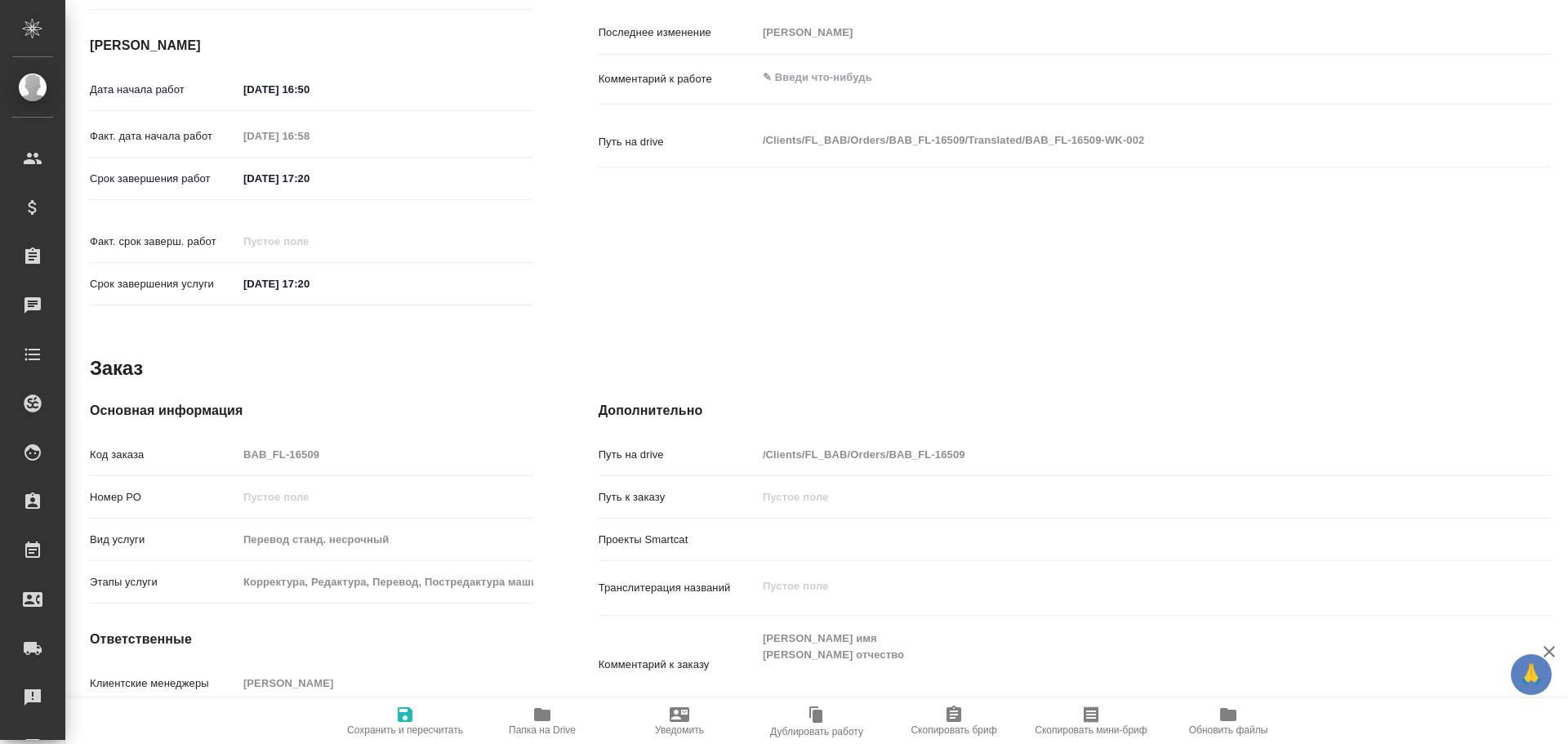
type textarea "x"
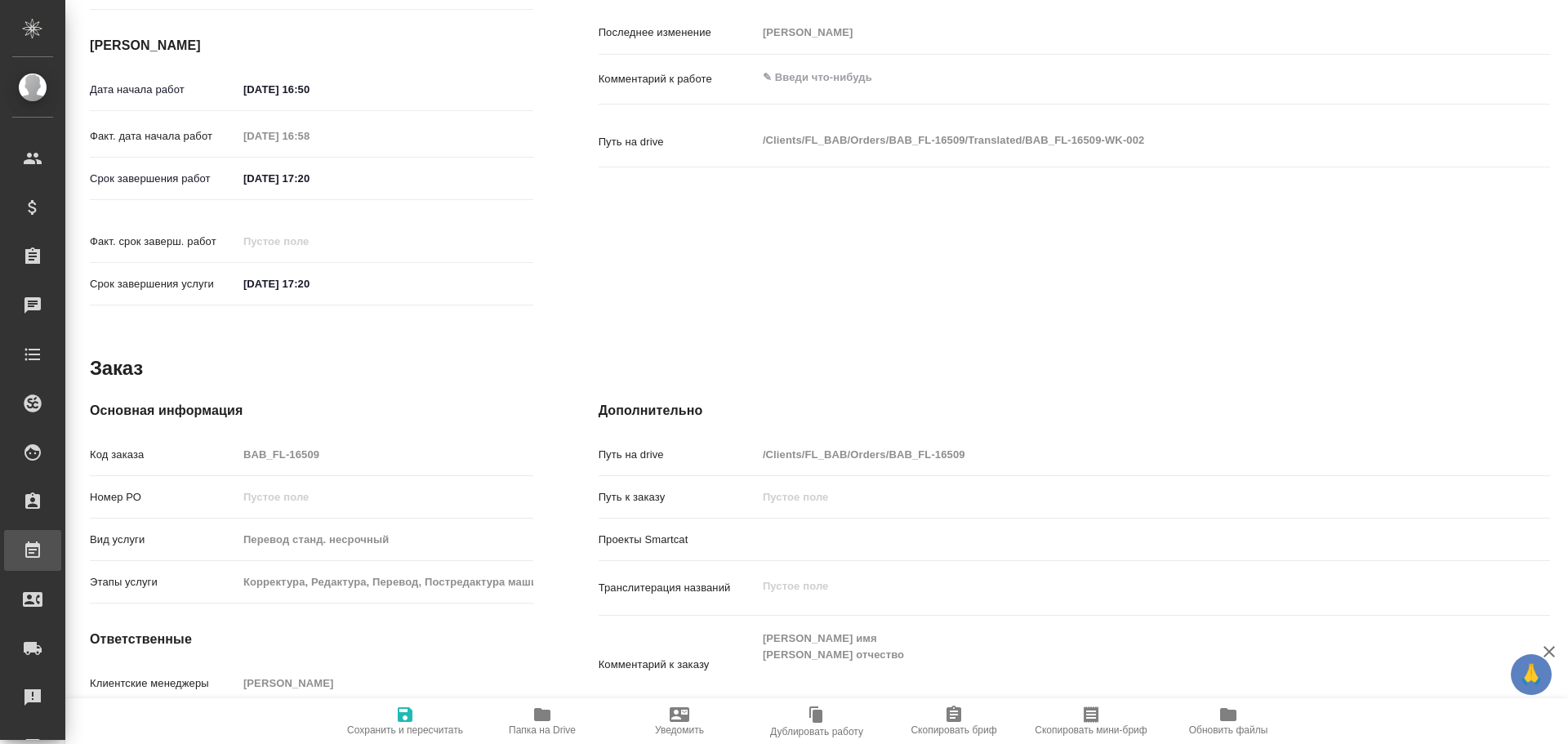
type textarea "x"
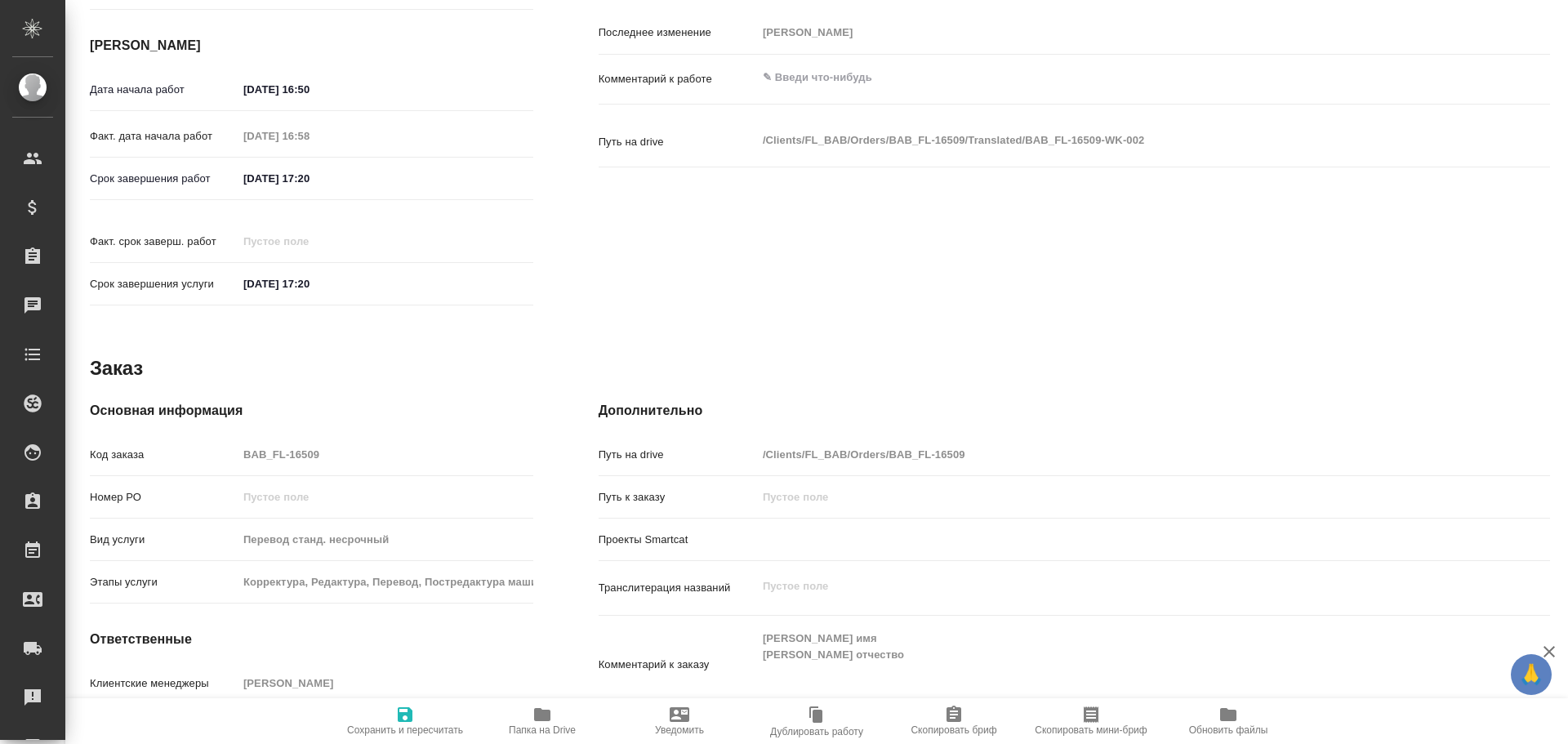
type textarea "x"
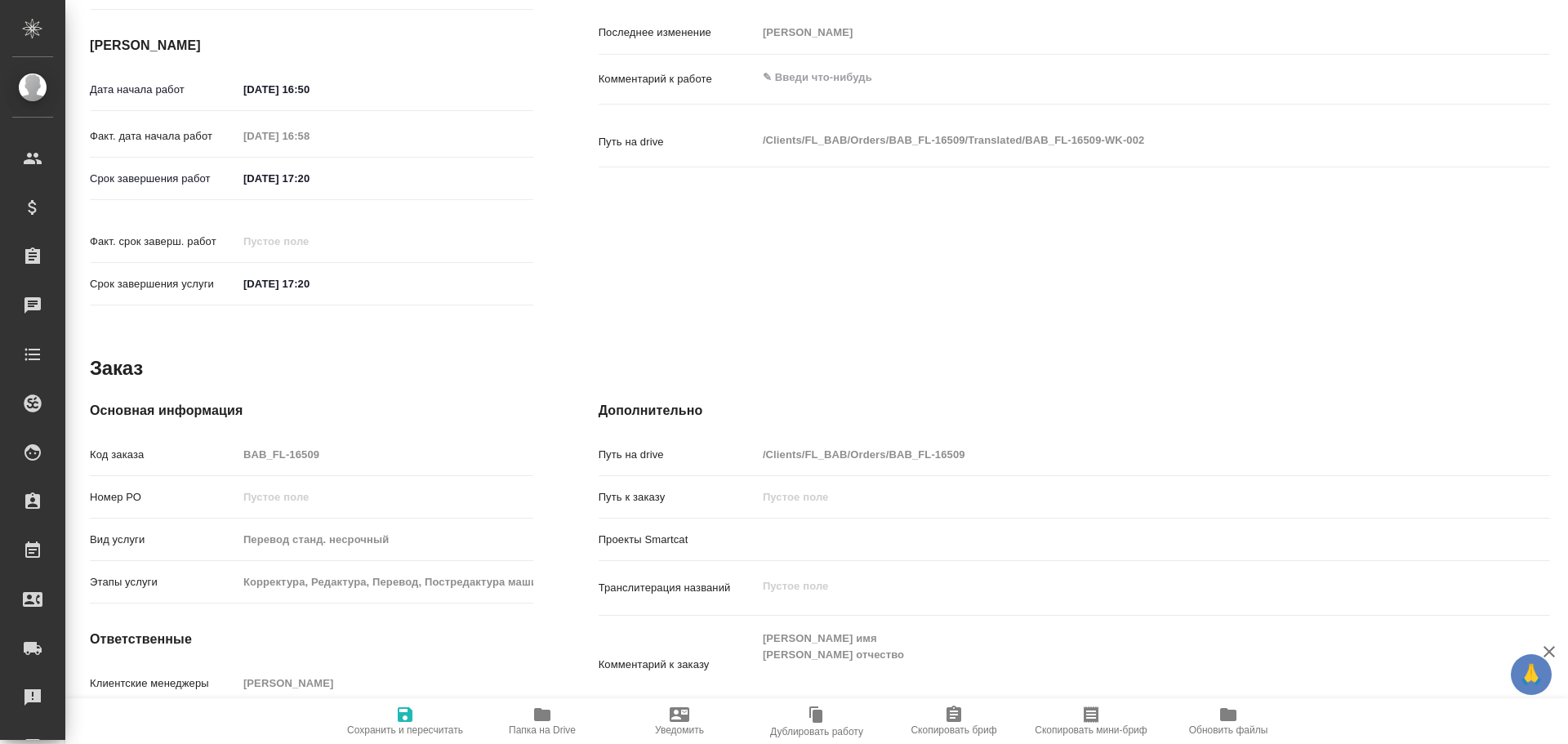
type textarea "x"
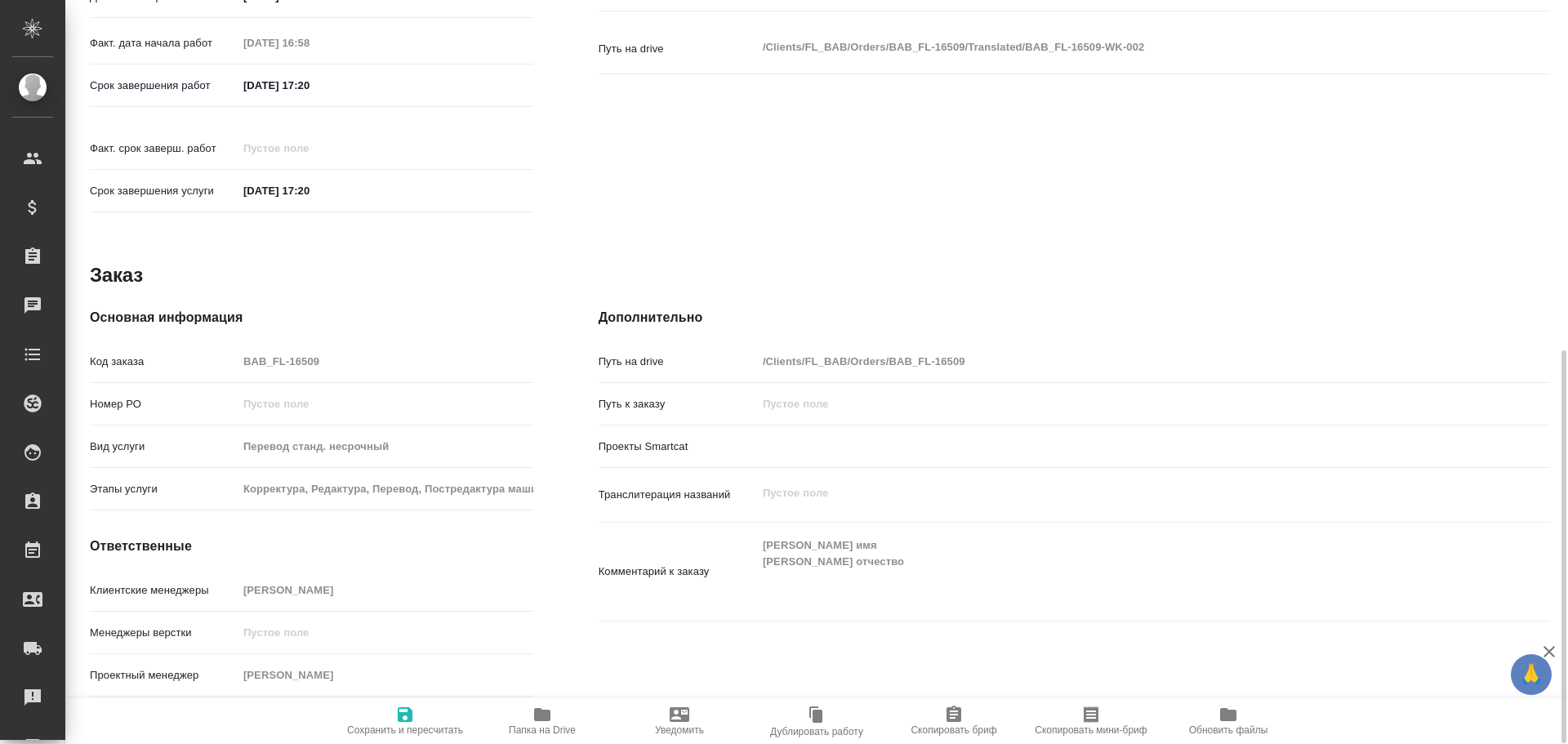
scroll to position [666, 0]
click at [216, 346] on div "Код заказа BAB_FL-16509" at bounding box center [311, 360] width 444 height 28
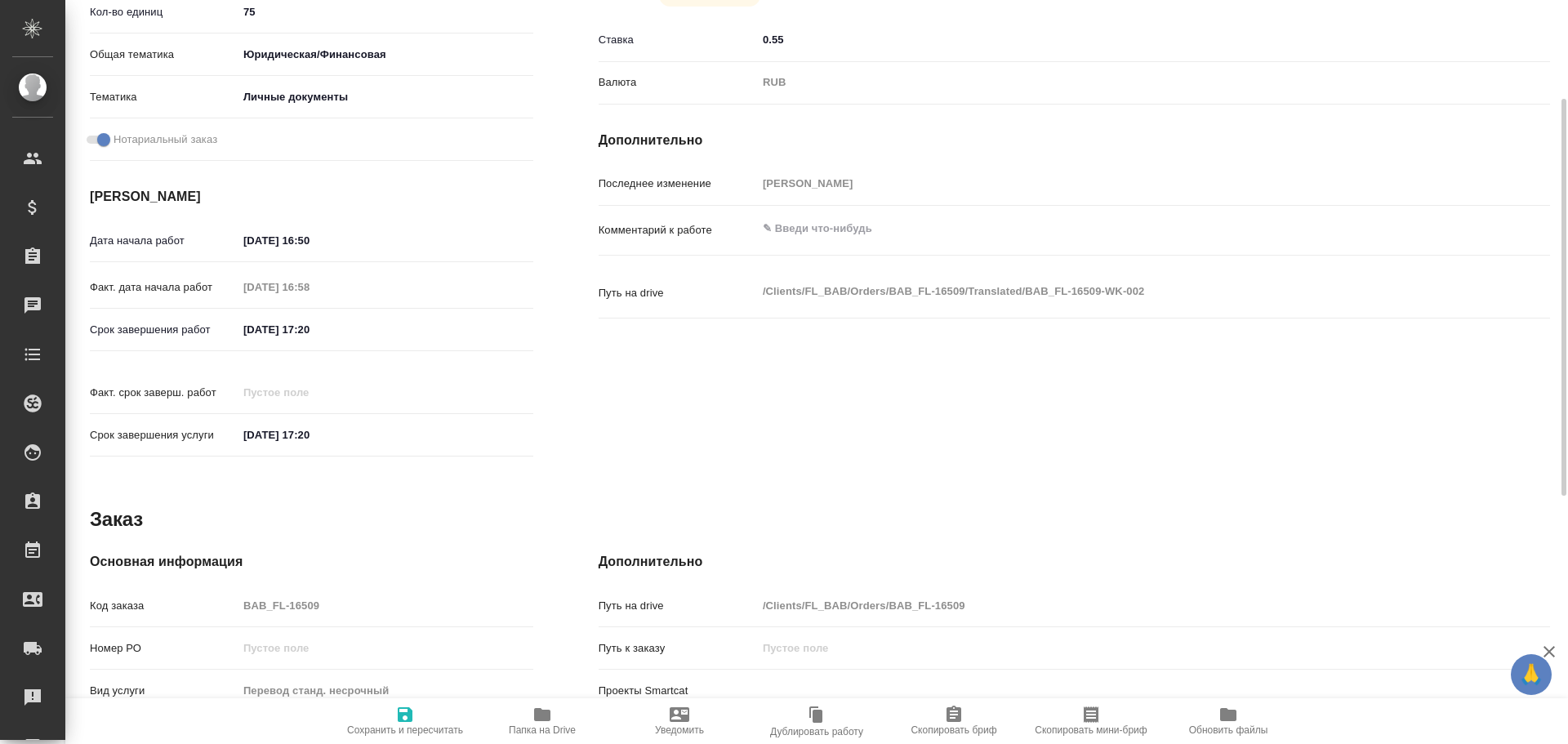
scroll to position [176, 0]
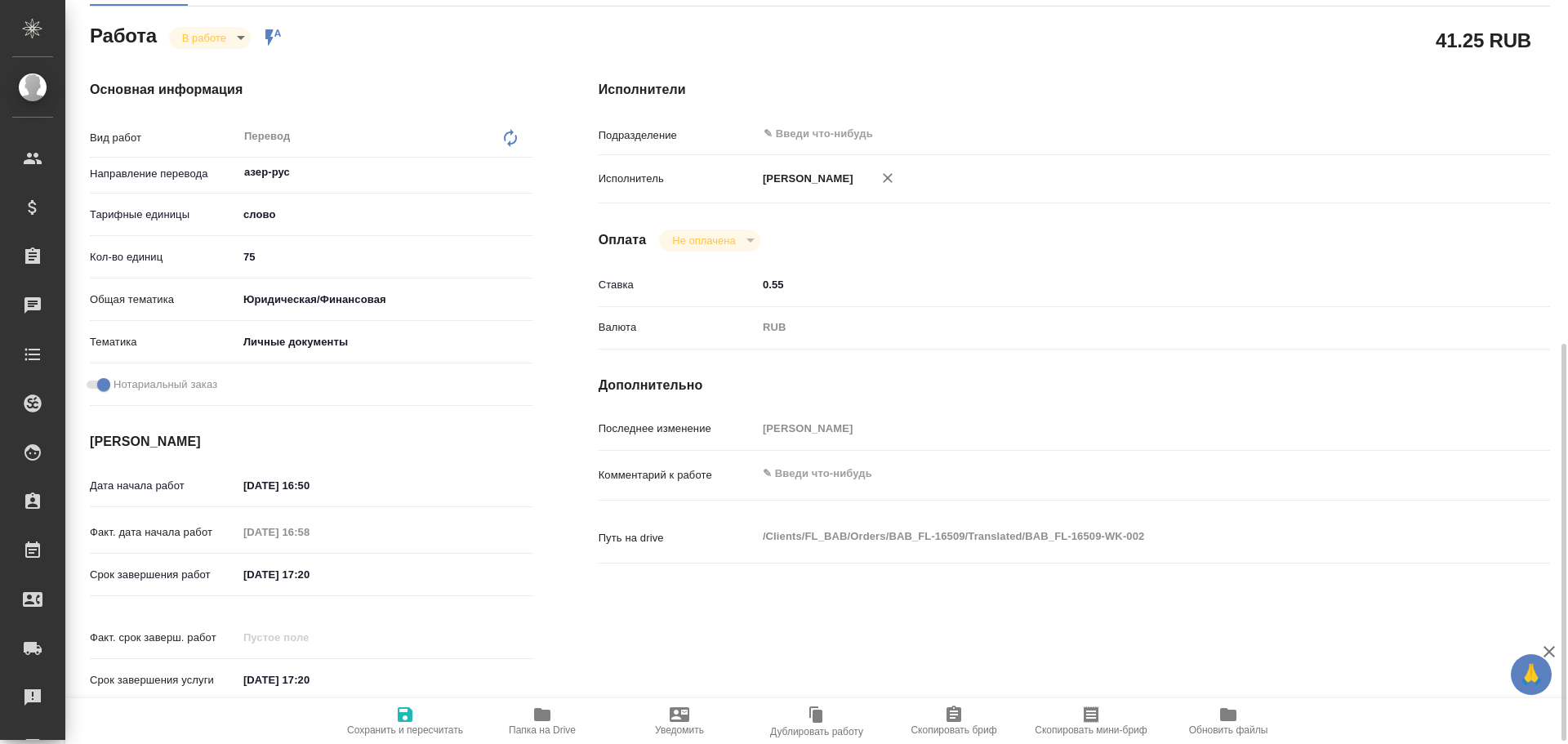
type textarea "x"
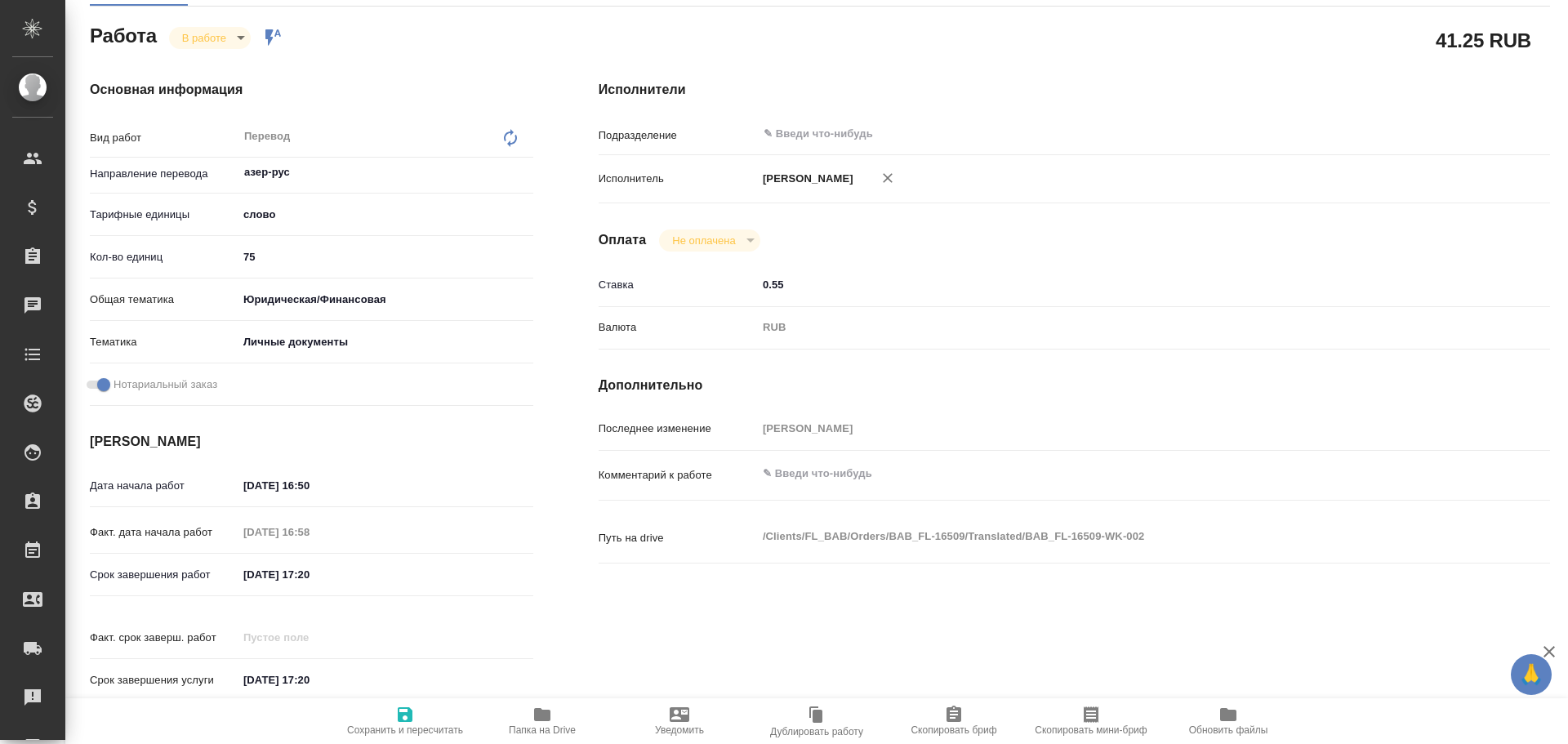
type textarea "x"
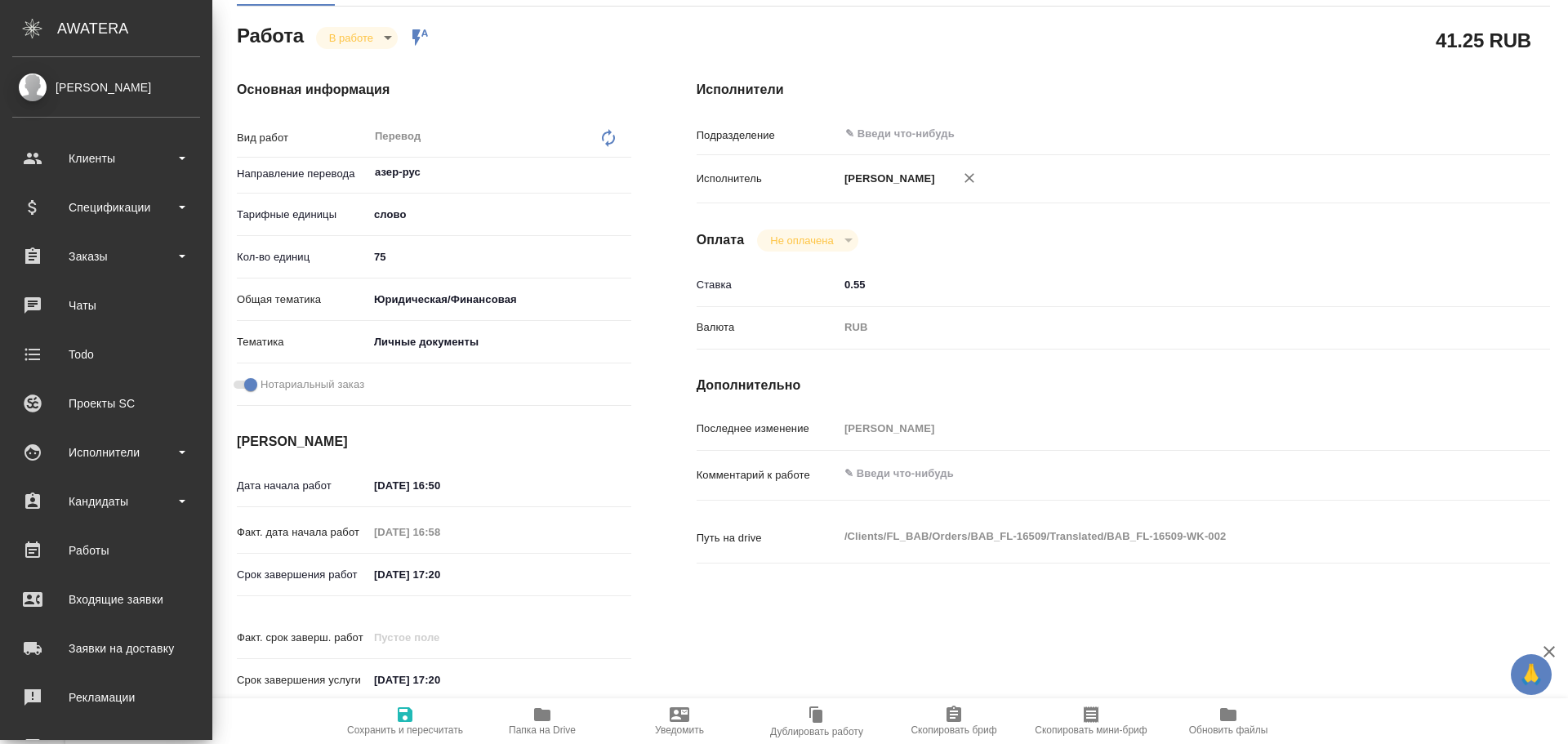
type textarea "x"
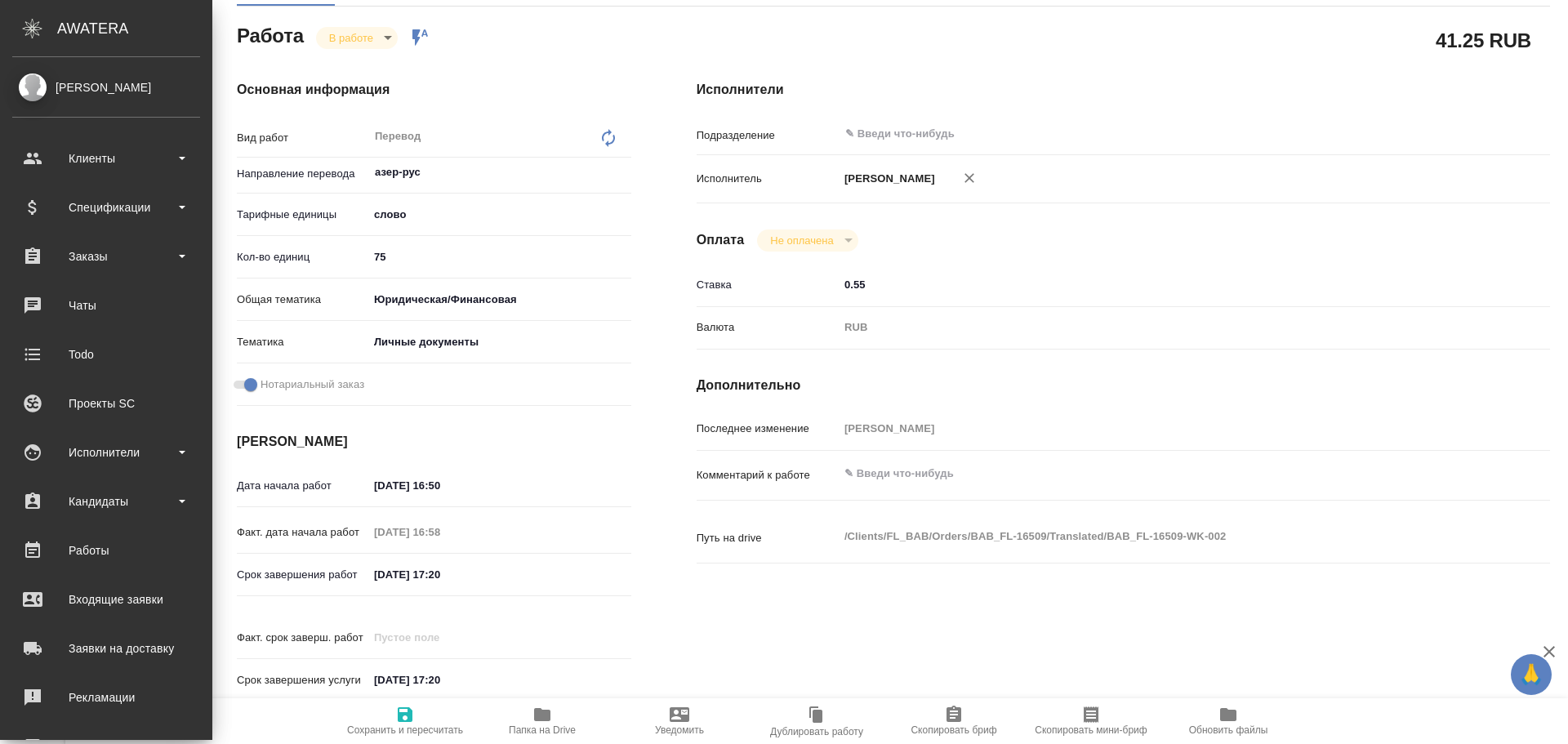
type textarea "x"
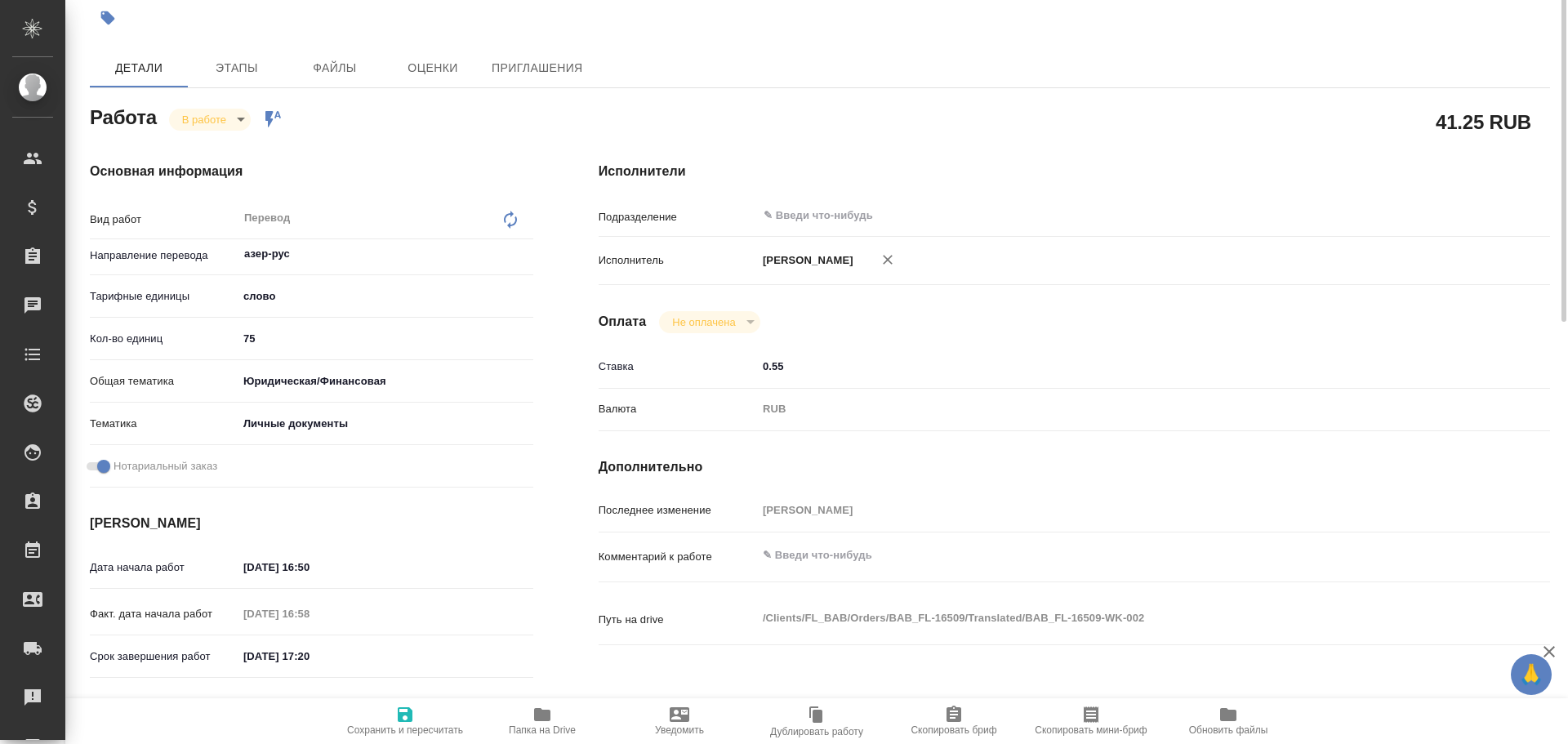
scroll to position [13, 0]
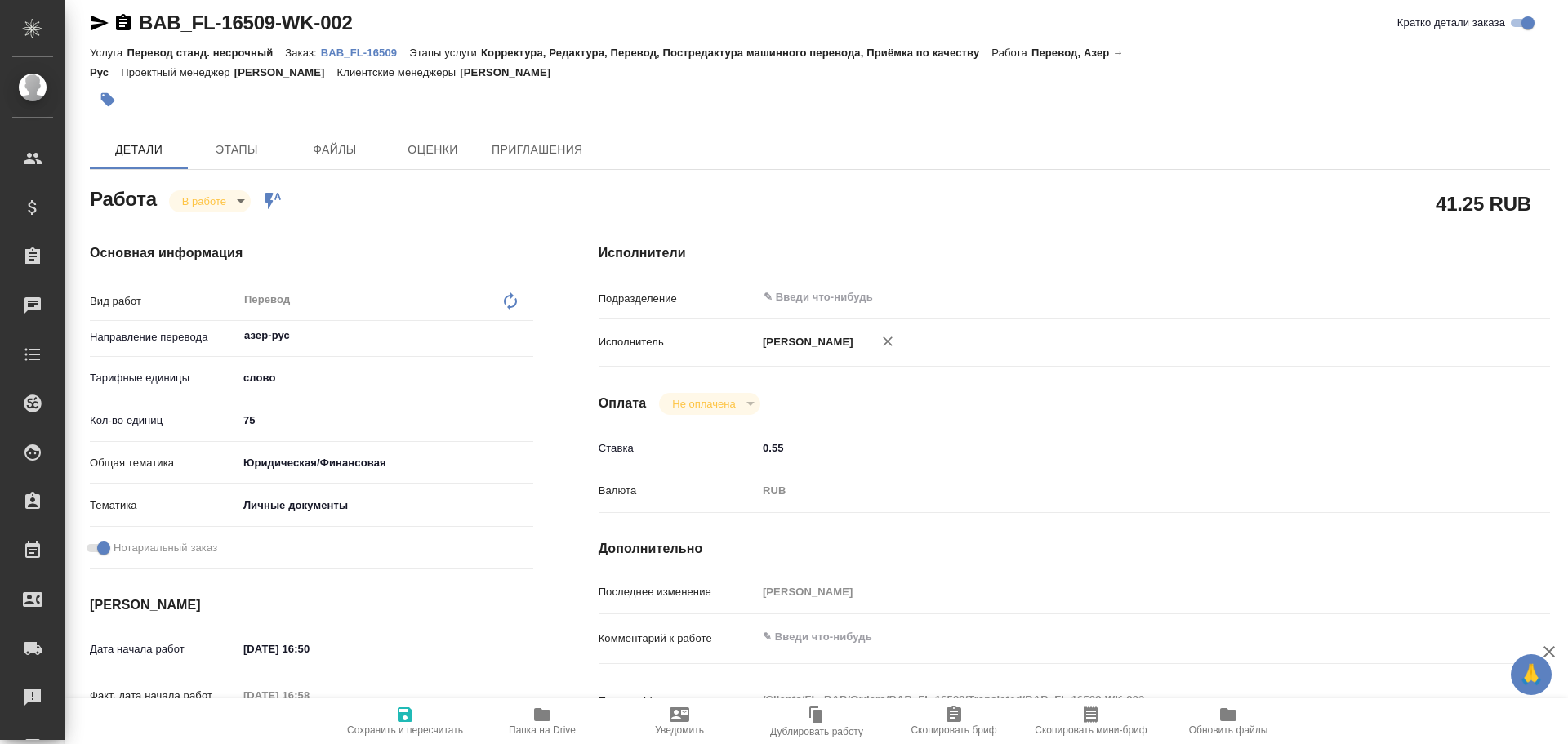
click at [189, 199] on body "🙏 .cls-1 fill:#fff; AWATERA Gusev Alexandr Клиенты Спецификации Заказы 0 Чаты T…" at bounding box center [784, 372] width 1568 height 744
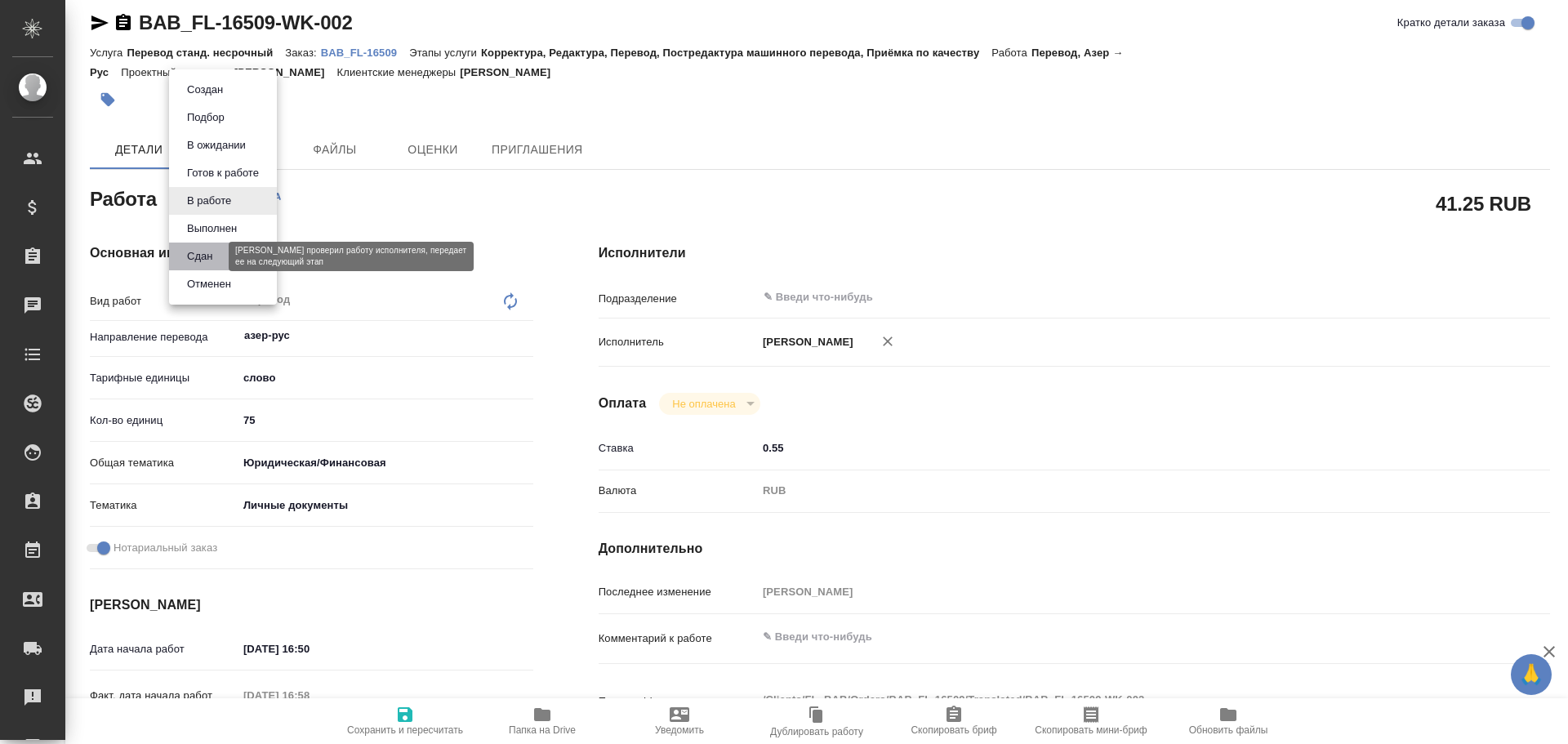
click at [189, 260] on button "Сдан" at bounding box center [200, 256] width 35 height 18
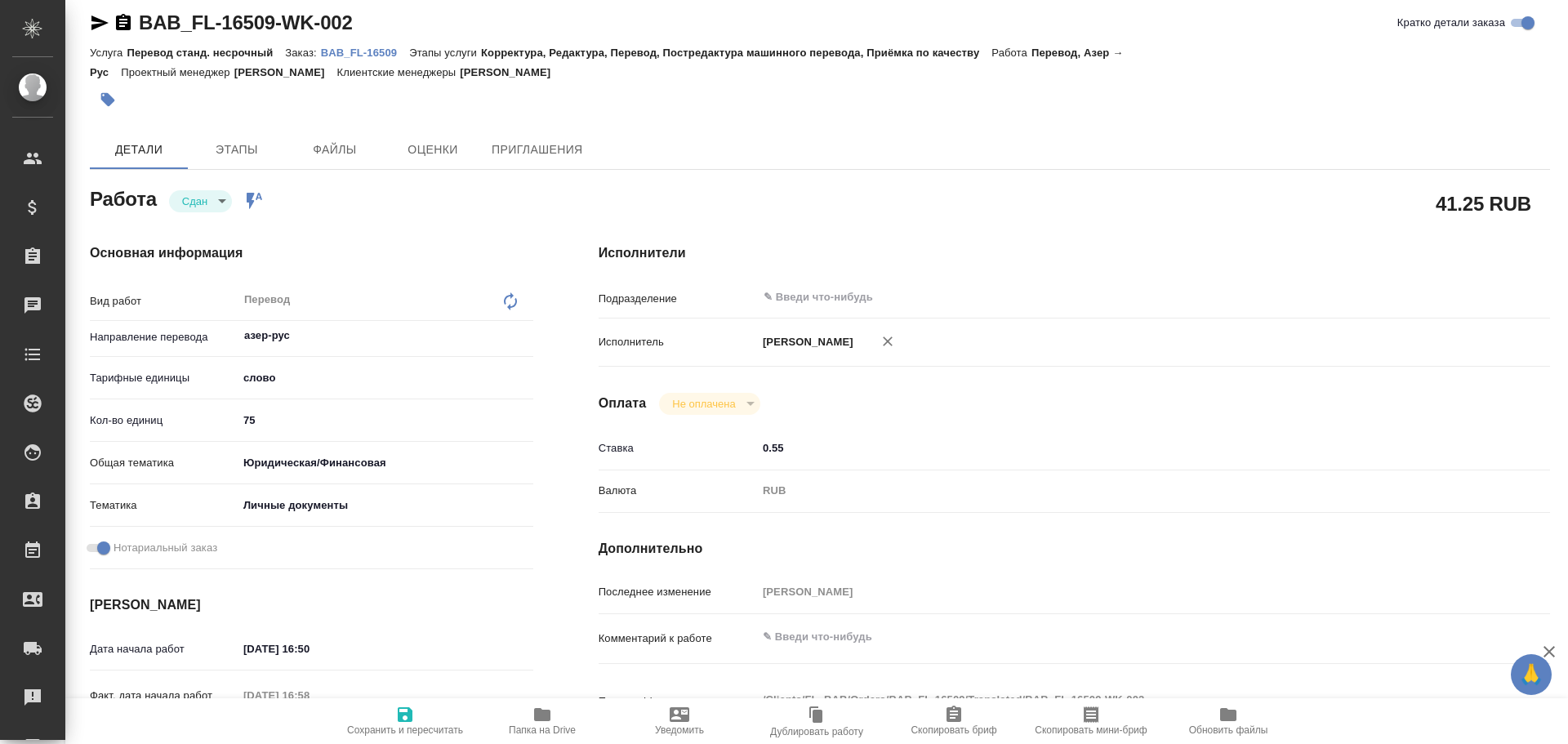
type textarea "x"
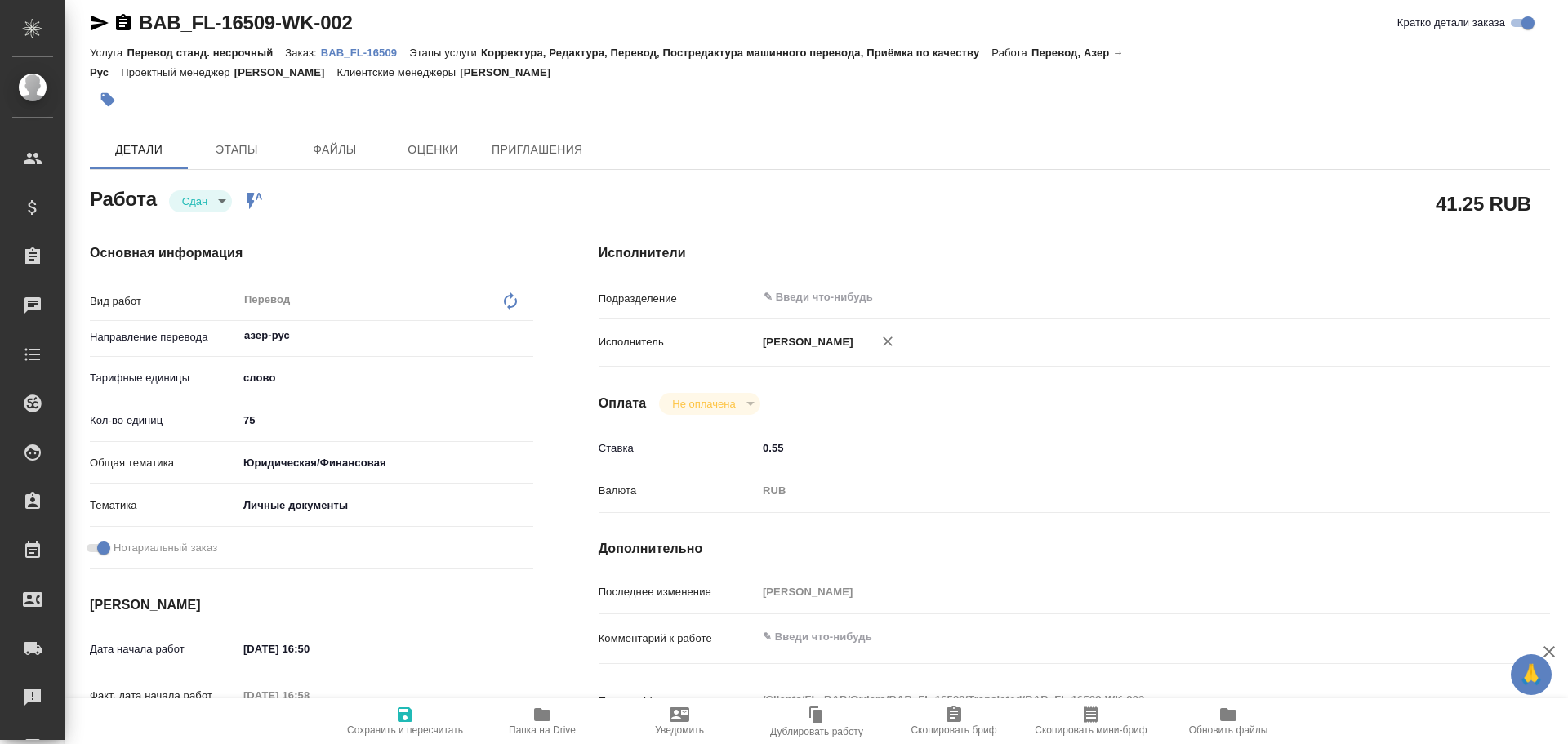
type textarea "x"
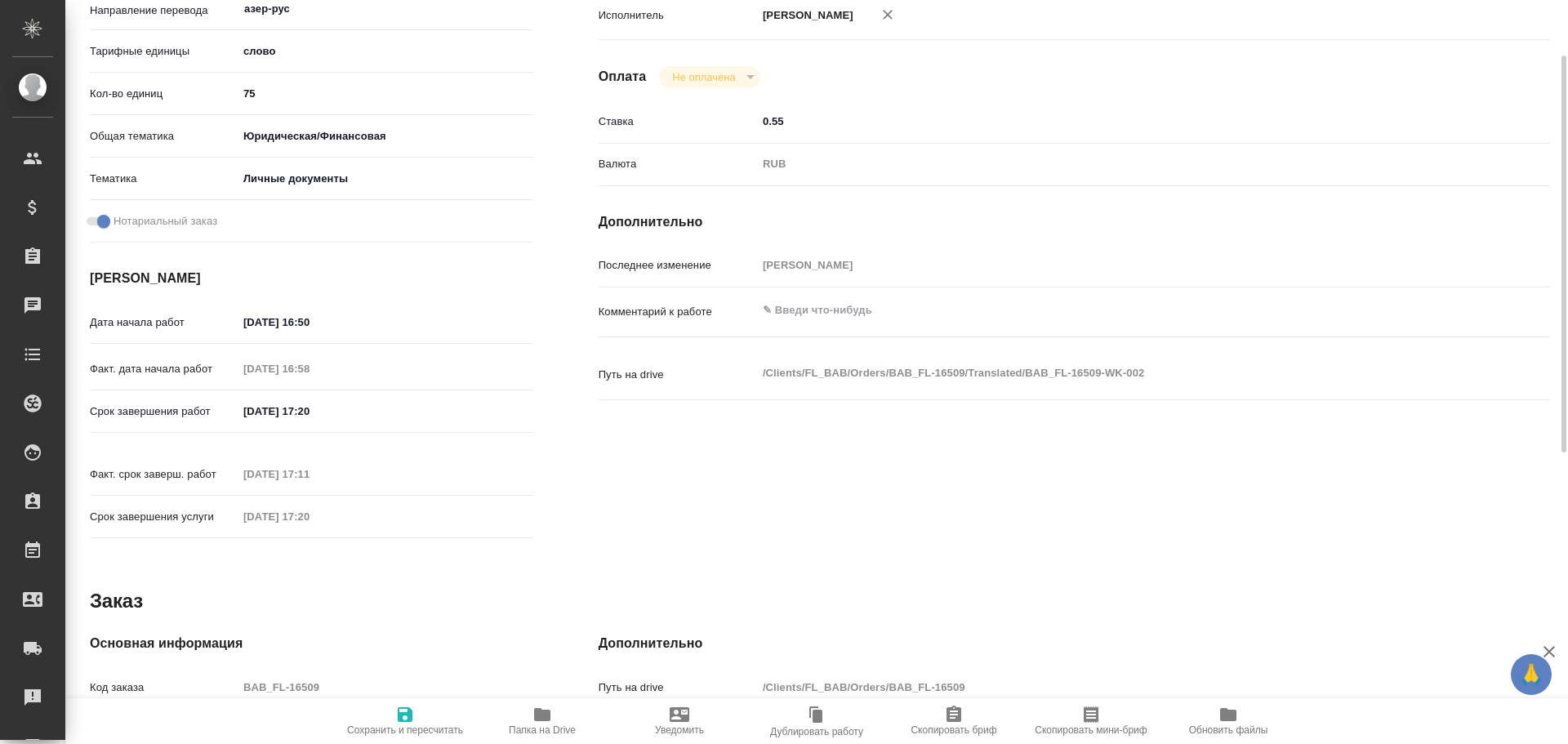
scroll to position [420, 0]
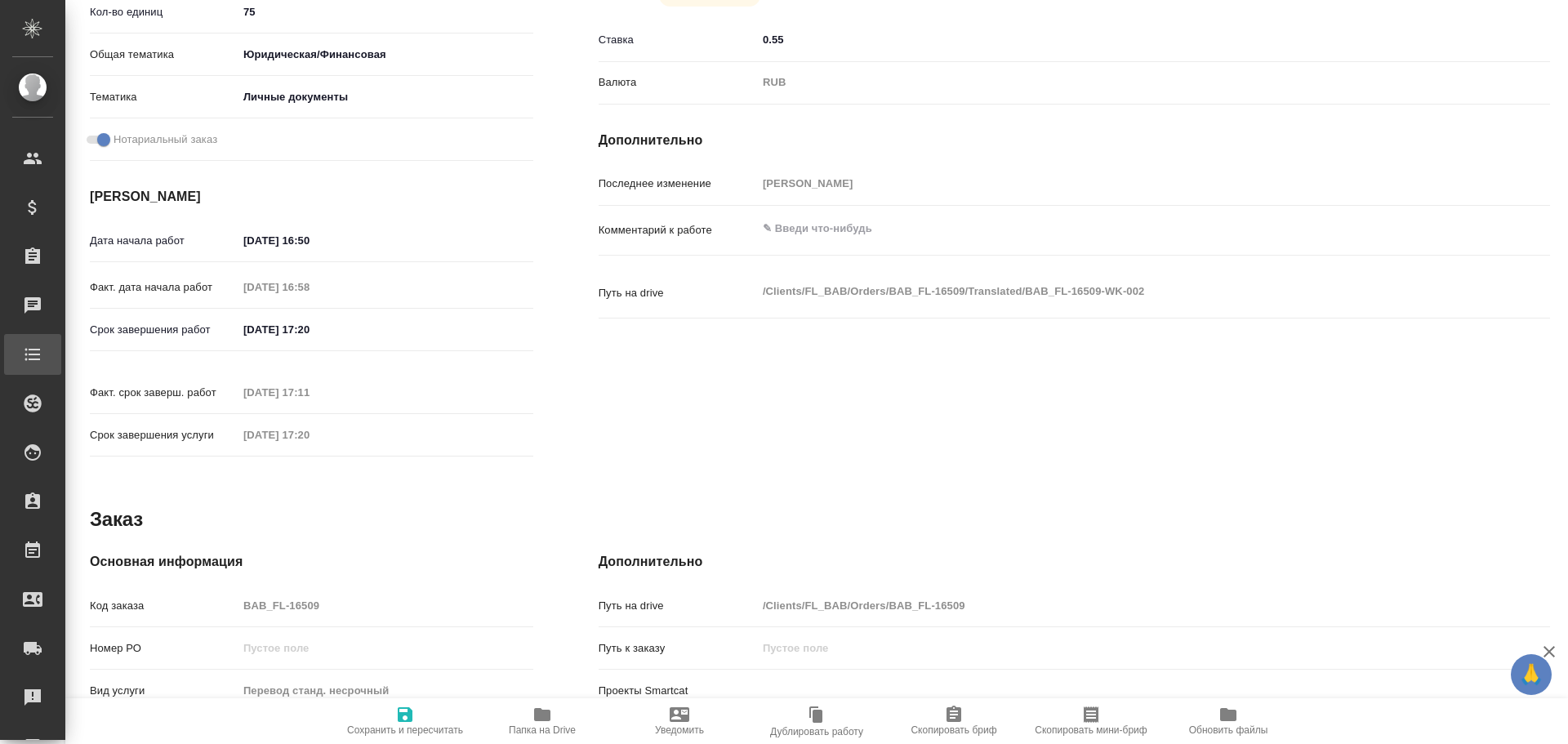
type textarea "x"
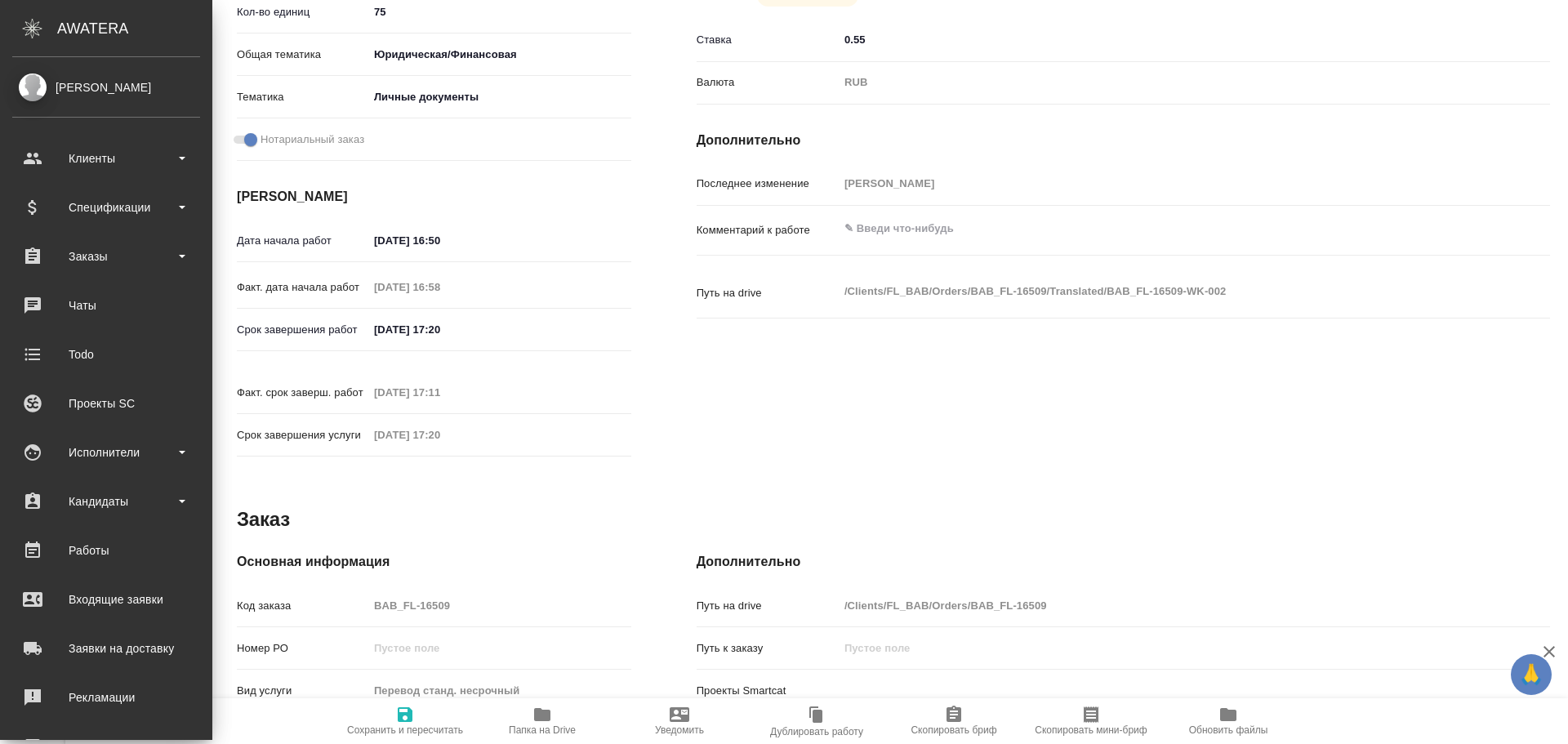
type textarea "x"
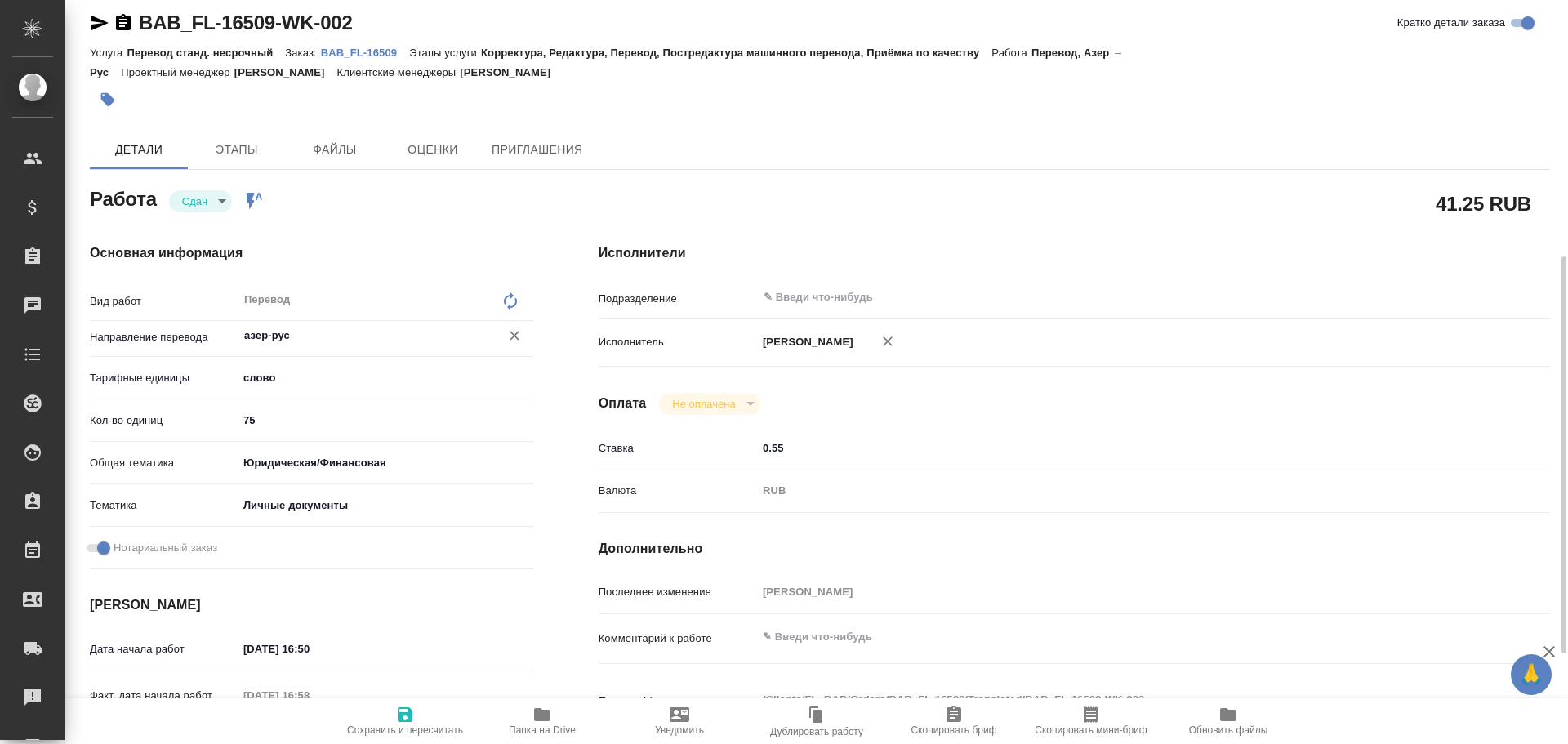
scroll to position [0, 0]
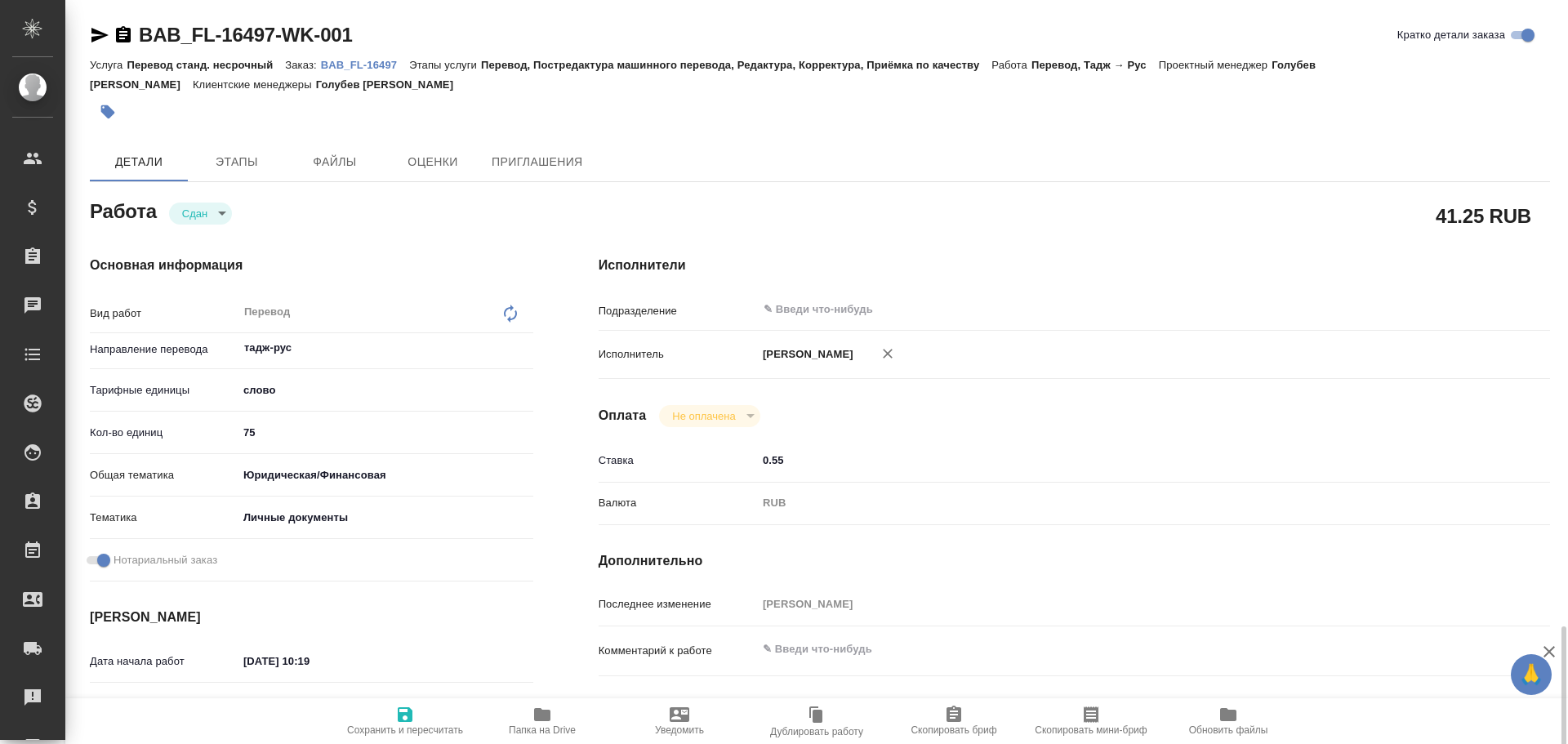
scroll to position [82, 0]
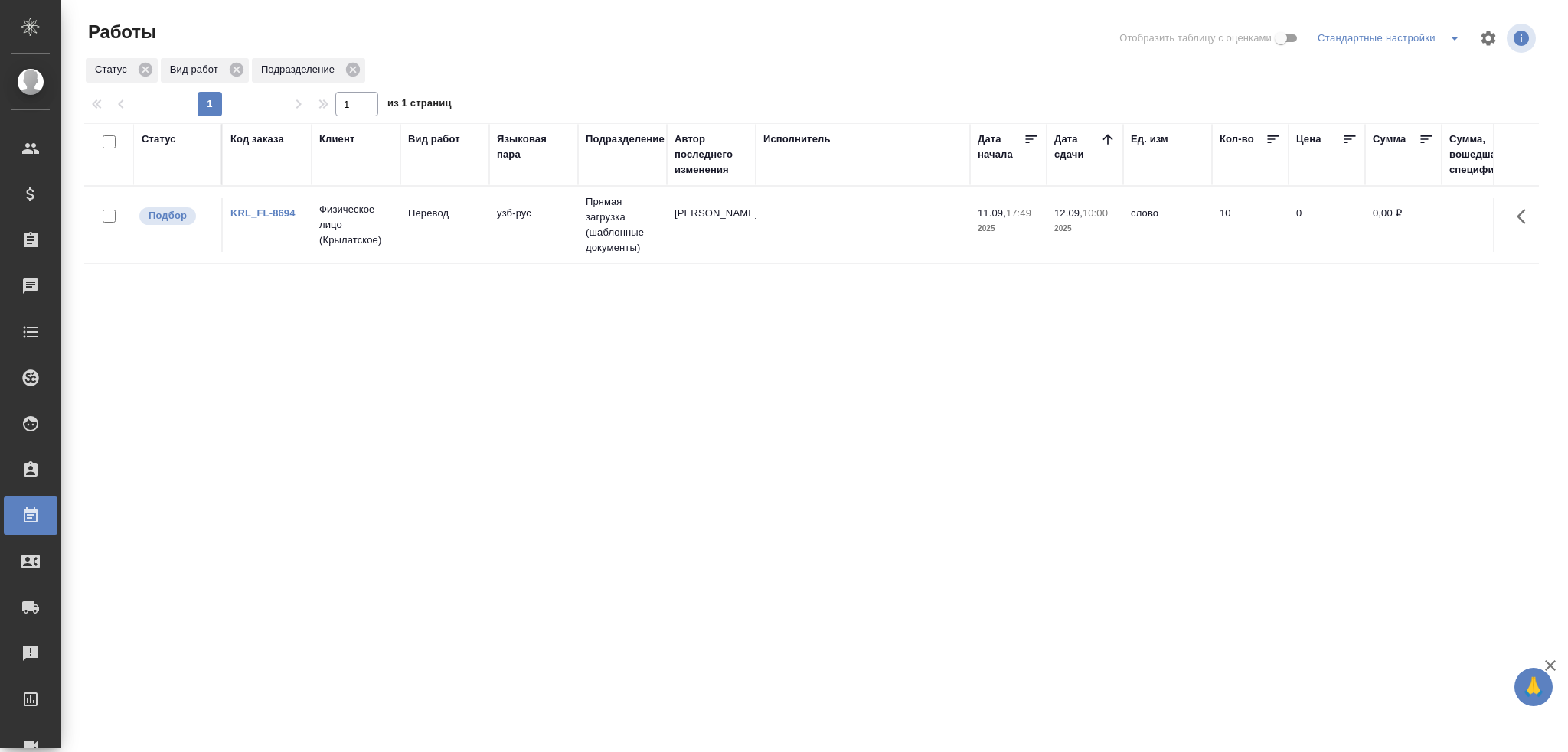
click at [726, 226] on td "[PERSON_NAME]" at bounding box center [711, 225] width 89 height 54
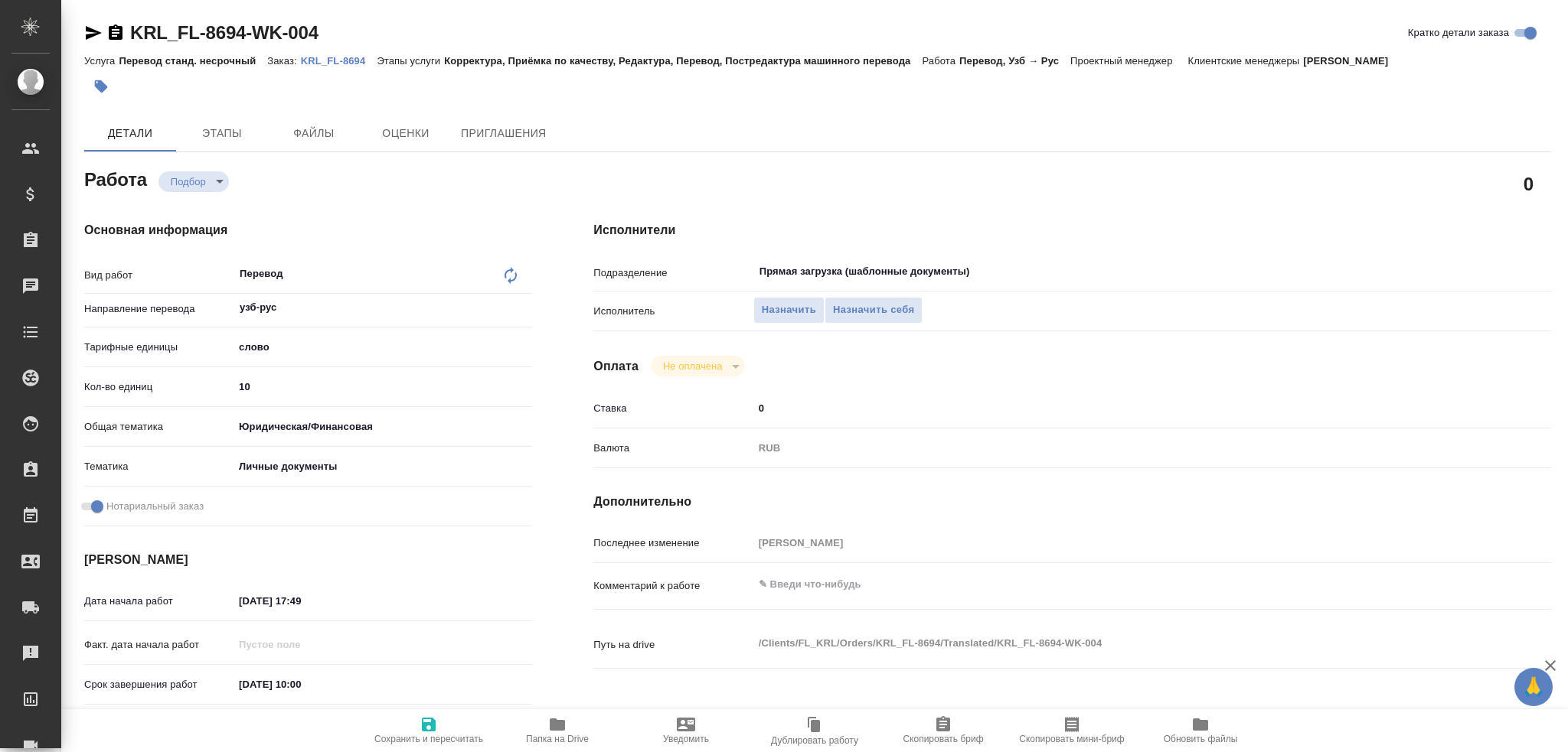
type textarea "x"
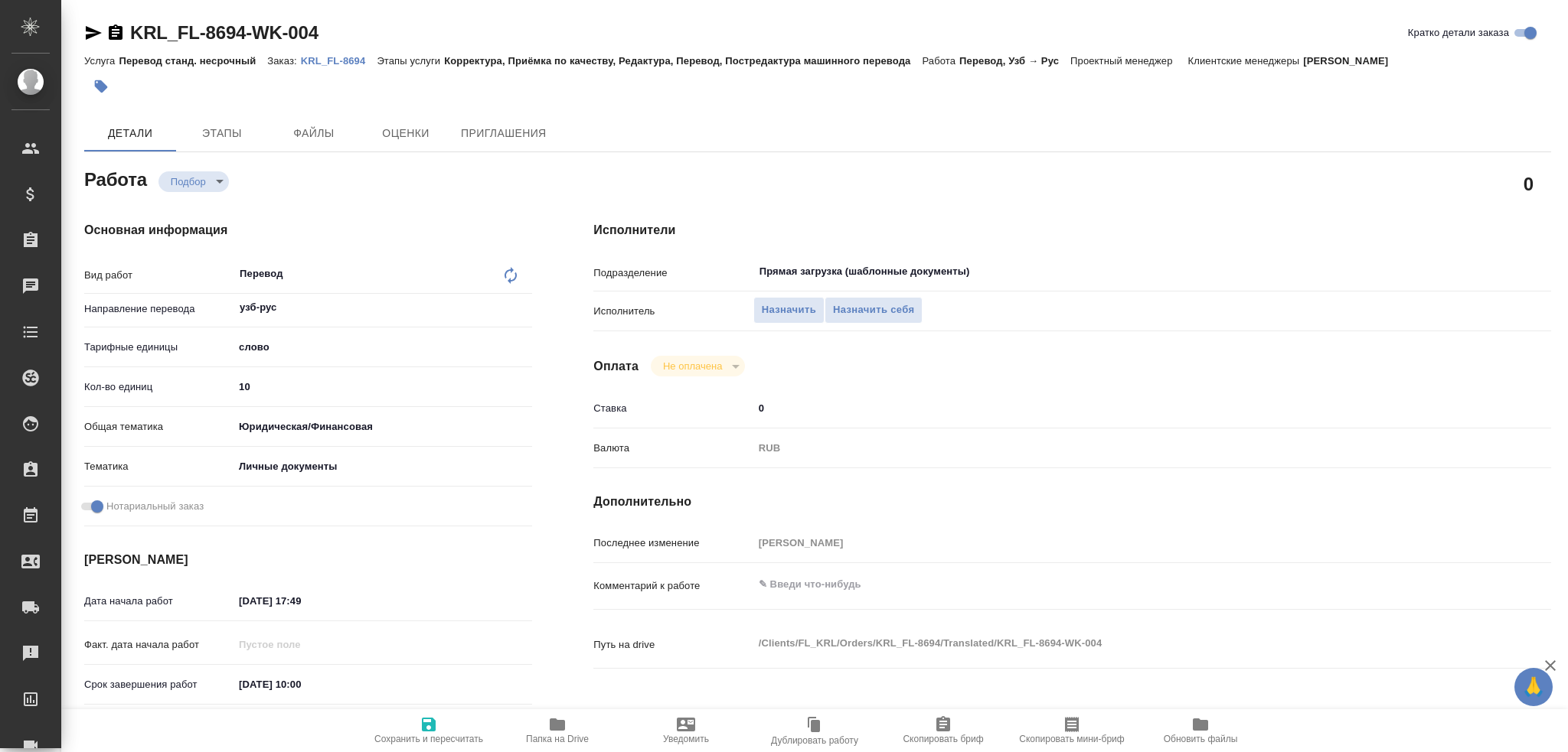
type textarea "x"
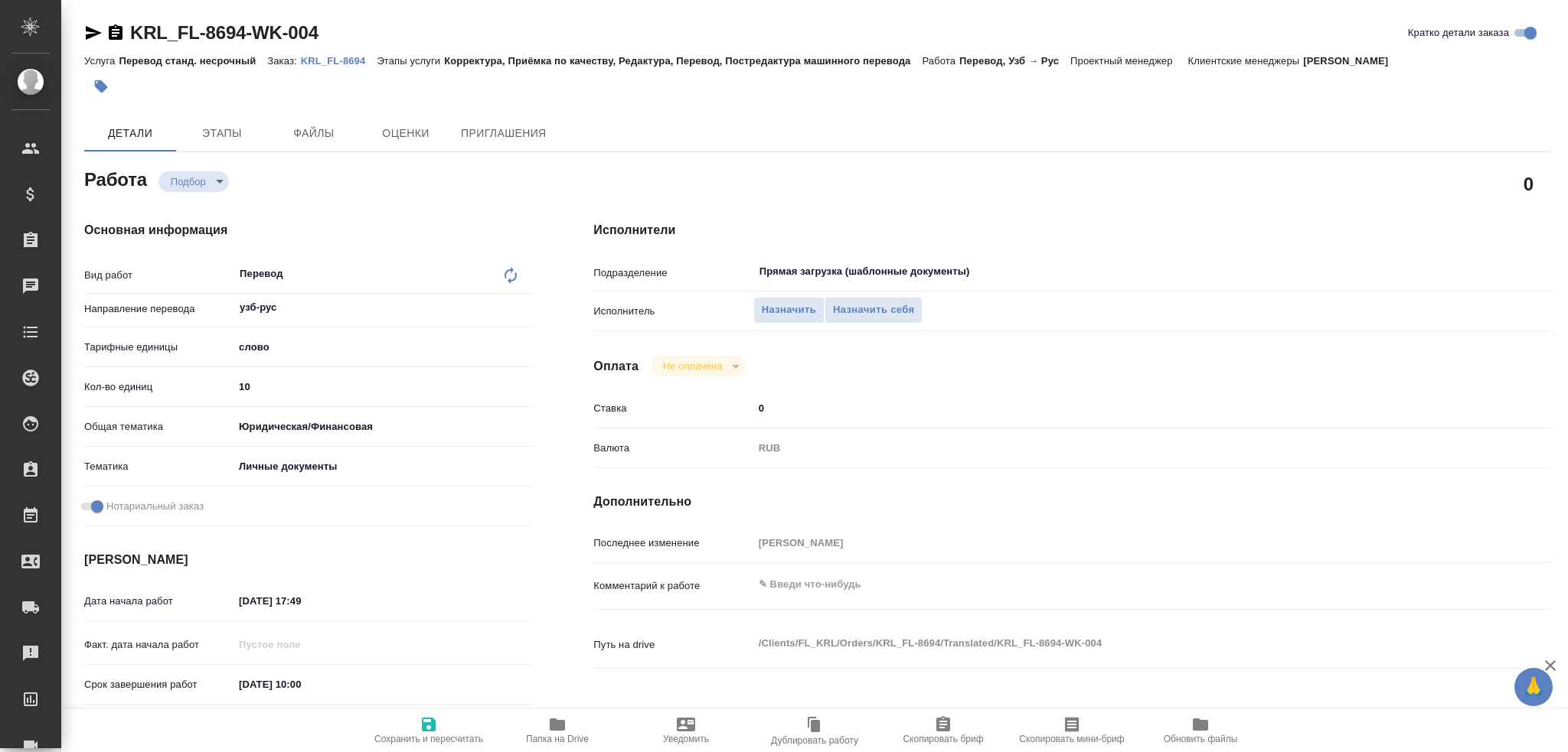
type textarea "x"
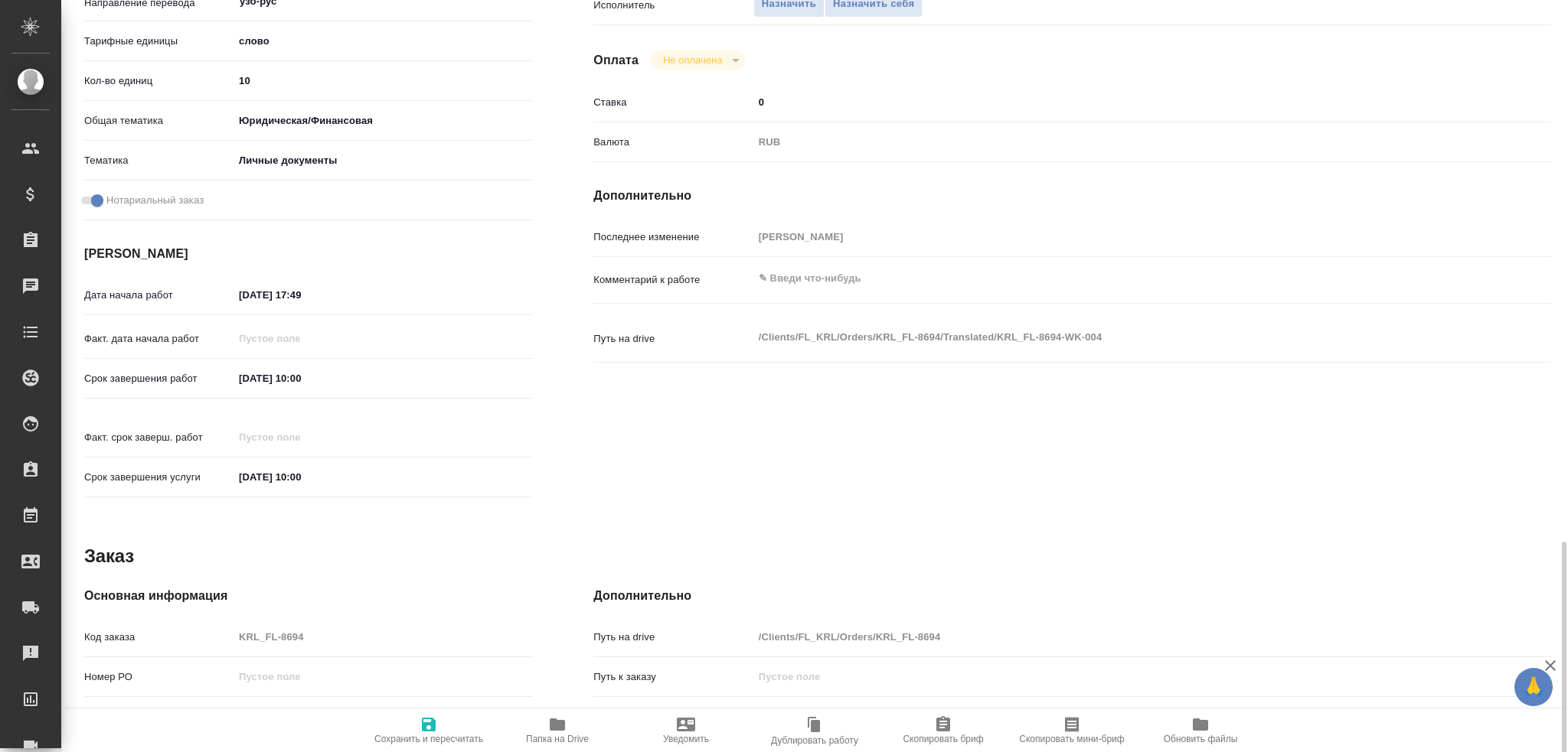
scroll to position [535, 0]
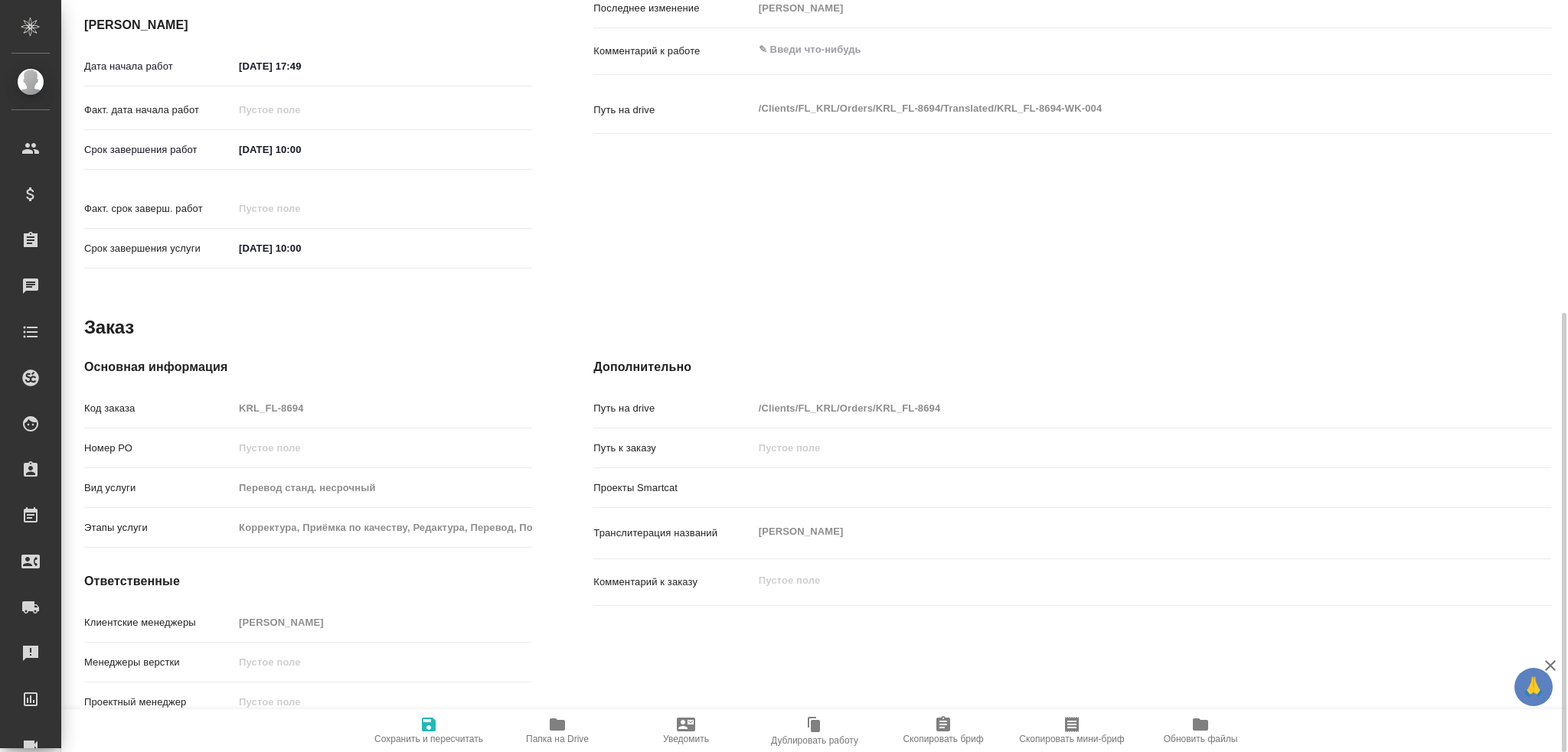
type textarea "x"
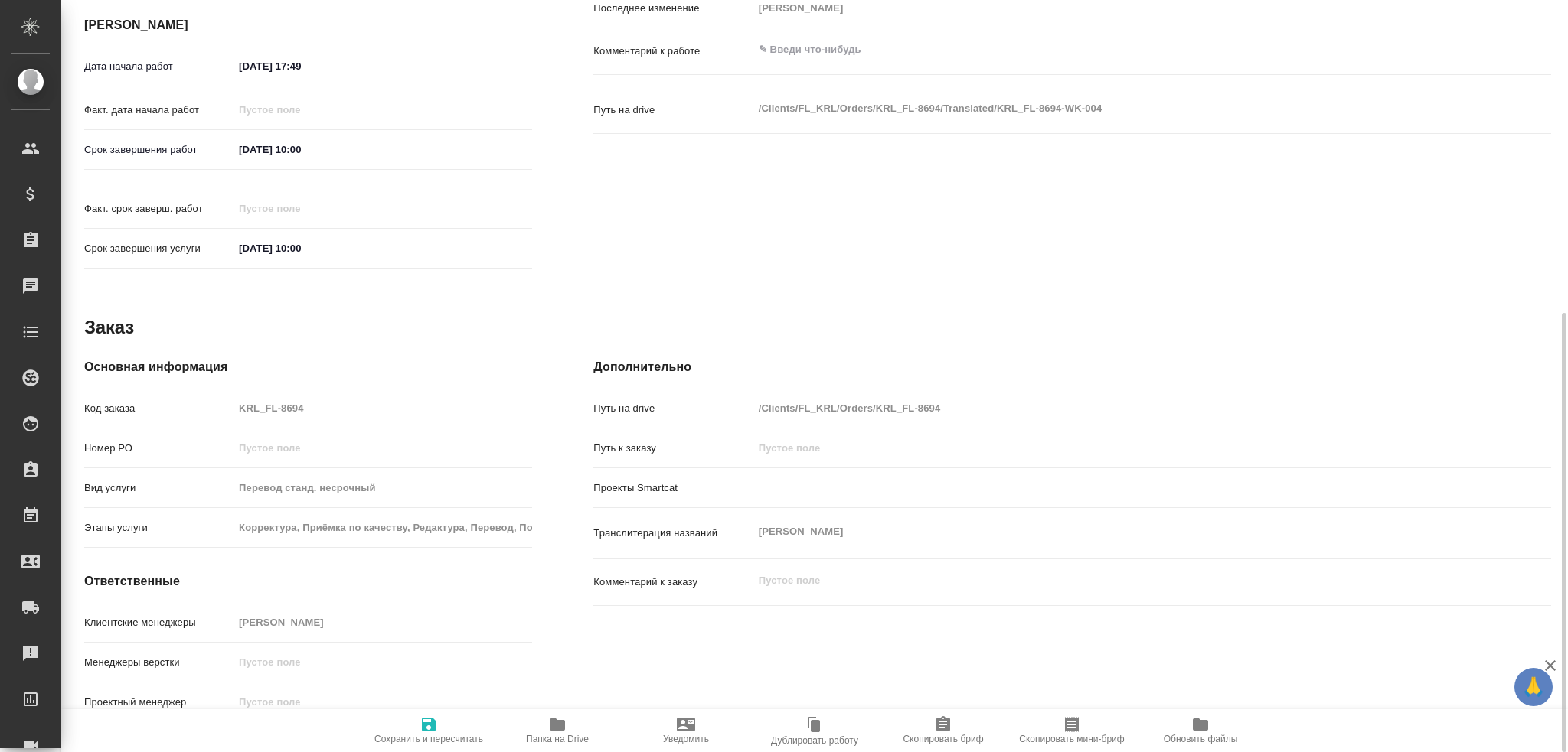
type textarea "x"
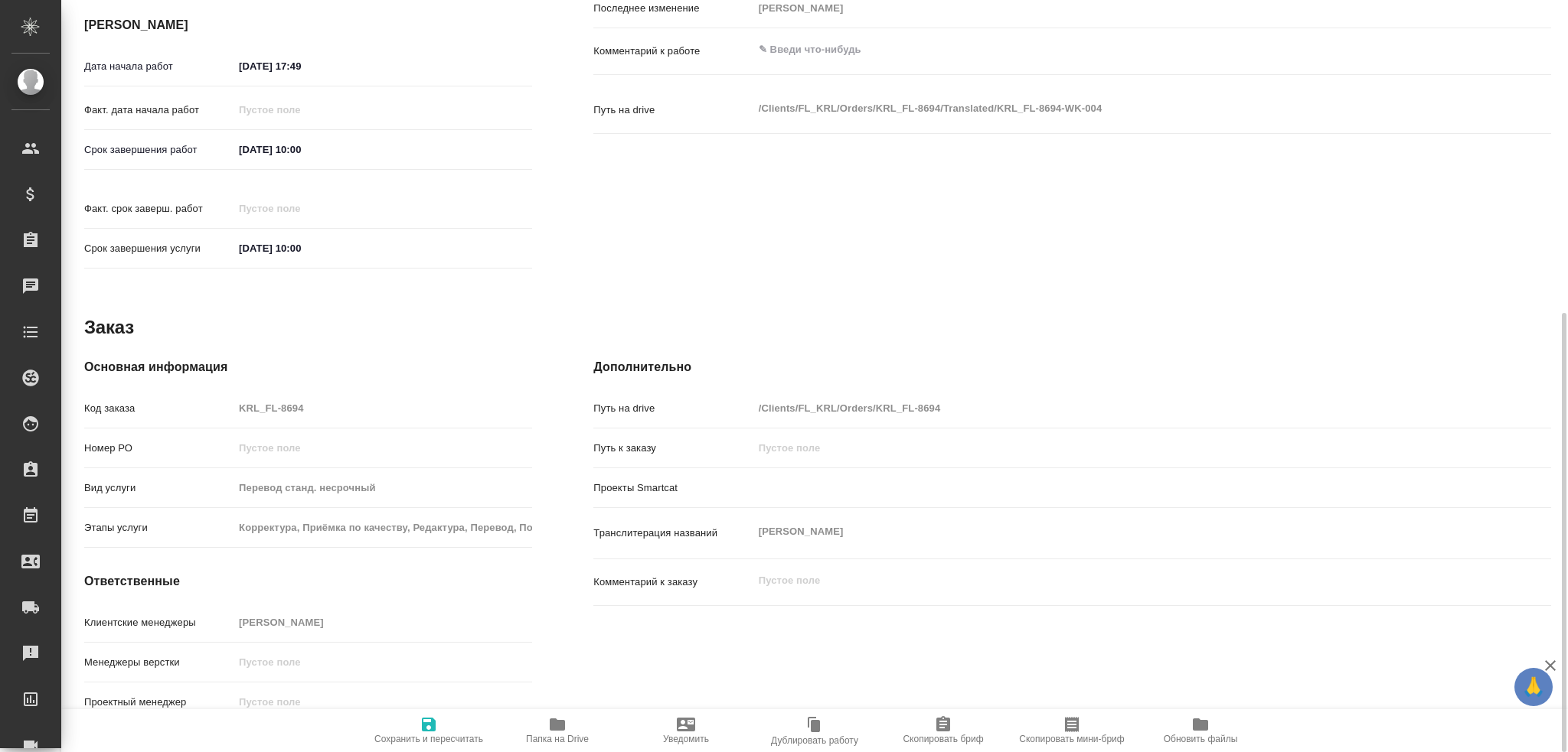
type textarea "x"
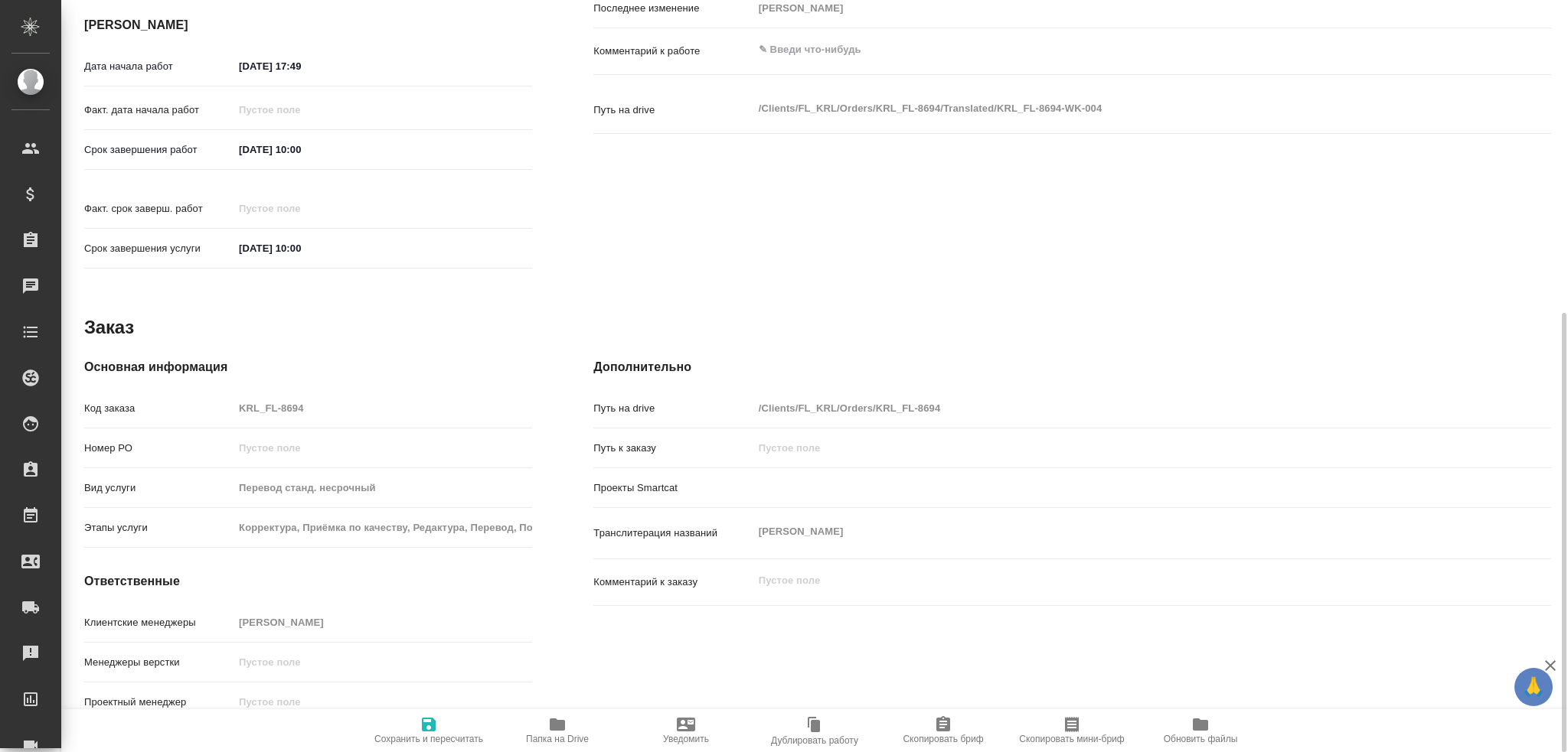
click at [550, 724] on icon "button" at bounding box center [556, 725] width 16 height 12
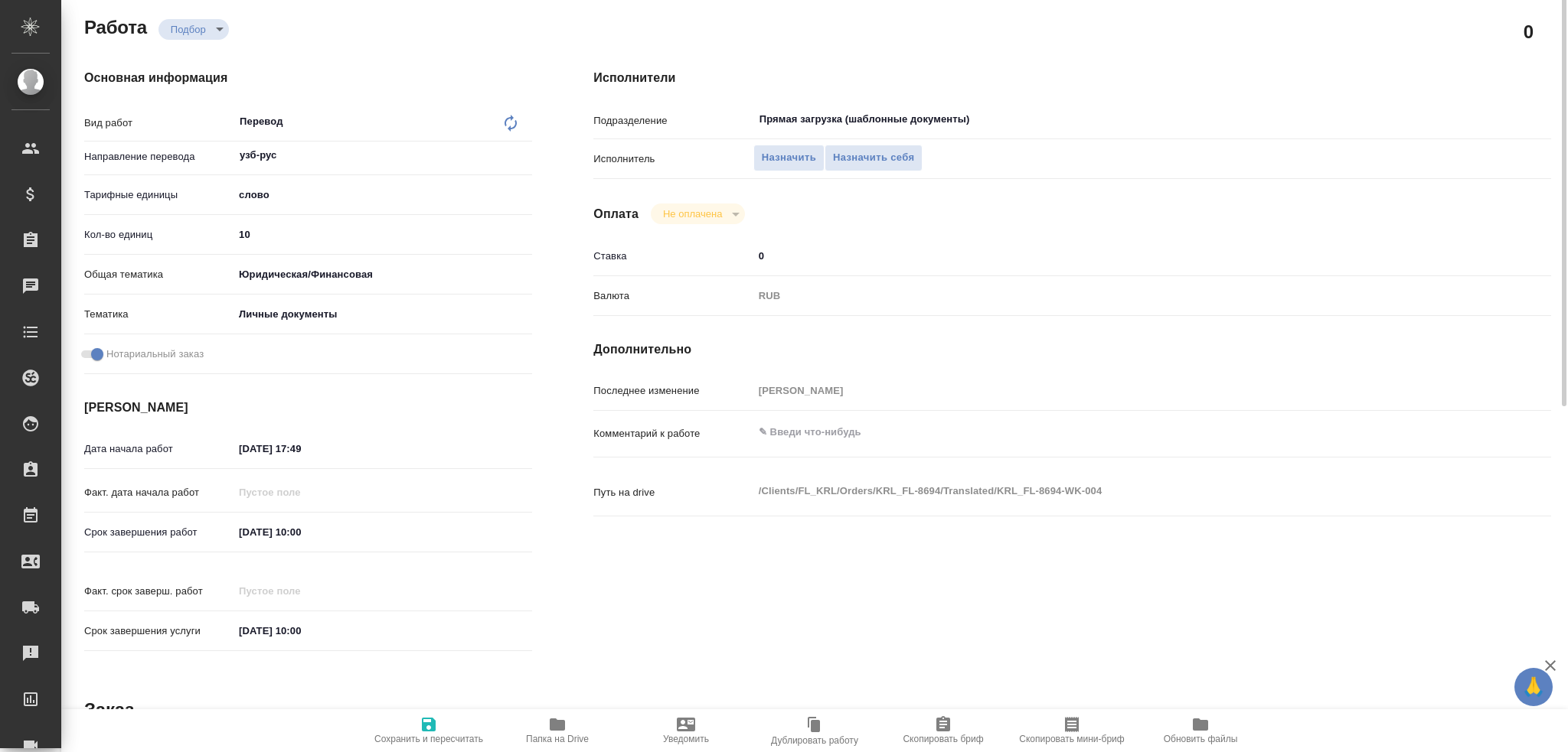
scroll to position [76, 0]
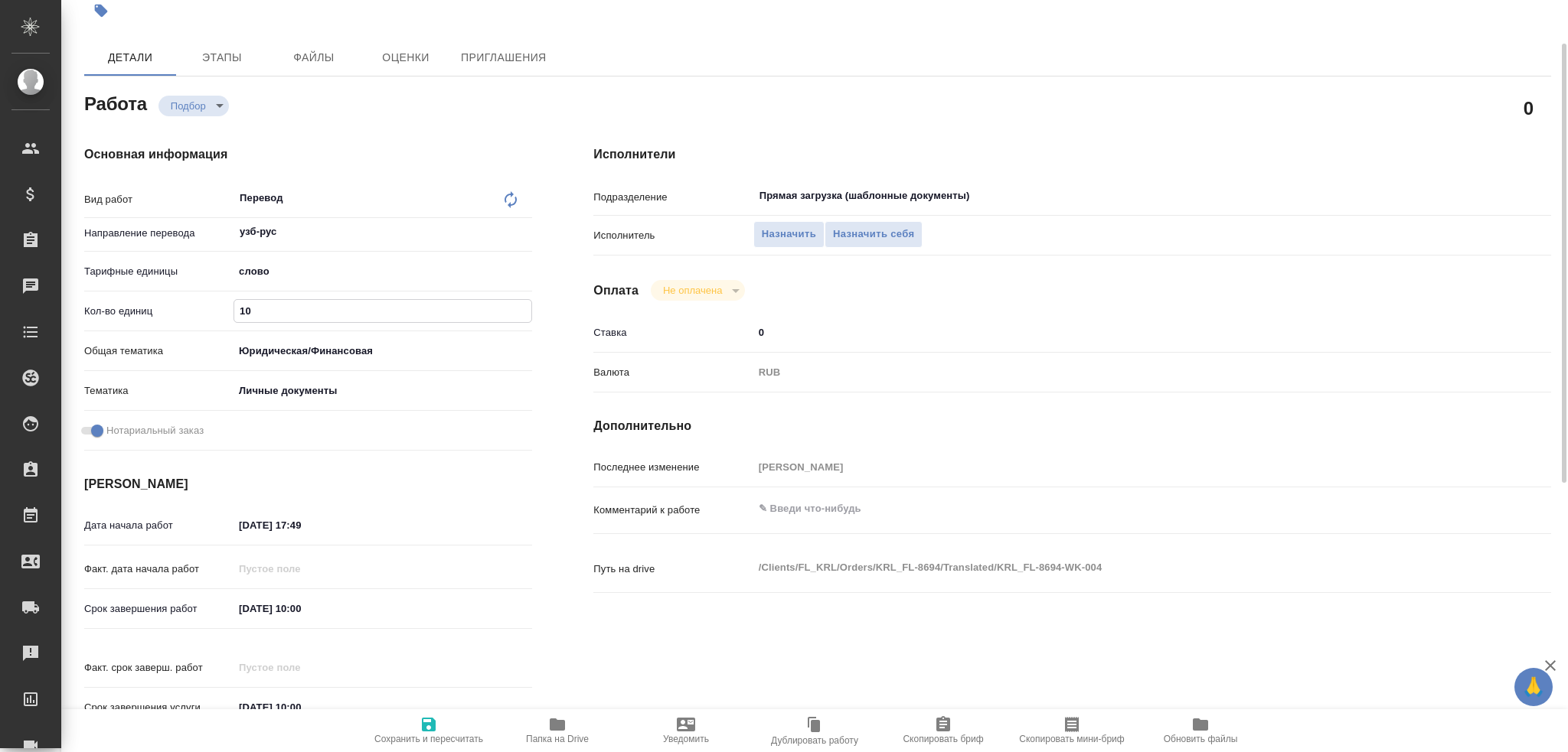
click at [242, 317] on input "10" at bounding box center [382, 311] width 297 height 22
click at [243, 318] on input "10" at bounding box center [382, 311] width 297 height 22
type input "1"
type textarea "x"
type input "12"
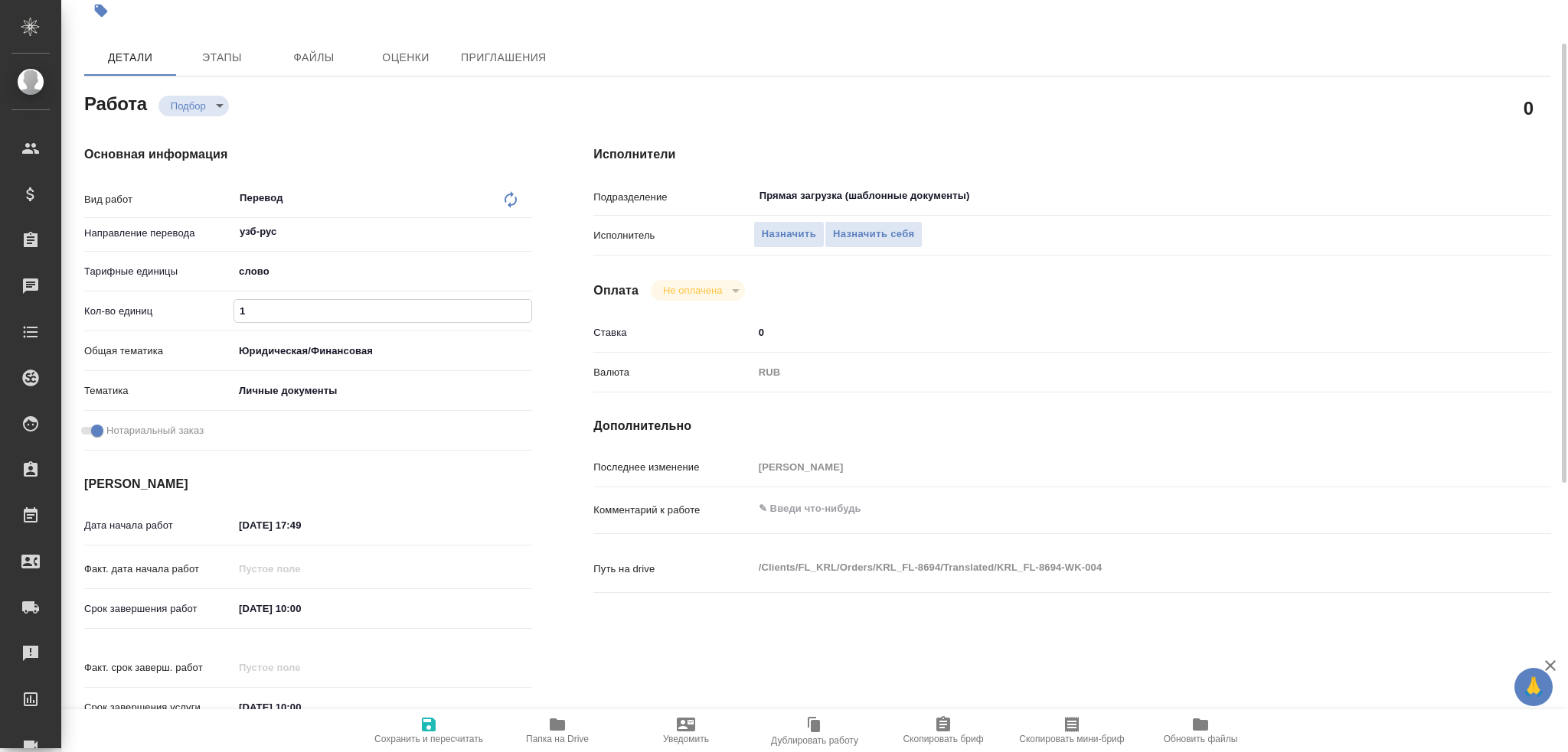
type textarea "x"
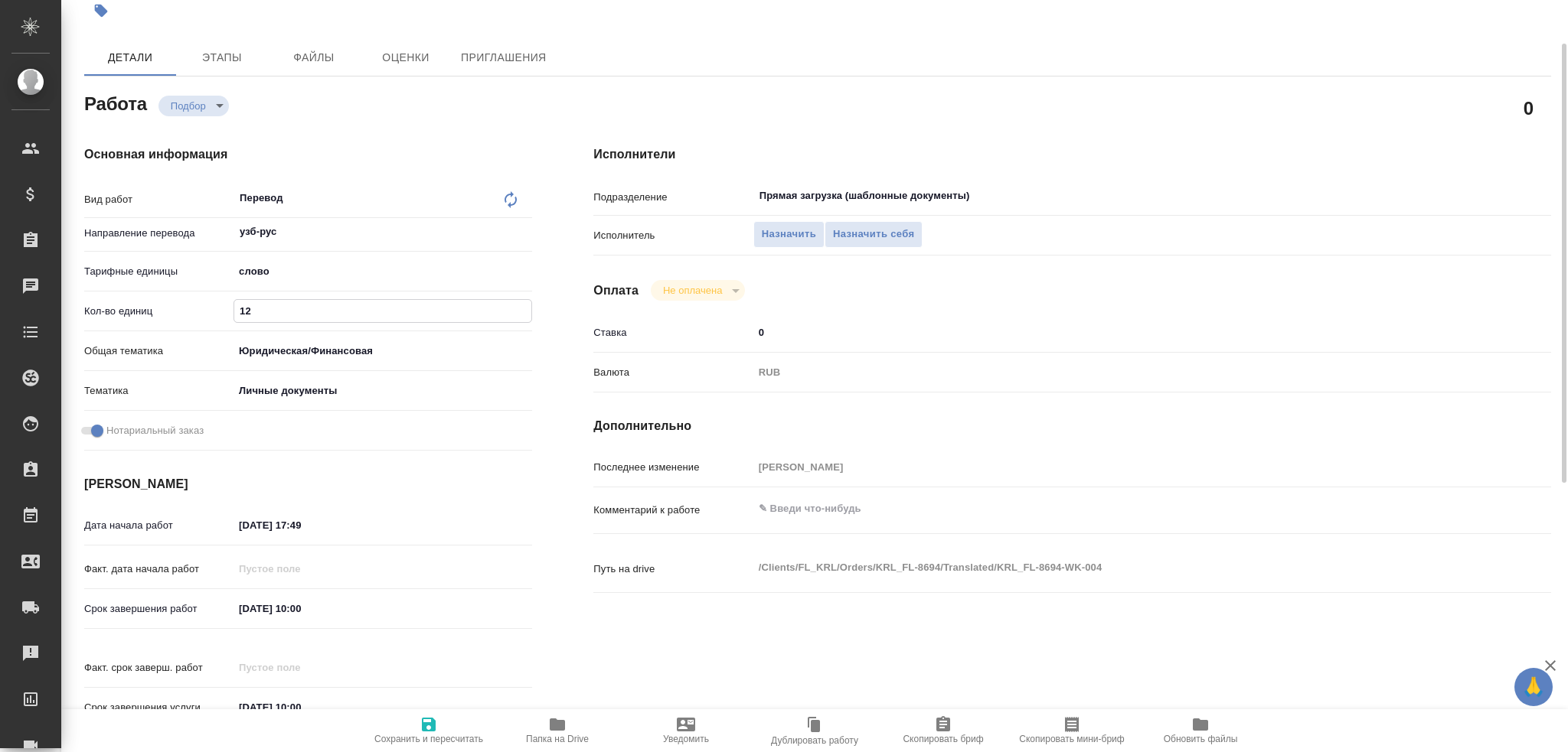
type input "125"
type textarea "x"
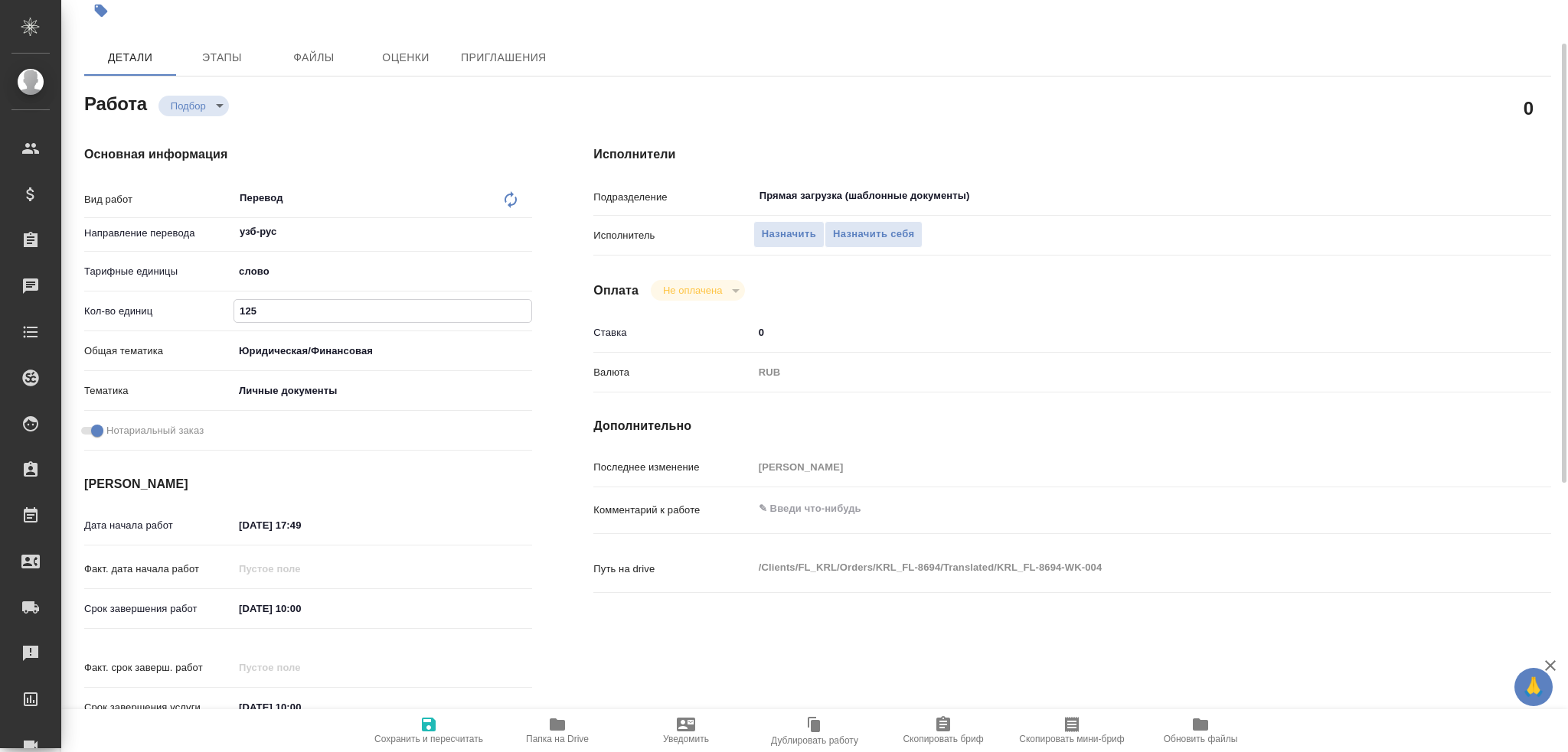
type input "125"
click at [413, 740] on span "Сохранить и пересчитать" at bounding box center [429, 739] width 109 height 11
type textarea "x"
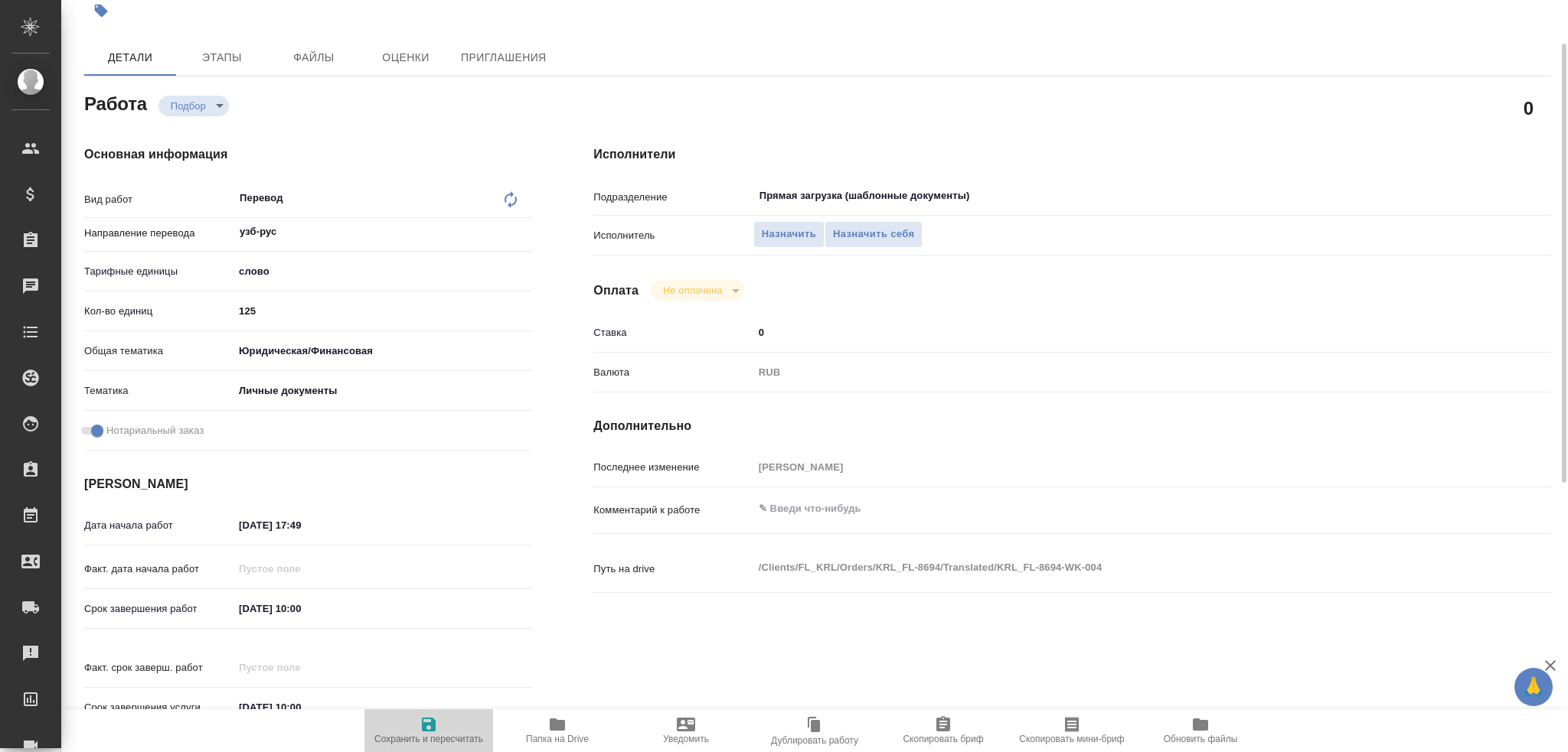
type textarea "x"
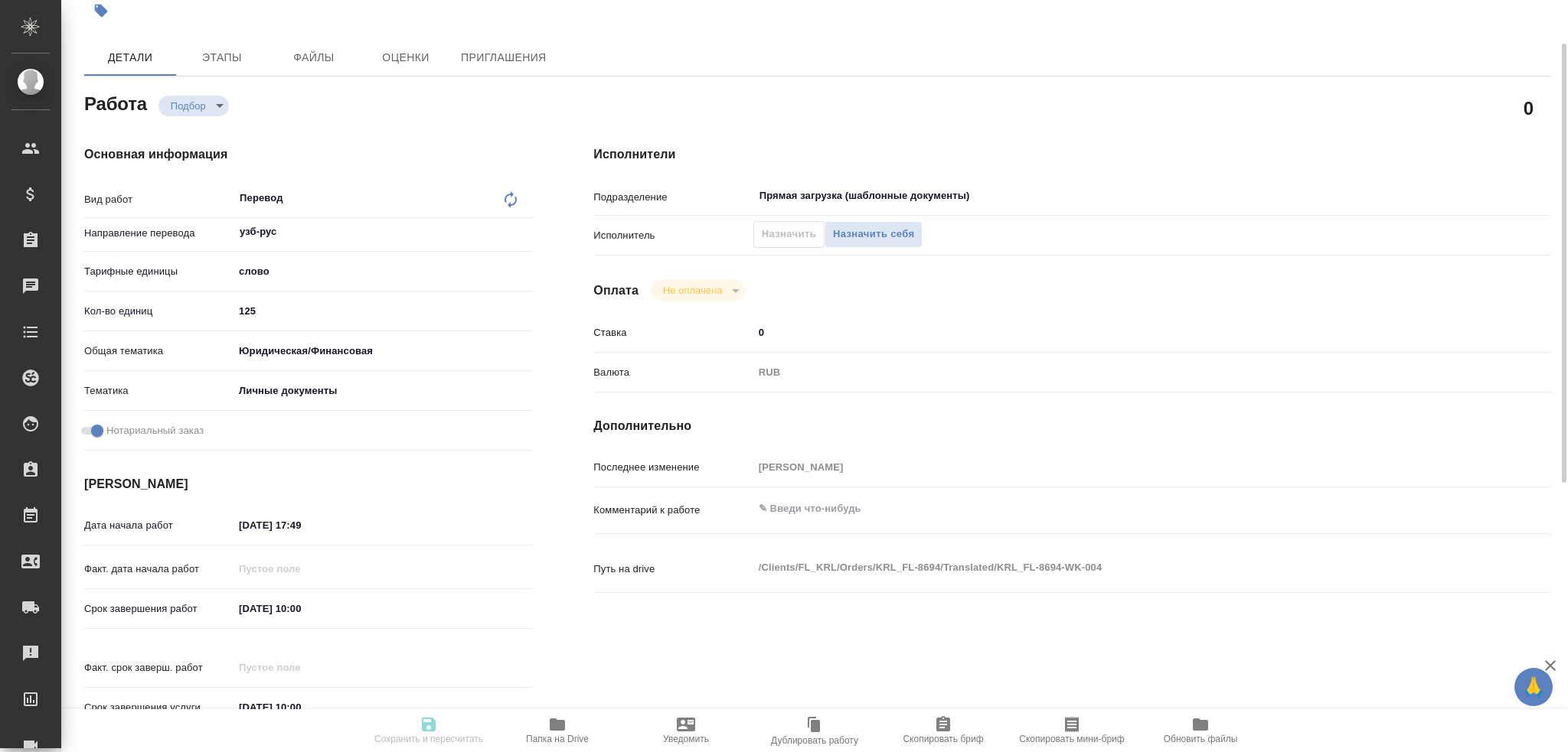
type textarea "x"
type input "recruiting"
type textarea "Перевод"
type textarea "x"
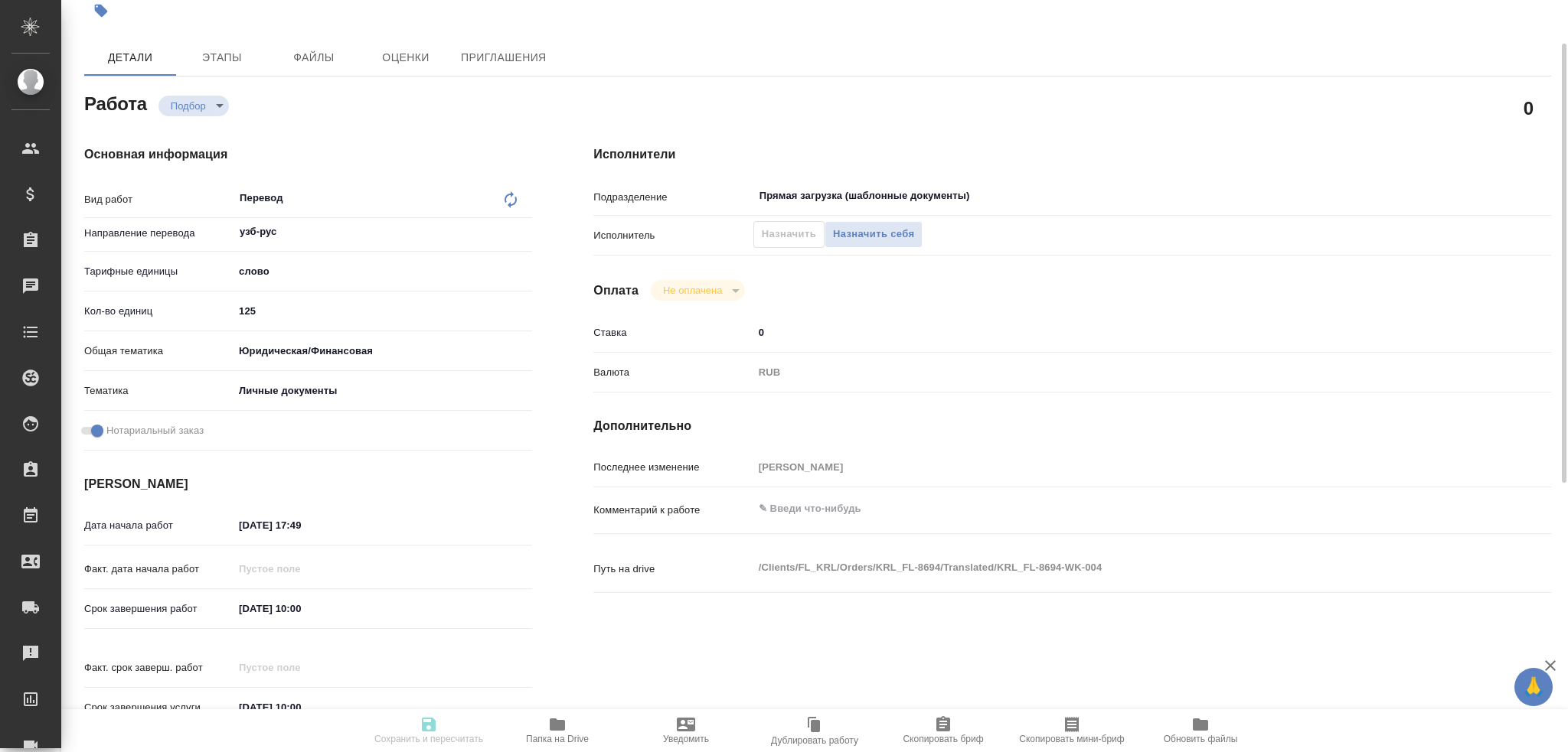
type input "узб-рус"
type input "5a8b1489cc6b4906c91bfd90"
type input "125"
type input "yr-fn"
type input "5a8b8b956a9677013d343cfe"
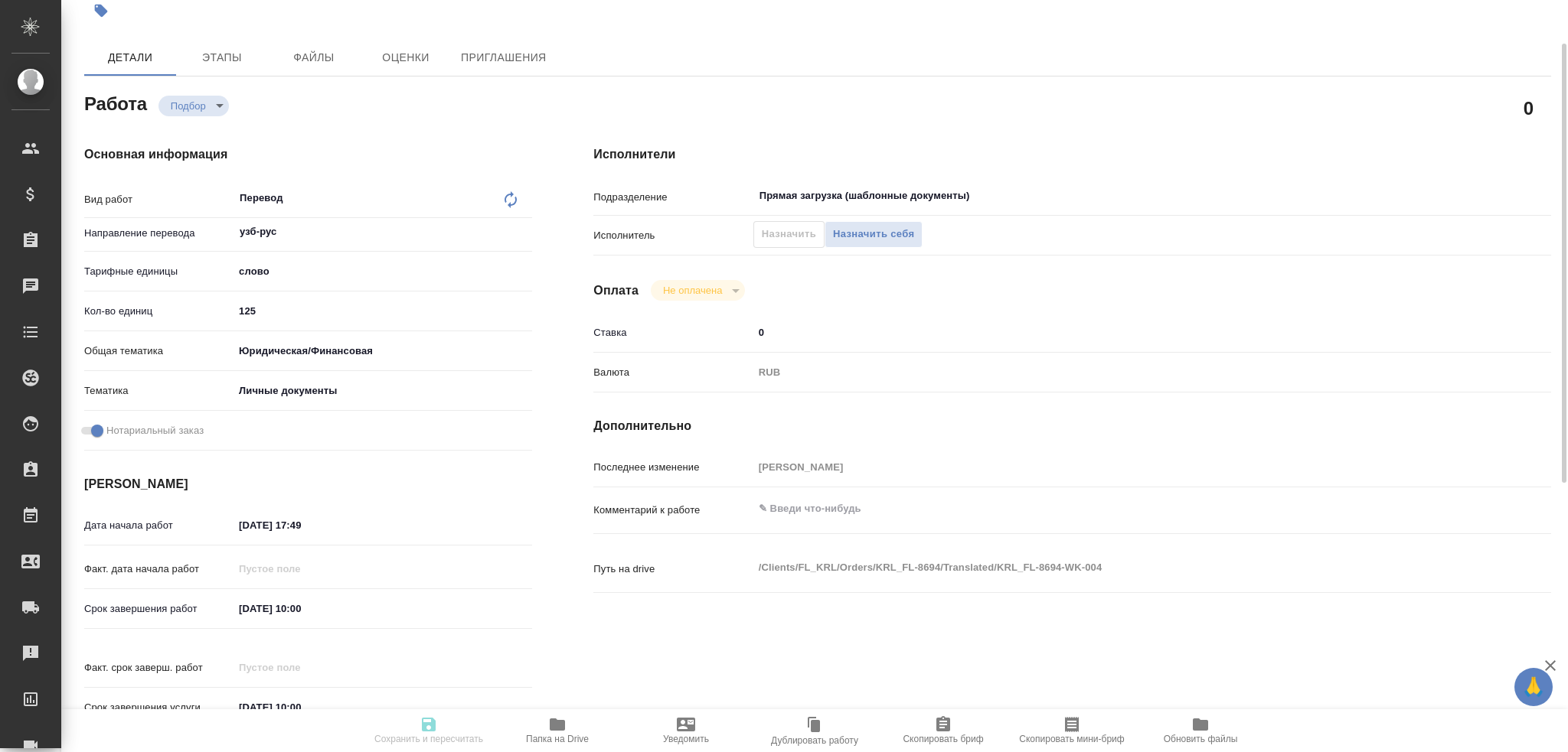
checkbox input "true"
type input "[DATE] 17:49"
type input "[DATE] 10:00"
type input "Прямая загрузка (шаблонные документы)"
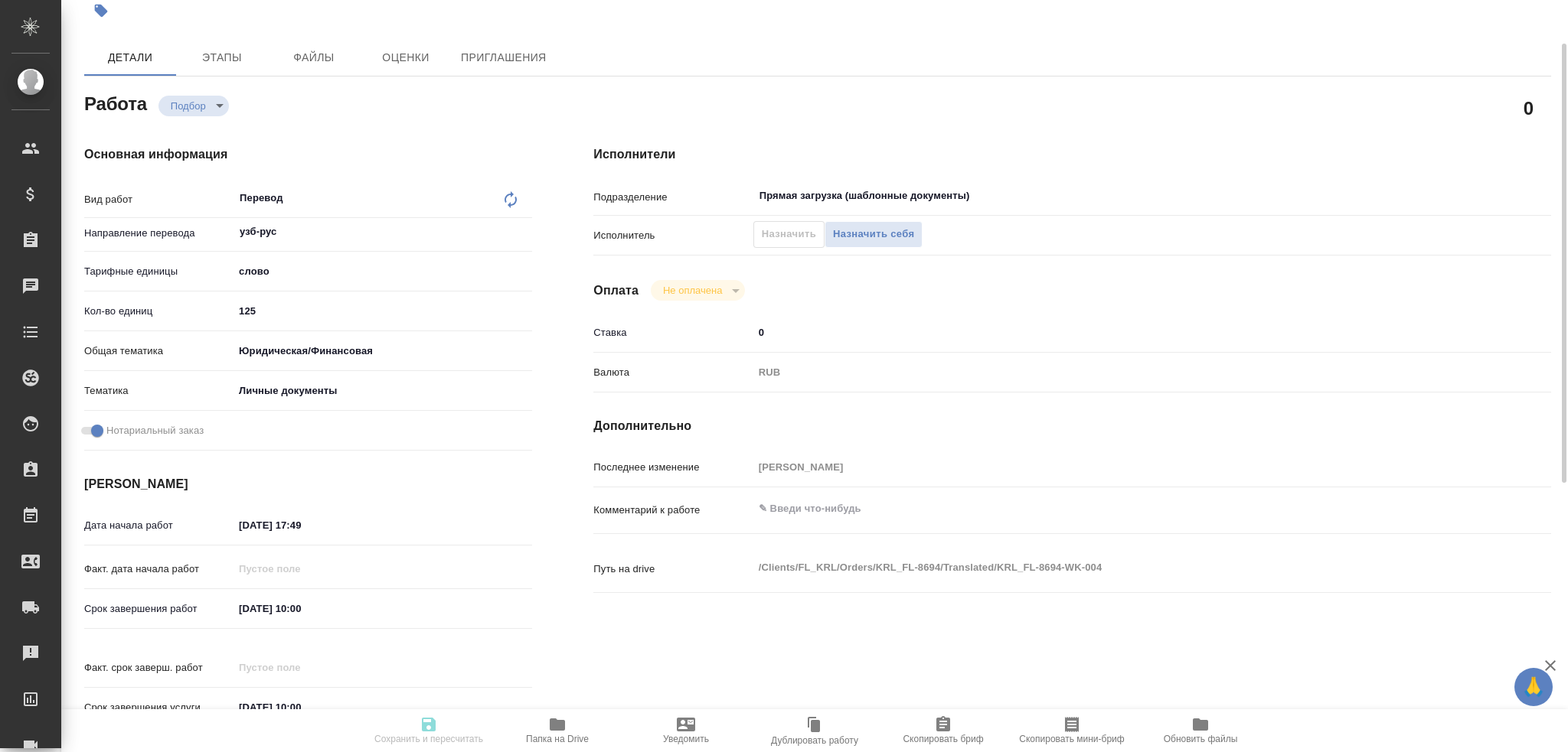
type input "notPayed"
type input "0"
type input "RUB"
type input "[PERSON_NAME]"
type textarea "x"
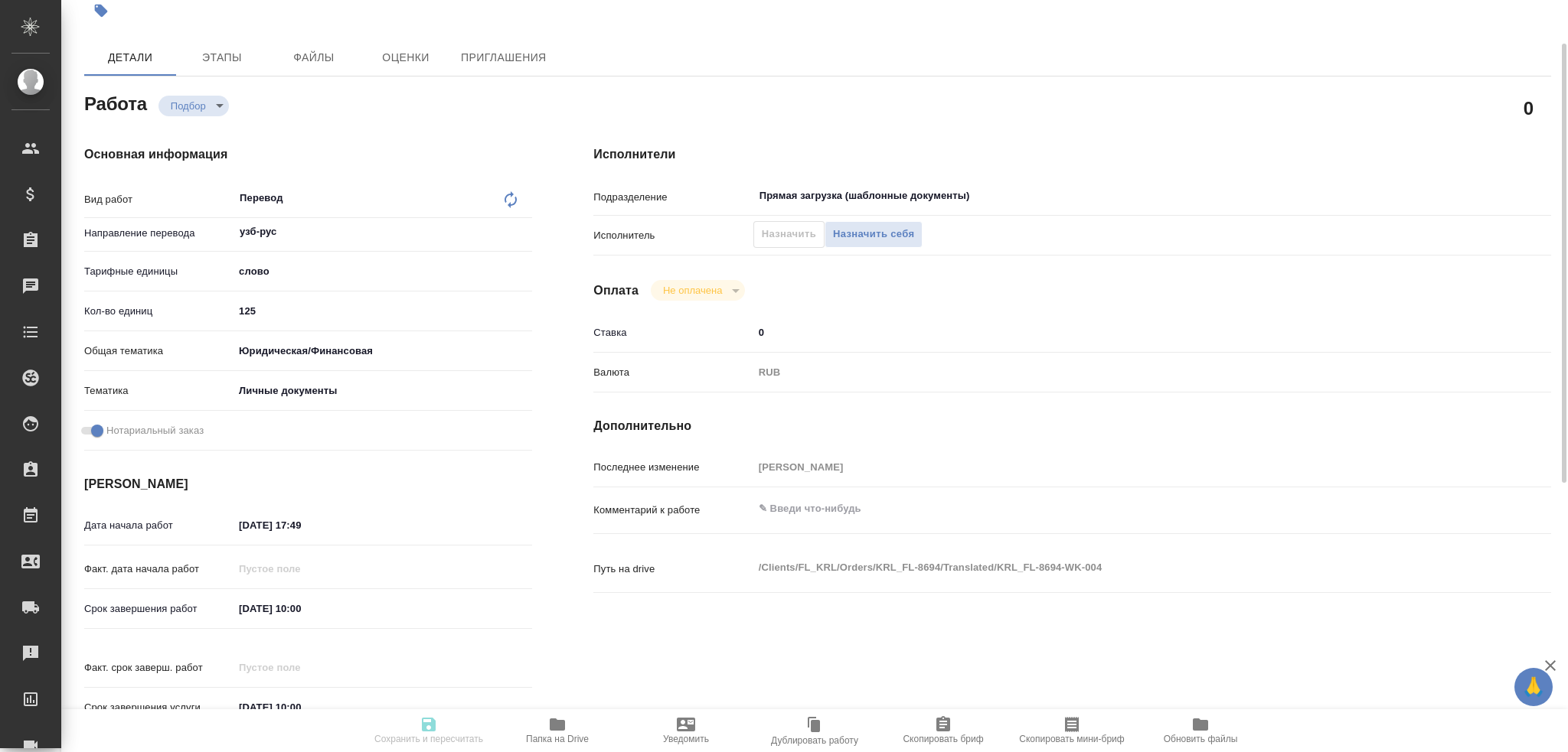
type textarea "/Clients/FL_KRL/Orders/KRL_FL-8694/Translated/KRL_FL-8694-WK-004"
type textarea "x"
type input "KRL_FL-8694"
type input "Перевод станд. несрочный"
type input "Корректура, Приёмка по качеству, Редактура, Перевод, Постредактура машинного пе…"
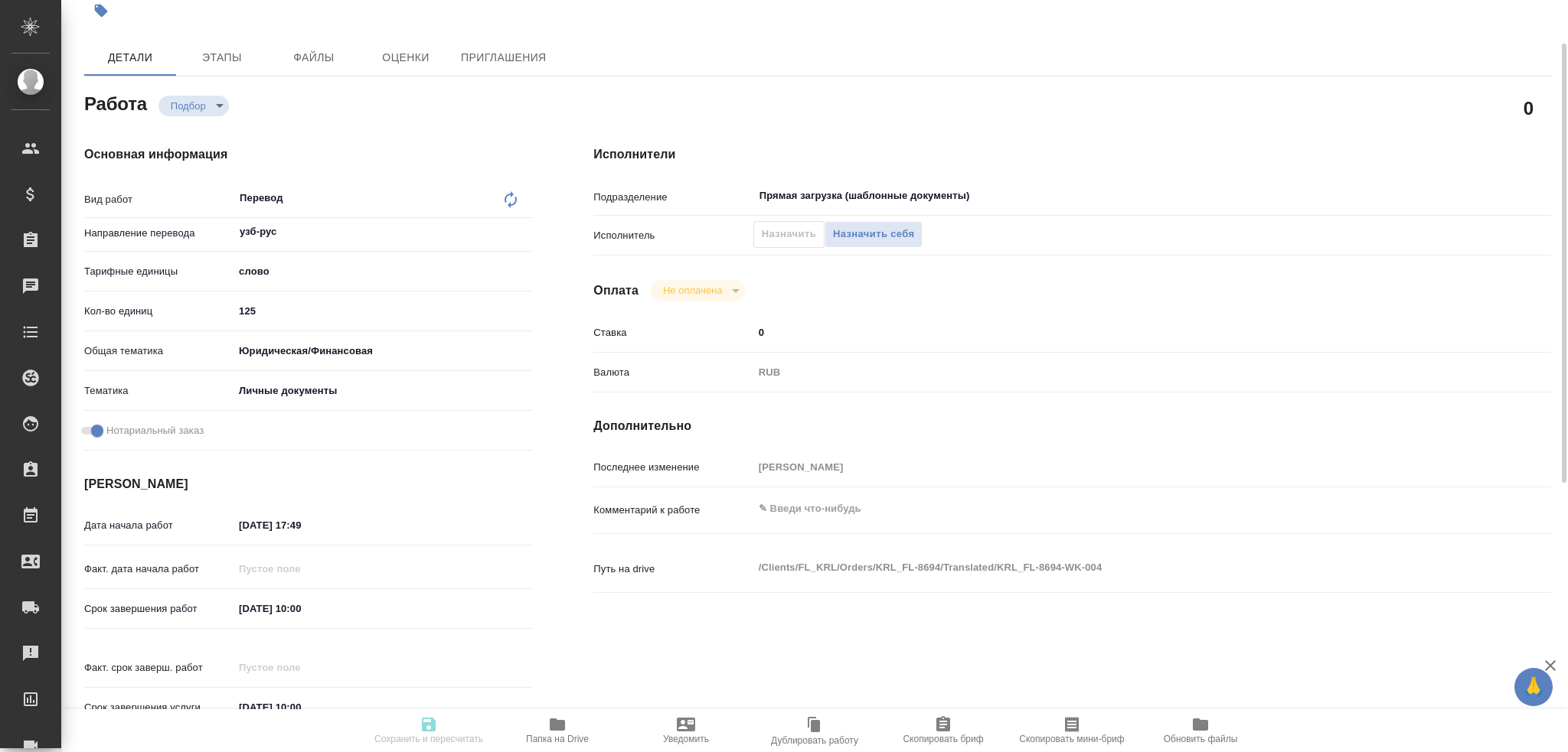
type input "[PERSON_NAME]"
type input "/Clients/FL_KRL/Orders/KRL_FL-8694"
type textarea "[PERSON_NAME]"
type textarea "x"
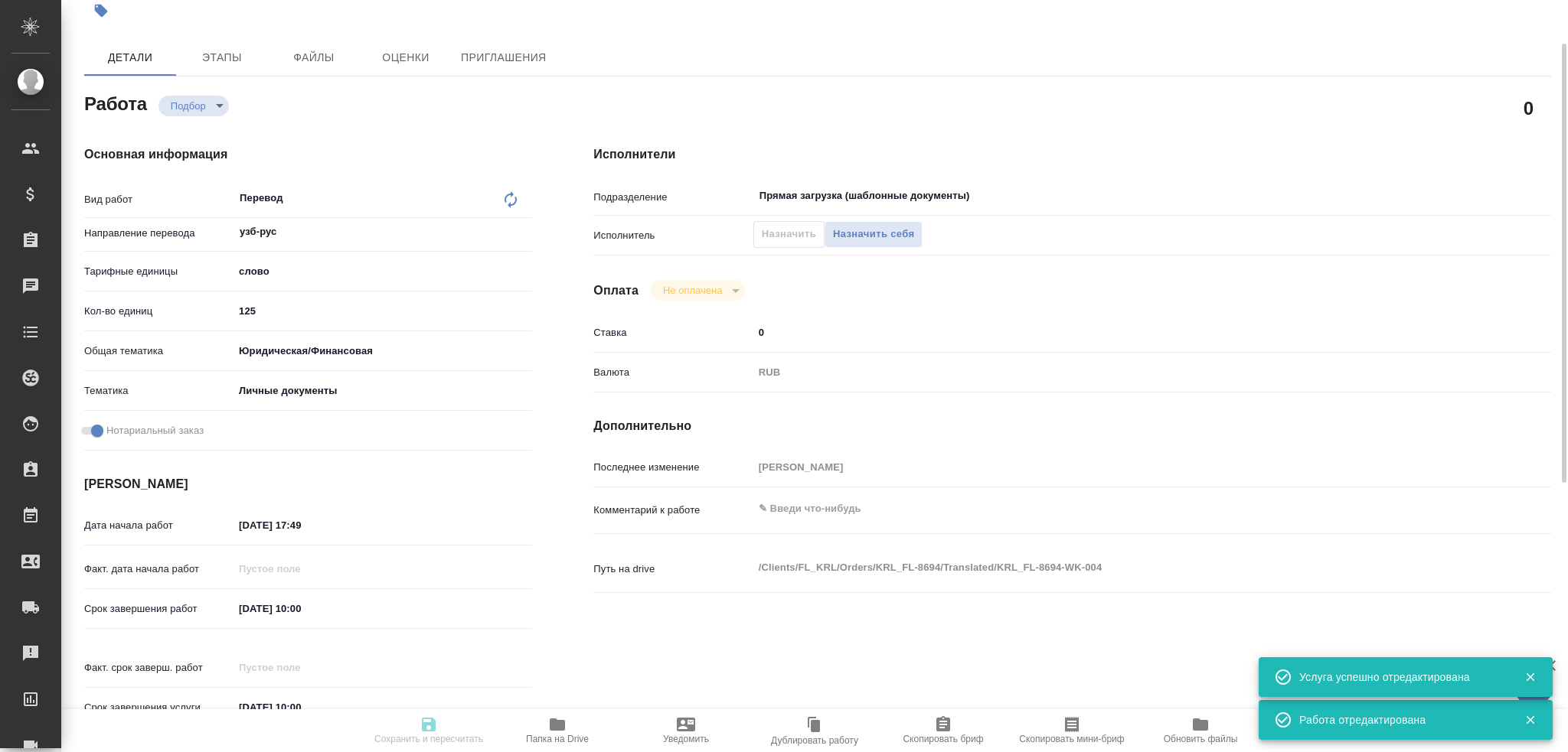
type textarea "x"
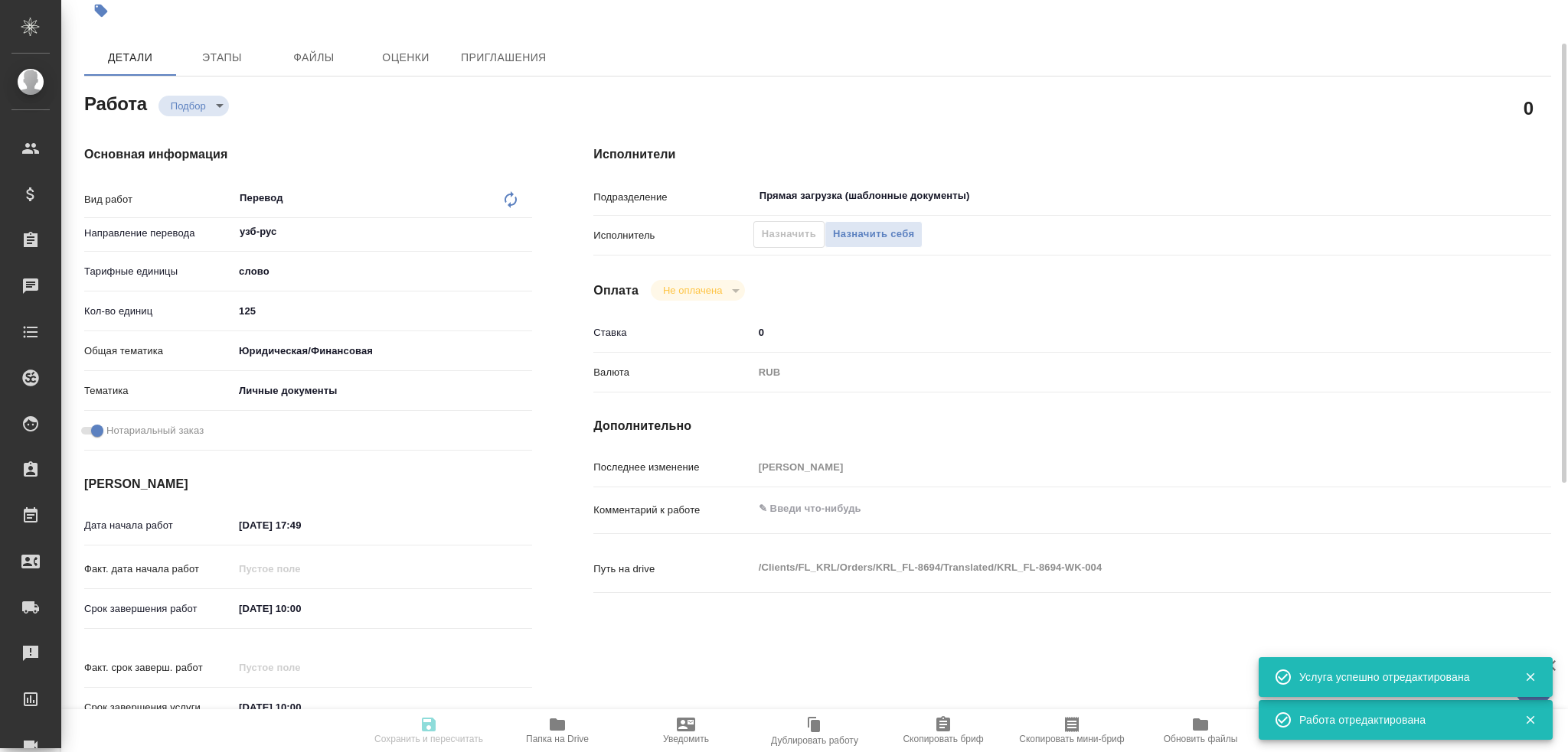
type textarea "x"
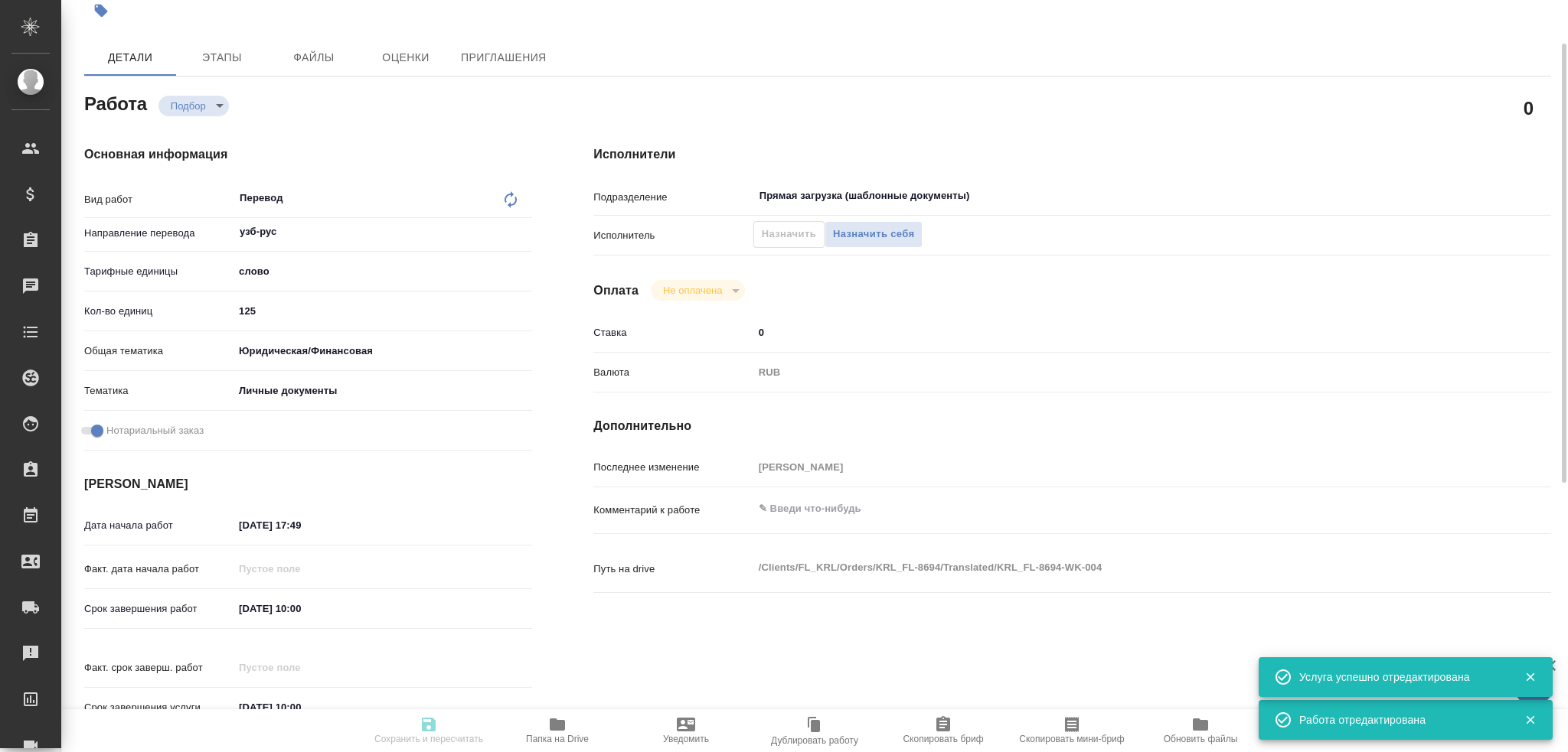
type textarea "x"
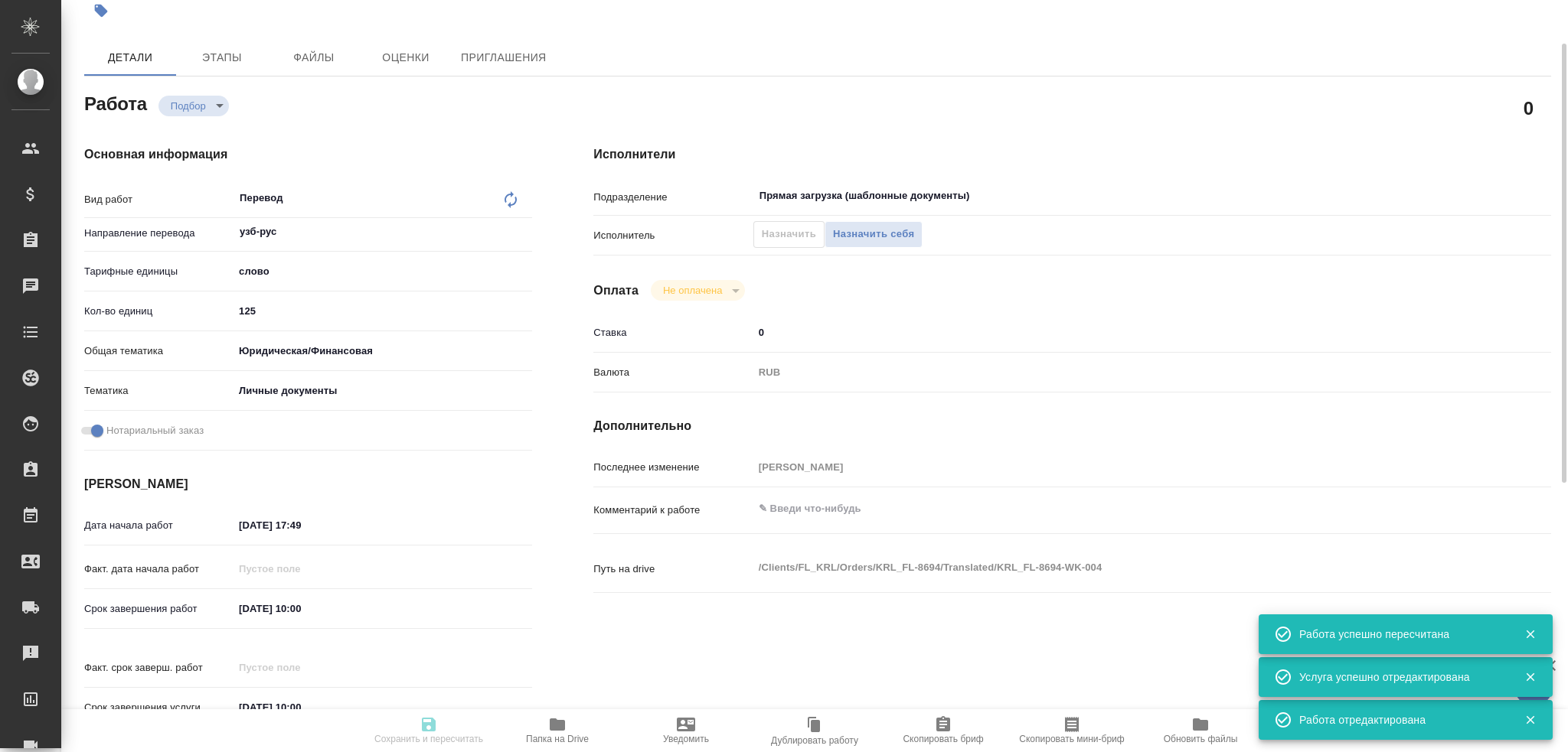
type textarea "x"
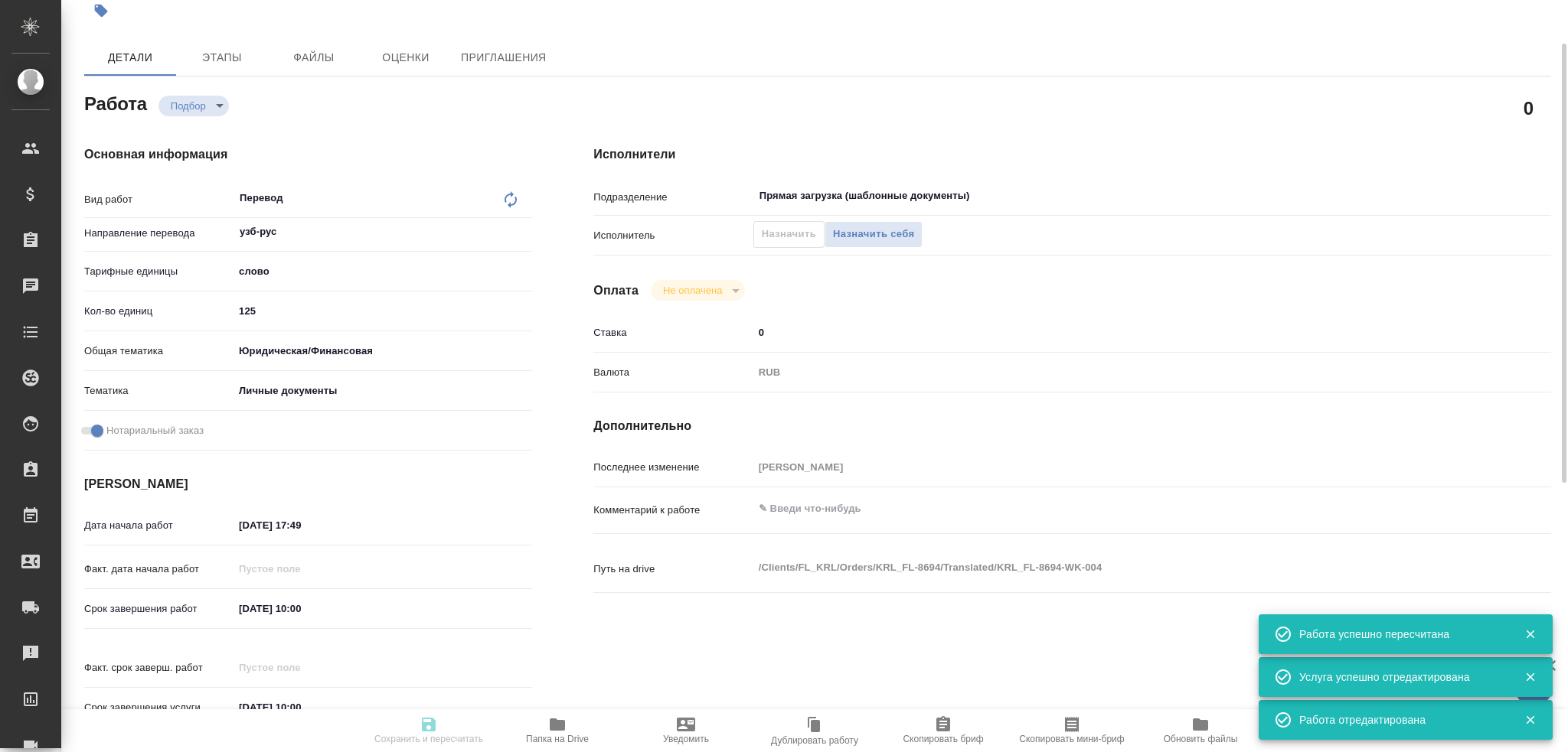
type input "recruiting"
type textarea "Перевод"
type textarea "x"
type input "узб-рус"
type input "5a8b1489cc6b4906c91bfd90"
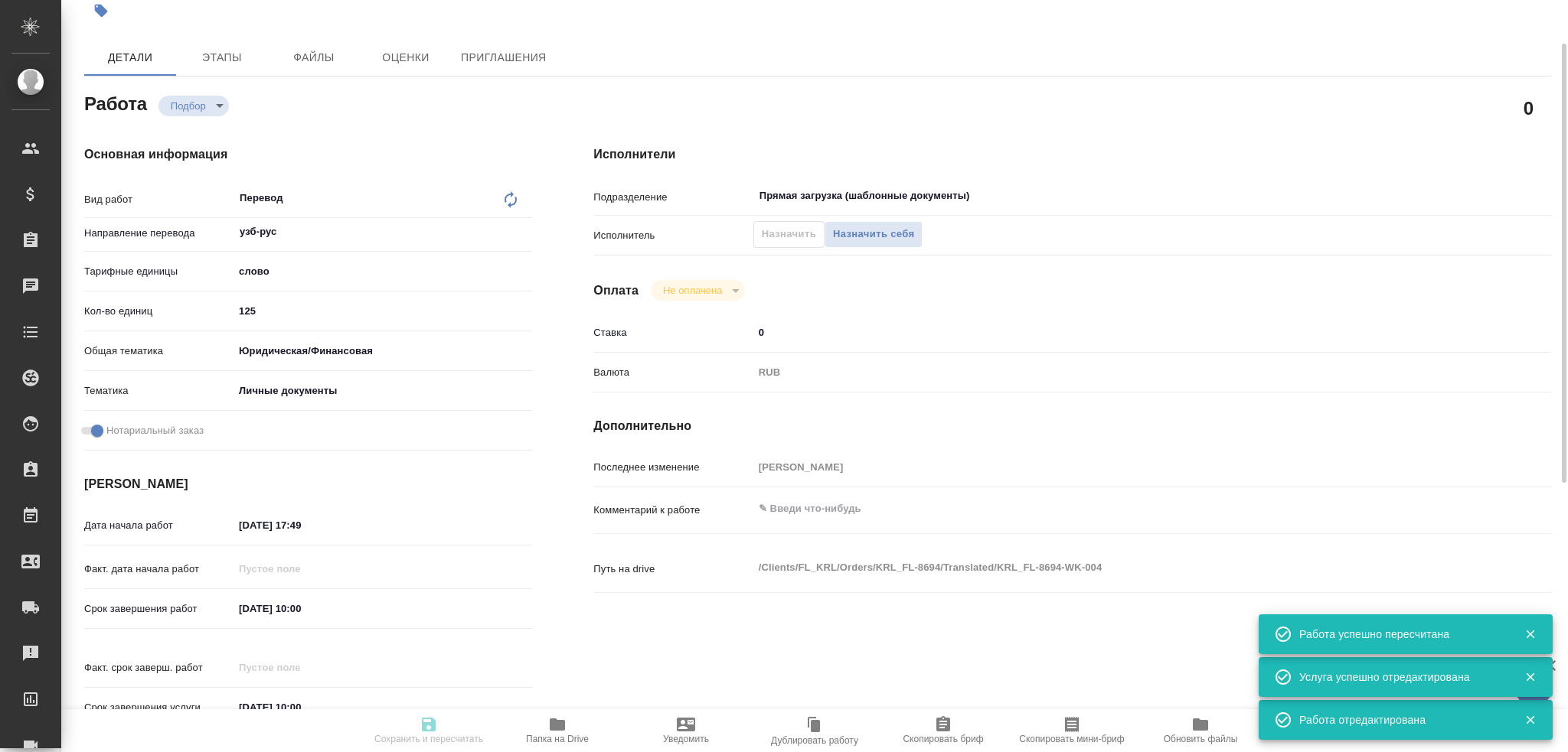
type input "125"
type input "yr-fn"
type input "5a8b8b956a9677013d343cfe"
checkbox input "true"
type input "[DATE] 17:49"
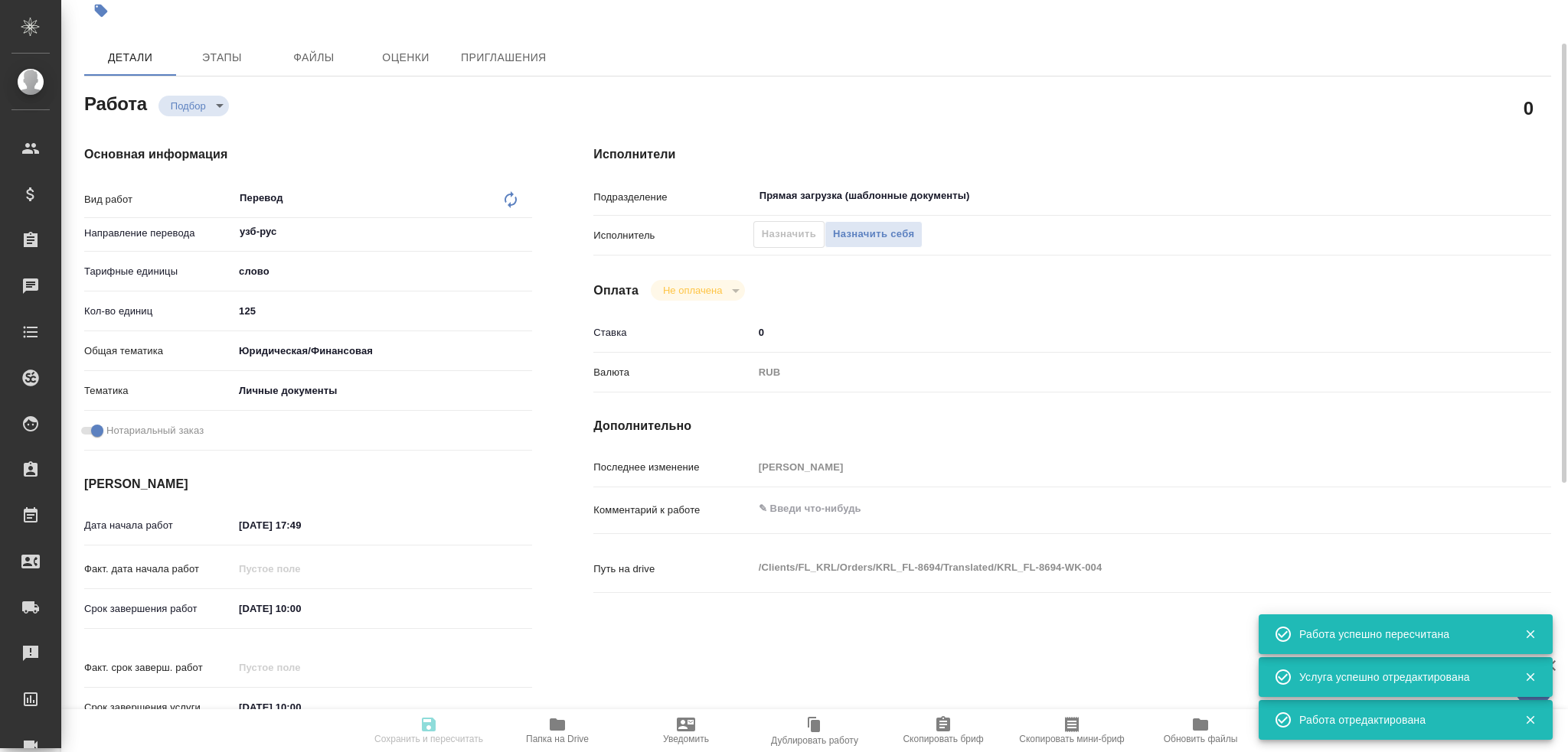
type input "[DATE] 10:00"
type input "Прямая загрузка (шаблонные документы)"
type input "notPayed"
type input "0"
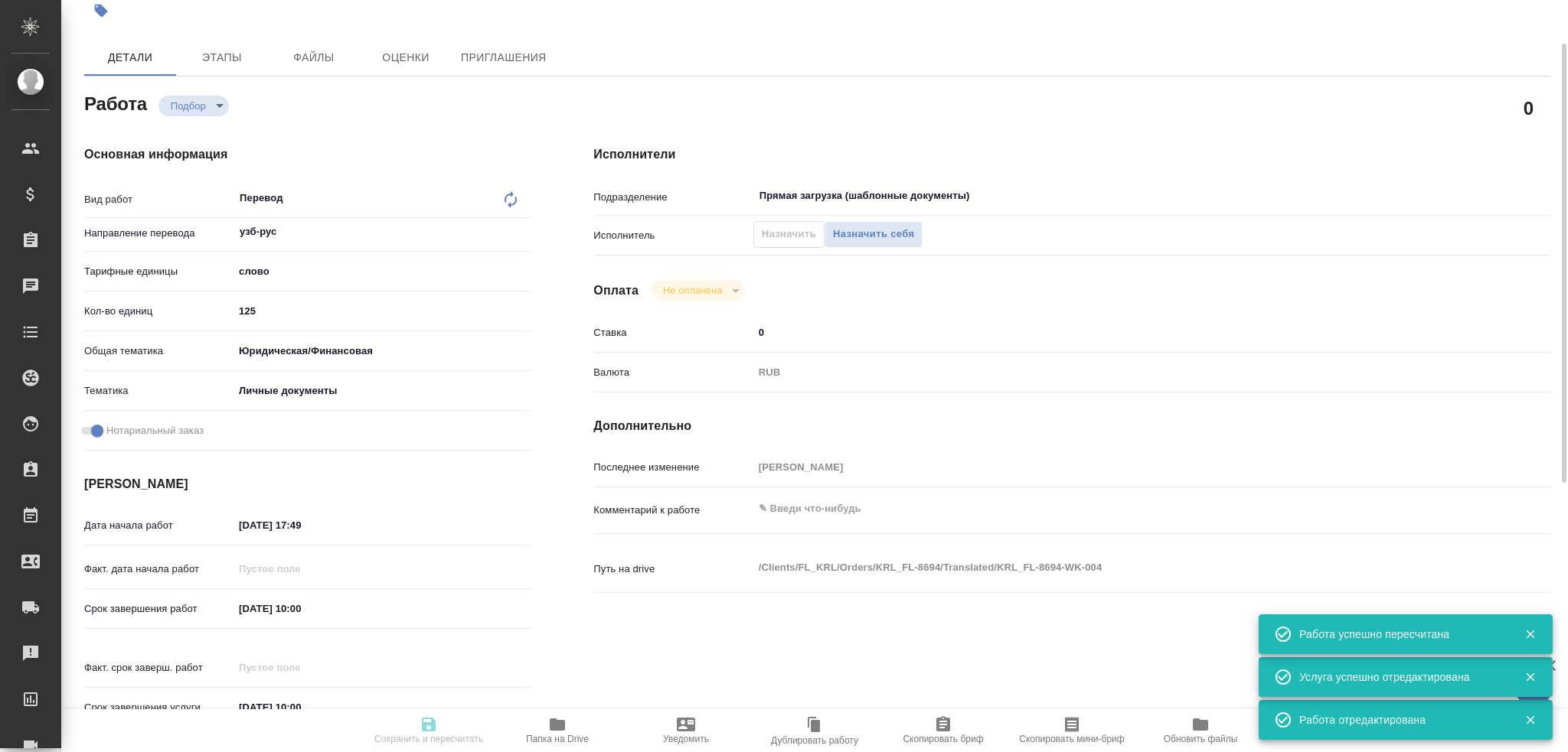
type input "RUB"
type input "[PERSON_NAME]"
type textarea "x"
type textarea "/Clients/FL_KRL/Orders/KRL_FL-8694/Translated/KRL_FL-8694-WK-004"
type textarea "x"
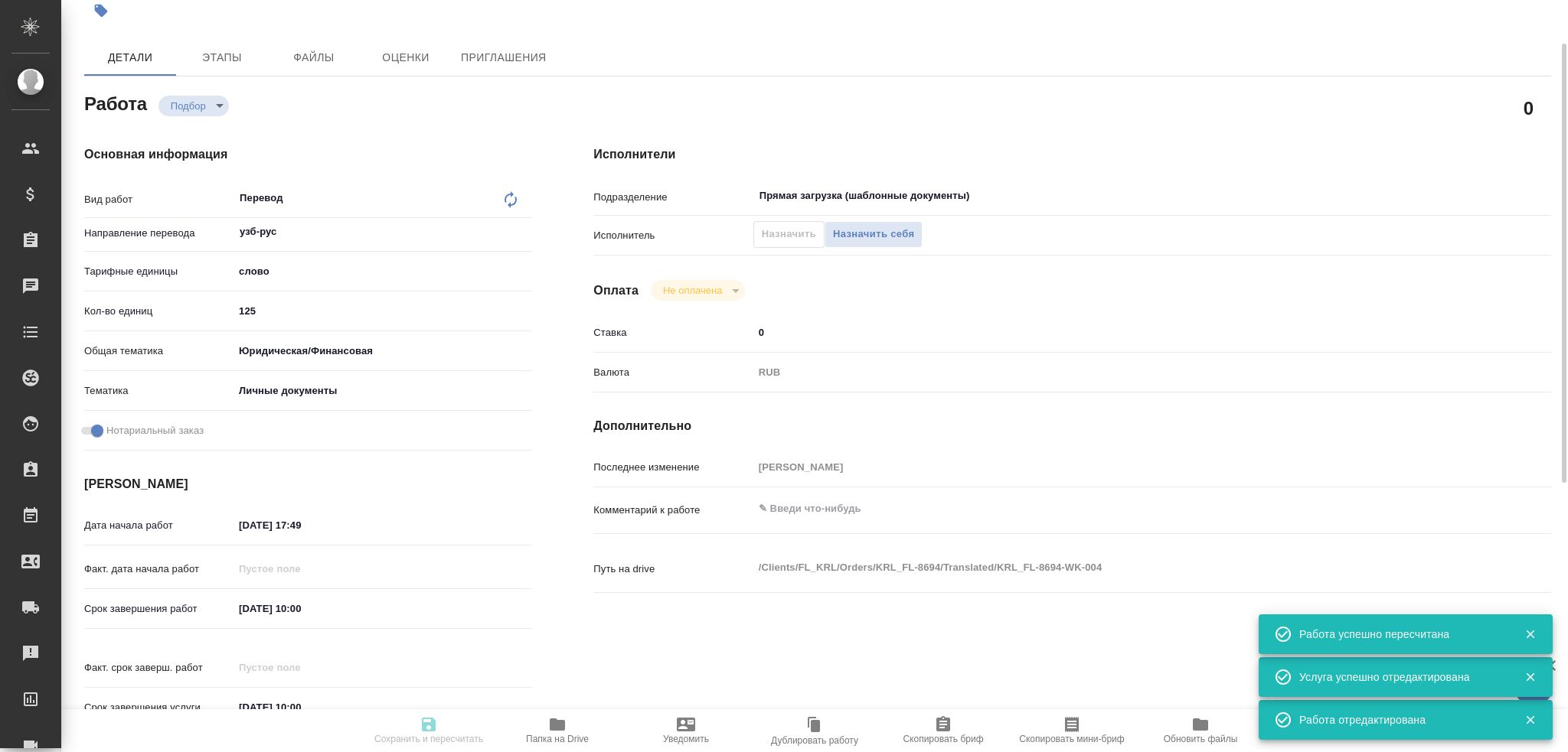
type input "KRL_FL-8694"
type input "Перевод станд. несрочный"
type input "Корректура, Приёмка по качеству, Редактура, Перевод, Постредактура машинного пе…"
type input "[PERSON_NAME]"
type input "/Clients/FL_KRL/Orders/KRL_FL-8694"
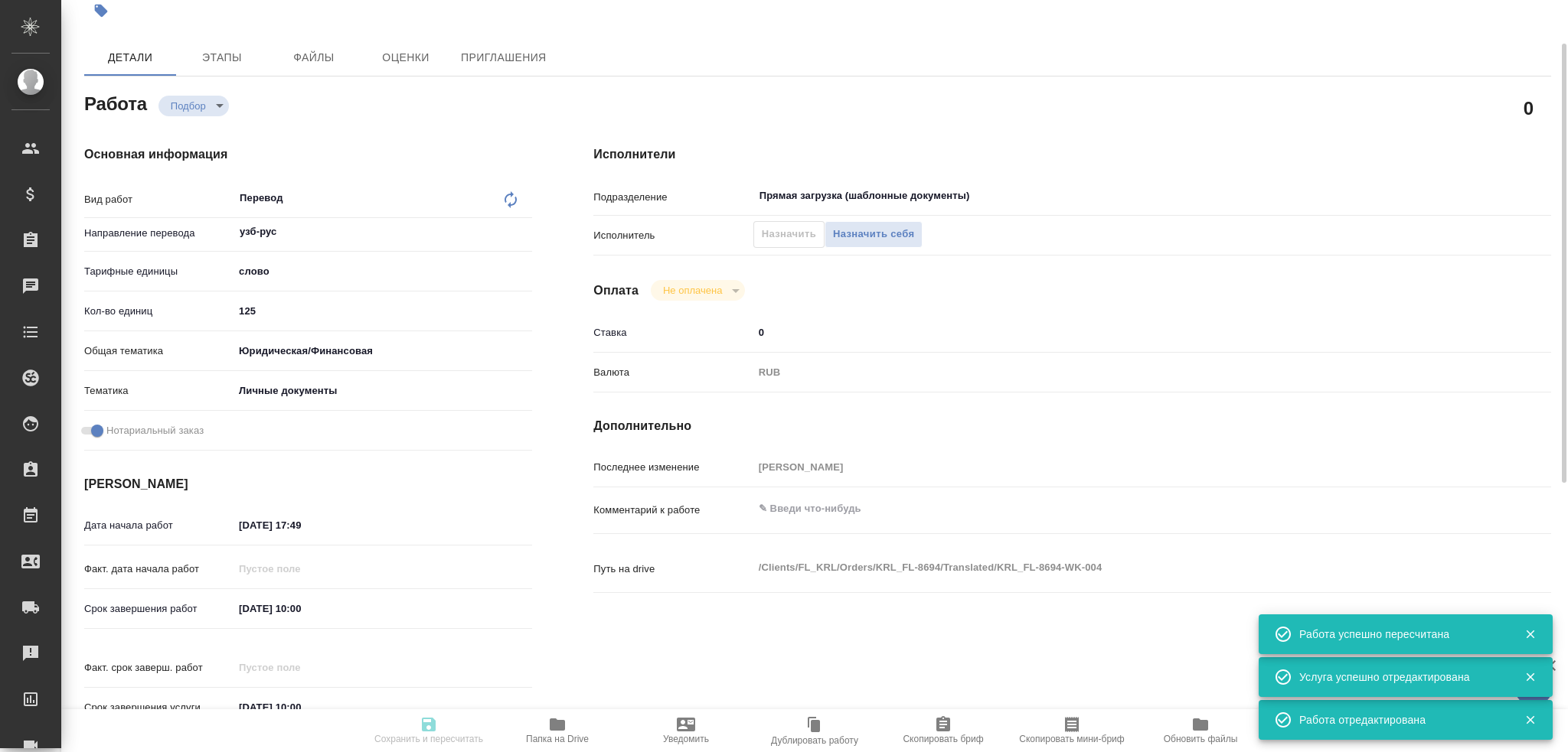
type textarea "[PERSON_NAME]"
type textarea "x"
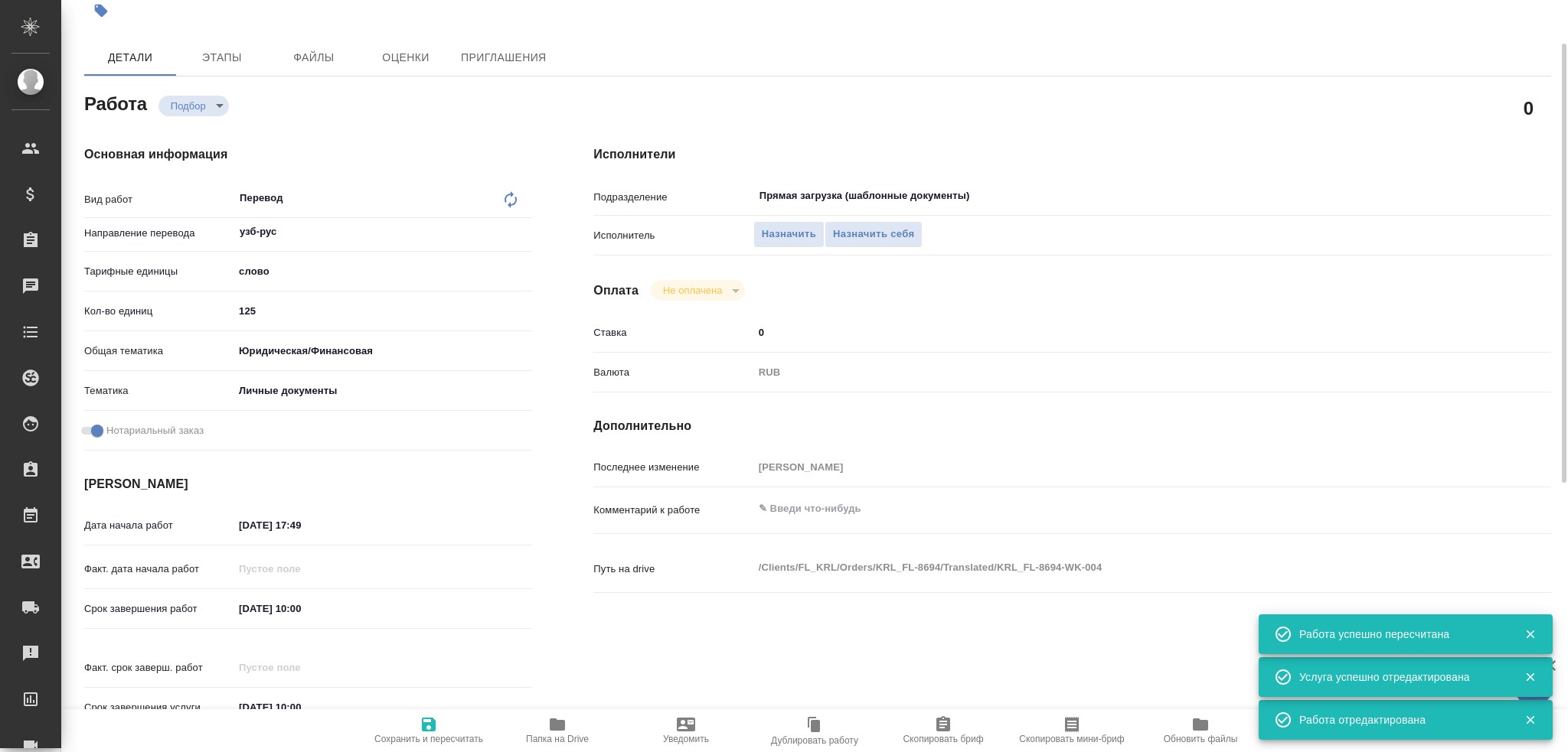
type textarea "x"
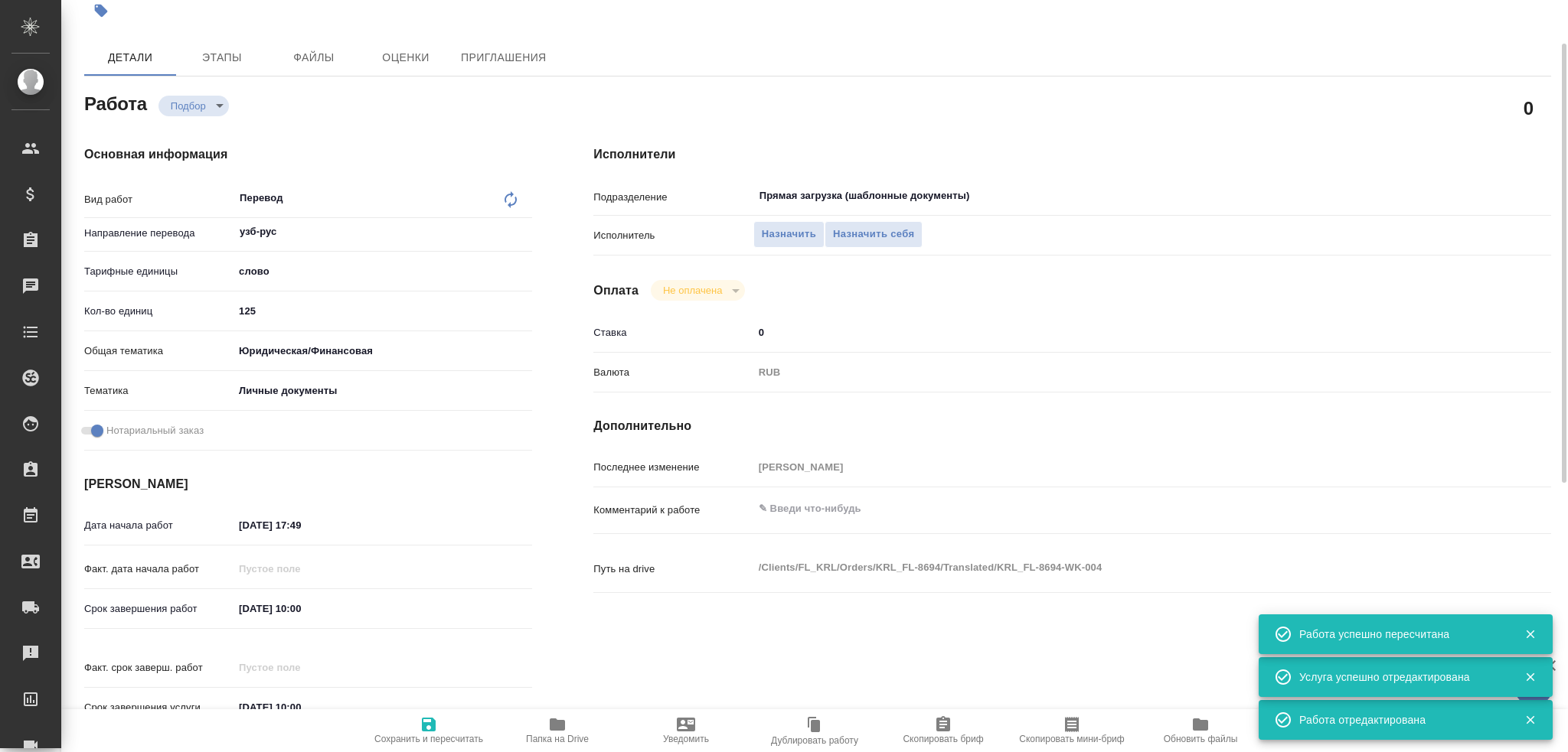
type textarea "x"
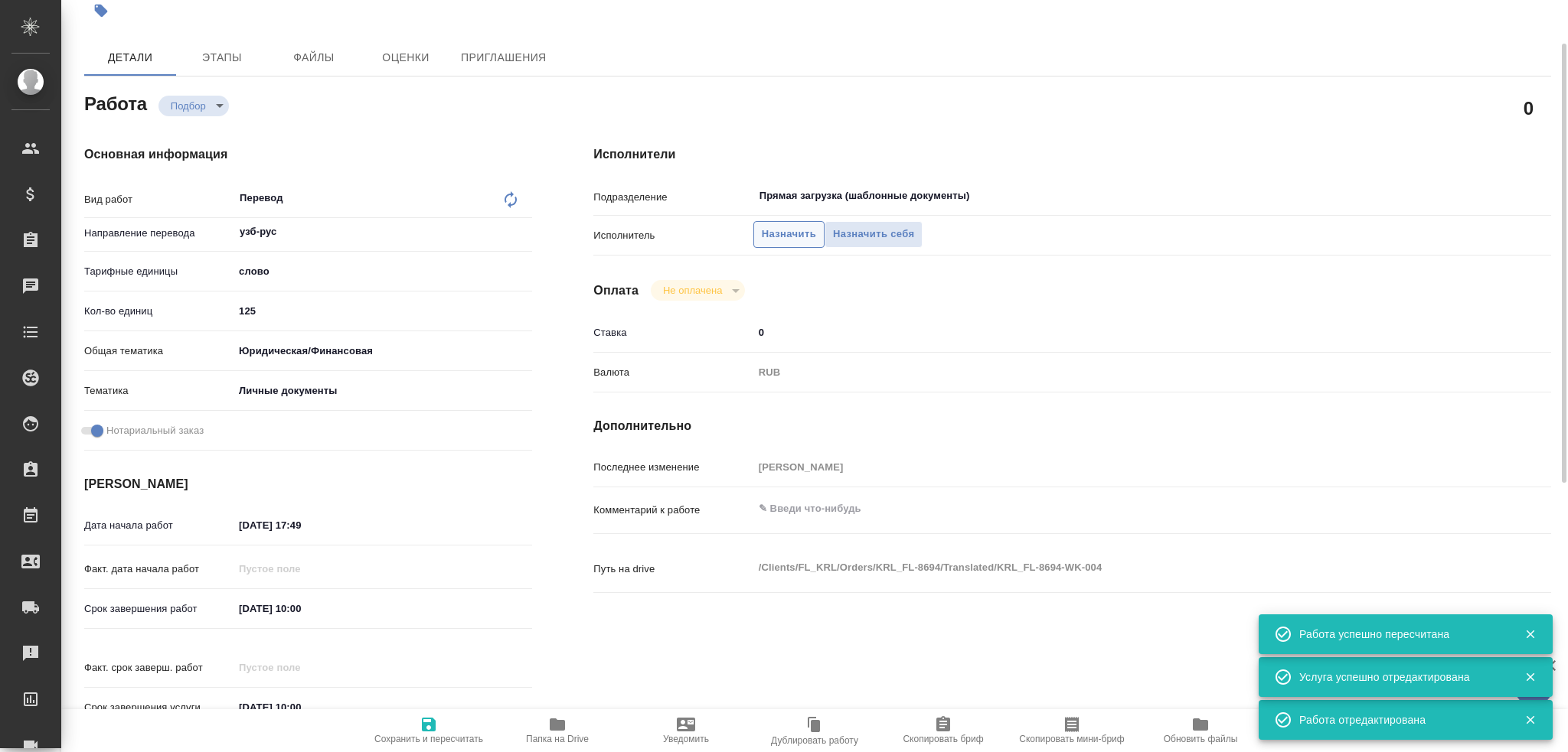
type textarea "x"
click at [888, 241] on span "Назначить себя" at bounding box center [873, 234] width 81 height 17
type textarea "x"
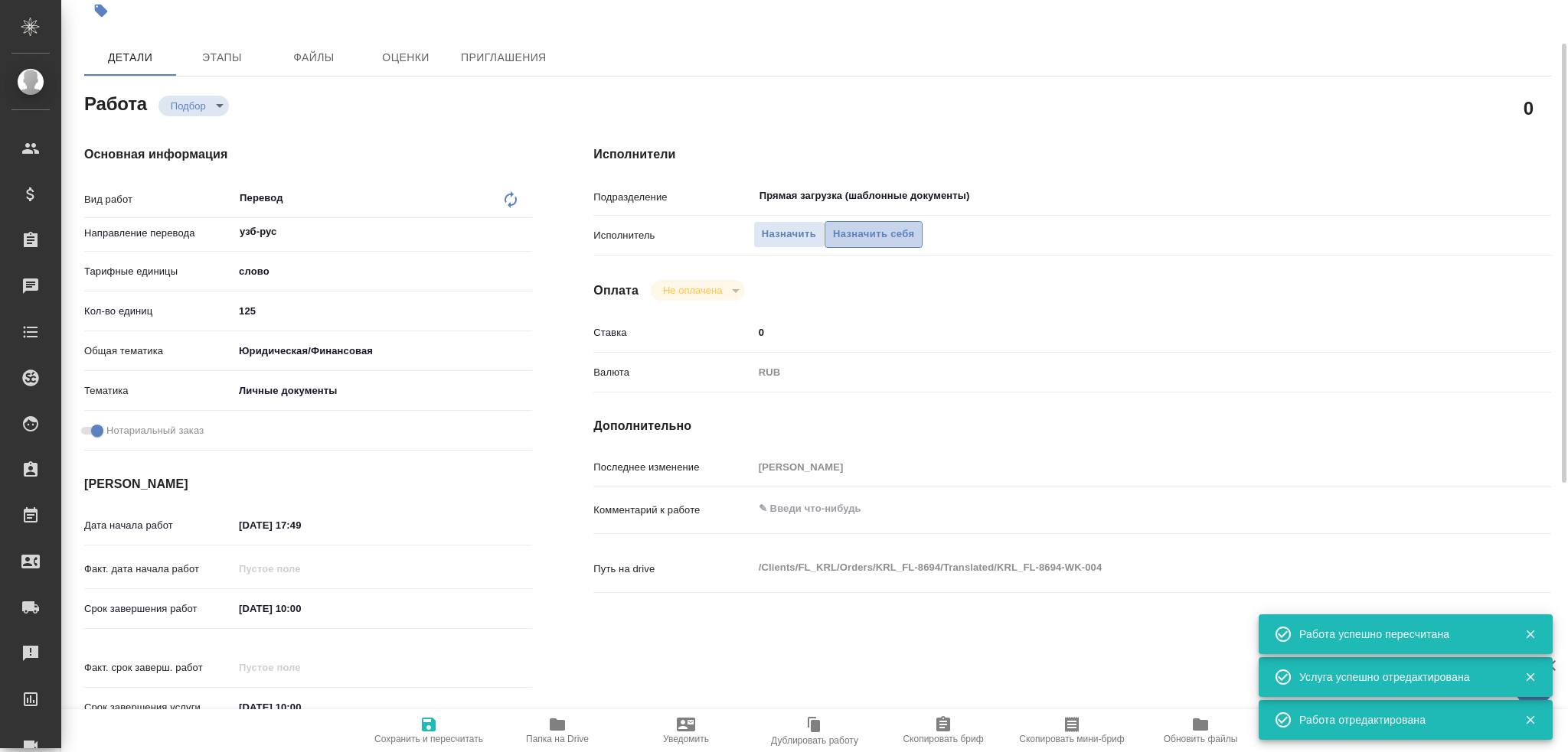
type textarea "x"
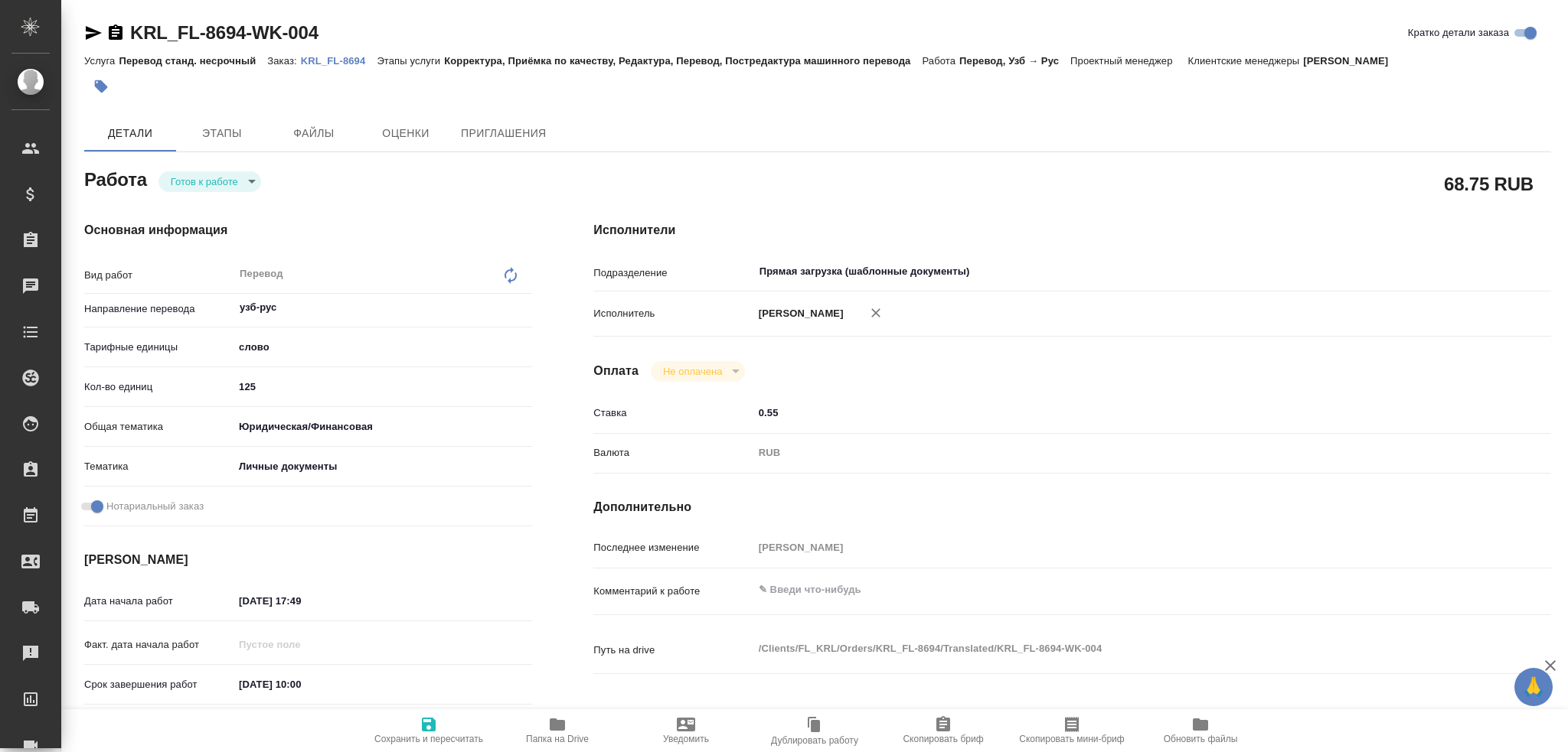
type textarea "x"
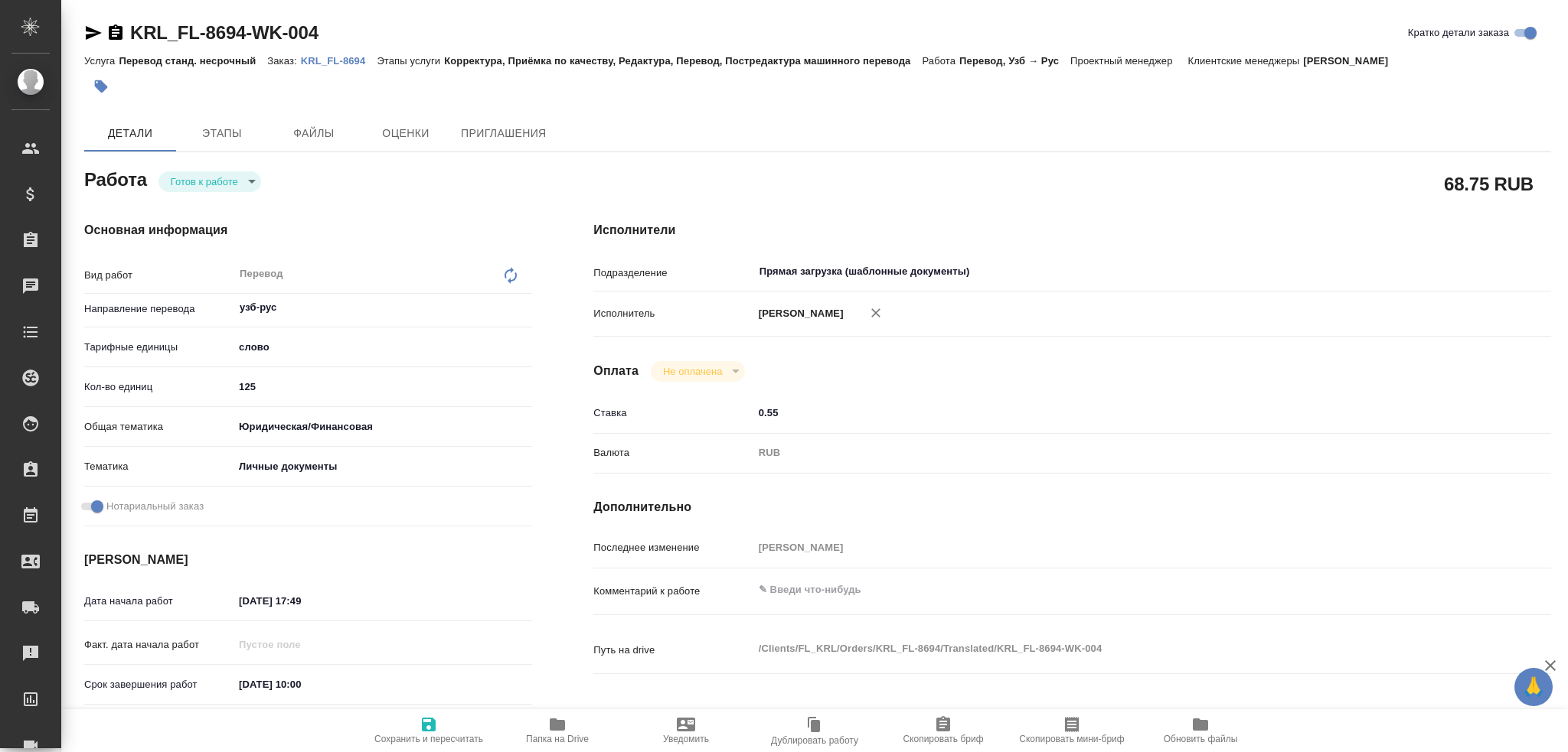
type textarea "x"
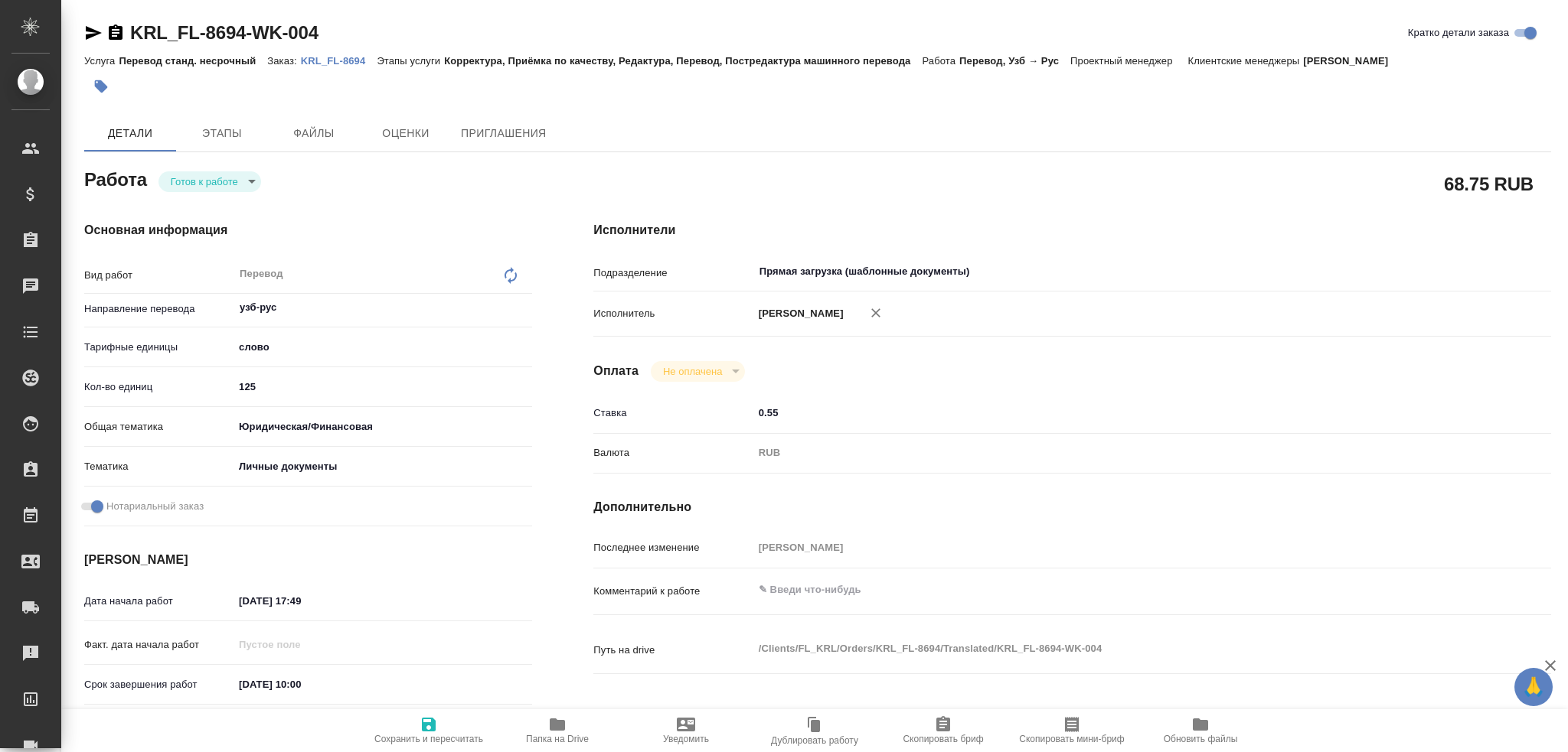
type textarea "x"
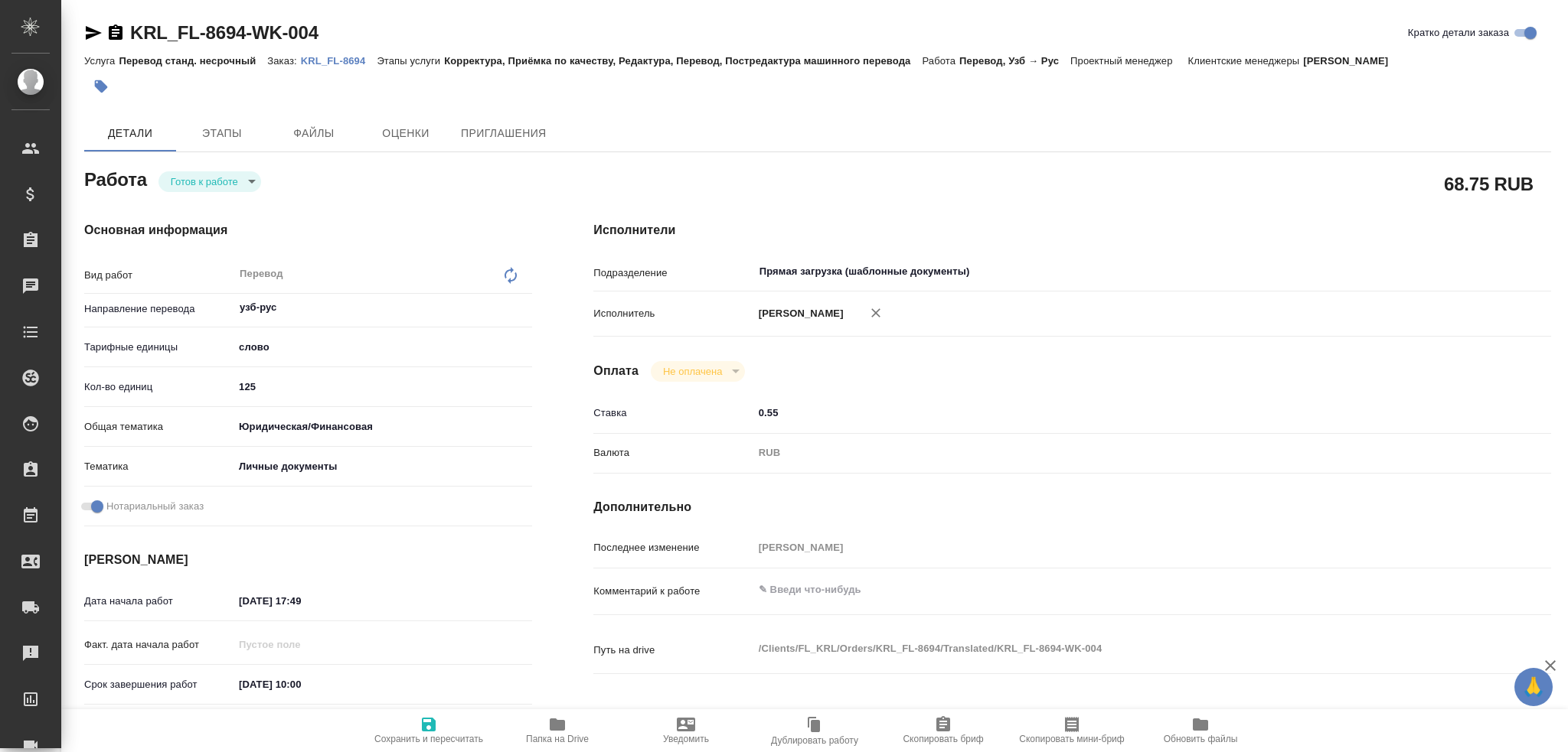
type textarea "x"
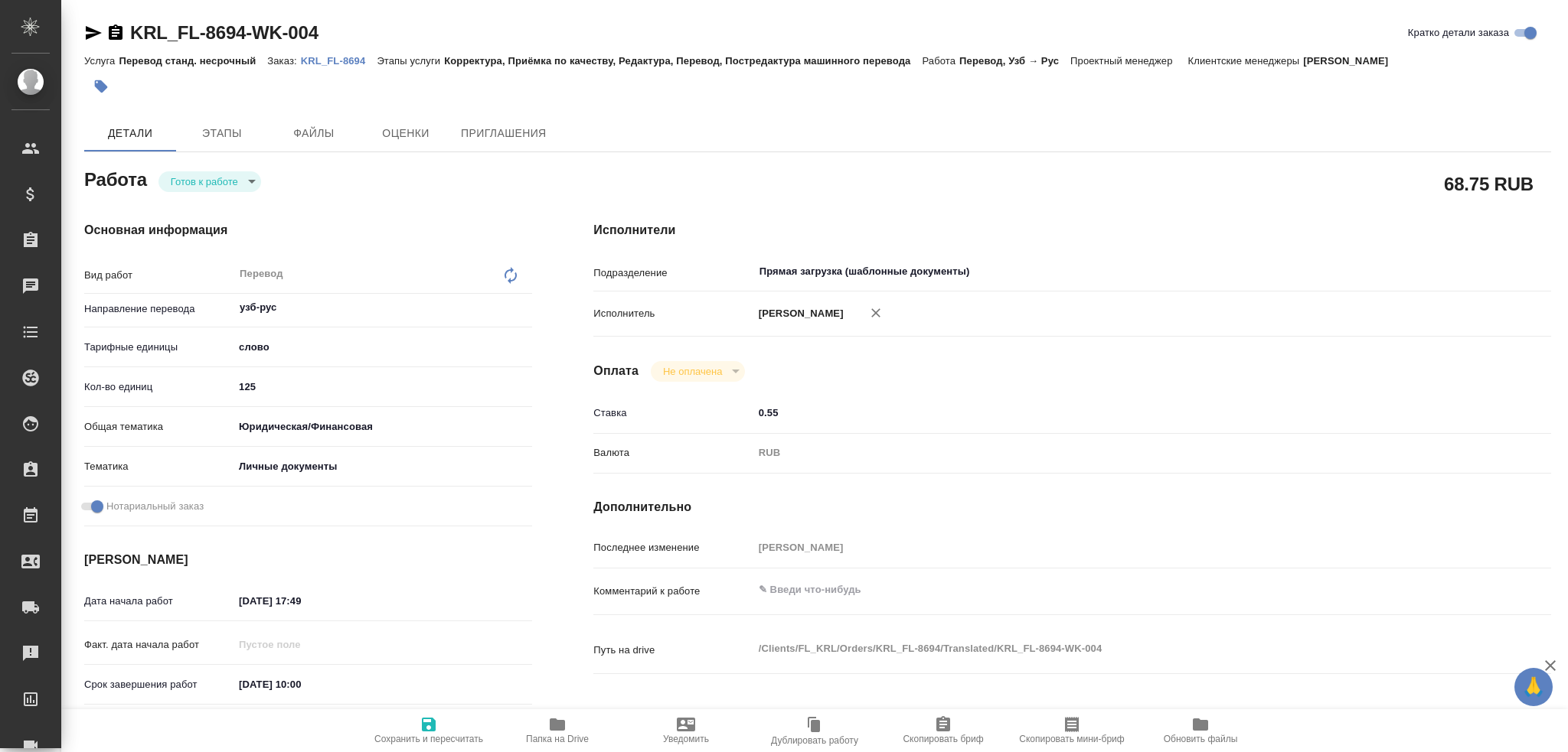
type textarea "x"
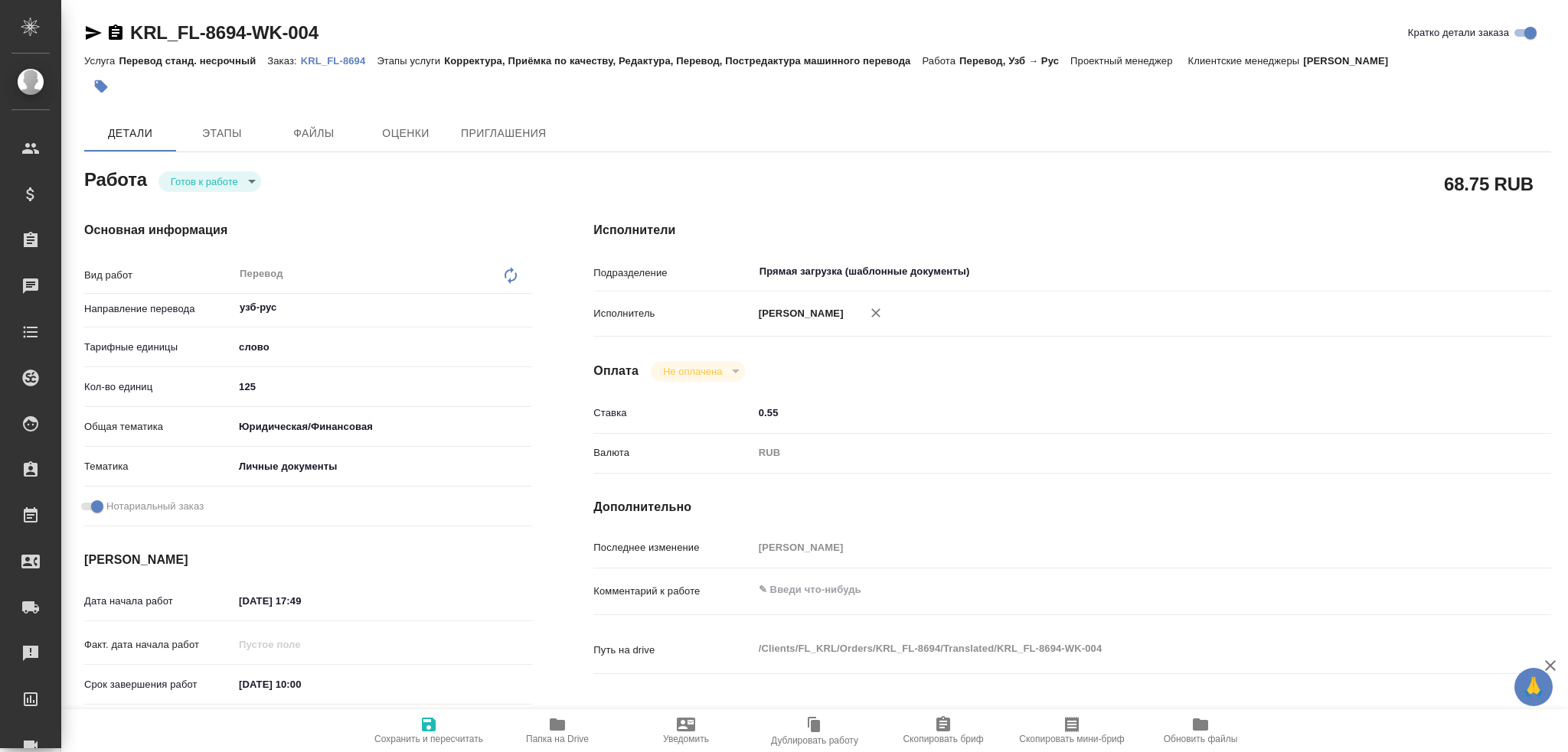
type textarea "x"
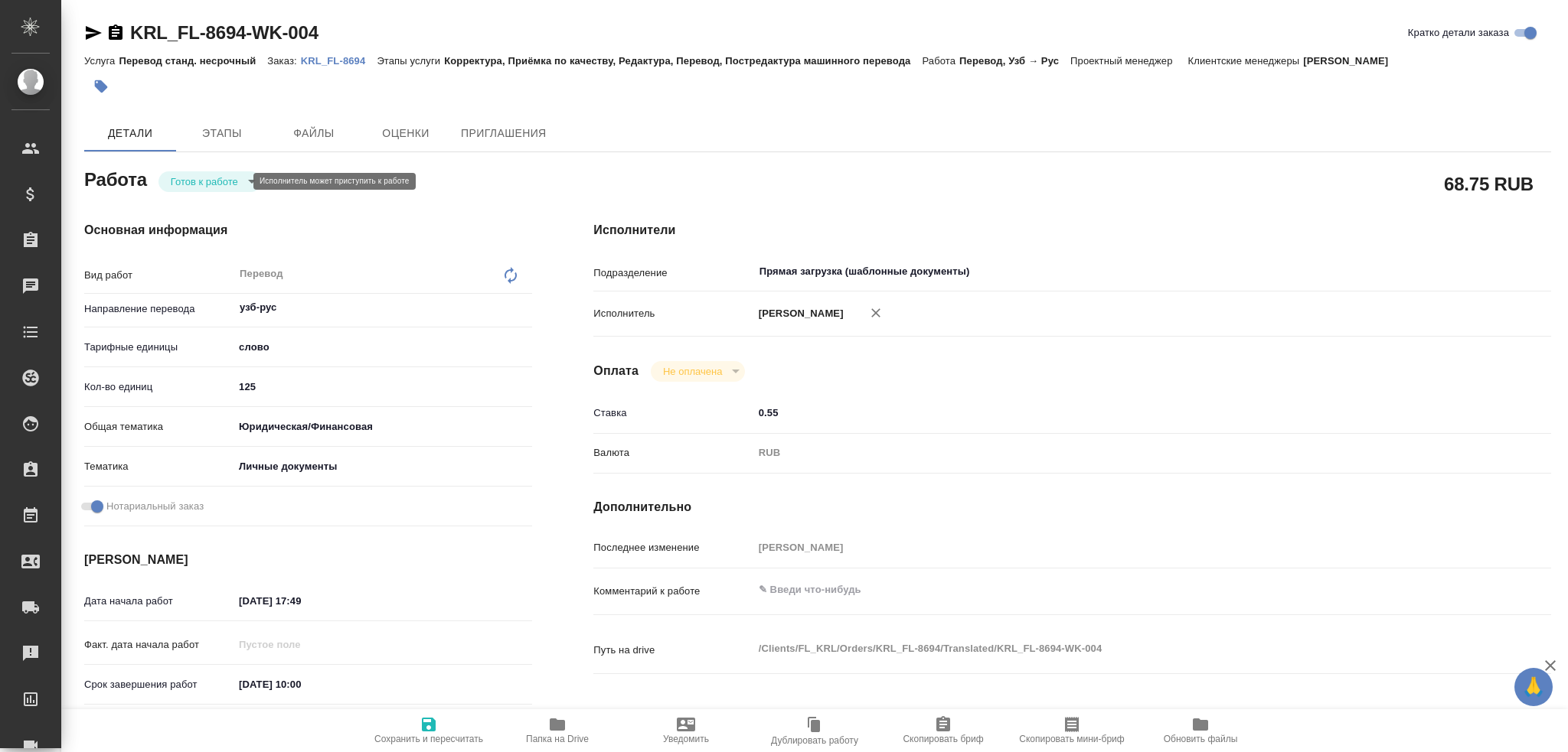
click at [185, 179] on body "🙏 .cls-1 fill:#fff; AWATERA [PERSON_NAME] Спецификации Заказы 0 Чаты Todo Проек…" at bounding box center [784, 376] width 1568 height 752
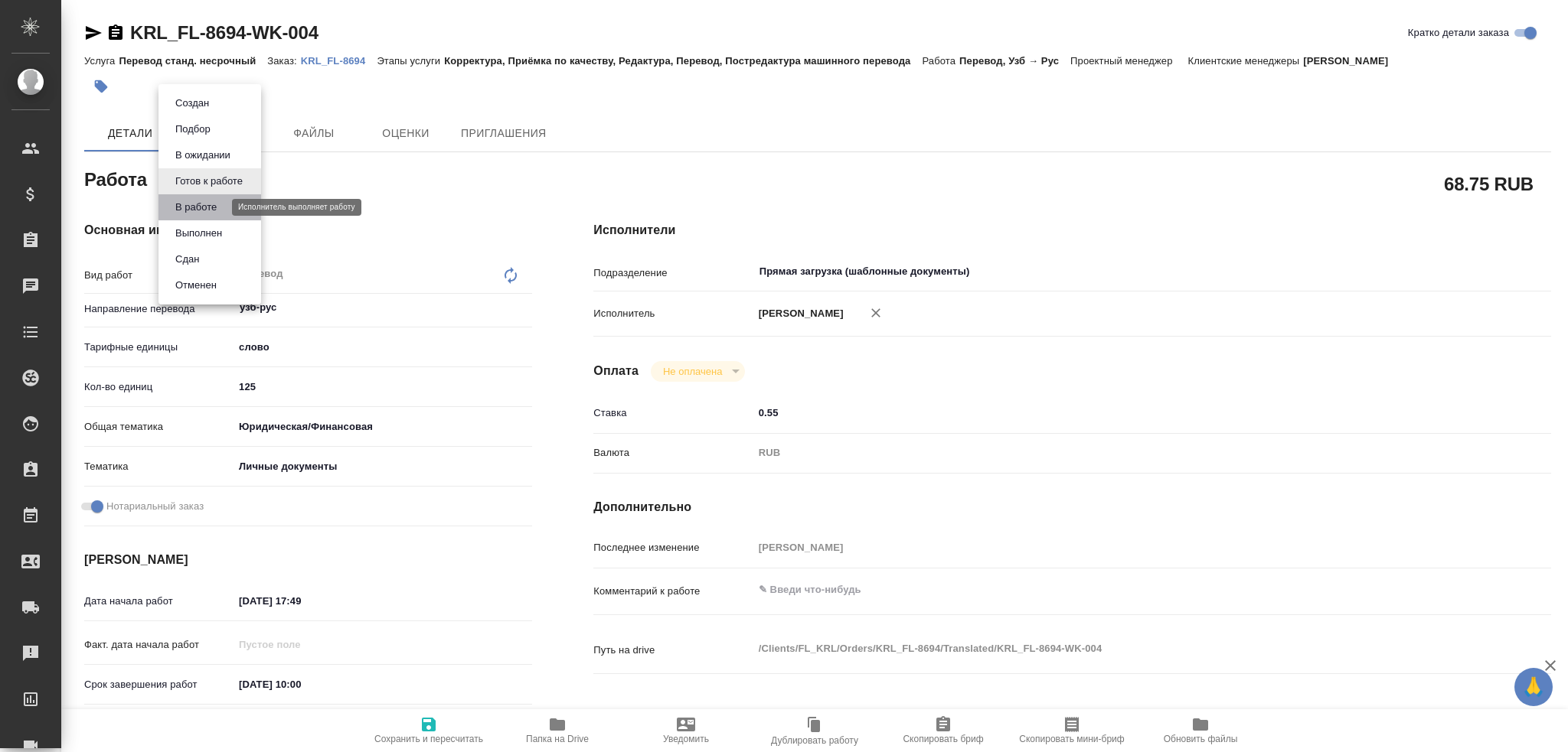
click at [185, 206] on button "В работе" at bounding box center [196, 207] width 50 height 16
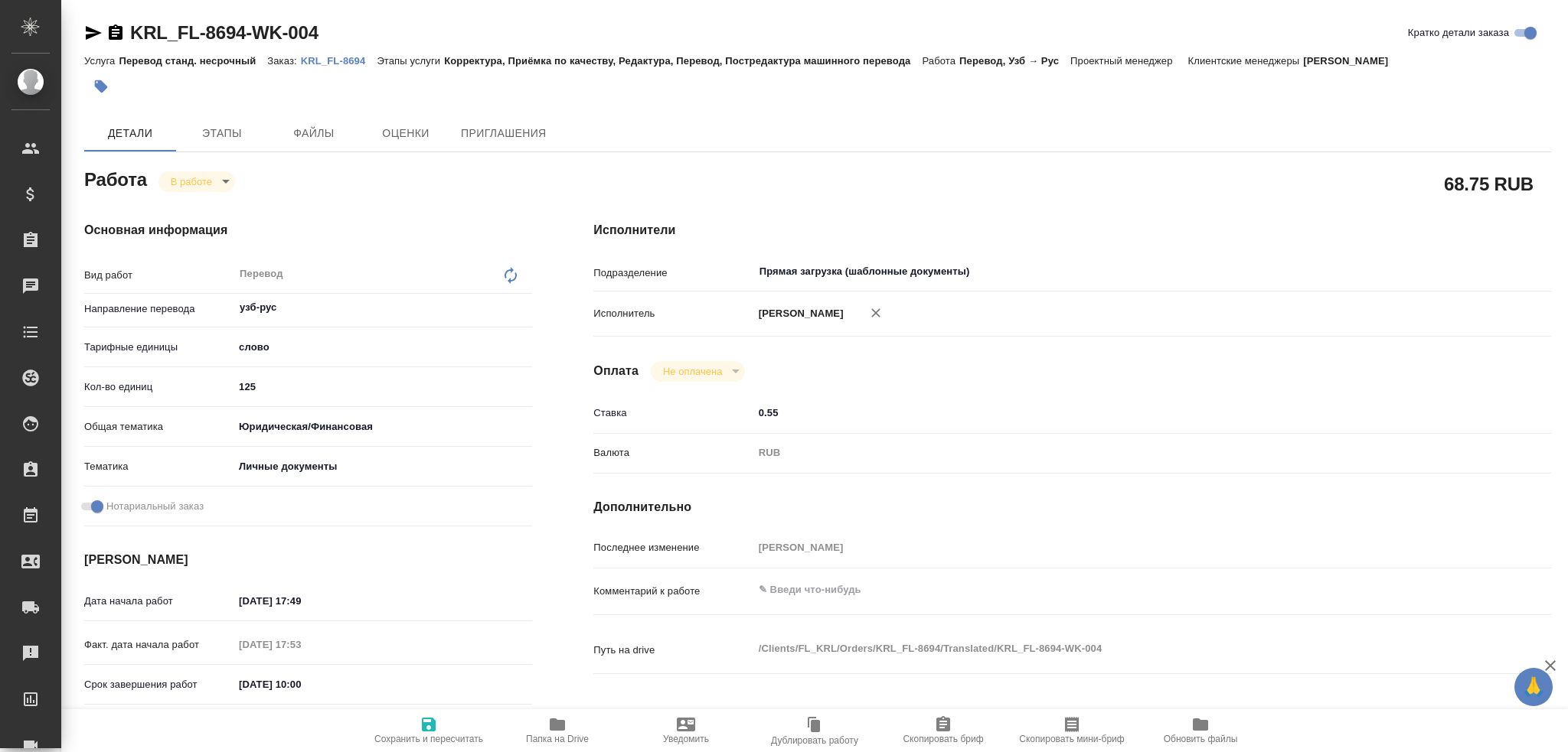
type textarea "x"
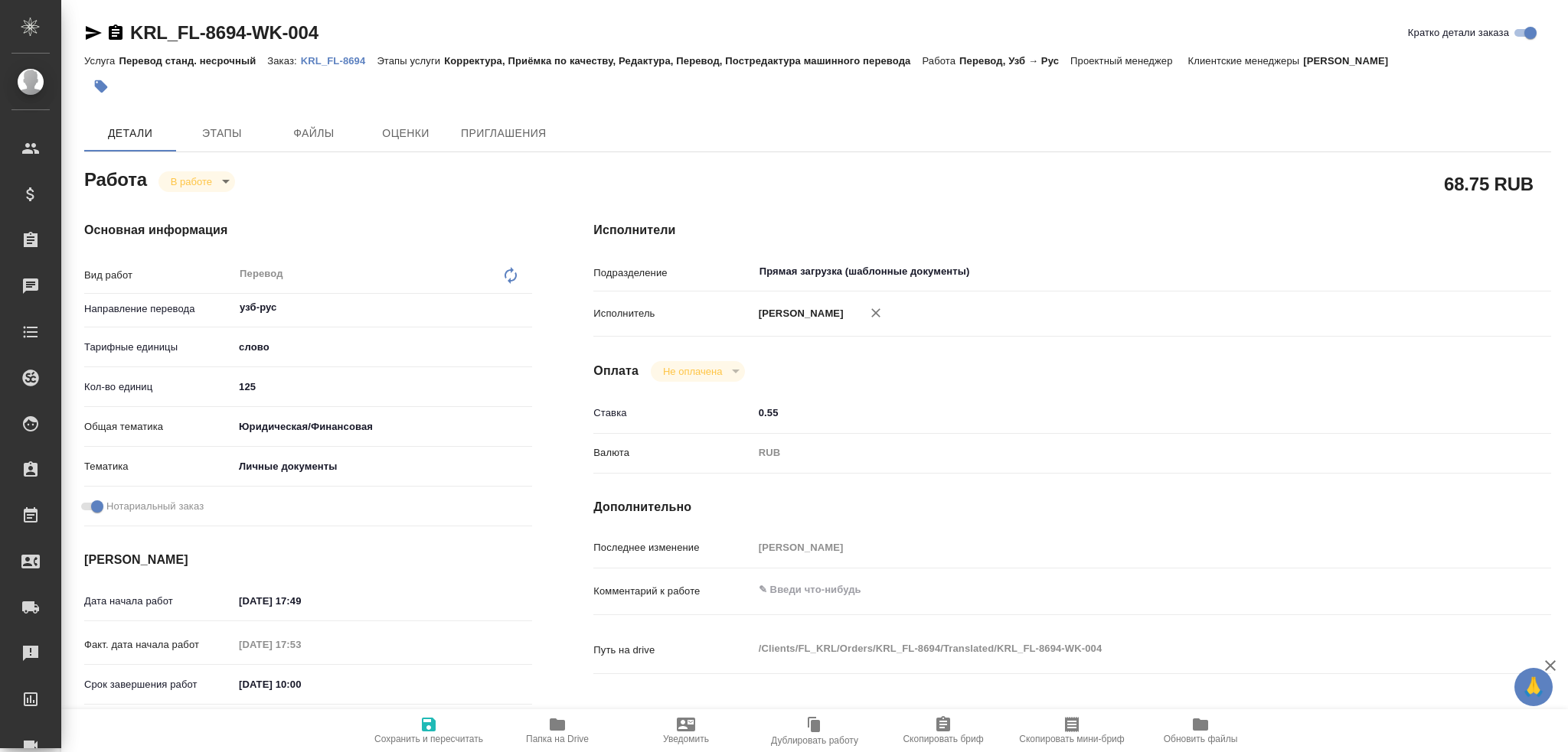
type textarea "x"
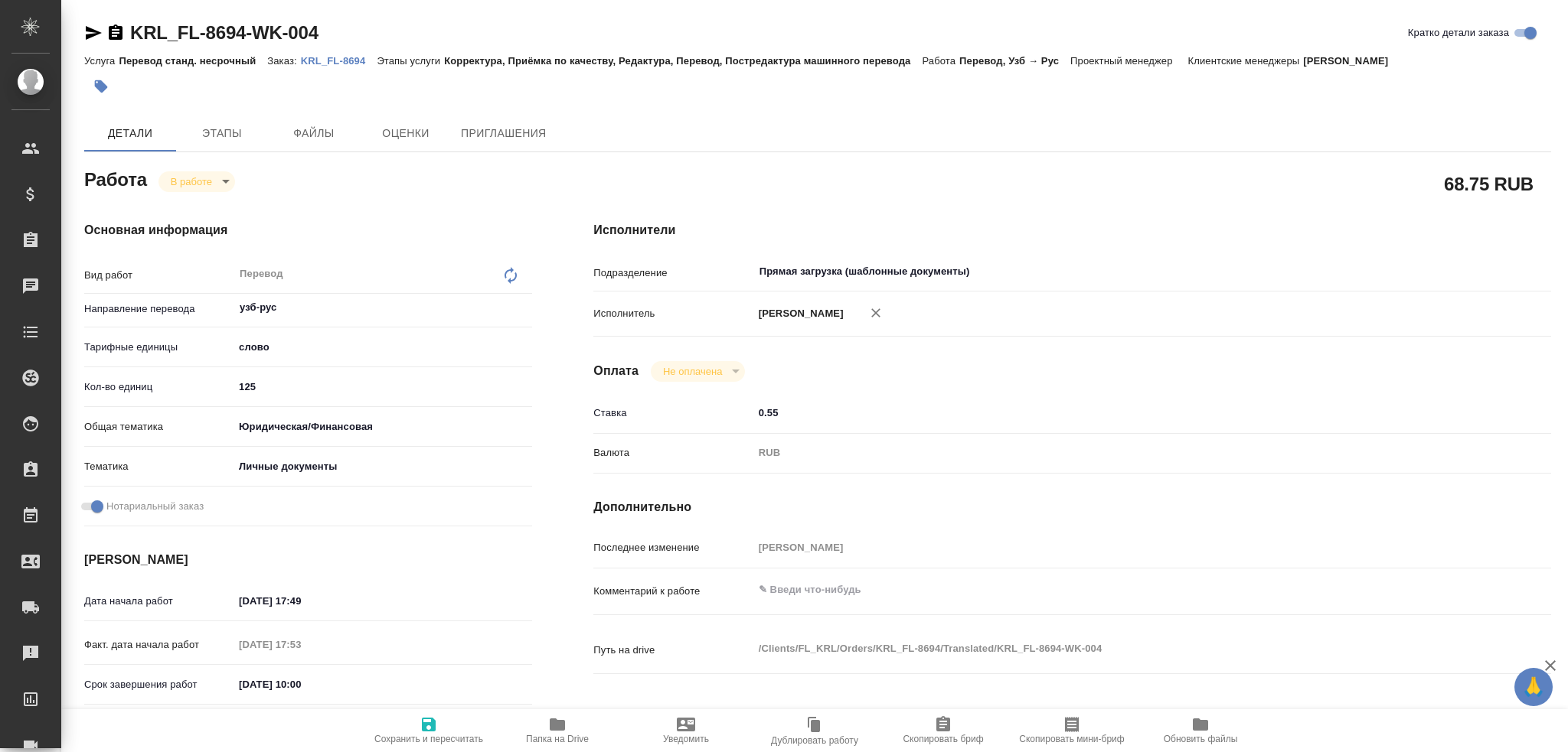
type textarea "x"
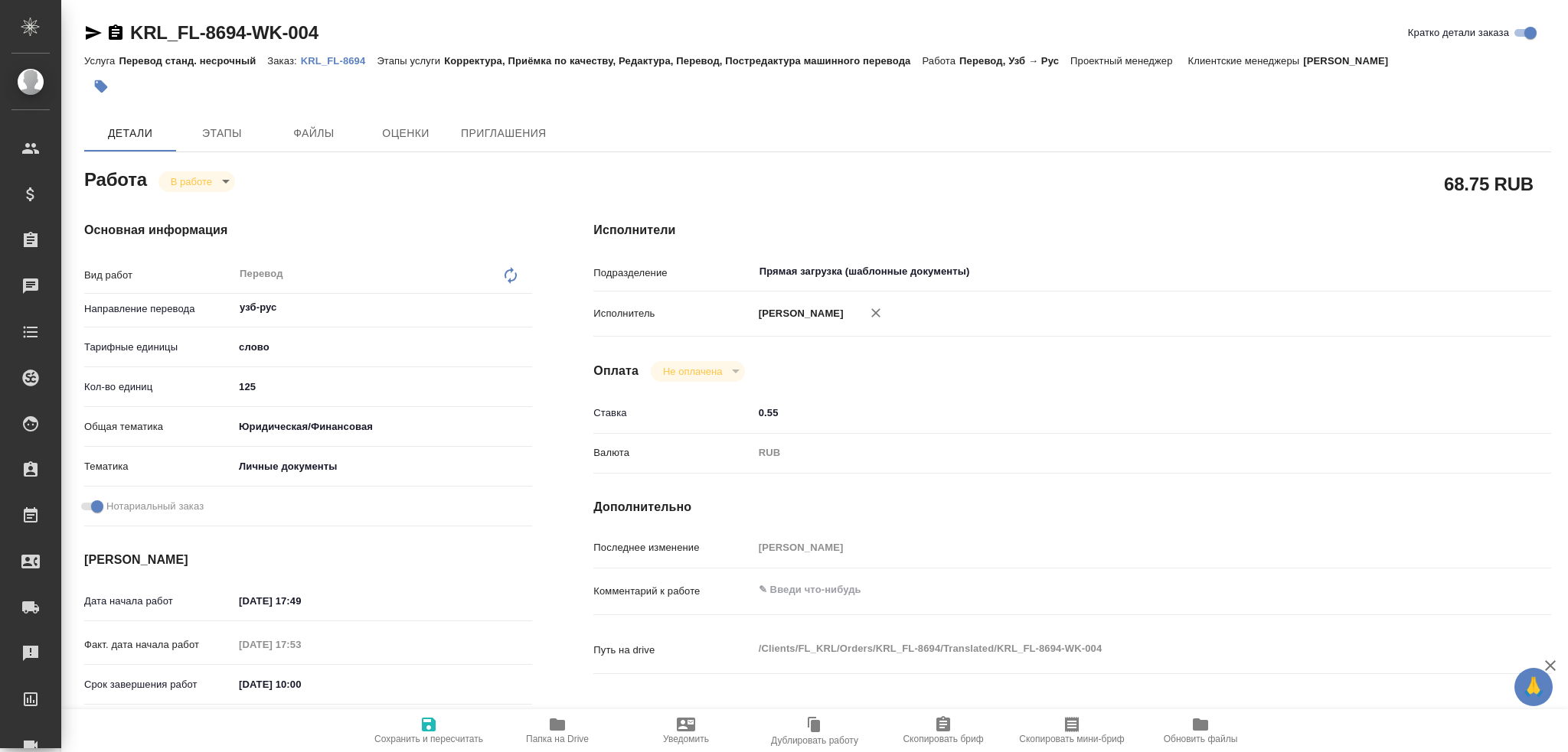
type textarea "x"
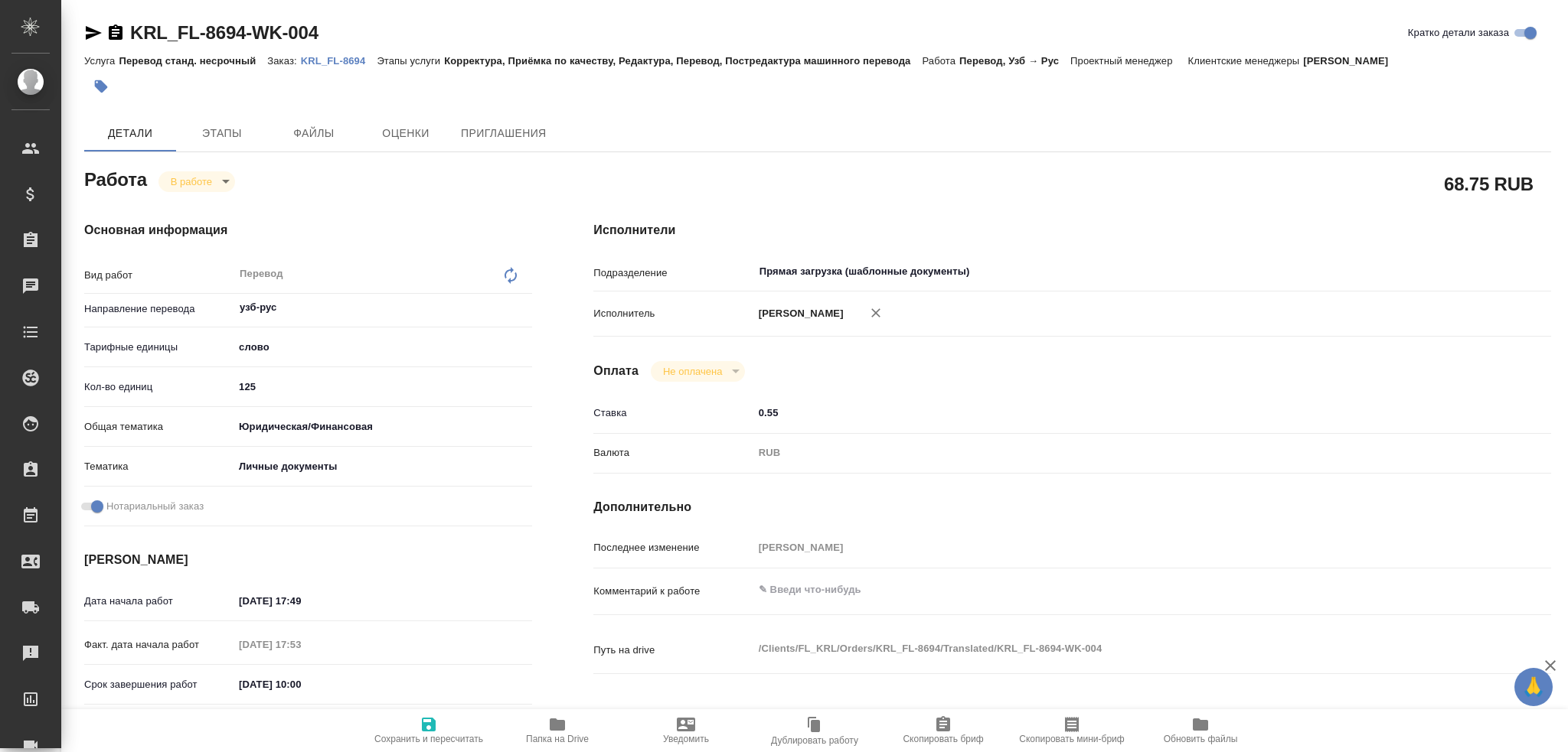
type textarea "x"
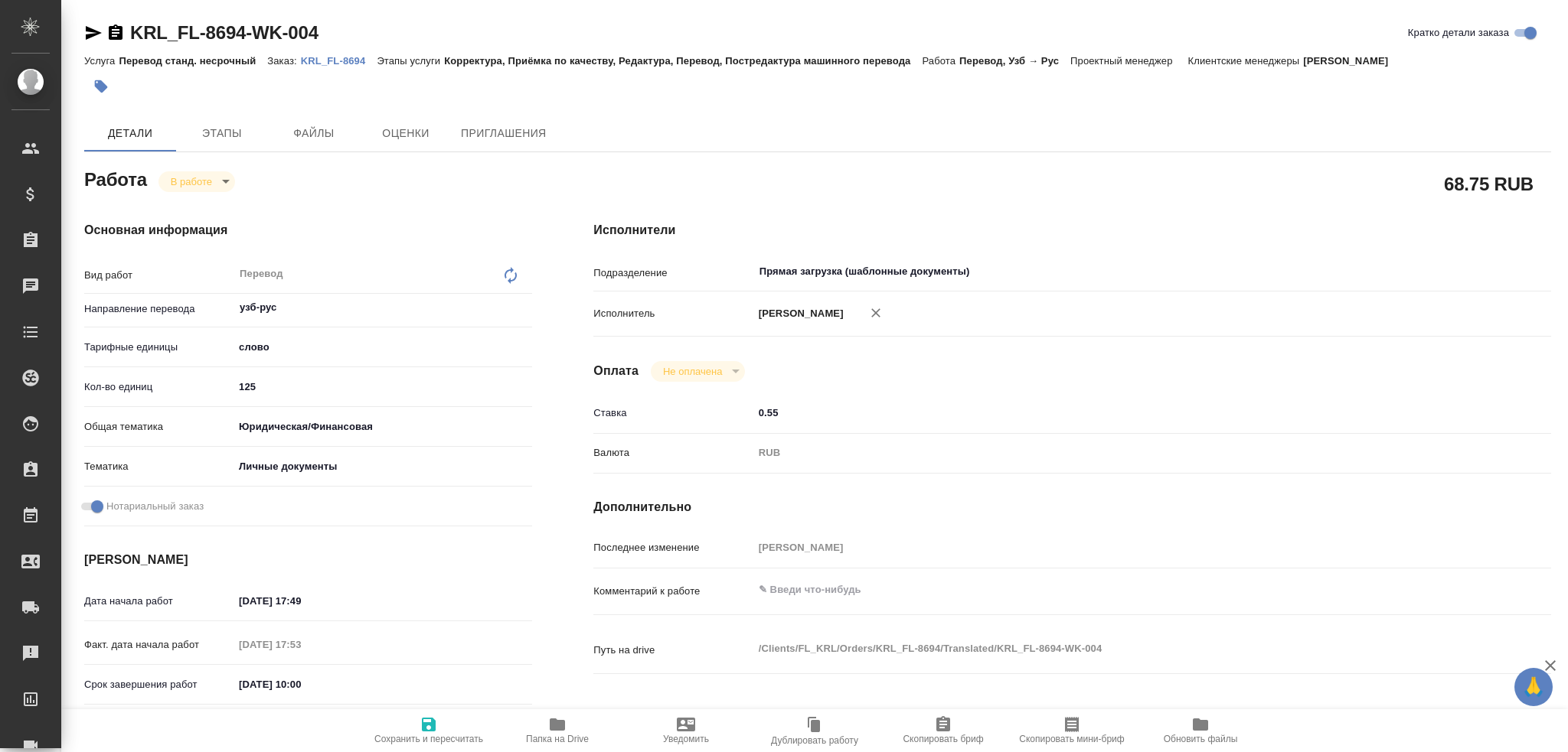
type textarea "x"
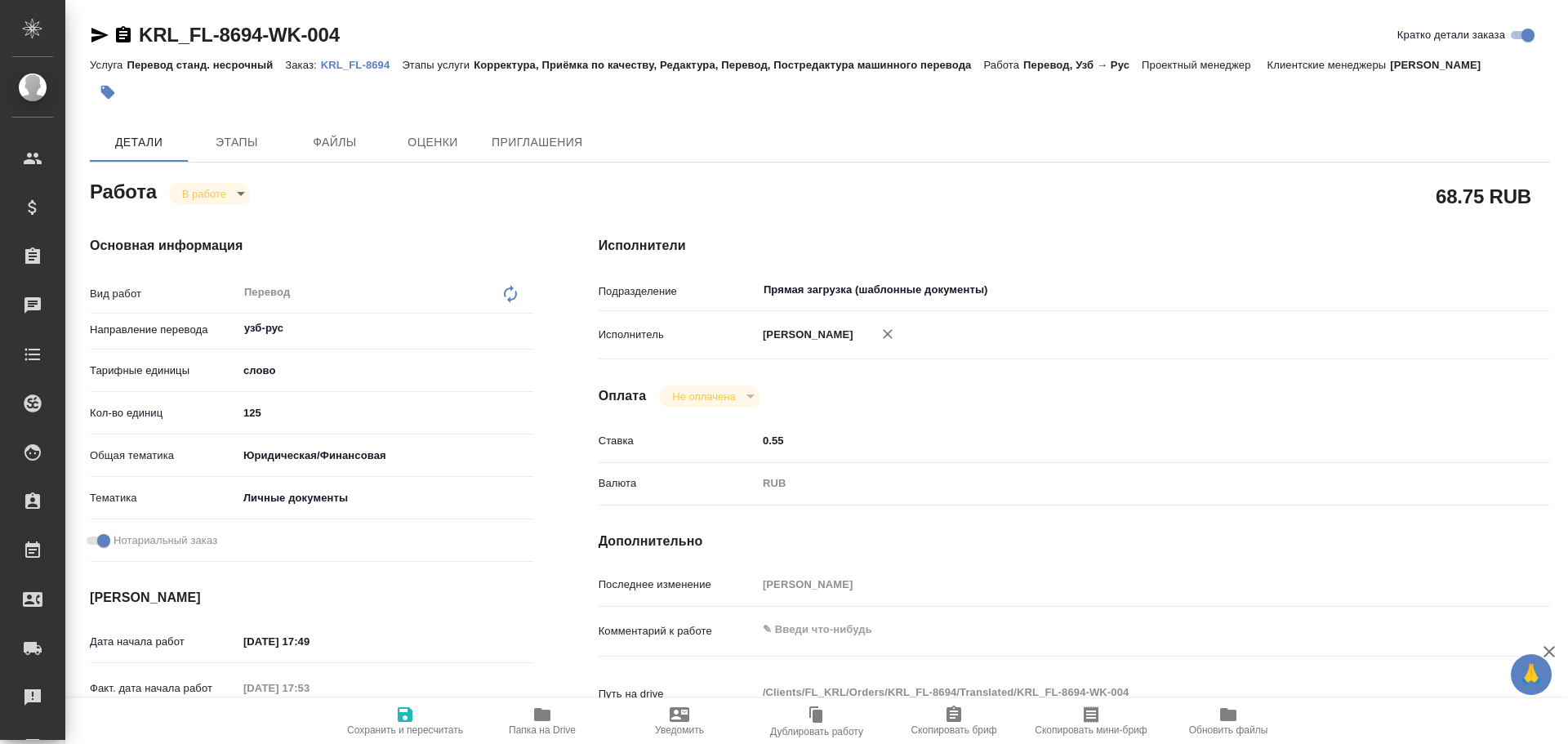
type textarea "x"
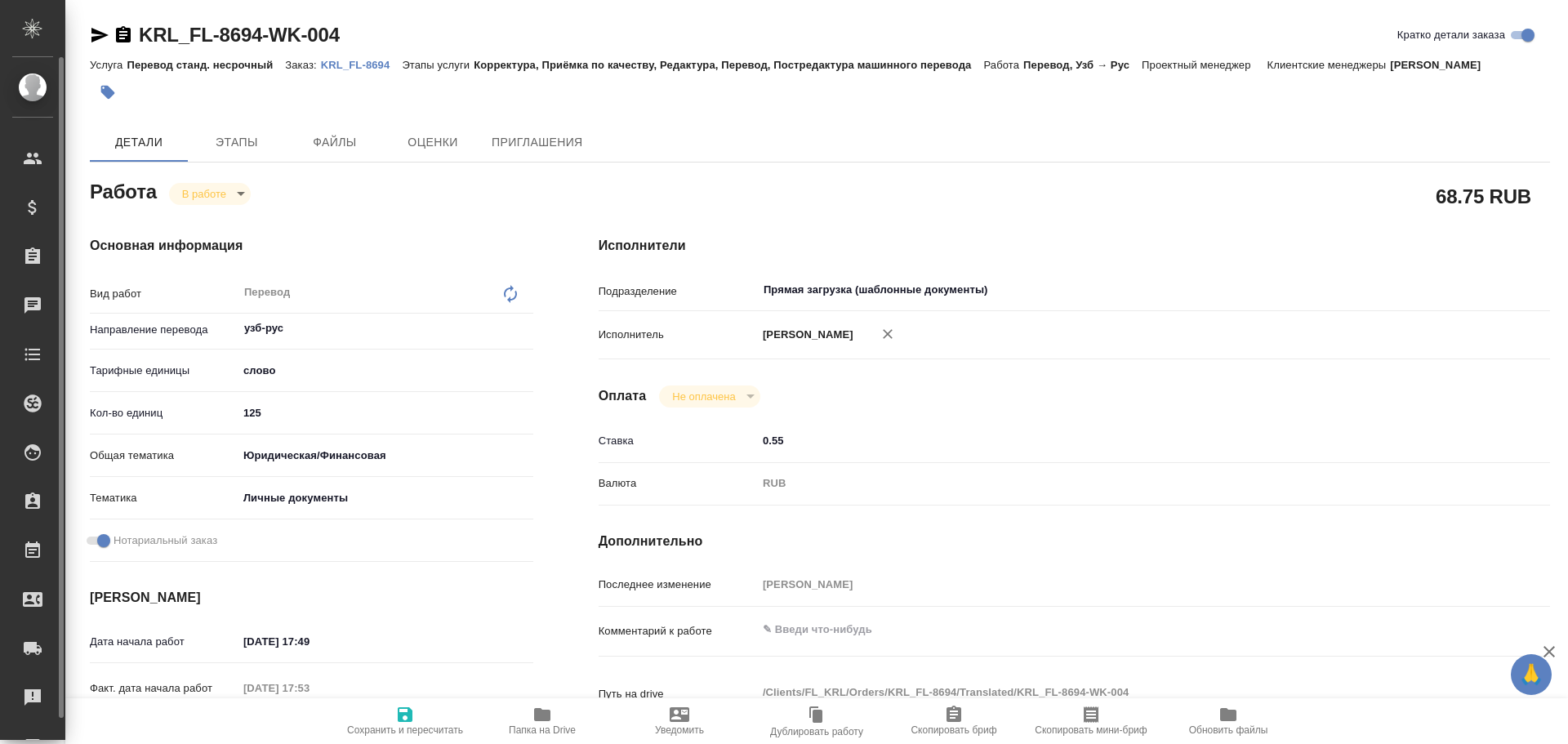
type textarea "x"
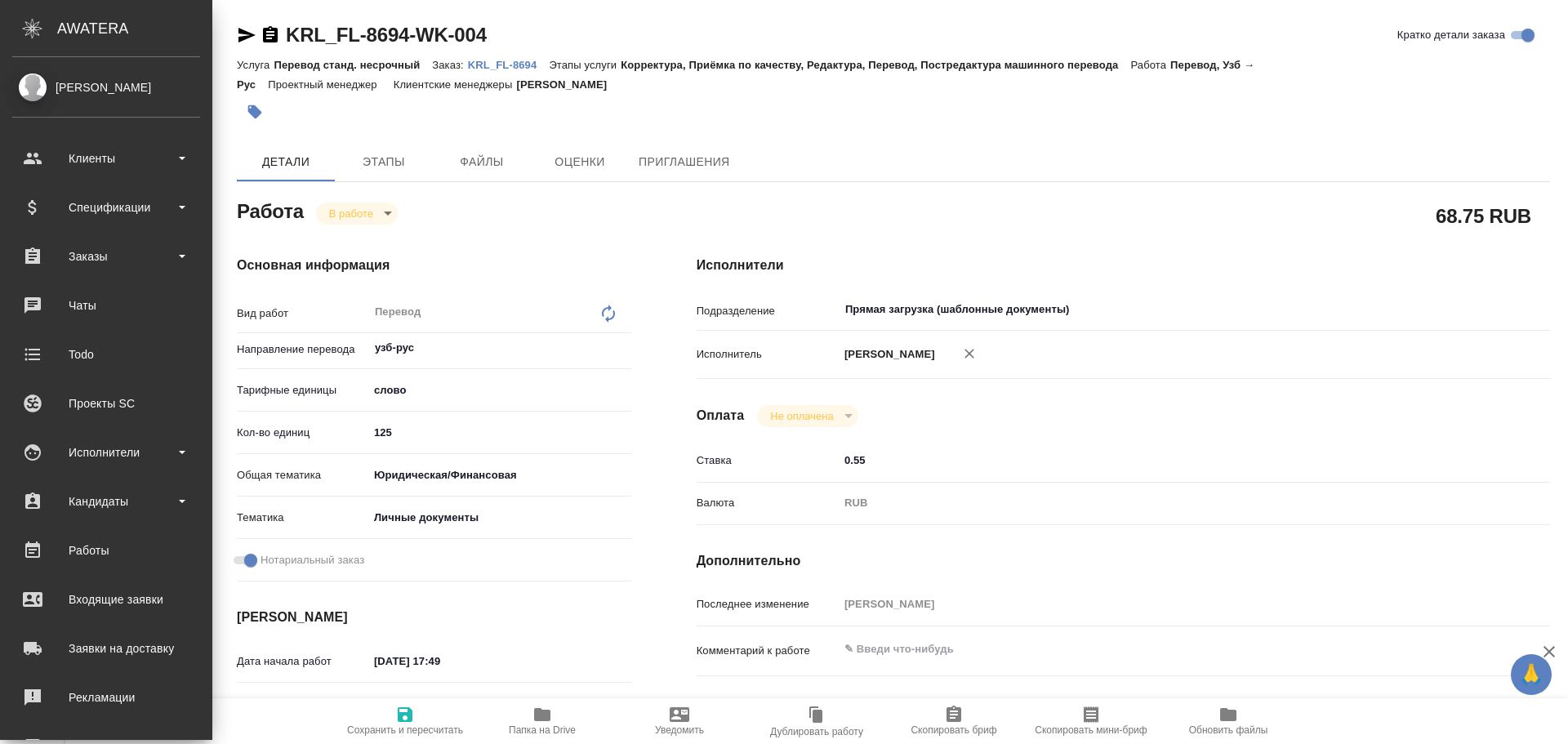
type textarea "x"
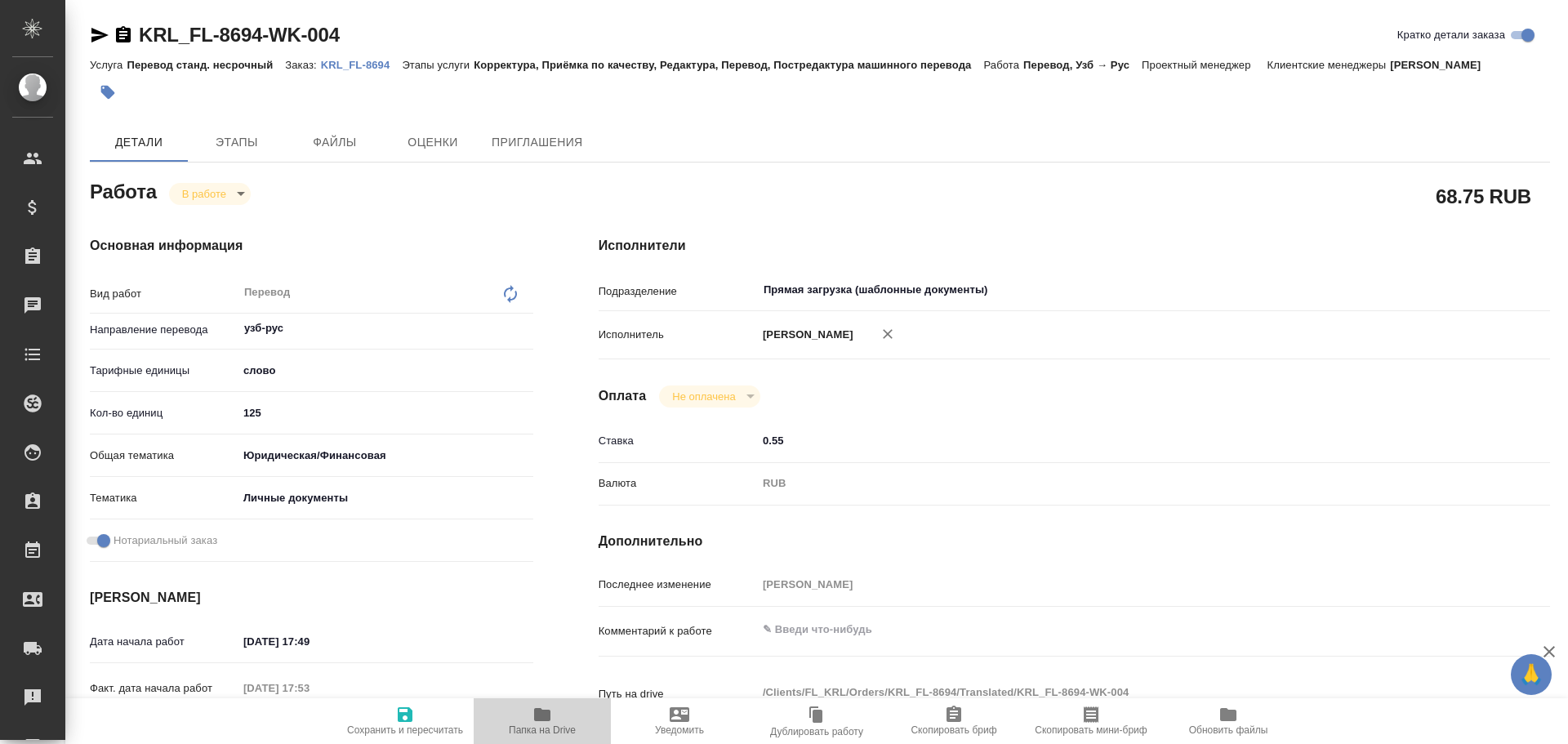
click at [532, 712] on icon "button" at bounding box center [542, 715] width 20 height 20
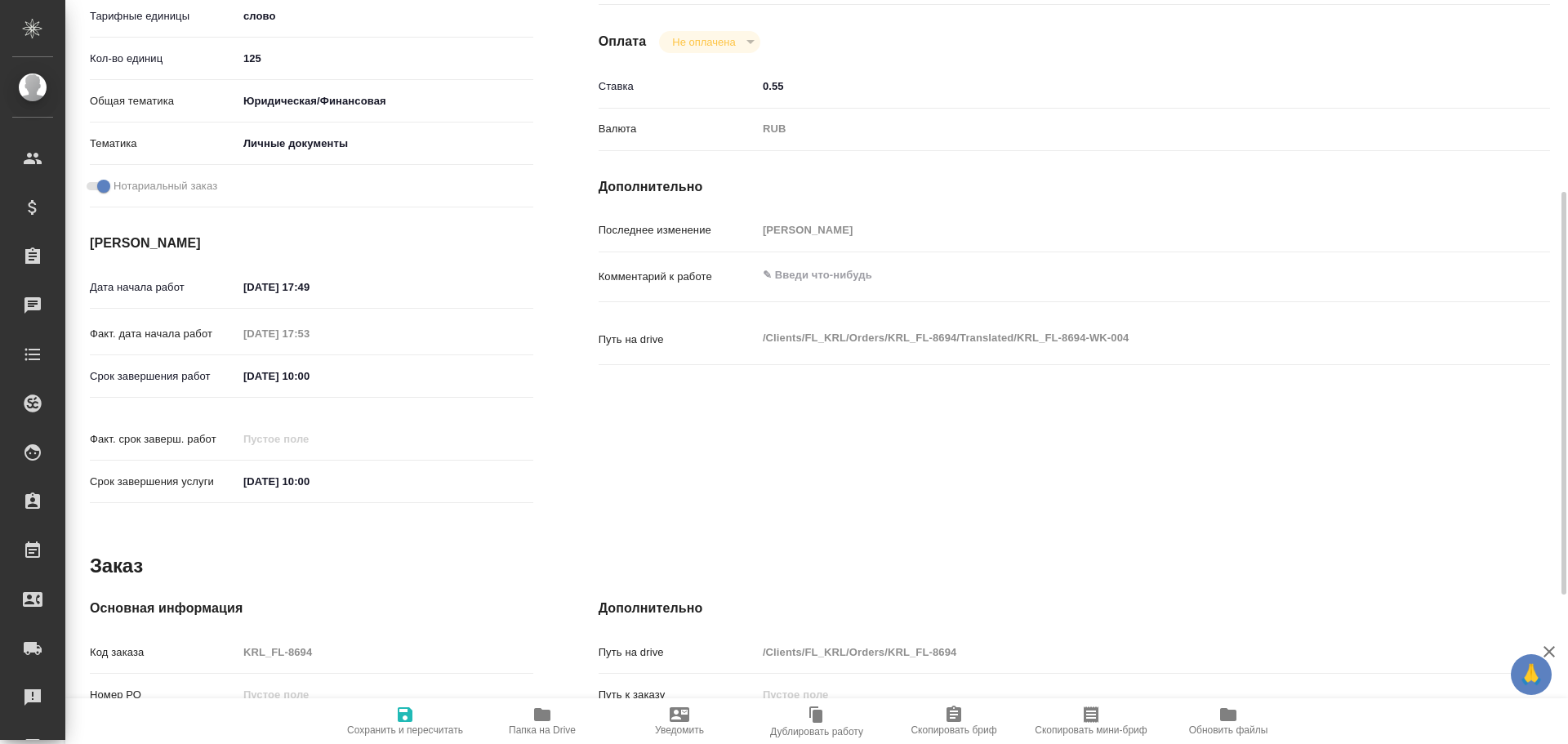
scroll to position [191, 0]
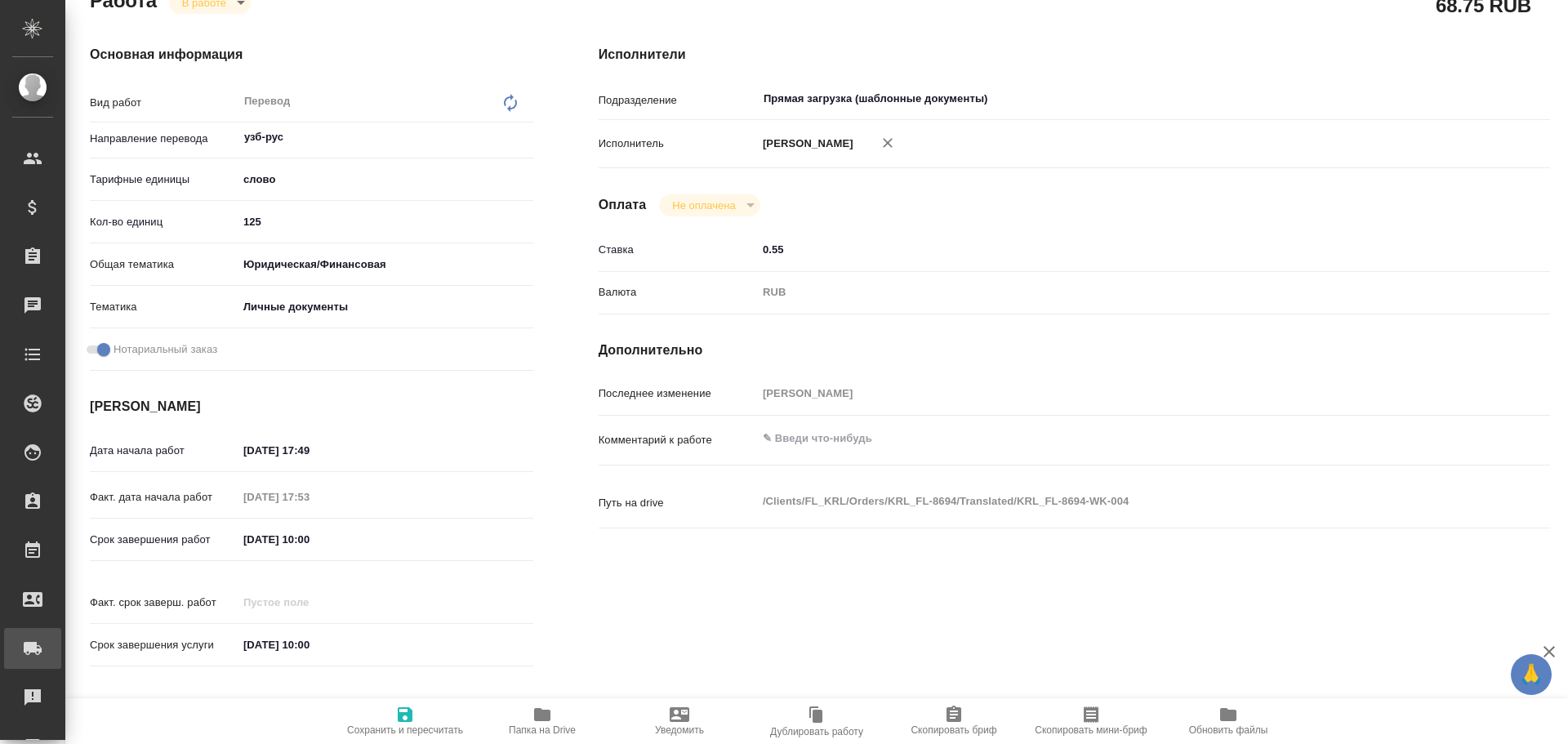
type textarea "x"
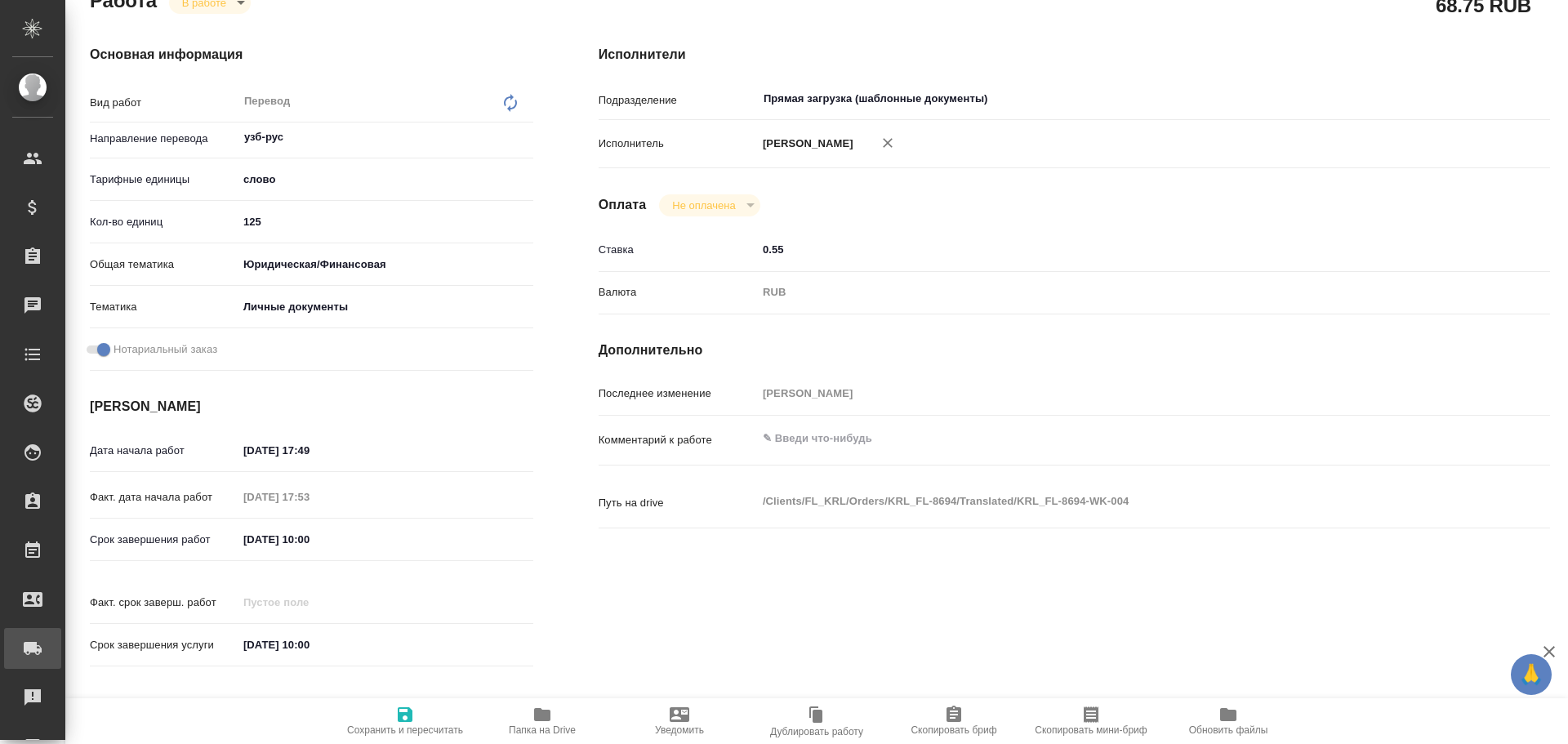
type textarea "x"
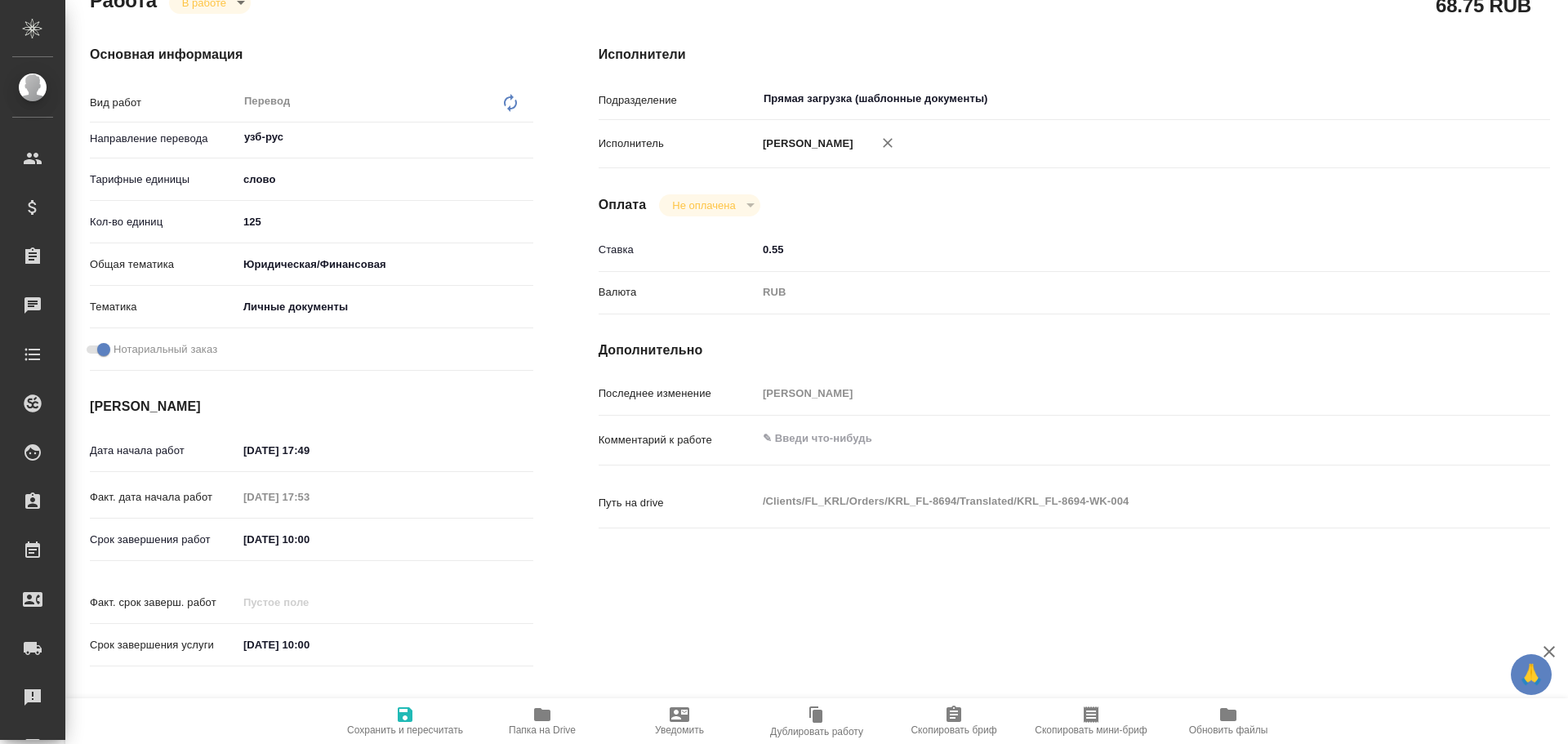
type textarea "x"
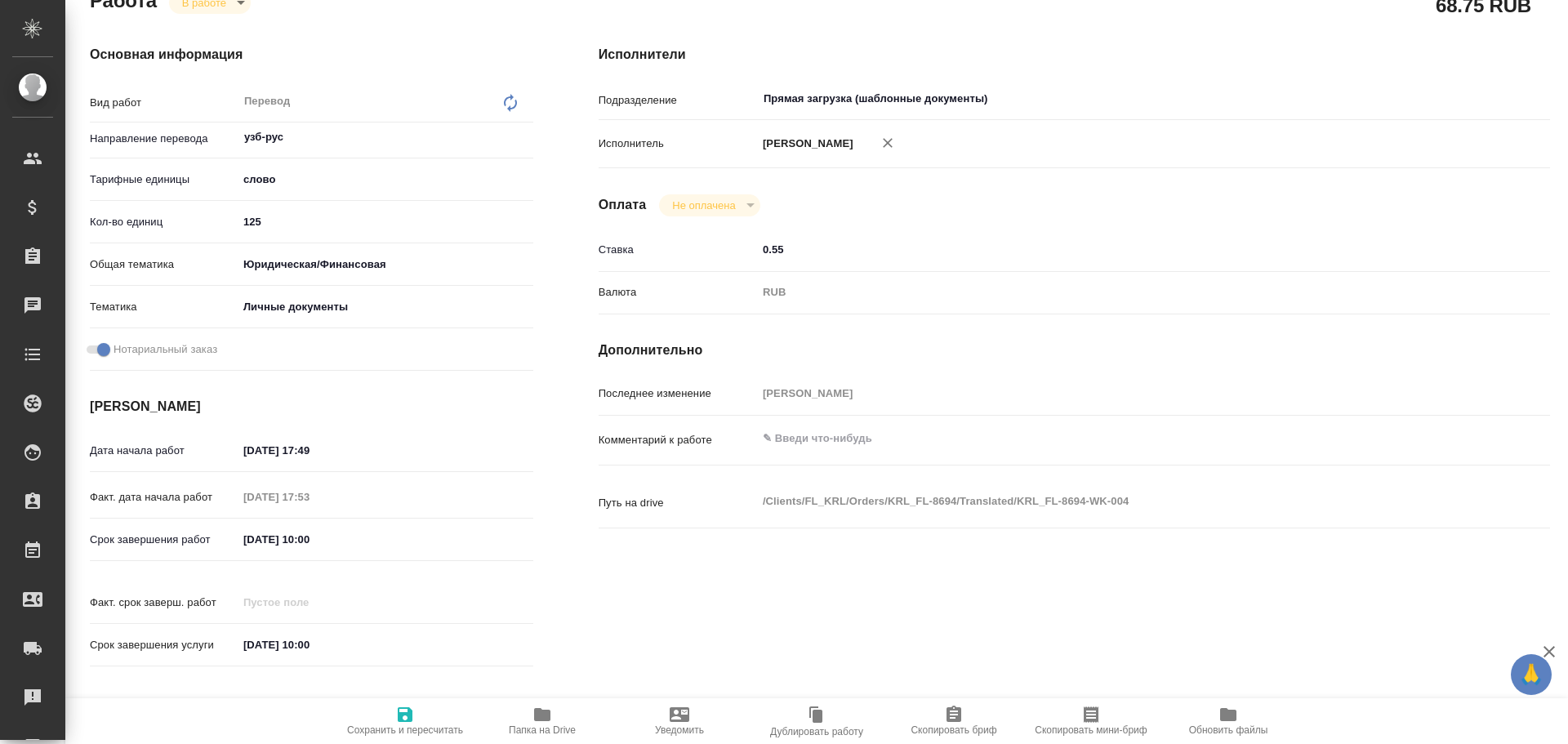
type textarea "x"
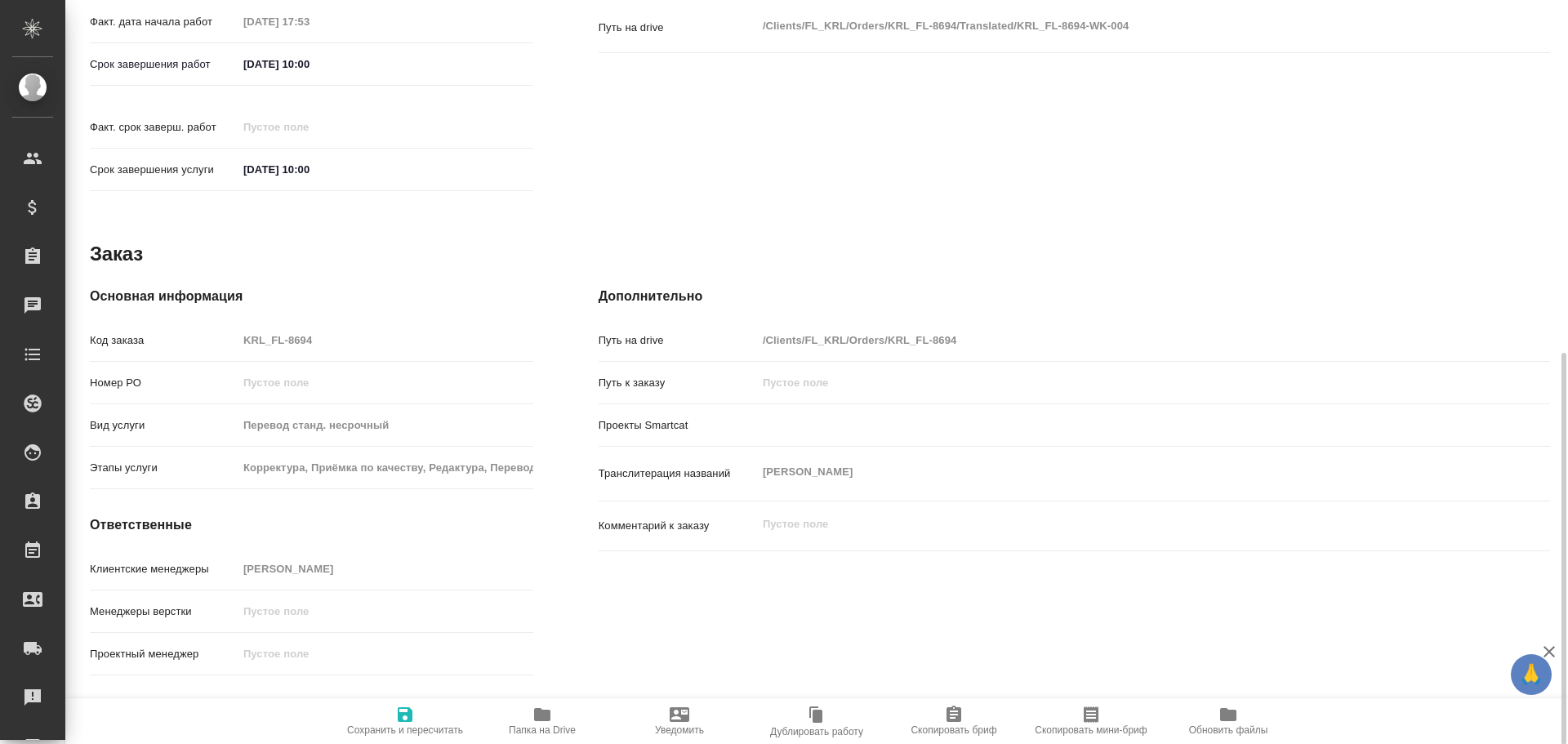
scroll to position [667, 0]
click at [751, 452] on div "Транслитерация названий [PERSON_NAME] x" at bounding box center [1075, 473] width 952 height 41
type textarea "x"
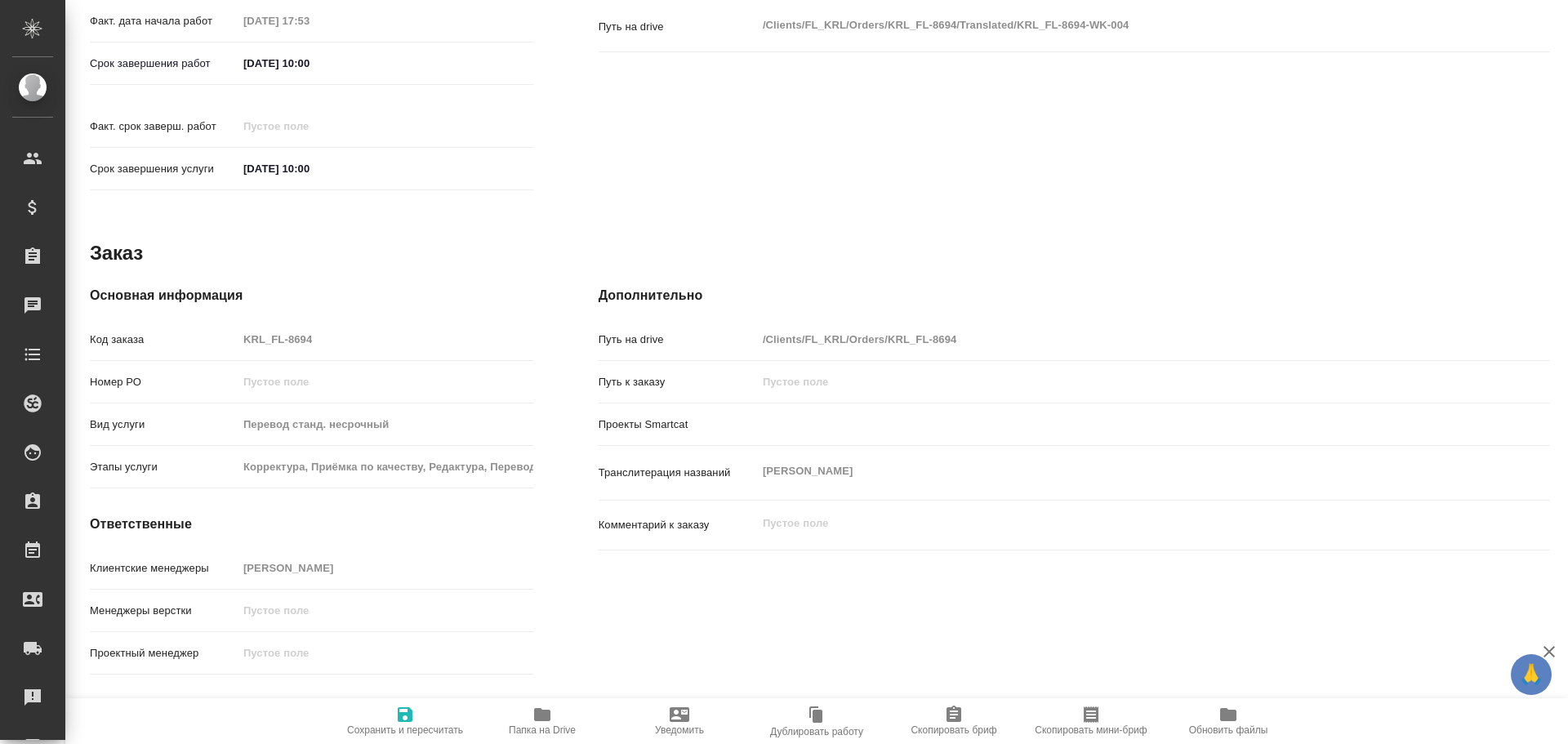
type textarea "x"
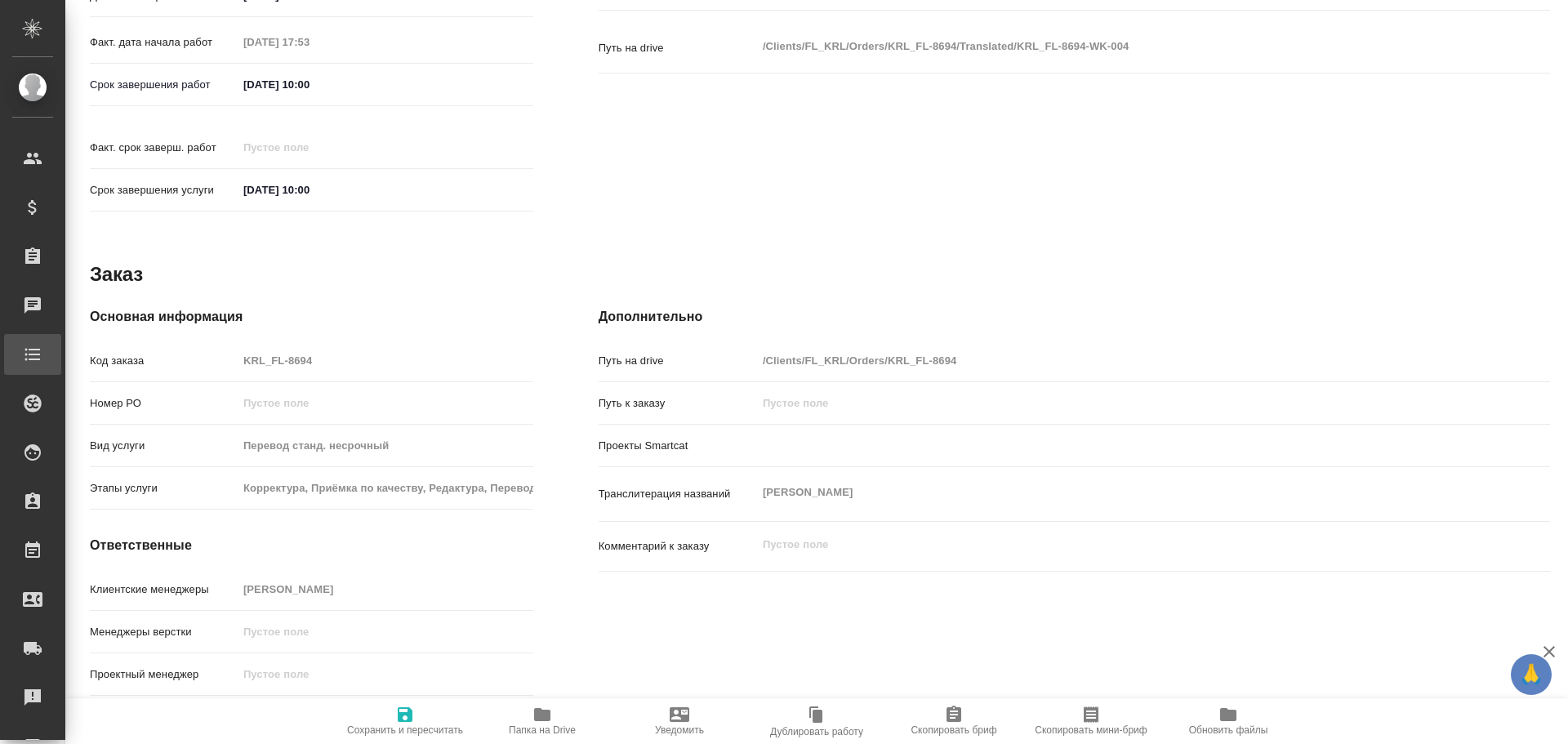
type textarea "x"
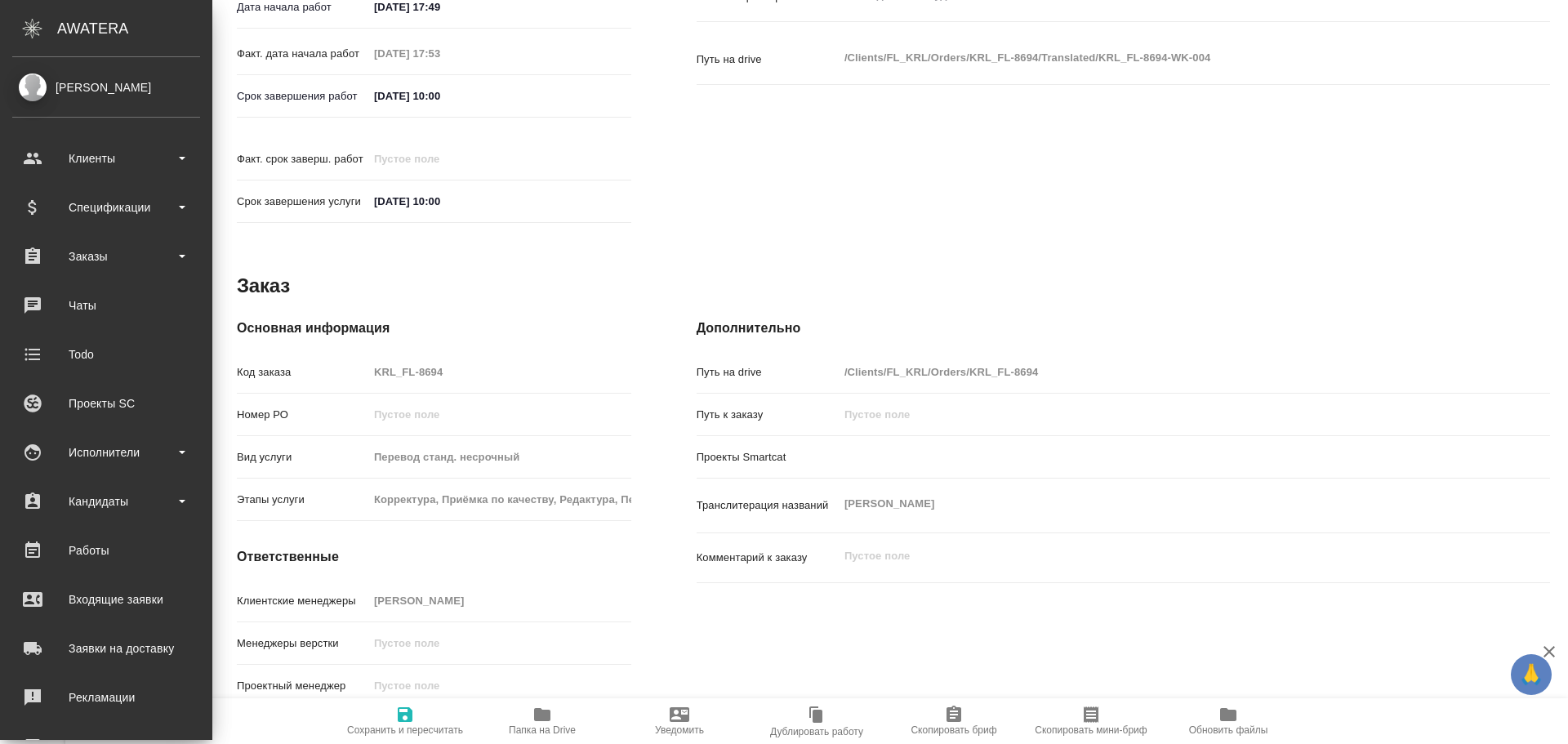
type textarea "x"
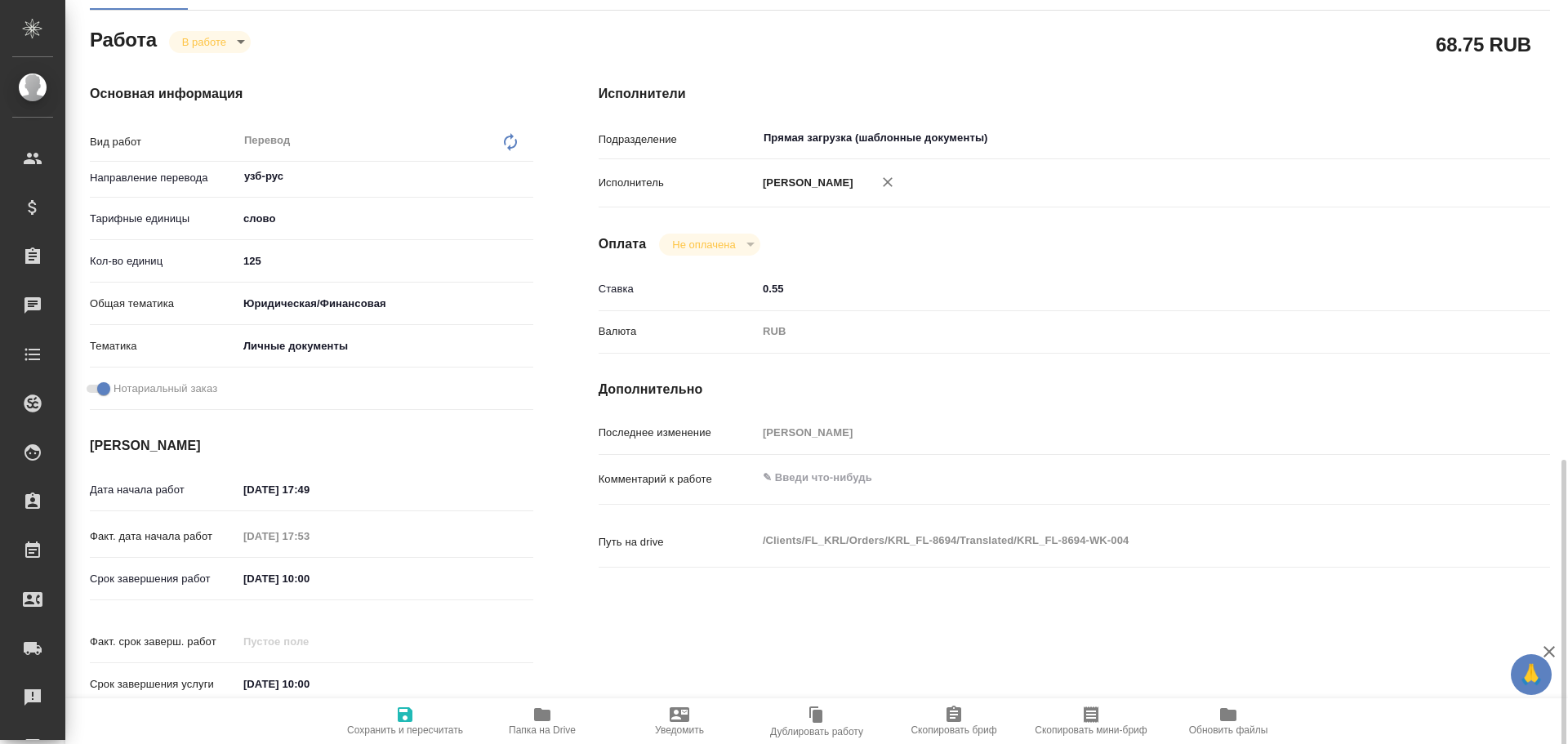
scroll to position [0, 0]
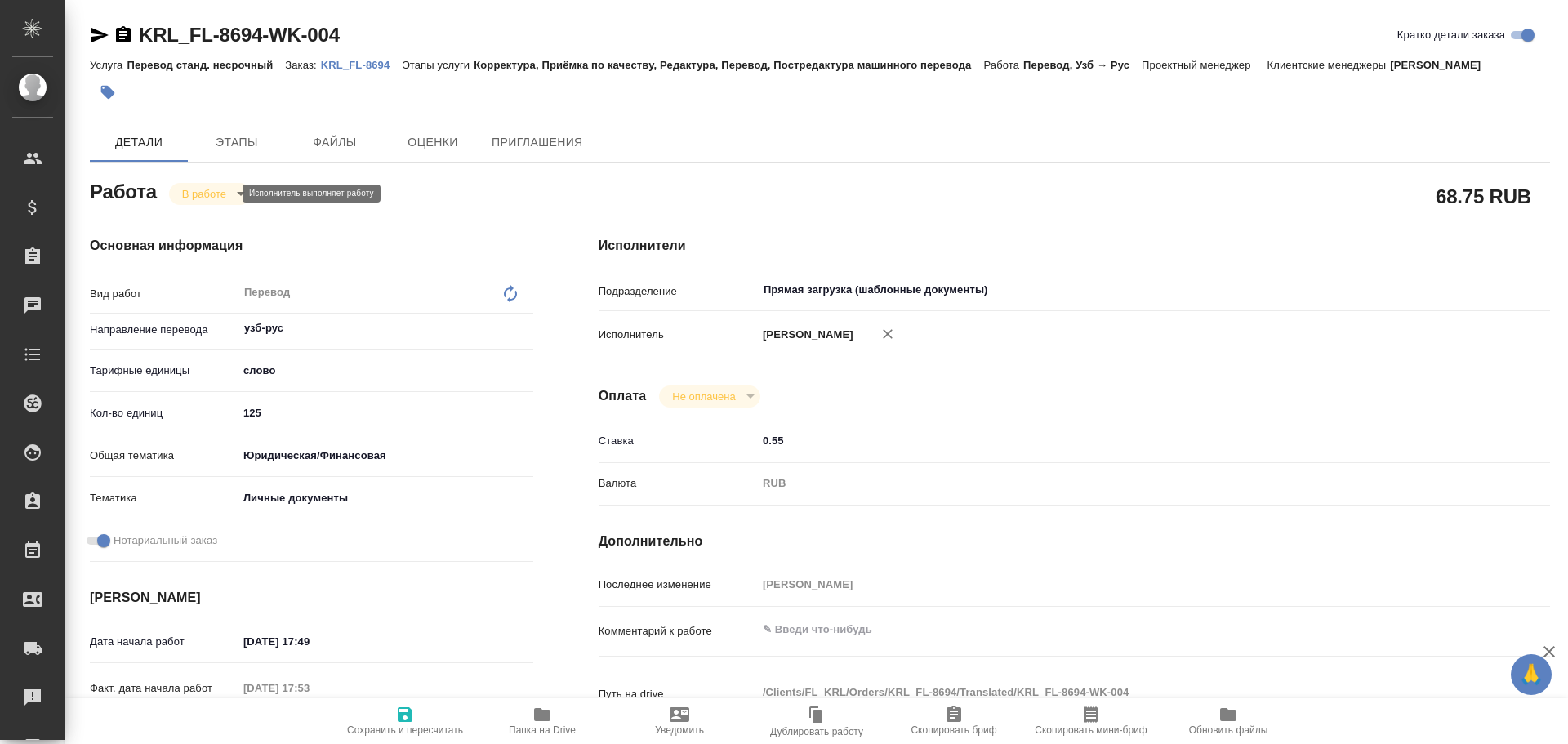
click at [209, 197] on body "🙏 .cls-1 fill:#fff; AWATERA [PERSON_NAME] Спецификации Заказы 0 Чаты Todo Проек…" at bounding box center [784, 372] width 1568 height 744
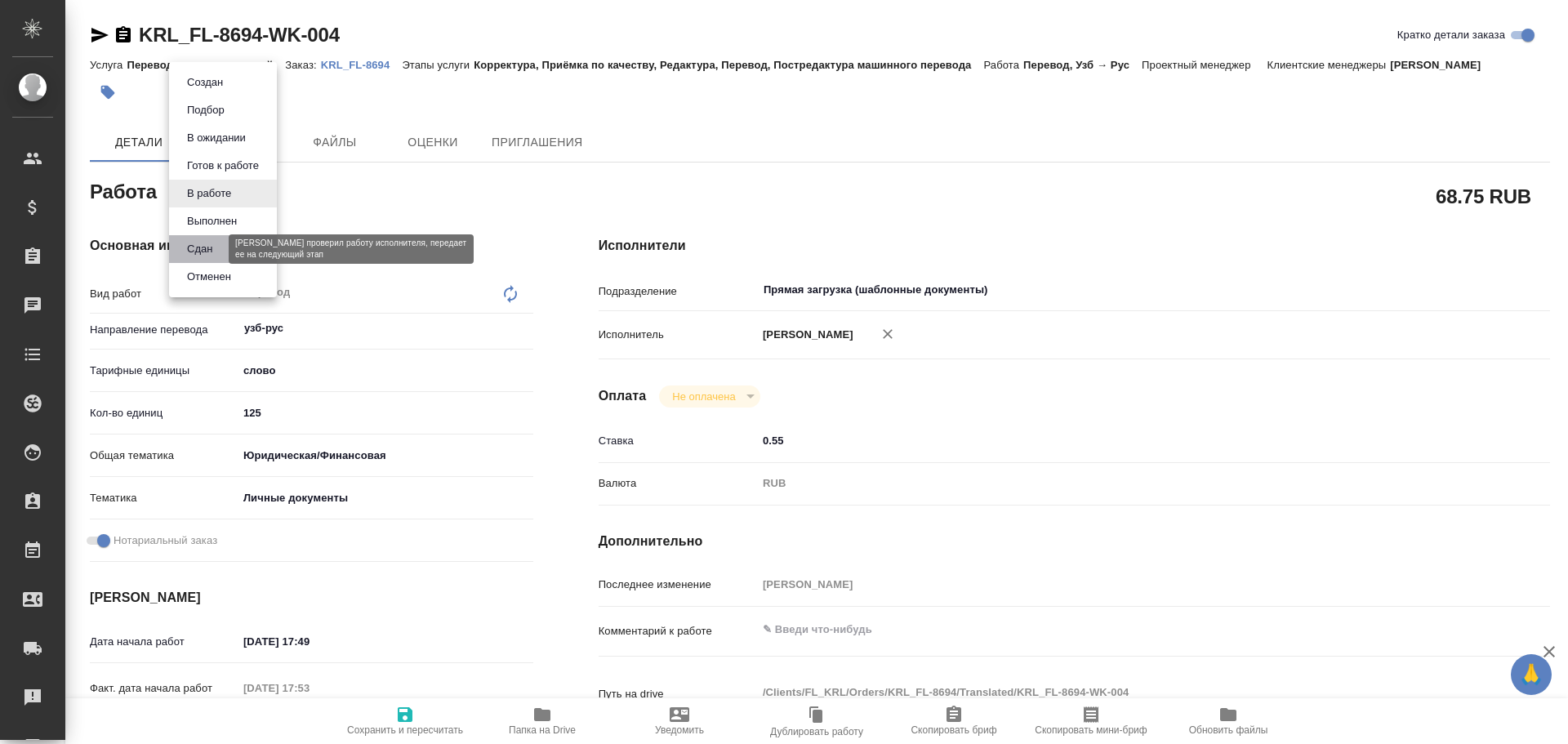
click at [205, 249] on button "Сдан" at bounding box center [200, 249] width 35 height 18
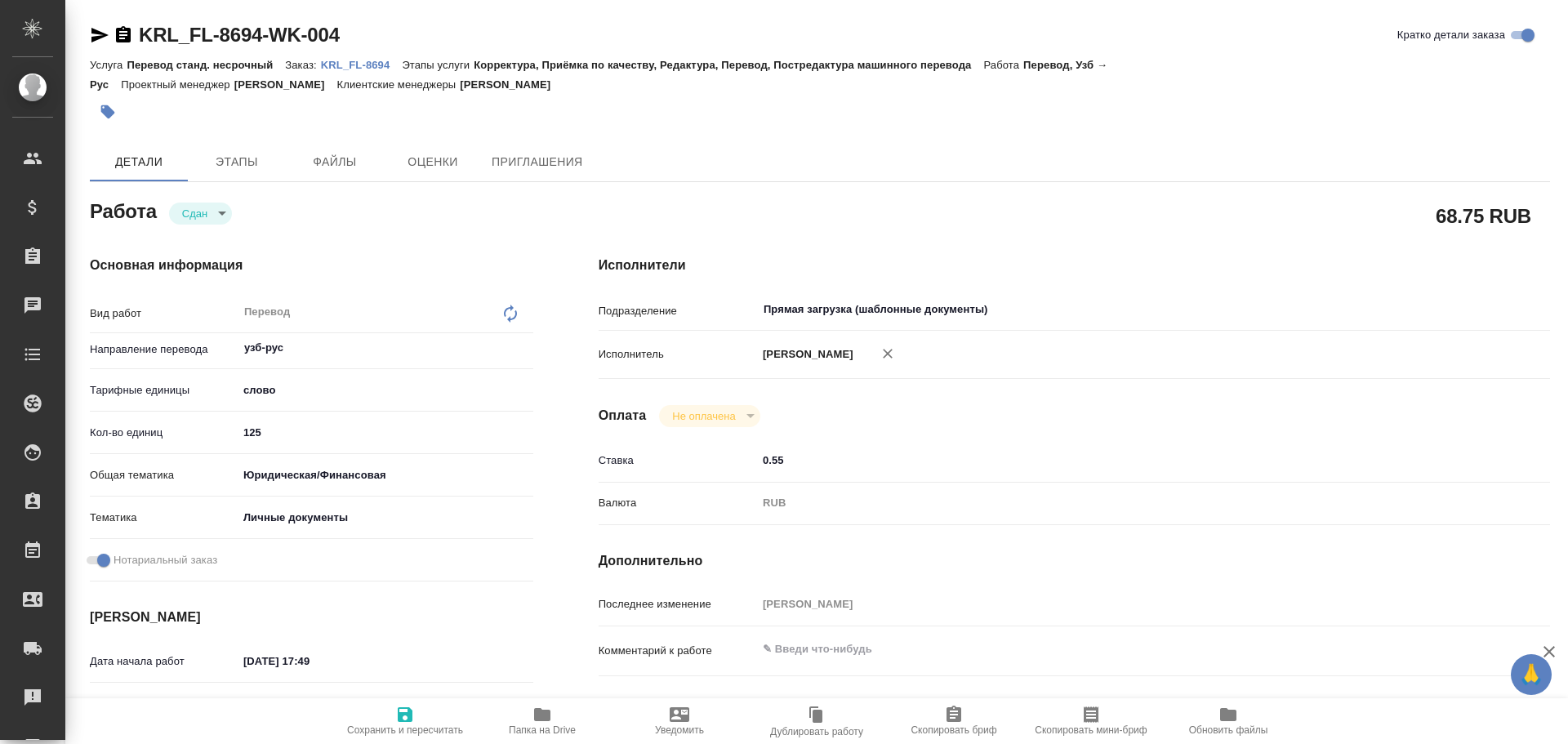
type textarea "x"
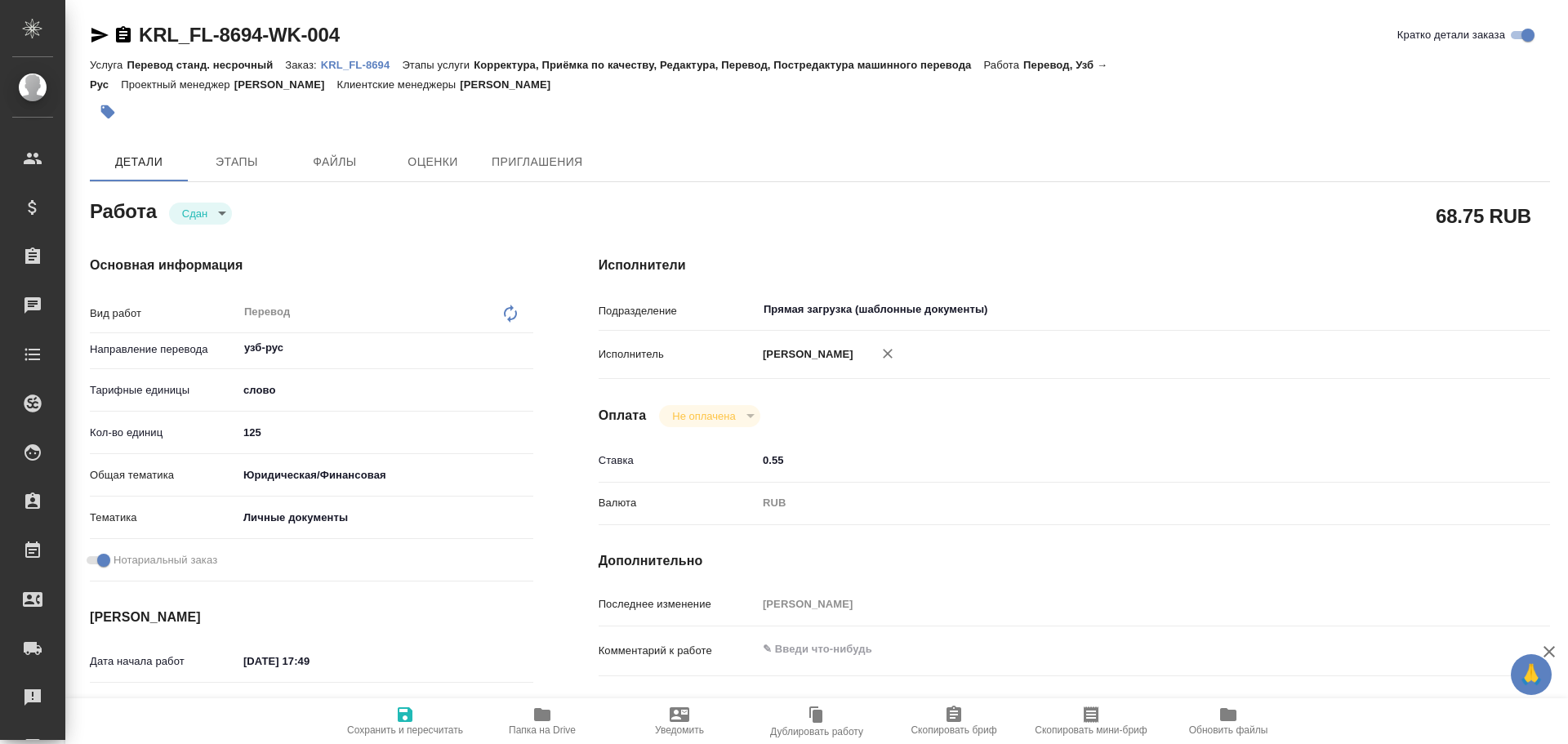
type textarea "x"
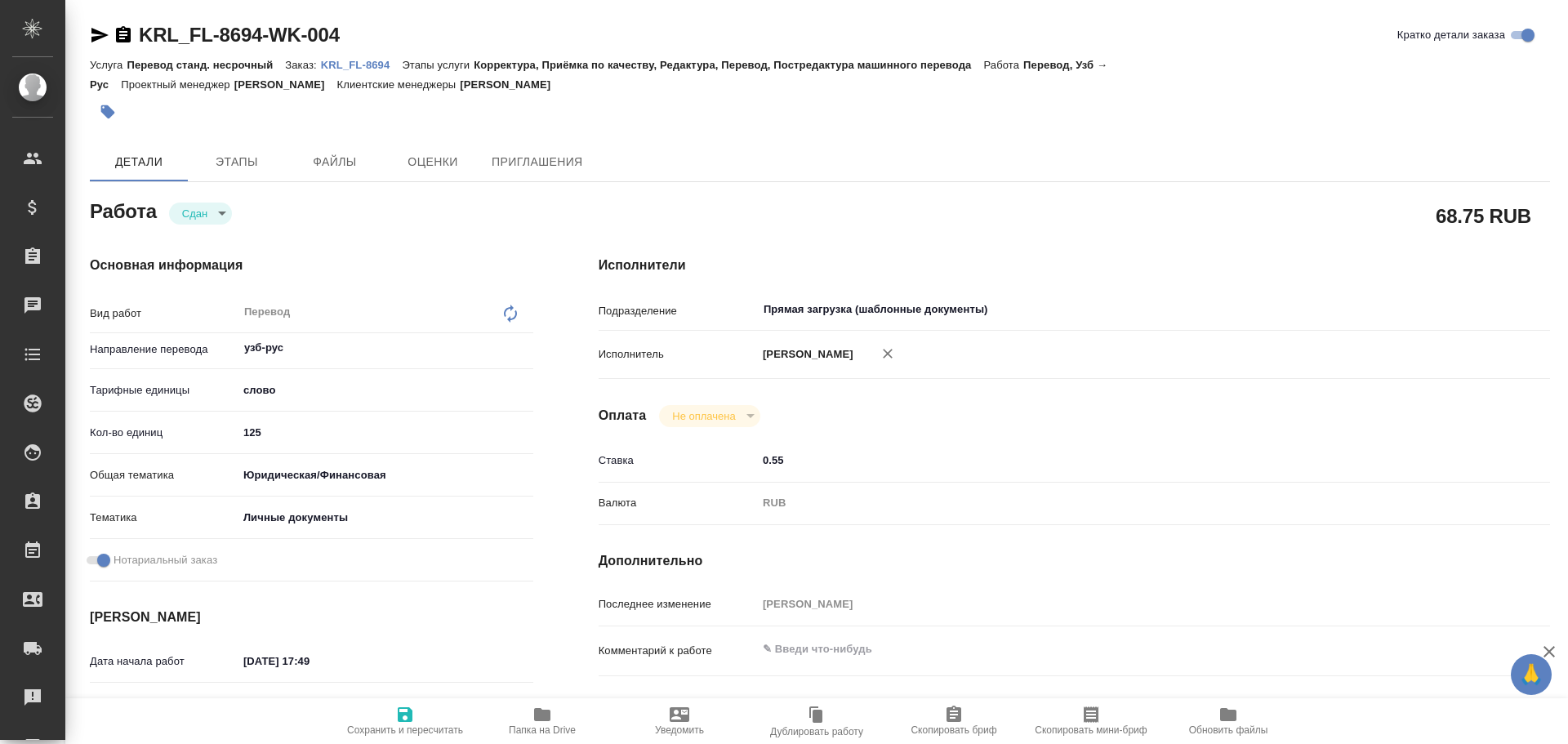
type textarea "x"
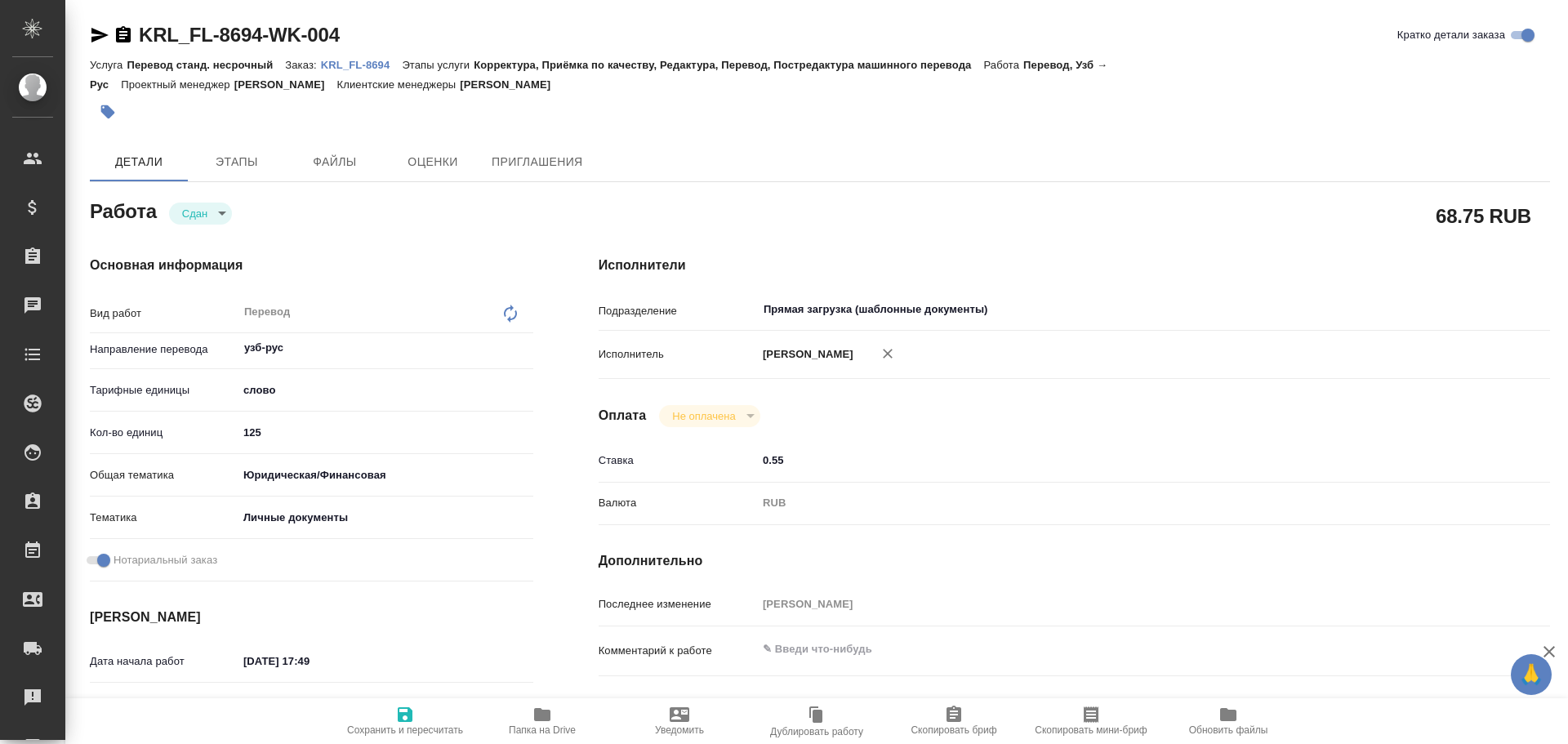
click at [409, 718] on icon "button" at bounding box center [405, 714] width 15 height 15
type textarea "x"
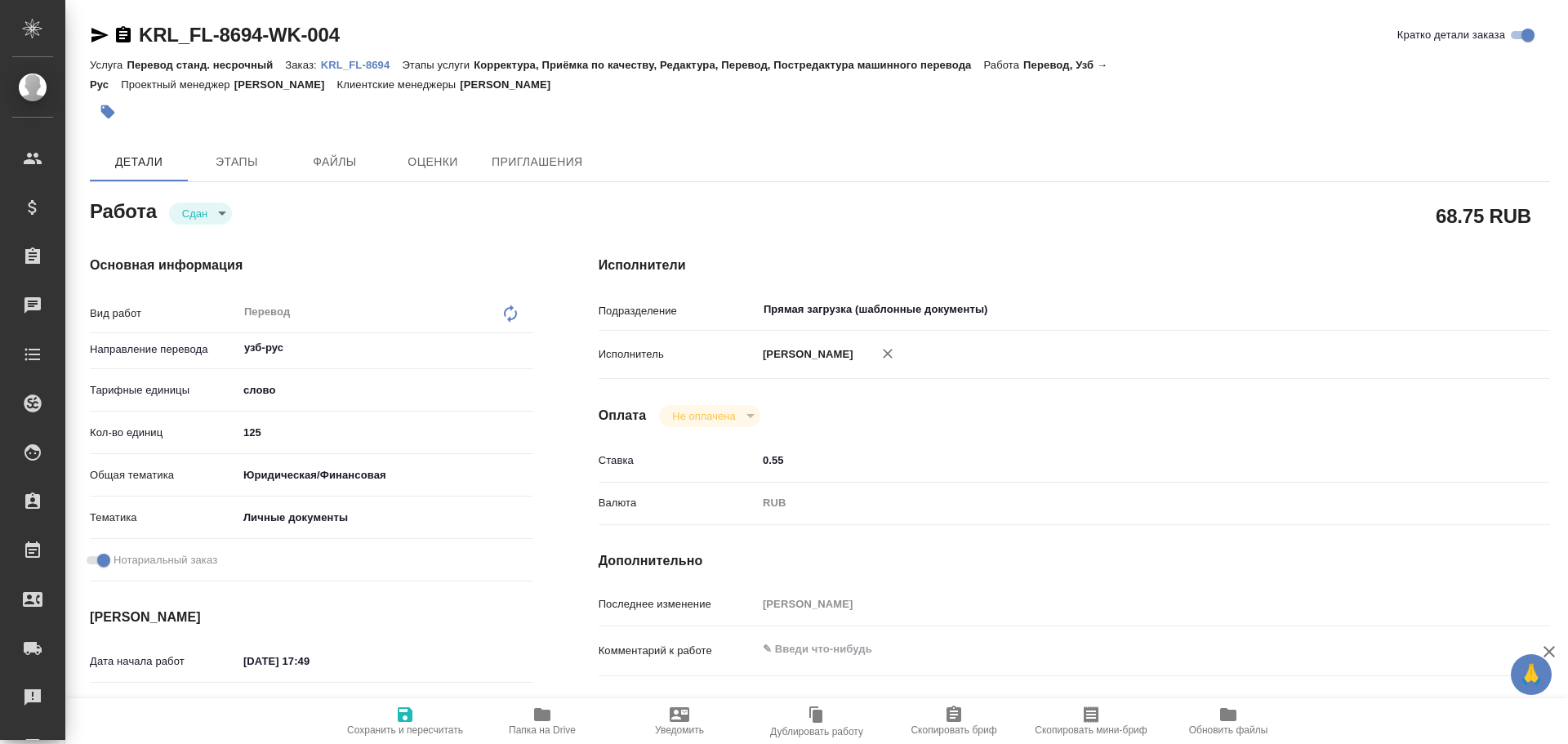
type textarea "x"
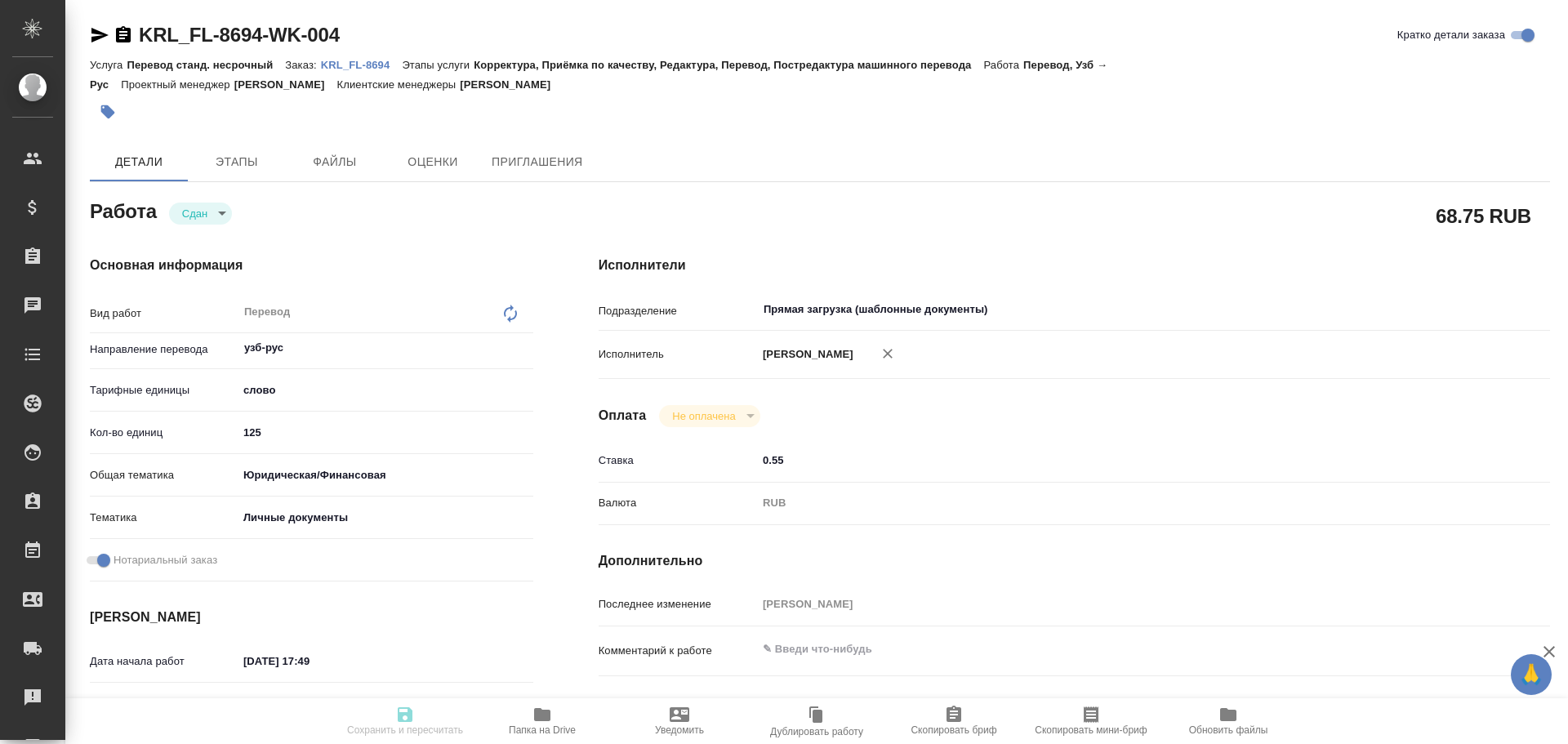
type textarea "x"
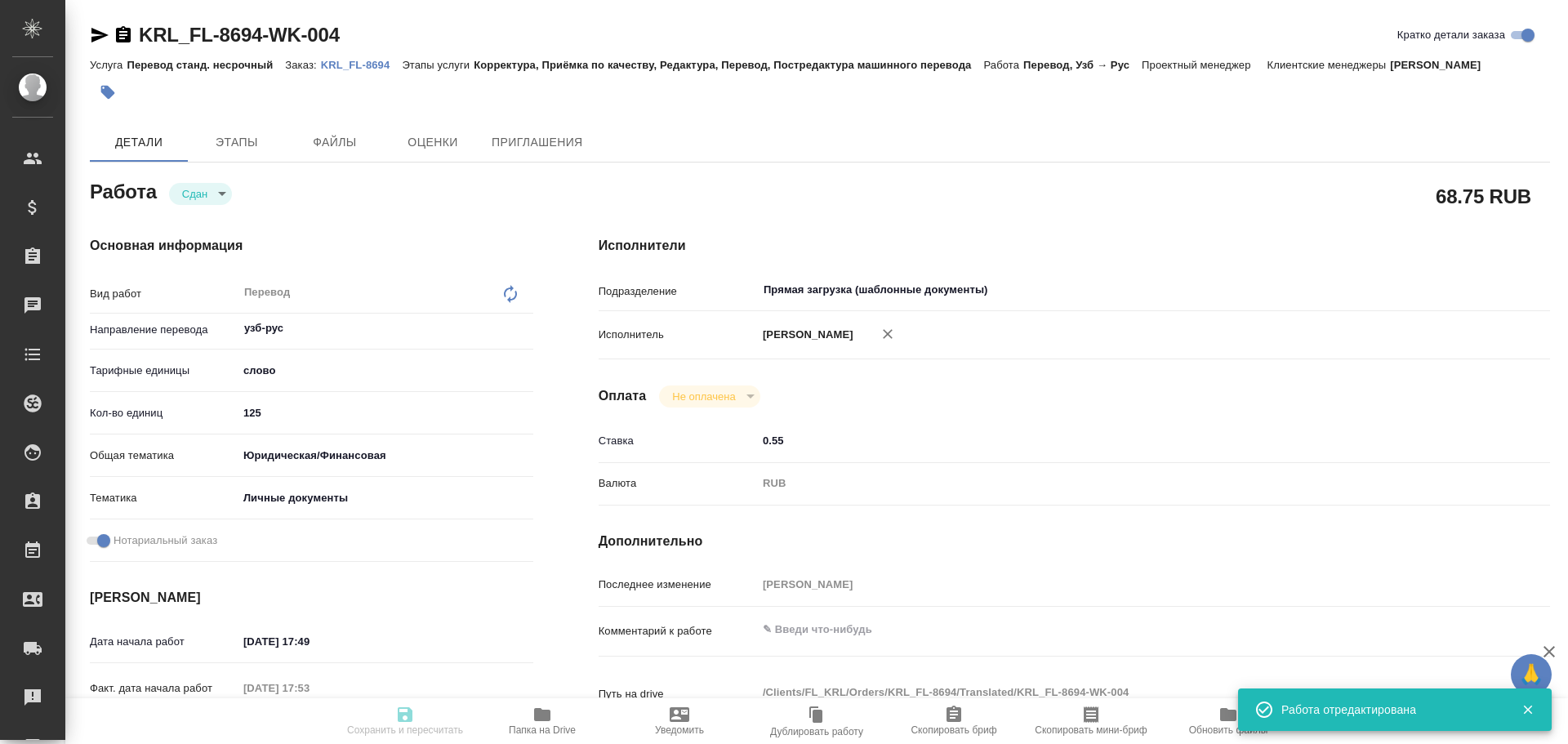
type textarea "x"
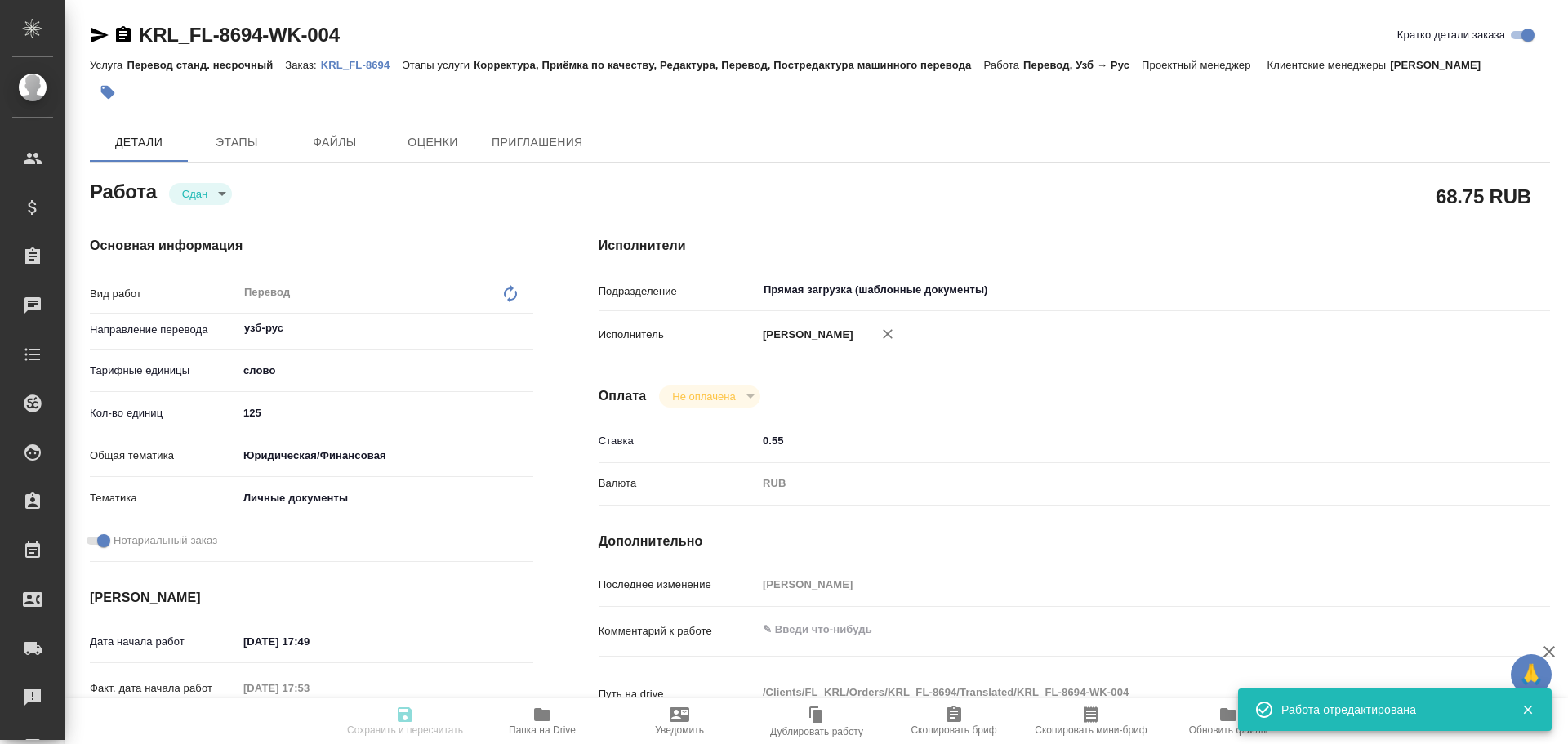
type input "closed"
type textarea "Перевод"
type textarea "x"
type input "узб-рус"
type input "5a8b1489cc6b4906c91bfd90"
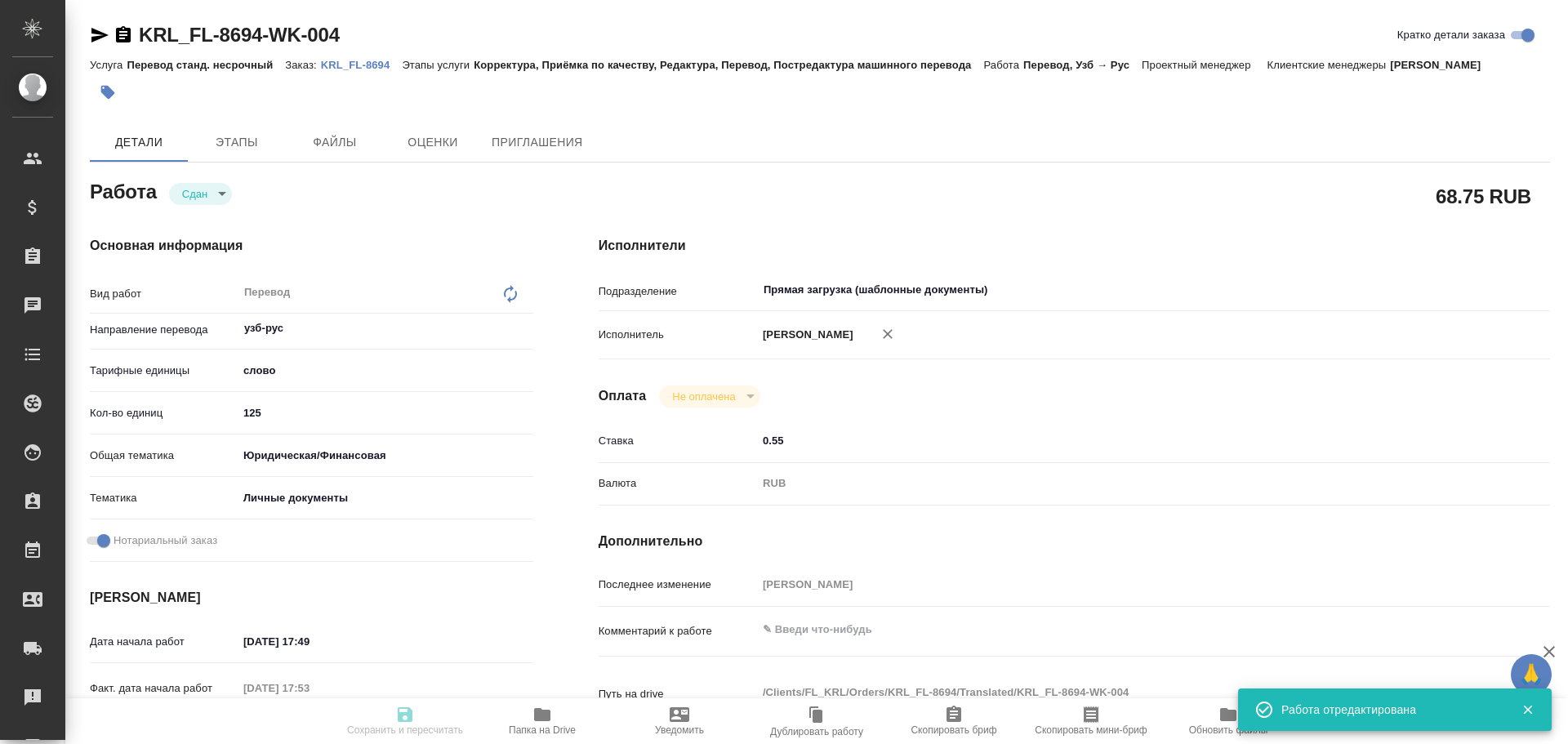
type input "125"
type input "yr-fn"
type input "5a8b8b956a9677013d343cfe"
checkbox input "true"
type input "[DATE] 17:49"
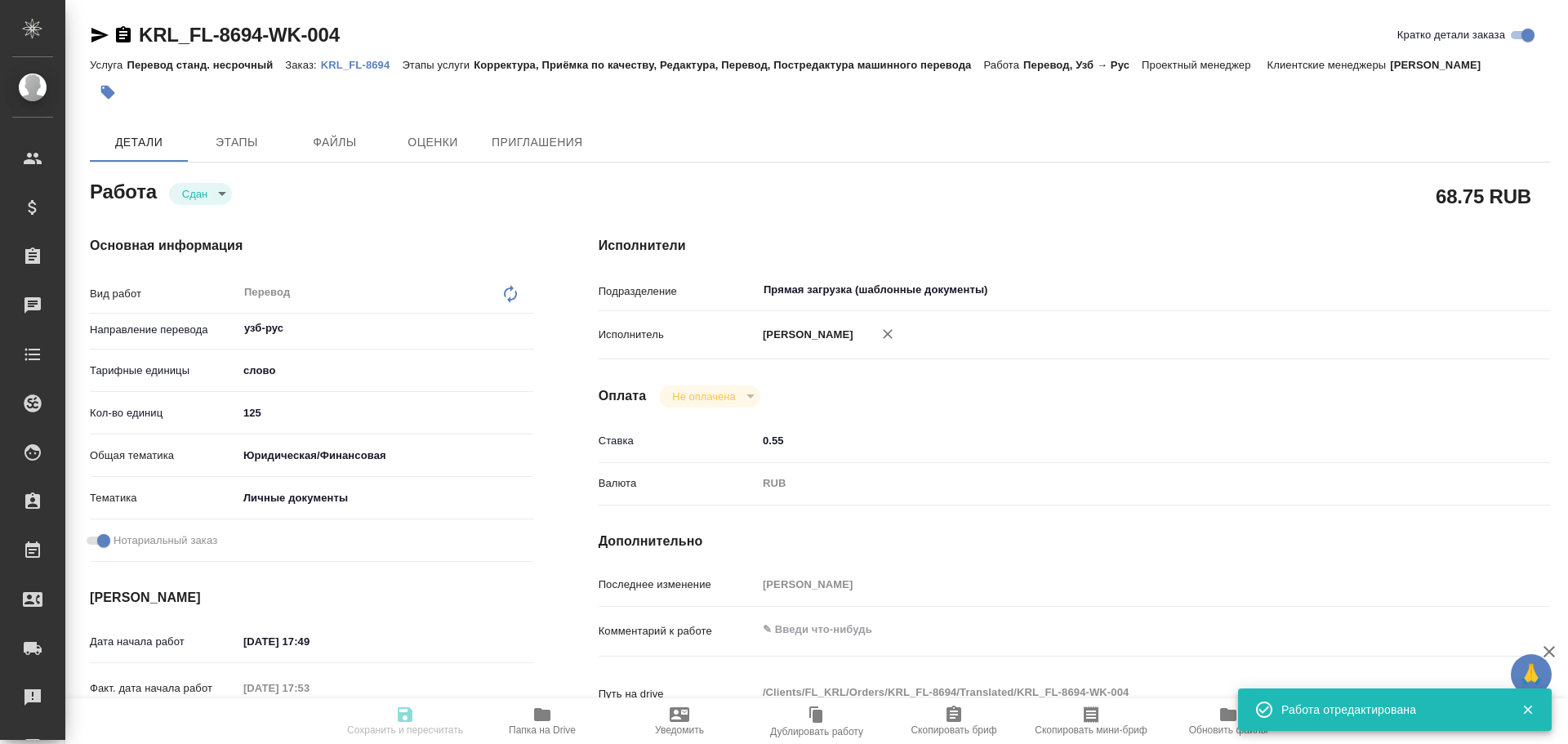
type input "[DATE] 17:53"
type input "[DATE] 10:00"
type input "[DATE] 18:16"
type input "[DATE] 10:00"
type input "Прямая загрузка (шаблонные документы)"
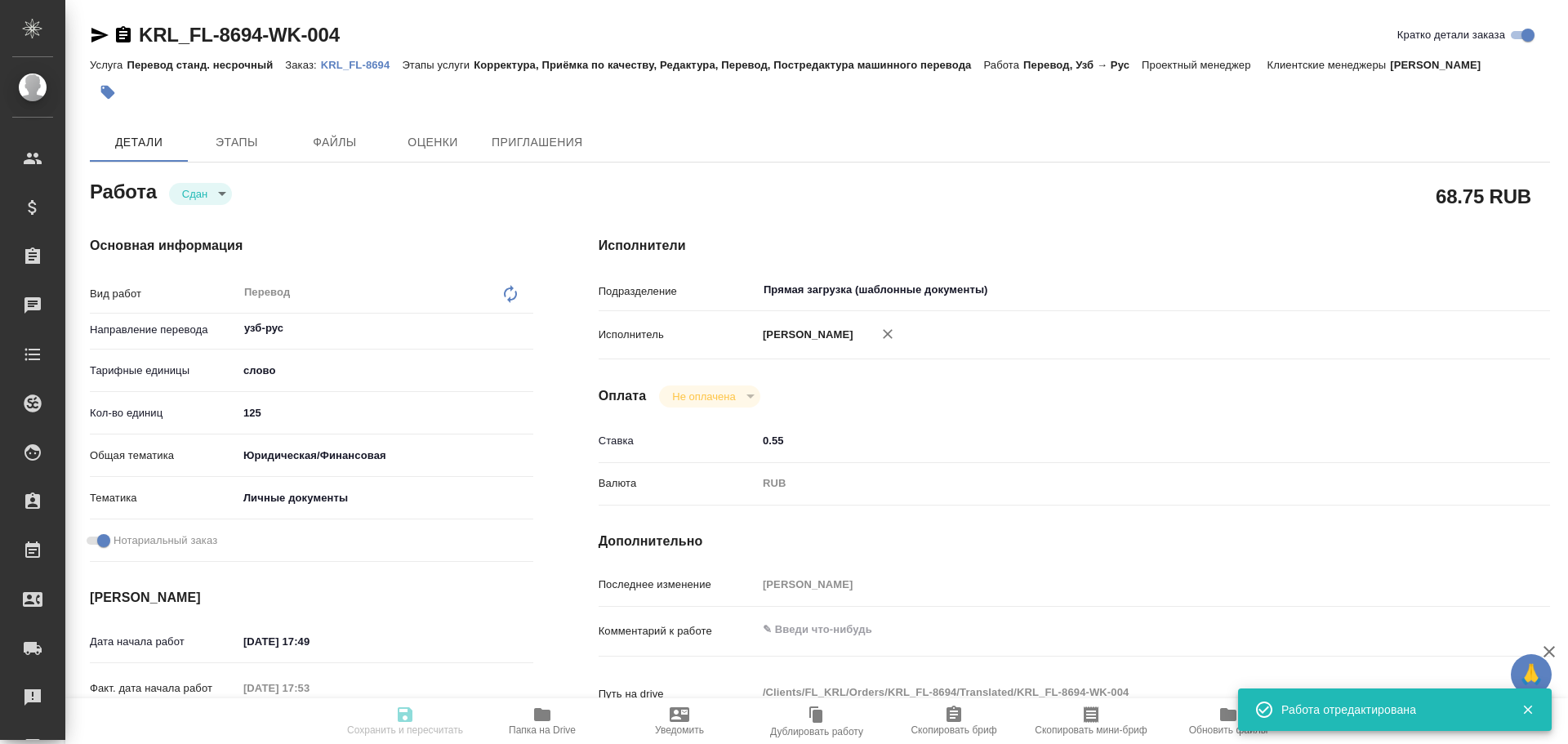
type input "notPayed"
type input "0.55"
type input "RUB"
type input "[PERSON_NAME]"
type textarea "x"
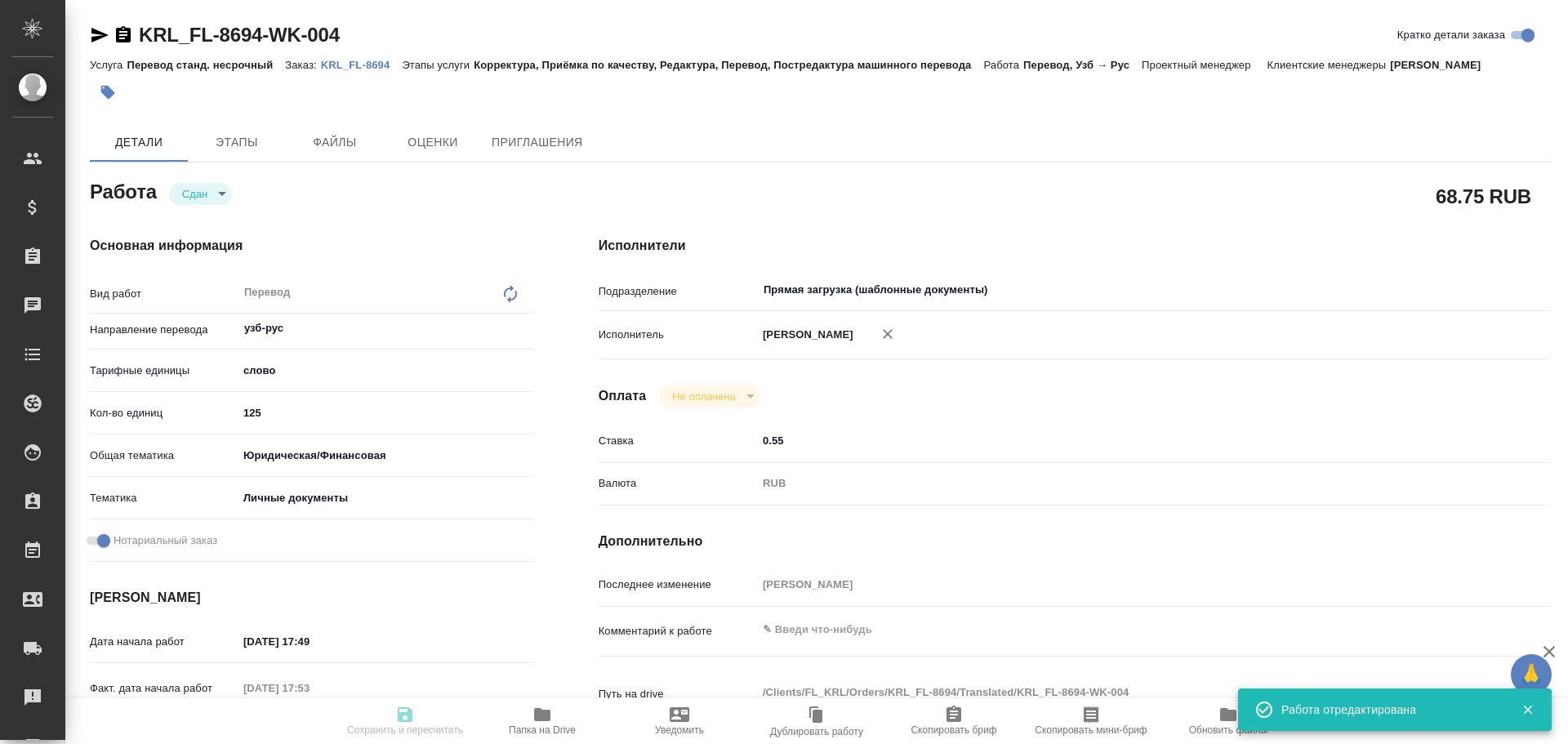
type textarea "/Clients/FL_KRL/Orders/KRL_FL-8694/Translated/KRL_FL-8694-WK-004"
type textarea "x"
type input "KRL_FL-8694"
type input "Перевод станд. несрочный"
type input "Корректура, Приёмка по качеству, Редактура, Перевод, Постредактура машинного пе…"
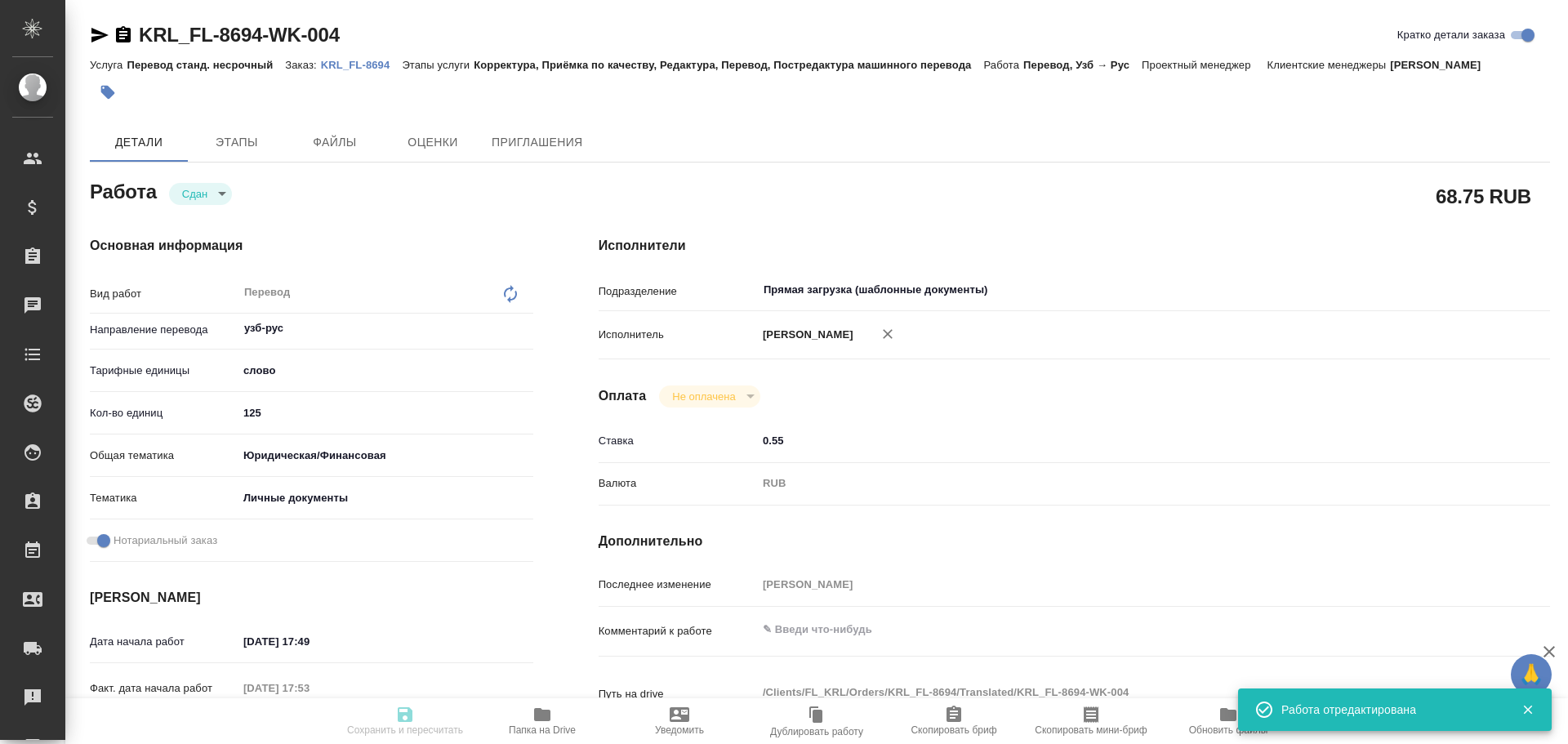
type input "[PERSON_NAME]"
type input "/Clients/FL_KRL/Orders/KRL_FL-8694"
type textarea "[PERSON_NAME]"
type textarea "x"
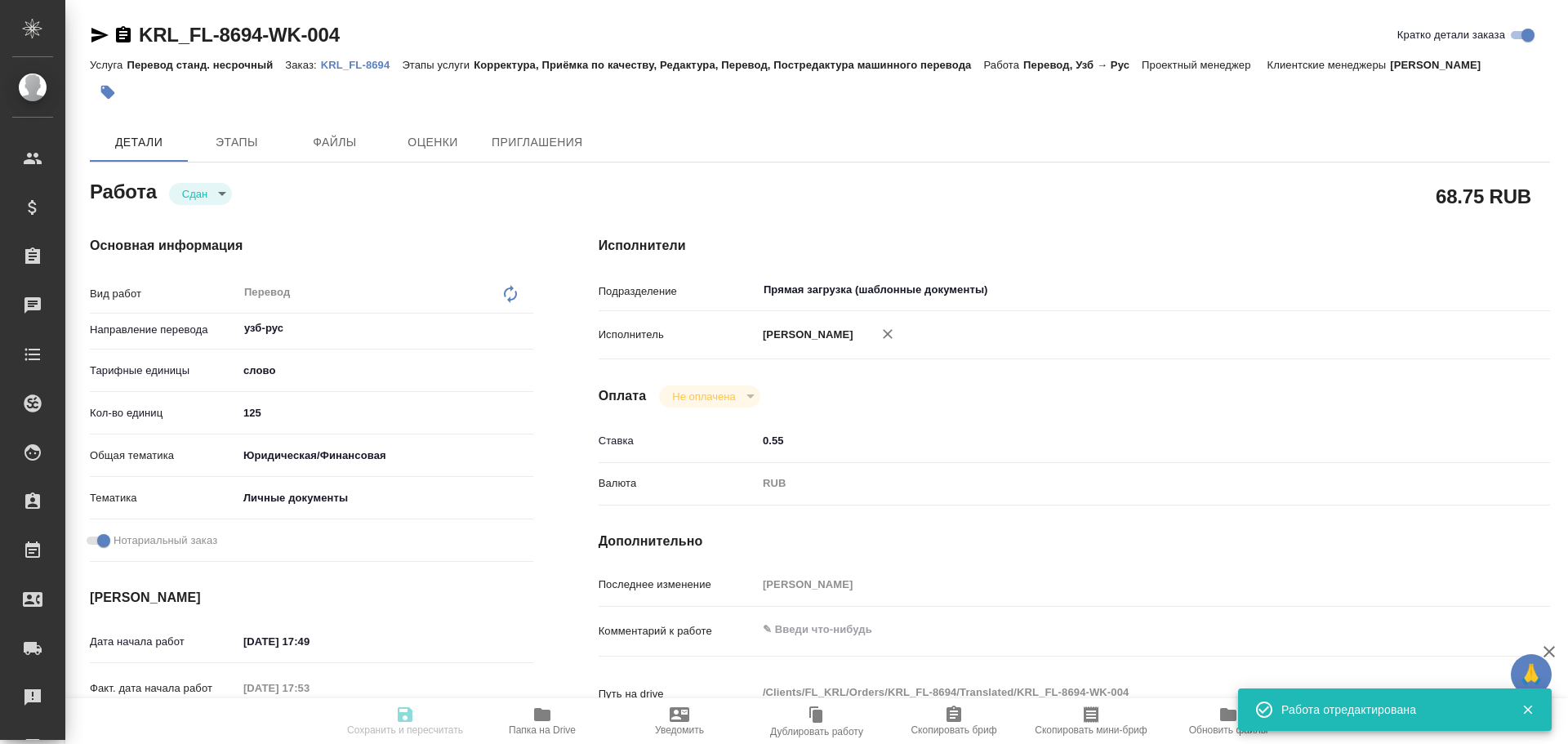
type textarea "x"
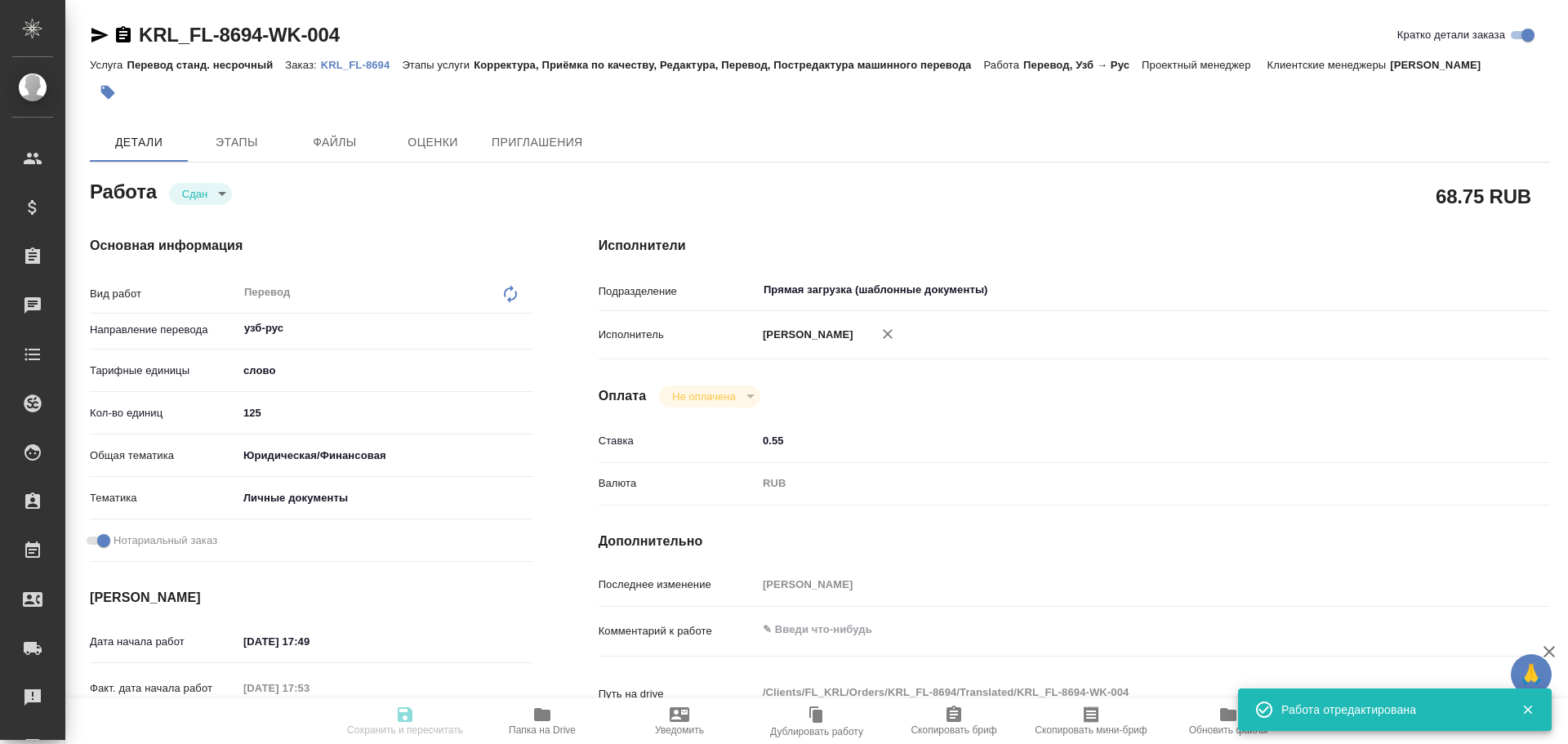
type textarea "x"
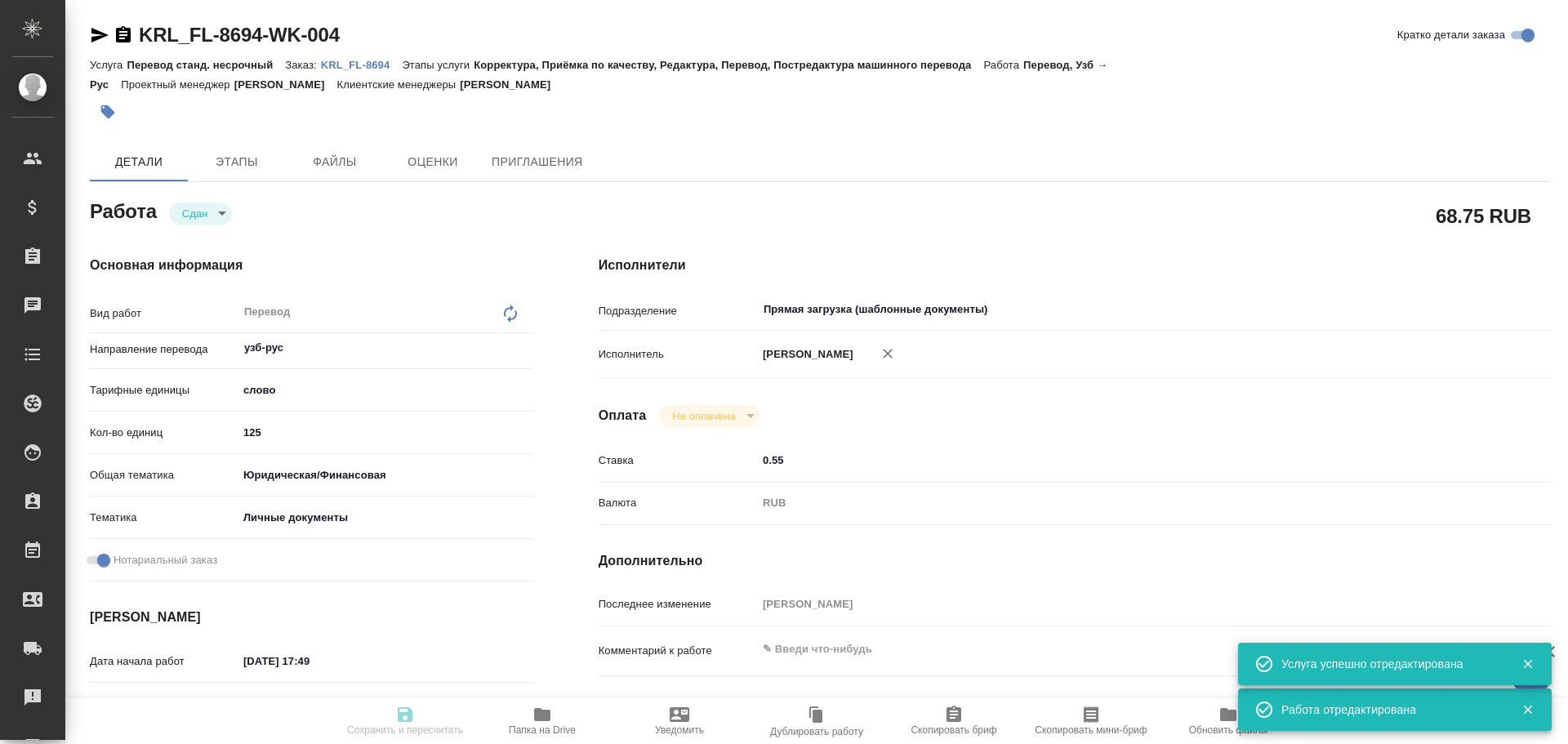
type textarea "x"
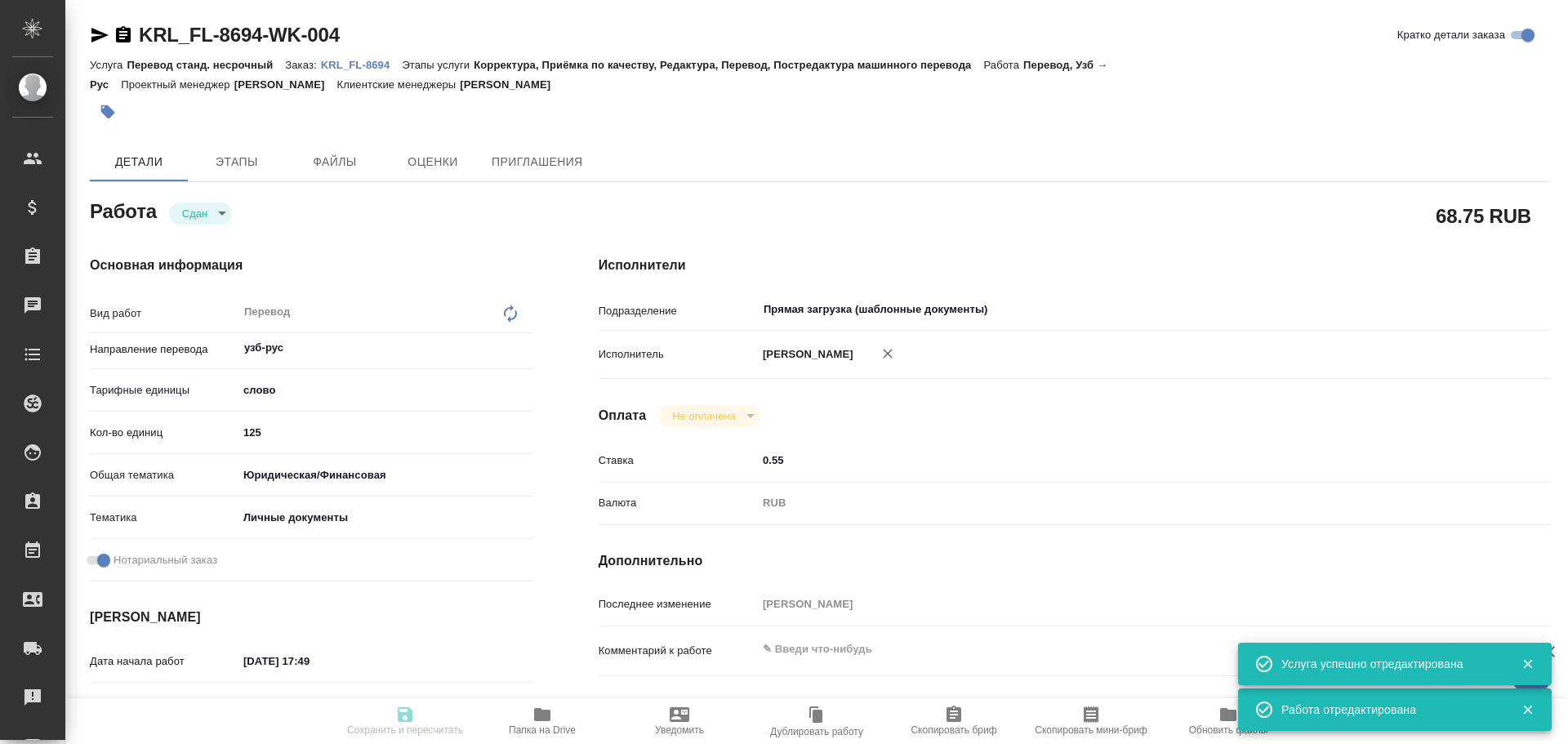
type textarea "x"
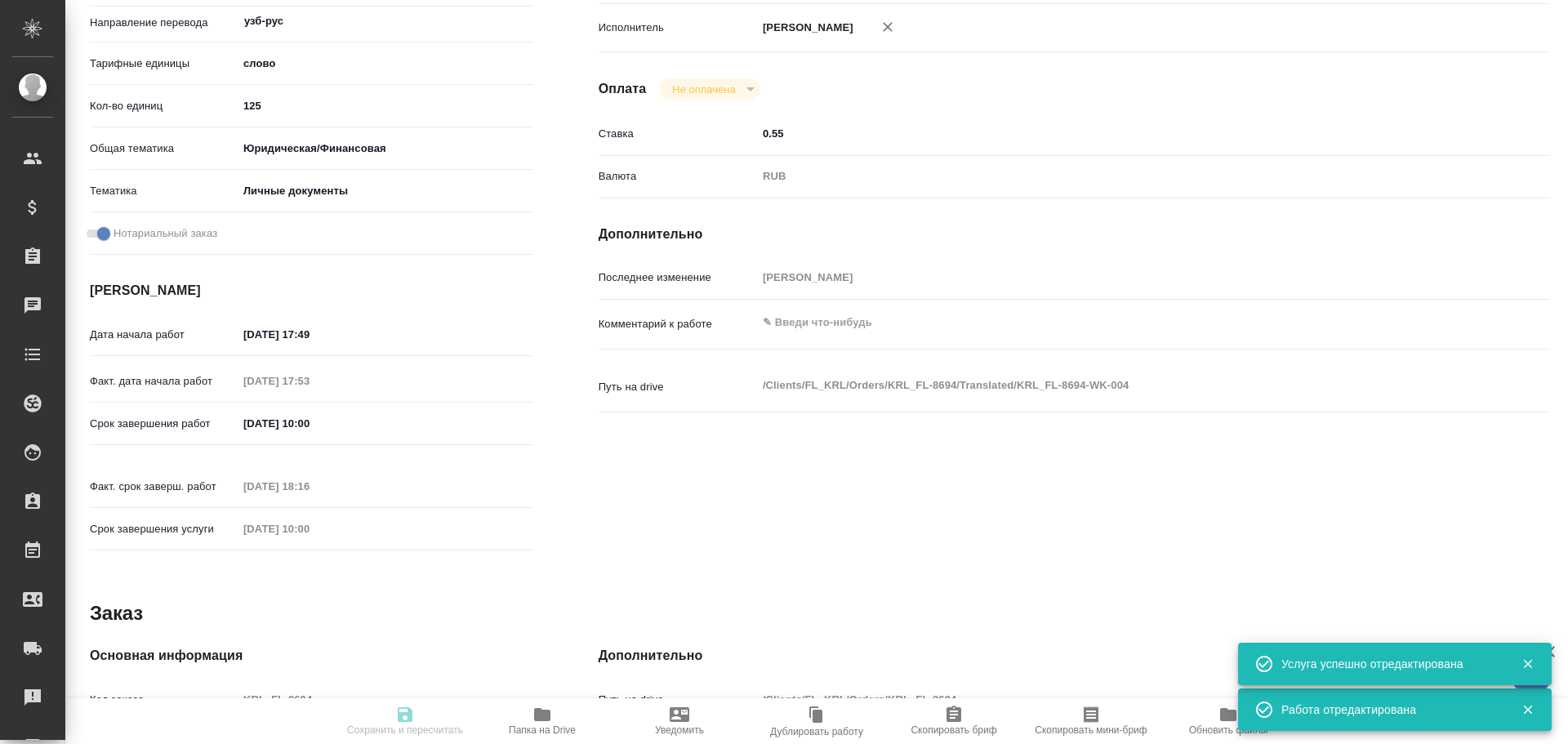
type input "closed"
type textarea "Перевод"
type textarea "x"
type input "узб-рус"
type input "5a8b1489cc6b4906c91bfd90"
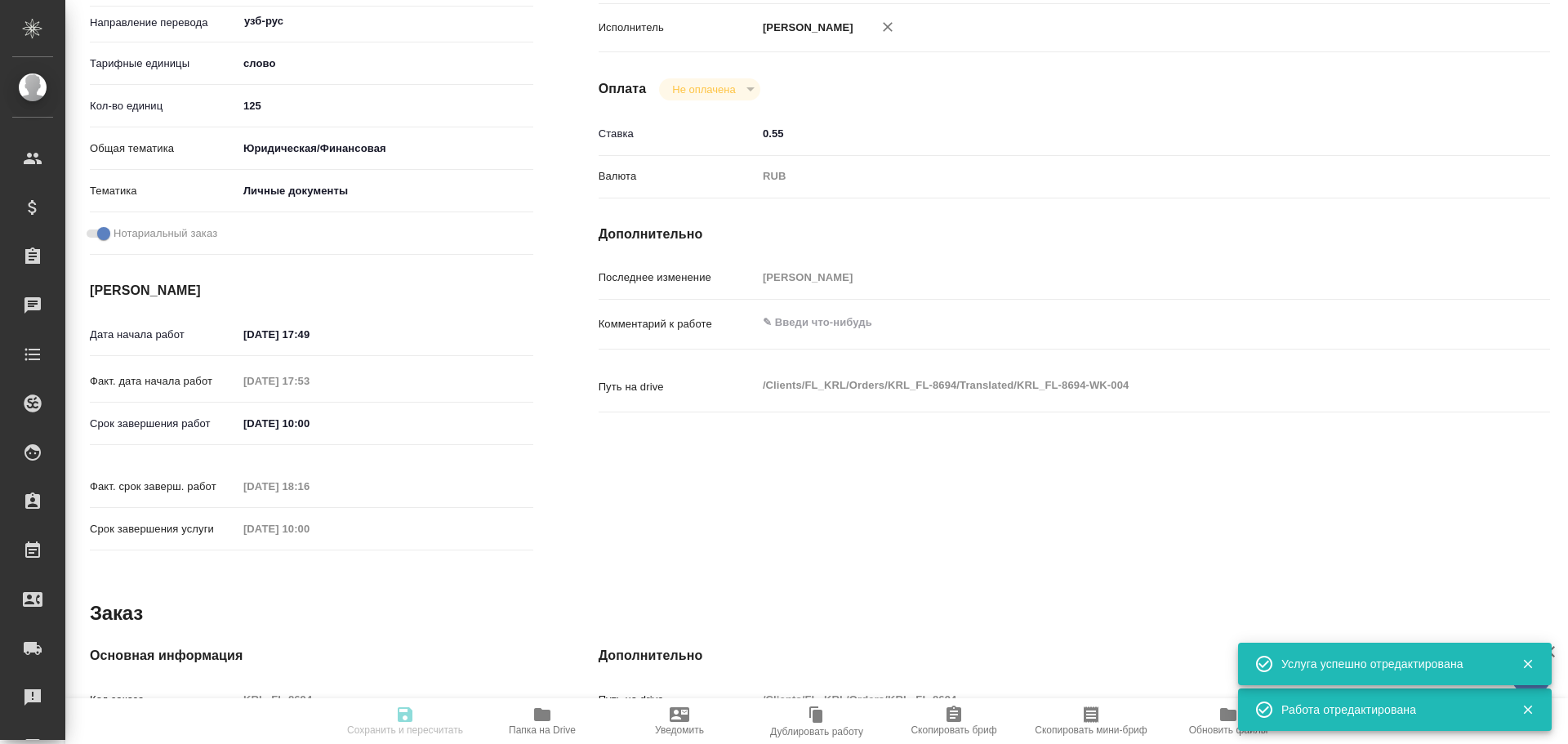
type input "125"
type input "yr-fn"
type input "5a8b8b956a9677013d343cfe"
checkbox input "true"
type input "[DATE] 17:49"
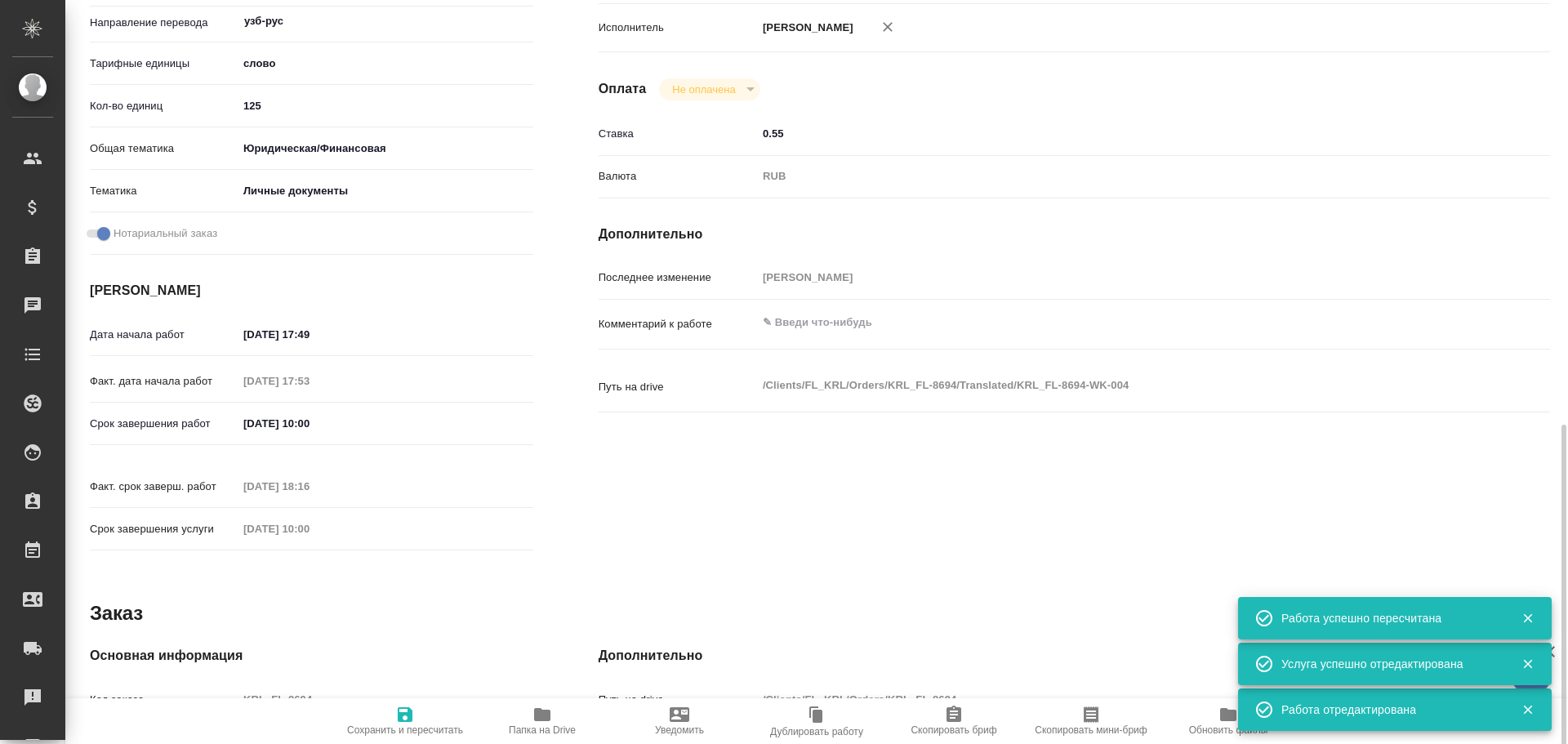
scroll to position [490, 0]
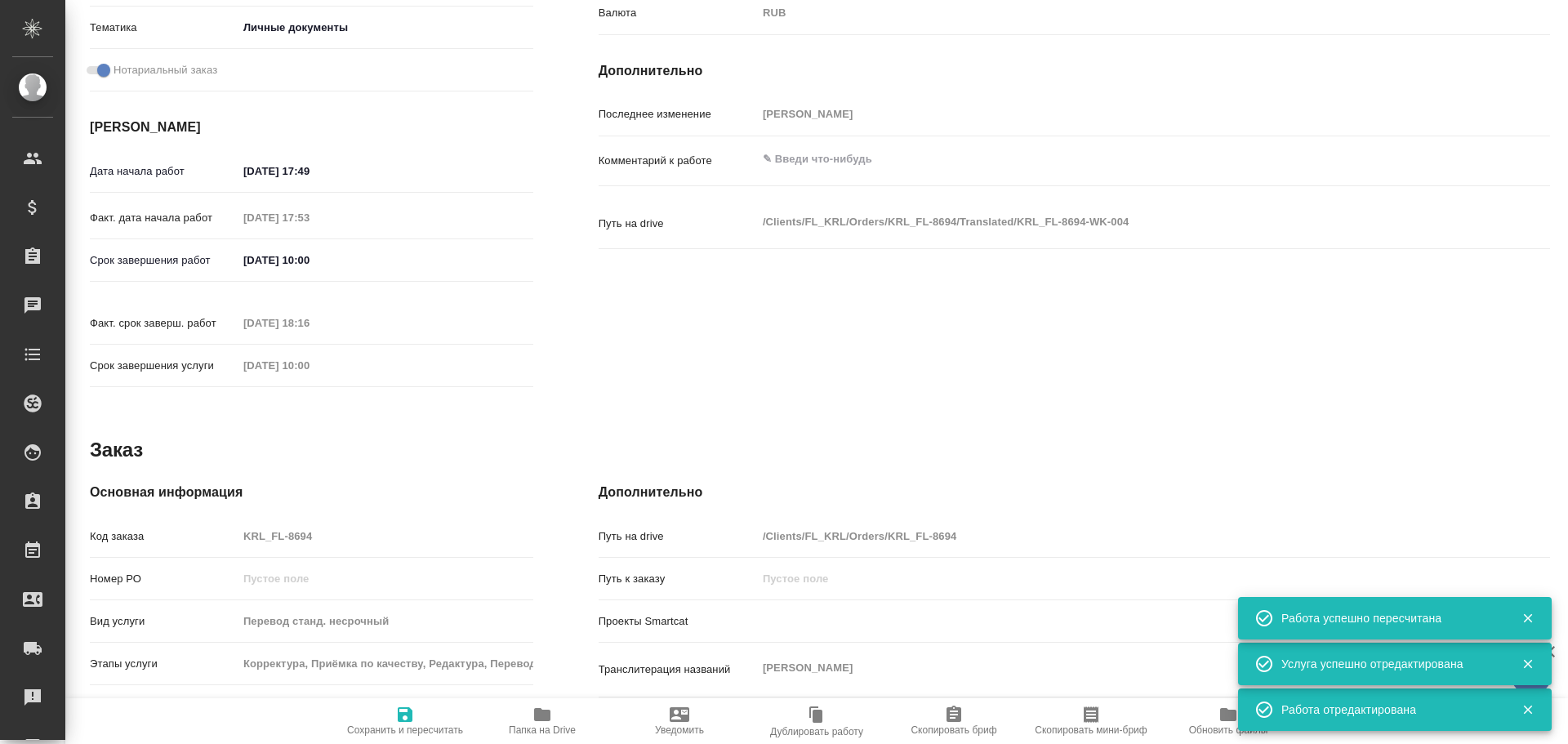
click at [179, 501] on div "Основная информация Код заказа KRL_FL-8694 Номер РО Вид услуги Перевод станд. н…" at bounding box center [311, 680] width 444 height 395
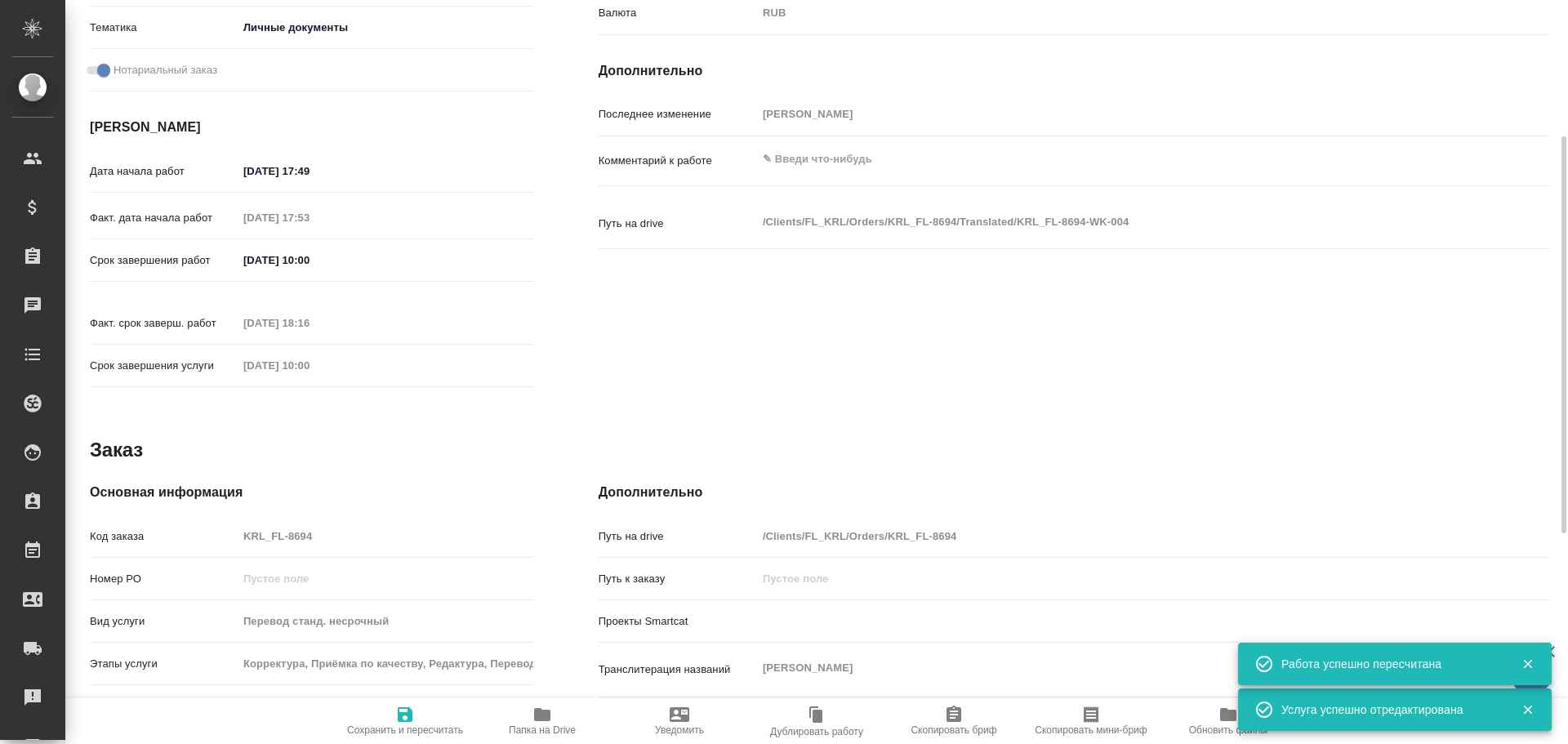
scroll to position [0, 0]
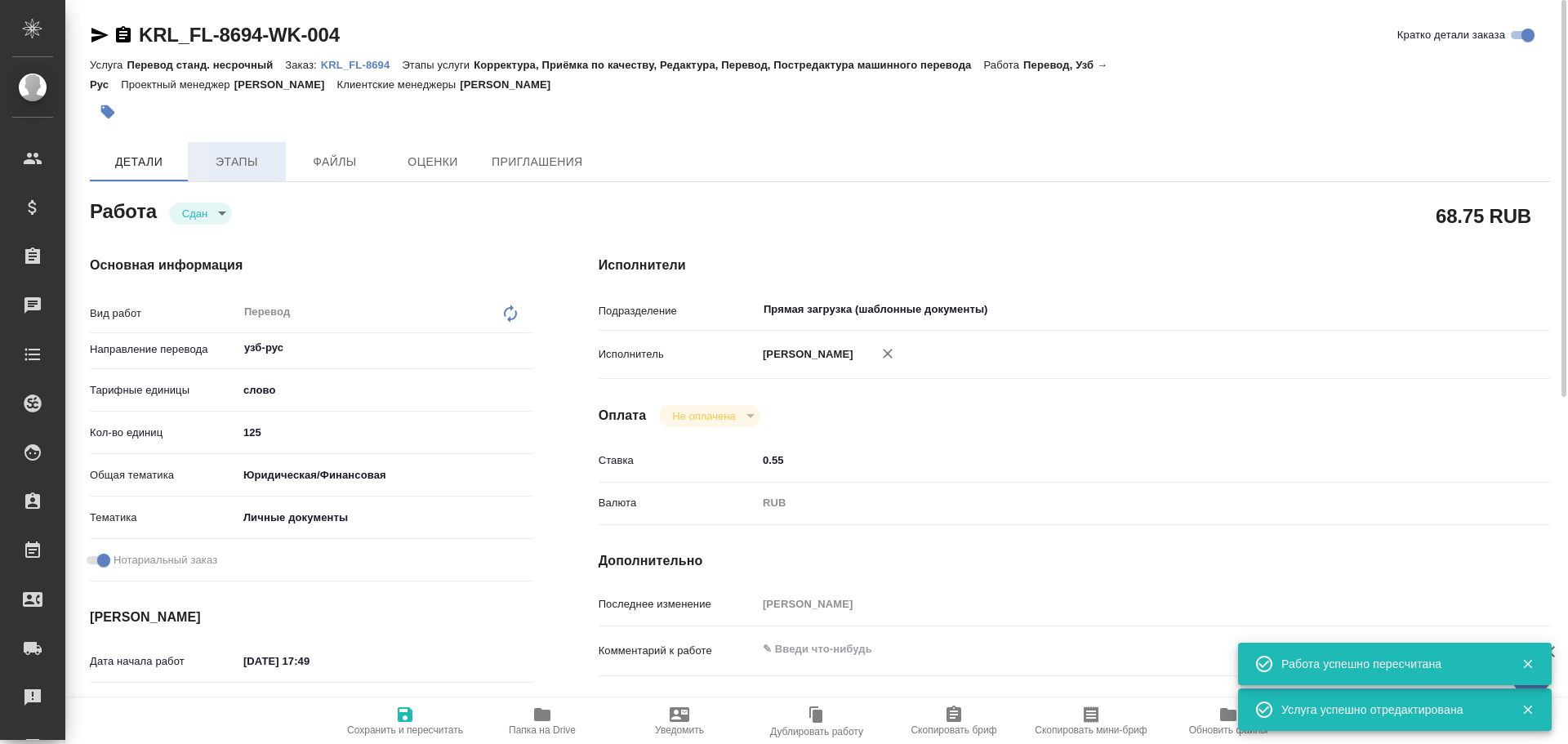
click at [238, 170] on span "Этапы" at bounding box center [237, 162] width 78 height 20
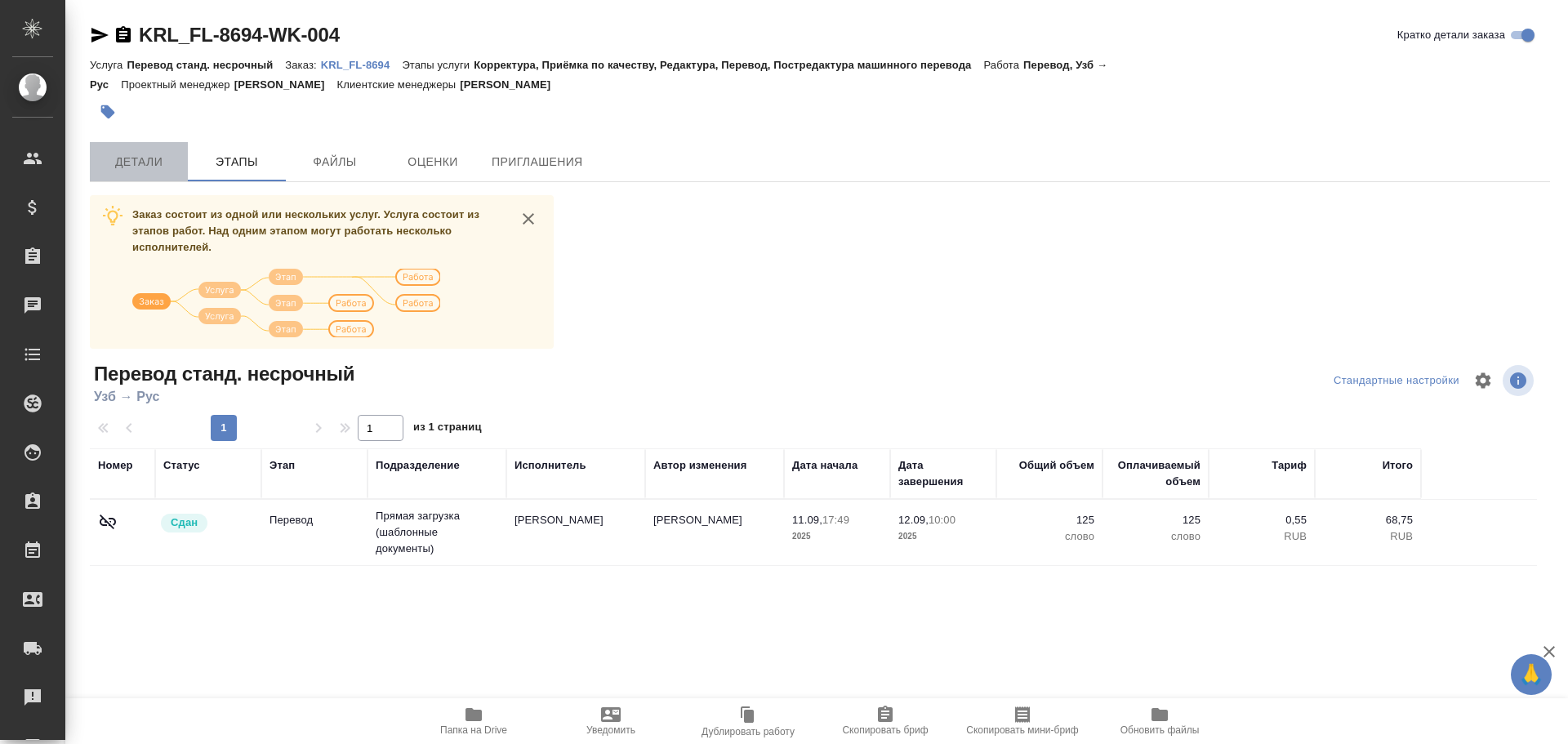
click at [169, 177] on button "Детали" at bounding box center [138, 162] width 98 height 39
